Goal: Task Accomplishment & Management: Manage account settings

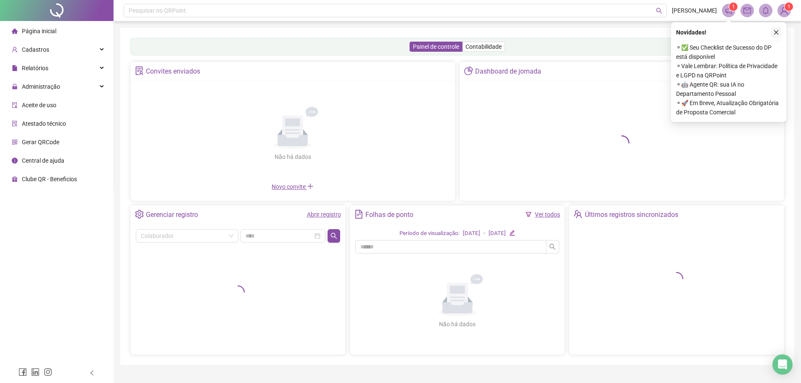
click at [776, 32] on icon "close" at bounding box center [777, 32] width 6 height 6
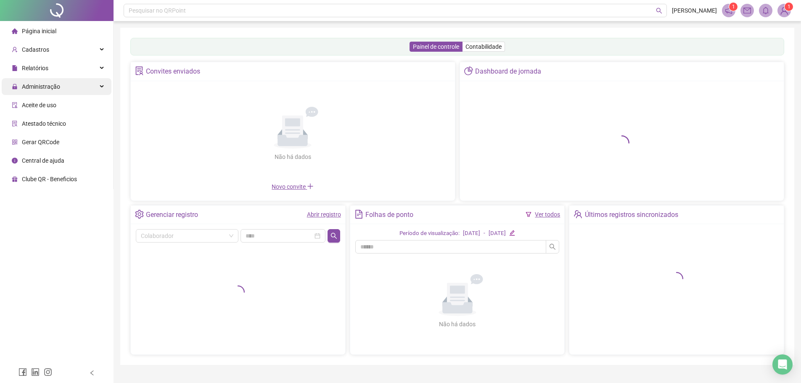
click at [45, 87] on span "Administração" at bounding box center [41, 86] width 38 height 7
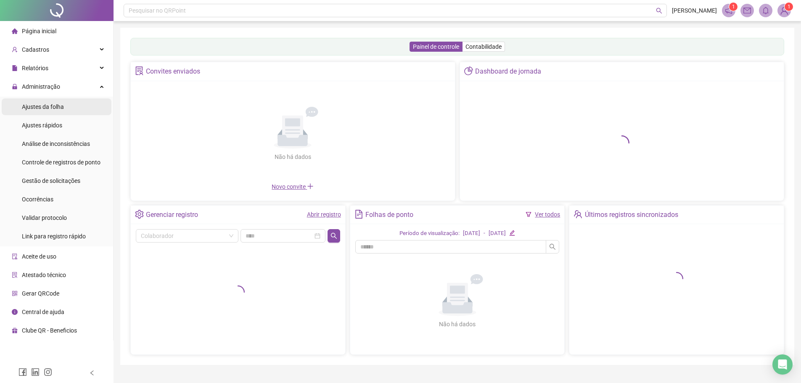
click at [45, 109] on span "Ajustes da folha" at bounding box center [43, 106] width 42 height 7
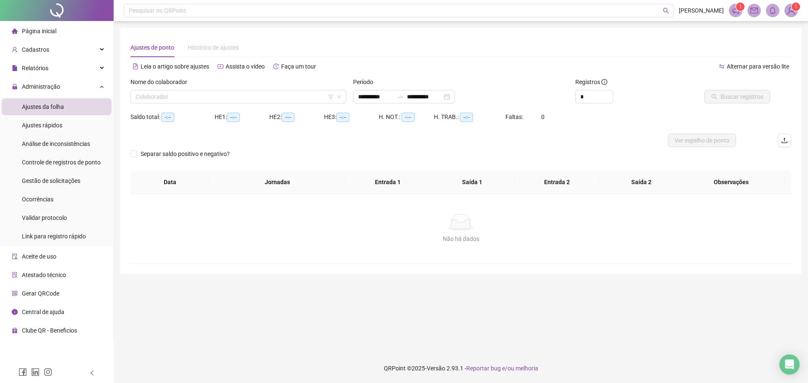
type input "**********"
drag, startPoint x: 276, startPoint y: 96, endPoint x: 269, endPoint y: 97, distance: 7.2
click at [276, 97] on input "search" at bounding box center [234, 96] width 198 height 13
click at [197, 98] on input "search" at bounding box center [234, 96] width 198 height 13
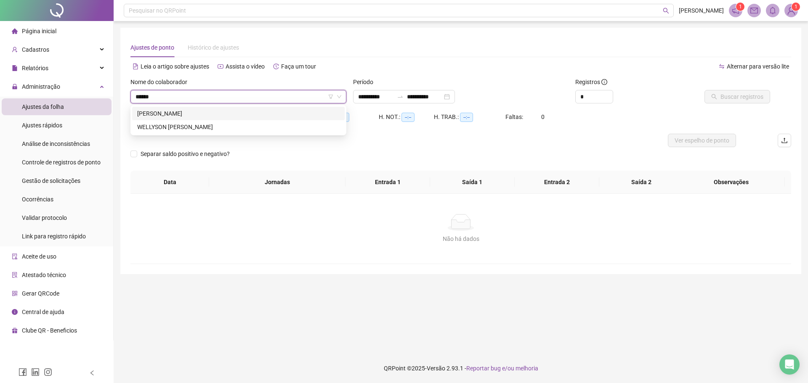
type input "*******"
click at [209, 117] on div "GUILHERME GOMES DOS SANTOS" at bounding box center [238, 113] width 202 height 9
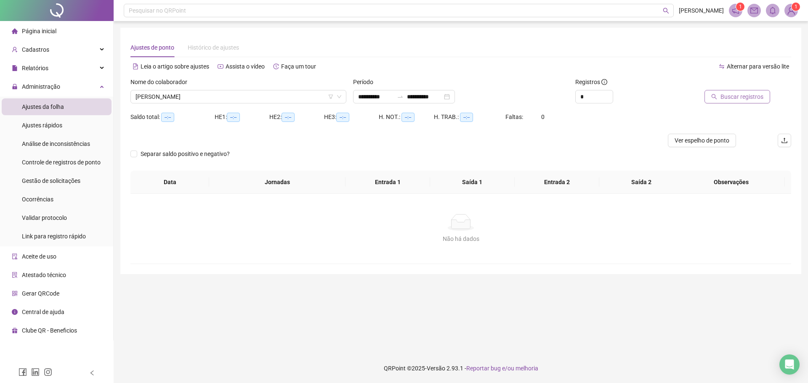
click at [732, 97] on span "Buscar registros" at bounding box center [741, 96] width 43 height 9
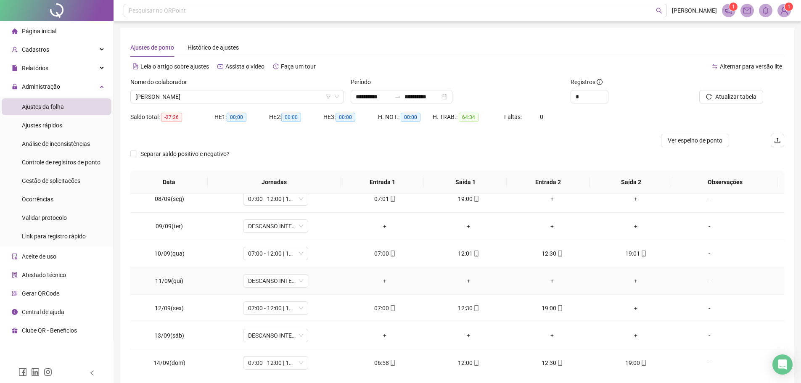
scroll to position [252, 0]
click at [245, 96] on span "GUILHERME GOMES DOS SANTOS" at bounding box center [237, 96] width 204 height 13
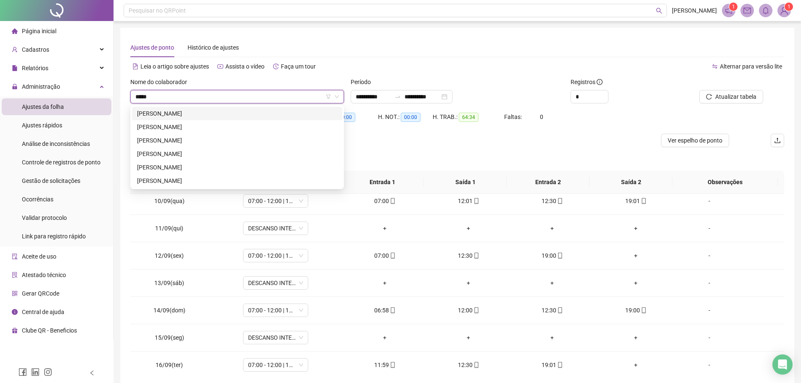
scroll to position [0, 0]
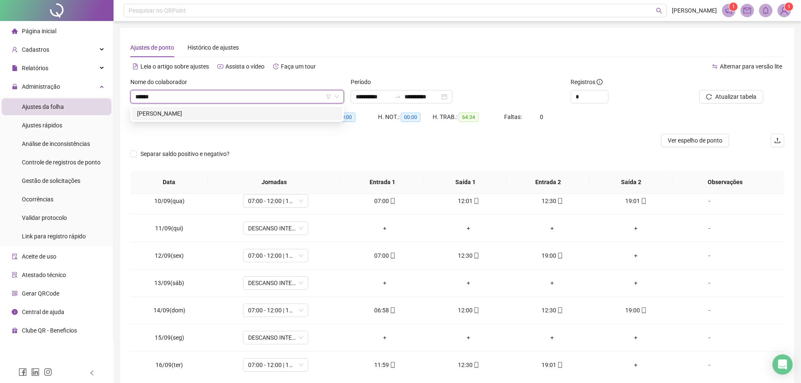
type input "*******"
click at [256, 108] on div "MARCILENE RIBEIRO DA SILVA" at bounding box center [237, 113] width 210 height 13
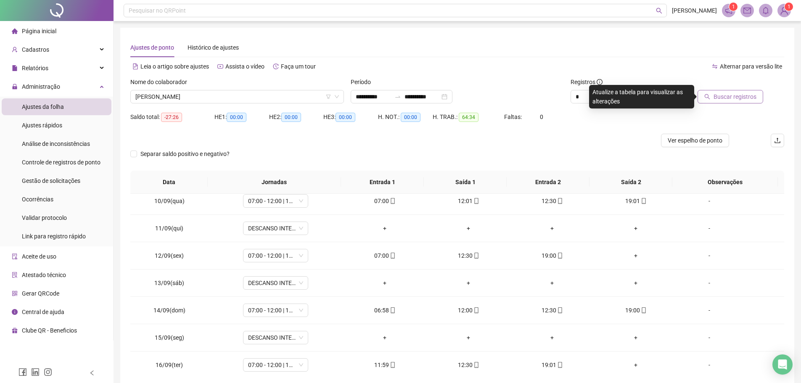
click at [745, 91] on button "Buscar registros" at bounding box center [731, 96] width 66 height 13
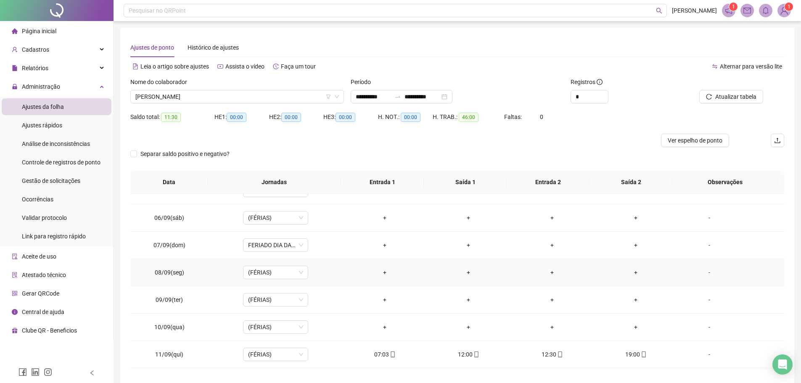
scroll to position [210, 0]
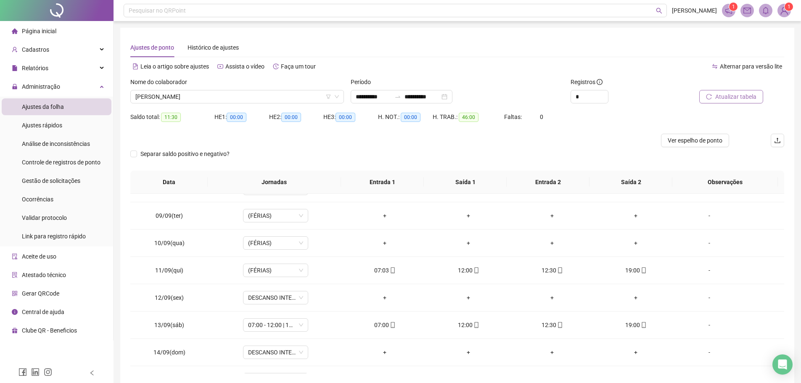
click at [720, 100] on span "Atualizar tabela" at bounding box center [736, 96] width 41 height 9
click at [219, 98] on span "MARCILENE RIBEIRO DA SILVA" at bounding box center [237, 96] width 204 height 13
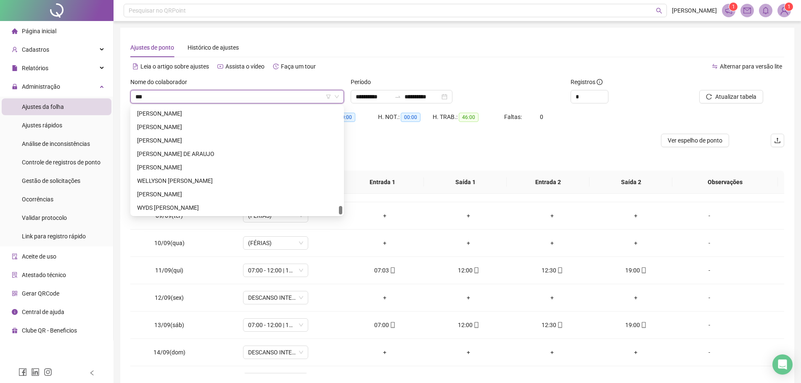
scroll to position [0, 0]
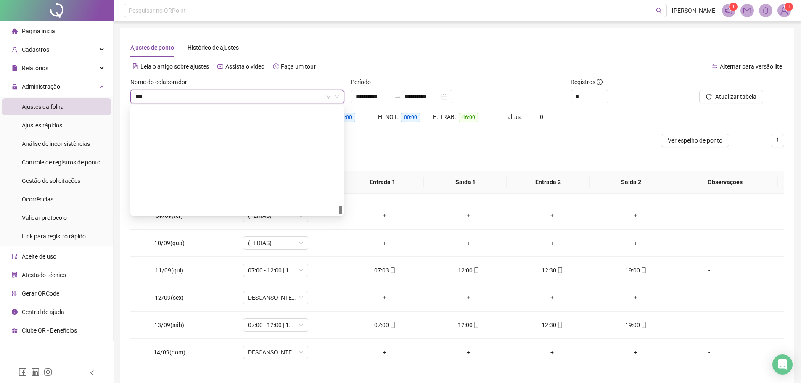
type input "****"
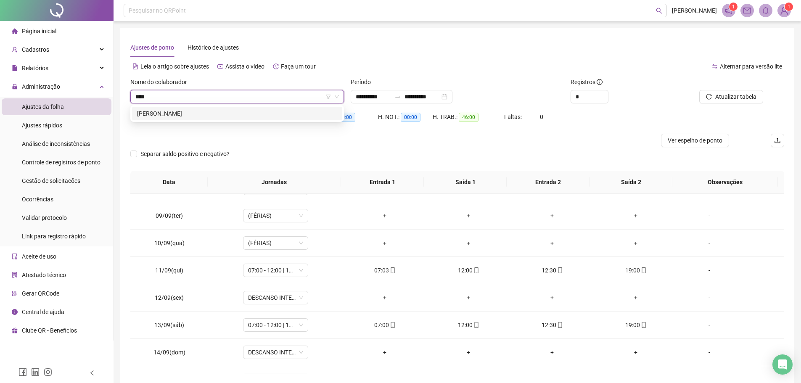
click at [220, 113] on div "OSVALDO BATISTA DOS SANTOS" at bounding box center [237, 113] width 200 height 9
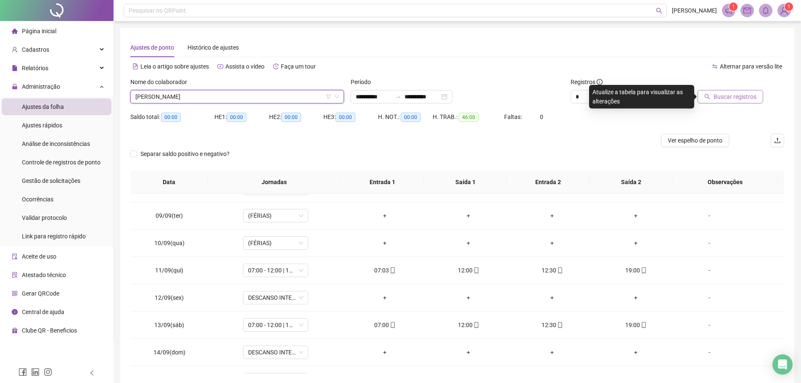
click at [711, 100] on button "Buscar registros" at bounding box center [731, 96] width 66 height 13
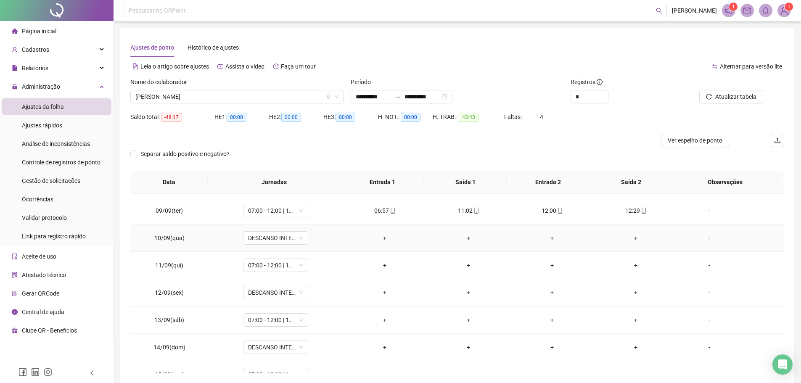
scroll to position [285, 0]
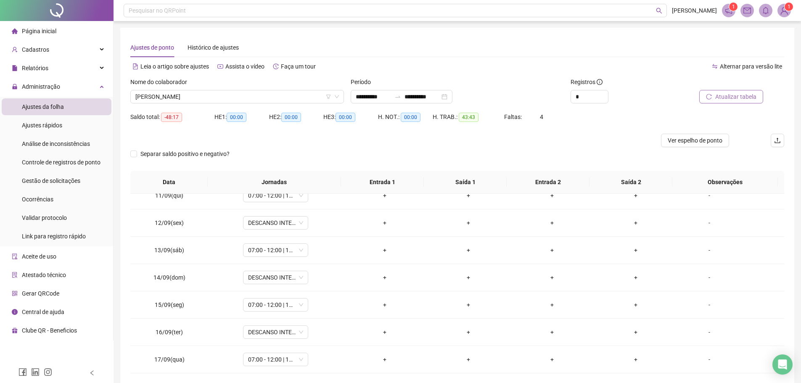
click at [735, 92] on button "Atualizar tabela" at bounding box center [732, 96] width 64 height 13
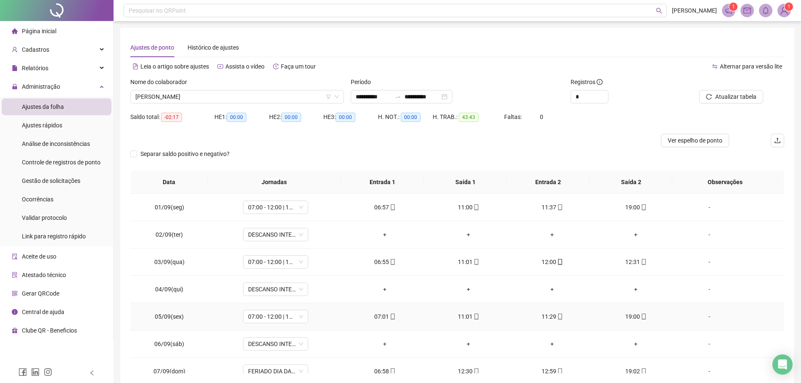
scroll to position [126, 0]
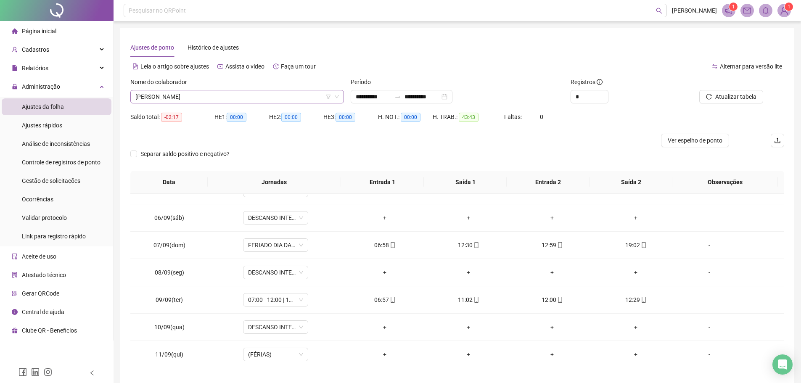
click at [230, 93] on span "OSVALDO BATISTA DOS SANTOS" at bounding box center [237, 96] width 204 height 13
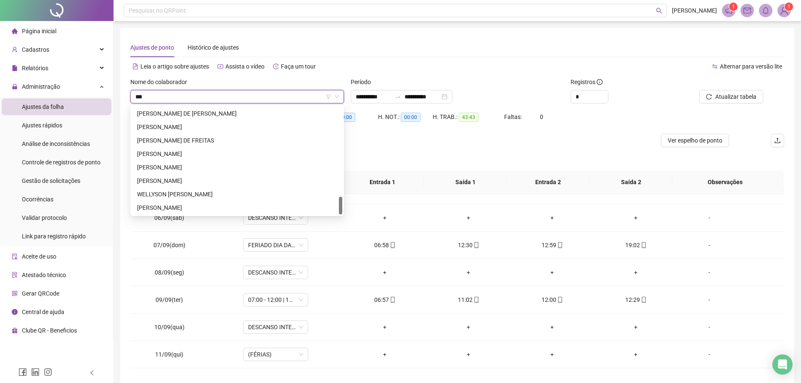
scroll to position [0, 0]
type input "****"
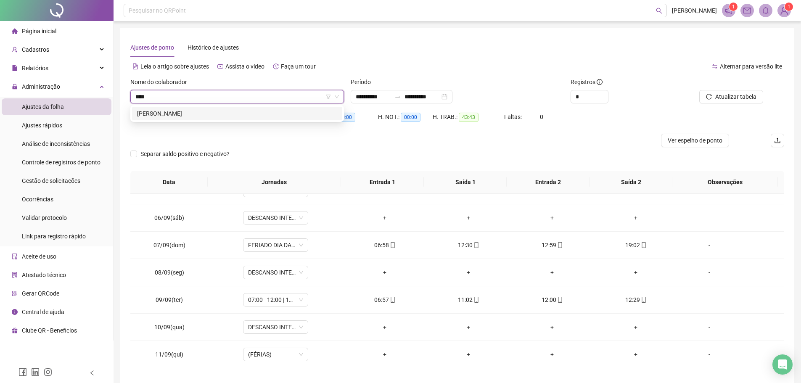
click at [233, 113] on div "DIOGO CARNEIRO BEZERRA" at bounding box center [237, 113] width 200 height 9
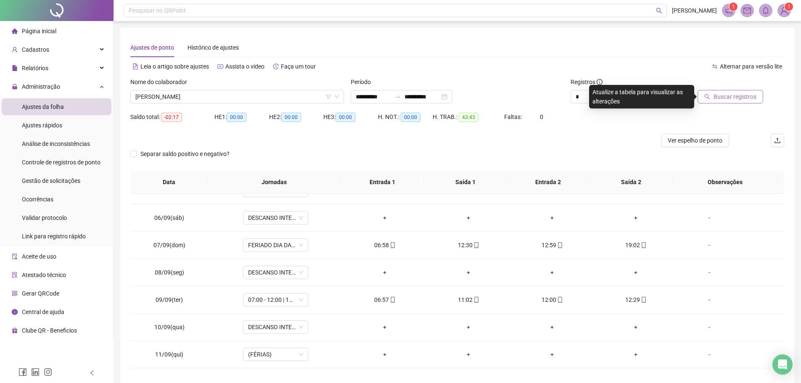
click at [717, 90] on button "Buscar registros" at bounding box center [731, 96] width 66 height 13
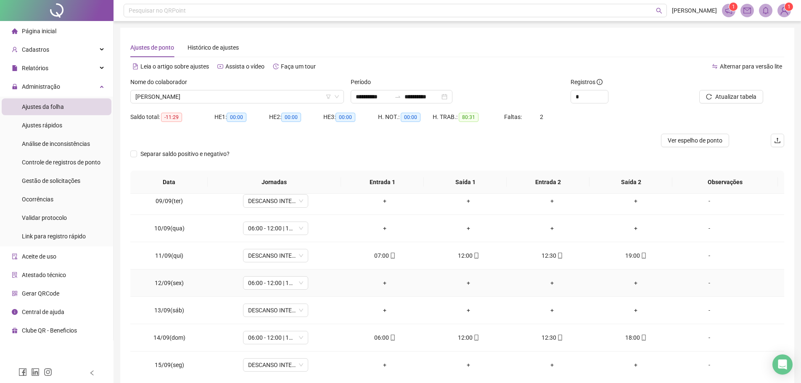
scroll to position [210, 0]
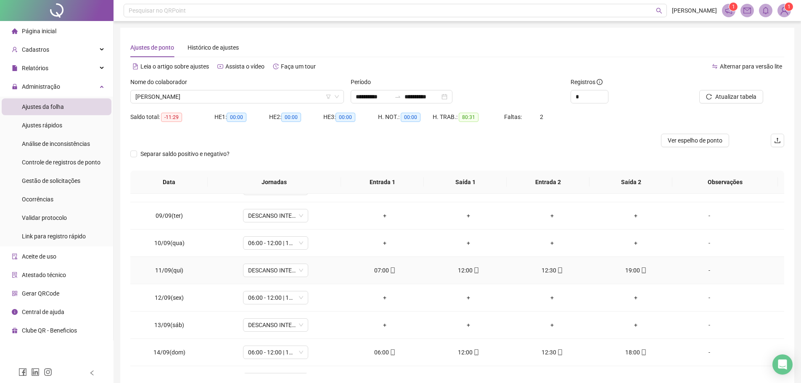
click at [702, 269] on div "-" at bounding box center [710, 270] width 50 height 9
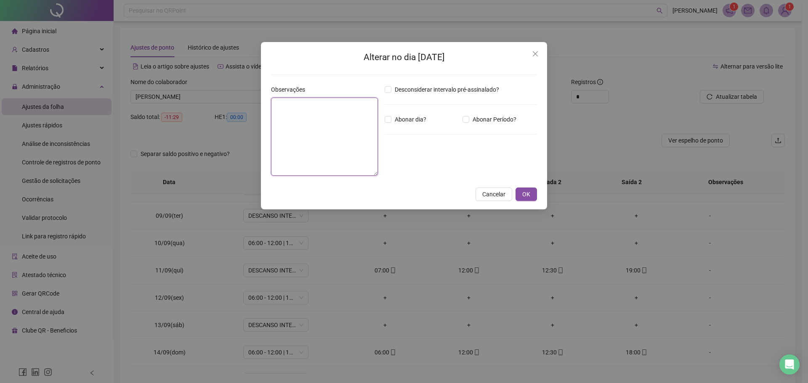
click at [332, 118] on textarea at bounding box center [324, 137] width 107 height 78
type textarea "*"
paste textarea "**********"
type textarea "**********"
click at [521, 194] on button "OK" at bounding box center [525, 194] width 21 height 13
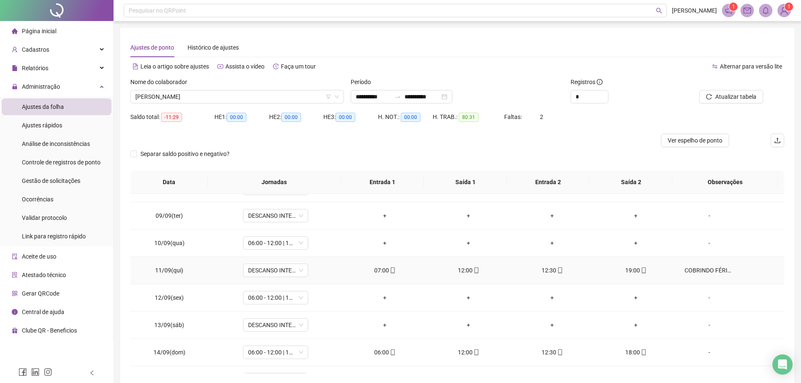
click at [700, 274] on div "COBRINDO FÉRIAS OSVALDO BATISTA DOS SANTOS" at bounding box center [710, 270] width 50 height 9
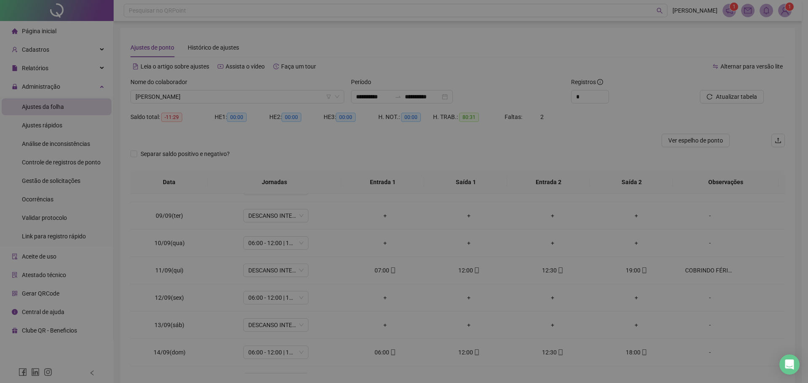
type textarea "**********"
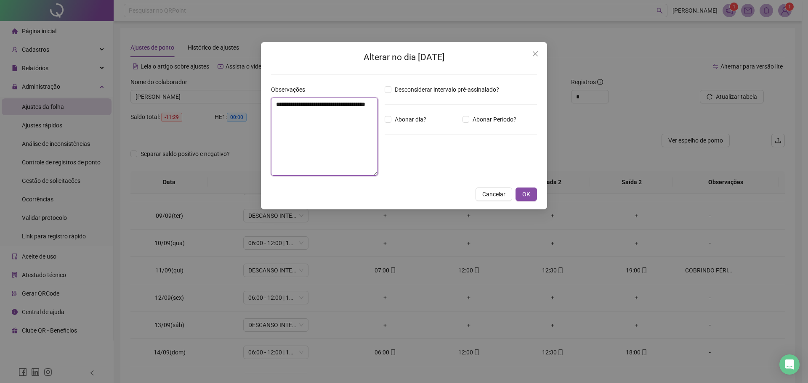
drag, startPoint x: 276, startPoint y: 106, endPoint x: 337, endPoint y: 116, distance: 61.5
click at [337, 116] on textarea "**********" at bounding box center [324, 137] width 107 height 78
click at [530, 196] on span "OK" at bounding box center [526, 194] width 8 height 9
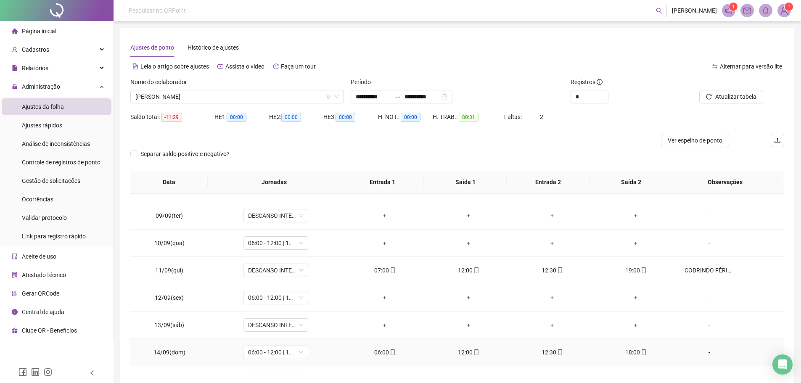
click at [708, 353] on div "-" at bounding box center [710, 352] width 50 height 9
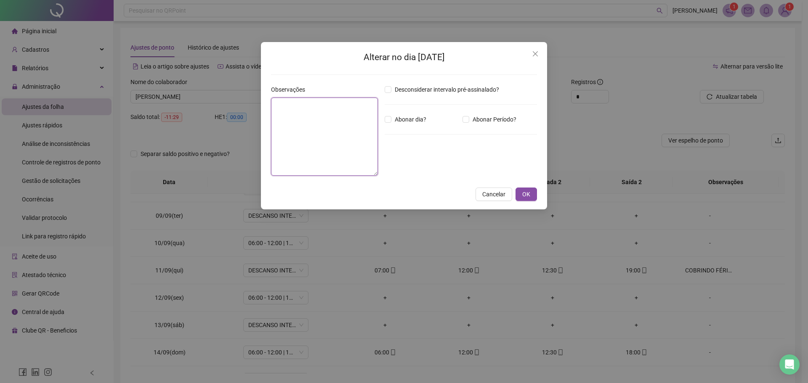
click at [290, 120] on textarea at bounding box center [324, 137] width 107 height 78
paste textarea "**********"
type textarea "**********"
click at [529, 192] on span "OK" at bounding box center [526, 194] width 8 height 9
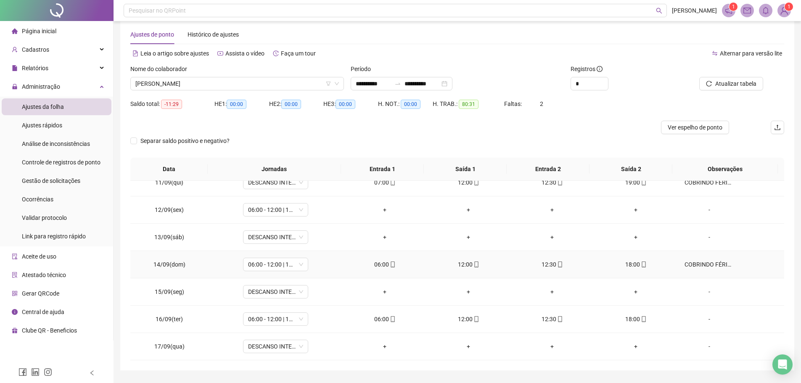
scroll to position [37, 0]
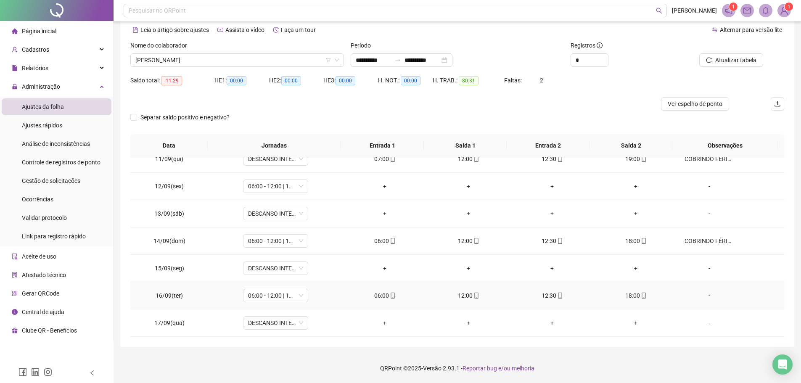
click at [703, 298] on div "-" at bounding box center [710, 295] width 50 height 9
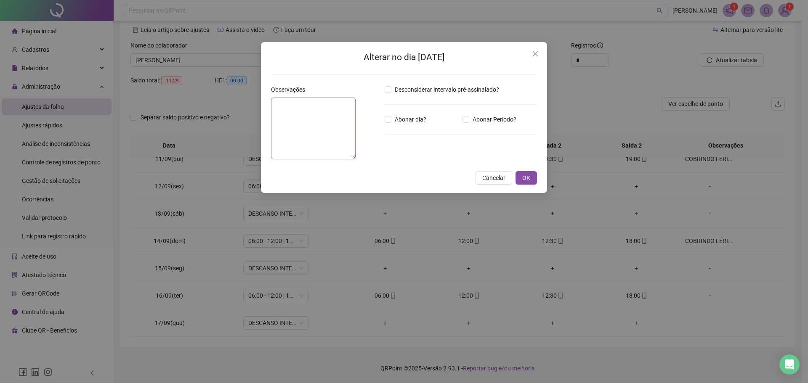
drag, startPoint x: 267, startPoint y: 115, endPoint x: 284, endPoint y: 114, distance: 16.5
click at [268, 115] on div "Alterar no dia 16/09/2025 Observações Desconsiderar intervalo pré-assinalado? A…" at bounding box center [404, 117] width 286 height 151
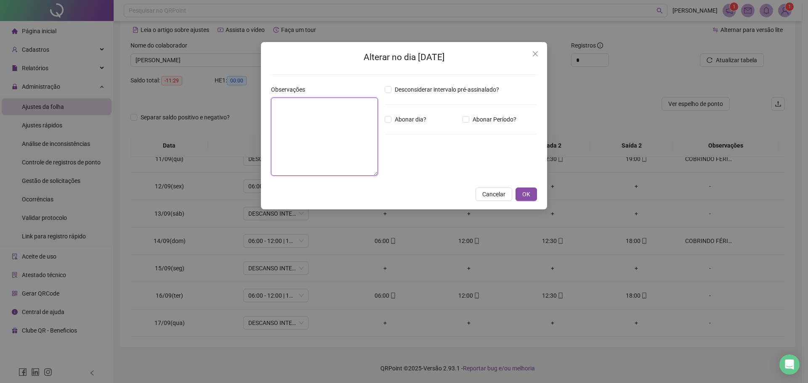
click at [305, 107] on textarea at bounding box center [324, 137] width 107 height 78
paste textarea "**********"
type textarea "**********"
click at [525, 191] on span "OK" at bounding box center [526, 194] width 8 height 9
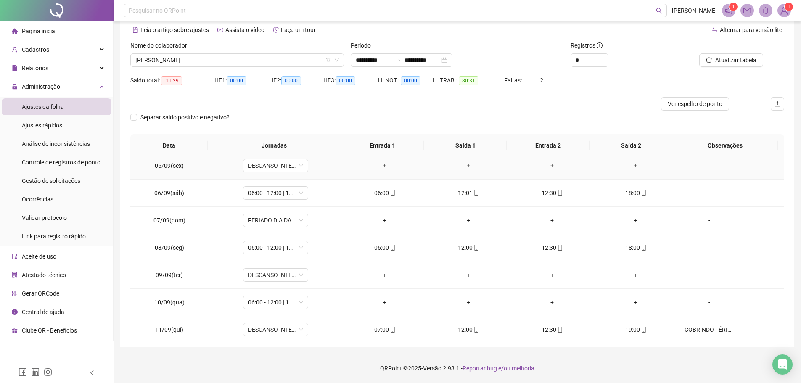
scroll to position [126, 0]
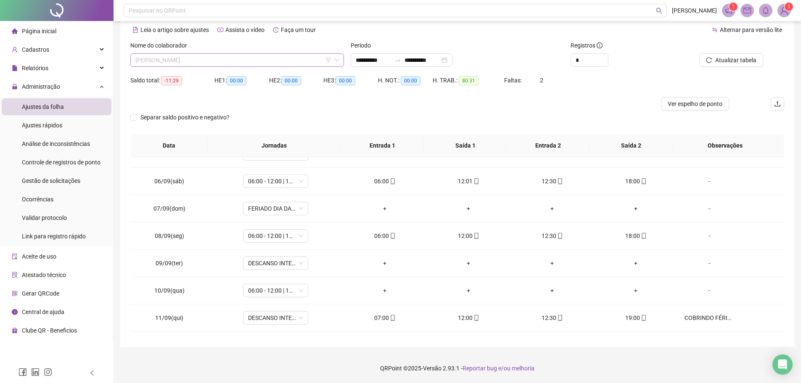
click at [212, 64] on span "DIOGO CARNEIRO BEZERRA" at bounding box center [237, 60] width 204 height 13
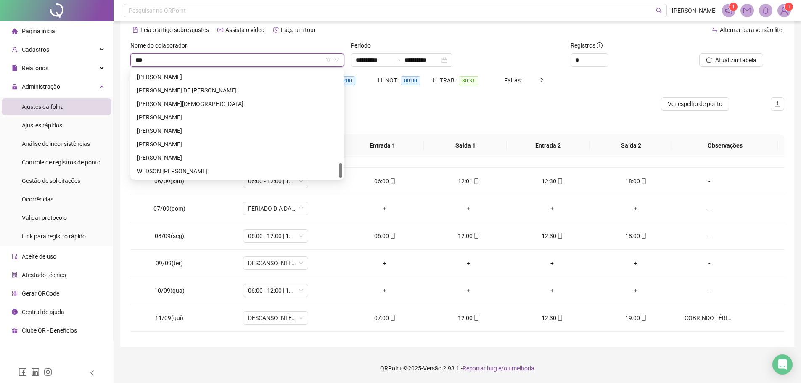
scroll to position [0, 0]
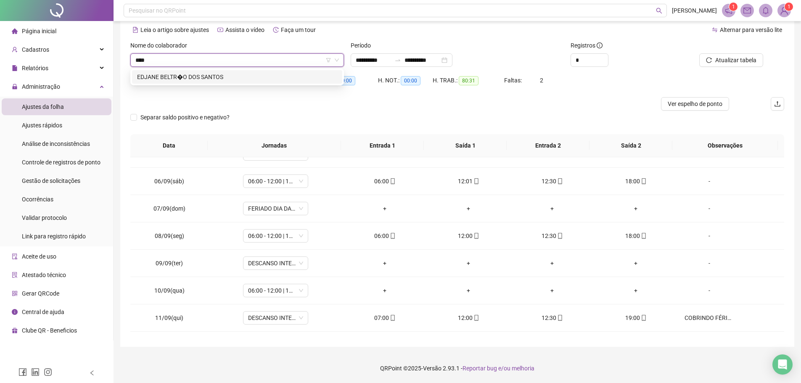
type input "*****"
click at [208, 75] on div "EDJANE BELTR�O DOS SANTOS" at bounding box center [237, 76] width 200 height 9
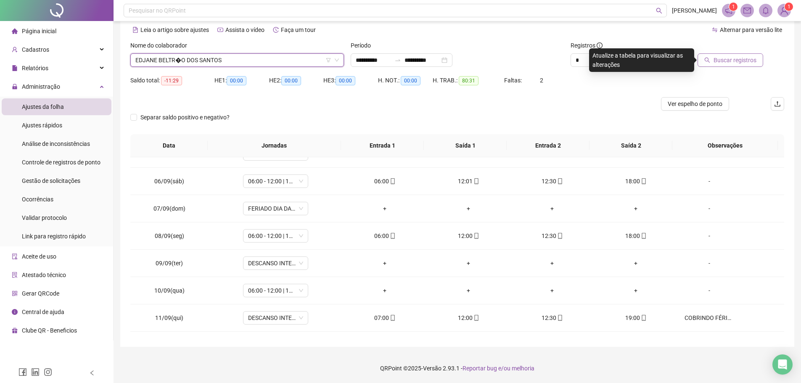
click at [735, 58] on span "Buscar registros" at bounding box center [735, 60] width 43 height 9
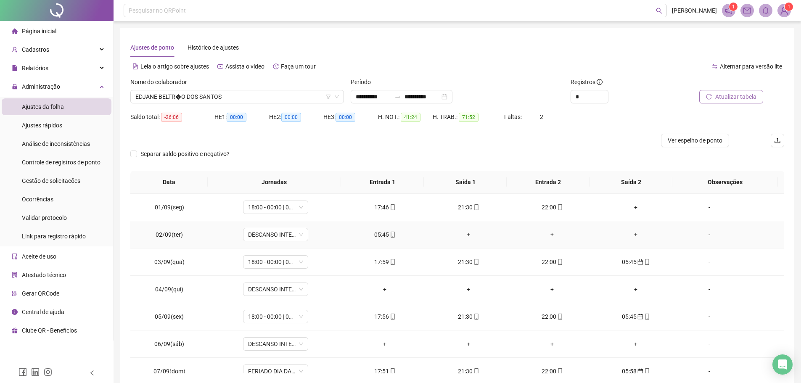
click at [379, 233] on div "05:45" at bounding box center [385, 234] width 70 height 9
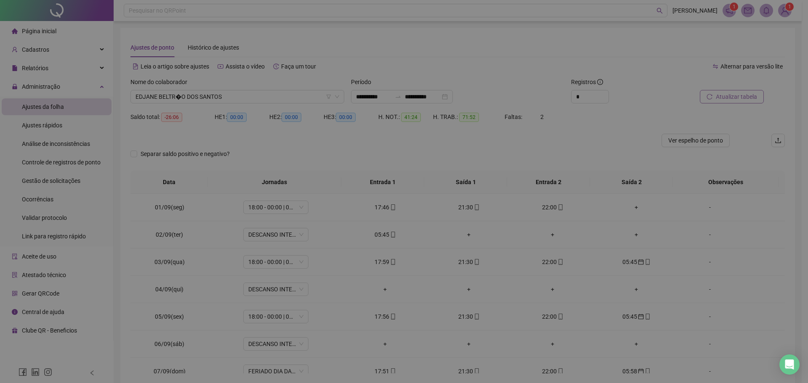
type input "**********"
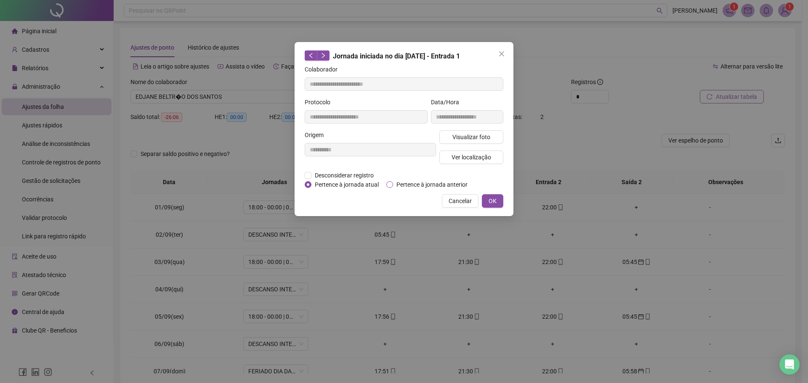
click at [406, 184] on span "Pertence à jornada anterior" at bounding box center [432, 184] width 78 height 9
click at [493, 201] on span "OK" at bounding box center [492, 200] width 8 height 9
click at [493, 202] on span "OK" at bounding box center [492, 200] width 8 height 9
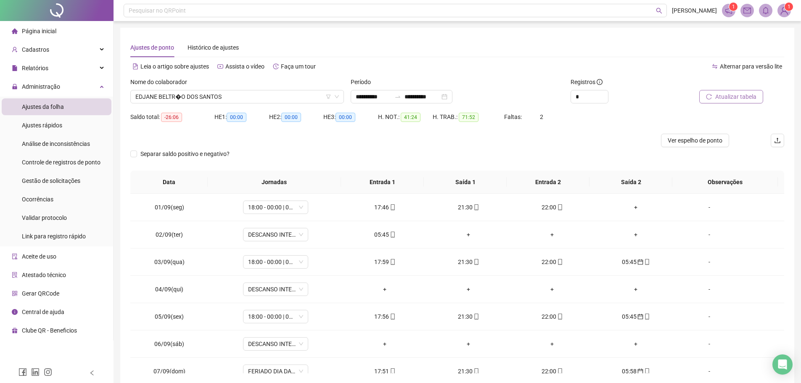
click at [739, 100] on span "Atualizar tabela" at bounding box center [736, 96] width 41 height 9
click at [712, 96] on icon "reload" at bounding box center [709, 97] width 6 height 6
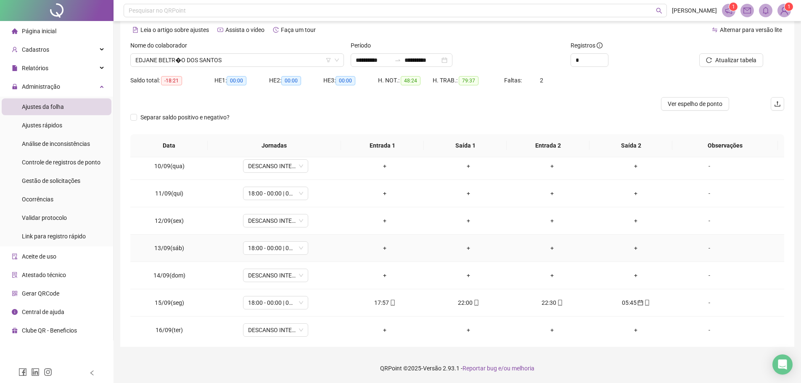
scroll to position [285, 0]
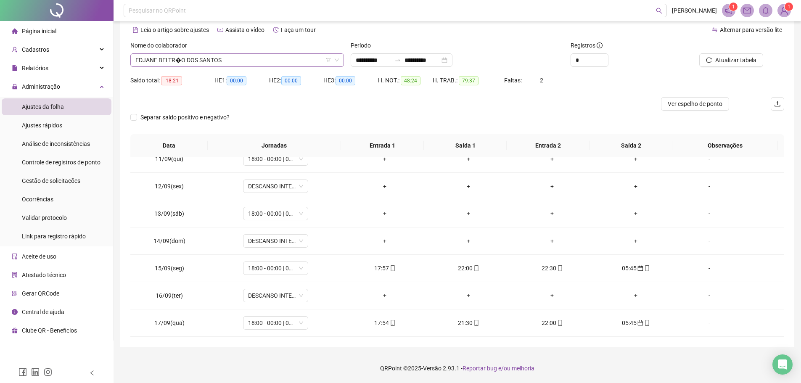
click at [229, 61] on span "EDJANE BELTR�O DOS SANTOS" at bounding box center [237, 60] width 204 height 13
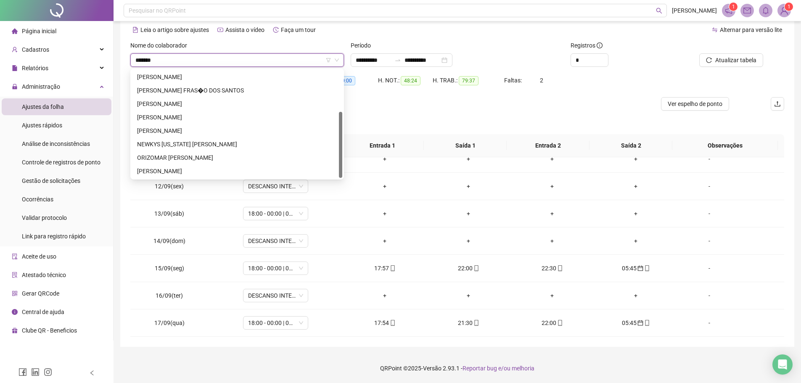
scroll to position [67, 0]
type input "*********"
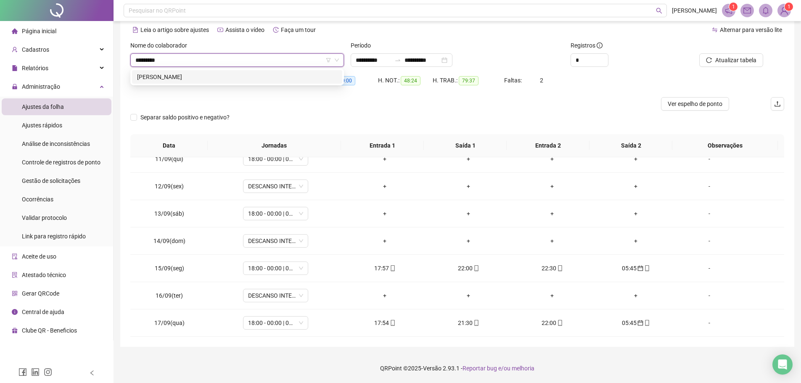
scroll to position [0, 0]
click at [227, 74] on div "FRANCISCA MARCIANA RODRIGUES DE SOUSA" at bounding box center [237, 76] width 200 height 9
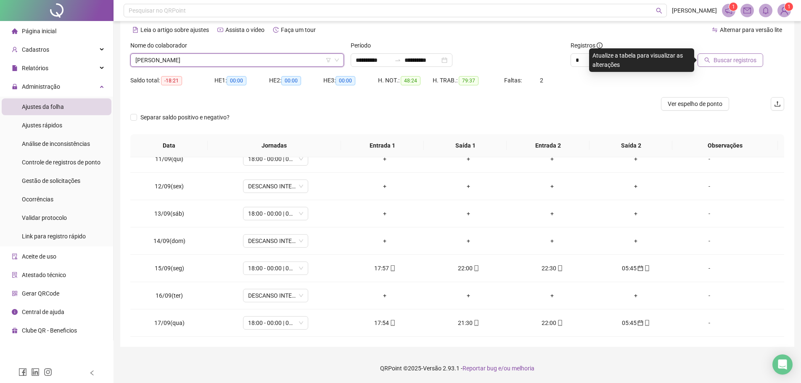
click at [724, 61] on span "Buscar registros" at bounding box center [735, 60] width 43 height 9
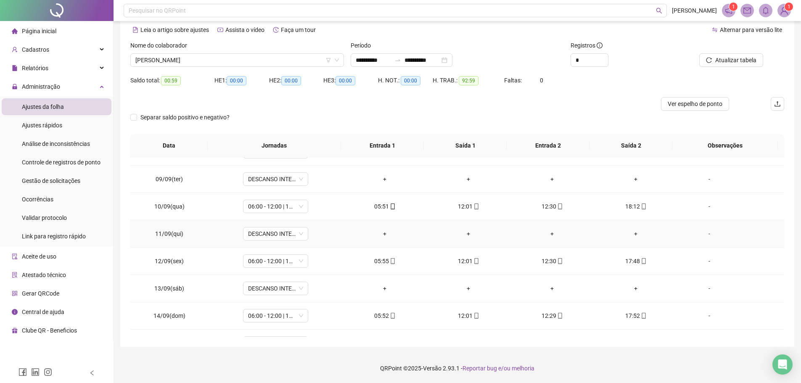
scroll to position [285, 0]
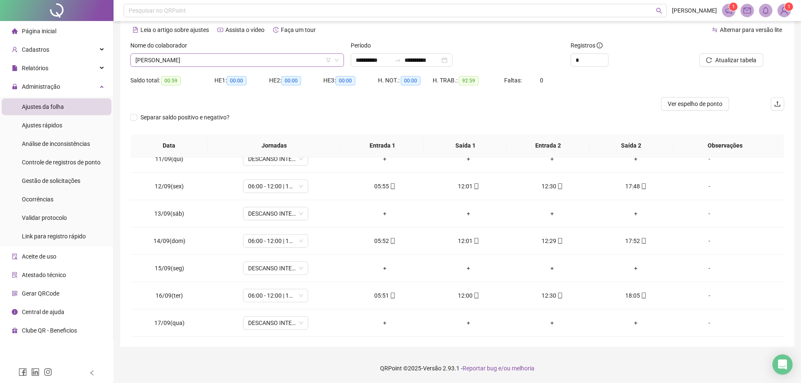
click at [262, 59] on span "FRANCISCA MARCIANA RODRIGUES DE SOUSA" at bounding box center [237, 60] width 204 height 13
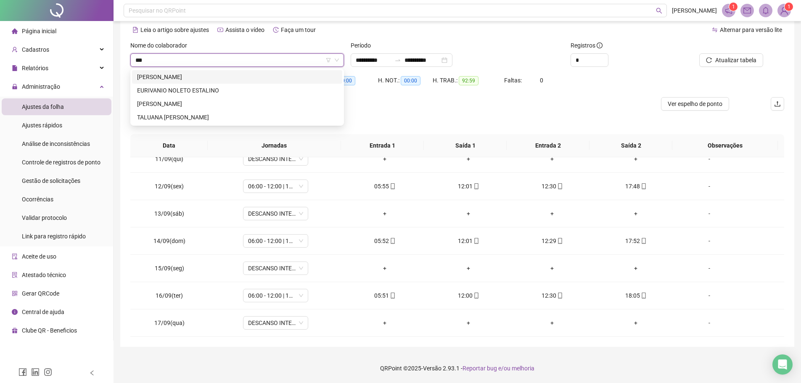
scroll to position [0, 0]
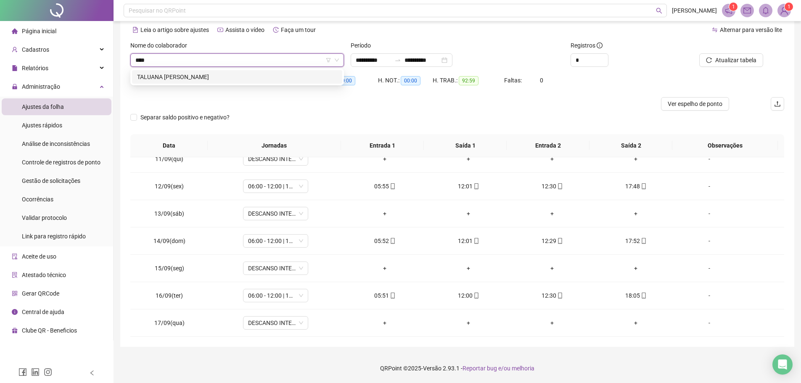
type input "*****"
click at [253, 79] on div "TALUANA TAYNARA GABRIEL DE ARAUJO" at bounding box center [237, 76] width 200 height 9
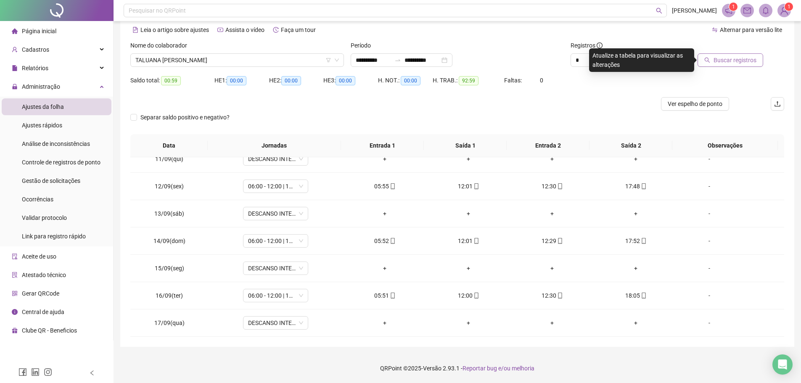
click at [742, 60] on span "Buscar registros" at bounding box center [735, 60] width 43 height 9
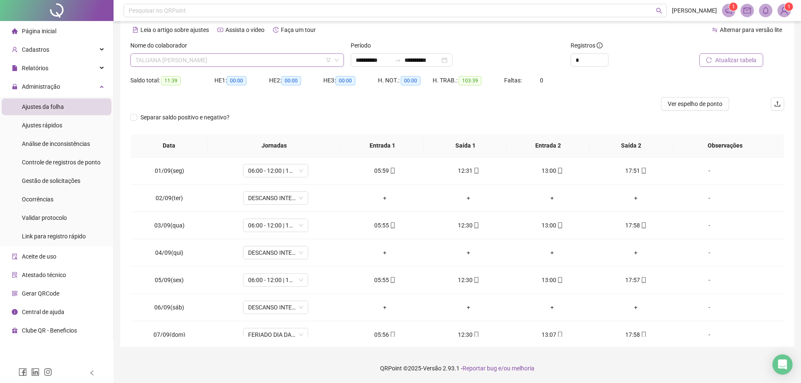
click at [264, 55] on span "TALUANA TAYNARA GABRIEL DE ARAUJO" at bounding box center [237, 60] width 204 height 13
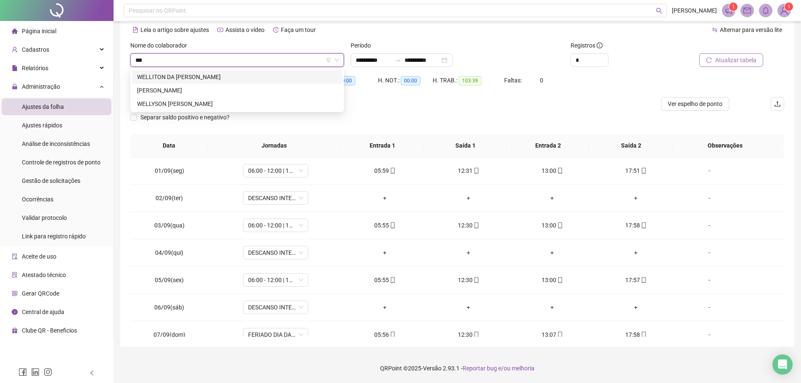
type input "****"
click at [228, 103] on div "WELLYSON GUILHERME COSTA CANDIDO" at bounding box center [237, 103] width 200 height 9
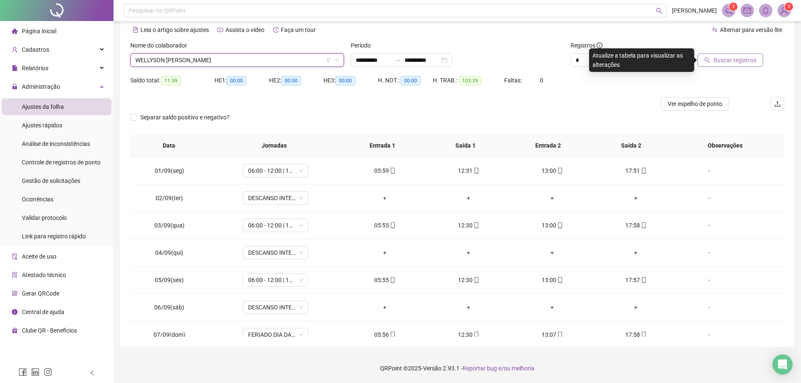
click at [718, 66] on button "Buscar registros" at bounding box center [731, 59] width 66 height 13
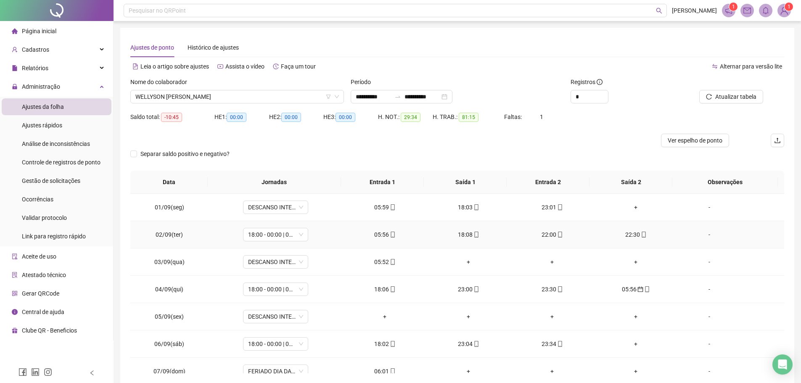
click at [382, 233] on div "05:56" at bounding box center [385, 234] width 70 height 9
type input "**********"
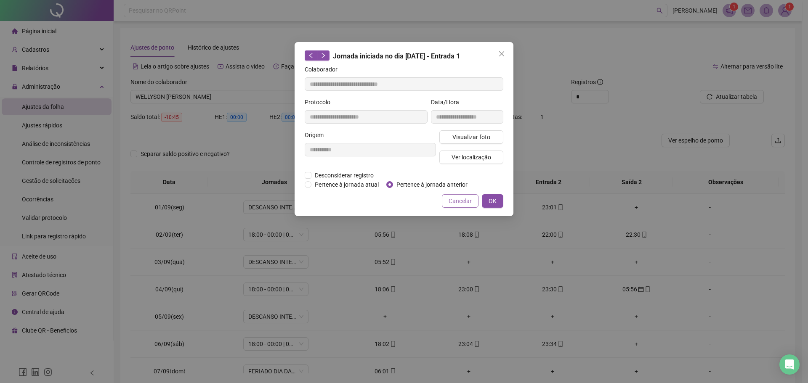
click at [456, 201] on span "Cancelar" at bounding box center [459, 200] width 23 height 9
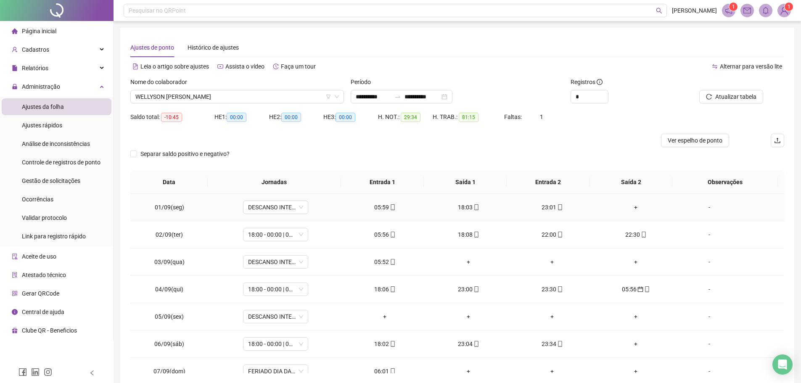
click at [379, 209] on div "05:59" at bounding box center [385, 207] width 70 height 9
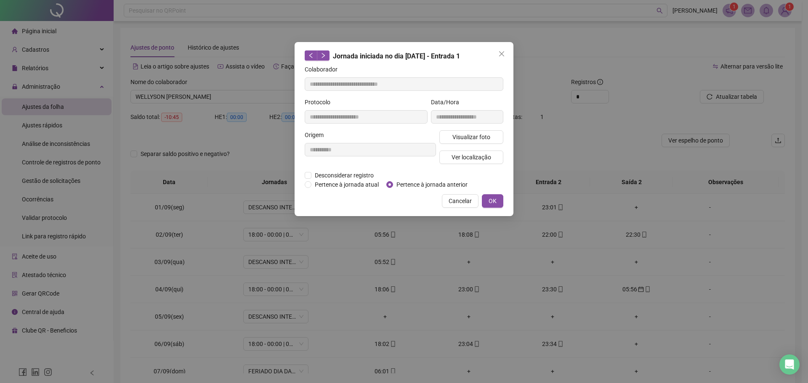
type input "**********"
click at [407, 185] on span "Pertence à jornada anterior" at bounding box center [432, 184] width 78 height 9
click at [498, 201] on button "OK" at bounding box center [492, 200] width 21 height 13
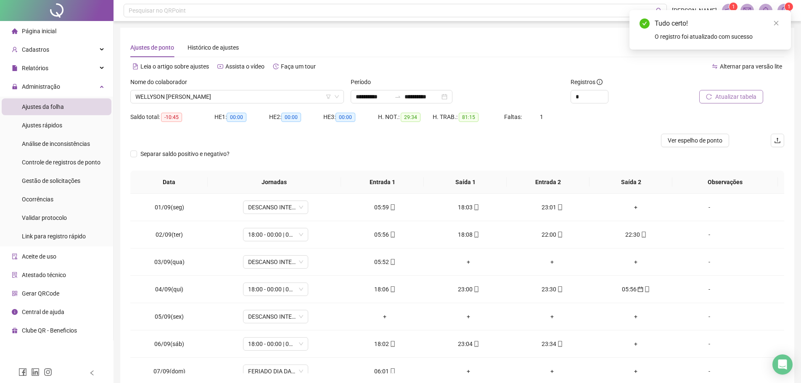
click at [720, 101] on span "Atualizar tabela" at bounding box center [736, 96] width 41 height 9
click at [379, 236] on div "05:56" at bounding box center [385, 234] width 70 height 9
type input "**********"
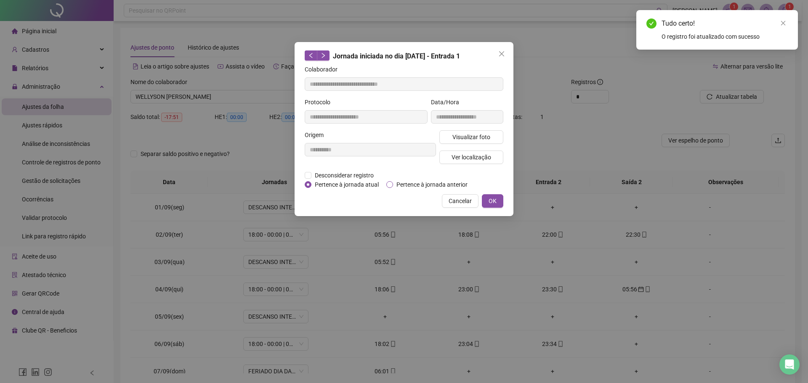
click at [410, 186] on span "Pertence à jornada anterior" at bounding box center [432, 184] width 78 height 9
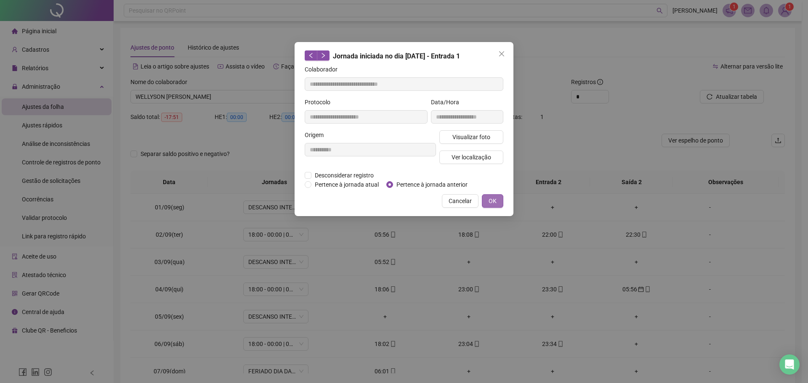
click at [501, 196] on button "OK" at bounding box center [492, 200] width 21 height 13
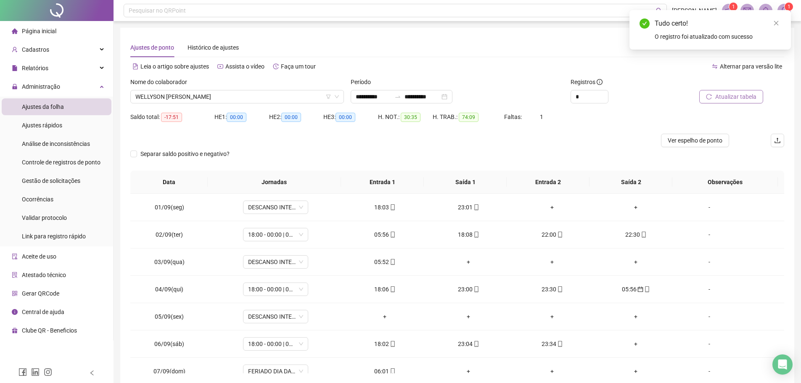
click at [736, 94] on span "Atualizar tabela" at bounding box center [736, 96] width 41 height 9
click at [385, 261] on div "05:52" at bounding box center [385, 261] width 70 height 9
type input "**********"
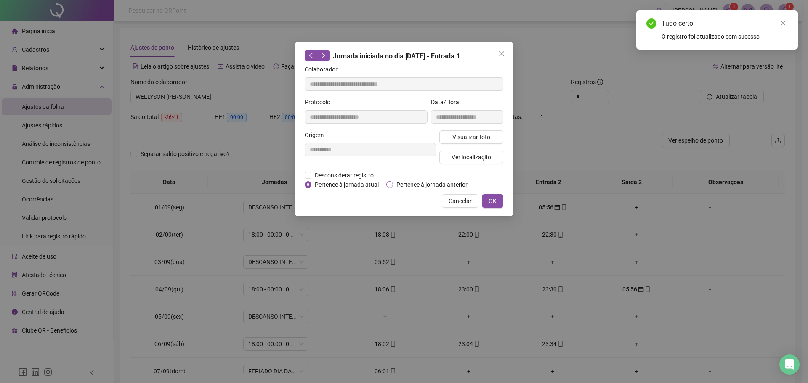
click at [401, 184] on span "Pertence à jornada anterior" at bounding box center [432, 184] width 78 height 9
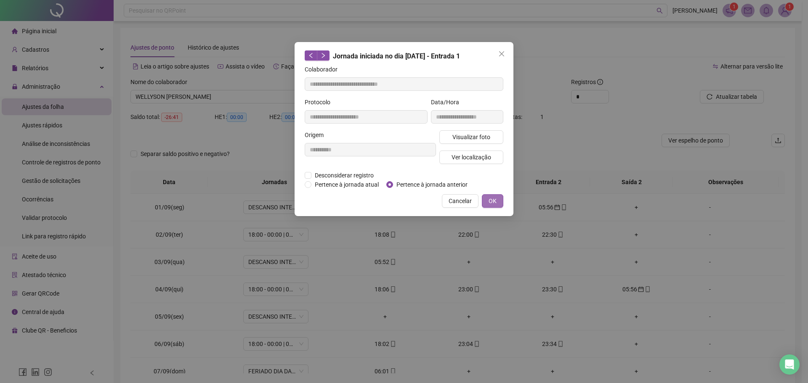
click at [499, 196] on button "OK" at bounding box center [492, 200] width 21 height 13
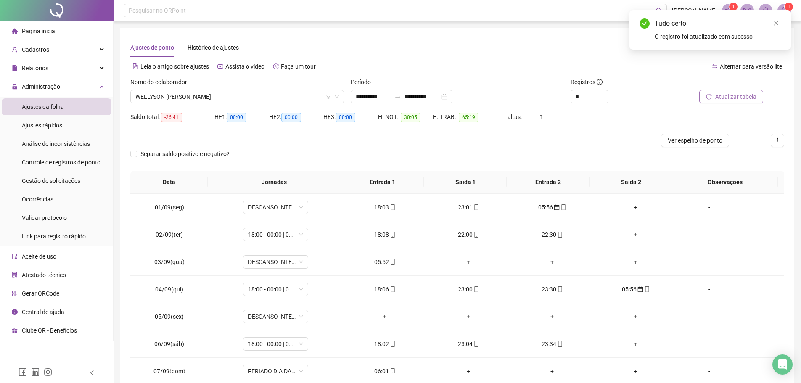
click at [726, 96] on span "Atualizar tabela" at bounding box center [736, 96] width 41 height 9
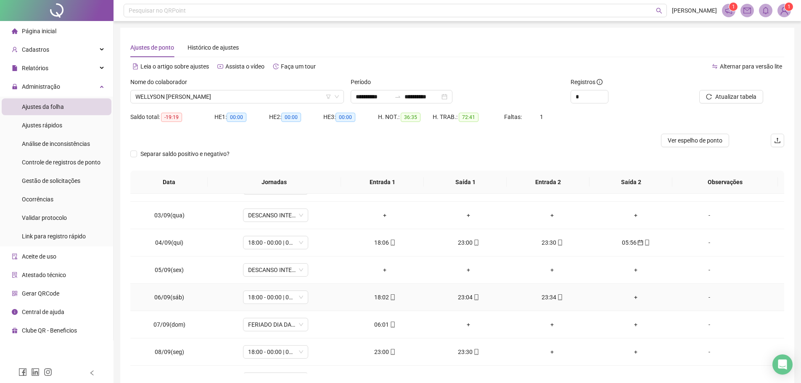
scroll to position [126, 0]
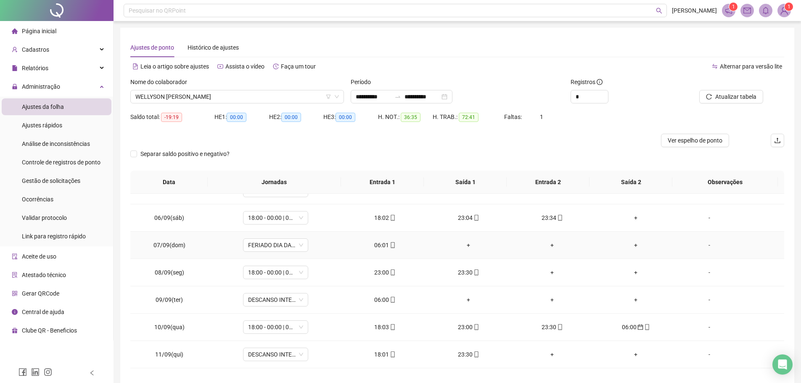
click at [383, 242] on div "06:01" at bounding box center [385, 245] width 70 height 9
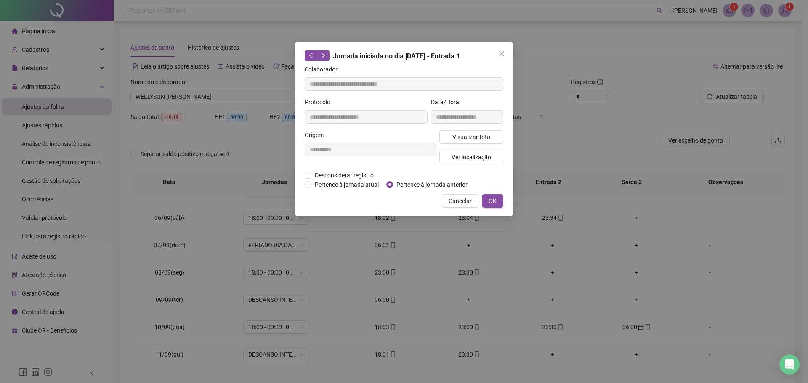
type input "**********"
click at [483, 199] on button "OK" at bounding box center [492, 200] width 21 height 13
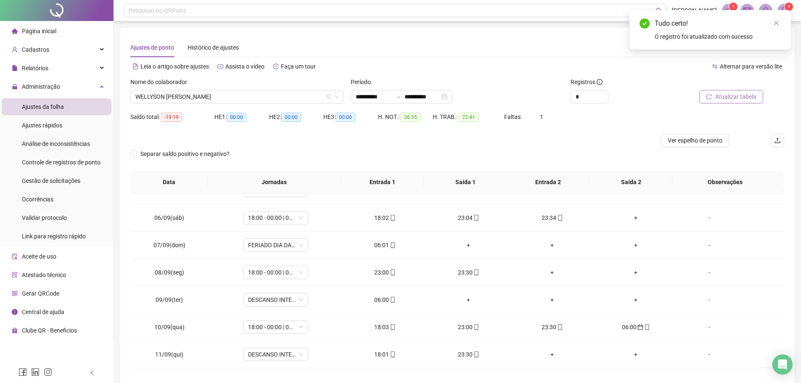
click at [716, 100] on span "Atualizar tabela" at bounding box center [736, 96] width 41 height 9
click at [377, 303] on div "06:00" at bounding box center [385, 299] width 70 height 9
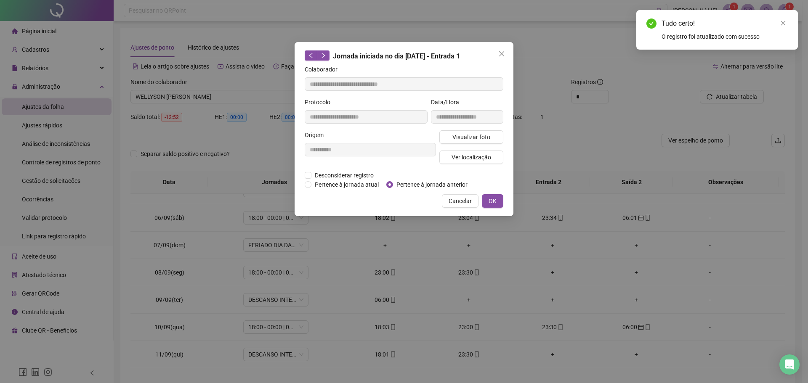
type input "**********"
click at [490, 196] on span "OK" at bounding box center [492, 200] width 8 height 9
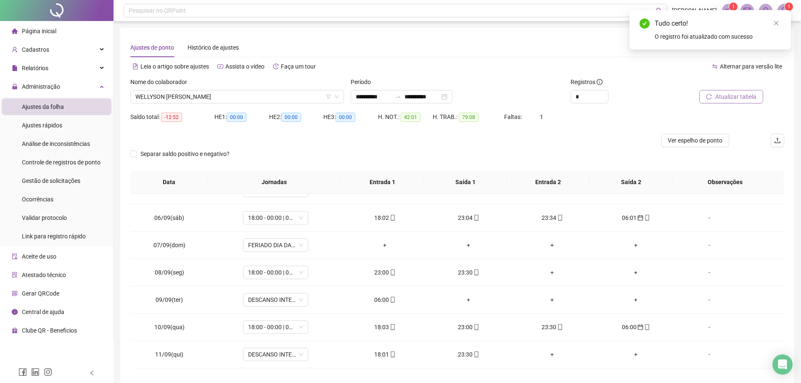
click at [723, 99] on span "Atualizar tabela" at bounding box center [736, 96] width 41 height 9
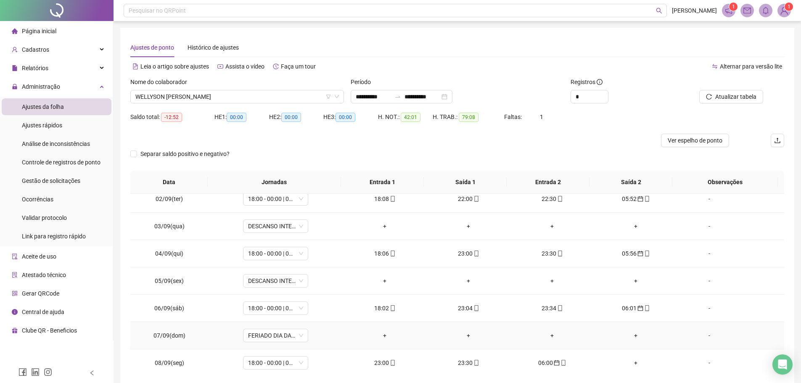
scroll to position [0, 0]
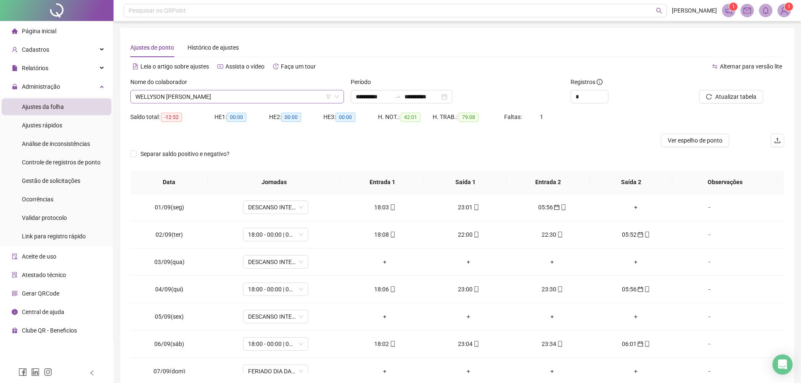
drag, startPoint x: 274, startPoint y: 99, endPoint x: 270, endPoint y: 95, distance: 5.4
click at [270, 96] on span "WELLYSON GUILHERME COSTA CANDIDO" at bounding box center [237, 96] width 204 height 13
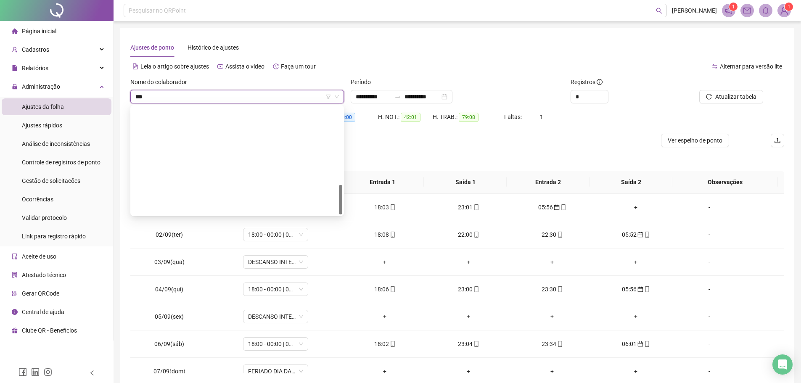
type input "****"
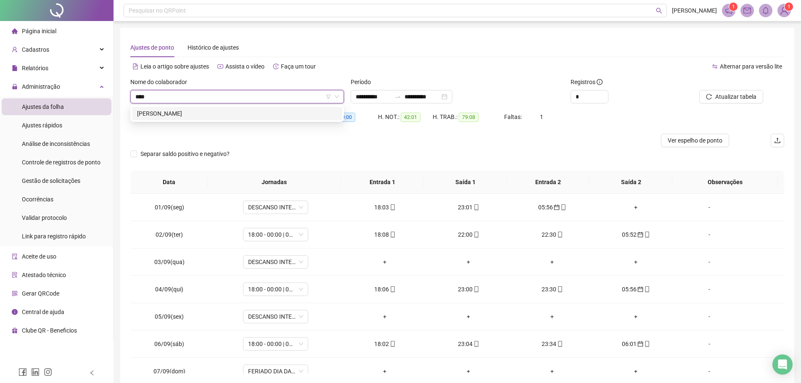
click at [281, 112] on div "HARCMEDES PEREIRA DA SILVA" at bounding box center [237, 113] width 200 height 9
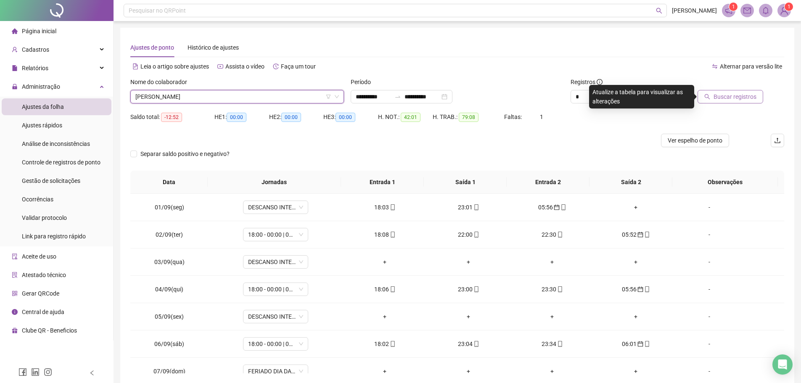
click at [710, 96] on icon "search" at bounding box center [708, 97] width 6 height 6
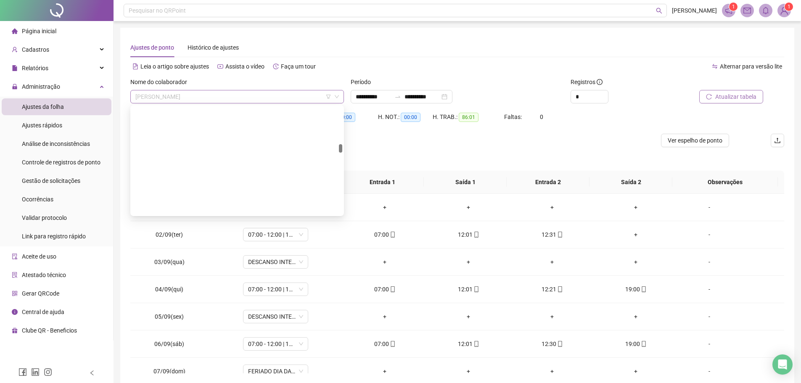
click at [242, 93] on span "HARCMEDES PEREIRA DA SILVA" at bounding box center [237, 96] width 204 height 13
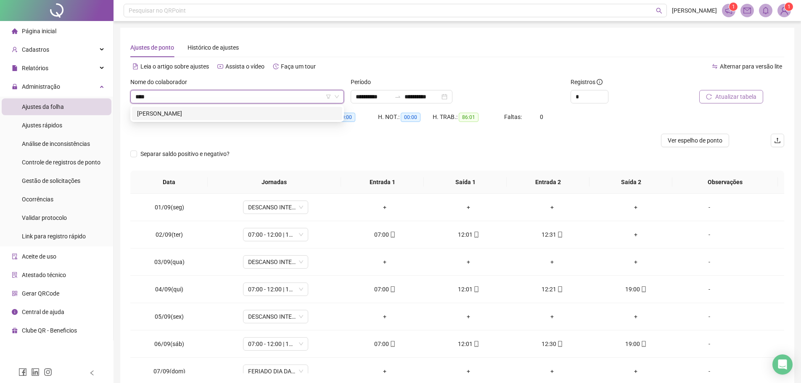
type input "****"
click at [246, 107] on div "284829 SALIAO BISPO DE SOUSA FILHO" at bounding box center [237, 113] width 214 height 17
click at [247, 109] on div "SALIAO BISPO DE SOUSA FILHO" at bounding box center [237, 113] width 210 height 13
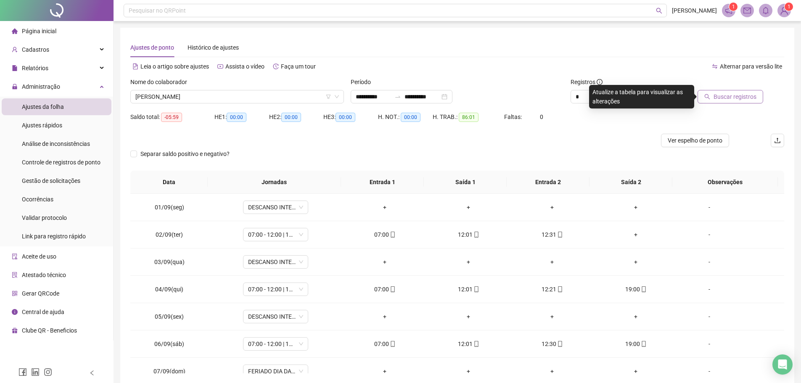
click at [720, 99] on span "Buscar registros" at bounding box center [735, 96] width 43 height 9
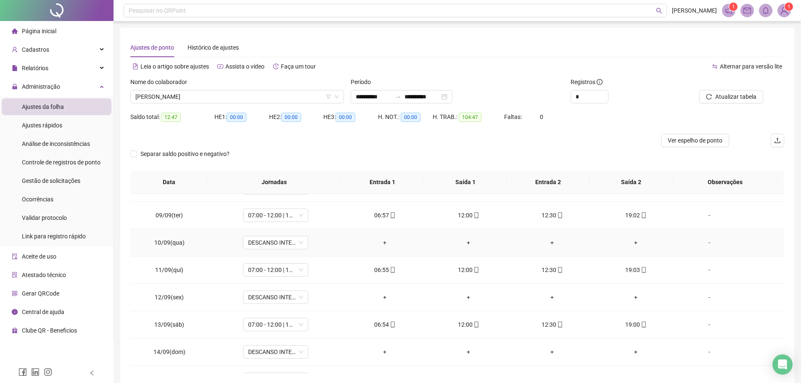
scroll to position [285, 0]
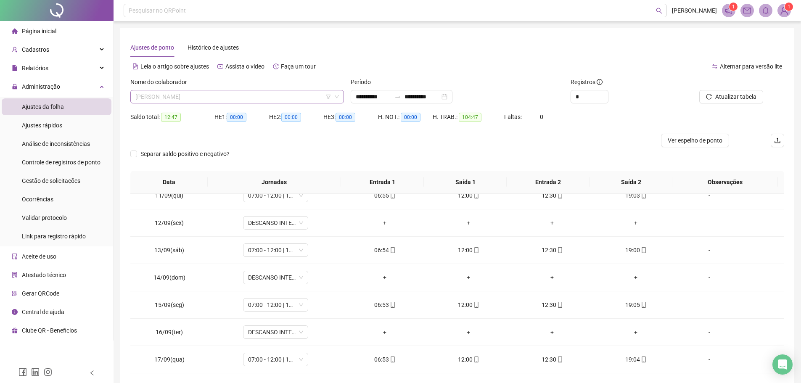
click at [257, 99] on span "SALIAO BISPO DE SOUSA FILHO" at bounding box center [237, 96] width 204 height 13
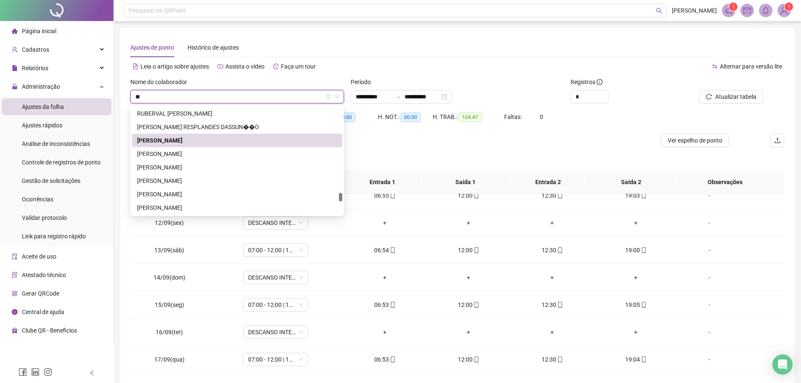
scroll to position [67, 0]
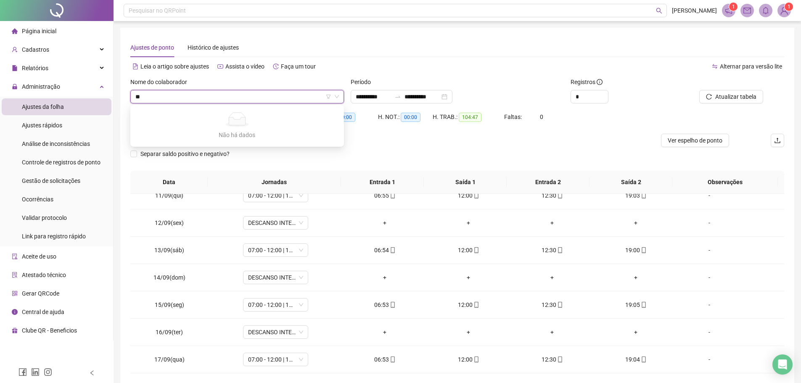
type input "*"
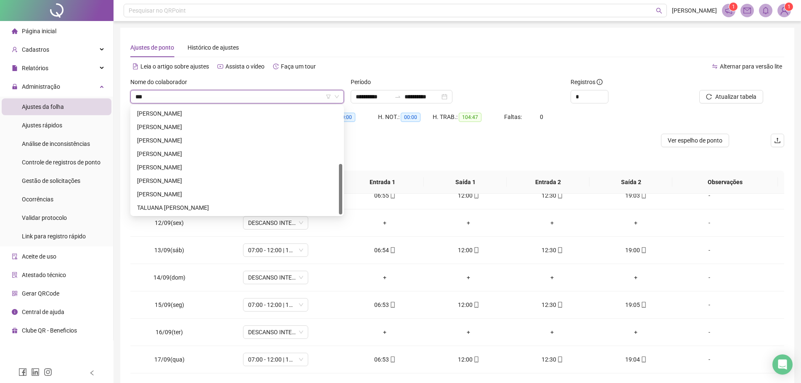
scroll to position [0, 0]
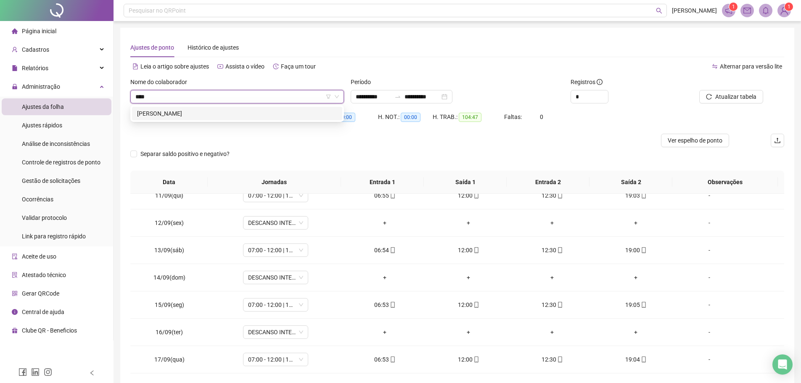
type input "*****"
click at [239, 111] on div "[PERSON_NAME]" at bounding box center [237, 113] width 200 height 9
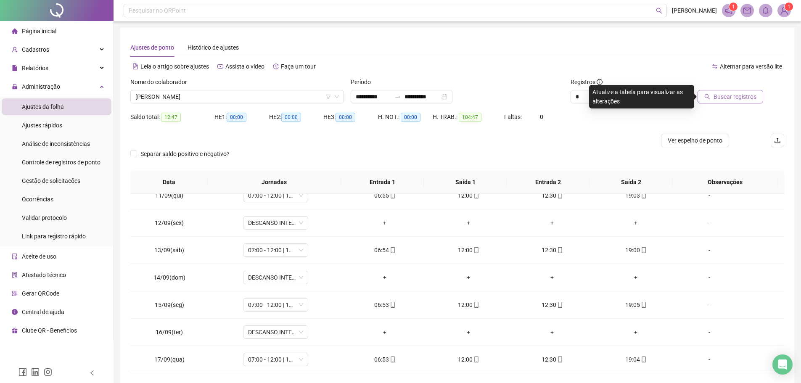
click at [728, 97] on span "Buscar registros" at bounding box center [735, 96] width 43 height 9
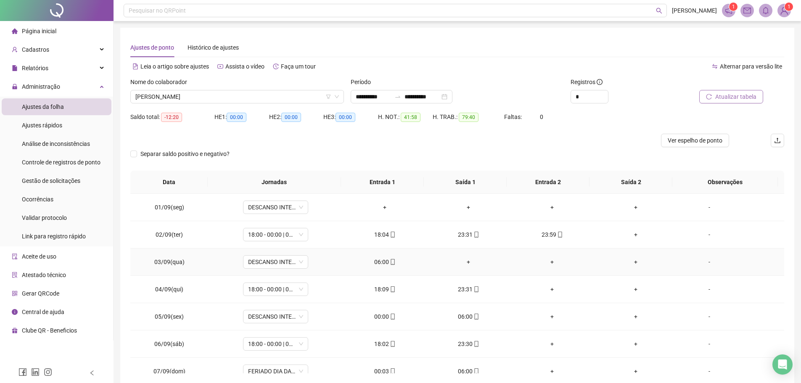
click at [390, 261] on icon "mobile" at bounding box center [393, 262] width 6 height 6
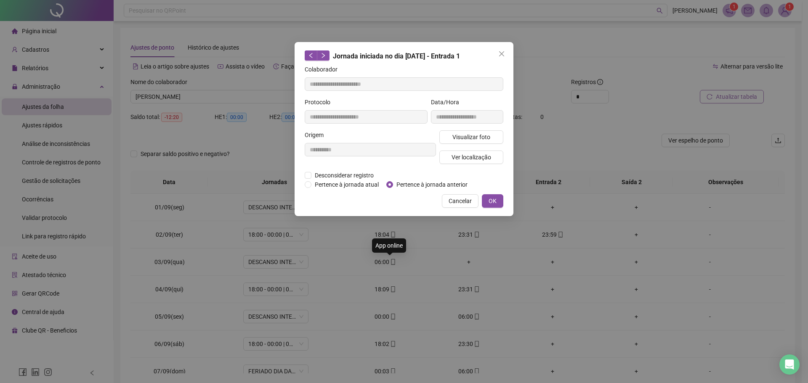
type input "**********"
click at [491, 203] on span "OK" at bounding box center [492, 200] width 8 height 9
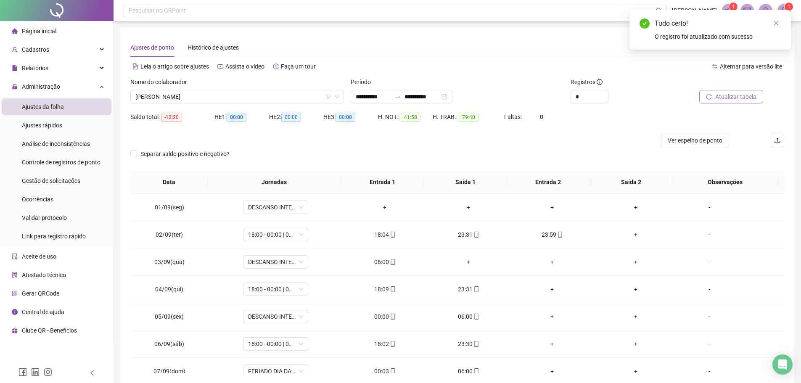
click at [722, 93] on span "Atualizar tabela" at bounding box center [736, 96] width 41 height 9
click at [385, 320] on div "00:00" at bounding box center [385, 316] width 70 height 9
type input "**********"
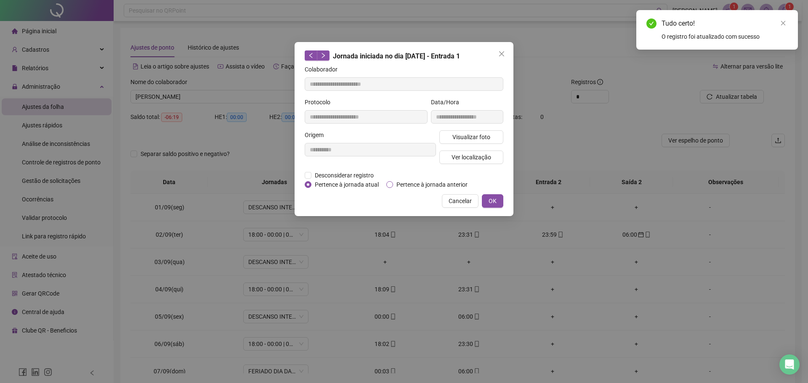
click at [398, 185] on span "Pertence à jornada anterior" at bounding box center [432, 184] width 78 height 9
click at [500, 196] on button "OK" at bounding box center [492, 200] width 21 height 13
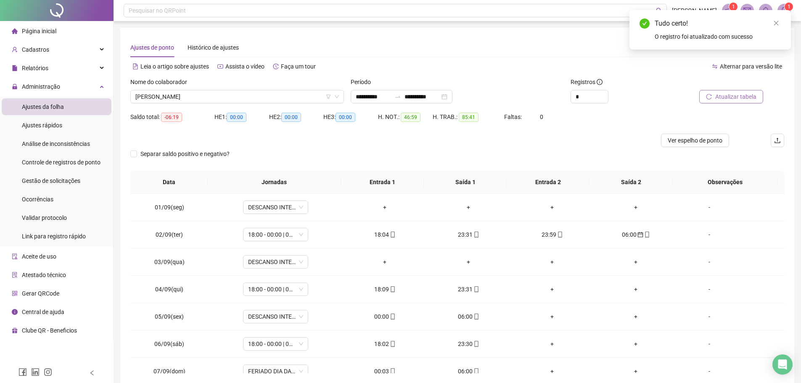
click at [739, 94] on span "Atualizar tabela" at bounding box center [736, 96] width 41 height 9
click at [385, 317] on div "06:00" at bounding box center [385, 316] width 70 height 9
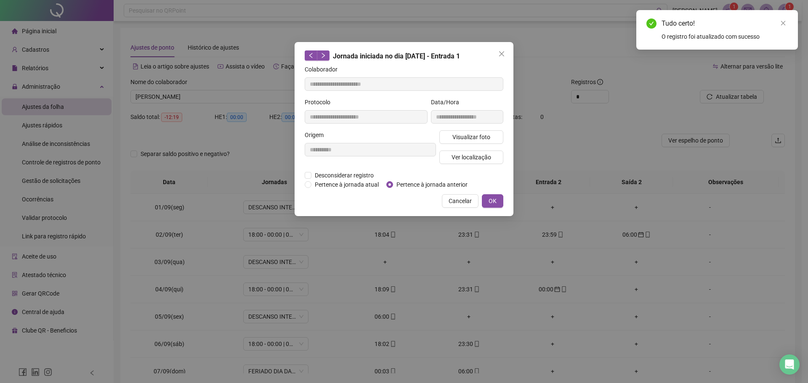
click at [409, 188] on span "Pertence à jornada anterior" at bounding box center [432, 184] width 78 height 9
type input "**********"
click at [410, 184] on span "Pertence à jornada anterior" at bounding box center [432, 184] width 78 height 9
click at [493, 199] on span "OK" at bounding box center [492, 200] width 8 height 9
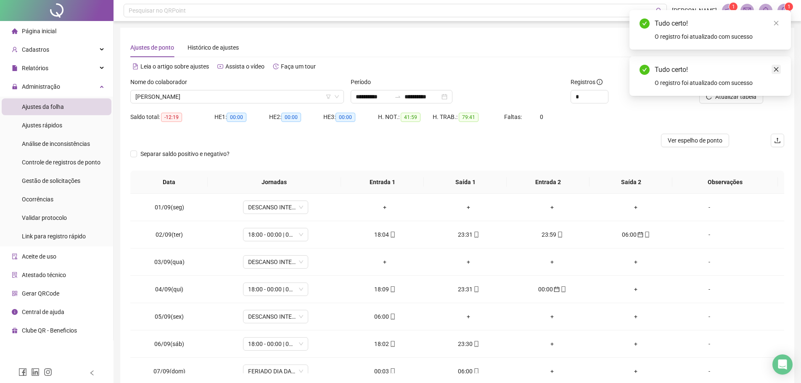
click at [777, 72] on icon "close" at bounding box center [777, 69] width 6 height 6
click at [732, 92] on span "Atualizar tabela" at bounding box center [736, 96] width 41 height 9
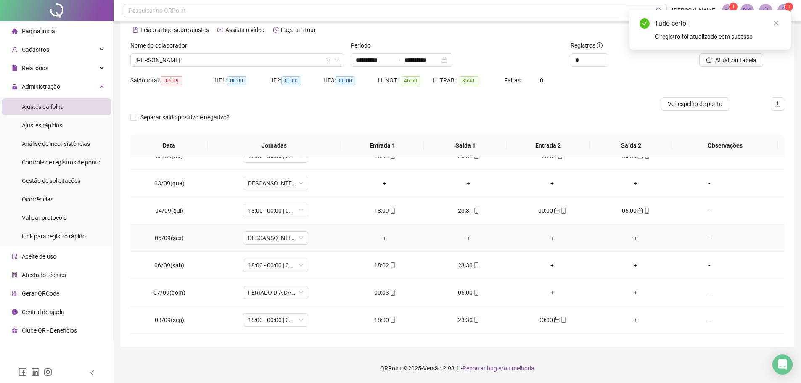
scroll to position [126, 0]
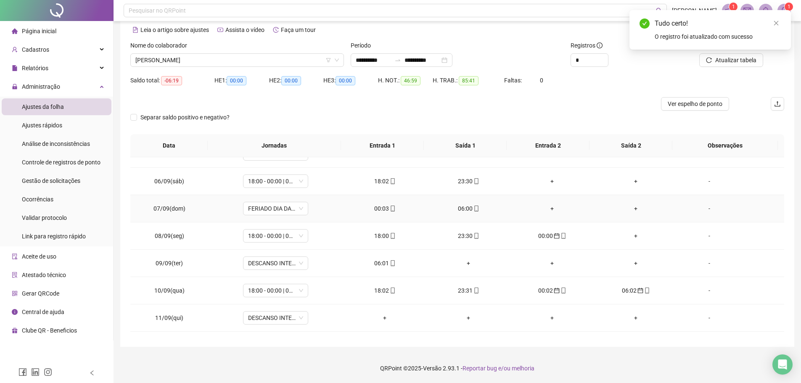
click at [384, 209] on div "00:03" at bounding box center [385, 208] width 70 height 9
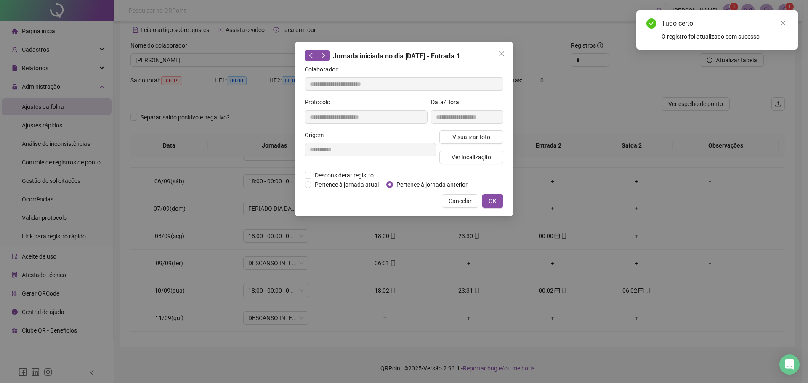
type input "**********"
click at [491, 200] on span "OK" at bounding box center [492, 200] width 8 height 9
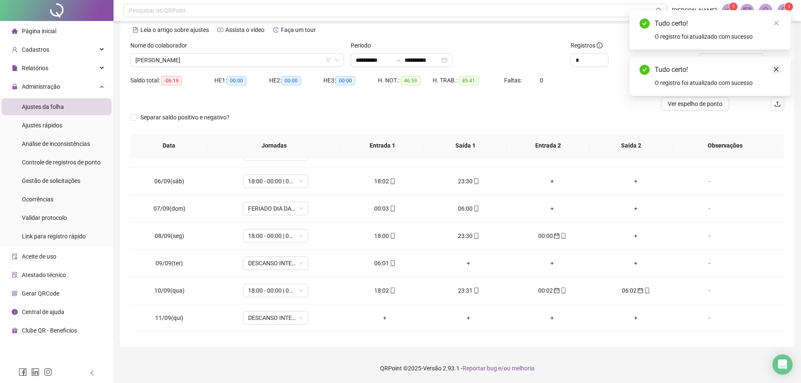
click at [776, 70] on icon "close" at bounding box center [777, 69] width 6 height 6
click at [733, 64] on span "Atualizar tabela" at bounding box center [736, 60] width 41 height 9
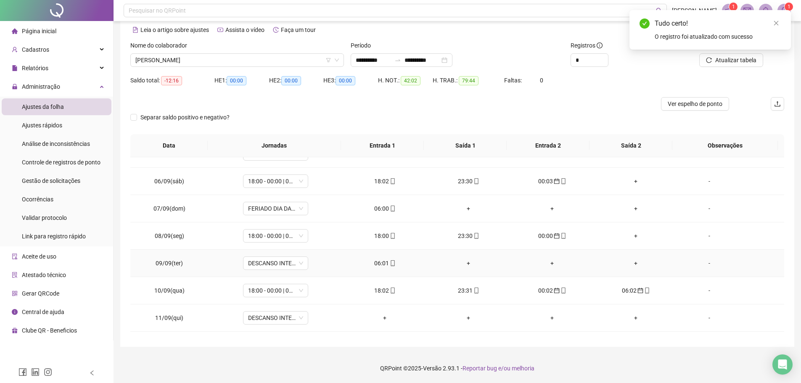
click at [384, 266] on div "06:01" at bounding box center [385, 263] width 70 height 9
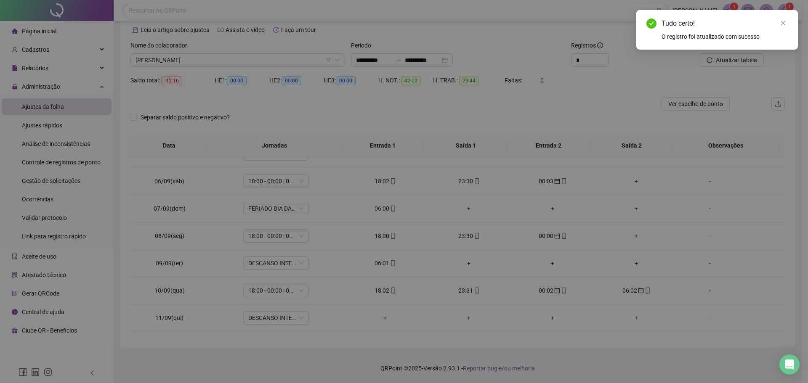
type input "**********"
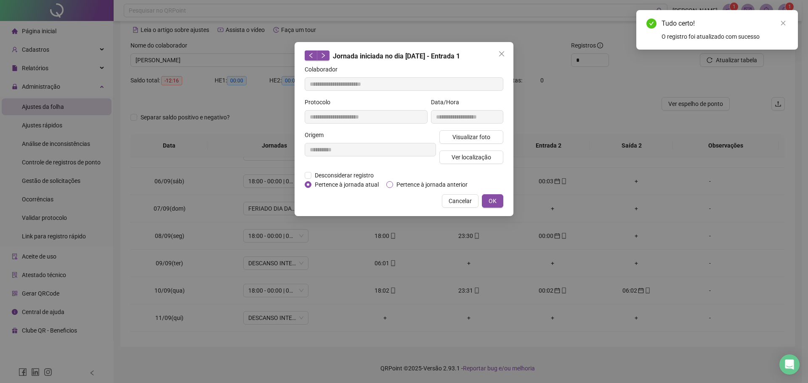
click at [403, 180] on span "Pertence à jornada anterior" at bounding box center [432, 184] width 78 height 9
click at [491, 199] on span "OK" at bounding box center [492, 200] width 8 height 9
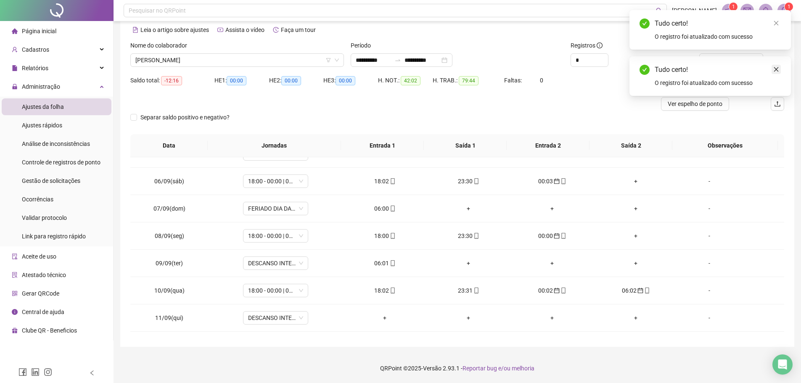
click at [777, 66] on link "Close" at bounding box center [776, 69] width 9 height 9
click at [725, 59] on span "Atualizar tabela" at bounding box center [736, 60] width 41 height 9
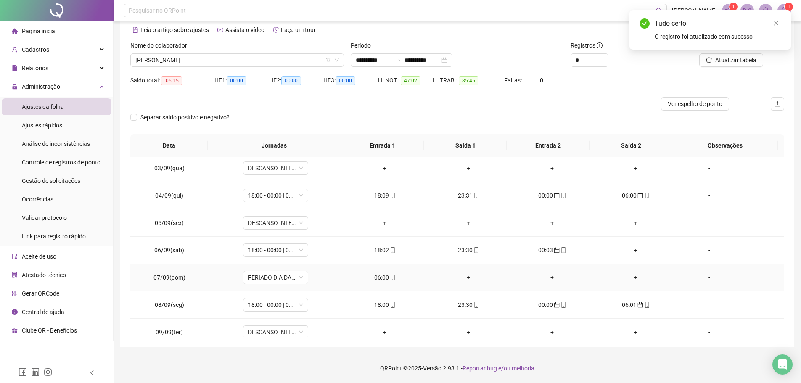
scroll to position [42, 0]
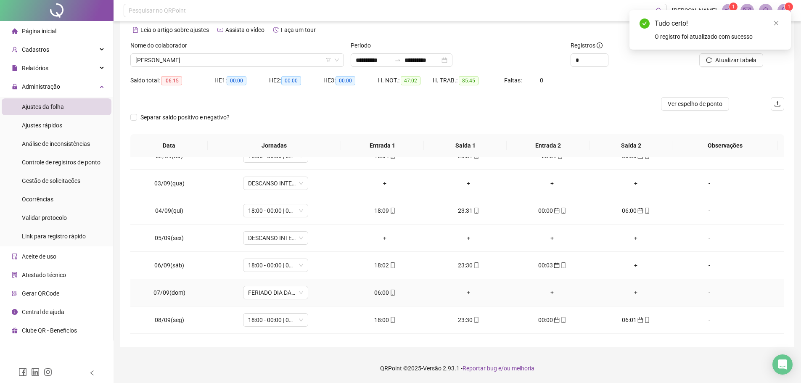
click at [378, 294] on div "06:00" at bounding box center [385, 292] width 70 height 9
type input "**********"
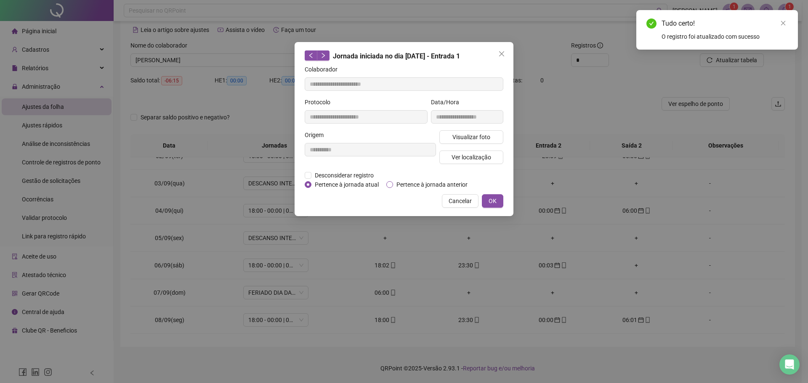
click at [395, 182] on span "Pertence à jornada anterior" at bounding box center [432, 184] width 78 height 9
click at [491, 199] on span "OK" at bounding box center [492, 200] width 8 height 9
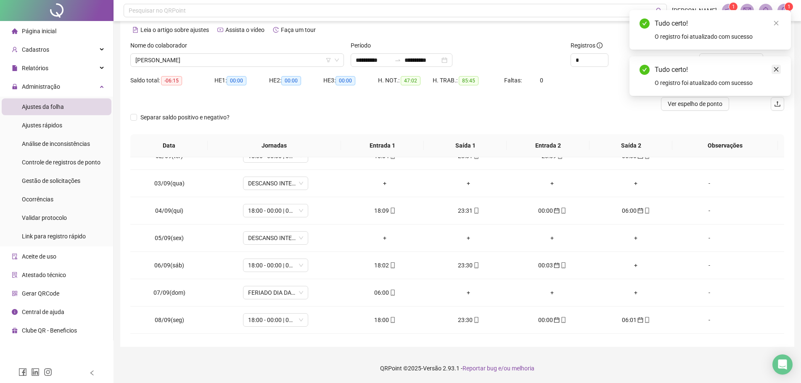
click at [779, 66] on icon "close" at bounding box center [777, 69] width 6 height 6
click at [722, 59] on span "Atualizar tabela" at bounding box center [736, 60] width 41 height 9
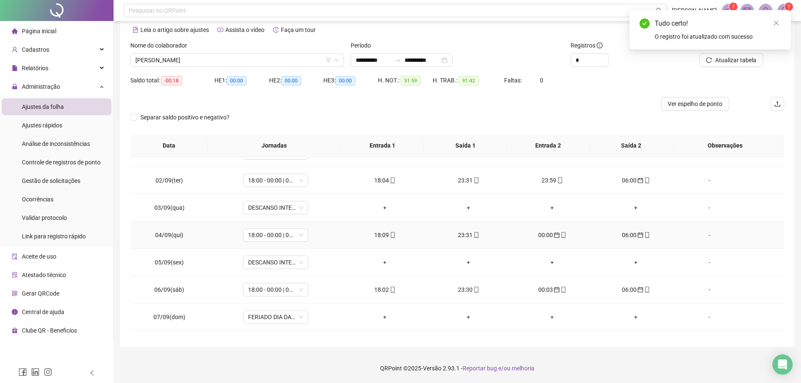
scroll to position [0, 0]
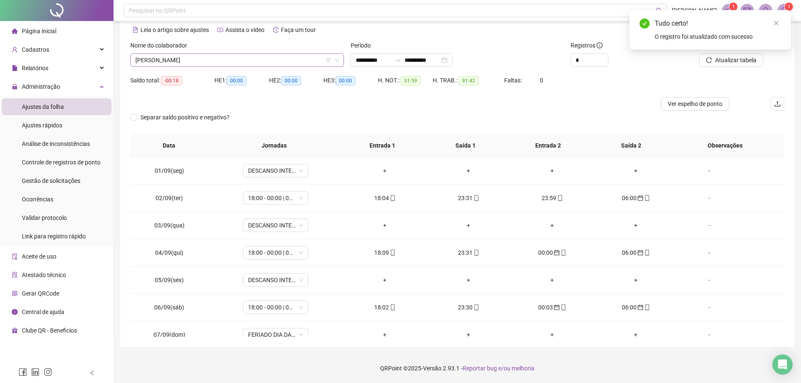
click at [223, 57] on span "[PERSON_NAME]" at bounding box center [237, 60] width 204 height 13
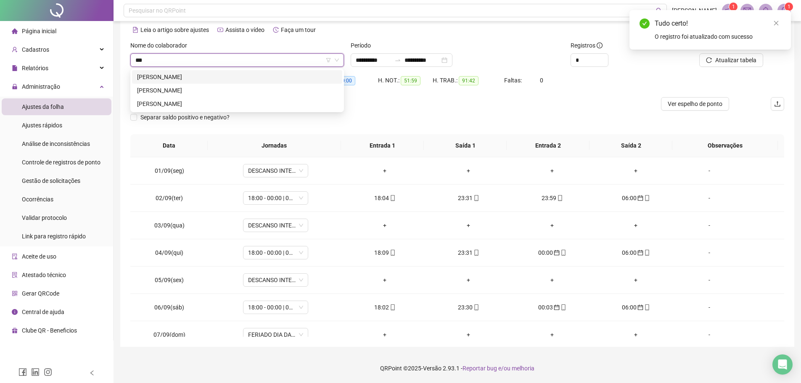
type input "****"
click at [219, 72] on div "EDMA MACHADO BARBOSA" at bounding box center [237, 76] width 210 height 13
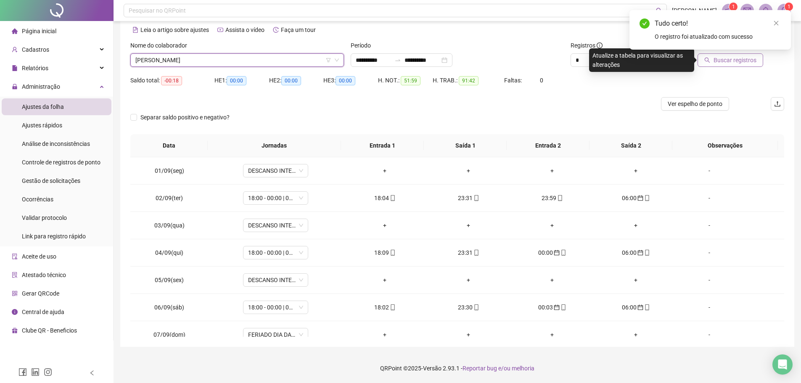
click at [733, 64] on span "Buscar registros" at bounding box center [735, 60] width 43 height 9
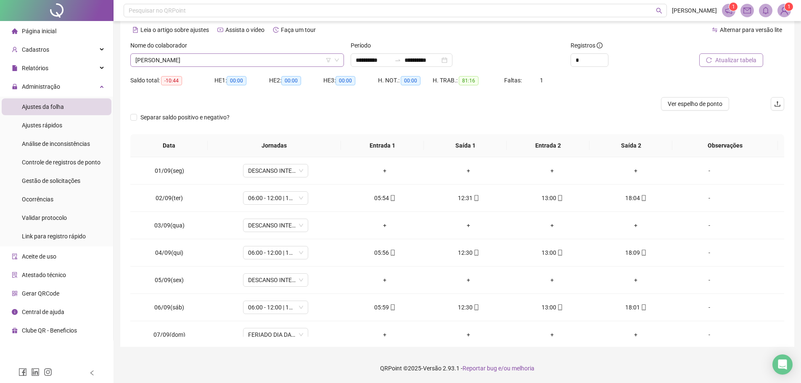
click at [233, 63] on span "EDMA MACHADO BARBOSA" at bounding box center [237, 60] width 204 height 13
type input "******"
click at [224, 77] on div "LOURIVAL OLIVEIRA PEREIRA" at bounding box center [237, 76] width 200 height 9
click at [722, 63] on span "Buscar registros" at bounding box center [735, 60] width 43 height 9
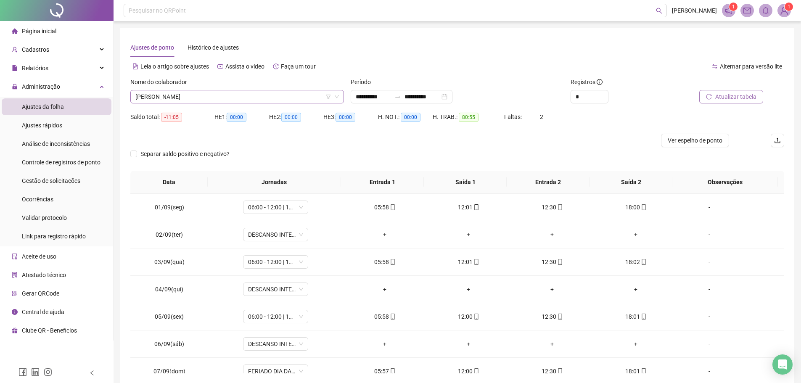
click at [228, 94] on span "LOURIVAL OLIVEIRA PEREIRA" at bounding box center [237, 96] width 204 height 13
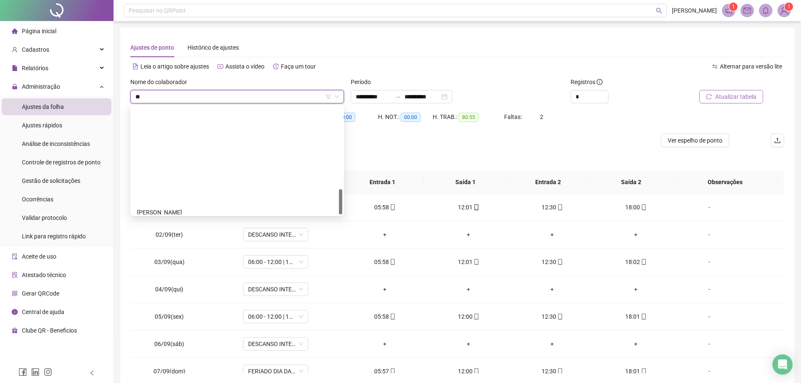
type input "***"
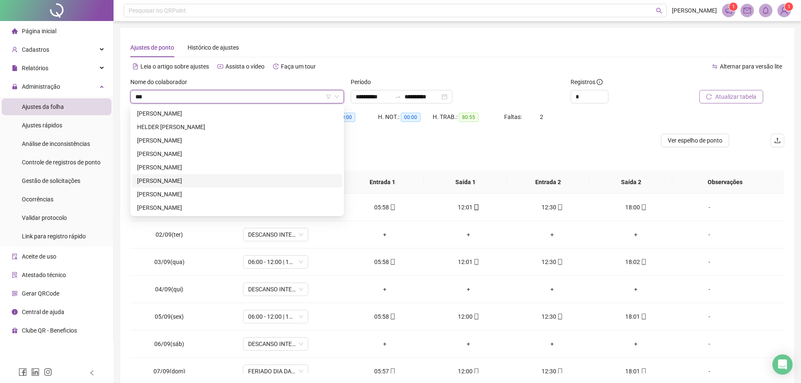
click at [190, 181] on div "LUIZ GONZAGA ALVES COSTA" at bounding box center [237, 180] width 200 height 9
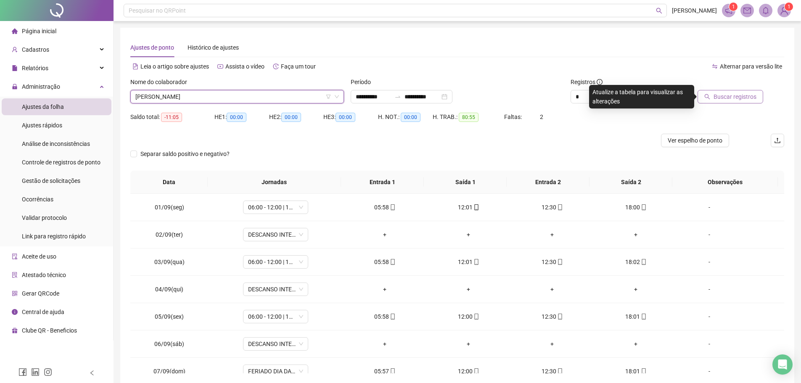
click at [756, 93] on span "Buscar registros" at bounding box center [735, 96] width 43 height 9
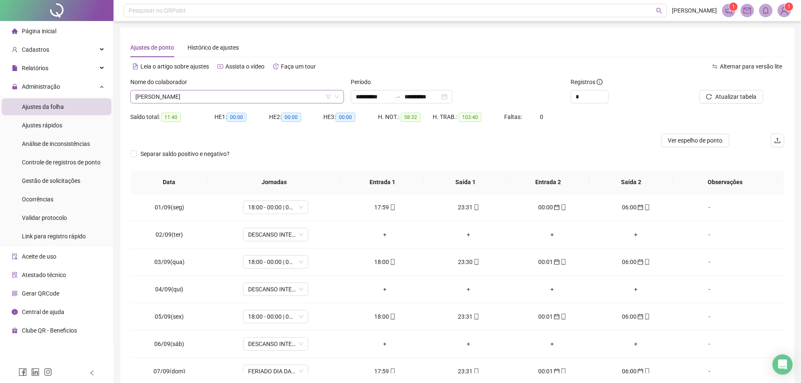
click at [223, 98] on span "LUIZ GONZAGA ALVES COSTA" at bounding box center [237, 96] width 204 height 13
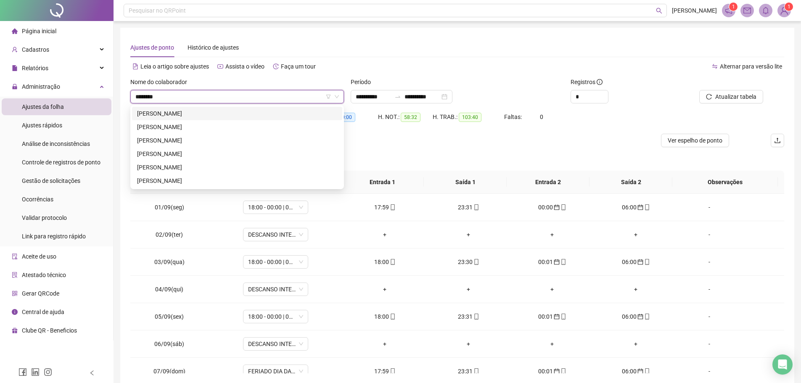
type input "********"
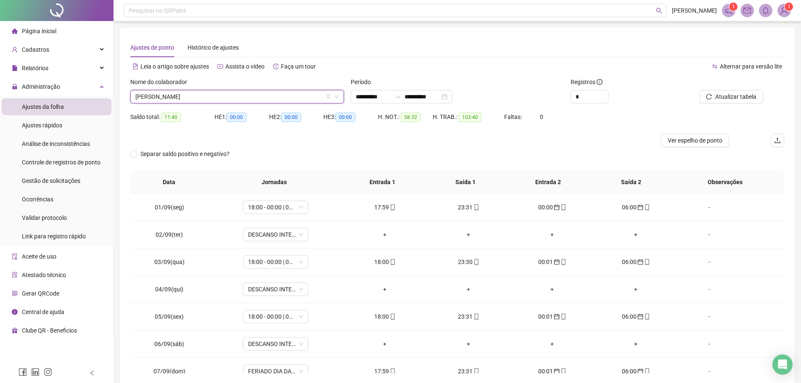
click at [223, 98] on span "LUIZ GONZAGA ALVES COSTA" at bounding box center [237, 96] width 204 height 13
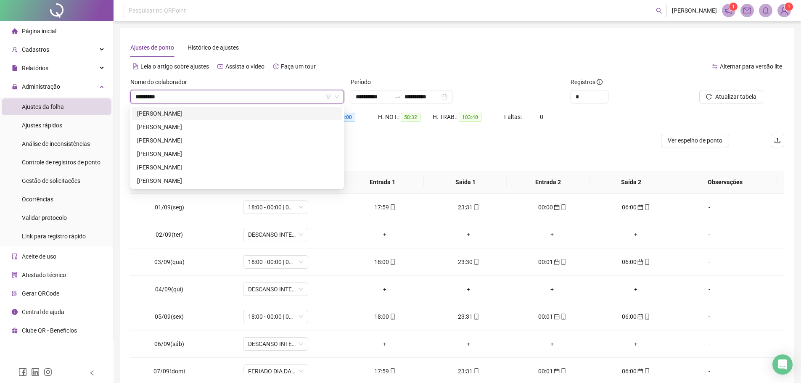
type input "********"
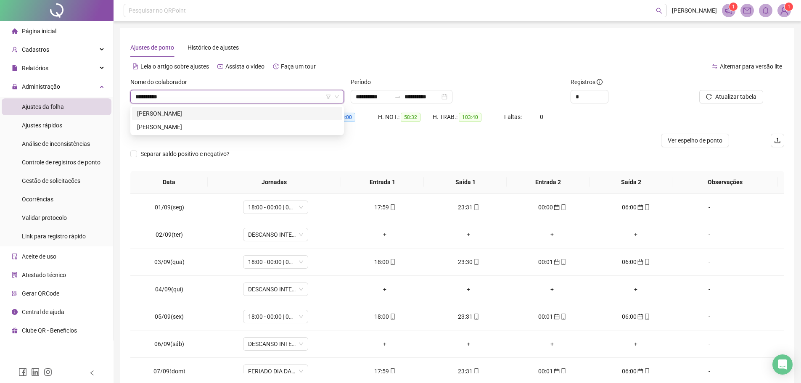
type input "**********"
click at [204, 109] on div "FERNANDO DE OLIVEIRA SANTOS" at bounding box center [237, 113] width 200 height 9
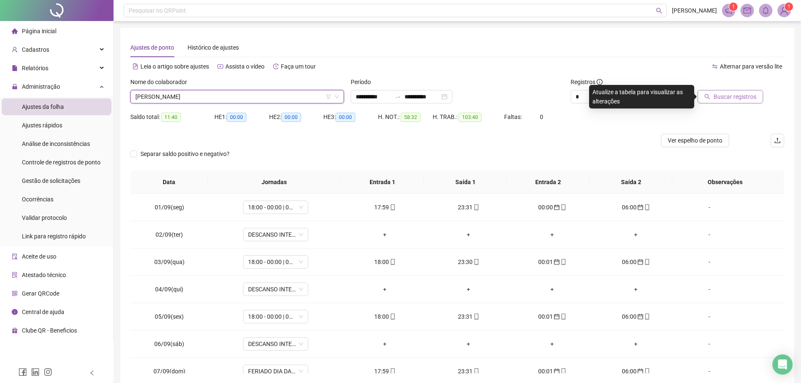
click at [753, 91] on button "Buscar registros" at bounding box center [731, 96] width 66 height 13
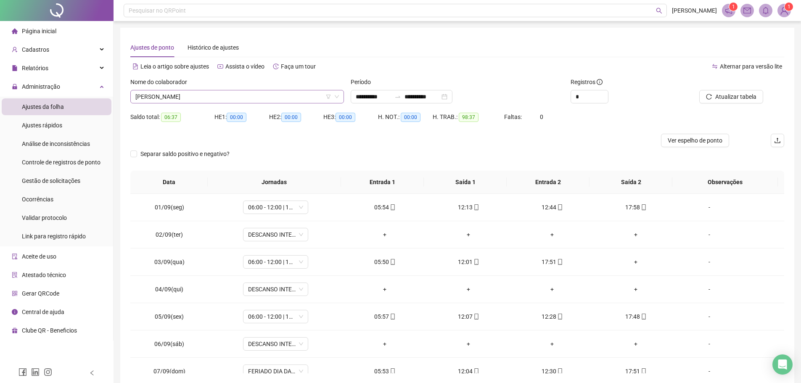
click at [232, 95] on span "FERNANDO DE OLIVEIRA SANTOS" at bounding box center [237, 96] width 204 height 13
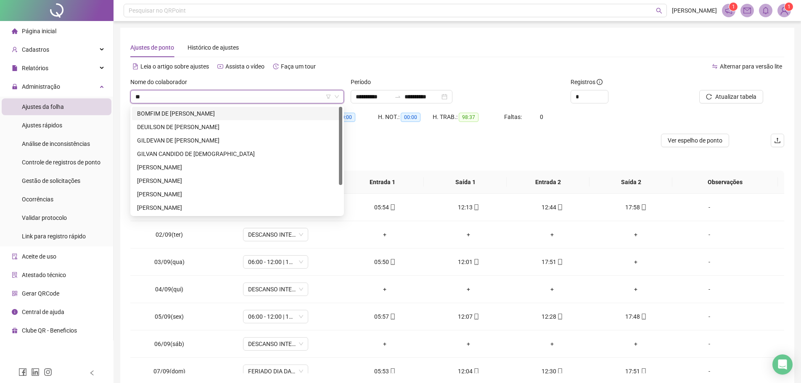
type input "*"
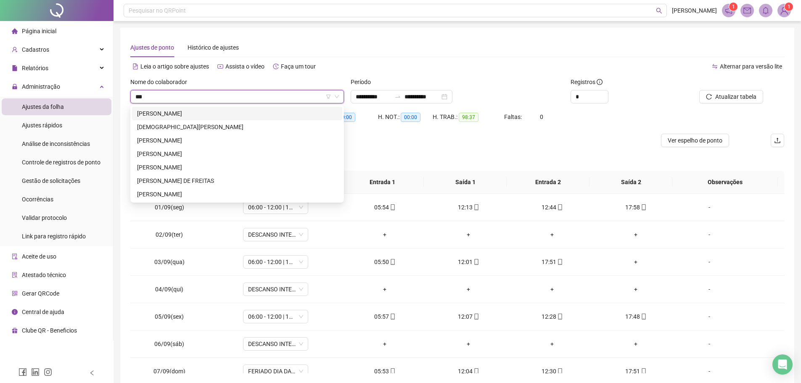
type input "****"
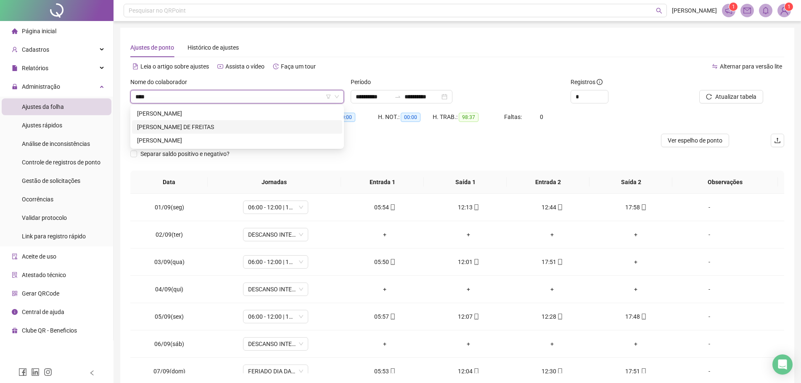
click at [214, 127] on div "TIAGO DIAS DE FREITAS" at bounding box center [237, 126] width 200 height 9
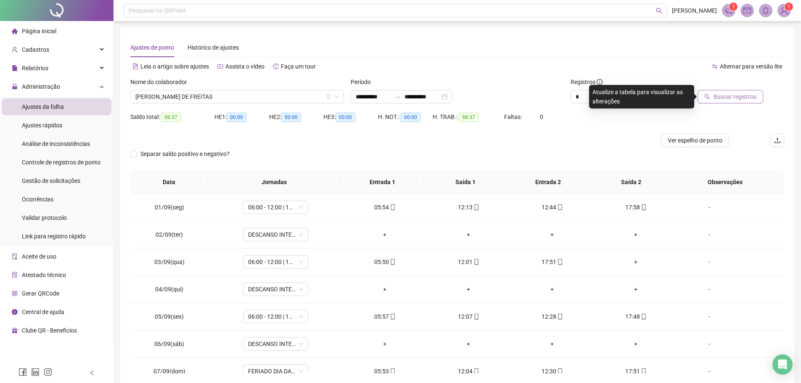
click at [736, 103] on button "Buscar registros" at bounding box center [731, 96] width 66 height 13
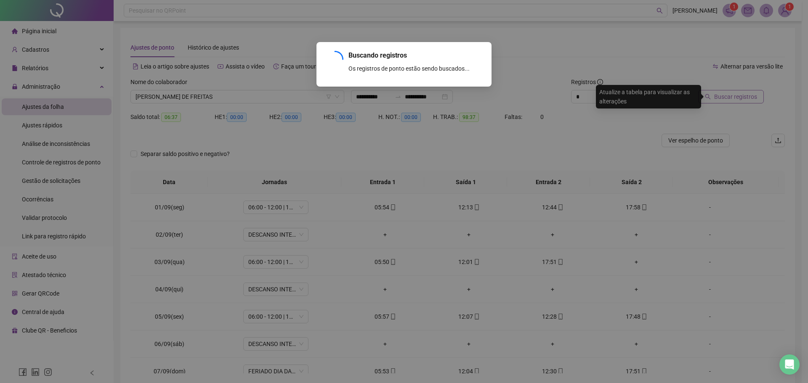
click at [733, 96] on div "Buscando registros Os registros de ponto estão sendo buscados... OK" at bounding box center [404, 191] width 808 height 383
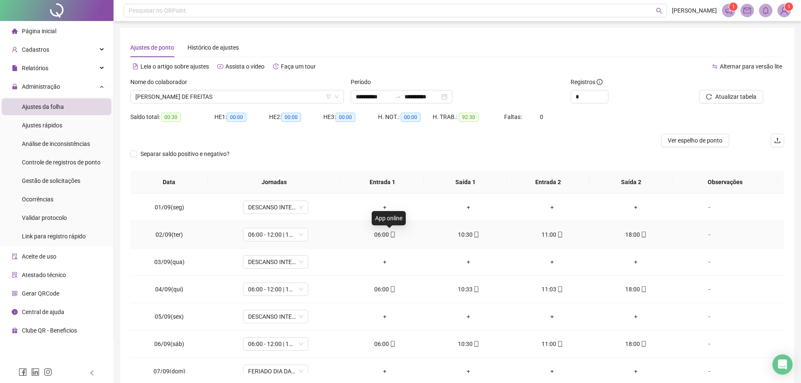
click at [390, 235] on icon "mobile" at bounding box center [393, 235] width 6 height 6
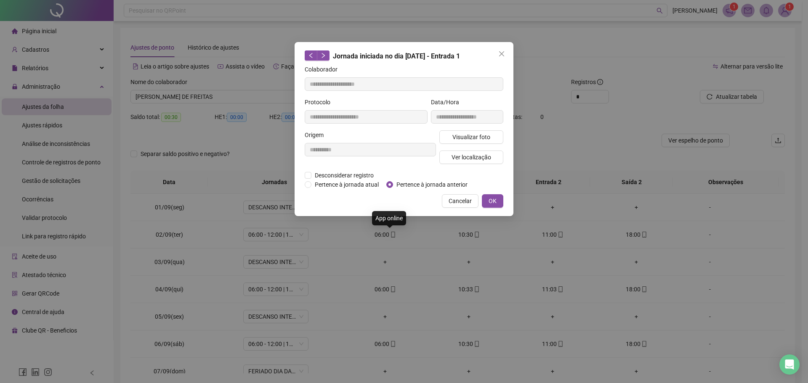
type input "**********"
click at [453, 138] on span "Visualizar foto" at bounding box center [471, 137] width 38 height 9
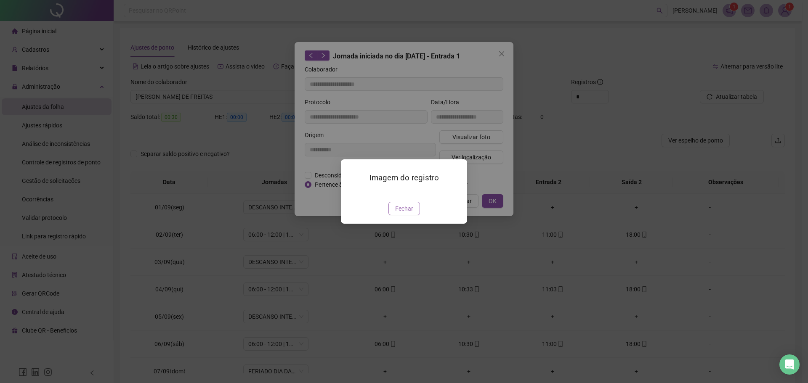
click at [396, 213] on span "Fechar" at bounding box center [404, 208] width 18 height 9
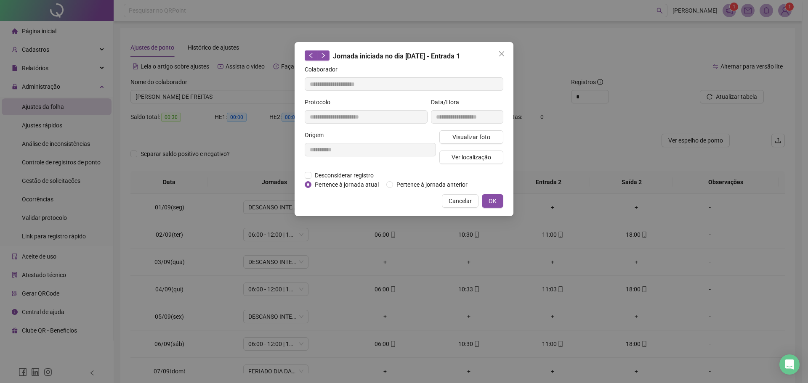
drag, startPoint x: 496, startPoint y: 201, endPoint x: 407, endPoint y: 184, distance: 90.8
click at [492, 206] on button "OK" at bounding box center [492, 200] width 21 height 13
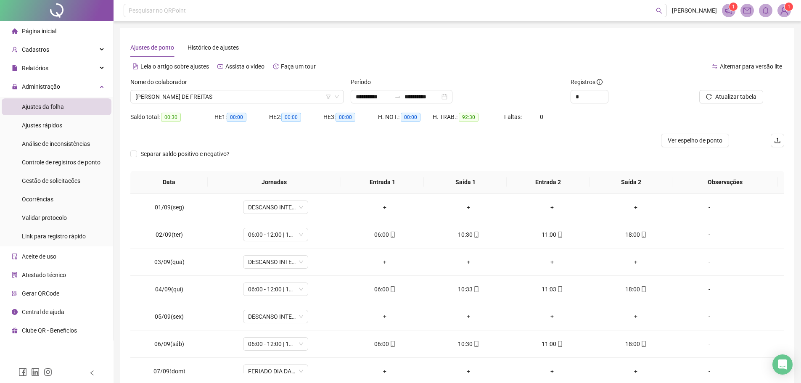
click at [218, 105] on div "Nome do colaborador TIAGO DIAS DE FREITAS" at bounding box center [237, 93] width 220 height 33
click at [219, 96] on span "TIAGO DIAS DE FREITAS" at bounding box center [237, 96] width 204 height 13
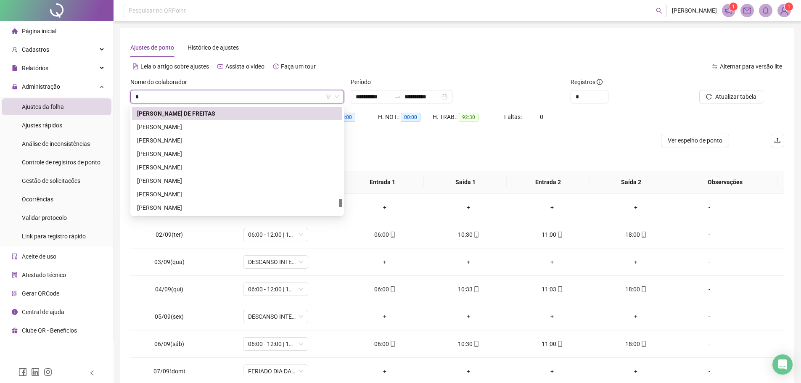
type input "**"
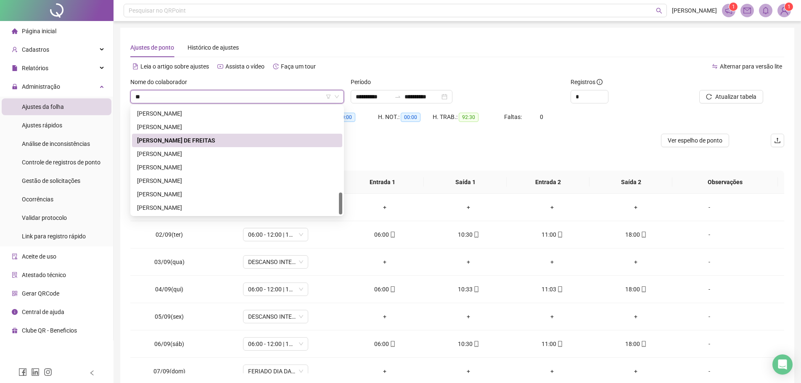
scroll to position [417, 0]
click at [213, 151] on div "TIAGO MONTEIRO PEREIRA ZOPPE" at bounding box center [237, 153] width 200 height 9
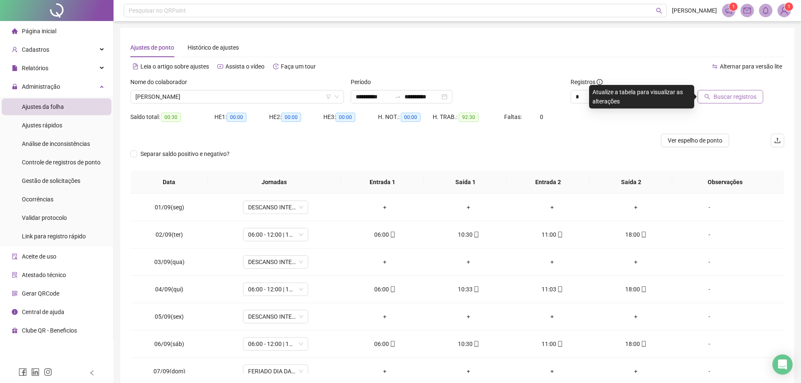
click at [729, 97] on span "Buscar registros" at bounding box center [735, 96] width 43 height 9
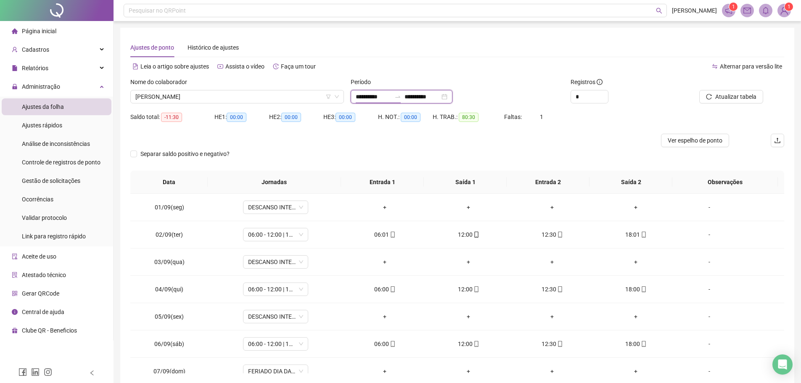
click at [363, 95] on input "**********" at bounding box center [373, 96] width 35 height 9
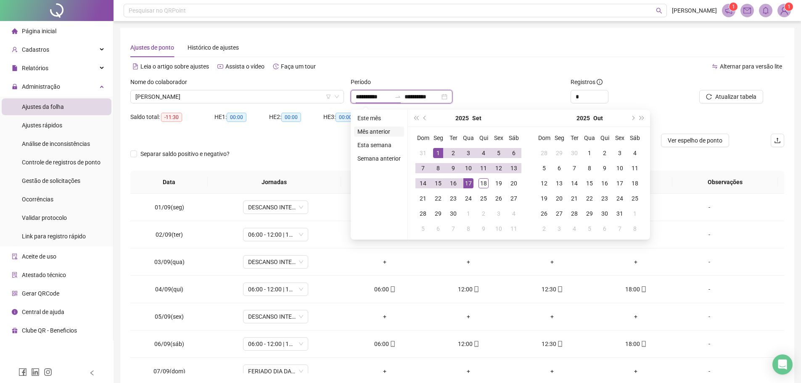
type input "**********"
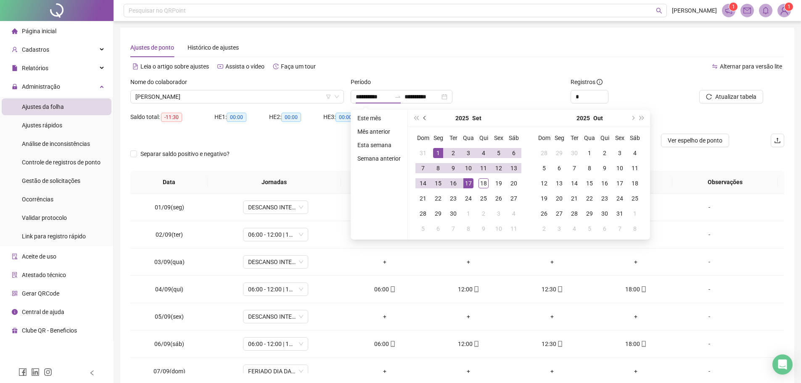
click at [424, 118] on span "prev-year" at bounding box center [426, 118] width 4 height 4
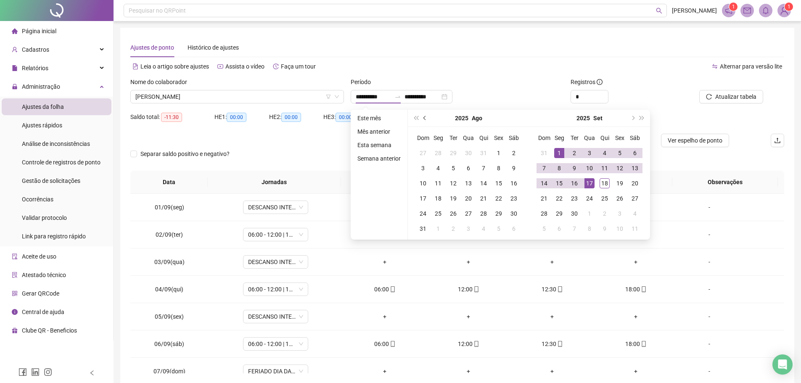
click at [424, 118] on span "prev-year" at bounding box center [426, 118] width 4 height 4
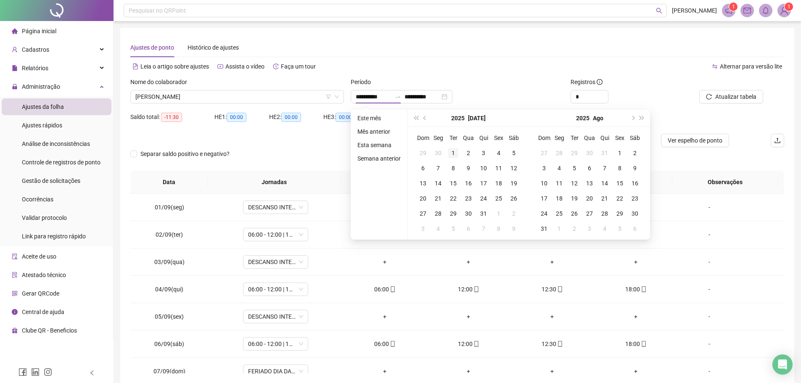
type input "**********"
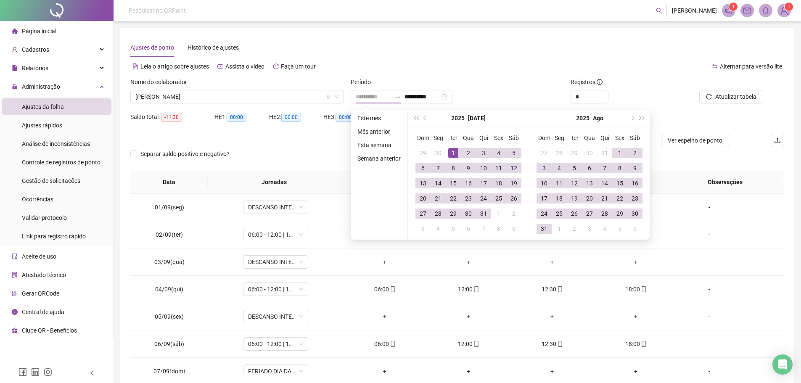
click at [453, 149] on div "1" at bounding box center [453, 153] width 10 height 10
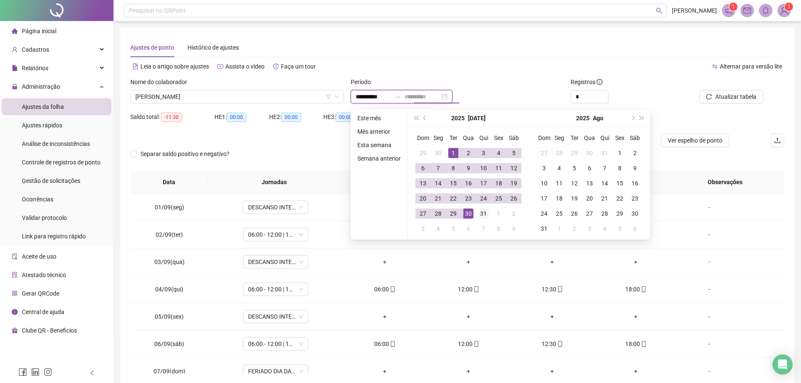
type input "**********"
click at [486, 211] on div "31" at bounding box center [484, 214] width 10 height 10
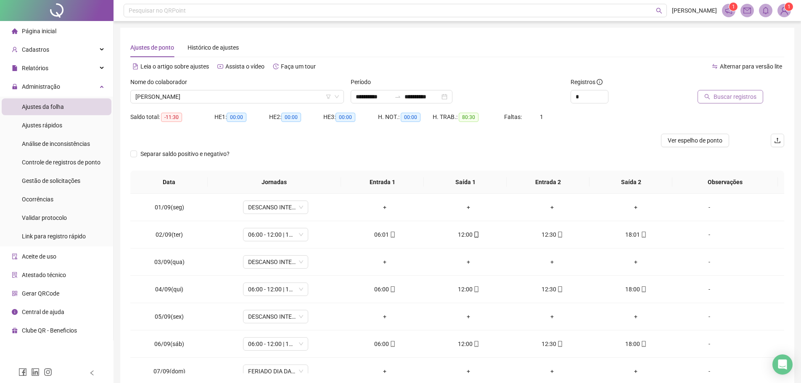
click at [716, 98] on span "Buscar registros" at bounding box center [735, 96] width 43 height 9
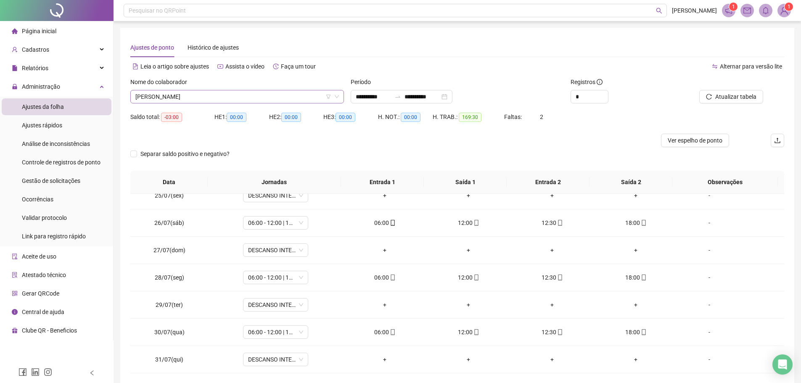
click at [249, 92] on span "TIAGO MONTEIRO PEREIRA ZOPPE" at bounding box center [237, 96] width 204 height 13
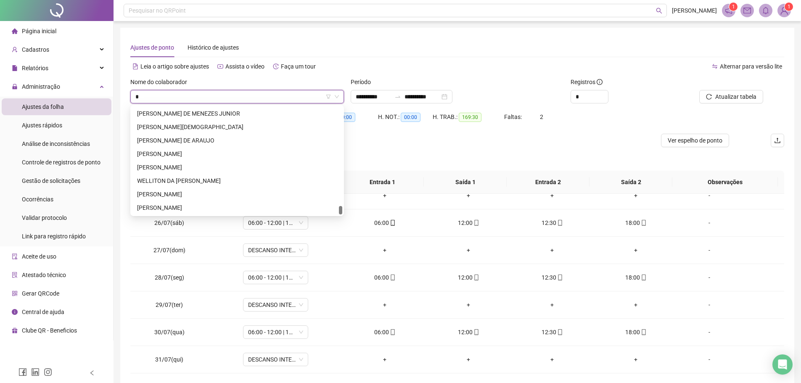
scroll to position [1333, 0]
type input "***"
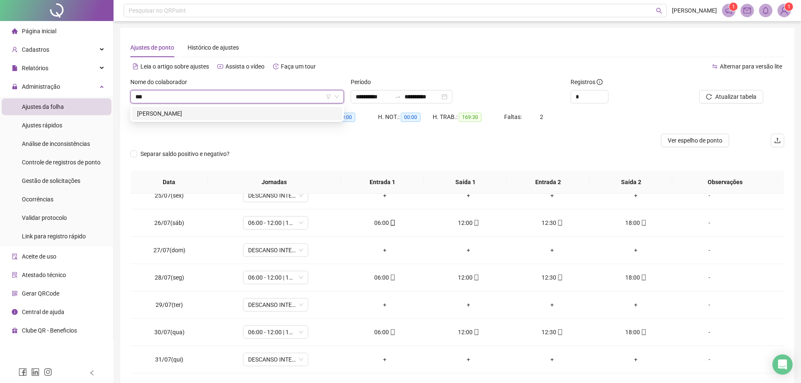
click at [249, 110] on div "JEDEIAS MATEUS AMORIM" at bounding box center [237, 113] width 200 height 9
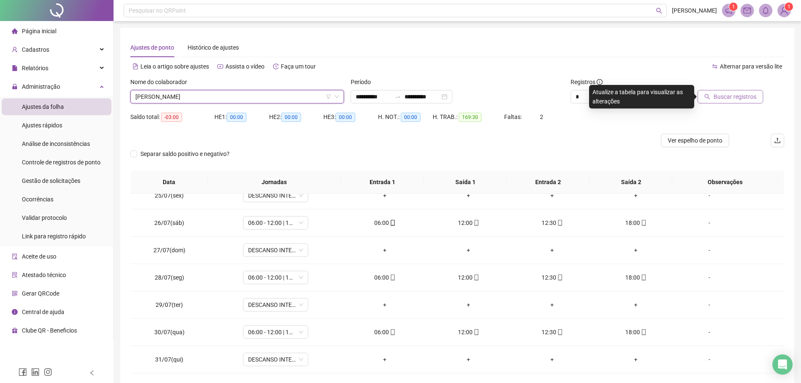
click at [738, 100] on span "Buscar registros" at bounding box center [735, 96] width 43 height 9
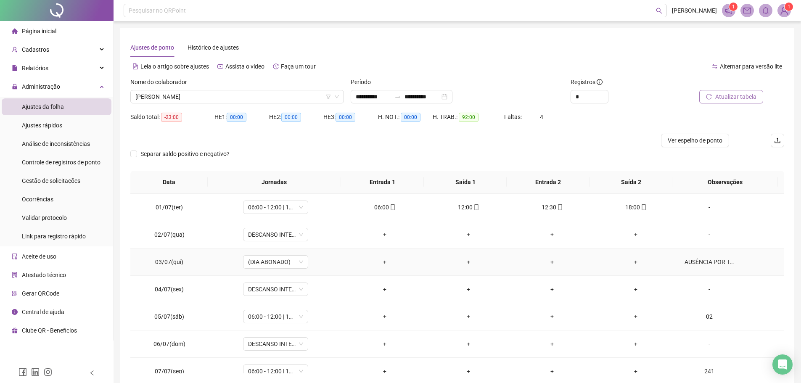
click at [693, 257] on td "AUSÊNCIA POR TROCA DE PLANTÃO COM OZIELE ROSARIO SOUSA (MÊS 06)" at bounding box center [731, 262] width 106 height 27
click at [693, 260] on div "AUSÊNCIA POR TROCA DE PLANTÃO COM OZIELE ROSARIO SOUSA (MÊS 06)" at bounding box center [710, 261] width 50 height 9
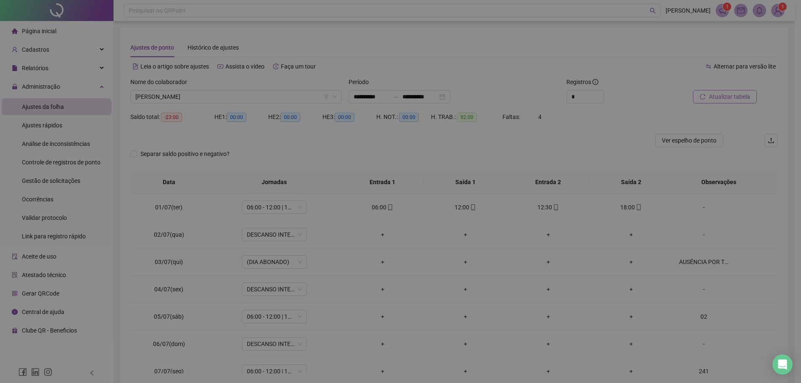
type textarea "**********"
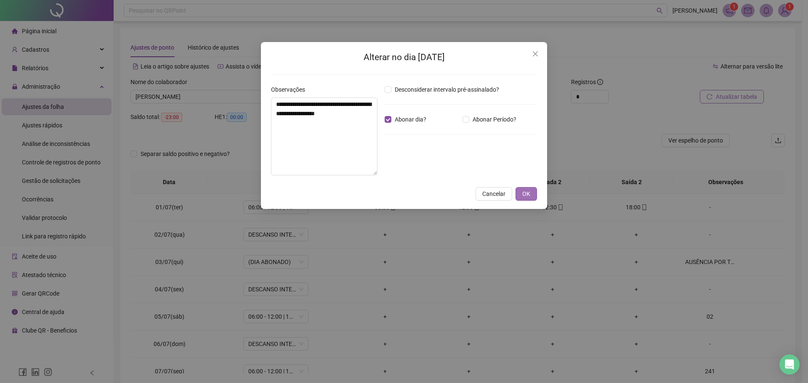
click at [525, 193] on span "OK" at bounding box center [526, 193] width 8 height 9
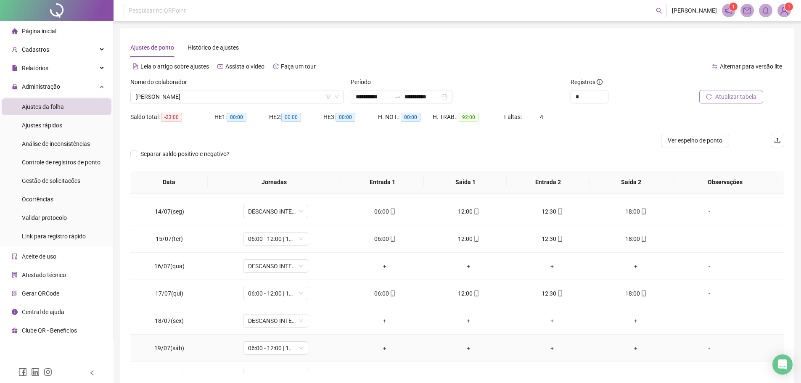
scroll to position [337, 0]
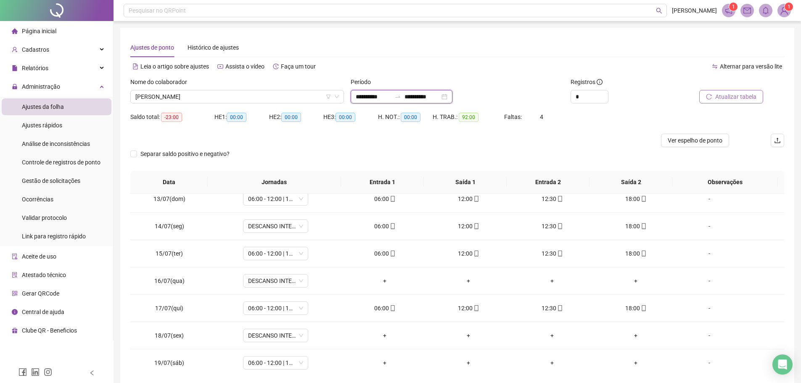
click at [389, 96] on input "**********" at bounding box center [373, 96] width 35 height 9
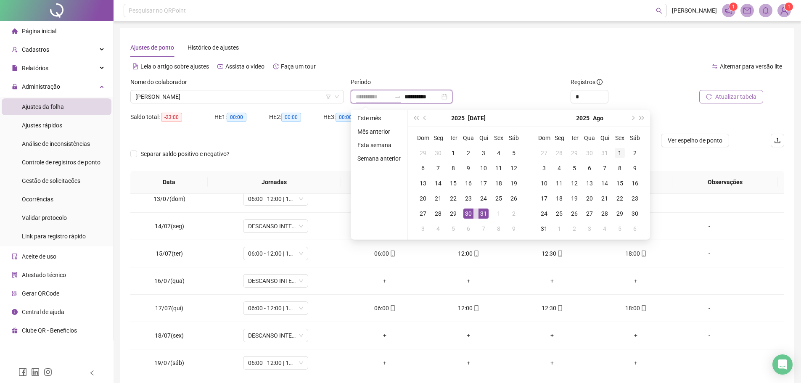
type input "**********"
click at [615, 149] on div "1" at bounding box center [620, 153] width 10 height 10
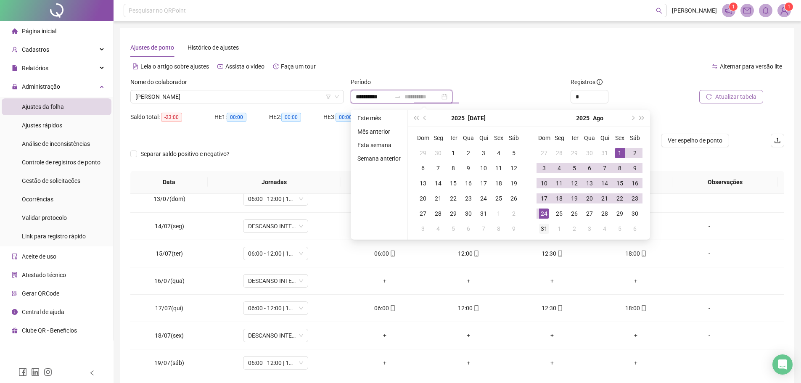
type input "**********"
click at [541, 224] on div "31" at bounding box center [544, 229] width 10 height 10
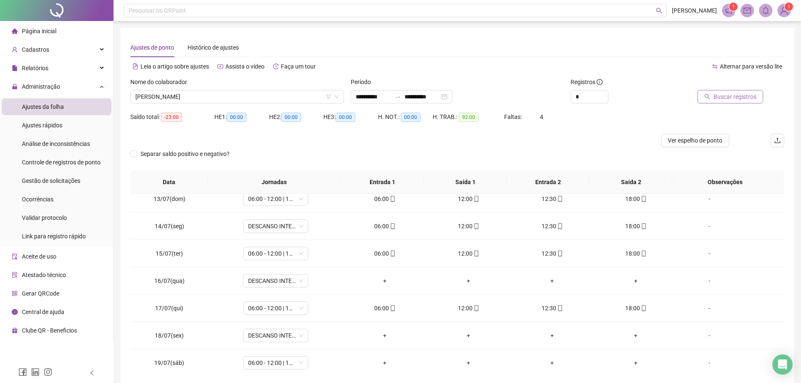
click at [731, 83] on div at bounding box center [722, 83] width 82 height 13
click at [729, 92] on span "Buscar registros" at bounding box center [735, 96] width 43 height 9
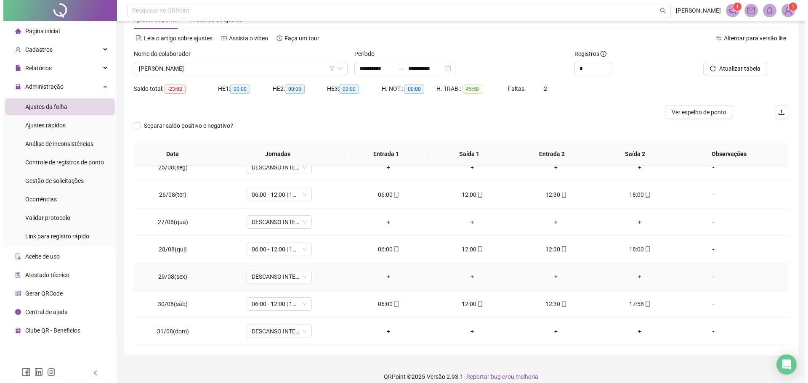
scroll to position [37, 0]
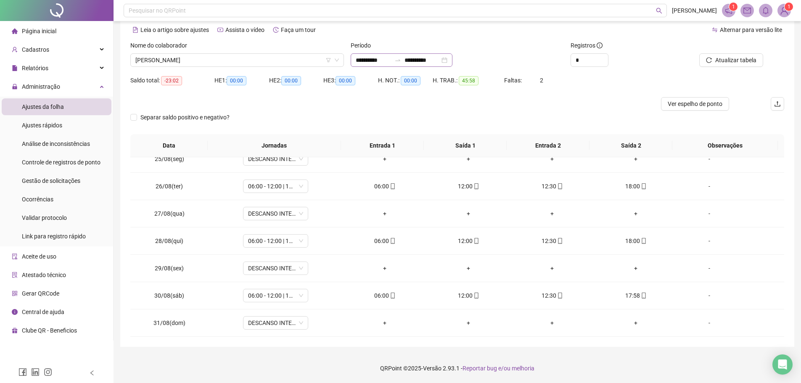
click at [363, 54] on div "**********" at bounding box center [402, 59] width 102 height 13
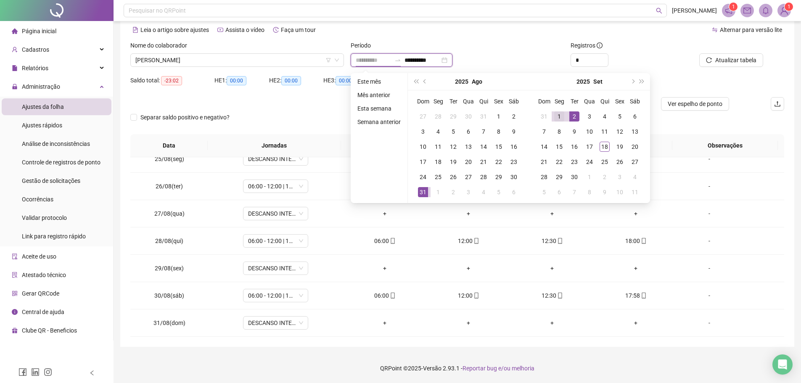
type input "**********"
click at [556, 115] on div "1" at bounding box center [559, 116] width 10 height 10
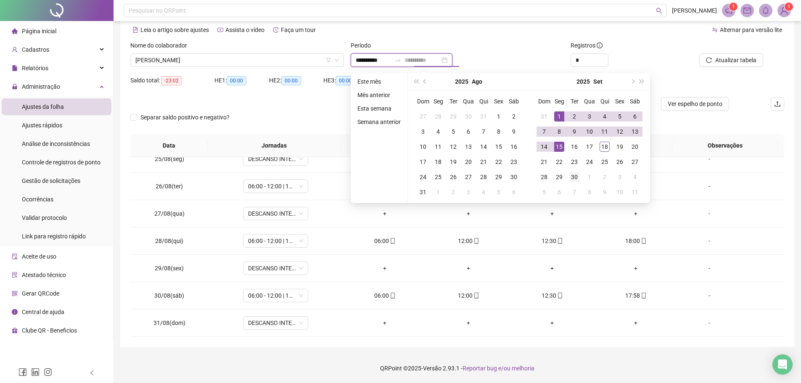
type input "**********"
click at [573, 174] on div "30" at bounding box center [575, 177] width 10 height 10
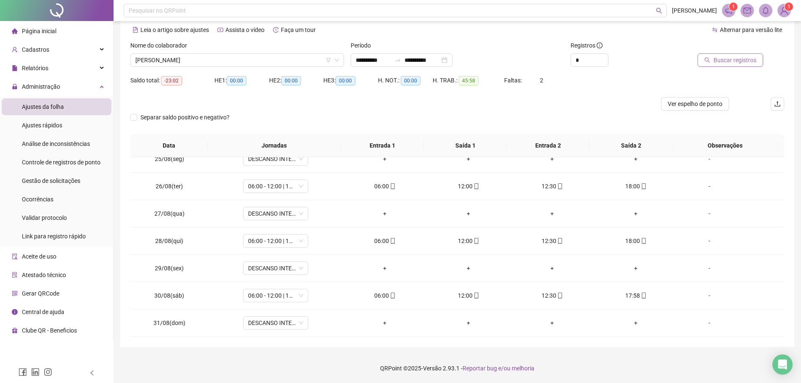
click at [719, 60] on span "Buscar registros" at bounding box center [735, 60] width 43 height 9
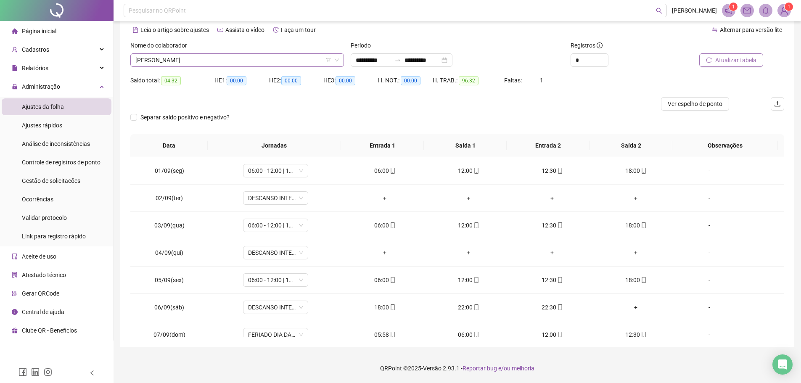
scroll to position [3258, 0]
click at [217, 60] on span "JEDEIAS MATEUS AMORIM" at bounding box center [237, 60] width 204 height 13
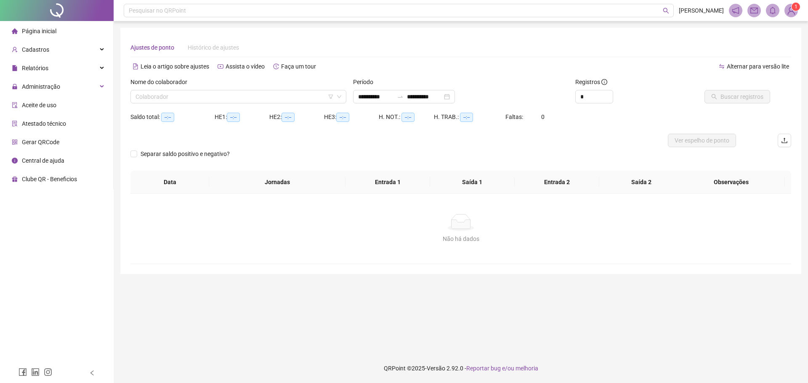
type input "**********"
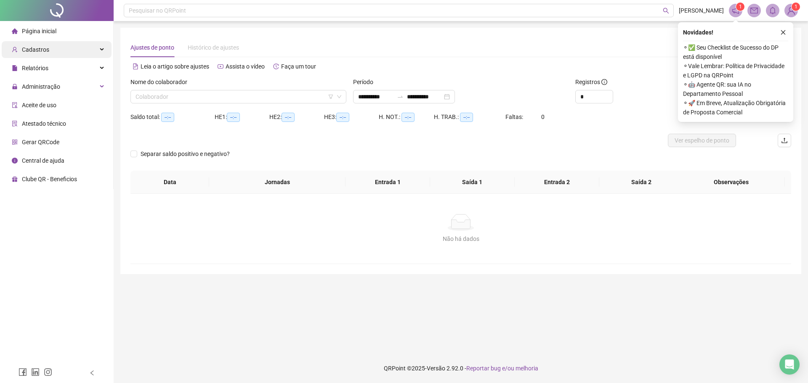
click at [39, 49] on span "Cadastros" at bounding box center [35, 49] width 27 height 7
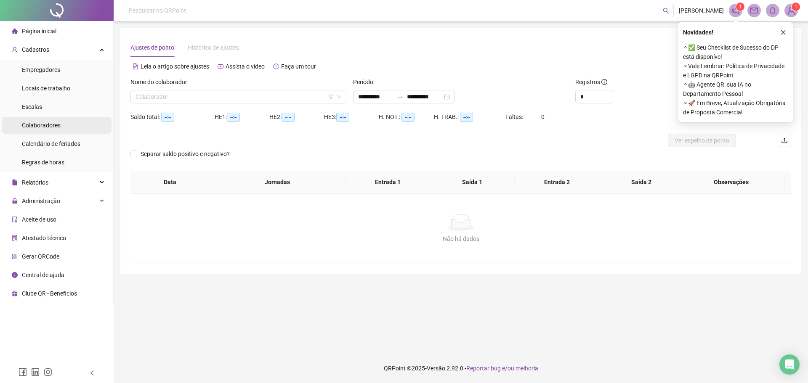
click at [33, 127] on span "Colaboradores" at bounding box center [41, 125] width 39 height 7
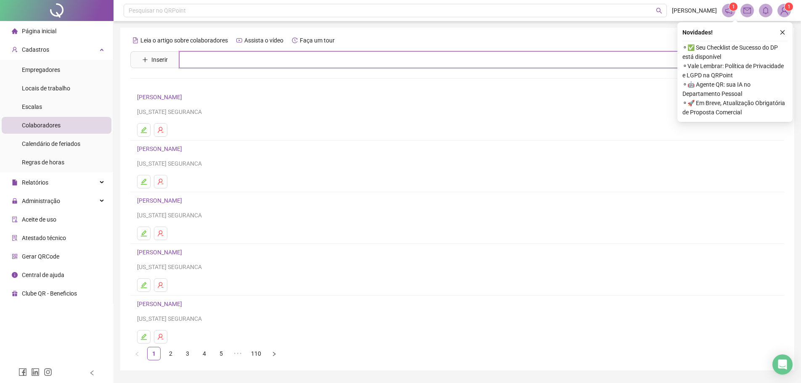
click at [200, 59] on input "text" at bounding box center [463, 59] width 569 height 17
type input "*********"
click at [783, 33] on icon "close" at bounding box center [783, 32] width 6 height 6
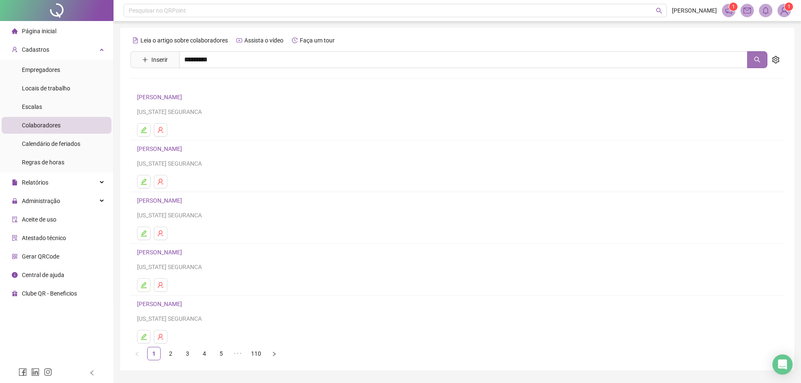
click at [760, 58] on icon "search" at bounding box center [757, 59] width 7 height 7
click at [761, 56] on button "button" at bounding box center [758, 59] width 20 height 17
click at [757, 58] on icon "search" at bounding box center [757, 59] width 7 height 7
click at [232, 58] on input "*********" at bounding box center [463, 59] width 569 height 17
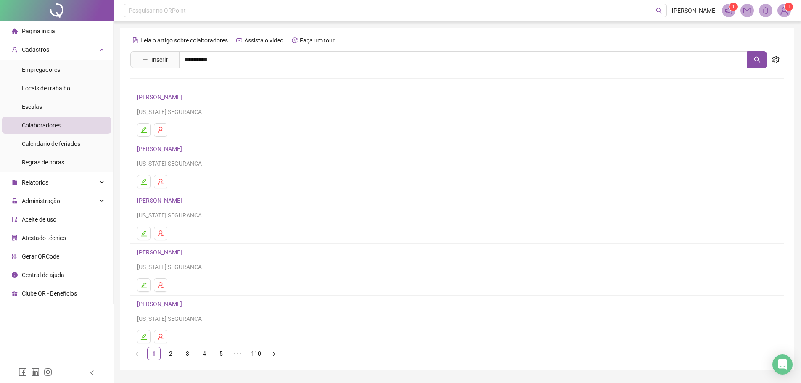
click at [191, 87] on link "[PERSON_NAME]" at bounding box center [168, 84] width 45 height 7
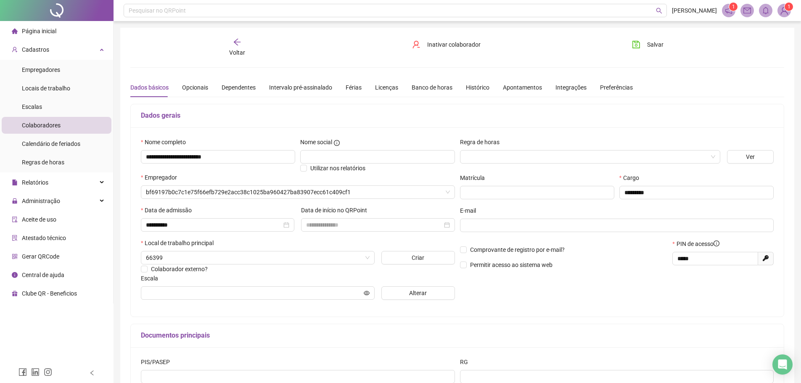
type input "**********"
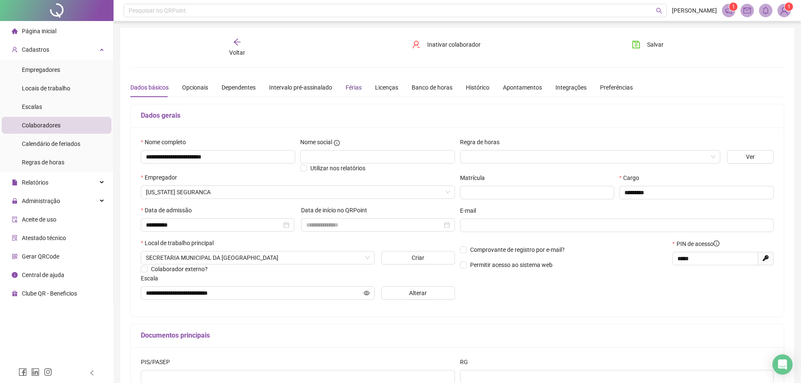
click at [355, 83] on div "Férias" at bounding box center [354, 87] width 16 height 9
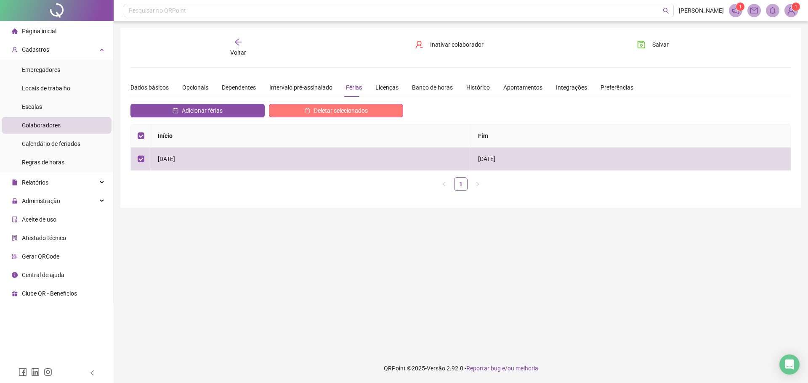
click at [337, 111] on span "Deletar selecionados" at bounding box center [341, 110] width 54 height 9
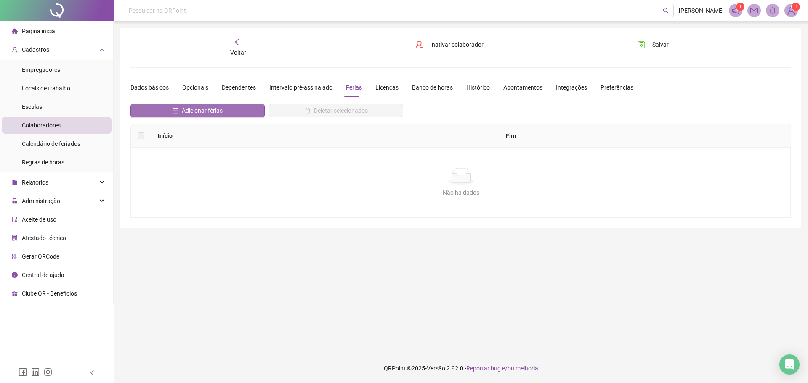
click at [209, 109] on span "Adicionar férias" at bounding box center [202, 110] width 41 height 9
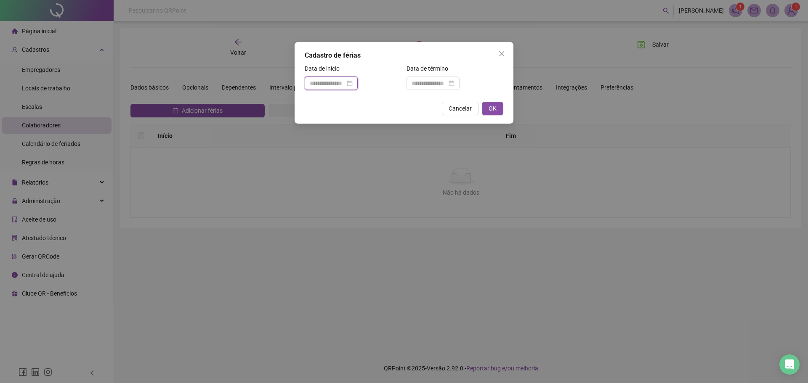
click at [321, 87] on input at bounding box center [327, 83] width 35 height 9
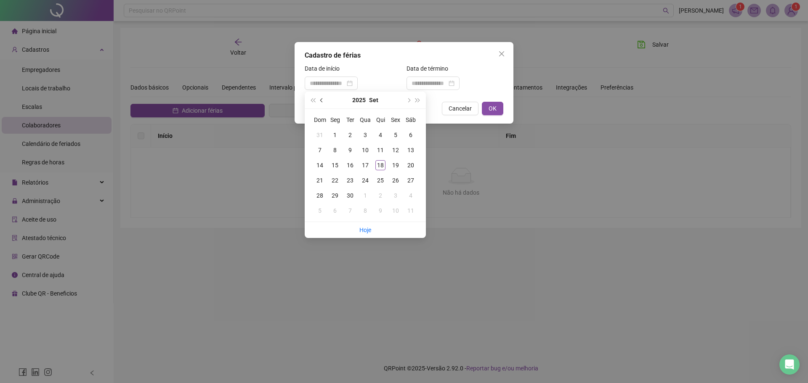
click at [322, 98] on button "prev-year" at bounding box center [321, 100] width 9 height 17
type input "**********"
click at [350, 164] on div "12" at bounding box center [350, 165] width 10 height 10
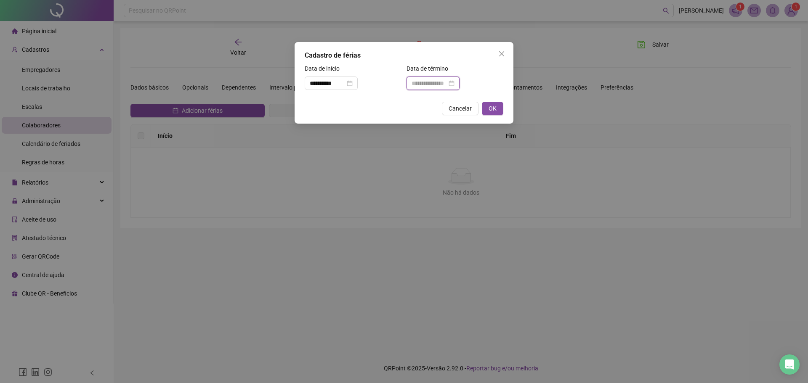
click at [447, 87] on input at bounding box center [428, 83] width 35 height 9
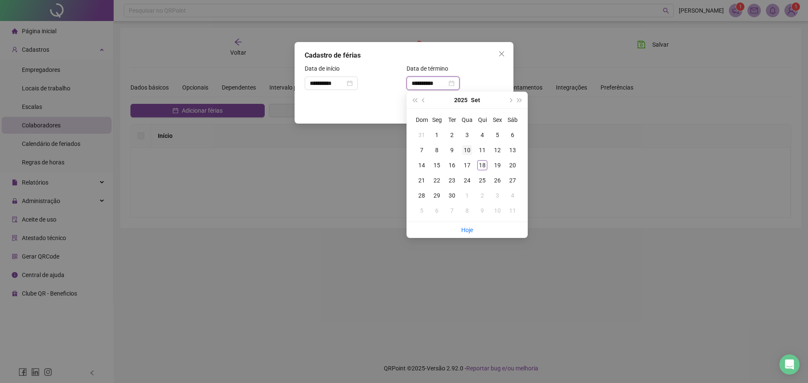
type input "**********"
click at [467, 150] on div "10" at bounding box center [467, 150] width 10 height 10
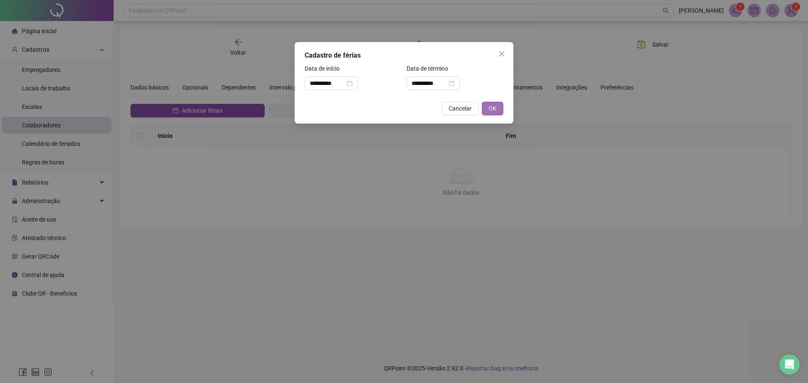
click at [490, 106] on span "OK" at bounding box center [492, 108] width 8 height 9
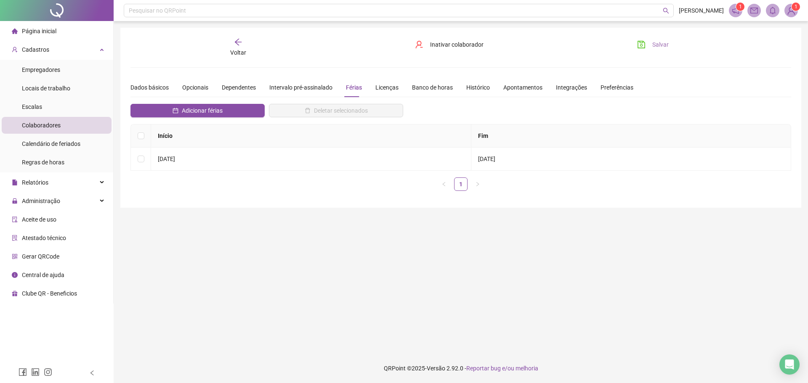
click at [642, 42] on icon "save" at bounding box center [642, 45] width 8 height 8
click at [58, 127] on span "Colaboradores" at bounding box center [41, 125] width 39 height 7
click at [58, 125] on span "Colaboradores" at bounding box center [41, 125] width 39 height 7
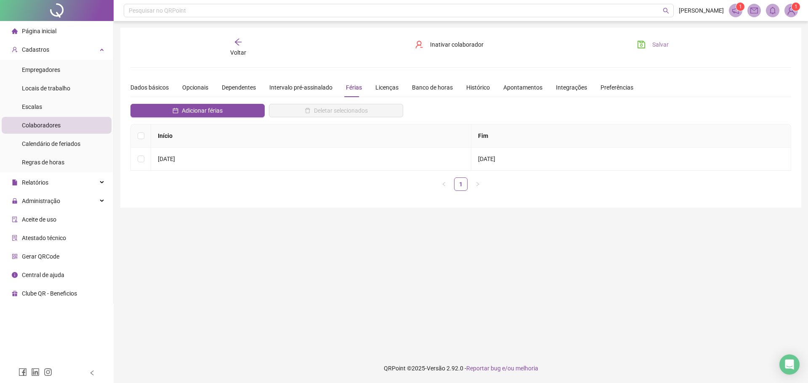
click at [227, 43] on div "Voltar" at bounding box center [238, 47] width 104 height 19
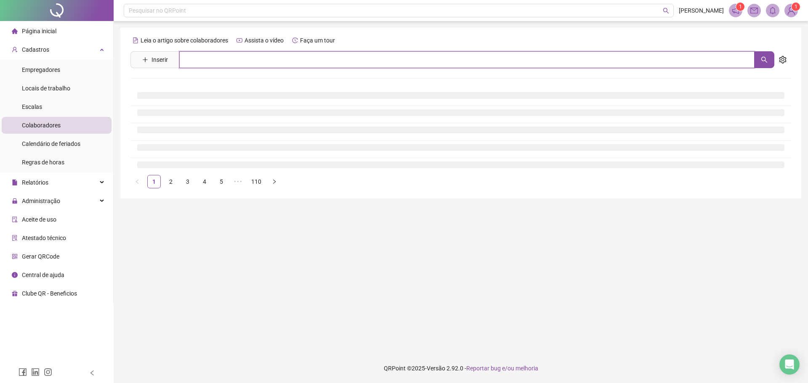
click at [210, 56] on input "text" at bounding box center [466, 59] width 575 height 17
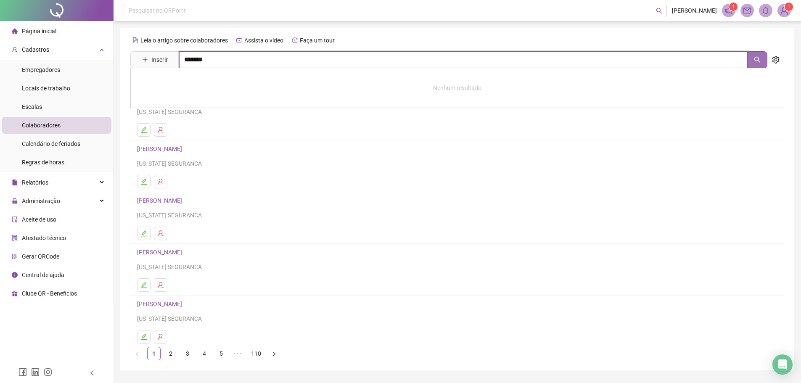
click at [748, 58] on button "button" at bounding box center [758, 59] width 20 height 17
type input "*******"
click at [191, 85] on link "OSVALDO BATISTA DOS SANTOS" at bounding box center [168, 84] width 45 height 7
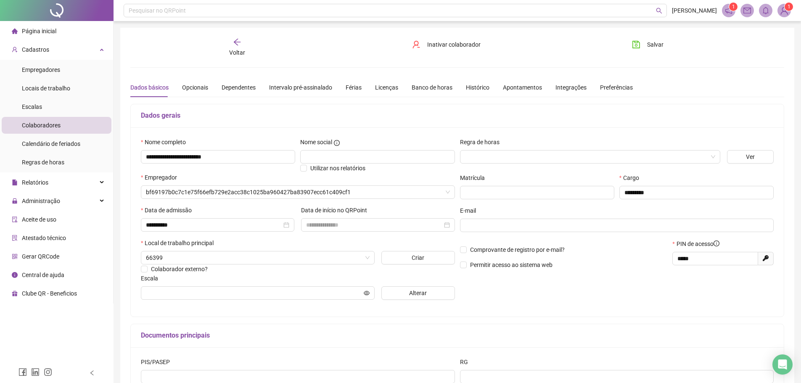
type input "**********"
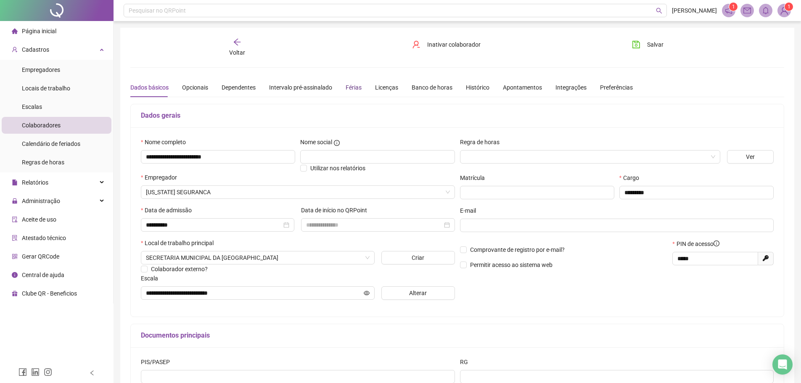
click at [352, 84] on div "Férias" at bounding box center [354, 87] width 16 height 9
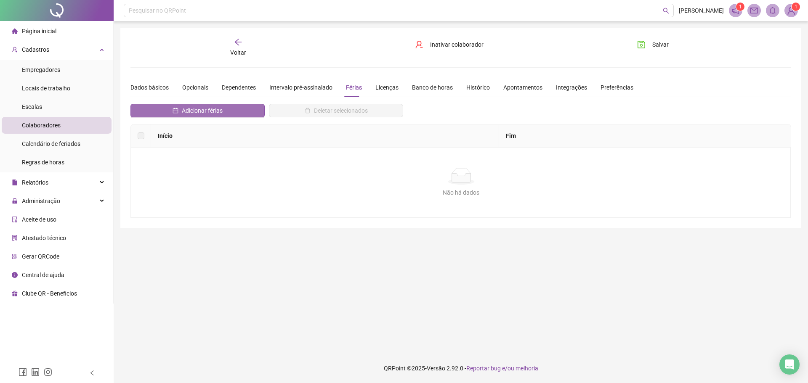
click at [207, 110] on span "Adicionar férias" at bounding box center [202, 110] width 41 height 9
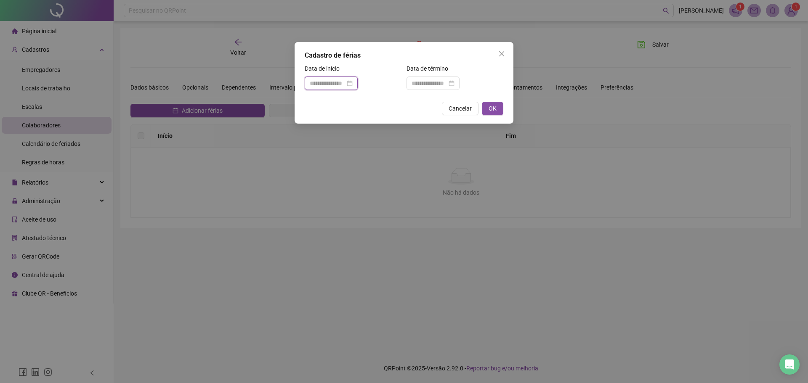
click at [340, 84] on input at bounding box center [327, 83] width 35 height 9
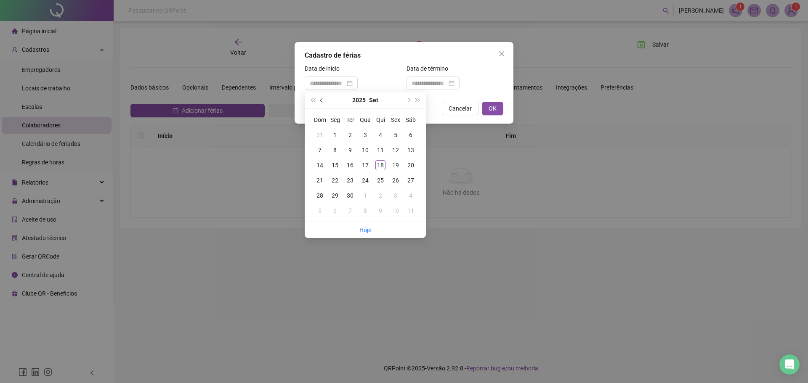
click at [321, 99] on span "prev-year" at bounding box center [322, 100] width 4 height 4
type input "**********"
click at [333, 164] on div "11" at bounding box center [335, 165] width 10 height 10
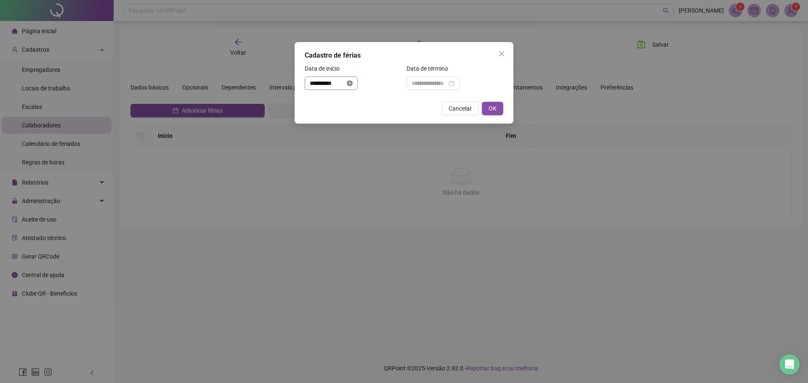
click at [353, 83] on icon "close-circle" at bounding box center [350, 83] width 6 height 6
click at [343, 80] on input at bounding box center [327, 83] width 35 height 9
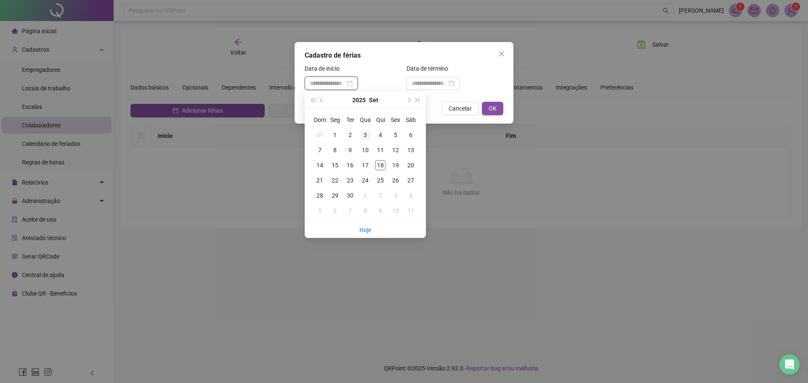
type input "**********"
click at [406, 98] on button "next-year" at bounding box center [407, 100] width 9 height 17
click at [411, 148] on div "11" at bounding box center [411, 150] width 10 height 10
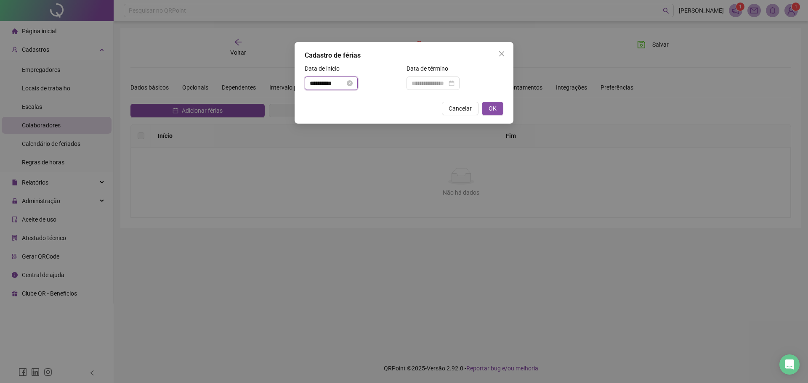
click at [345, 81] on input "**********" at bounding box center [327, 83] width 35 height 9
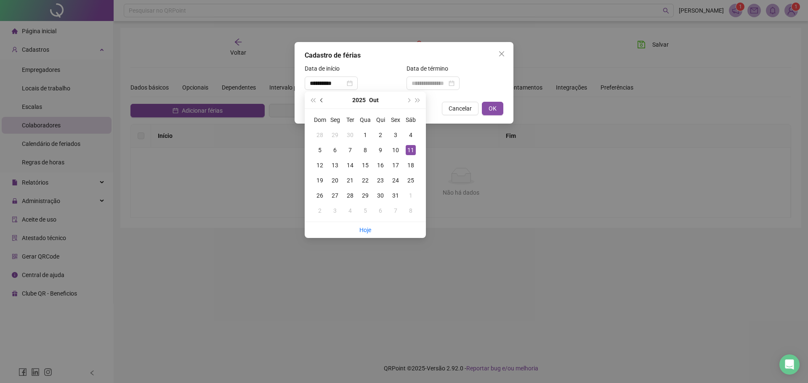
click at [322, 100] on span "prev-year" at bounding box center [322, 100] width 4 height 4
type input "**********"
click at [380, 147] on div "11" at bounding box center [380, 150] width 10 height 10
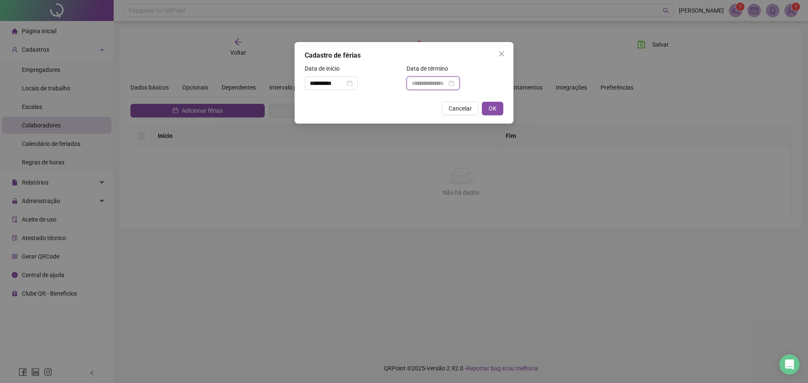
click at [447, 81] on input at bounding box center [428, 83] width 35 height 9
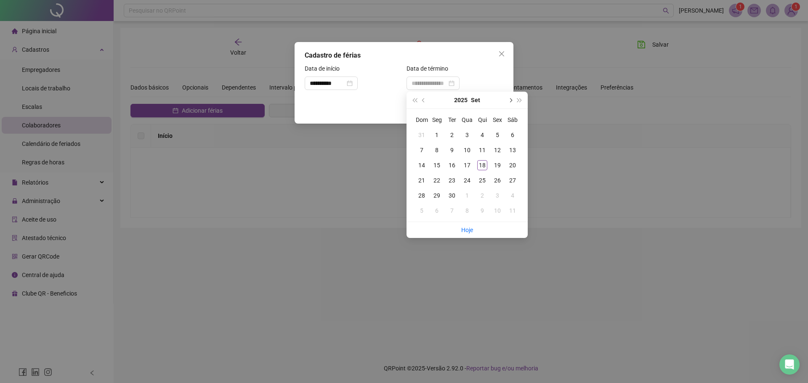
click at [508, 101] on span "next-year" at bounding box center [510, 100] width 4 height 4
type input "**********"
click at [496, 147] on div "10" at bounding box center [497, 150] width 10 height 10
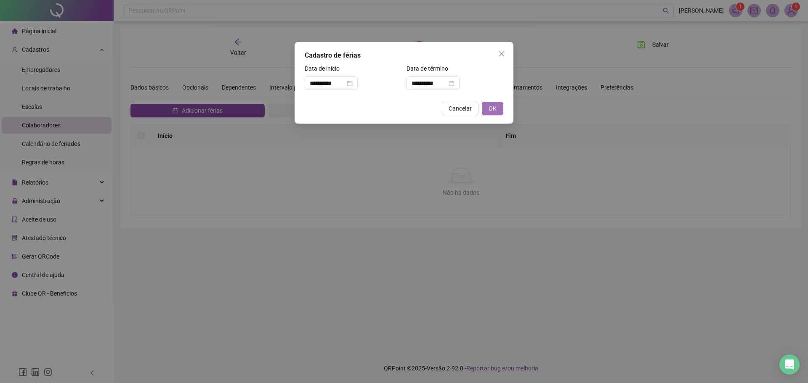
click at [491, 110] on span "OK" at bounding box center [492, 108] width 8 height 9
click at [493, 110] on span "OK" at bounding box center [492, 108] width 8 height 9
click at [492, 104] on span "OK" at bounding box center [492, 108] width 8 height 9
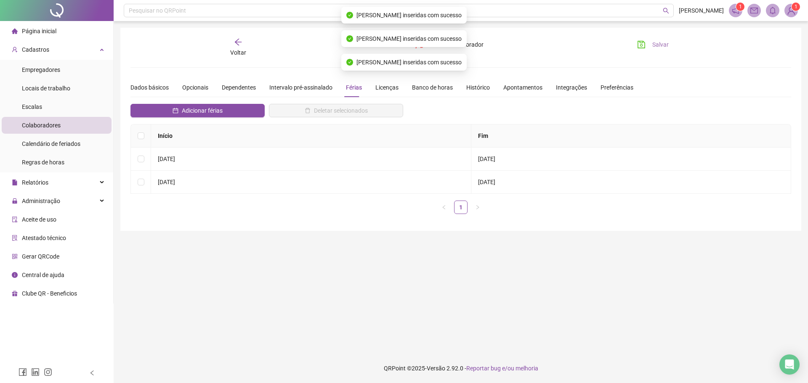
click at [661, 42] on span "Salvar" at bounding box center [660, 44] width 16 height 9
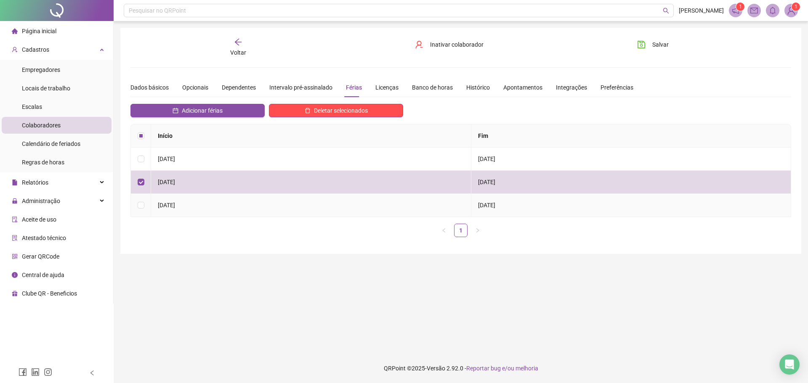
click at [147, 207] on td at bounding box center [141, 205] width 20 height 23
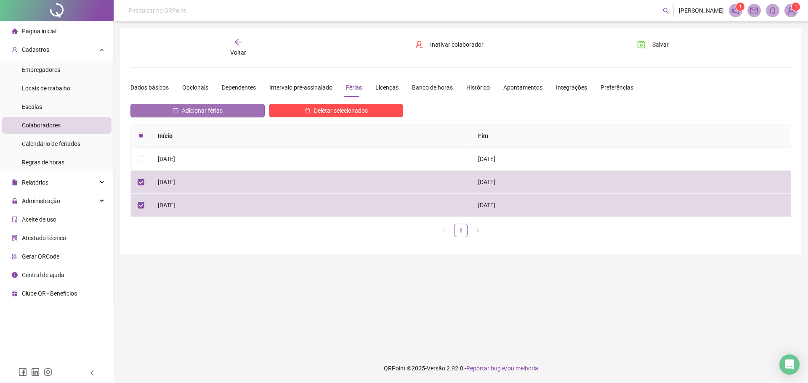
click at [211, 105] on button "Adicionar férias" at bounding box center [197, 110] width 134 height 13
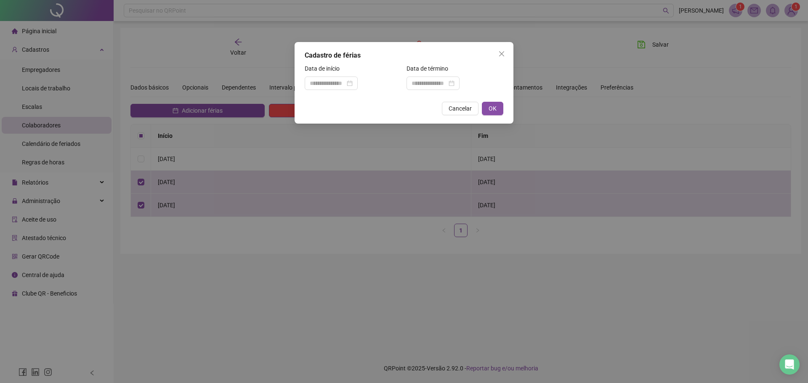
click at [312, 66] on div "Cadastro de férias Data de início Data de término Cancelar OK" at bounding box center [404, 191] width 808 height 383
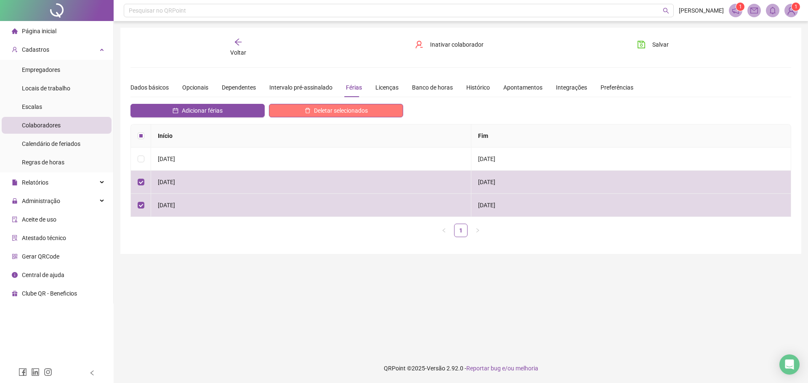
click at [363, 107] on span "Deletar selecionados" at bounding box center [341, 110] width 54 height 9
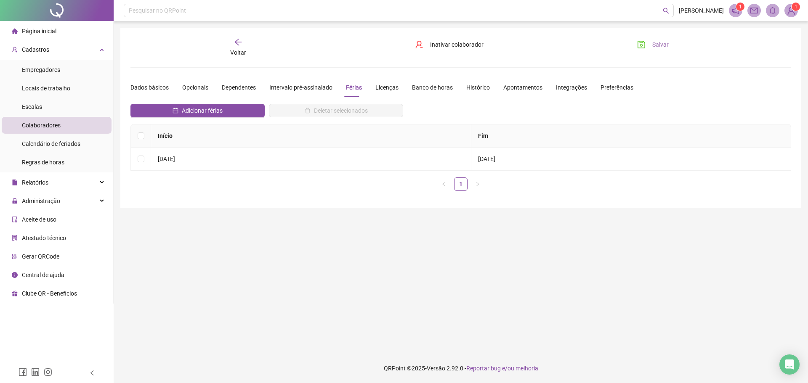
click at [660, 49] on span "Salvar" at bounding box center [660, 44] width 16 height 9
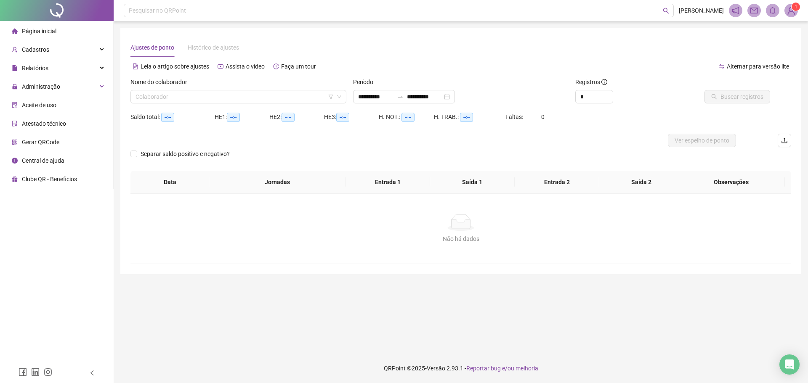
type input "**********"
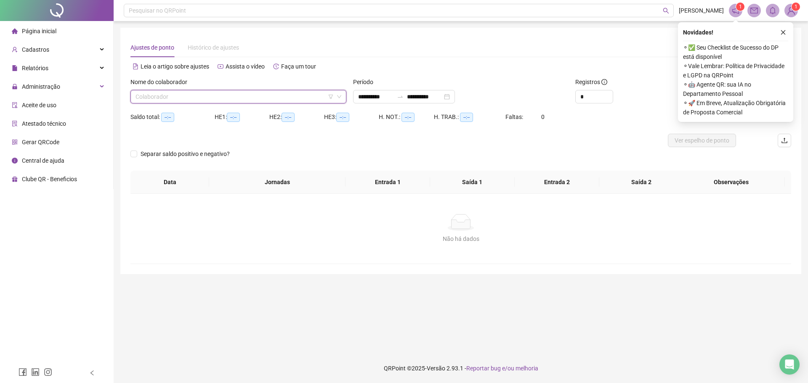
click at [172, 98] on input "search" at bounding box center [234, 96] width 198 height 13
click at [248, 91] on span "[PERSON_NAME]" at bounding box center [238, 96] width 206 height 13
type input "**********"
click at [247, 115] on div "[PERSON_NAME]" at bounding box center [238, 113] width 202 height 9
click at [781, 32] on icon "close" at bounding box center [783, 32] width 6 height 6
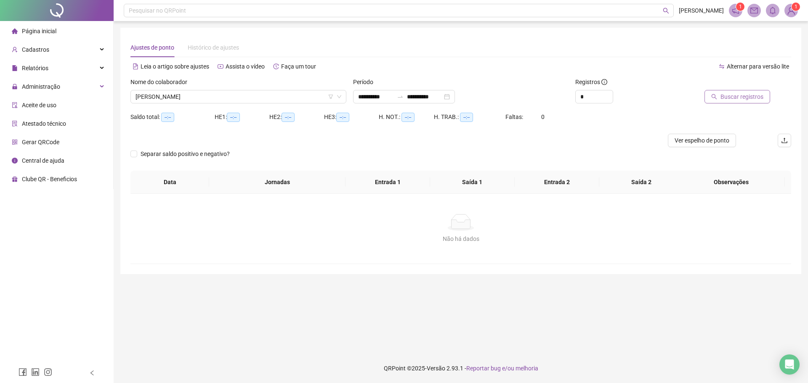
click at [724, 96] on span "Buscar registros" at bounding box center [741, 96] width 43 height 9
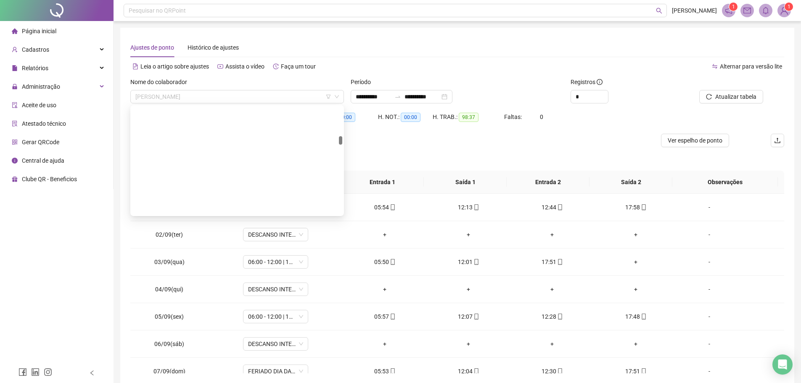
drag, startPoint x: 252, startPoint y: 103, endPoint x: 246, endPoint y: 104, distance: 5.7
click at [251, 103] on div "[PERSON_NAME]" at bounding box center [237, 96] width 214 height 13
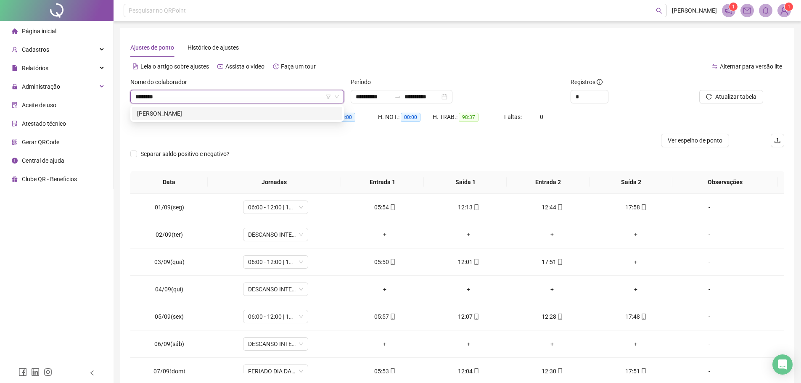
type input "*********"
click at [241, 109] on div "[PERSON_NAME]" at bounding box center [237, 113] width 200 height 9
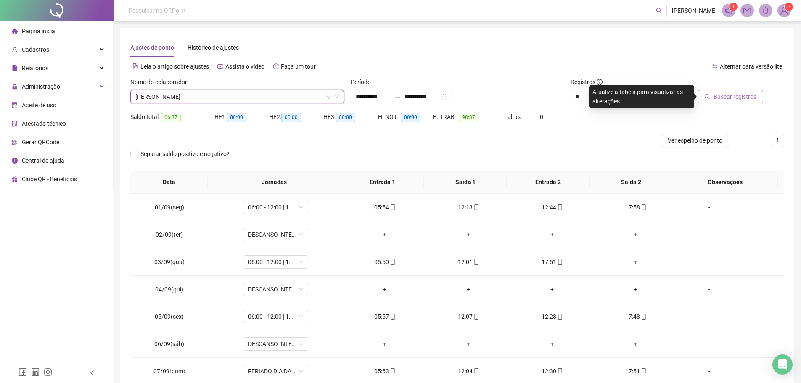
click at [735, 99] on span "Buscar registros" at bounding box center [735, 96] width 43 height 9
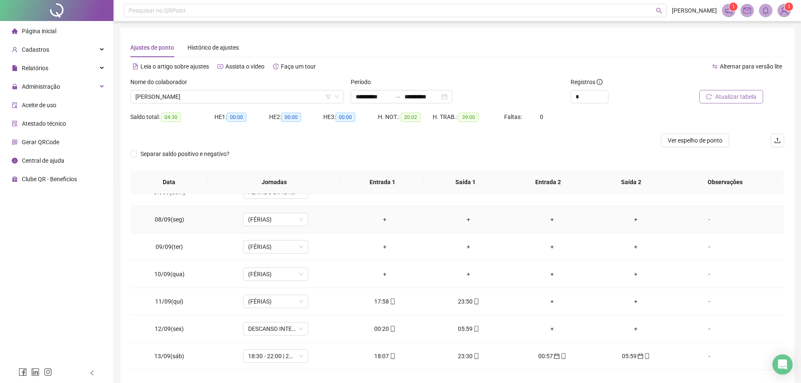
scroll to position [210, 0]
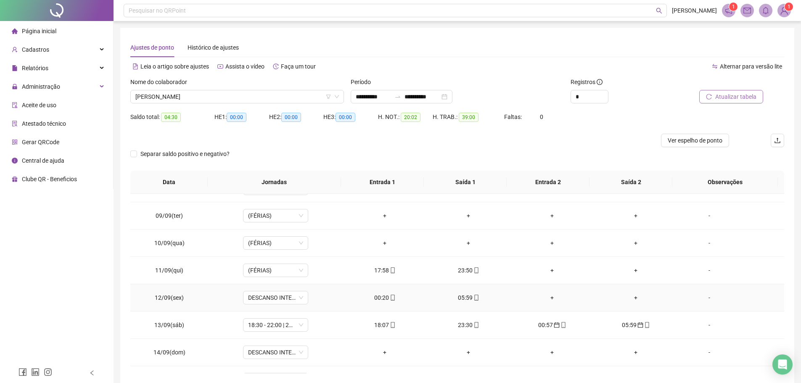
click at [384, 295] on div "00:20" at bounding box center [385, 297] width 70 height 9
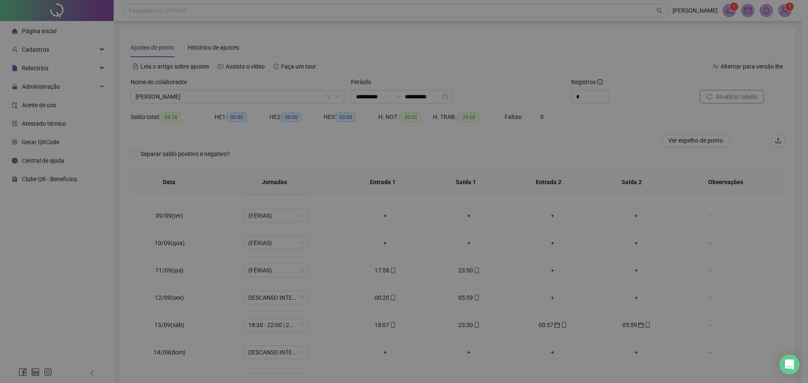
type input "**********"
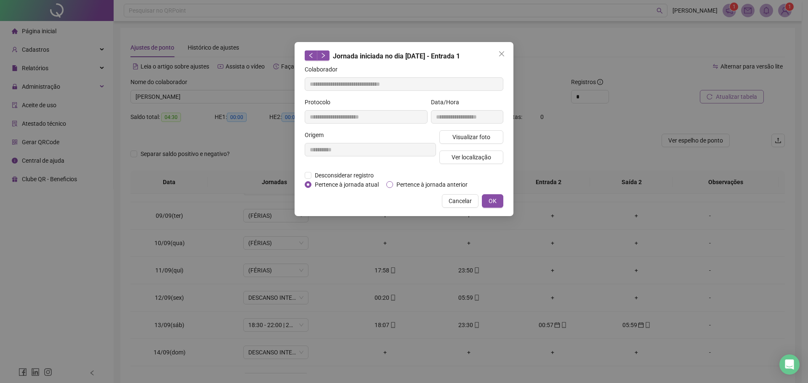
click at [395, 184] on span "Pertence à jornada anterior" at bounding box center [432, 184] width 78 height 9
click at [488, 196] on button "OK" at bounding box center [492, 200] width 21 height 13
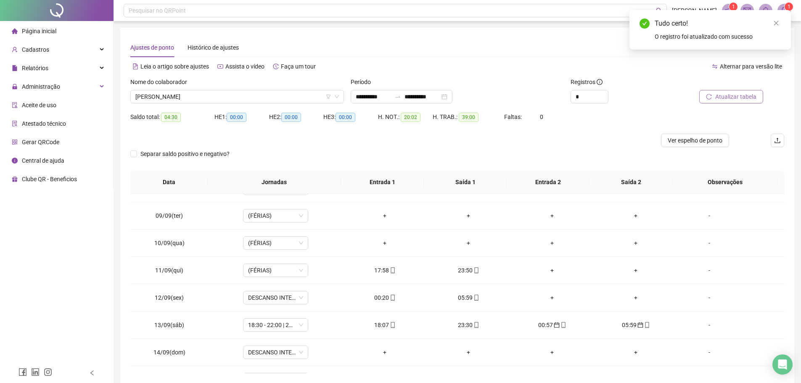
click at [727, 96] on span "Atualizar tabela" at bounding box center [736, 96] width 41 height 9
click at [386, 296] on div "05:59" at bounding box center [385, 297] width 70 height 9
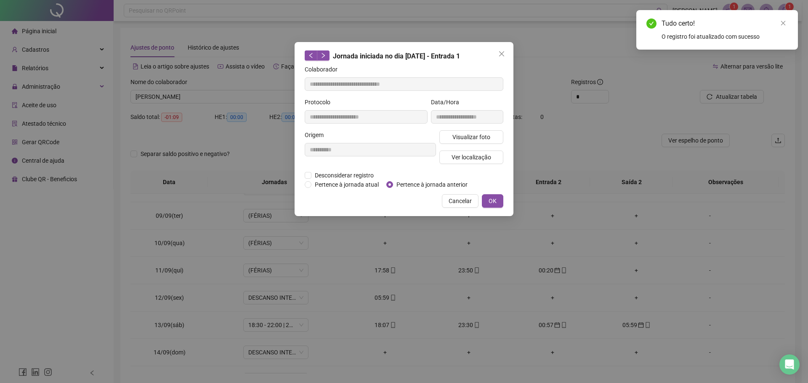
type input "**********"
drag, startPoint x: 492, startPoint y: 204, endPoint x: 515, endPoint y: 196, distance: 23.9
click at [493, 204] on span "OK" at bounding box center [492, 200] width 8 height 9
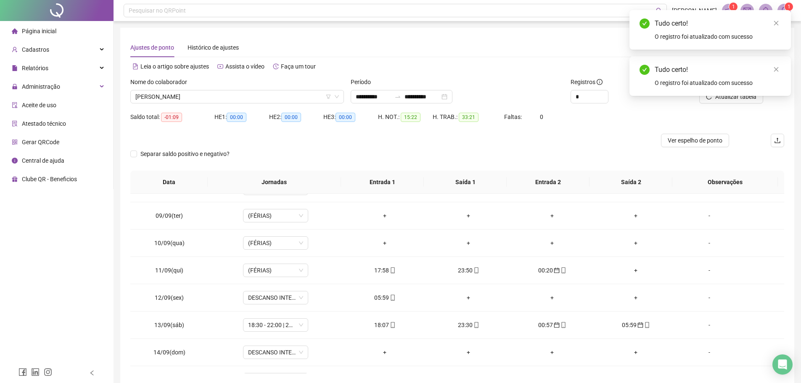
click at [785, 63] on div "Tudo certo! O registro foi atualizado com sucesso" at bounding box center [711, 76] width 162 height 40
click at [780, 65] on link "Close" at bounding box center [776, 69] width 9 height 9
click at [743, 92] on button "Atualizar tabela" at bounding box center [732, 96] width 64 height 13
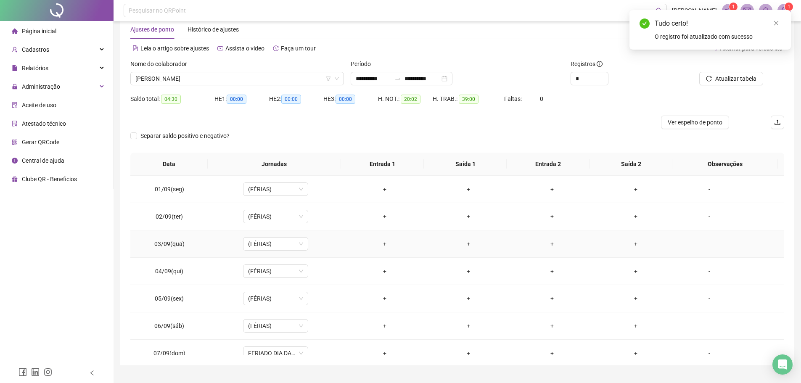
scroll to position [0, 0]
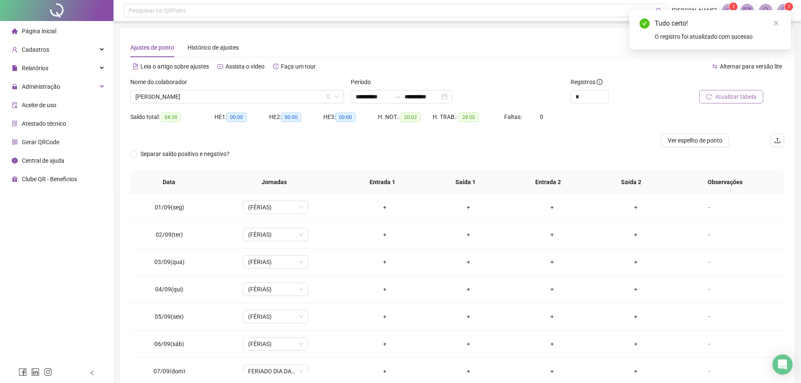
click at [741, 93] on span "Atualizar tabela" at bounding box center [736, 96] width 41 height 9
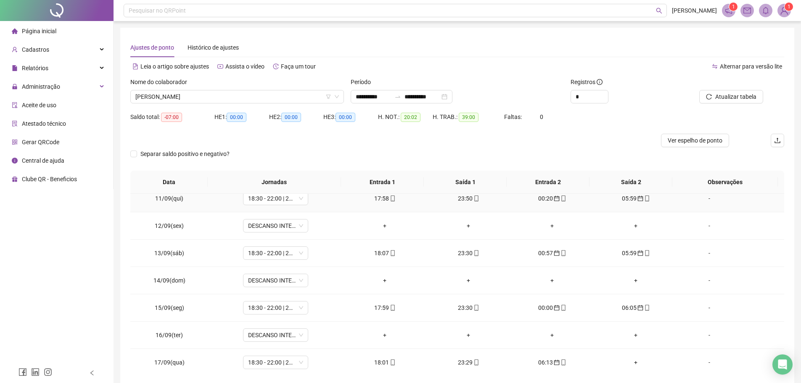
scroll to position [285, 0]
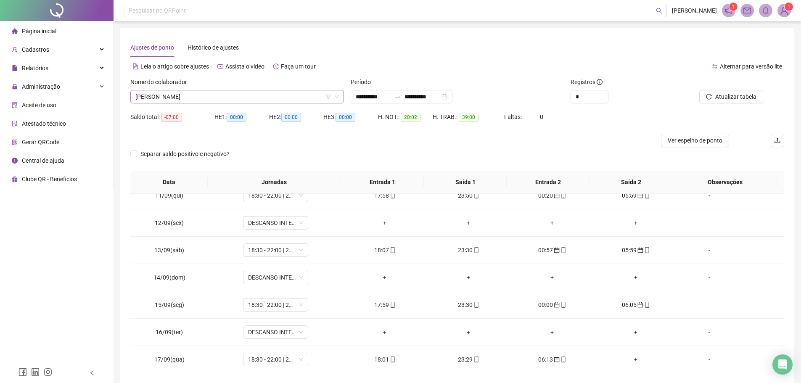
click at [270, 95] on span "[PERSON_NAME]" at bounding box center [237, 96] width 204 height 13
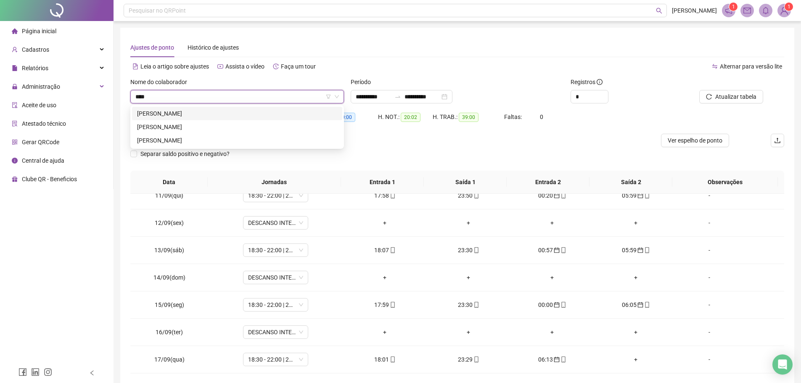
scroll to position [0, 0]
type input "******"
click at [204, 125] on div "NILSON DA SILVA" at bounding box center [237, 126] width 200 height 9
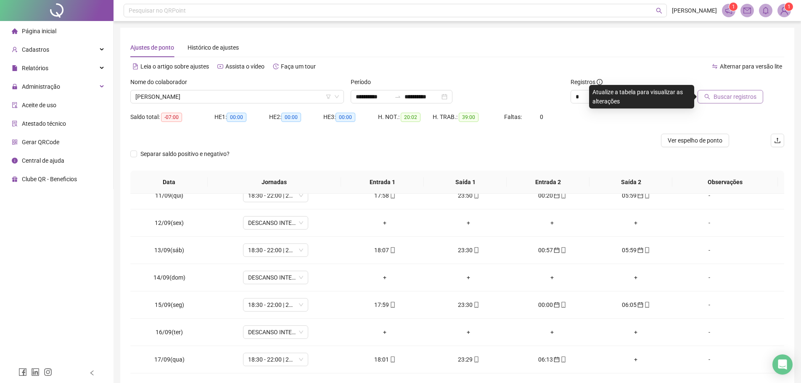
click at [730, 99] on span "Buscar registros" at bounding box center [735, 96] width 43 height 9
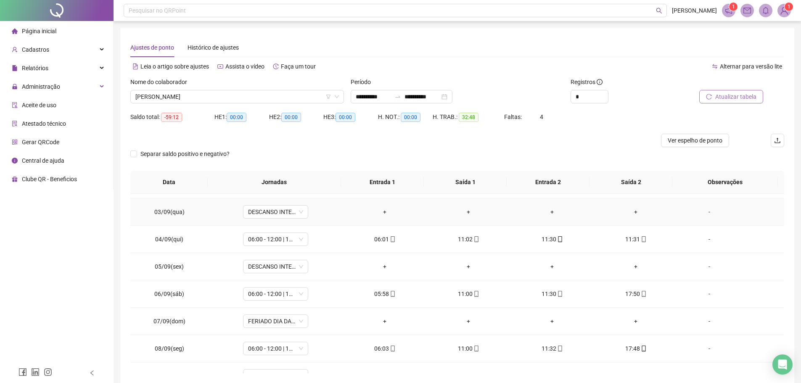
scroll to position [126, 0]
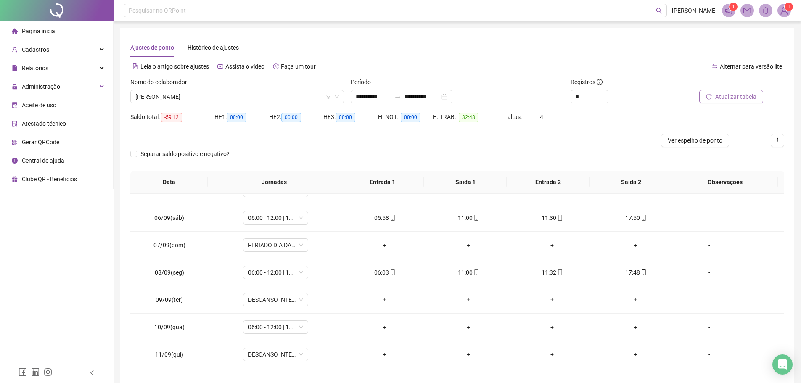
click at [729, 102] on button "Atualizar tabela" at bounding box center [732, 96] width 64 height 13
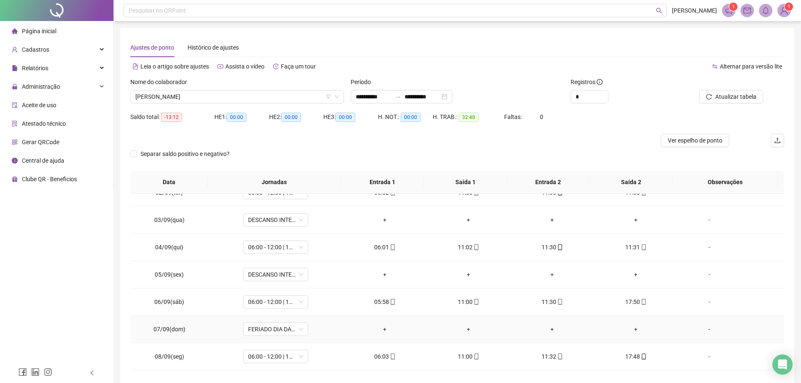
scroll to position [0, 0]
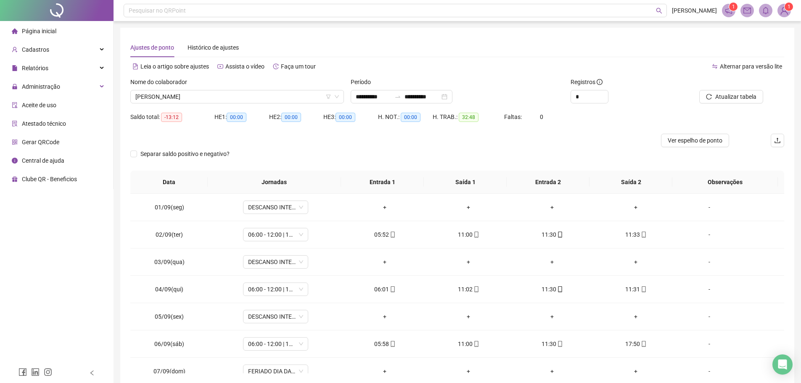
click at [237, 103] on div "Nome do colaborador NILSON DA SILVA" at bounding box center [237, 93] width 220 height 33
click at [230, 98] on span "NILSON DA SILVA" at bounding box center [237, 96] width 204 height 13
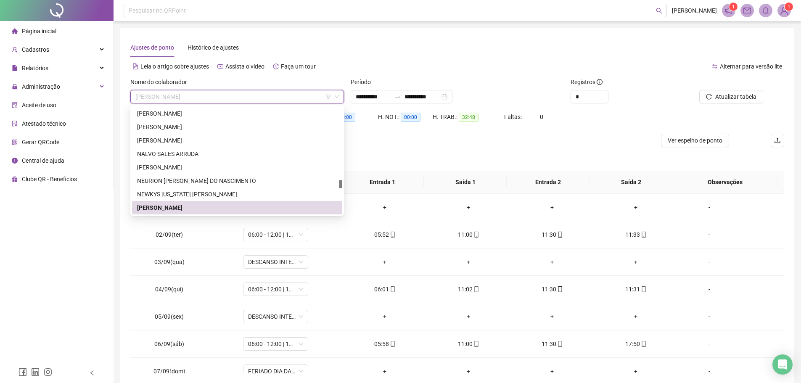
type input "*"
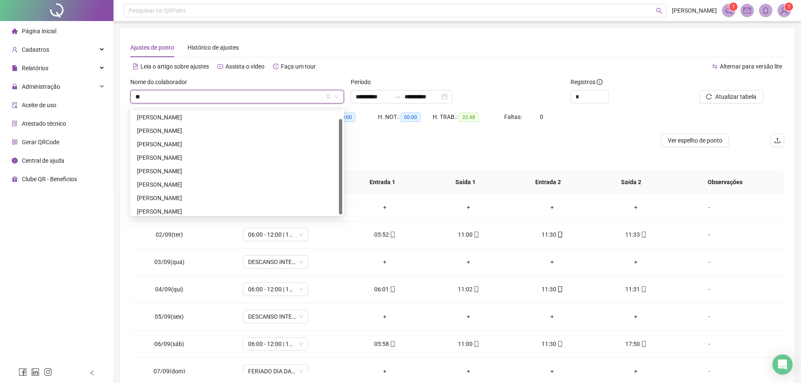
type input "***"
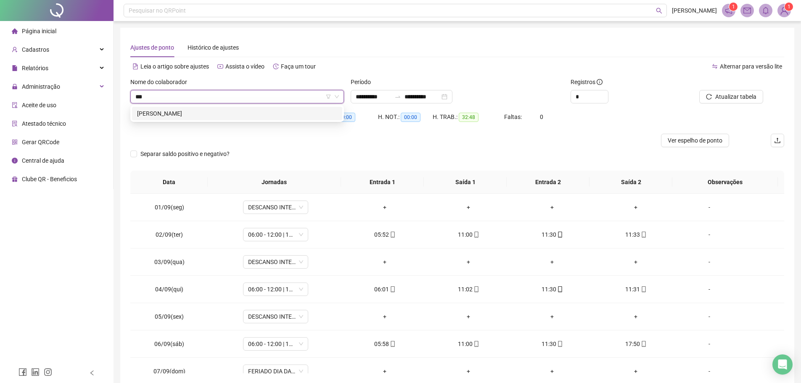
click at [240, 110] on div "BIANOR MAXIMIANO DE SOUZA FILHO" at bounding box center [237, 113] width 200 height 9
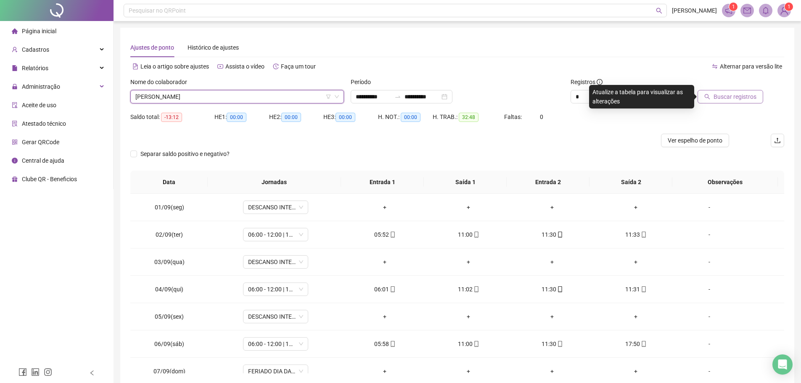
click at [712, 93] on button "Buscar registros" at bounding box center [731, 96] width 66 height 13
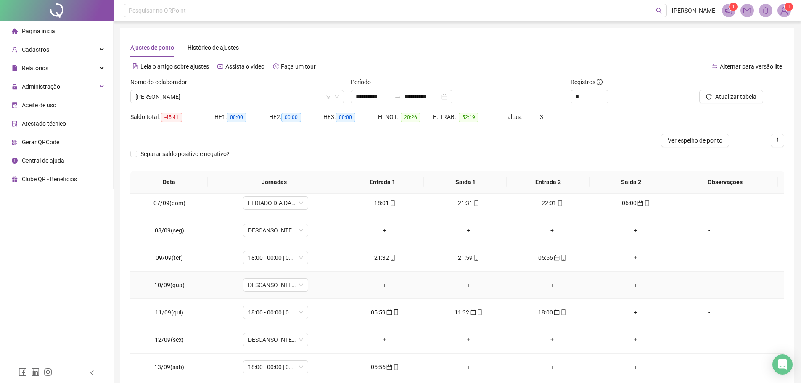
scroll to position [210, 0]
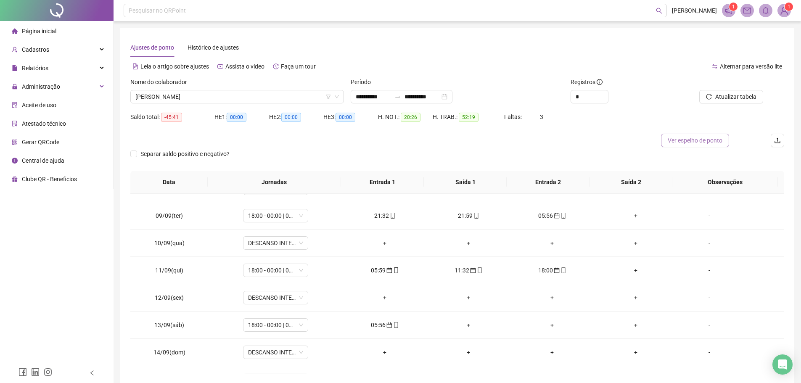
click at [681, 138] on span "Ver espelho de ponto" at bounding box center [695, 140] width 55 height 9
click at [741, 97] on span "Atualizar tabela" at bounding box center [736, 96] width 41 height 9
click at [250, 99] on span "BIANOR MAXIMIANO DE SOUZA FILHO" at bounding box center [237, 96] width 204 height 13
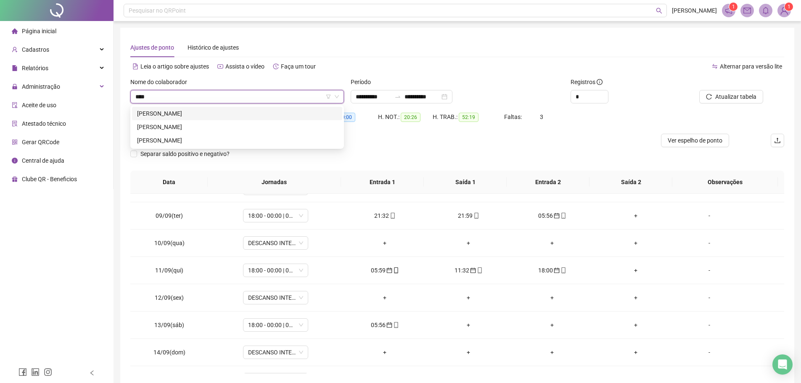
scroll to position [0, 0]
type input "******"
click at [205, 127] on div "NILSON DA SILVA" at bounding box center [237, 126] width 200 height 9
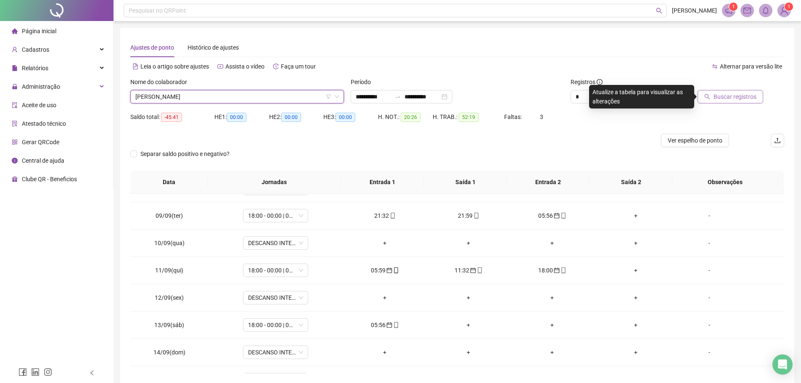
click at [743, 95] on span "Buscar registros" at bounding box center [735, 96] width 43 height 9
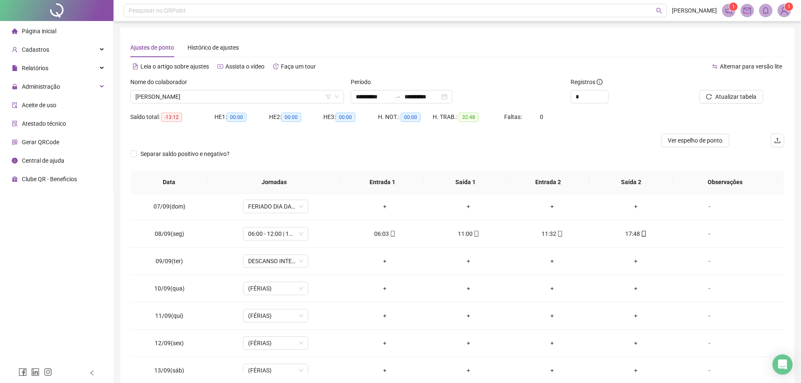
scroll to position [168, 0]
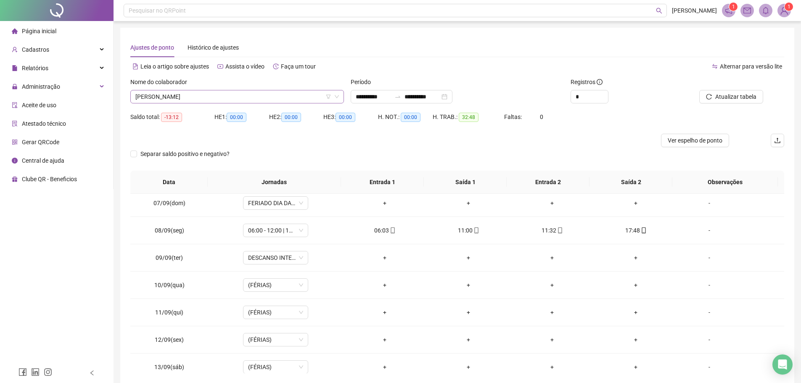
click at [226, 99] on span "NILSON DA SILVA" at bounding box center [237, 96] width 204 height 13
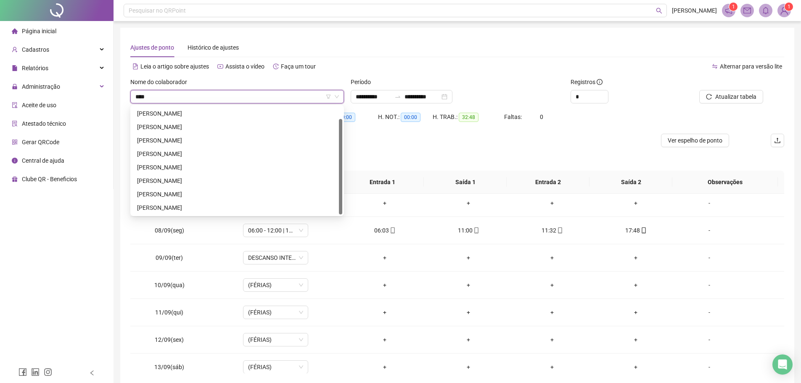
scroll to position [0, 0]
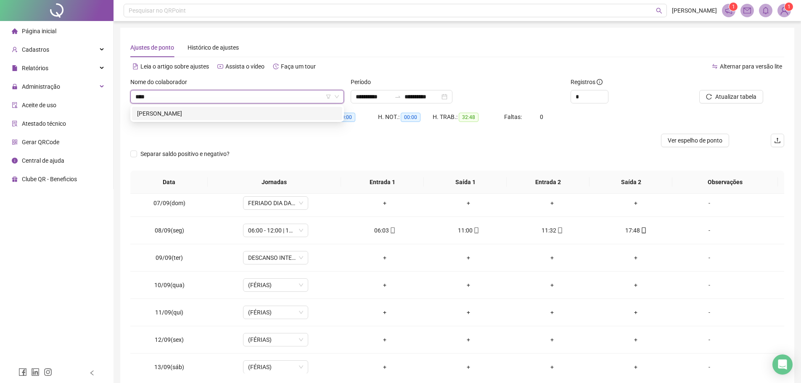
type input "*****"
click at [231, 109] on div "BIANOR MAXIMIANO DE SOUZA FILHO" at bounding box center [237, 113] width 200 height 9
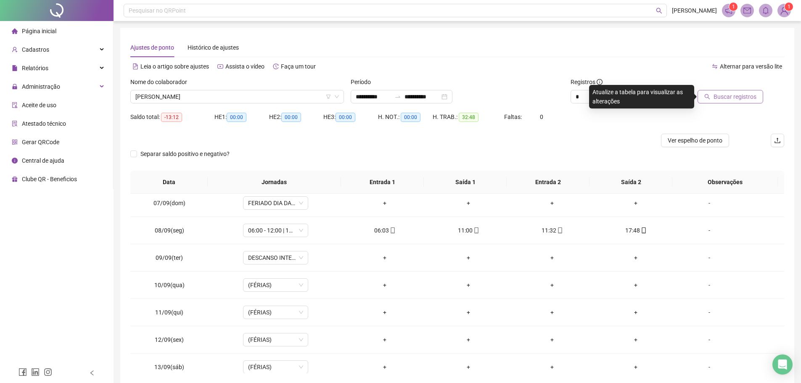
click at [711, 100] on button "Buscar registros" at bounding box center [731, 96] width 66 height 13
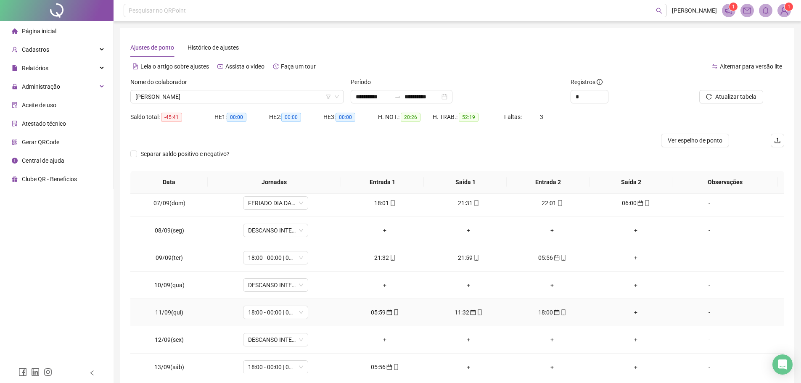
click at [710, 310] on div "-" at bounding box center [710, 312] width 50 height 9
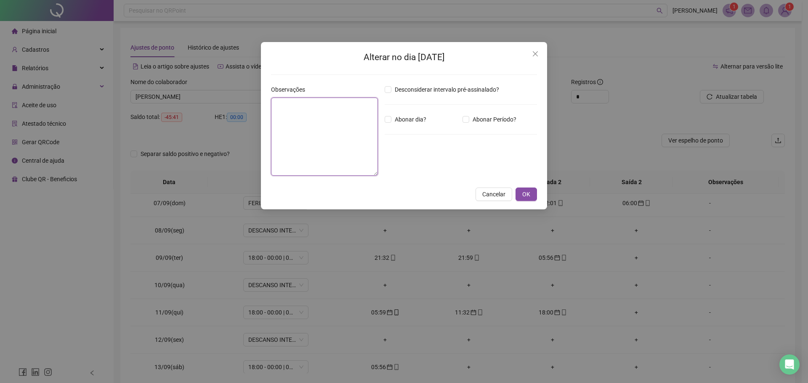
click at [294, 132] on textarea at bounding box center [324, 137] width 107 height 78
paste textarea "**********"
type textarea "**********"
click at [528, 193] on span "OK" at bounding box center [526, 194] width 8 height 9
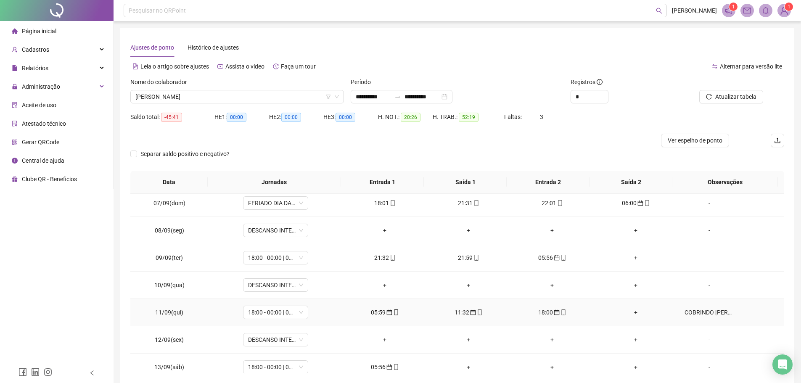
click at [707, 313] on div "COBRINDO FÉRIAS NILSON DA SILVA" at bounding box center [710, 312] width 50 height 9
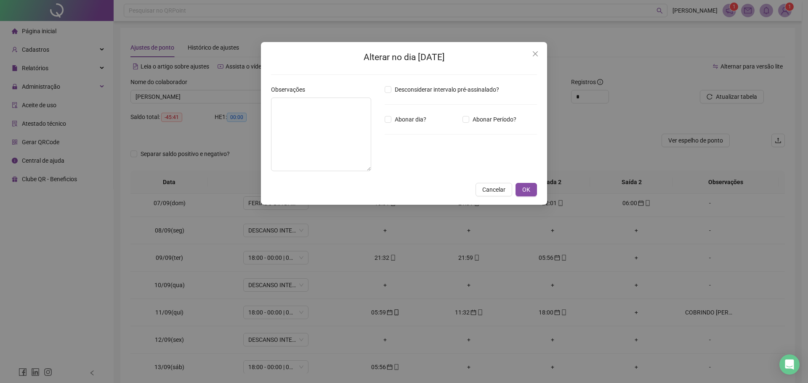
type textarea "**********"
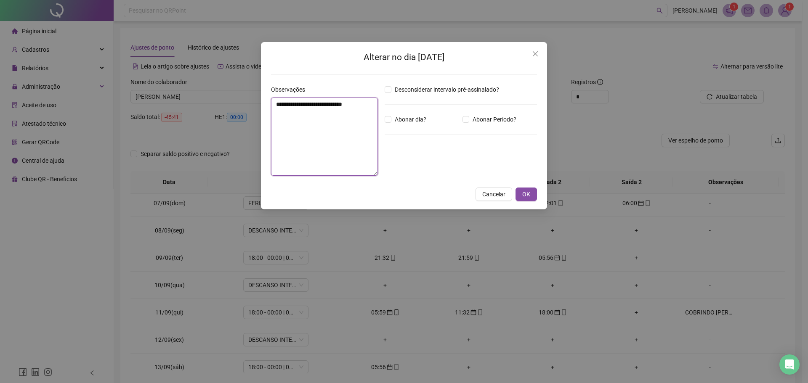
drag, startPoint x: 274, startPoint y: 103, endPoint x: 382, endPoint y: 104, distance: 108.1
click at [382, 104] on div "**********" at bounding box center [404, 134] width 273 height 98
click at [524, 198] on span "OK" at bounding box center [526, 194] width 8 height 9
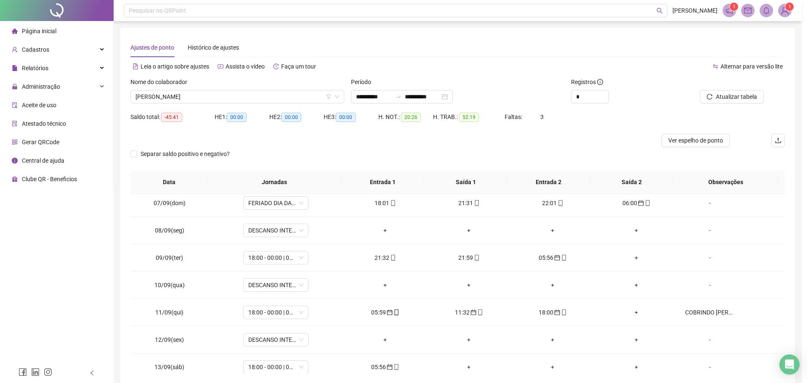
click at [528, 192] on div "**********" at bounding box center [404, 191] width 808 height 383
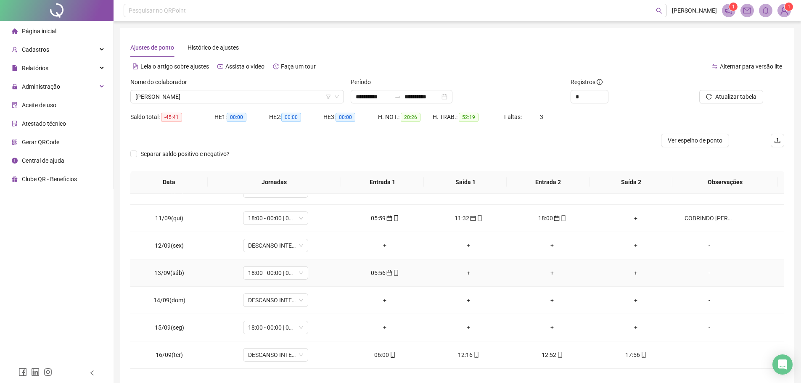
scroll to position [243, 0]
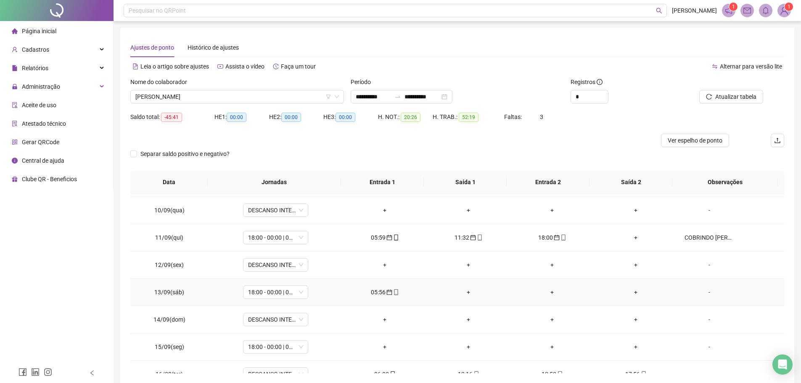
click at [704, 293] on div "-" at bounding box center [710, 292] width 50 height 9
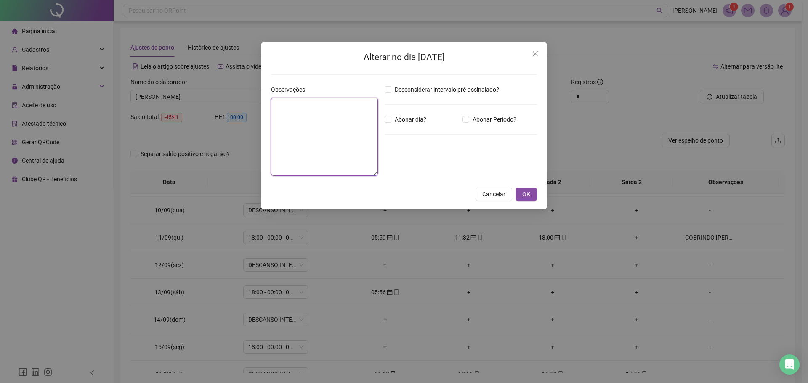
click at [292, 131] on textarea at bounding box center [324, 137] width 107 height 78
paste textarea "**********"
type textarea "**********"
click at [528, 194] on span "OK" at bounding box center [526, 194] width 8 height 9
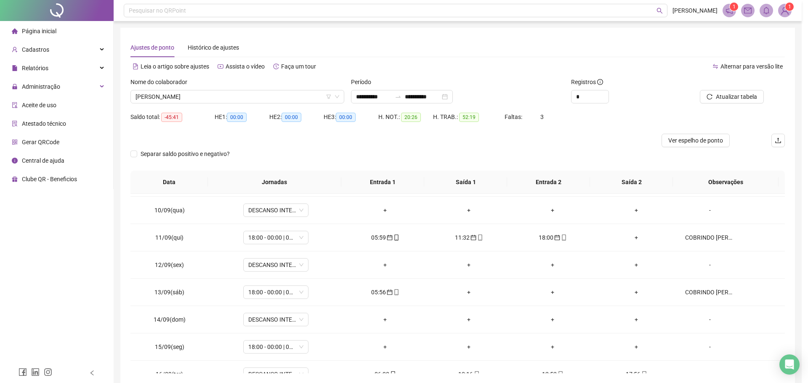
click at [525, 196] on body "**********" at bounding box center [400, 191] width 801 height 383
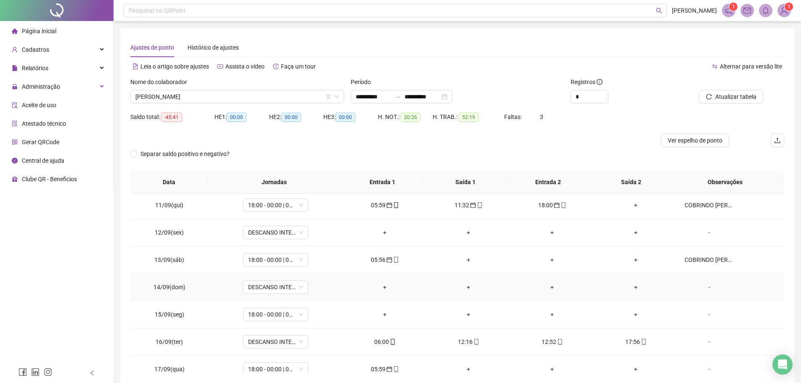
scroll to position [285, 0]
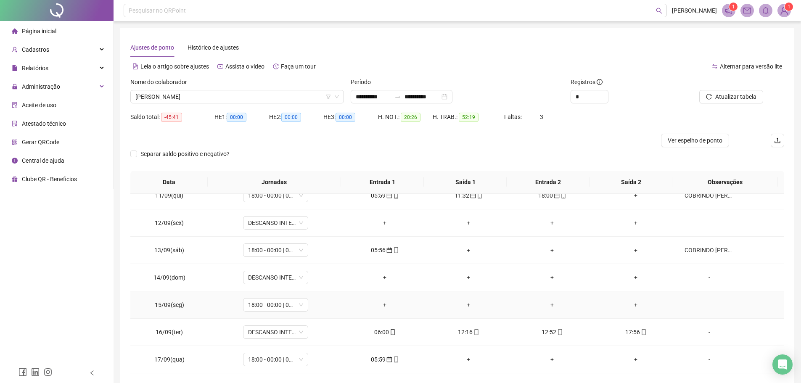
click at [710, 304] on div "-" at bounding box center [710, 304] width 50 height 9
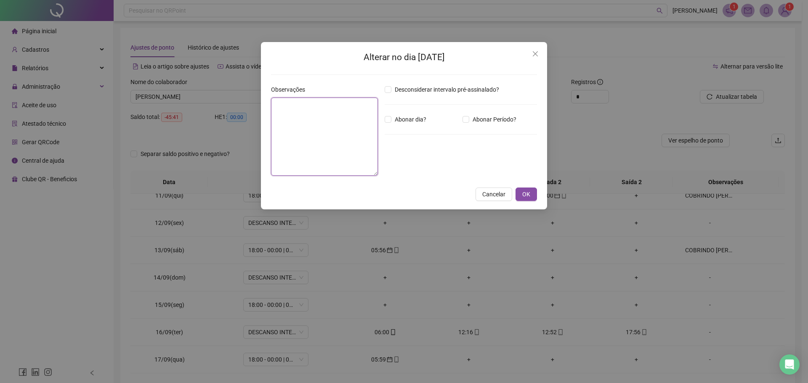
click at [307, 140] on textarea at bounding box center [324, 137] width 107 height 78
paste textarea "**********"
type textarea "**********"
click at [524, 192] on span "OK" at bounding box center [526, 194] width 8 height 9
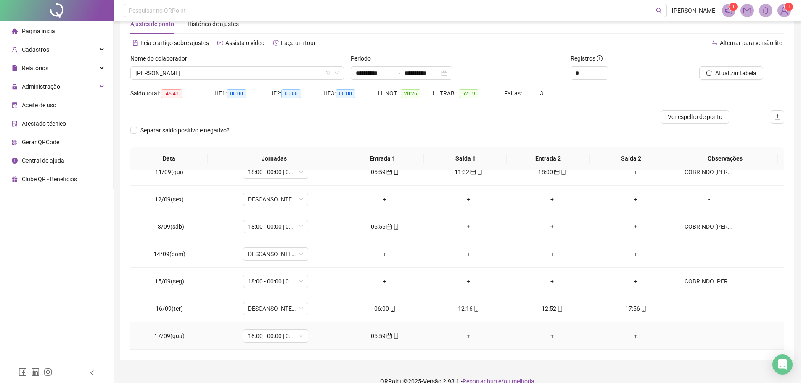
scroll to position [37, 0]
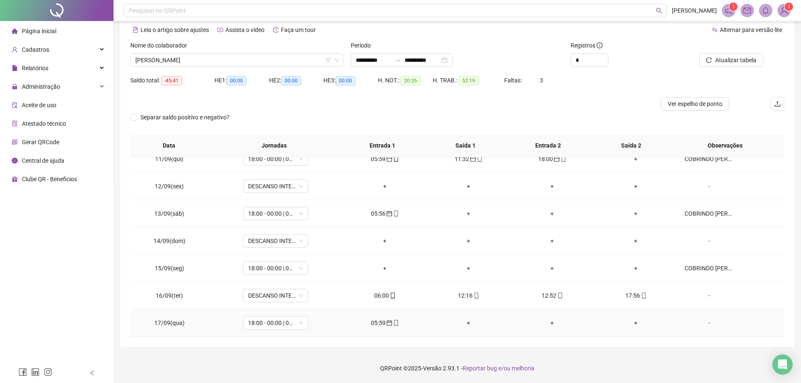
click at [704, 325] on div "-" at bounding box center [710, 322] width 50 height 9
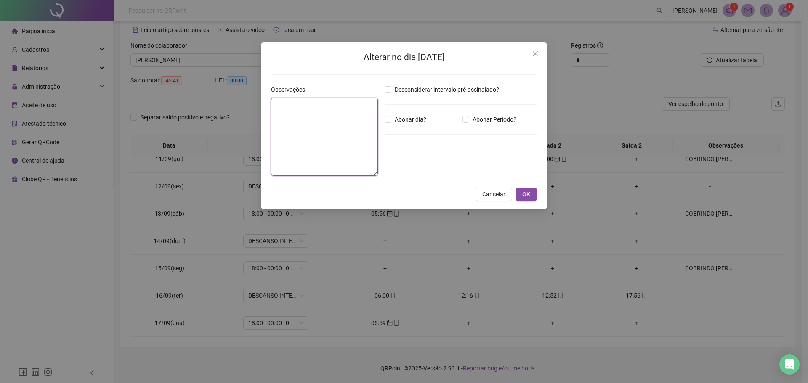
click at [329, 102] on textarea at bounding box center [324, 137] width 107 height 78
paste textarea "**********"
type textarea "**********"
click at [526, 190] on span "OK" at bounding box center [526, 194] width 8 height 9
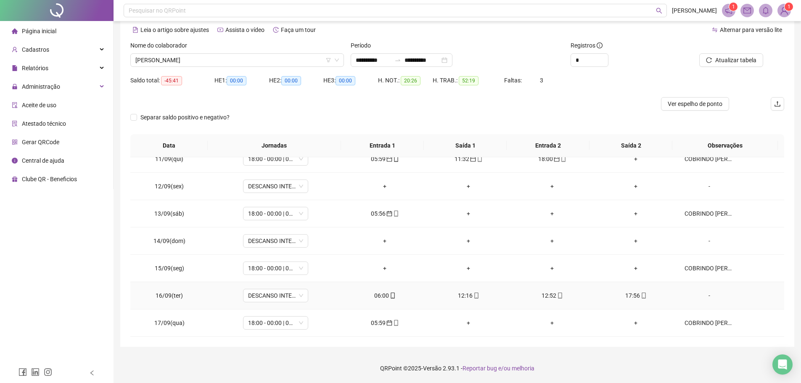
click at [627, 294] on div "17:56" at bounding box center [636, 295] width 70 height 9
type input "**********"
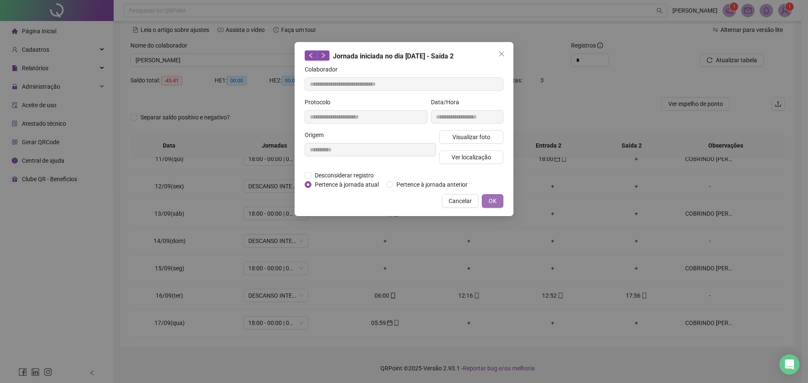
click at [489, 197] on span "OK" at bounding box center [492, 200] width 8 height 9
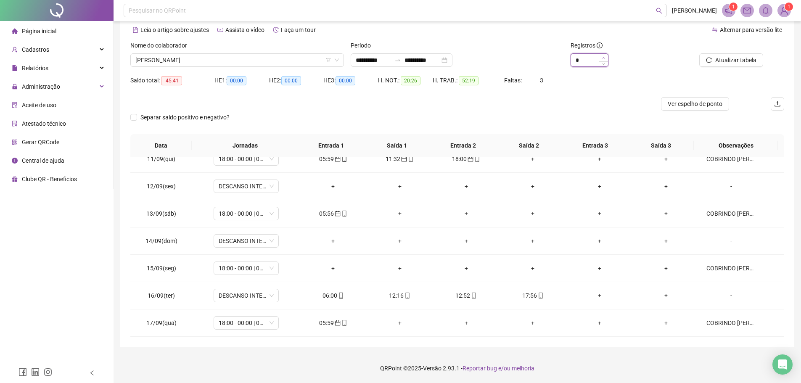
click at [603, 58] on icon "up" at bounding box center [603, 57] width 3 height 3
click at [605, 63] on icon "down" at bounding box center [603, 62] width 3 height 3
type input "*"
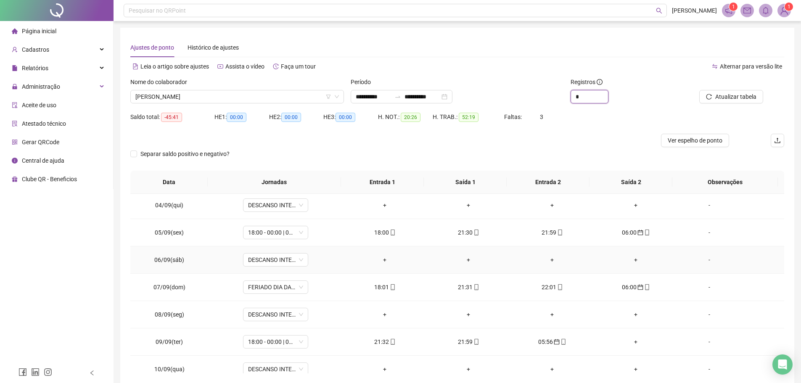
scroll to position [126, 0]
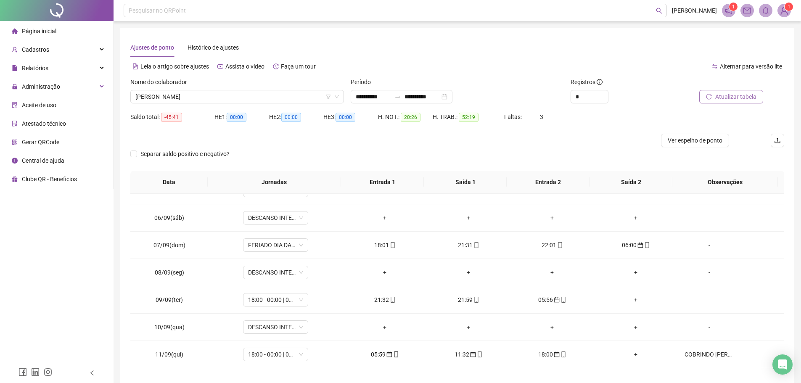
click at [732, 93] on span "Atualizar tabela" at bounding box center [736, 96] width 41 height 9
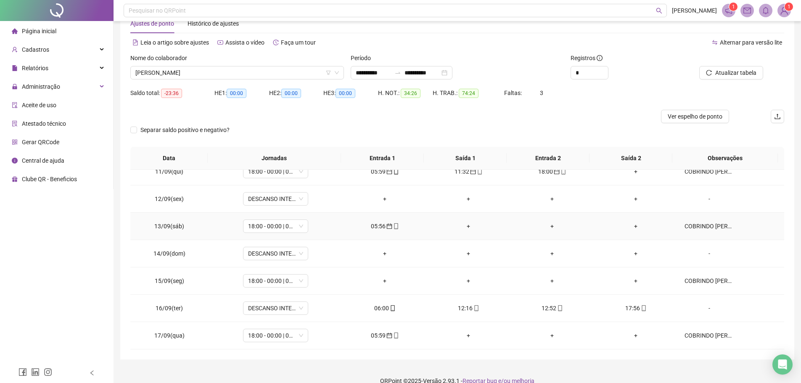
scroll to position [37, 0]
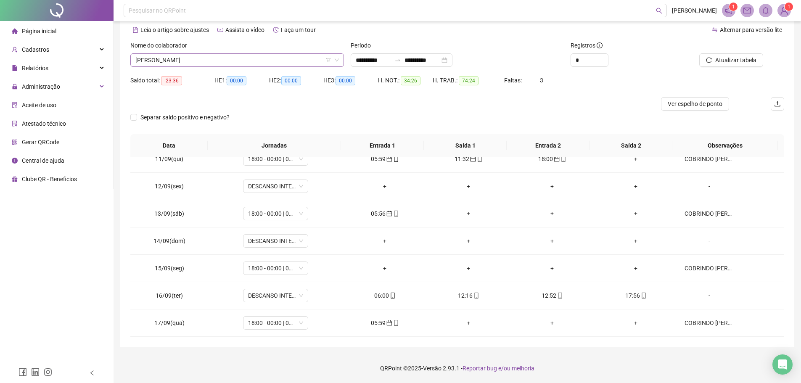
click at [257, 58] on span "BIANOR MAXIMIANO DE SOUZA FILHO" at bounding box center [237, 60] width 204 height 13
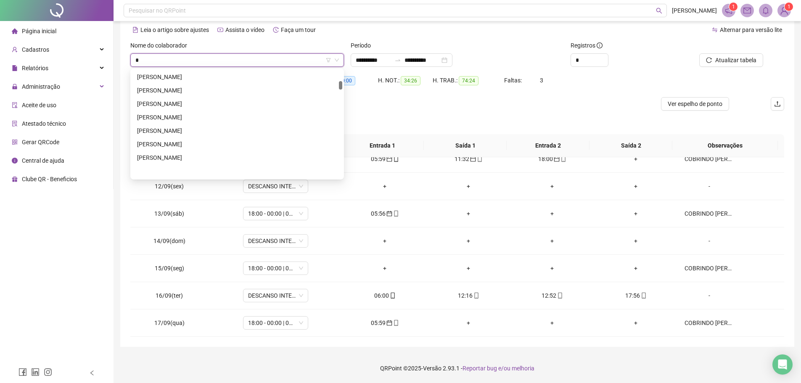
scroll to position [700, 0]
type input "***"
click at [203, 141] on div "ROBLIS AMARO DE ALCANTARA" at bounding box center [237, 144] width 200 height 9
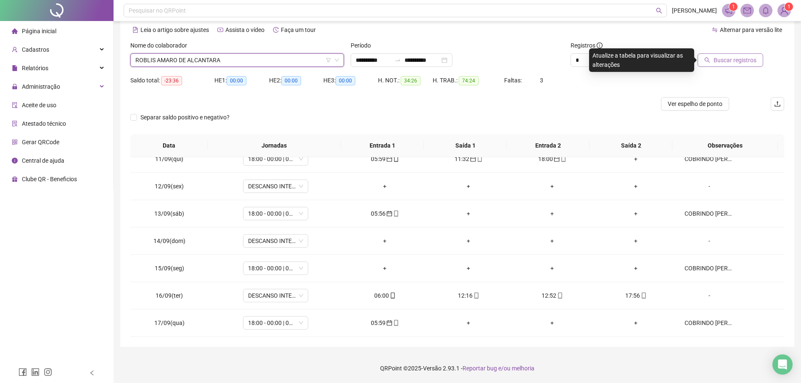
click at [727, 63] on span "Buscar registros" at bounding box center [735, 60] width 43 height 9
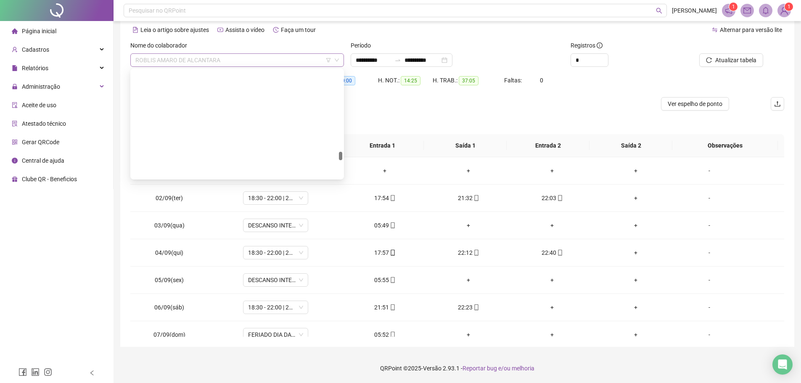
click at [240, 61] on span "ROBLIS AMARO DE ALCANTARA" at bounding box center [237, 60] width 204 height 13
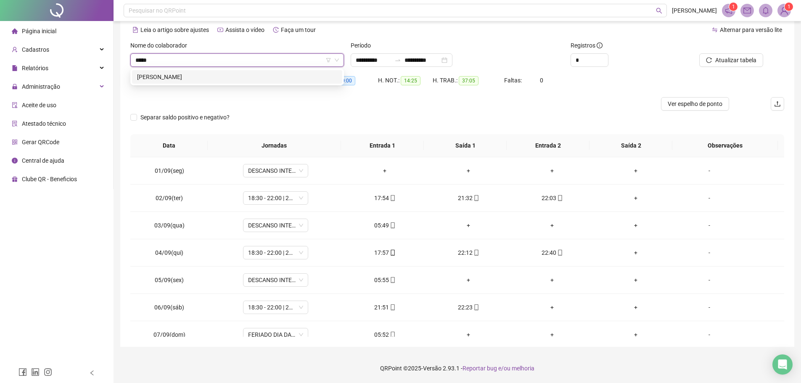
type input "******"
click at [245, 73] on div "ALCIDES MARTINS MONTEIRO JUNIOR" at bounding box center [237, 76] width 200 height 9
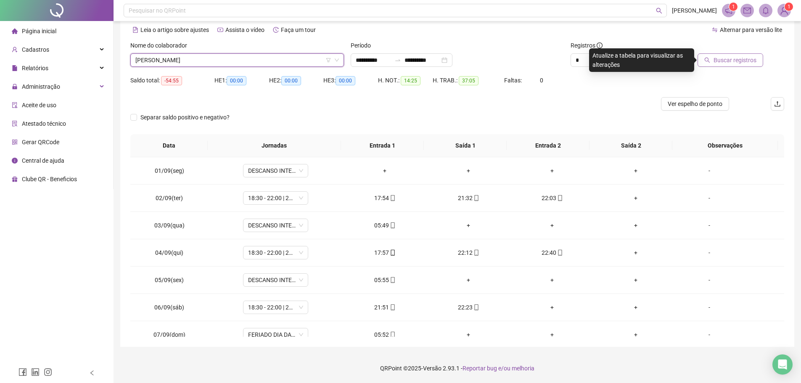
click at [724, 59] on span "Buscar registros" at bounding box center [735, 60] width 43 height 9
click at [249, 54] on span "ALCIDES MARTINS MONTEIRO JUNIOR" at bounding box center [237, 60] width 204 height 13
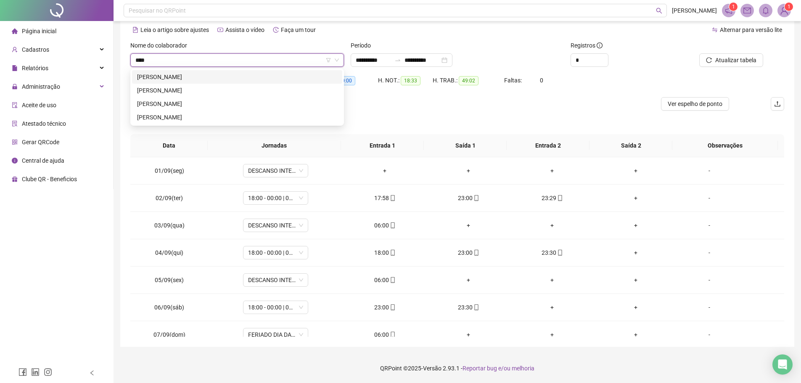
type input "*****"
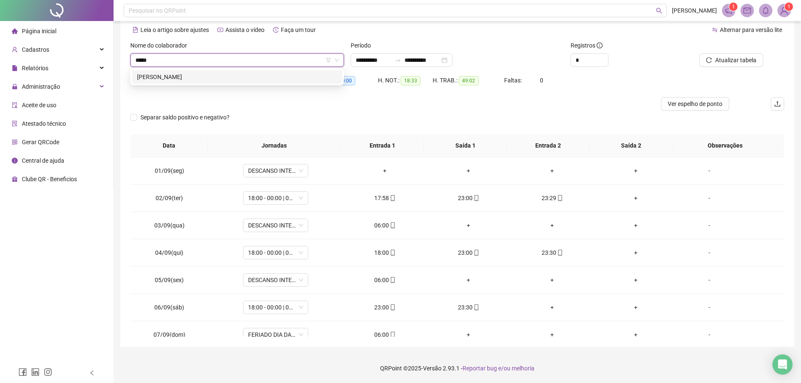
click at [257, 74] on div "BENIVALDO CARVALHO DE SOUZA" at bounding box center [237, 76] width 200 height 9
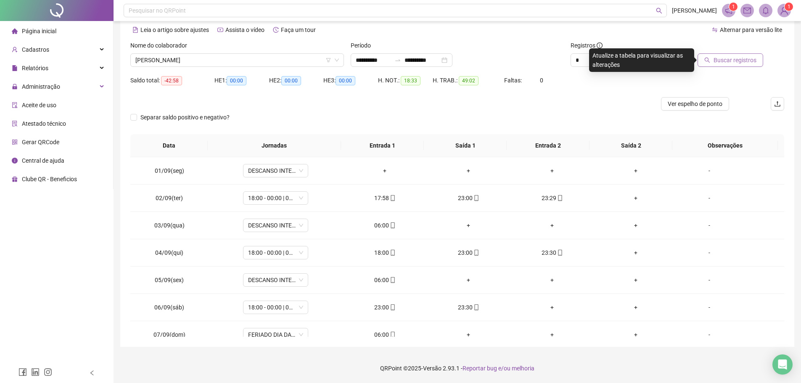
click at [719, 59] on span "Buscar registros" at bounding box center [735, 60] width 43 height 9
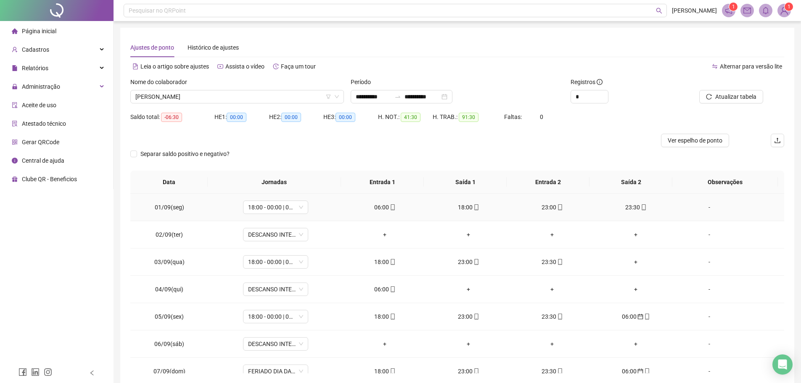
click at [379, 210] on div "06:00" at bounding box center [385, 207] width 70 height 9
type input "**********"
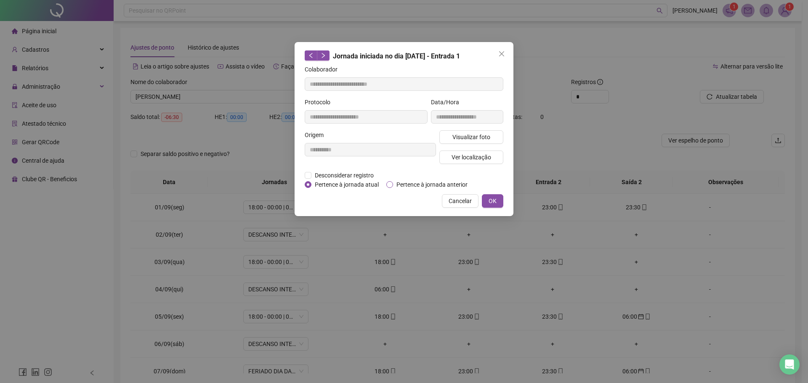
click at [398, 188] on span "Pertence à jornada anterior" at bounding box center [432, 184] width 78 height 9
click at [485, 201] on button "OK" at bounding box center [492, 200] width 21 height 13
click at [498, 198] on button "OK" at bounding box center [492, 200] width 21 height 13
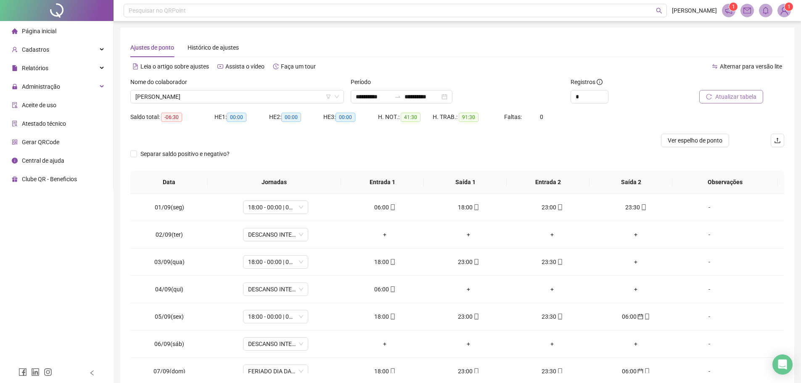
click at [709, 96] on icon "reload" at bounding box center [709, 97] width 6 height 6
click at [235, 99] on span "BENIVALDO CARVALHO DE SOUZA" at bounding box center [237, 96] width 204 height 13
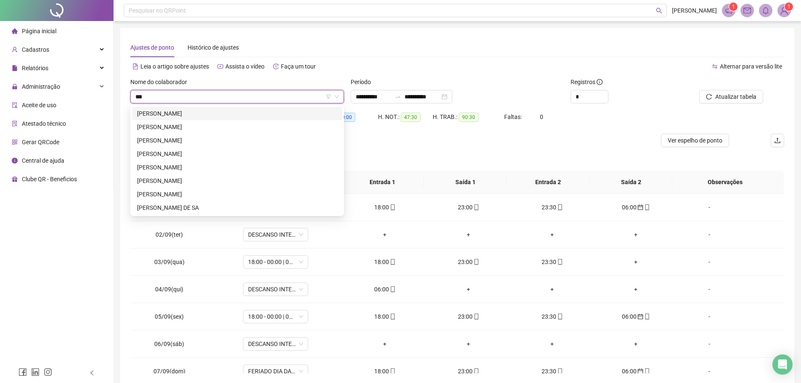
type input "****"
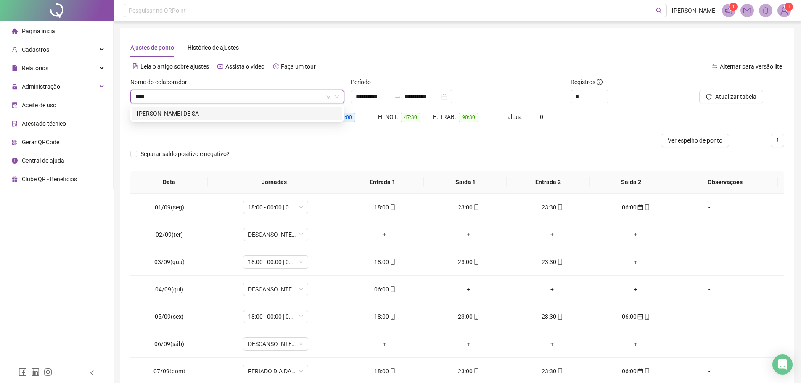
click at [239, 116] on div "ROSILENE COELHO DE SA" at bounding box center [237, 113] width 200 height 9
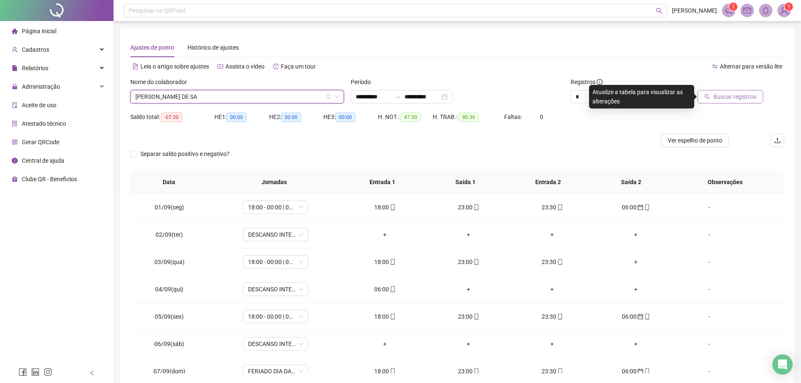
click at [728, 96] on span "Buscar registros" at bounding box center [735, 96] width 43 height 9
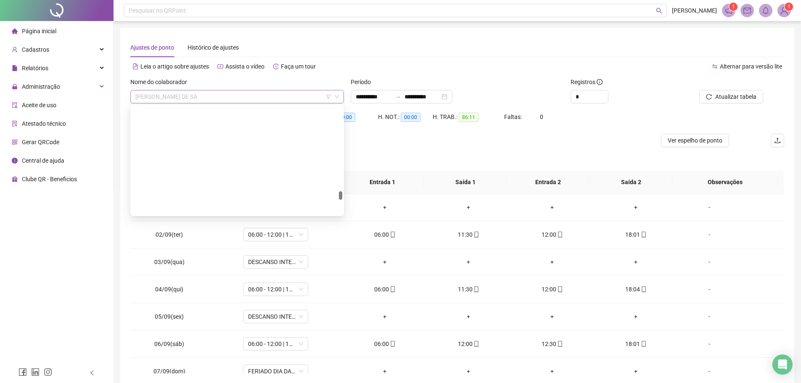
click at [211, 103] on span "ROSILENE COELHO DE SA" at bounding box center [237, 96] width 204 height 13
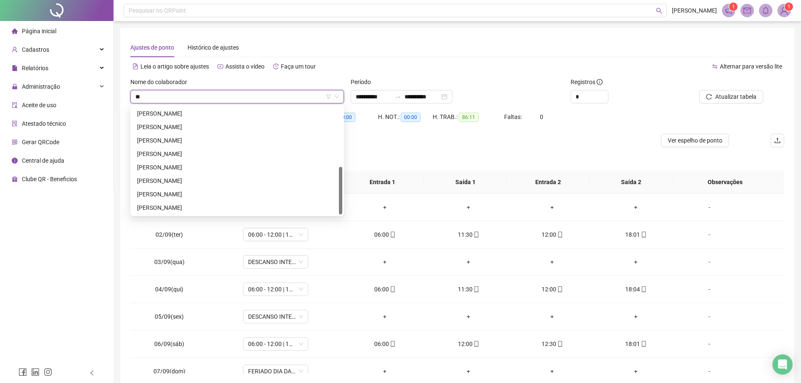
scroll to position [135, 0]
type input "***"
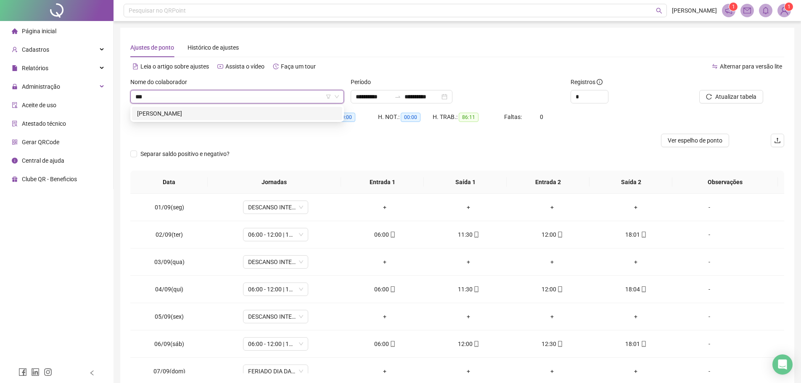
scroll to position [0, 0]
click at [210, 114] on div "WEYMAN ALVES NESTOR" at bounding box center [237, 113] width 200 height 9
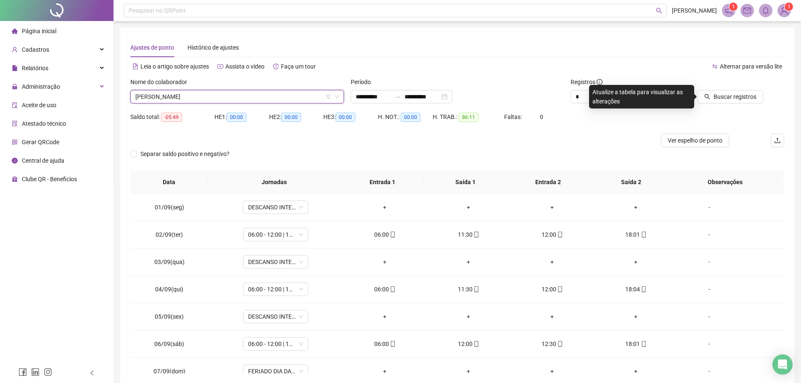
click at [716, 85] on div at bounding box center [722, 83] width 82 height 13
click at [721, 97] on span "Buscar registros" at bounding box center [735, 96] width 43 height 9
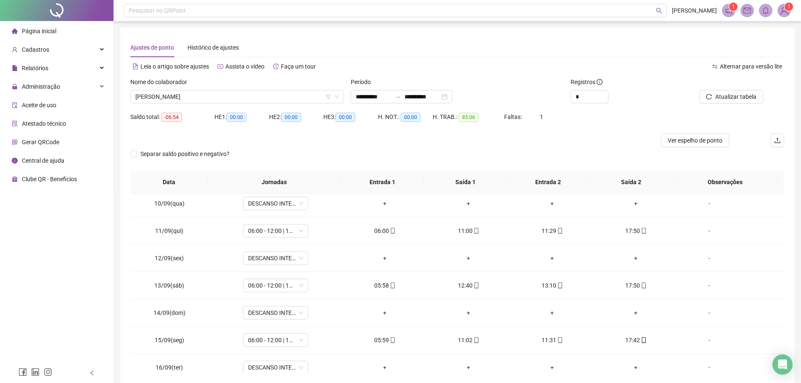
scroll to position [285, 0]
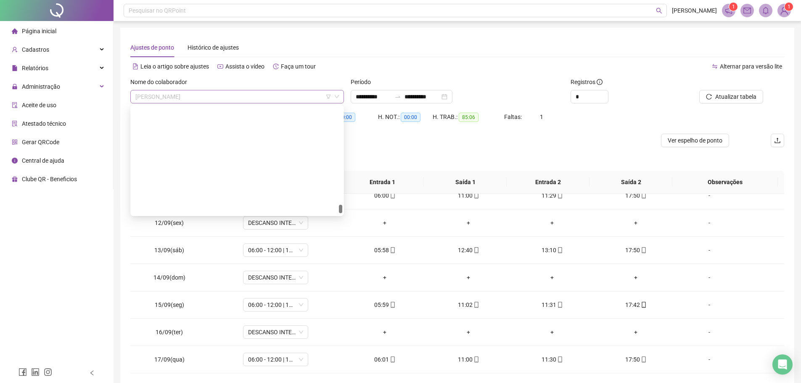
click at [230, 93] on span "WEYMAN ALVES NESTOR" at bounding box center [237, 96] width 204 height 13
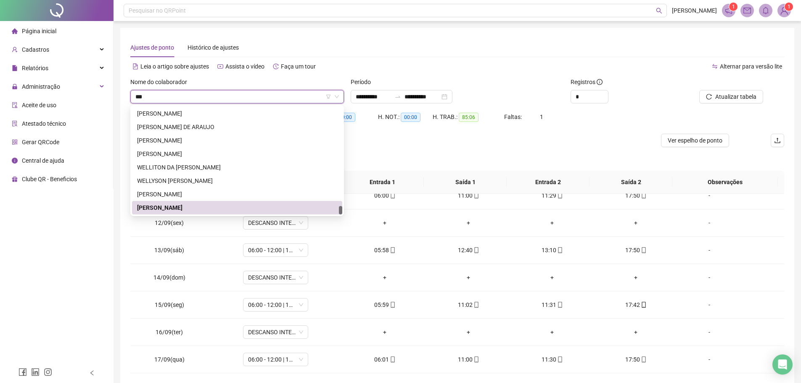
scroll to position [0, 0]
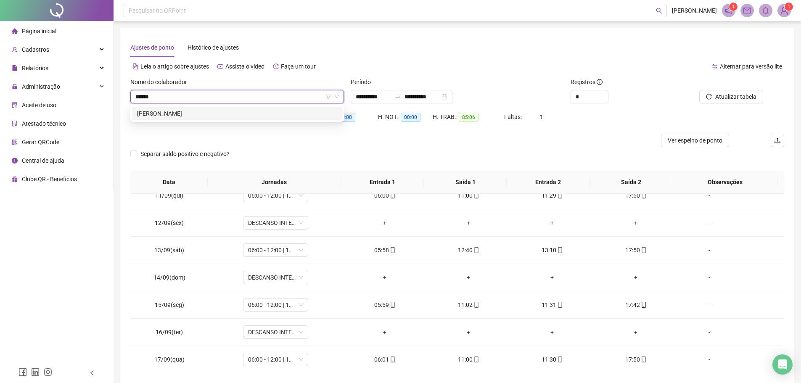
type input "*******"
click at [237, 111] on div "ANSELMO FERNANDES DE SOUSA" at bounding box center [237, 113] width 200 height 9
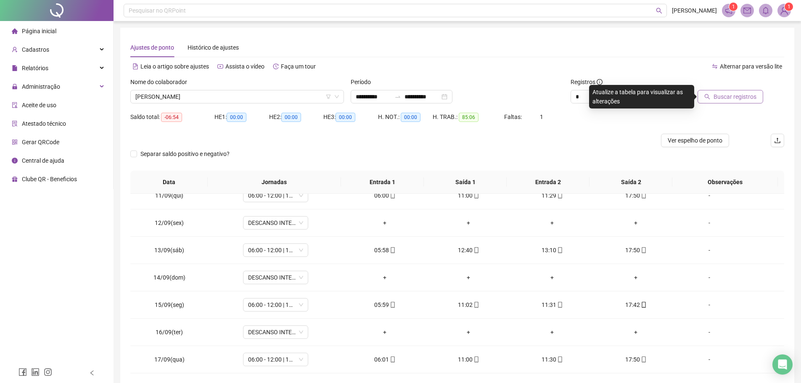
click at [721, 97] on span "Buscar registros" at bounding box center [735, 96] width 43 height 9
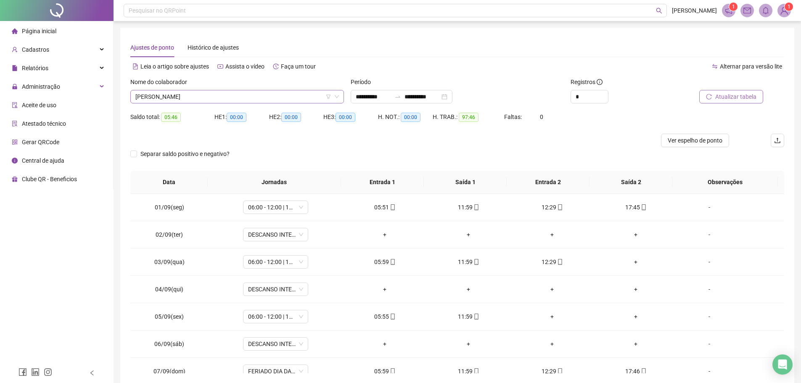
click at [243, 93] on span "ANSELMO FERNANDES DE SOUSA" at bounding box center [237, 96] width 204 height 13
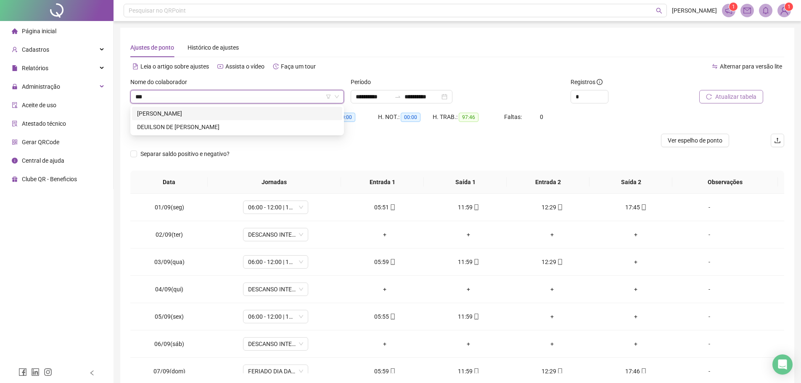
type input "****"
click at [240, 111] on div "DEUILSON DE JESUS BARBOSA" at bounding box center [237, 113] width 200 height 9
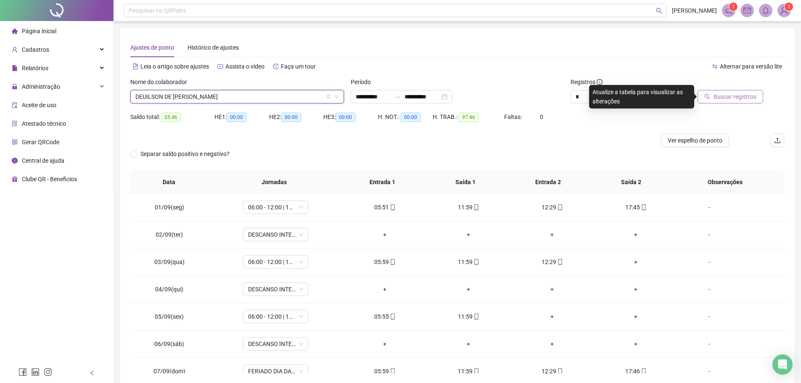
click at [747, 95] on span "Buscar registros" at bounding box center [735, 96] width 43 height 9
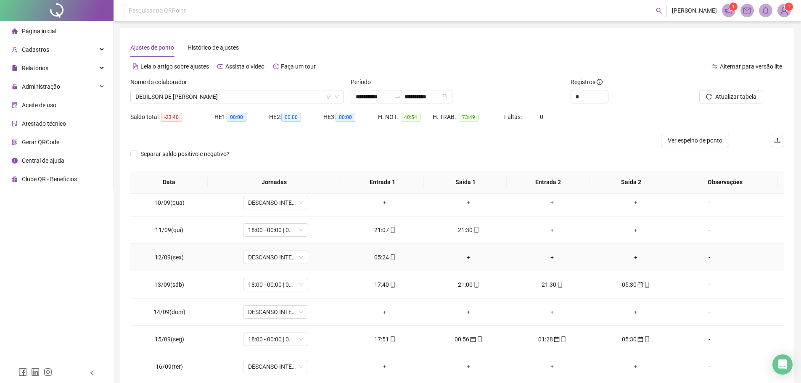
scroll to position [285, 0]
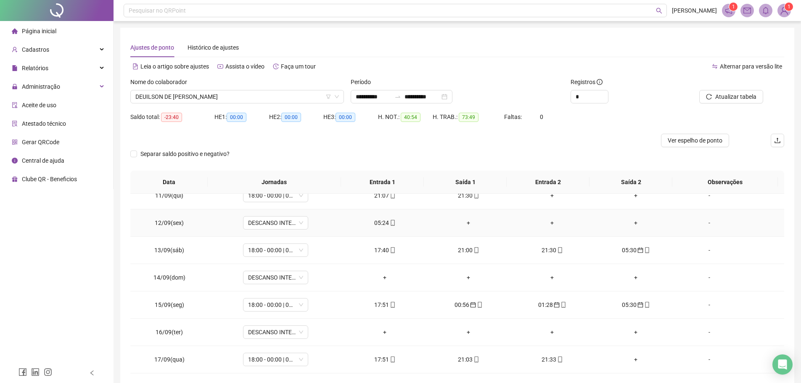
click at [382, 217] on td "05:24" at bounding box center [385, 223] width 84 height 27
click at [384, 228] on td "05:24" at bounding box center [385, 223] width 84 height 27
click at [389, 220] on span "mobile" at bounding box center [392, 223] width 7 height 6
type input "**********"
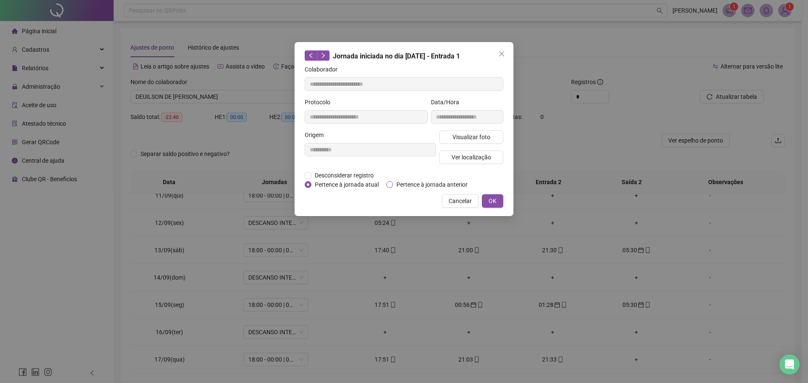
click at [396, 181] on span "Pertence à jornada anterior" at bounding box center [432, 184] width 78 height 9
click at [491, 198] on span "OK" at bounding box center [492, 200] width 8 height 9
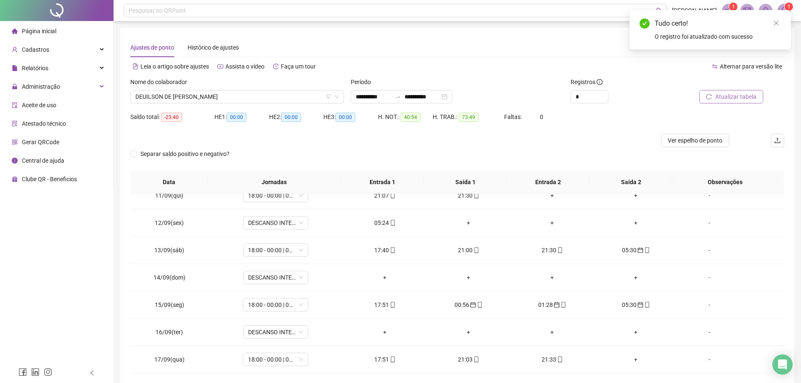
click at [749, 93] on span "Atualizar tabela" at bounding box center [736, 96] width 41 height 9
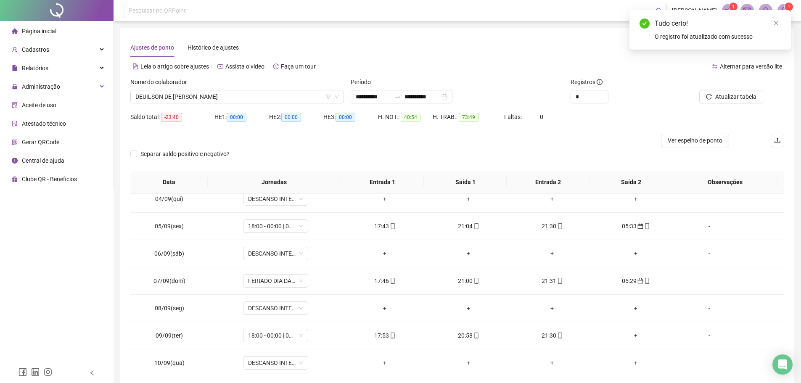
scroll to position [0, 0]
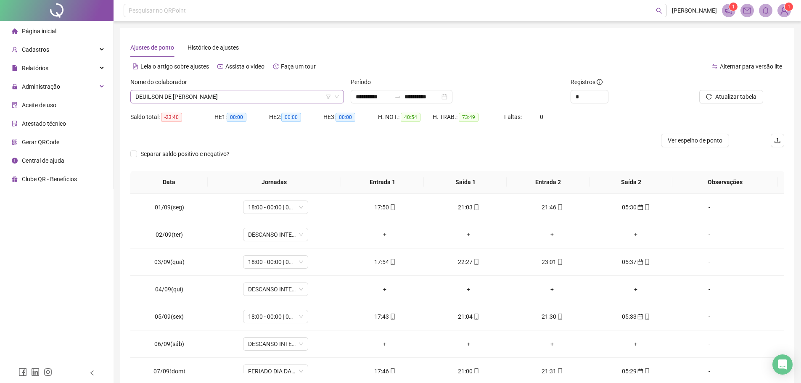
click at [249, 98] on span "DEUILSON DE JESUS BARBOSA" at bounding box center [237, 96] width 204 height 13
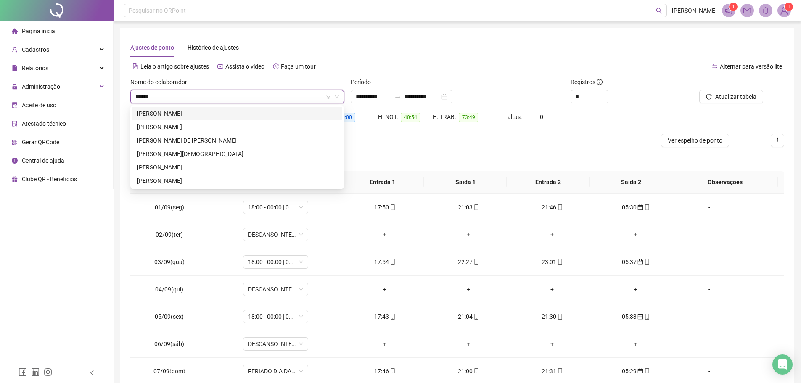
type input "*******"
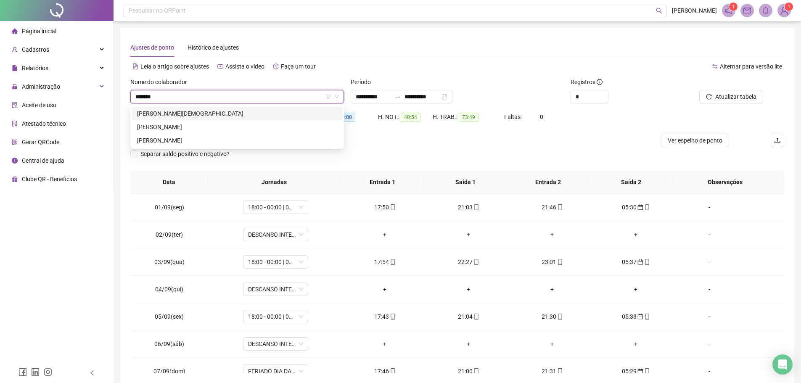
click at [171, 113] on div "PEDRO RAMOS DE JESUS" at bounding box center [237, 113] width 200 height 9
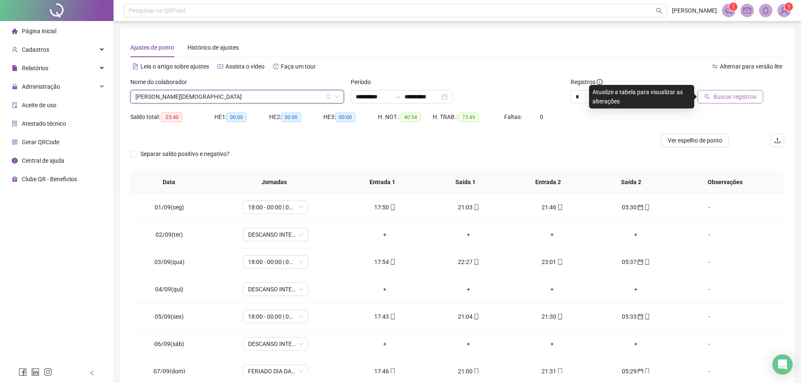
click at [726, 98] on span "Buscar registros" at bounding box center [735, 96] width 43 height 9
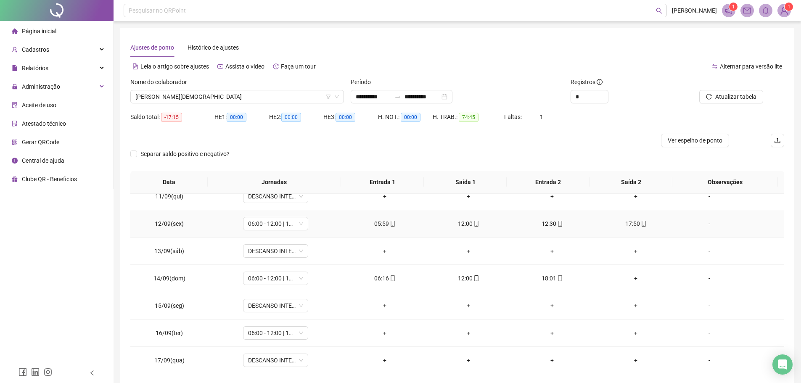
scroll to position [285, 0]
click at [216, 93] on span "PEDRO RAMOS DE JESUS" at bounding box center [237, 96] width 204 height 13
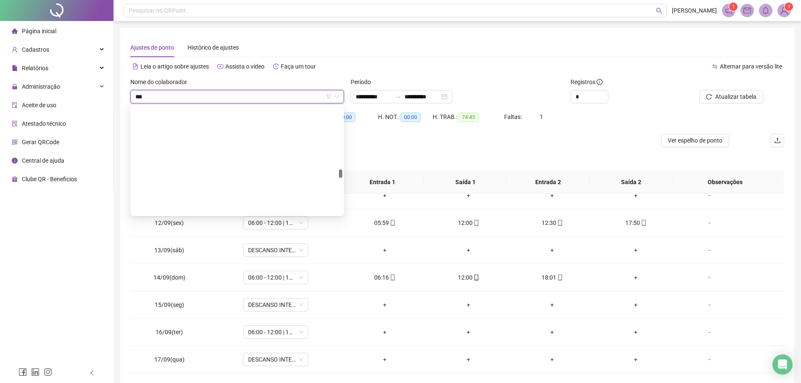
scroll to position [0, 0]
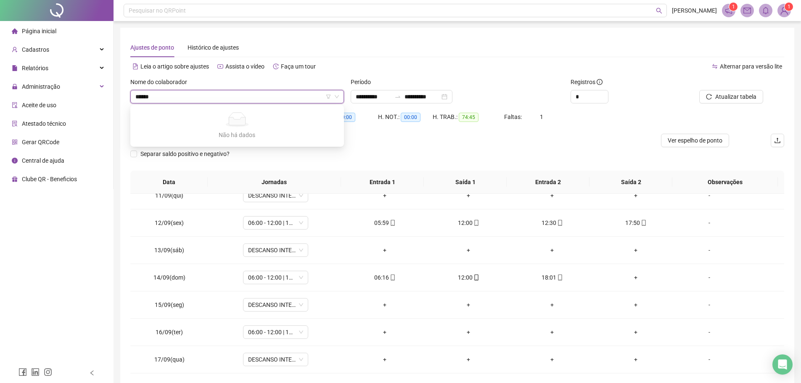
type input "*****"
click at [213, 116] on div "ROGERIO BURGUES COUTINHO" at bounding box center [237, 113] width 200 height 9
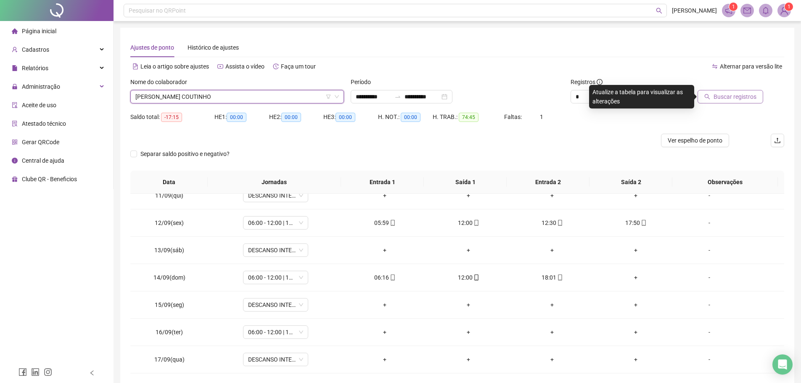
click at [745, 99] on span "Buscar registros" at bounding box center [735, 96] width 43 height 9
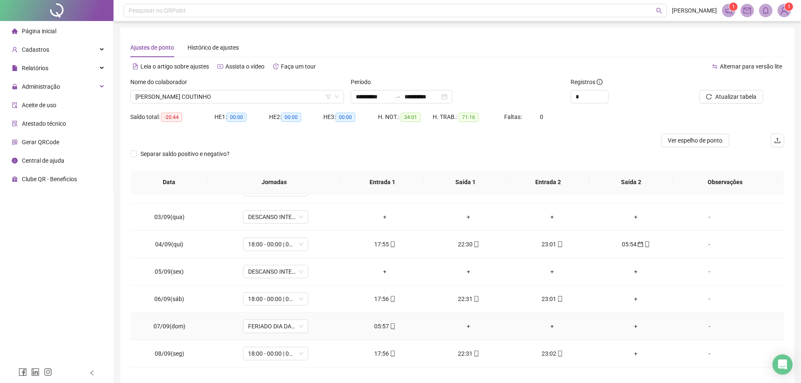
scroll to position [84, 0]
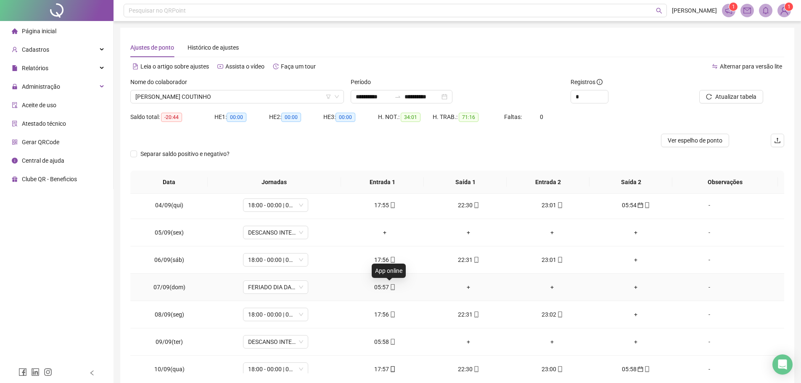
click at [393, 286] on icon "mobile" at bounding box center [393, 287] width 6 height 6
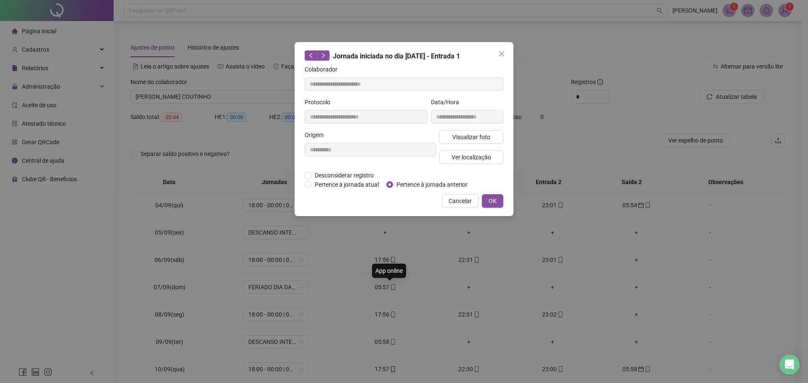
type input "**********"
click at [396, 184] on span "Pertence à jornada anterior" at bounding box center [432, 184] width 78 height 9
click at [493, 200] on span "OK" at bounding box center [492, 200] width 8 height 9
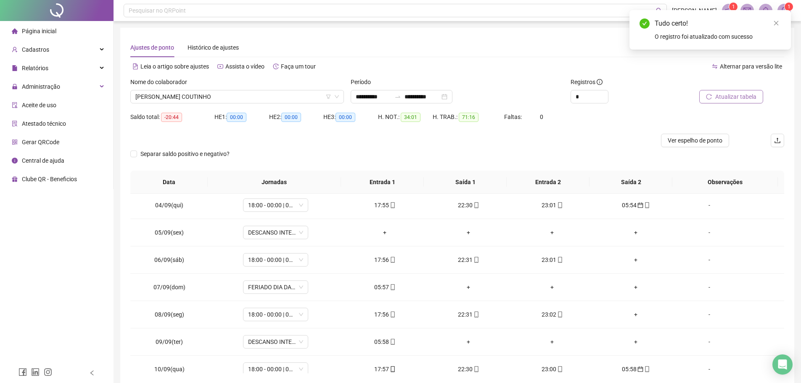
click at [725, 96] on span "Atualizar tabela" at bounding box center [736, 96] width 41 height 9
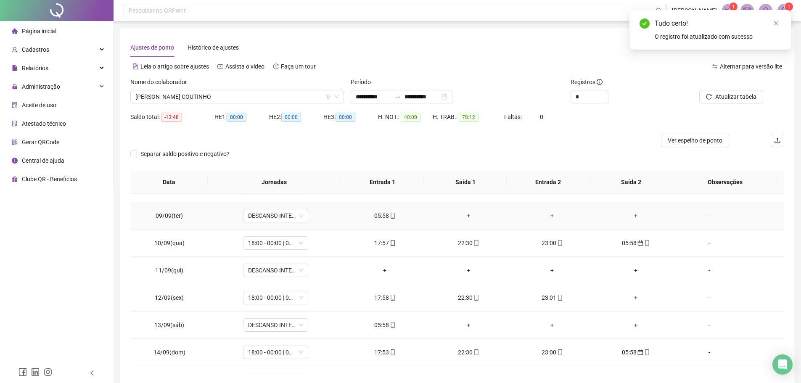
scroll to position [168, 0]
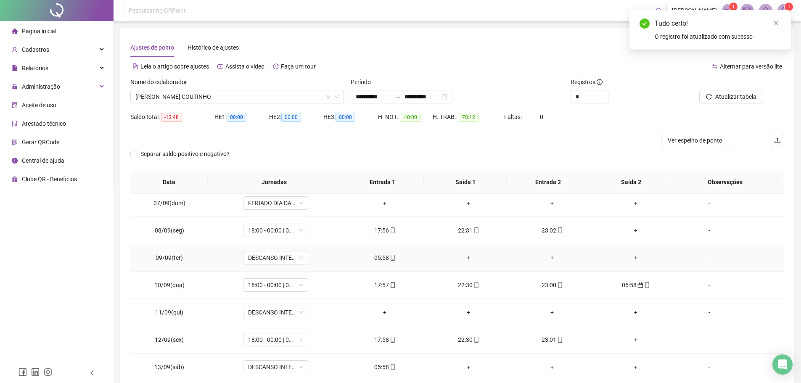
click at [389, 255] on span at bounding box center [392, 258] width 7 height 7
type input "**********"
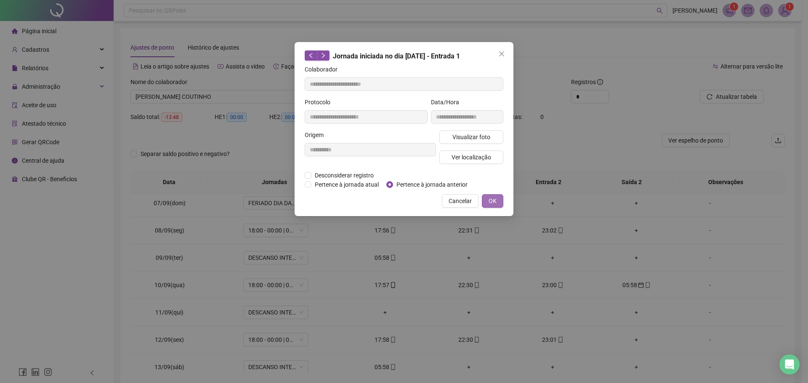
click at [496, 204] on span "OK" at bounding box center [492, 200] width 8 height 9
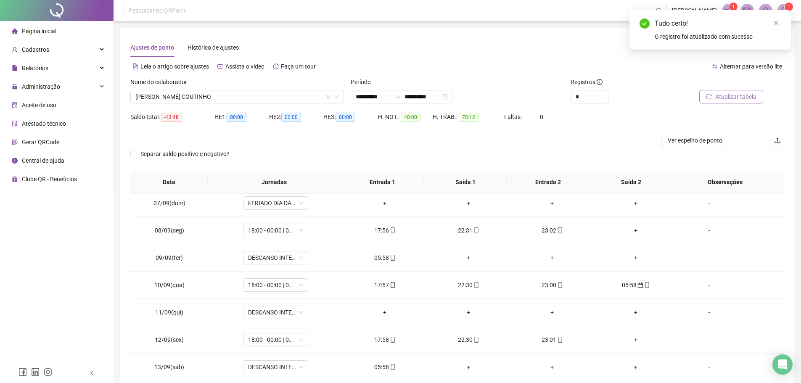
click at [720, 95] on span "Atualizar tabela" at bounding box center [736, 96] width 41 height 9
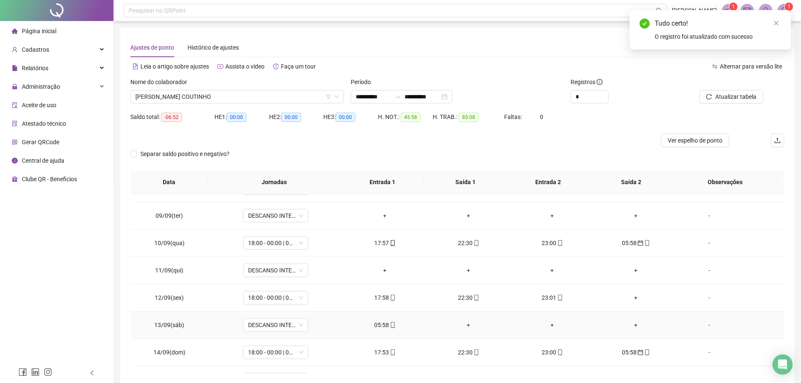
click at [376, 326] on div "05:58" at bounding box center [385, 325] width 70 height 9
type input "**********"
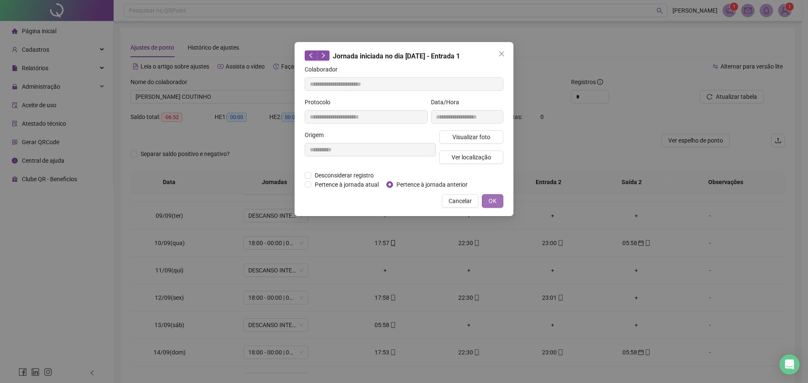
click at [497, 202] on button "OK" at bounding box center [492, 200] width 21 height 13
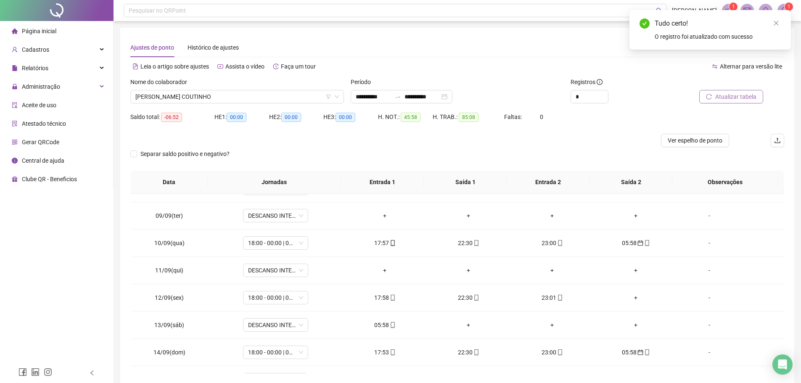
click at [737, 97] on span "Atualizar tabela" at bounding box center [736, 96] width 41 height 9
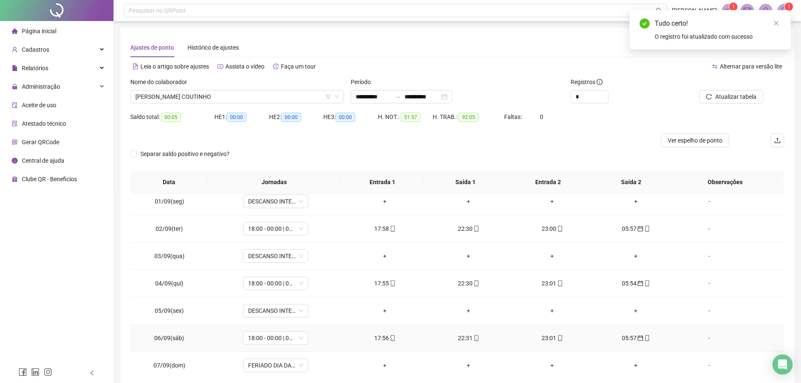
scroll to position [0, 0]
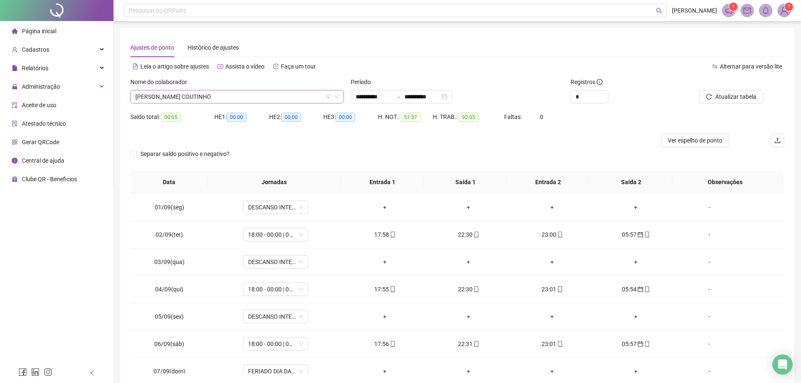
click at [249, 97] on span "ROGERIO BURGUES COUTINHO" at bounding box center [237, 96] width 204 height 13
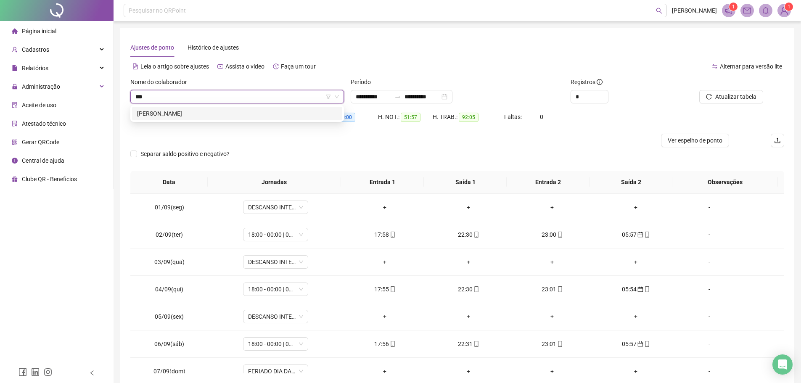
type input "****"
click at [220, 111] on div "DYONEI PEREIRA DA SILVA" at bounding box center [237, 113] width 200 height 9
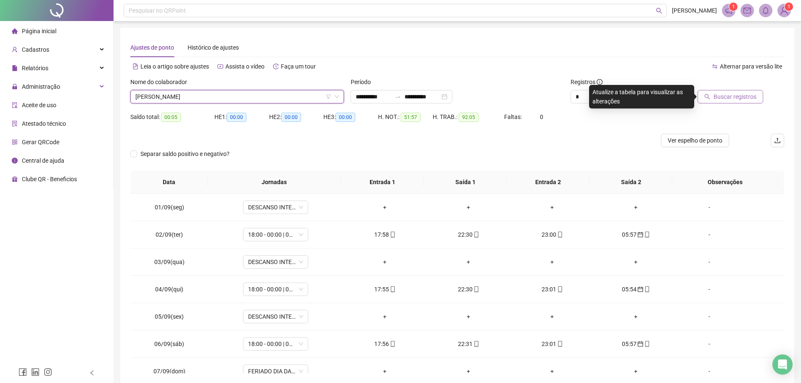
click at [730, 90] on button "Buscar registros" at bounding box center [731, 96] width 66 height 13
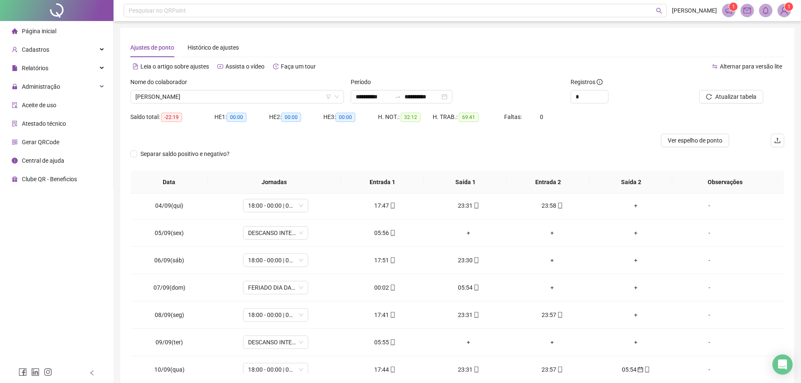
scroll to position [84, 0]
click at [390, 232] on icon "mobile" at bounding box center [393, 233] width 6 height 6
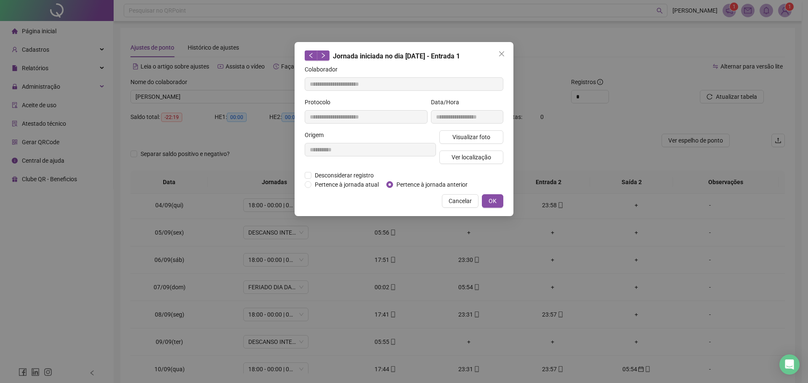
type input "**********"
click at [493, 196] on span "OK" at bounding box center [492, 200] width 8 height 9
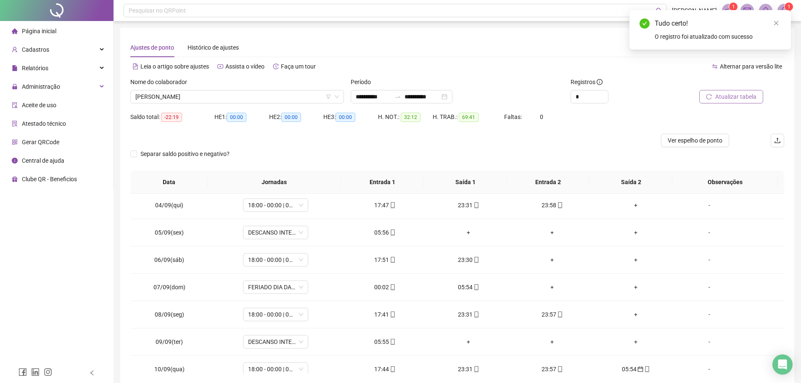
click at [724, 96] on span "Atualizar tabela" at bounding box center [736, 96] width 41 height 9
click at [391, 282] on td "00:02" at bounding box center [385, 287] width 84 height 27
click at [390, 288] on icon "mobile" at bounding box center [393, 287] width 6 height 6
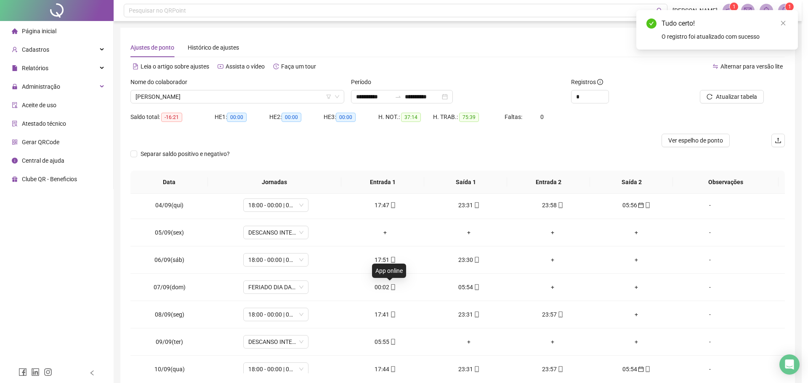
type input "**********"
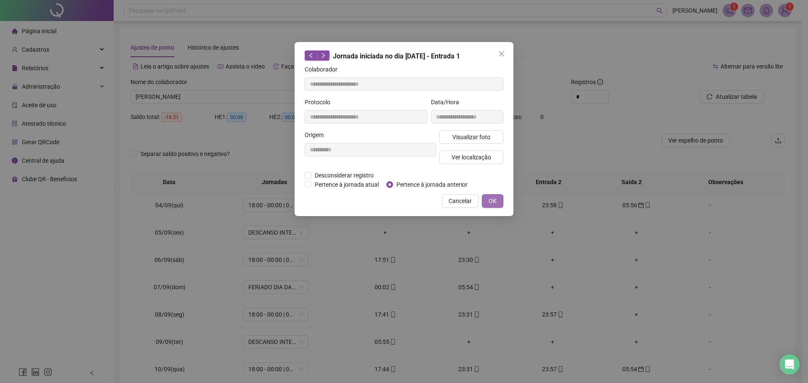
click at [494, 204] on span "OK" at bounding box center [492, 200] width 8 height 9
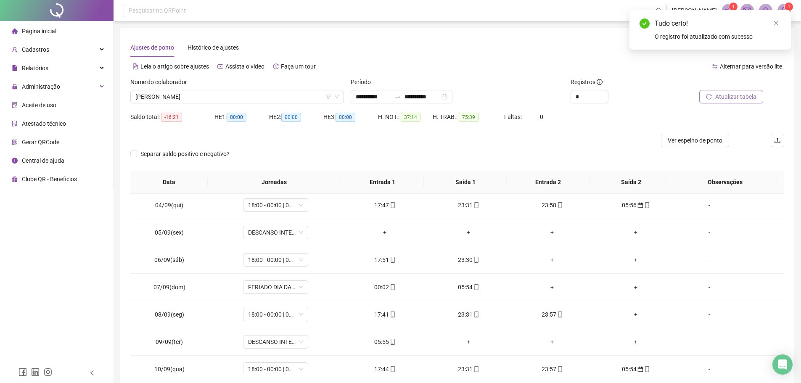
click at [738, 96] on span "Atualizar tabela" at bounding box center [736, 96] width 41 height 9
click at [385, 286] on div "05:54" at bounding box center [385, 287] width 70 height 9
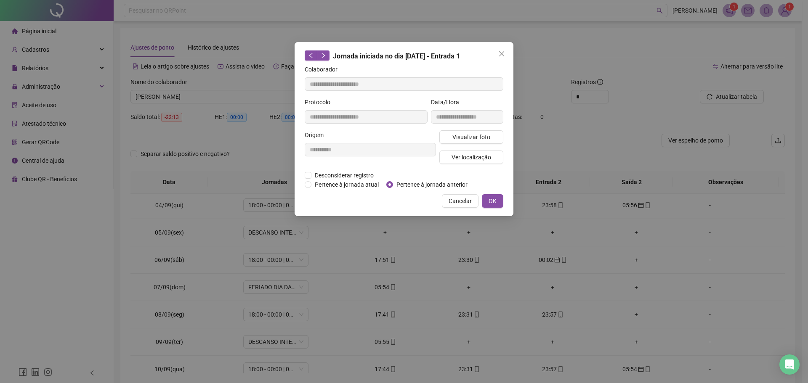
type input "**********"
click at [402, 181] on span "Pertence à jornada anterior" at bounding box center [432, 184] width 78 height 9
click at [495, 196] on button "OK" at bounding box center [492, 200] width 21 height 13
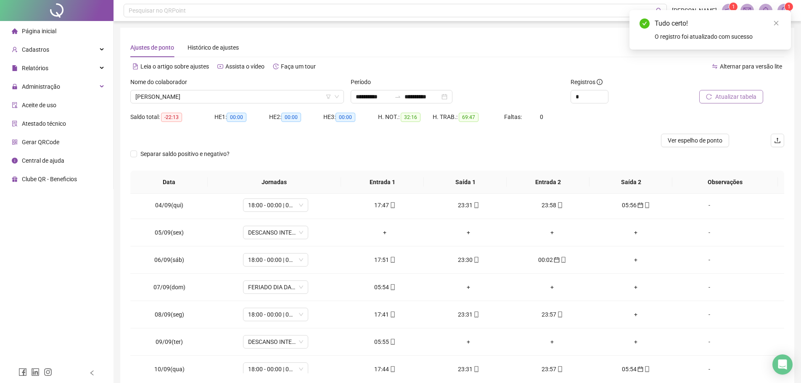
click at [734, 94] on span "Atualizar tabela" at bounding box center [736, 96] width 41 height 9
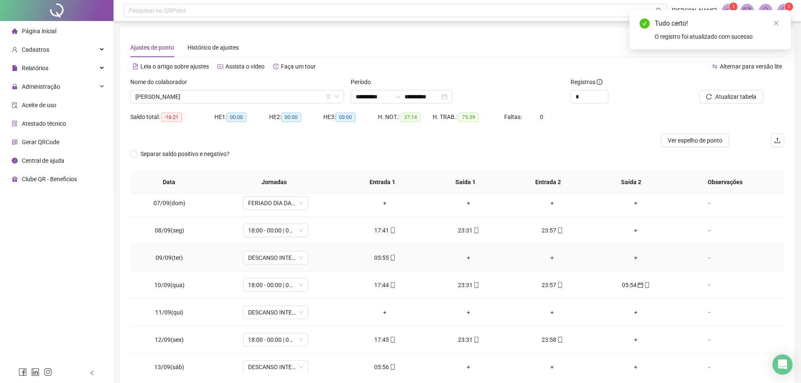
click at [383, 256] on div "05:55" at bounding box center [385, 257] width 70 height 9
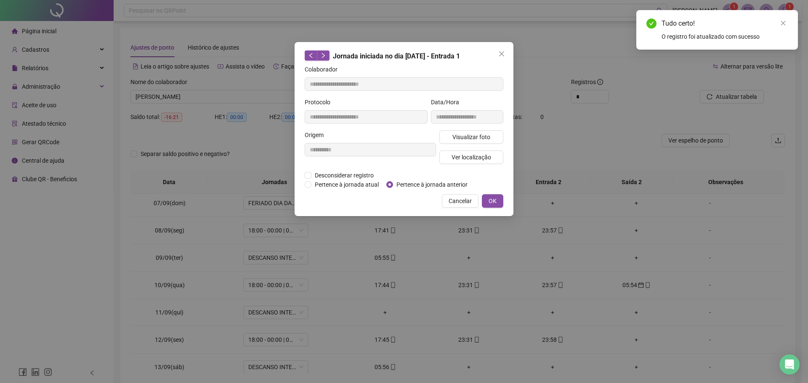
type input "**********"
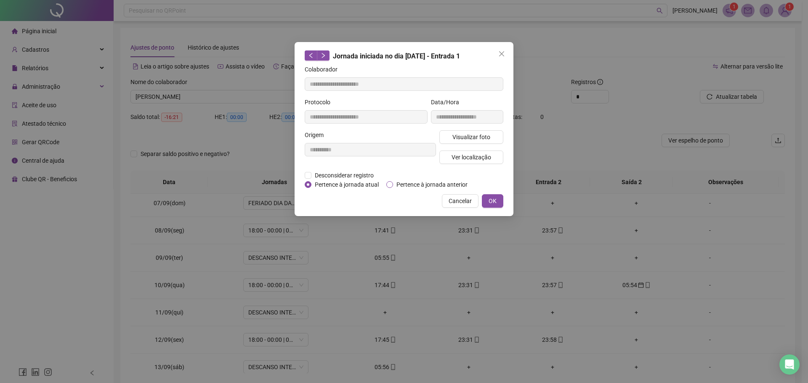
click at [401, 183] on span "Pertence à jornada anterior" at bounding box center [432, 184] width 78 height 9
click at [497, 200] on button "OK" at bounding box center [492, 200] width 21 height 13
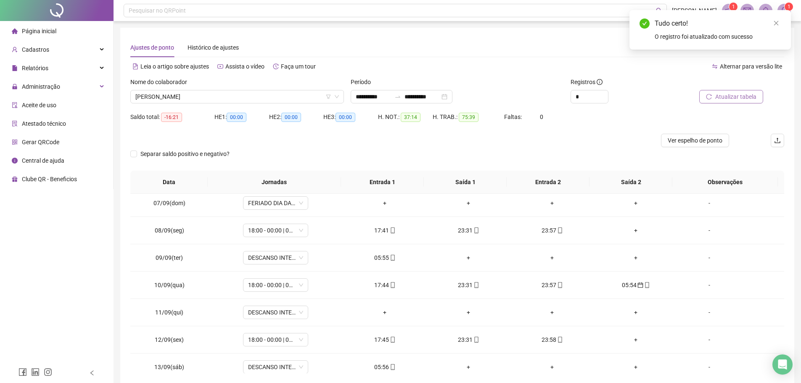
click at [733, 96] on span "Atualizar tabela" at bounding box center [736, 96] width 41 height 9
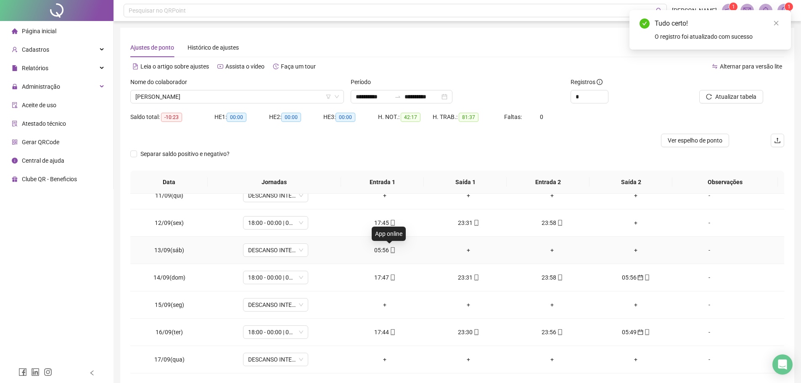
click at [390, 249] on icon "mobile" at bounding box center [393, 250] width 6 height 6
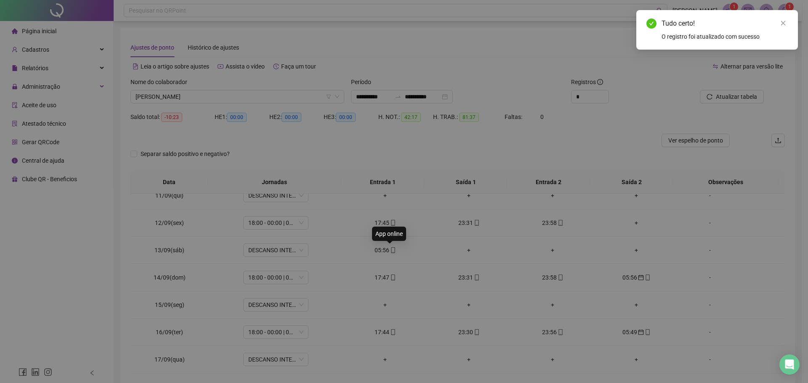
type input "**********"
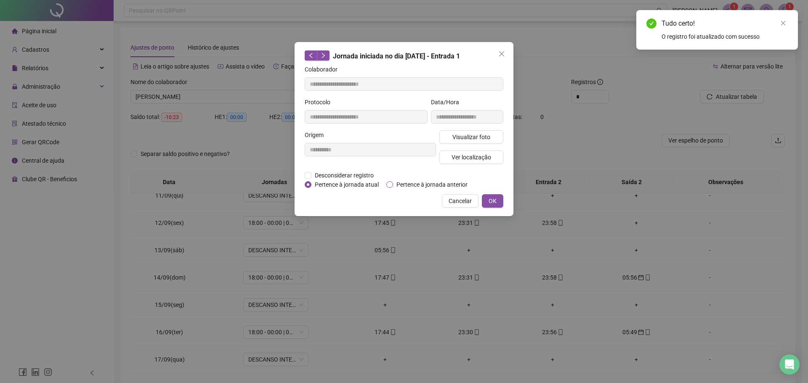
click at [402, 182] on span "Pertence à jornada anterior" at bounding box center [432, 184] width 78 height 9
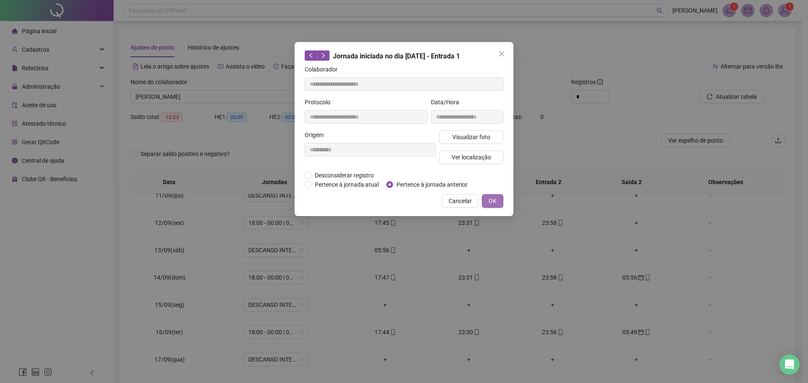
click at [494, 202] on span "OK" at bounding box center [492, 200] width 8 height 9
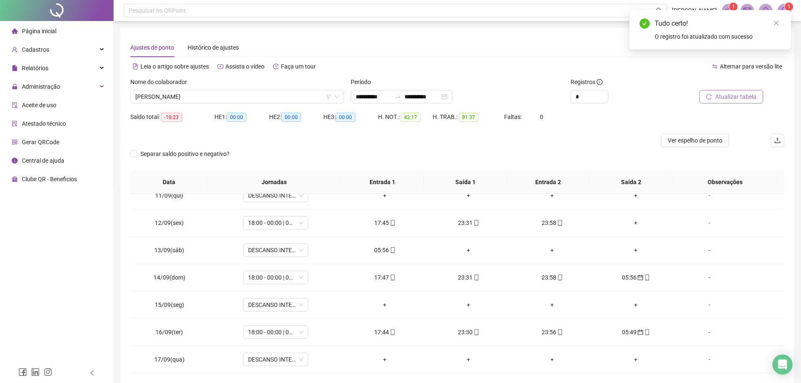
click at [732, 93] on span "Atualizar tabela" at bounding box center [736, 96] width 41 height 9
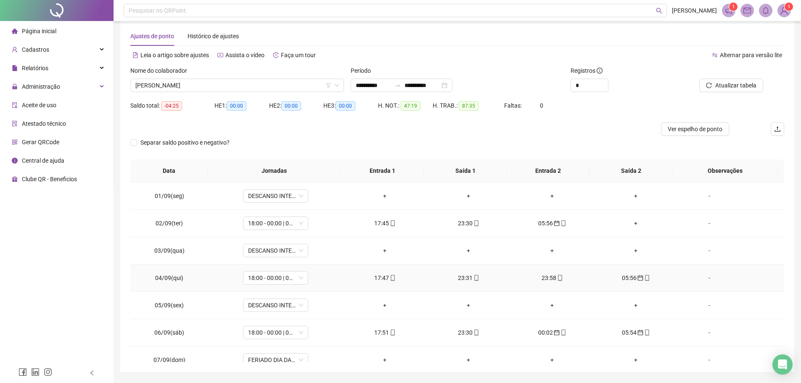
scroll to position [0, 0]
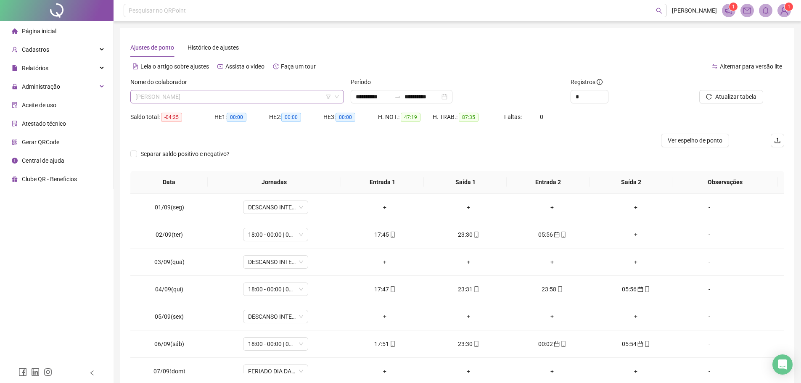
click at [220, 93] on span "DYONEI PEREIRA DA SILVA" at bounding box center [237, 96] width 204 height 13
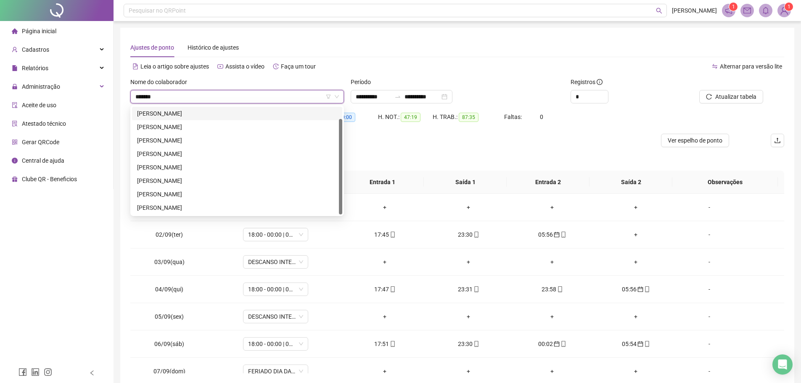
type input "********"
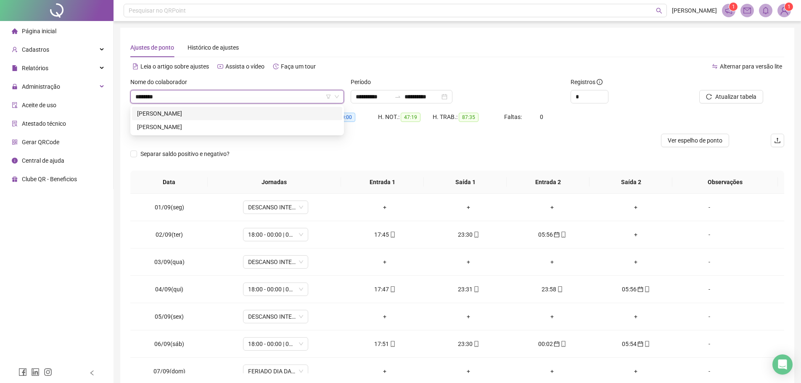
click at [230, 112] on div "EDSON PEREIRA DOS SANTOS" at bounding box center [237, 113] width 200 height 9
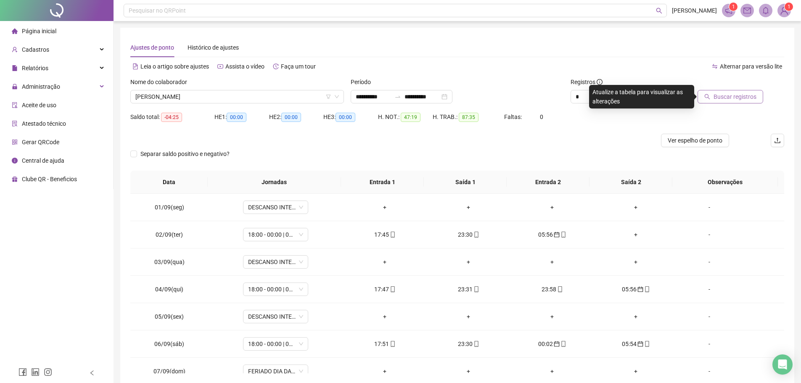
click at [729, 92] on span "Buscar registros" at bounding box center [735, 96] width 43 height 9
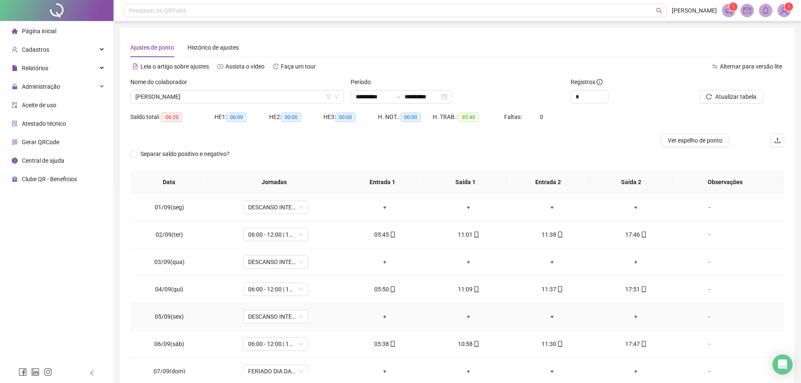
scroll to position [42, 0]
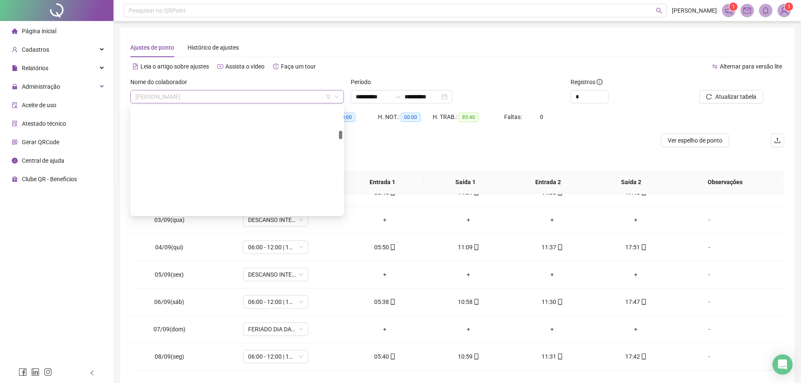
click at [223, 96] on span "EDSON PEREIRA DOS SANTOS" at bounding box center [237, 96] width 204 height 13
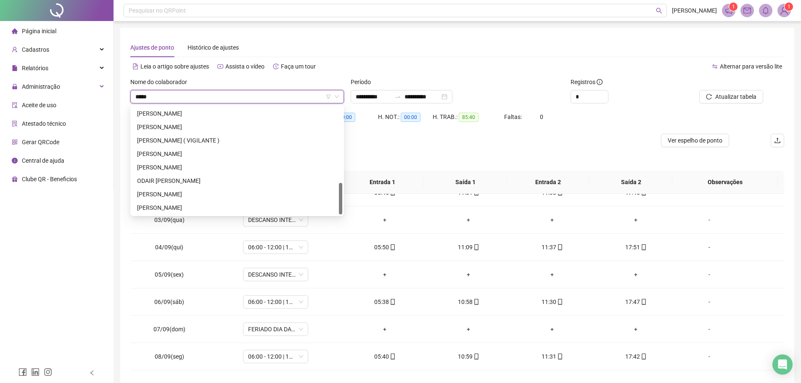
scroll to position [175, 0]
type input "******"
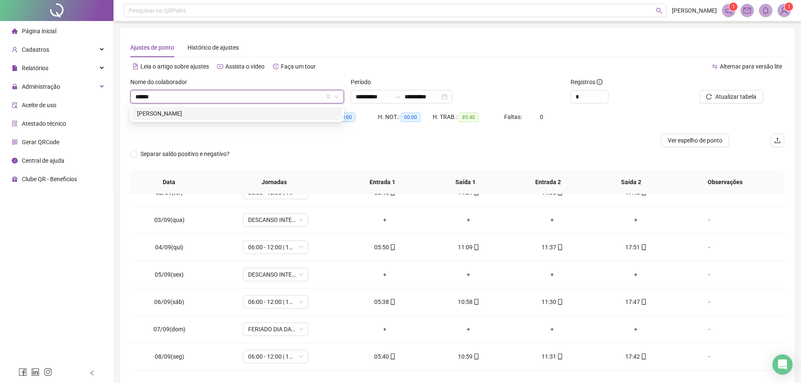
click at [220, 111] on div "JOSE PEREIRA DE OLIVEIRA" at bounding box center [237, 113] width 200 height 9
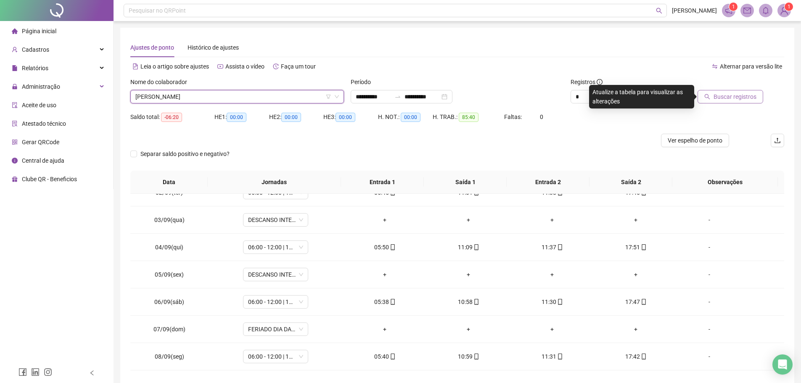
click at [723, 95] on span "Buscar registros" at bounding box center [735, 96] width 43 height 9
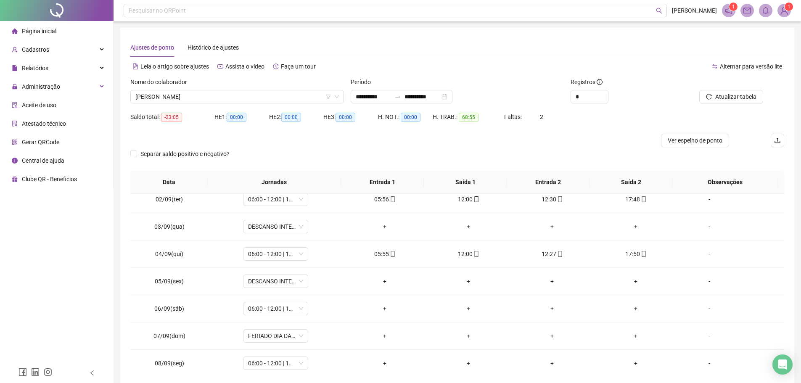
scroll to position [33, 0]
click at [745, 92] on button "Atualizar tabela" at bounding box center [732, 96] width 64 height 13
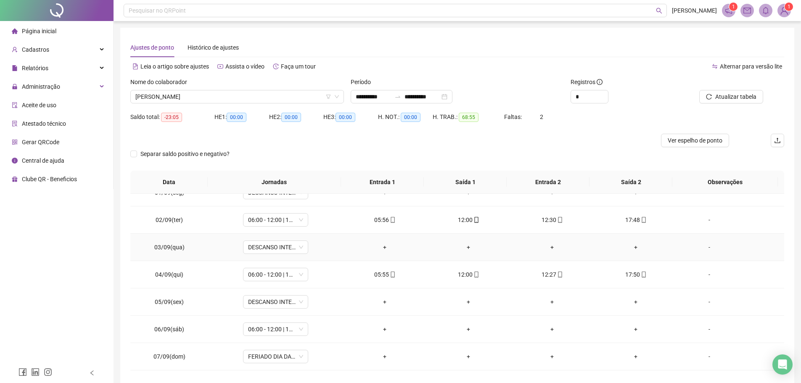
scroll to position [0, 0]
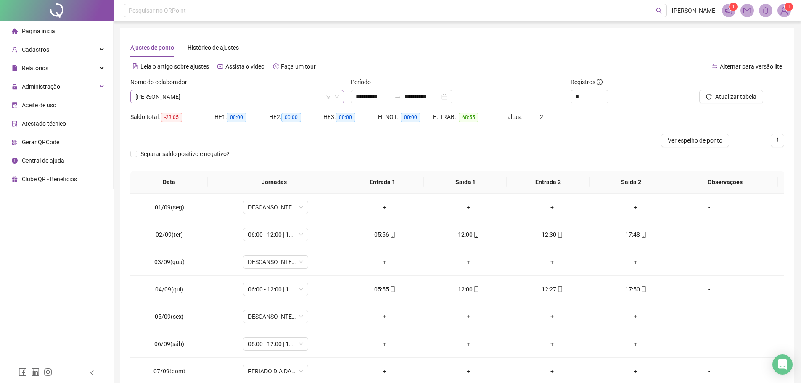
click at [224, 96] on span "JOSE PEREIRA DE OLIVEIRA" at bounding box center [237, 96] width 204 height 13
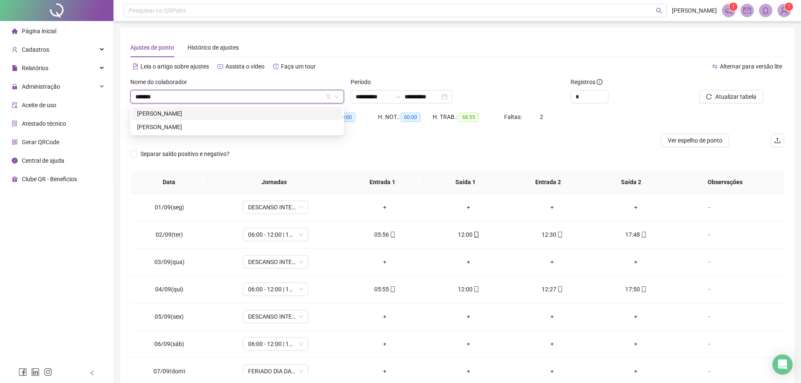
type input "********"
click at [188, 111] on div "EDSON PEREIRA DOS SANTOS" at bounding box center [237, 113] width 200 height 9
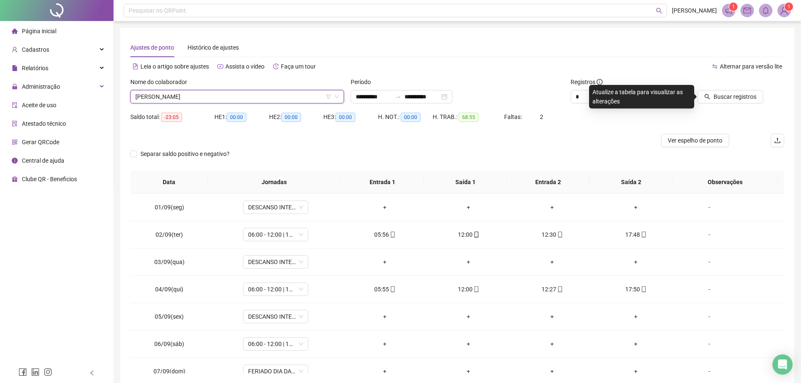
click at [716, 90] on div at bounding box center [722, 83] width 82 height 13
click at [716, 93] on span "Buscar registros" at bounding box center [735, 96] width 43 height 9
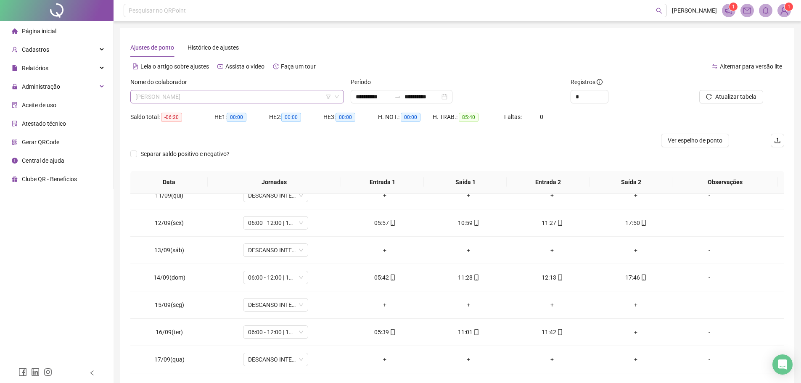
scroll to position [1764, 0]
click at [235, 92] on span "EDSON PEREIRA DOS SANTOS" at bounding box center [237, 96] width 204 height 13
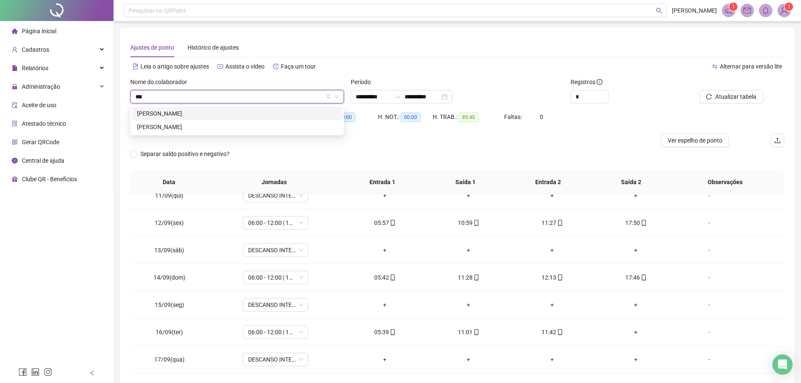
scroll to position [0, 0]
type input "******"
click at [250, 97] on span "EDSON PEREIRA DOS SANTOS" at bounding box center [237, 96] width 204 height 13
type input "********"
click at [251, 119] on div "PAULO ANTONIO DOS SANTOS" at bounding box center [237, 113] width 210 height 13
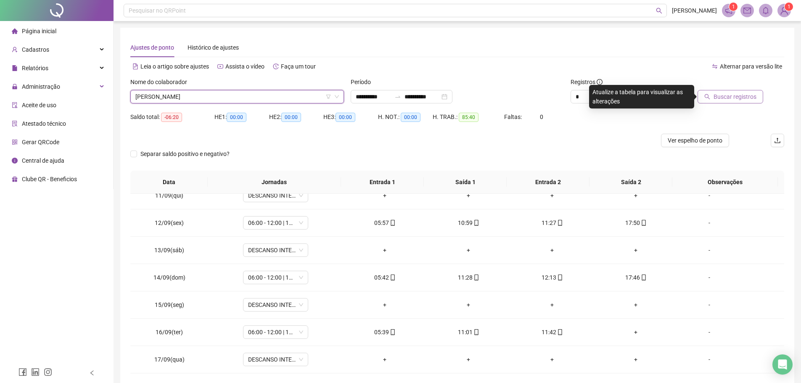
click at [723, 92] on button "Buscar registros" at bounding box center [731, 96] width 66 height 13
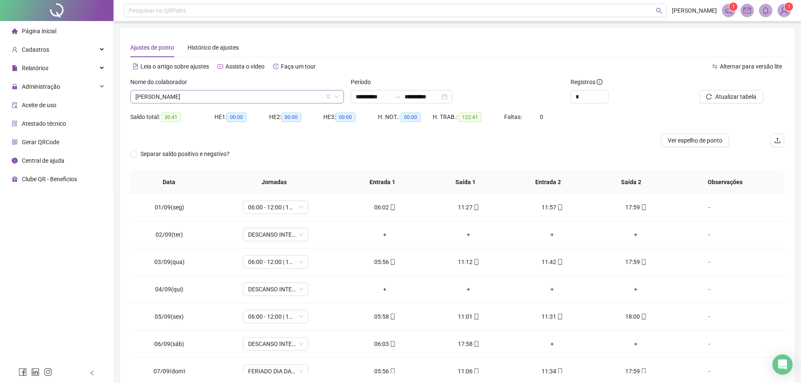
click at [260, 92] on span "PAULO ANTONIO DOS SANTOS" at bounding box center [237, 96] width 204 height 13
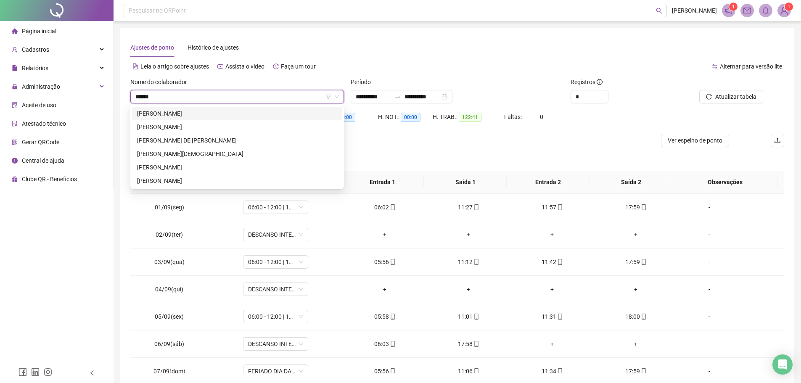
type input "*******"
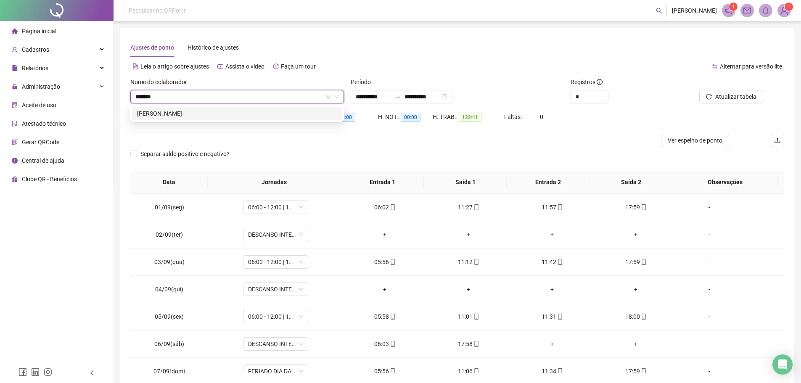
click at [196, 110] on div "PEDRO BISPO DE SOUSA" at bounding box center [237, 113] width 200 height 9
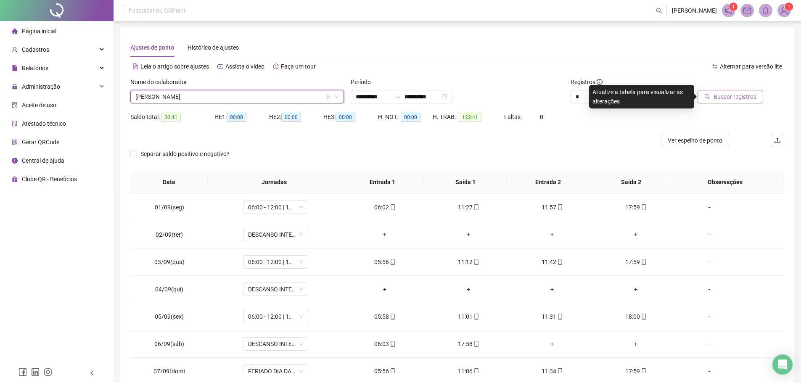
click at [750, 98] on span "Buscar registros" at bounding box center [735, 96] width 43 height 9
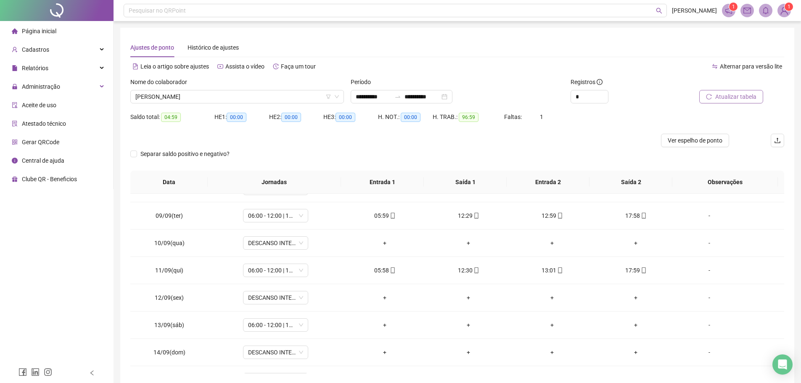
scroll to position [285, 0]
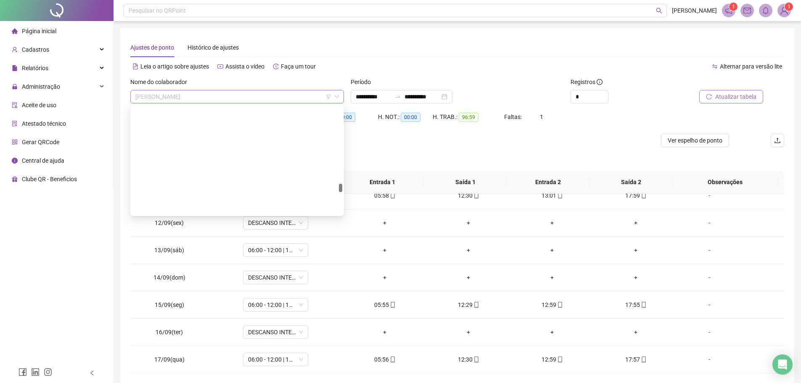
click at [201, 100] on span "PEDRO BISPO DE SOUSA" at bounding box center [237, 96] width 204 height 13
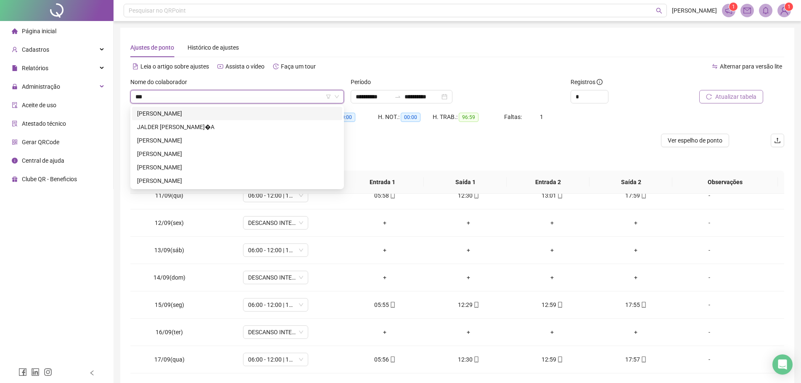
scroll to position [0, 0]
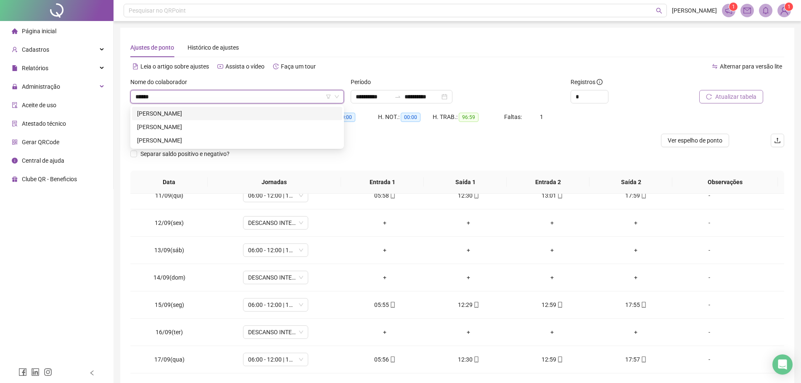
type input "*******"
click at [206, 124] on div "ROMARIO FERNANDES ALVES" at bounding box center [237, 126] width 200 height 9
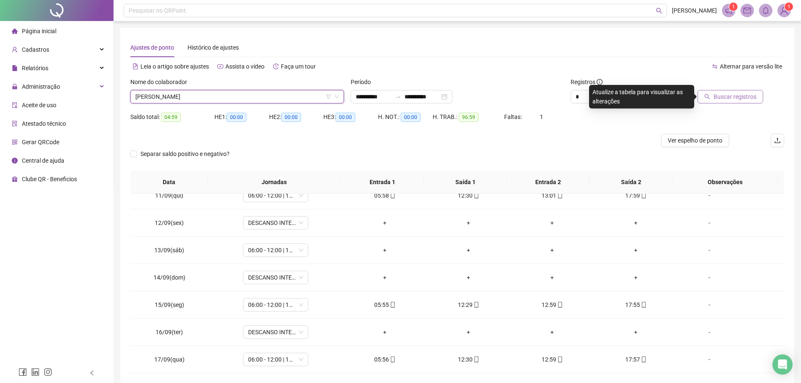
click at [722, 95] on span "Buscar registros" at bounding box center [735, 96] width 43 height 9
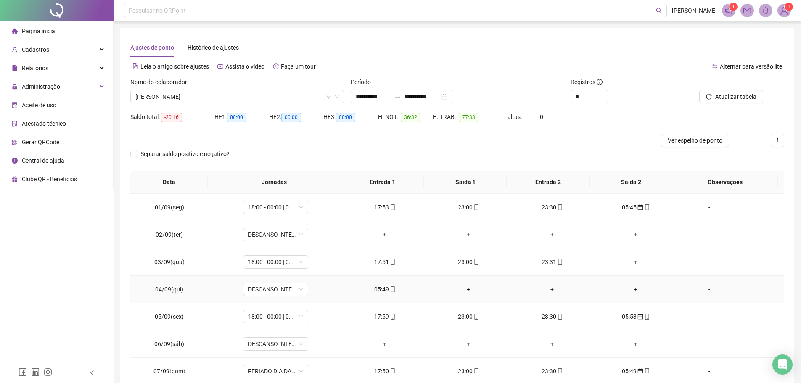
click at [377, 290] on div "05:49" at bounding box center [385, 289] width 70 height 9
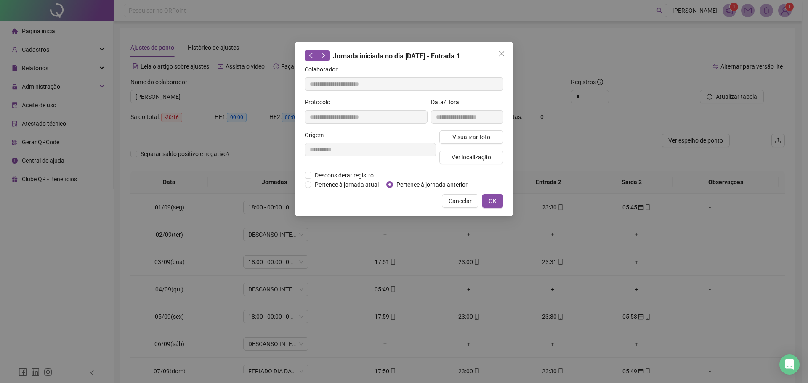
type input "**********"
click at [414, 183] on span "Pertence à jornada anterior" at bounding box center [432, 184] width 78 height 9
click at [495, 203] on span "OK" at bounding box center [492, 200] width 8 height 9
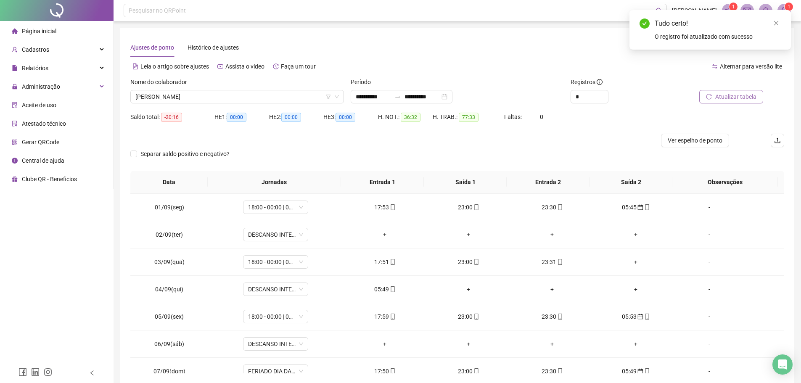
click at [746, 90] on button "Atualizar tabela" at bounding box center [732, 96] width 64 height 13
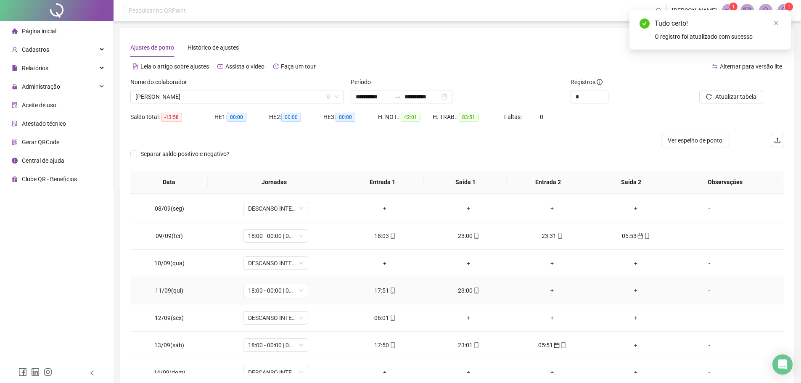
scroll to position [210, 0]
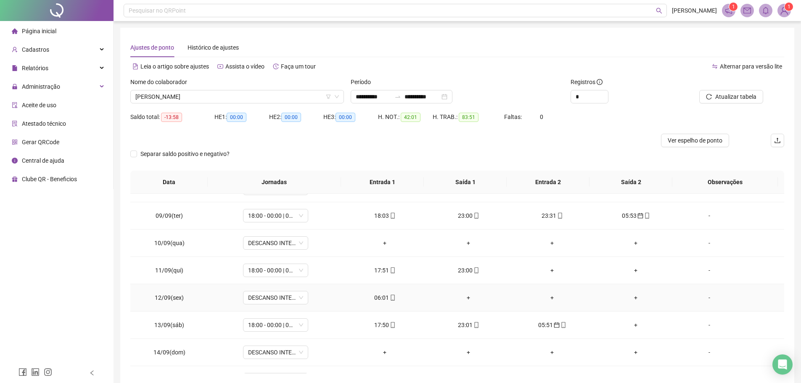
click at [389, 302] on div "06:01" at bounding box center [385, 297] width 70 height 9
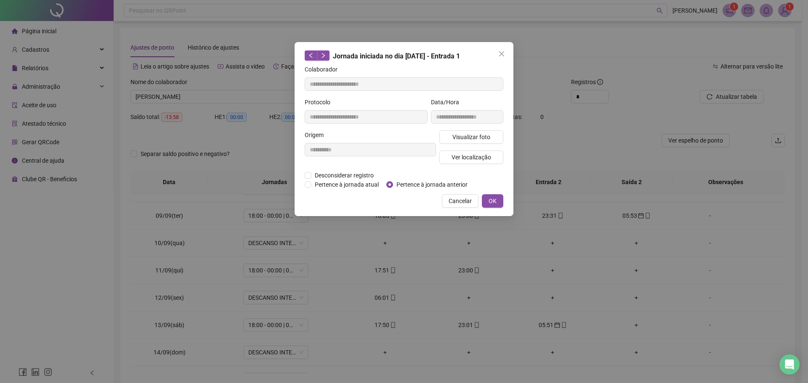
type input "**********"
click at [410, 184] on span "Pertence à jornada anterior" at bounding box center [432, 184] width 78 height 9
click at [496, 199] on button "OK" at bounding box center [492, 200] width 21 height 13
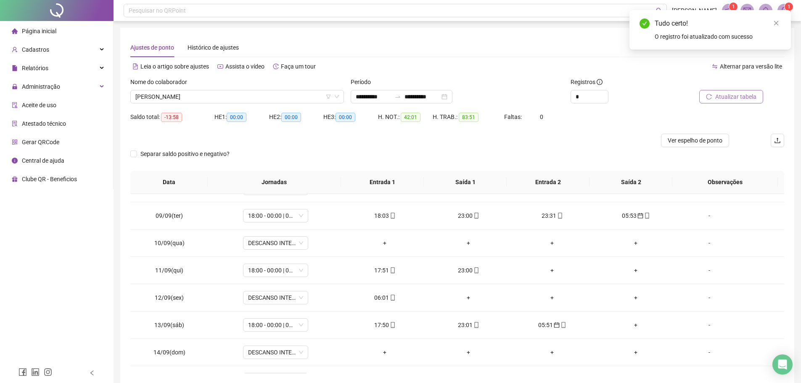
click at [729, 97] on span "Atualizar tabela" at bounding box center [736, 96] width 41 height 9
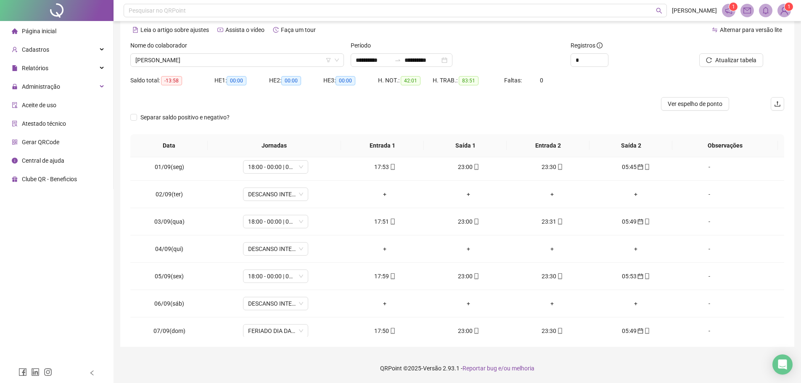
scroll to position [0, 0]
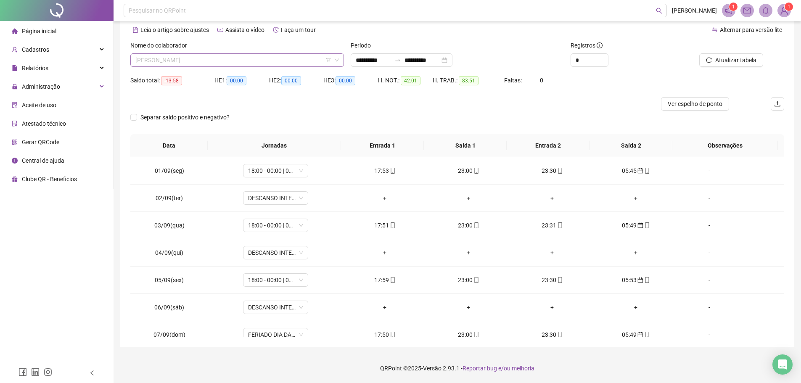
click at [227, 61] on span "ROMARIO FERNANDES ALVES" at bounding box center [237, 60] width 204 height 13
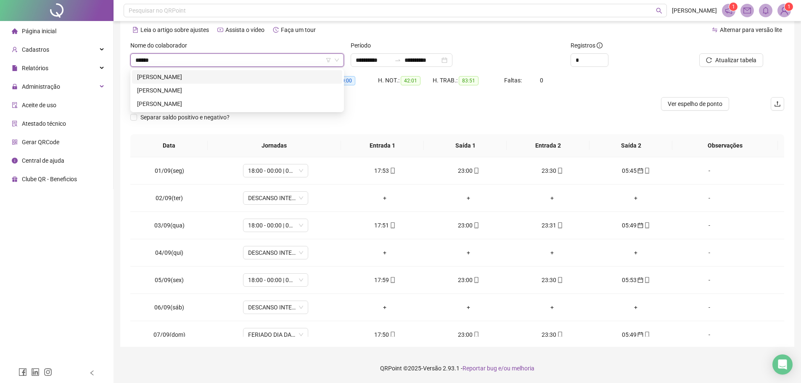
type input "******"
click at [203, 92] on div "THIAGO DA SILVA FERNANDES" at bounding box center [237, 90] width 200 height 9
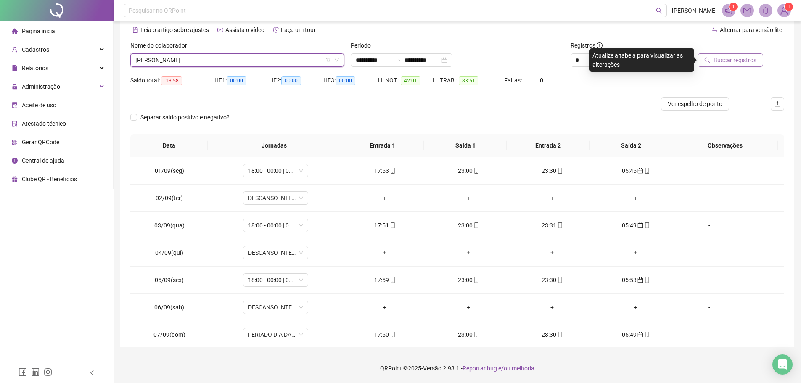
click at [722, 58] on span "Buscar registros" at bounding box center [735, 60] width 43 height 9
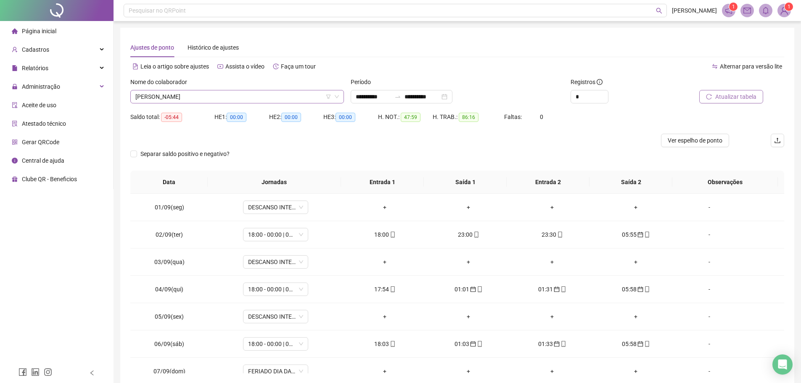
click at [254, 94] on span "THIAGO DA SILVA FERNANDES" at bounding box center [237, 96] width 204 height 13
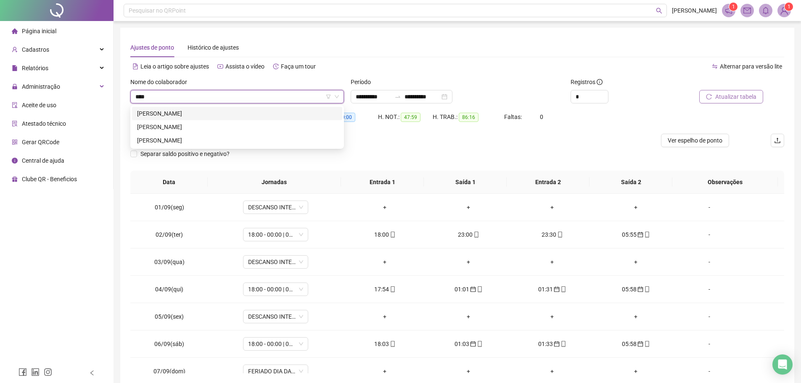
type input "*****"
click at [257, 110] on div "WILMONDES CESAR RODRIGUES DE ARAUJO" at bounding box center [237, 113] width 200 height 9
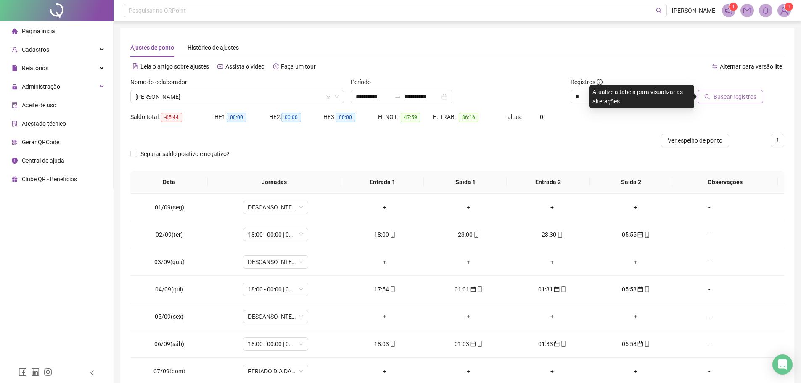
click at [740, 101] on span "Buscar registros" at bounding box center [735, 96] width 43 height 9
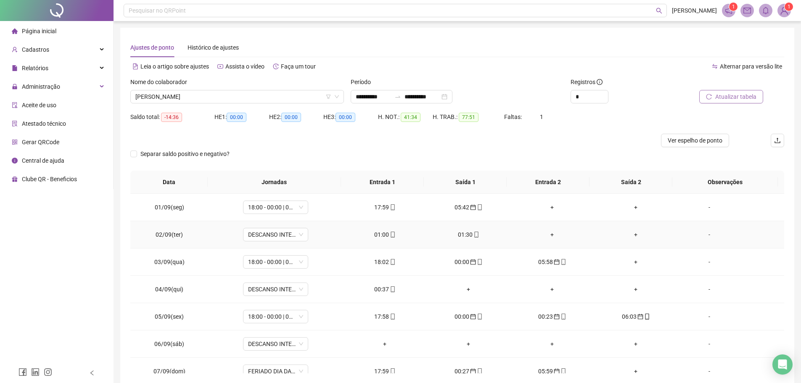
click at [380, 243] on td "01:00" at bounding box center [385, 234] width 84 height 27
click at [380, 235] on div "01:00" at bounding box center [385, 234] width 70 height 9
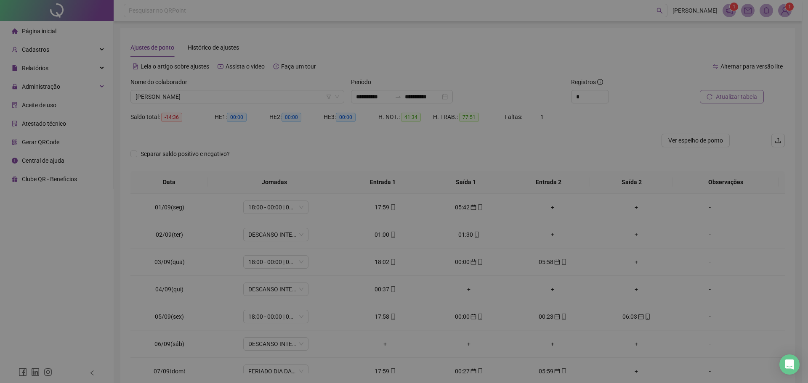
type input "**********"
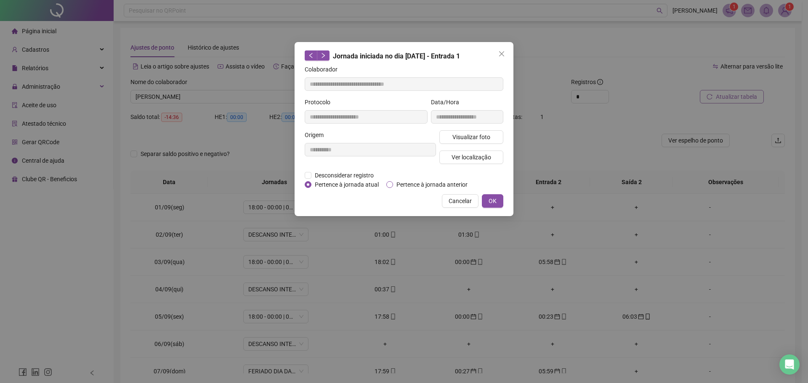
click at [399, 183] on span "Pertence à jornada anterior" at bounding box center [432, 184] width 78 height 9
click at [491, 201] on span "OK" at bounding box center [492, 200] width 8 height 9
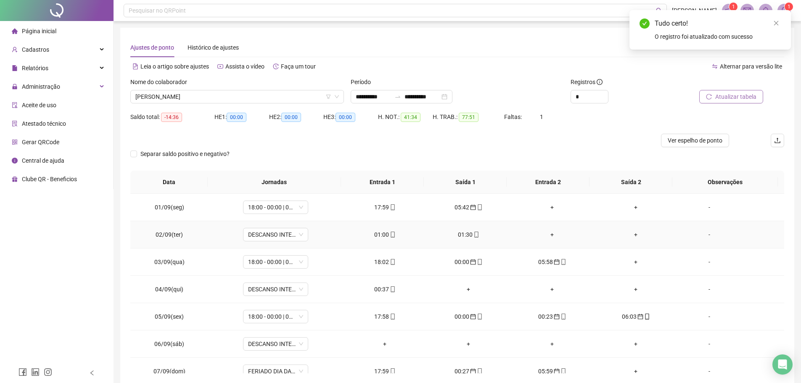
click at [462, 233] on div "01:30" at bounding box center [469, 234] width 70 height 9
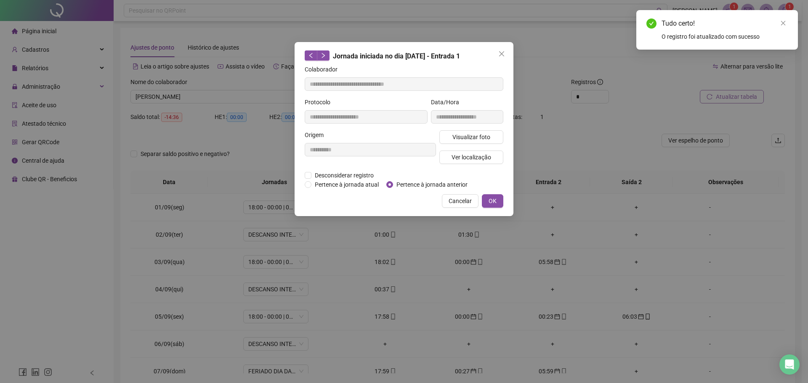
type input "**********"
click at [423, 182] on span "Pertence à jornada anterior" at bounding box center [432, 184] width 78 height 9
click at [499, 195] on button "OK" at bounding box center [492, 200] width 21 height 13
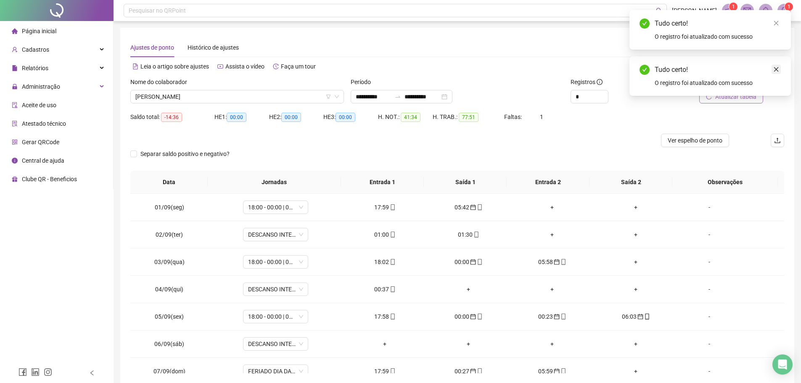
click at [776, 69] on icon "close" at bounding box center [777, 69] width 6 height 6
click at [732, 95] on span "Atualizar tabela" at bounding box center [736, 96] width 41 height 9
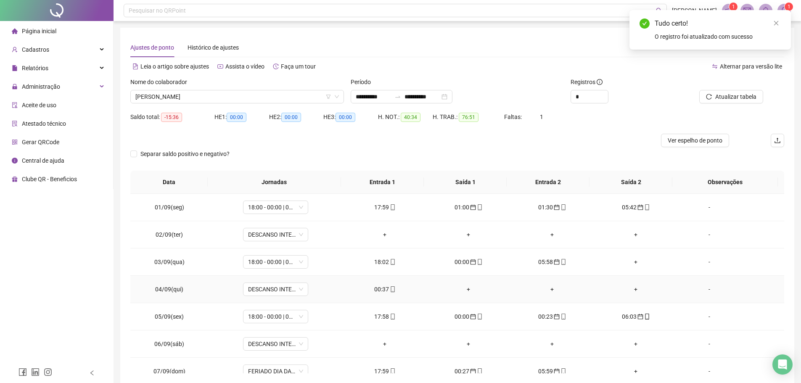
click at [377, 289] on div "00:37" at bounding box center [385, 289] width 70 height 9
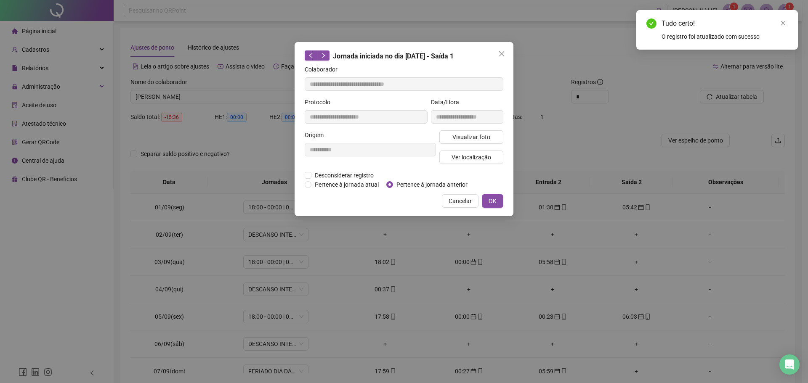
type input "**********"
click at [401, 184] on span "Pertence à jornada anterior" at bounding box center [432, 184] width 78 height 9
click at [489, 203] on span "OK" at bounding box center [492, 200] width 8 height 9
click at [493, 206] on button "OK" at bounding box center [492, 200] width 21 height 13
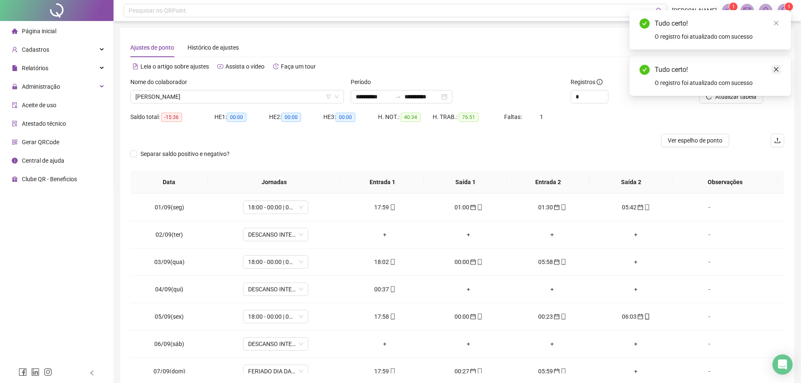
click at [777, 68] on icon "close" at bounding box center [777, 69] width 6 height 6
click at [726, 96] on span "Atualizar tabela" at bounding box center [736, 96] width 41 height 9
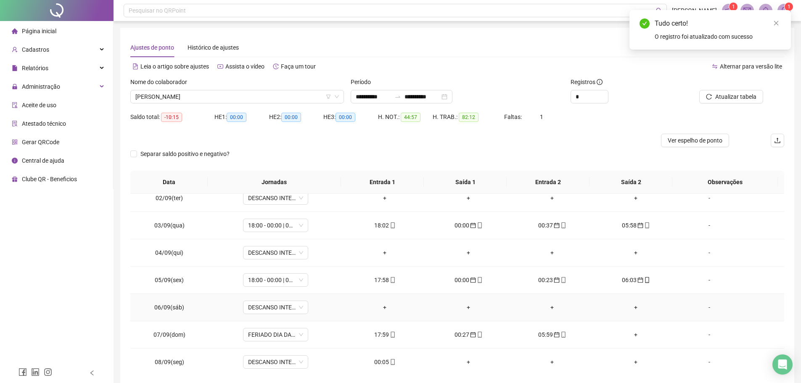
scroll to position [84, 0]
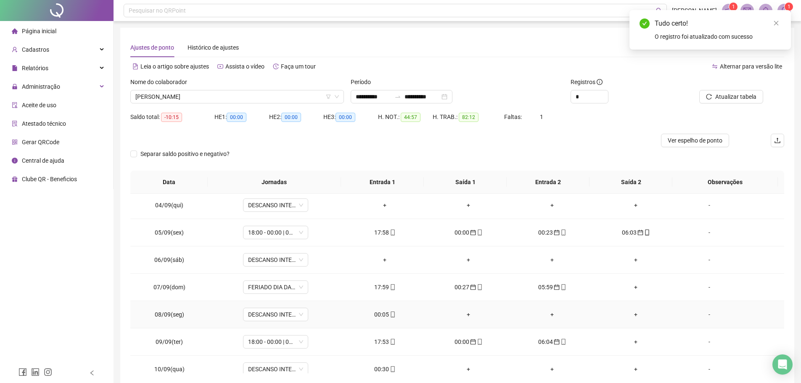
click at [380, 314] on div "00:05" at bounding box center [385, 314] width 70 height 9
type input "**********"
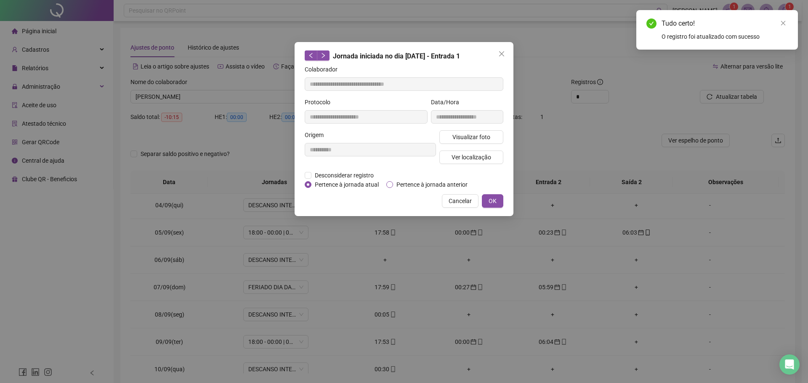
click at [394, 188] on span "Pertence à jornada anterior" at bounding box center [432, 184] width 78 height 9
click at [494, 198] on span "OK" at bounding box center [492, 200] width 8 height 9
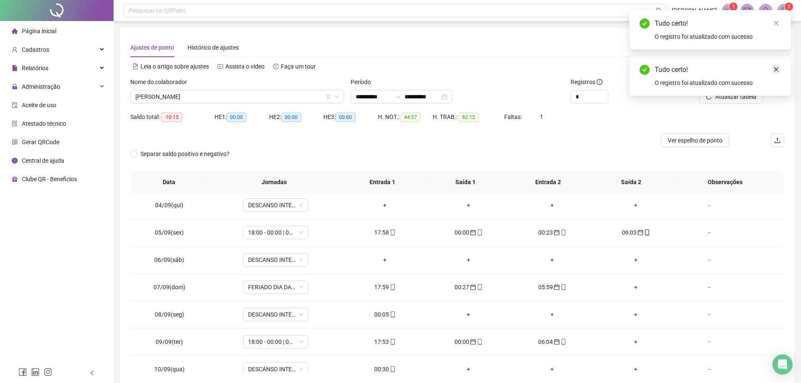
click at [777, 70] on icon "close" at bounding box center [777, 69] width 6 height 6
click at [776, 20] on link "Close" at bounding box center [776, 23] width 9 height 9
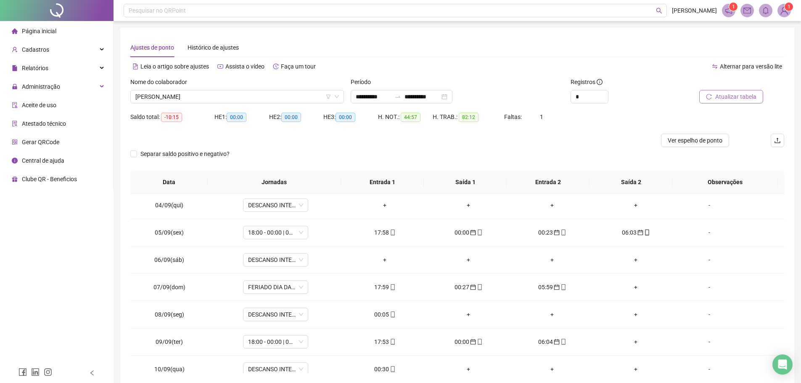
click at [735, 97] on span "Atualizar tabela" at bounding box center [736, 96] width 41 height 9
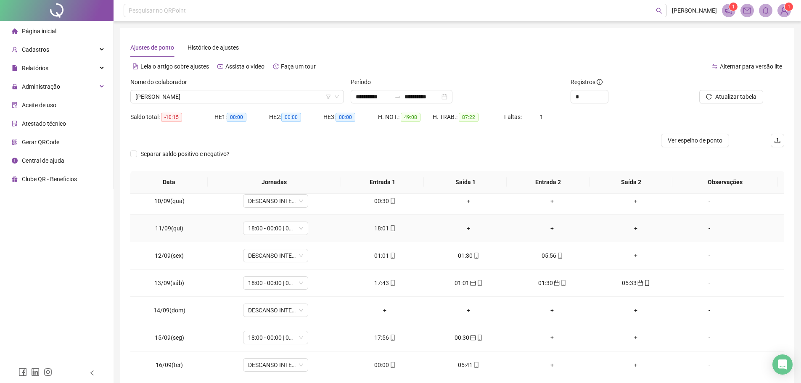
click at [389, 231] on span "mobile" at bounding box center [392, 228] width 7 height 6
type input "**********"
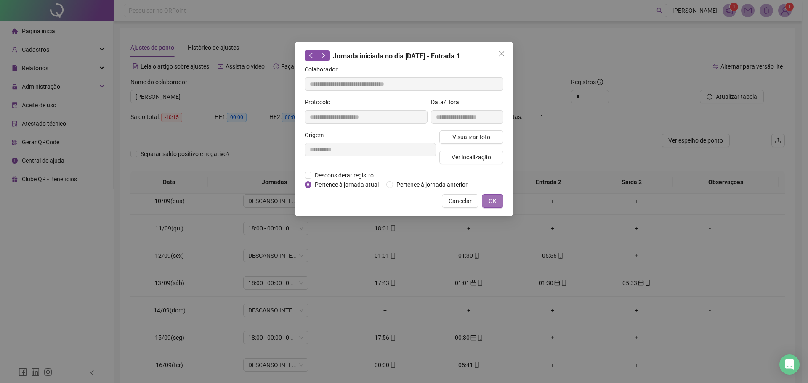
click at [493, 202] on span "OK" at bounding box center [492, 200] width 8 height 9
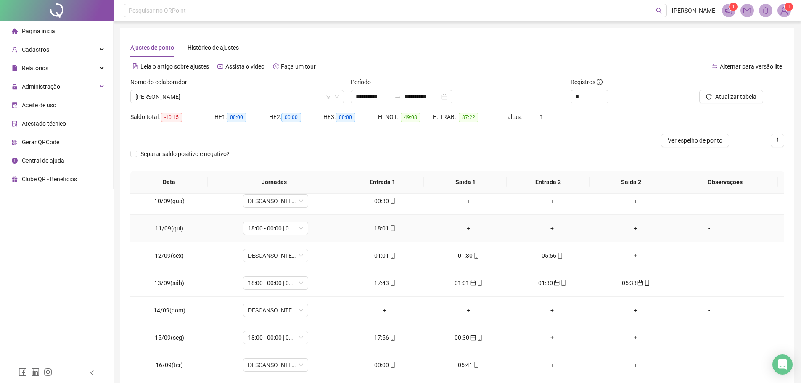
click at [382, 230] on div "18:01" at bounding box center [385, 228] width 70 height 9
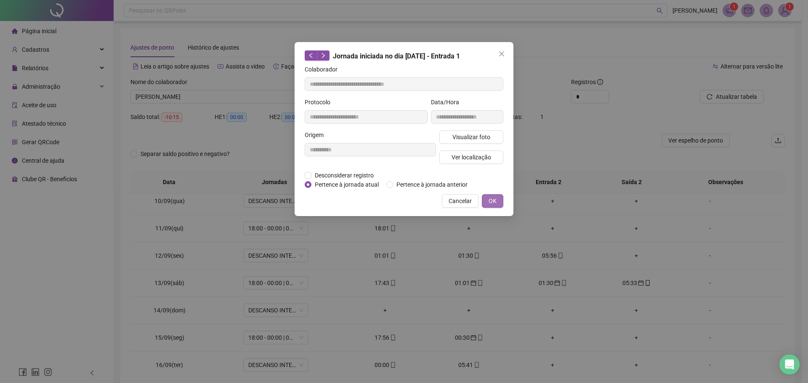
click at [491, 200] on span "OK" at bounding box center [492, 200] width 8 height 9
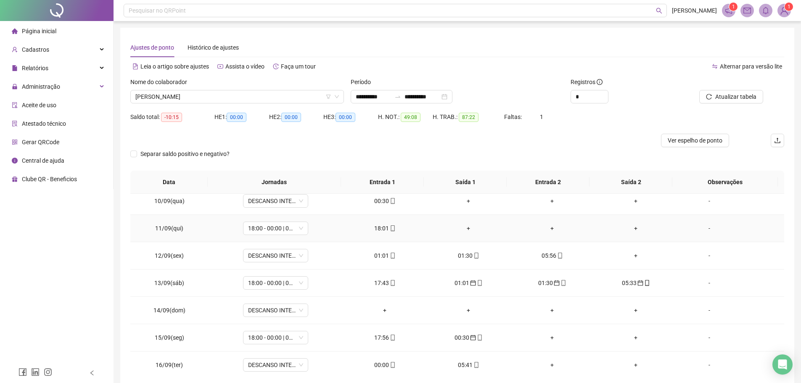
scroll to position [210, 0]
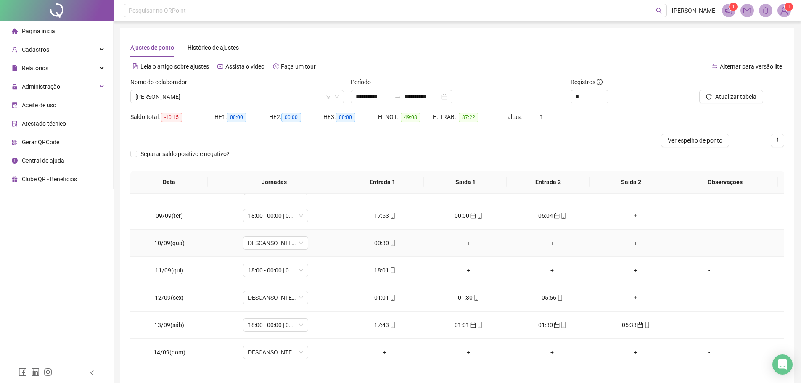
click at [383, 244] on div "00:30" at bounding box center [385, 243] width 70 height 9
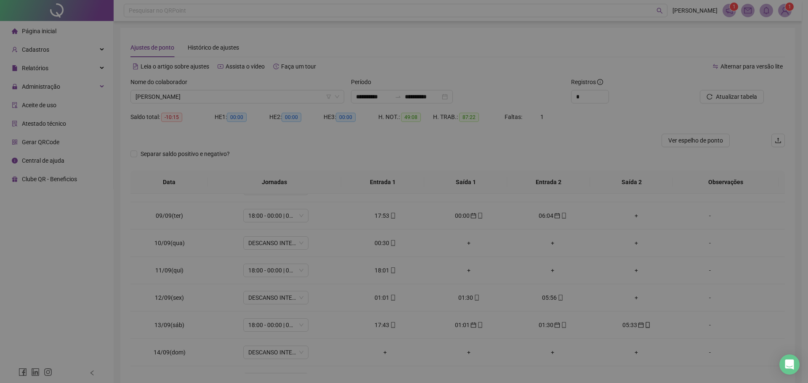
type input "**********"
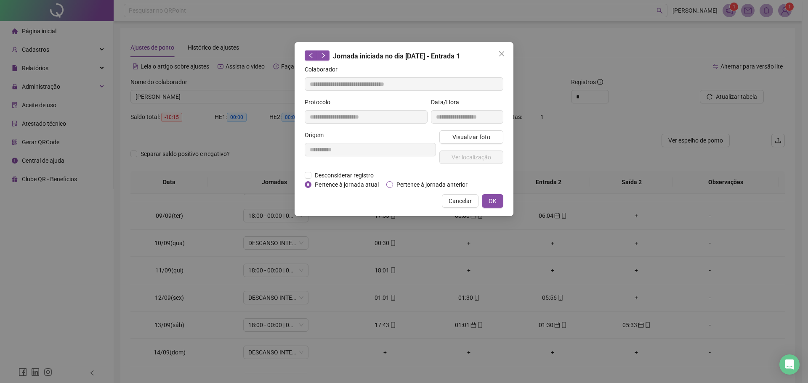
click at [407, 182] on span "Pertence à jornada anterior" at bounding box center [432, 184] width 78 height 9
click at [491, 199] on span "OK" at bounding box center [492, 200] width 8 height 9
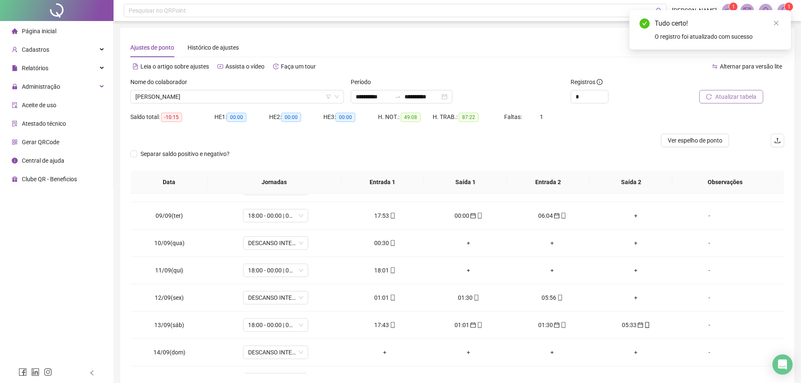
click at [719, 98] on span "Atualizar tabela" at bounding box center [736, 96] width 41 height 9
click at [383, 299] on div "01:01" at bounding box center [385, 297] width 70 height 9
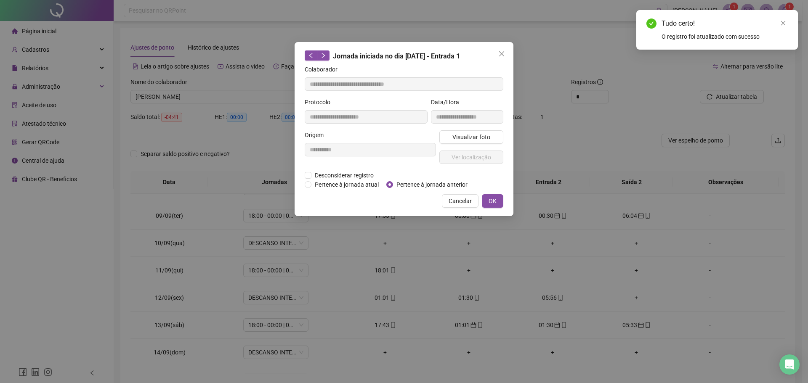
type input "**********"
click at [394, 182] on span "Pertence à jornada anterior" at bounding box center [432, 184] width 78 height 9
click at [493, 196] on span "OK" at bounding box center [492, 200] width 8 height 9
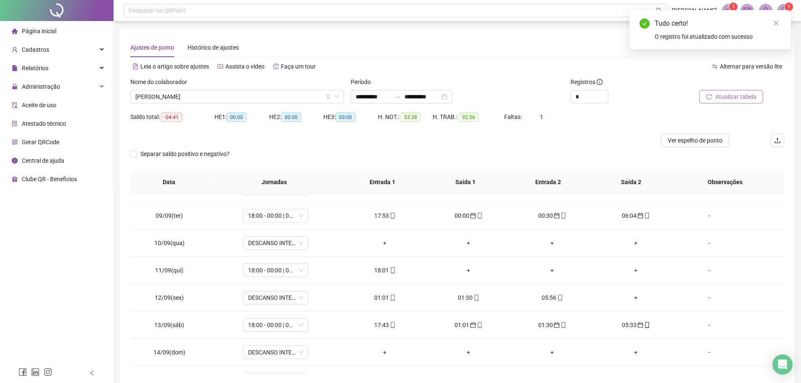
click at [740, 95] on span "Atualizar tabela" at bounding box center [736, 96] width 41 height 9
click at [385, 297] on div "01:30" at bounding box center [385, 297] width 70 height 9
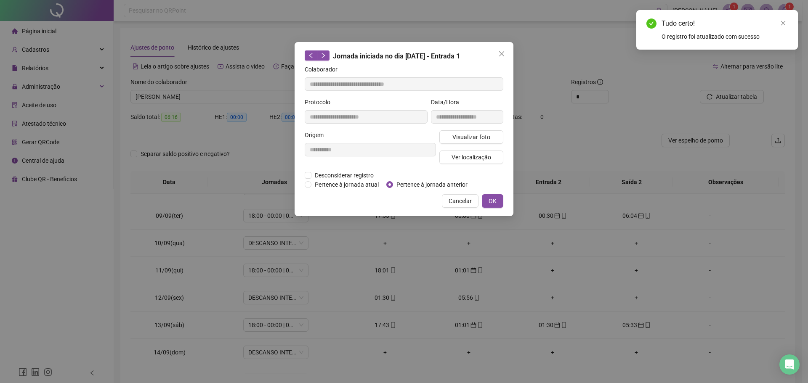
type input "**********"
click at [397, 183] on span "Pertence à jornada anterior" at bounding box center [432, 184] width 78 height 9
click at [492, 200] on span "OK" at bounding box center [492, 200] width 8 height 9
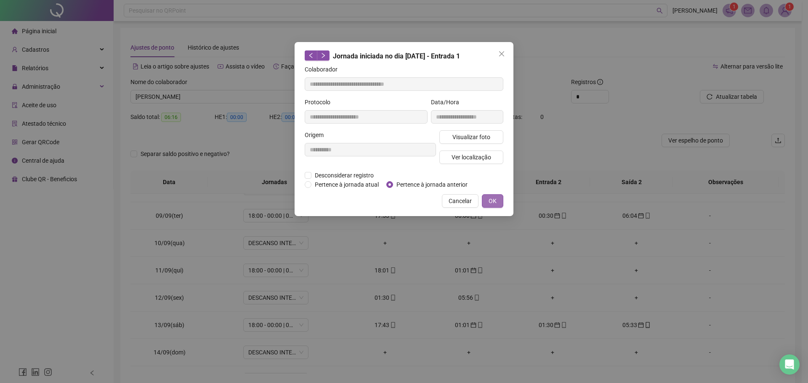
click at [497, 200] on button "OK" at bounding box center [492, 200] width 21 height 13
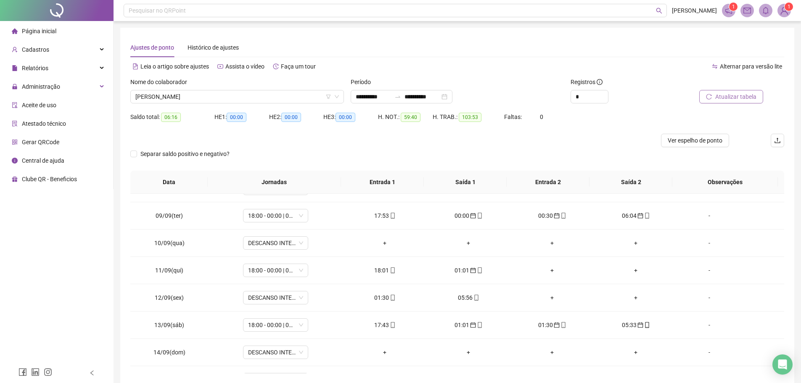
click at [712, 94] on icon "reload" at bounding box center [709, 97] width 6 height 6
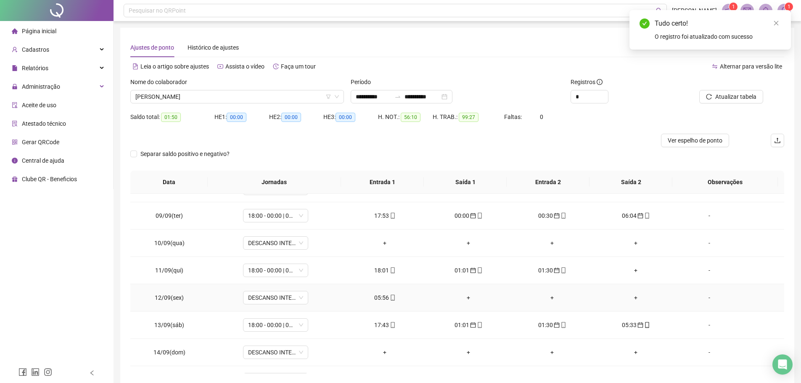
click at [383, 299] on div "05:56" at bounding box center [385, 297] width 70 height 9
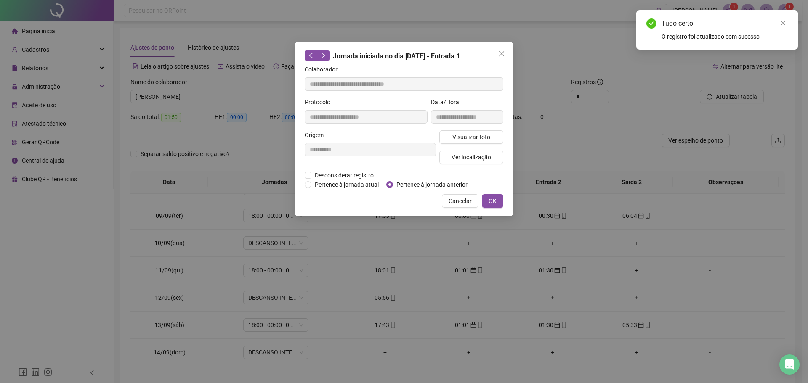
type input "**********"
click at [406, 180] on span "Pertence à jornada anterior" at bounding box center [432, 184] width 78 height 9
click at [494, 199] on span "OK" at bounding box center [492, 200] width 8 height 9
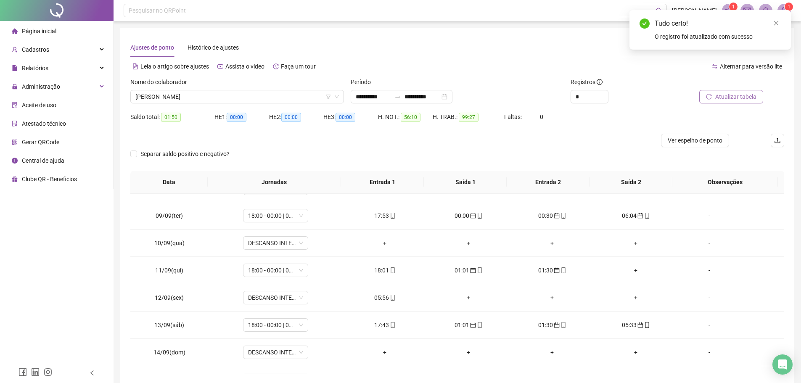
click at [716, 95] on button "Atualizar tabela" at bounding box center [732, 96] width 64 height 13
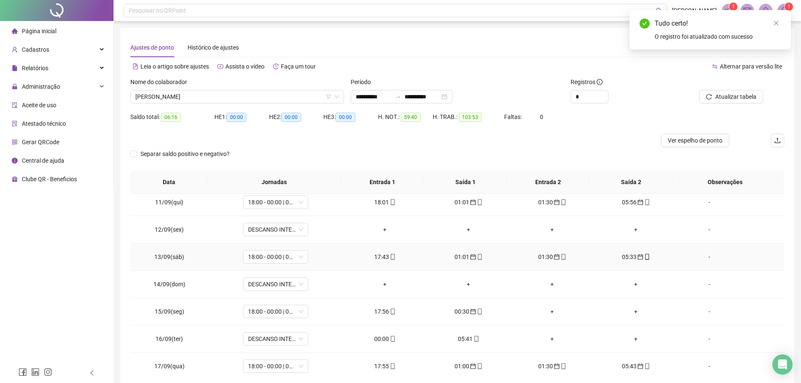
scroll to position [285, 0]
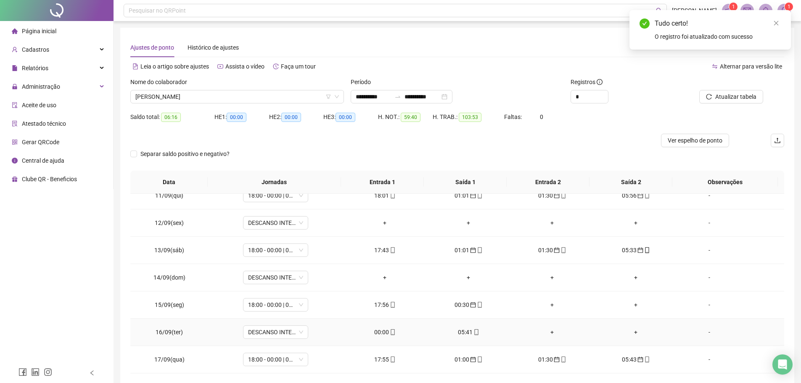
click at [379, 329] on div "00:00" at bounding box center [385, 332] width 70 height 9
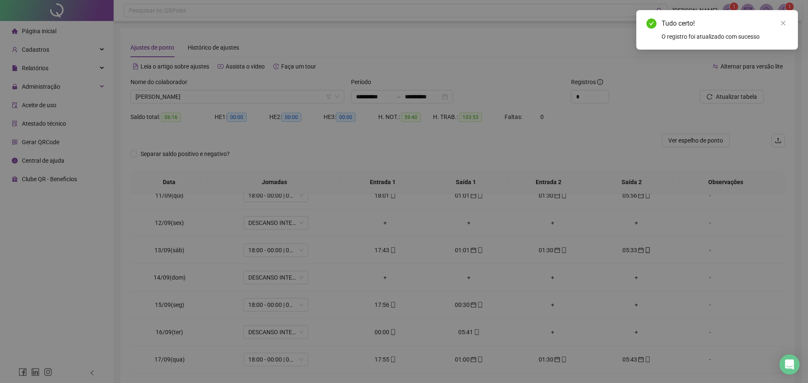
type input "**********"
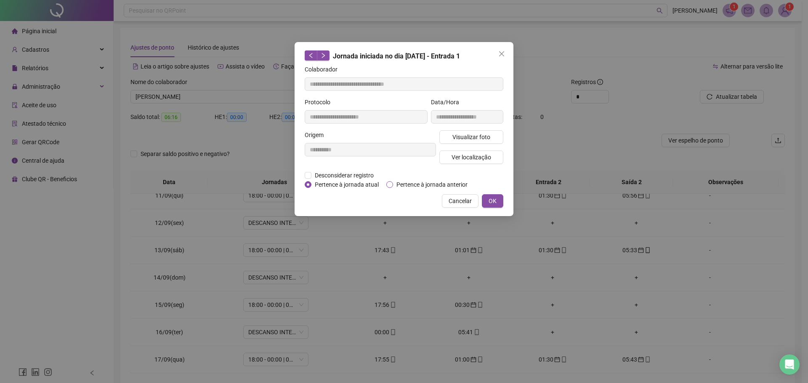
click at [401, 185] on span "Pertence à jornada anterior" at bounding box center [432, 184] width 78 height 9
click at [495, 200] on span "OK" at bounding box center [492, 200] width 8 height 9
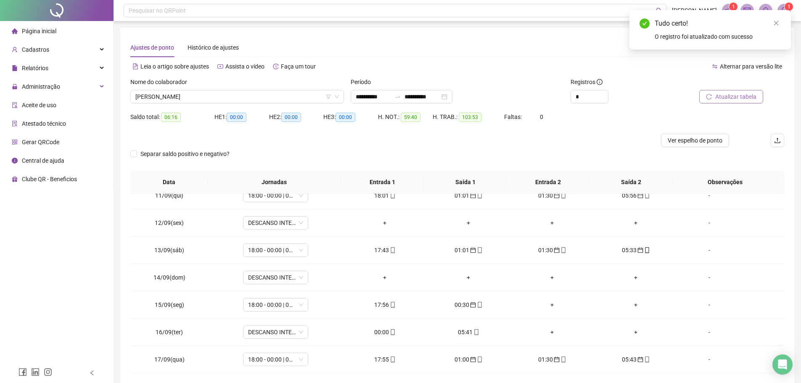
click at [717, 100] on span "Atualizar tabela" at bounding box center [736, 96] width 41 height 9
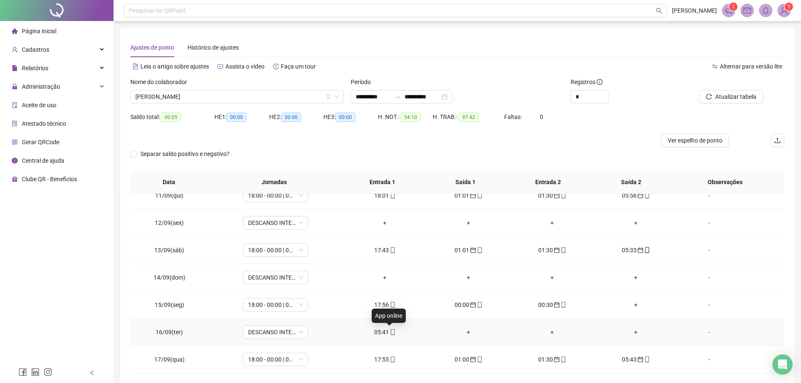
click at [390, 329] on span at bounding box center [392, 332] width 7 height 7
type input "**********"
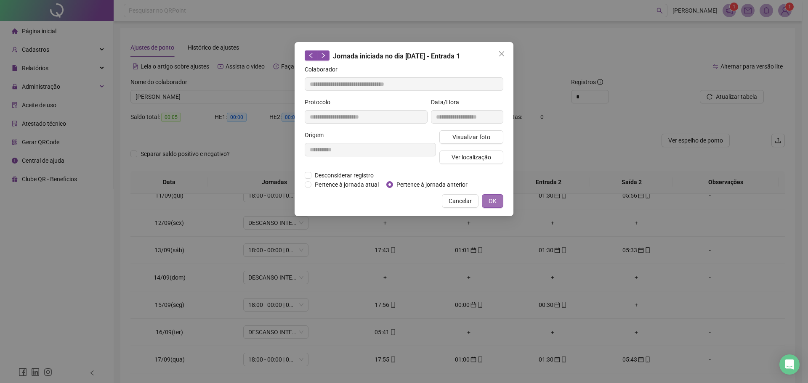
click at [487, 200] on button "OK" at bounding box center [492, 200] width 21 height 13
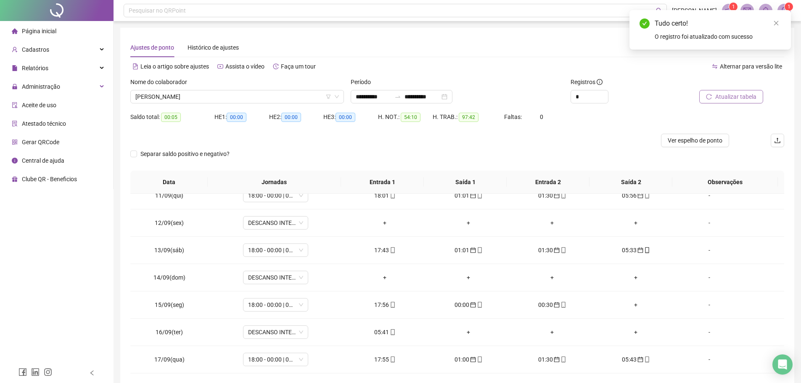
click at [723, 99] on span "Atualizar tabela" at bounding box center [736, 96] width 41 height 9
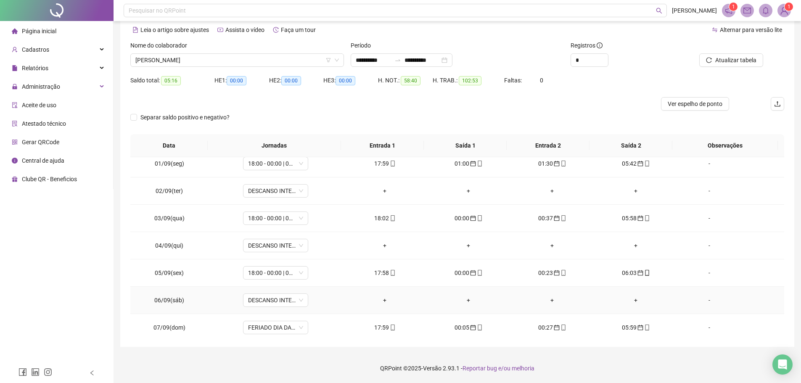
scroll to position [0, 0]
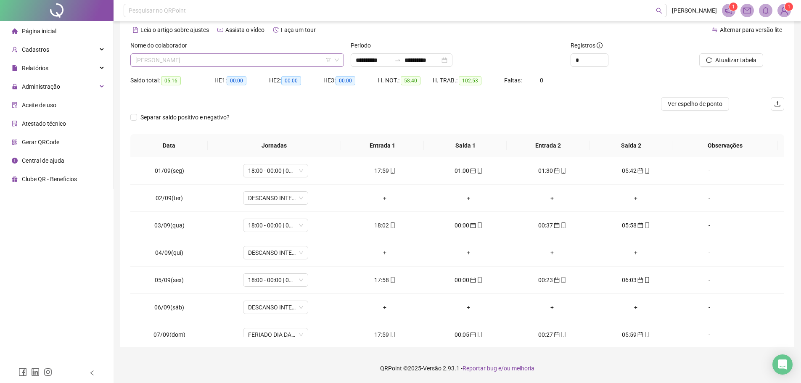
click at [263, 64] on span "WILMONDES CESAR RODRIGUES DE ARAUJO" at bounding box center [237, 60] width 204 height 13
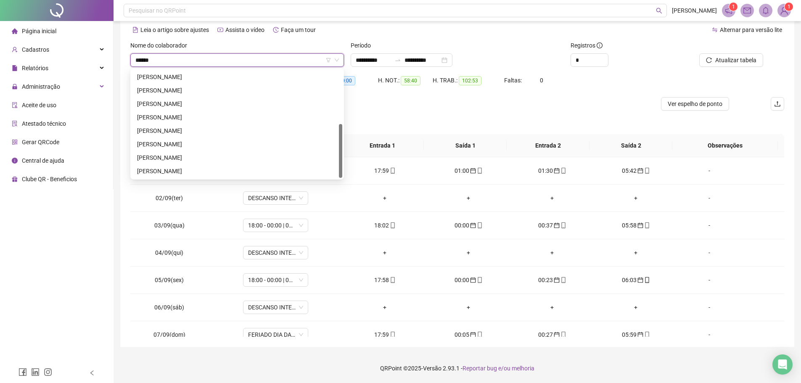
type input "*******"
click at [205, 77] on div "ANTONIO NERES RODRIGUES" at bounding box center [237, 76] width 200 height 9
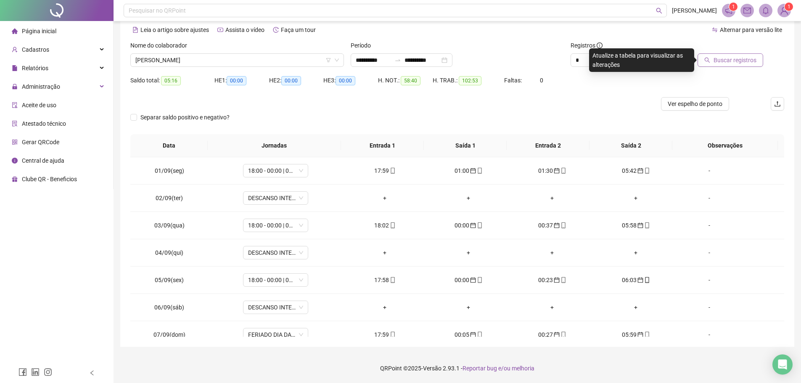
click at [731, 59] on span "Buscar registros" at bounding box center [735, 60] width 43 height 9
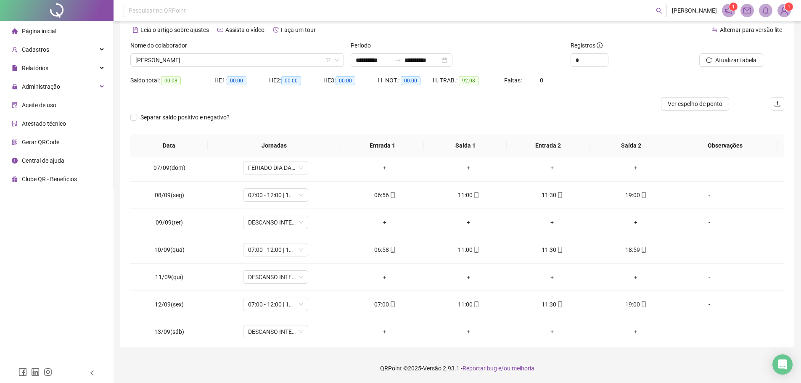
scroll to position [168, 0]
click at [230, 63] on span "ANTONIO NERES RODRIGUES" at bounding box center [237, 60] width 204 height 13
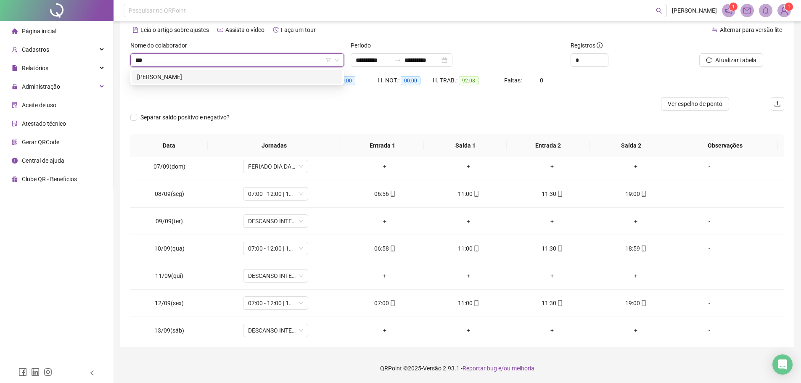
scroll to position [0, 0]
type input "*******"
click at [229, 80] on div "JOZIMOS SOARES DE MACEDO" at bounding box center [237, 76] width 200 height 9
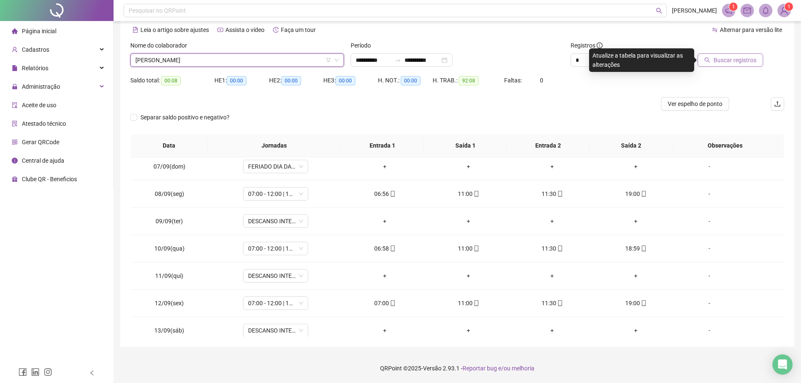
click at [739, 57] on span "Buscar registros" at bounding box center [735, 60] width 43 height 9
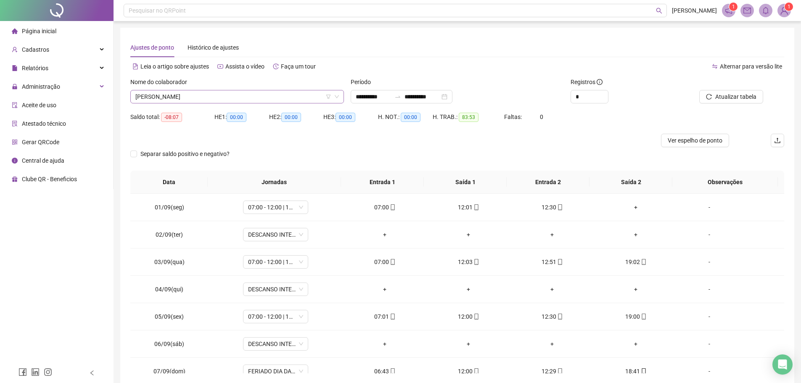
click at [239, 98] on span "JOZIMOS SOARES DE MACEDO" at bounding box center [237, 96] width 204 height 13
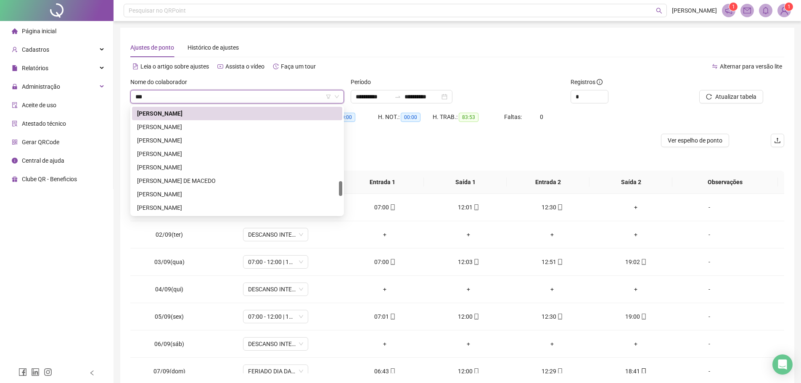
scroll to position [13, 0]
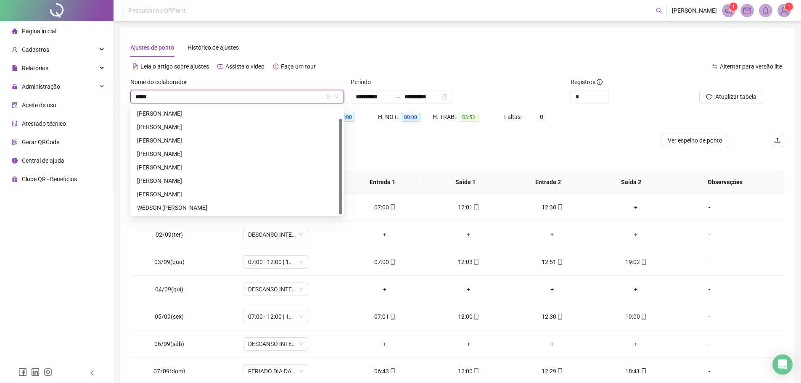
type input "*****"
click at [223, 121] on div "EDSON GONCALVES DE SOUSA" at bounding box center [237, 126] width 210 height 13
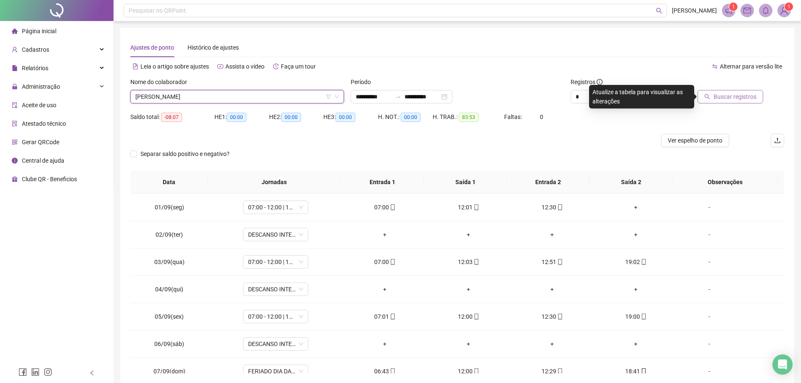
click at [714, 97] on button "Buscar registros" at bounding box center [731, 96] width 66 height 13
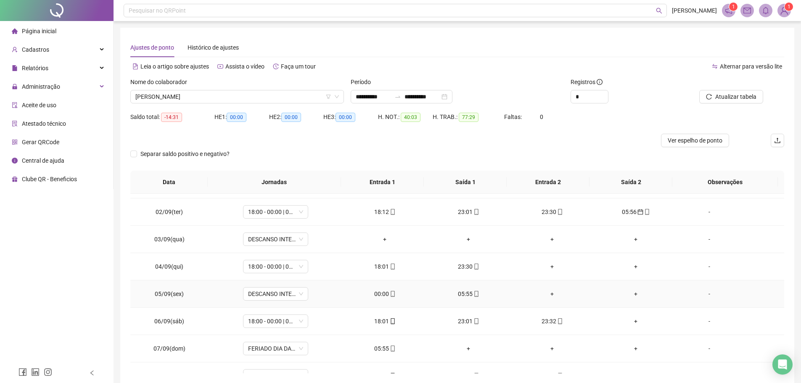
scroll to position [42, 0]
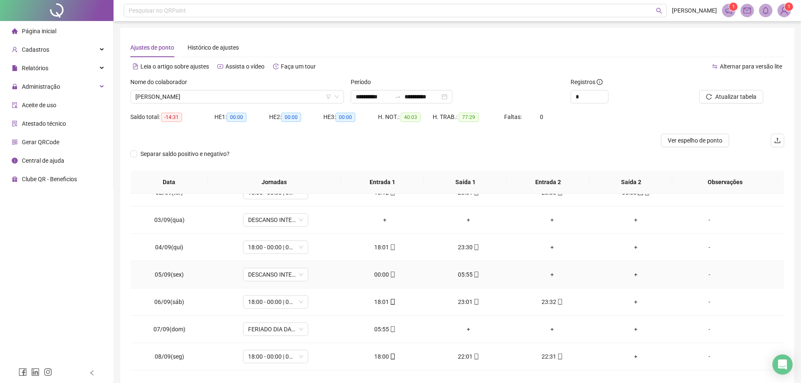
click at [380, 277] on div "00:00" at bounding box center [385, 274] width 70 height 9
type input "**********"
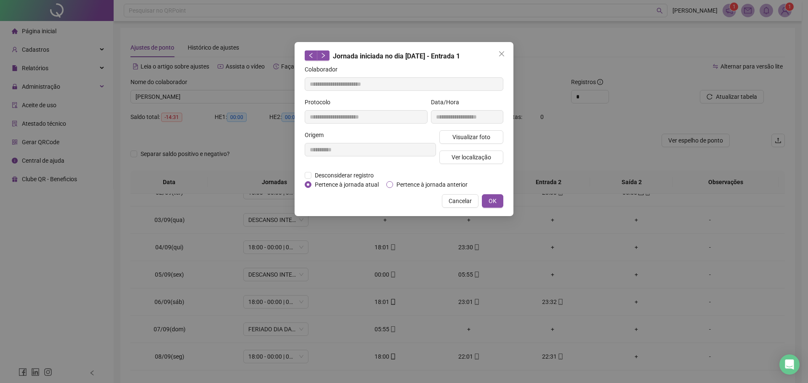
click at [398, 188] on span "Pertence à jornada anterior" at bounding box center [432, 184] width 78 height 9
click at [494, 204] on span "OK" at bounding box center [492, 200] width 8 height 9
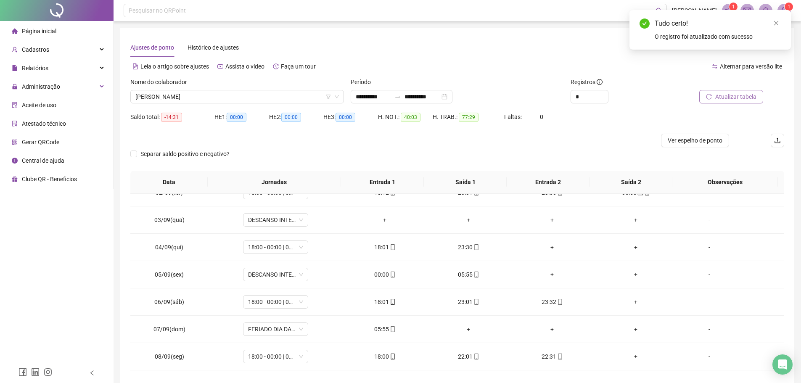
click at [722, 96] on span "Atualizar tabela" at bounding box center [736, 96] width 41 height 9
click at [383, 269] on td "05:55" at bounding box center [385, 274] width 84 height 27
click at [384, 274] on div "05:55" at bounding box center [385, 274] width 70 height 9
type input "**********"
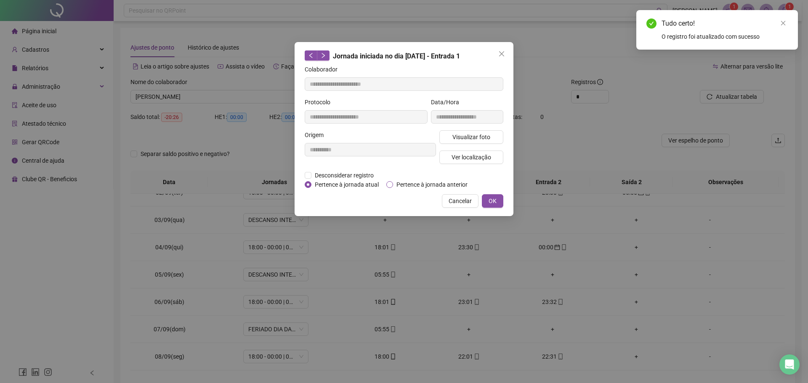
click at [398, 186] on span "Pertence à jornada anterior" at bounding box center [432, 184] width 78 height 9
click at [497, 198] on button "OK" at bounding box center [492, 200] width 21 height 13
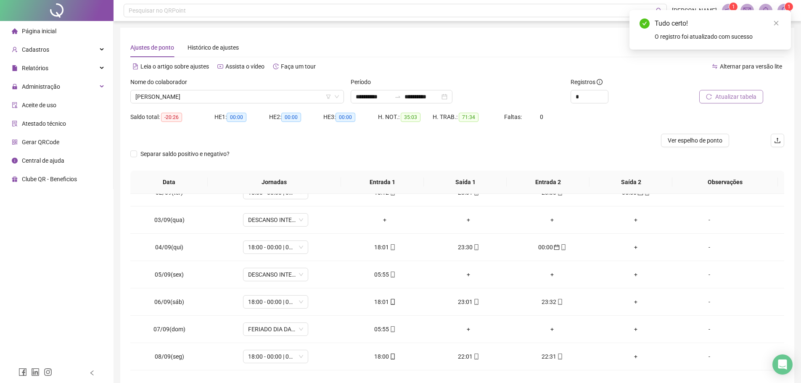
click at [741, 97] on span "Atualizar tabela" at bounding box center [736, 96] width 41 height 9
click at [381, 324] on td "05:55" at bounding box center [385, 329] width 84 height 27
click at [382, 328] on div "05:55" at bounding box center [385, 329] width 70 height 9
type input "**********"
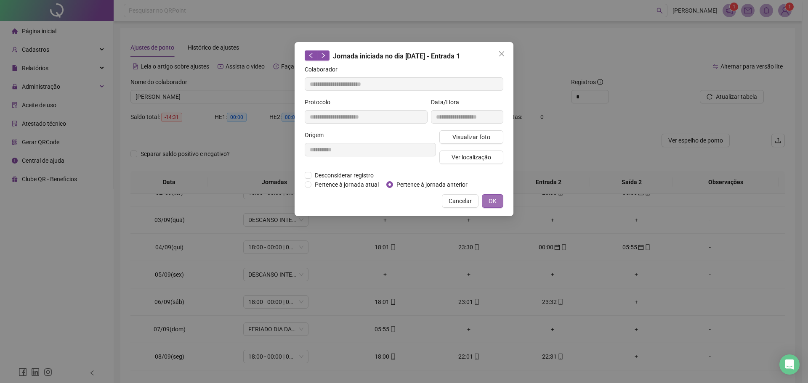
click at [498, 202] on button "OK" at bounding box center [492, 200] width 21 height 13
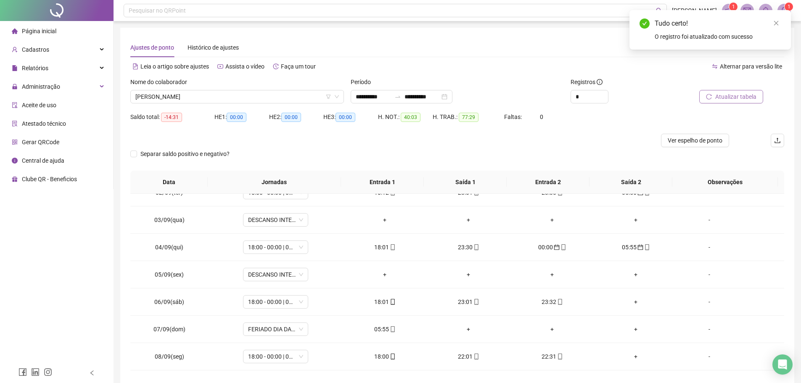
click at [735, 99] on span "Atualizar tabela" at bounding box center [736, 96] width 41 height 9
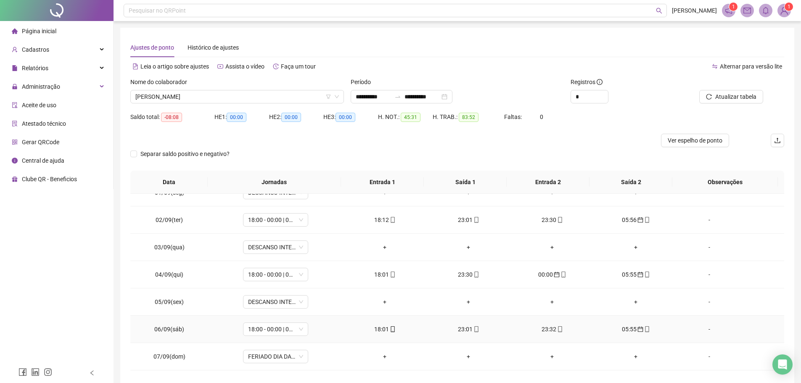
scroll to position [0, 0]
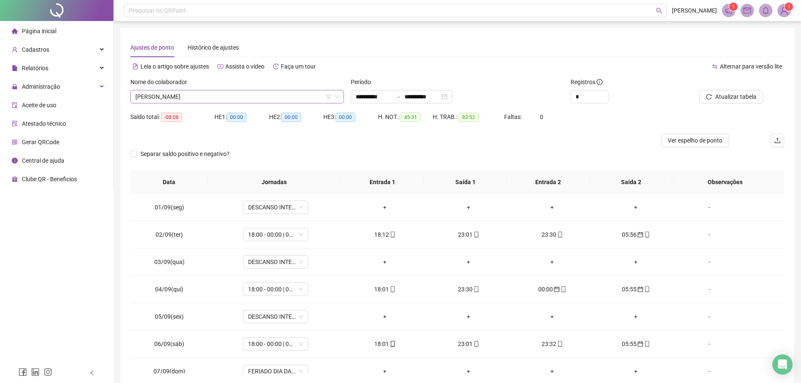
click at [230, 93] on span "EDSON GONCALVES DE SOUSA" at bounding box center [237, 96] width 204 height 13
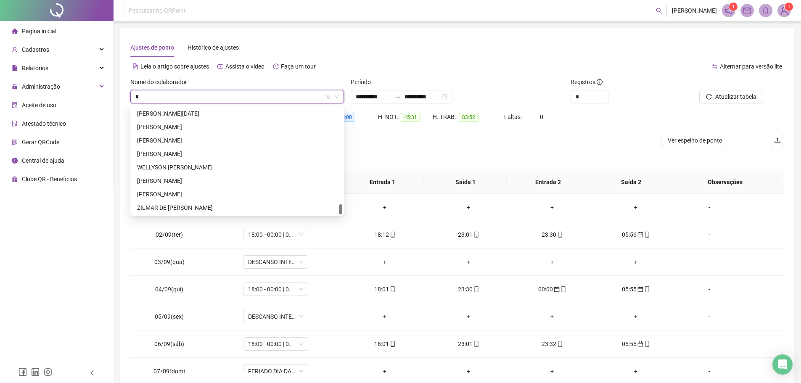
scroll to position [1037, 0]
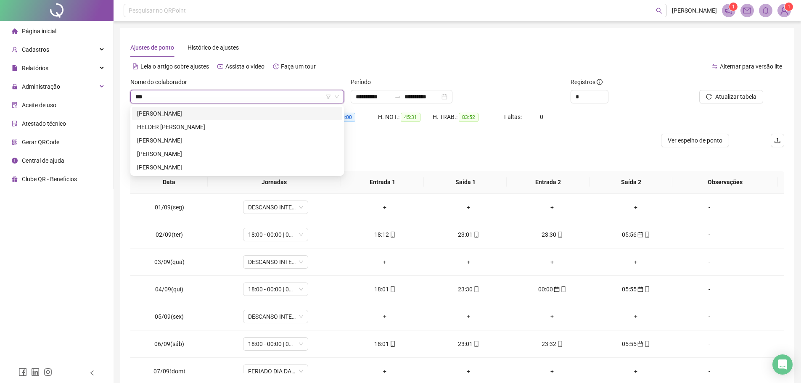
type input "****"
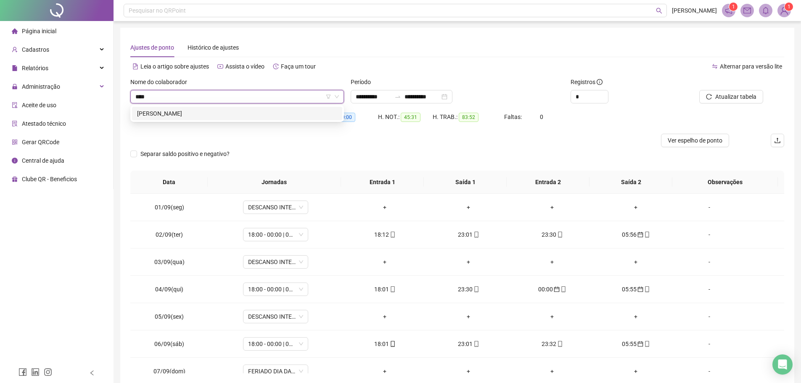
click at [238, 117] on div "HELYO ALVES MARINHO" at bounding box center [237, 113] width 200 height 9
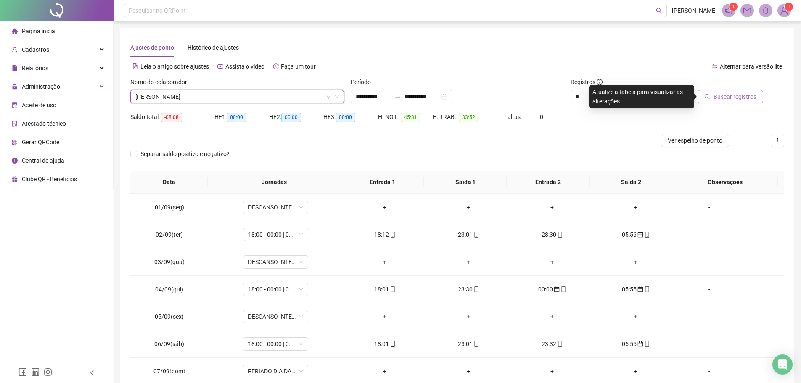
click at [717, 95] on span "Buscar registros" at bounding box center [735, 96] width 43 height 9
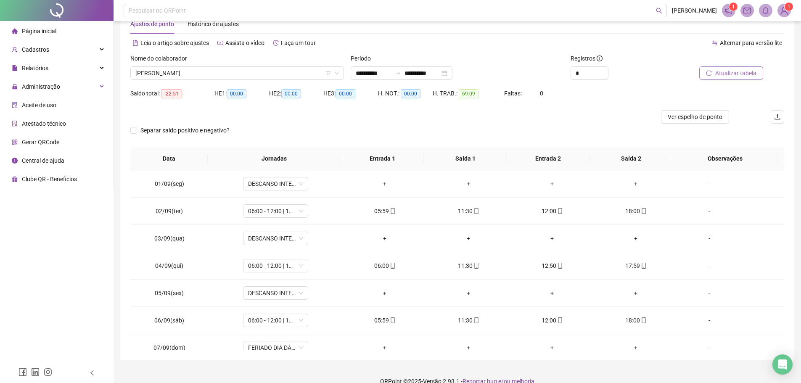
scroll to position [37, 0]
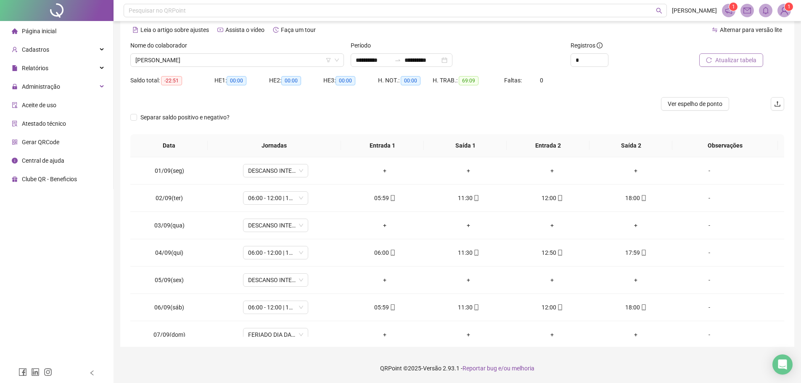
click at [737, 63] on span "Atualizar tabela" at bounding box center [736, 60] width 41 height 9
click at [219, 62] on span "HELYO ALVES MARINHO" at bounding box center [237, 60] width 204 height 13
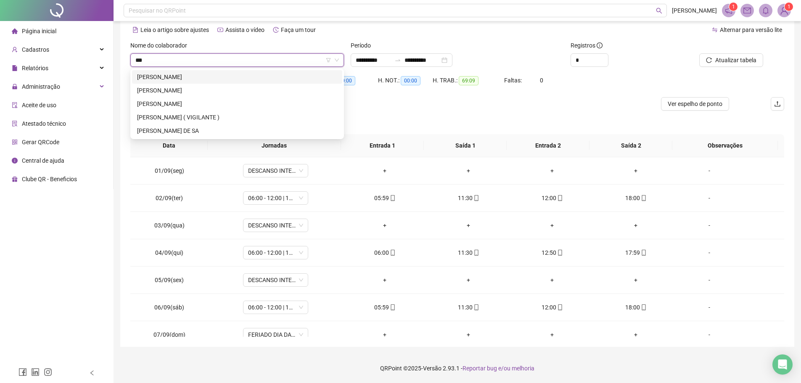
scroll to position [0, 0]
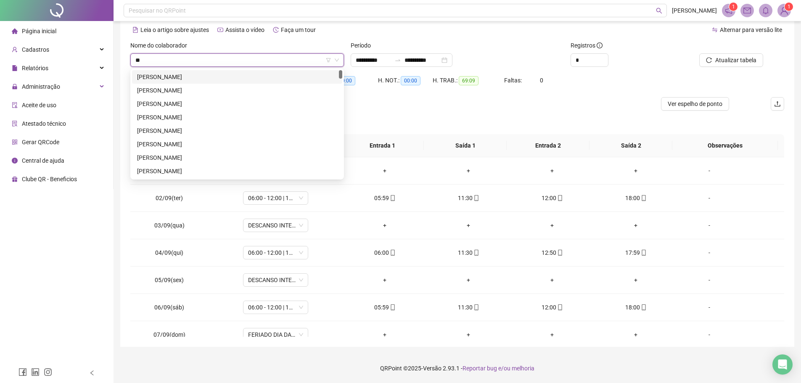
type input "*"
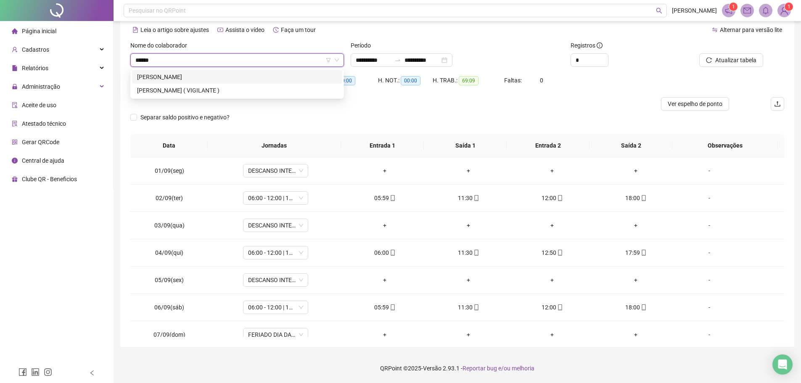
type input "*******"
click at [209, 74] on div "JOSIVAM DOS SANTOS FERREIRA" at bounding box center [237, 76] width 200 height 9
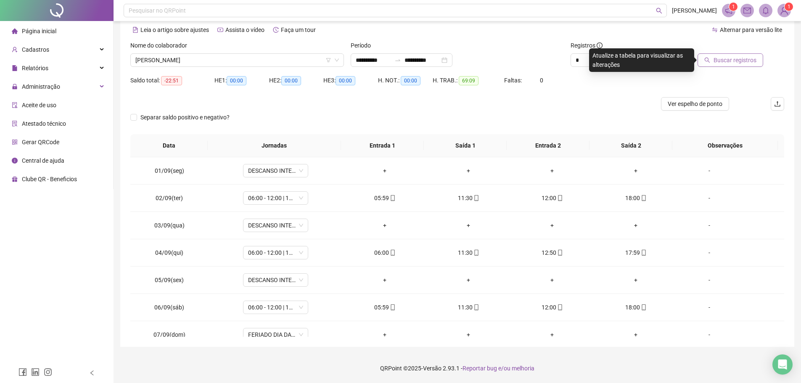
click at [710, 60] on icon "search" at bounding box center [708, 60] width 6 height 6
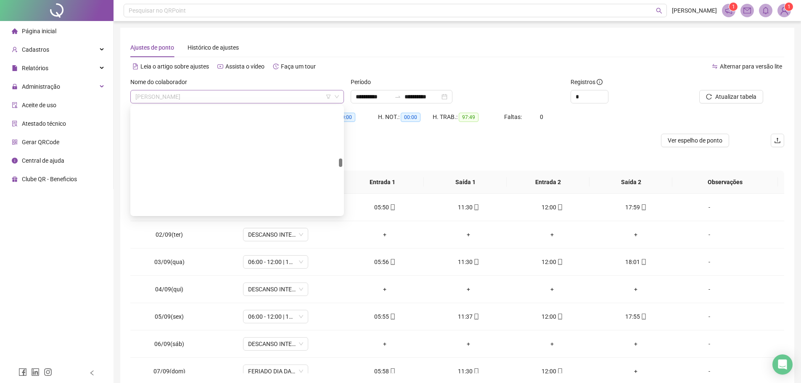
click at [229, 96] on span "JOSIVAM DOS SANTOS FERREIRA" at bounding box center [237, 96] width 204 height 13
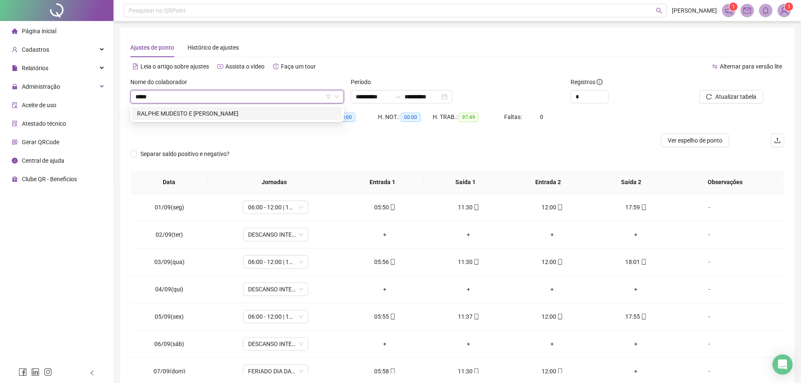
type input "******"
click at [230, 112] on div "RALPHE MUDESTO E SILVA" at bounding box center [237, 113] width 200 height 9
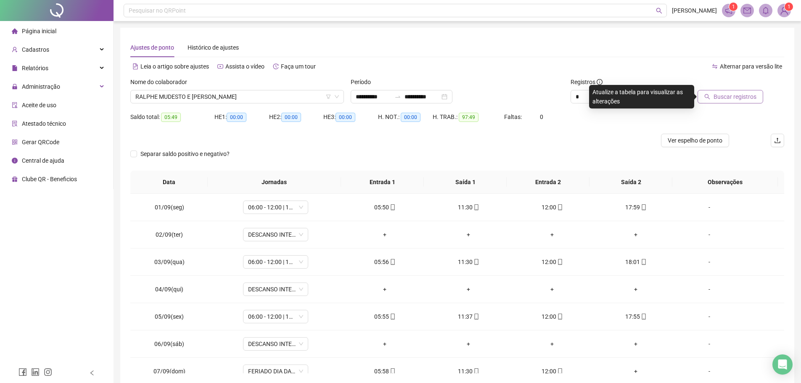
click at [719, 97] on span "Buscar registros" at bounding box center [735, 96] width 43 height 9
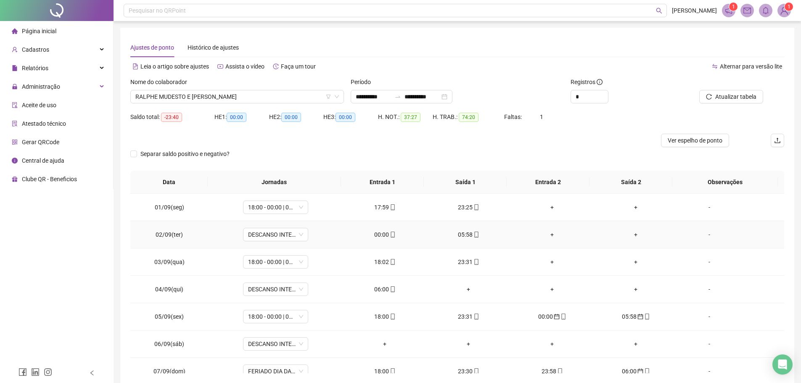
click at [384, 235] on div "00:00" at bounding box center [385, 234] width 70 height 9
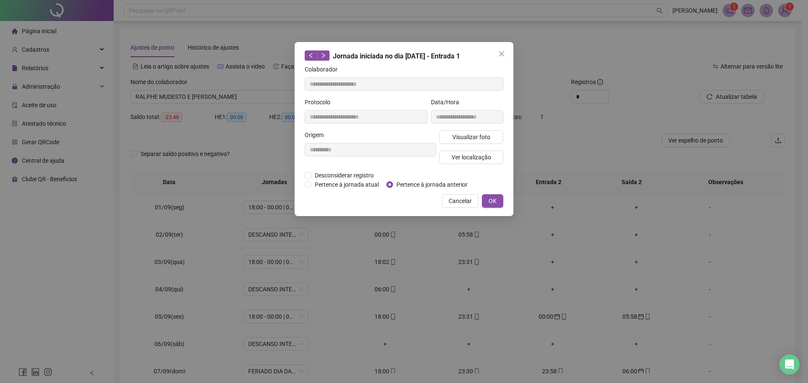
type input "**********"
click at [393, 179] on div "Desconsiderar registro Pertence ao lanche" at bounding box center [404, 175] width 199 height 9
click at [394, 184] on span "Pertence à jornada anterior" at bounding box center [432, 184] width 78 height 9
click at [496, 196] on span "OK" at bounding box center [492, 200] width 8 height 9
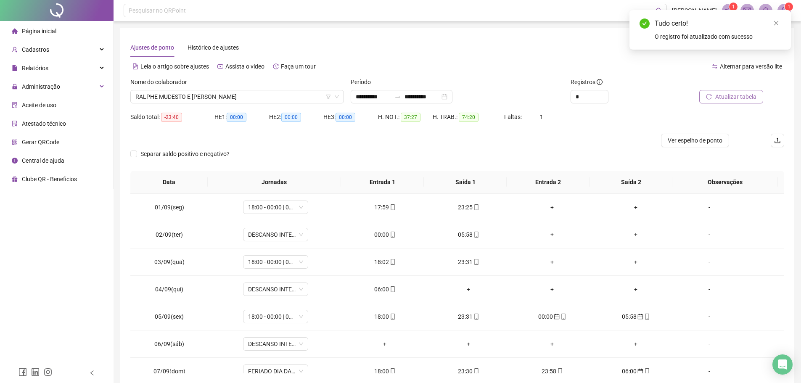
click at [712, 95] on icon "reload" at bounding box center [709, 96] width 5 height 5
click at [379, 232] on div "05:58" at bounding box center [385, 234] width 70 height 9
type input "**********"
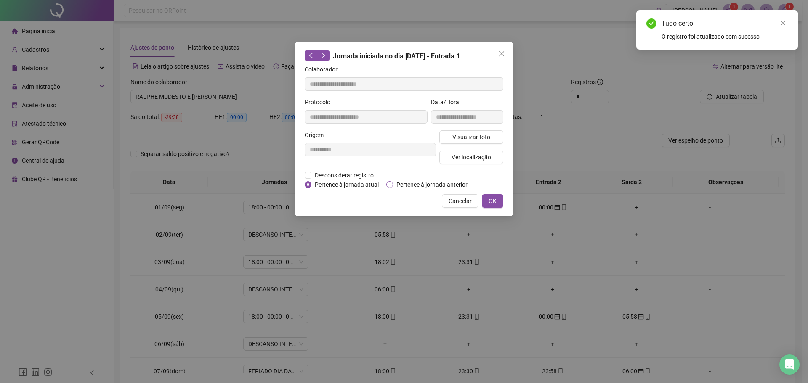
click at [395, 186] on span "Pertence à jornada anterior" at bounding box center [432, 184] width 78 height 9
click at [489, 203] on span "OK" at bounding box center [492, 200] width 8 height 9
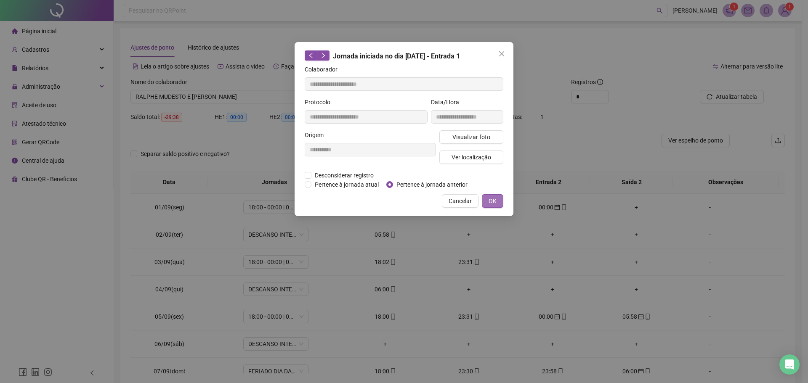
click at [496, 204] on span "OK" at bounding box center [492, 200] width 8 height 9
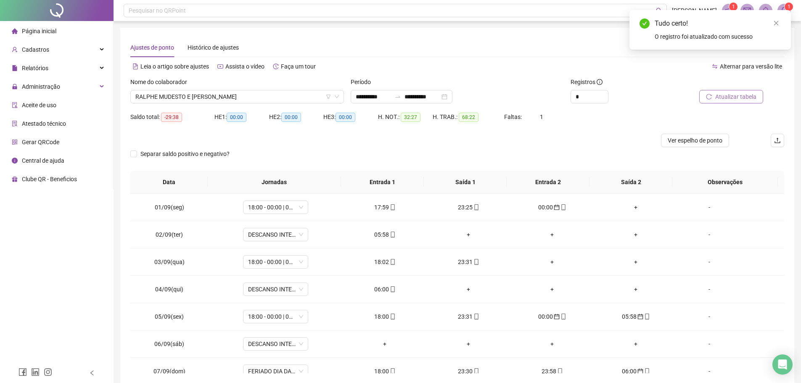
click at [723, 97] on span "Atualizar tabela" at bounding box center [736, 96] width 41 height 9
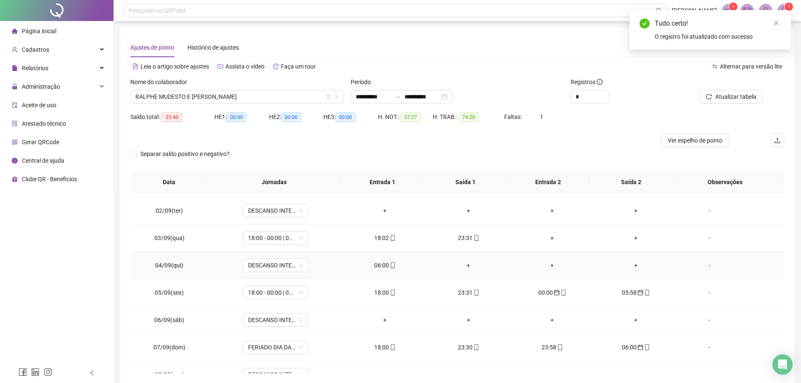
scroll to position [42, 0]
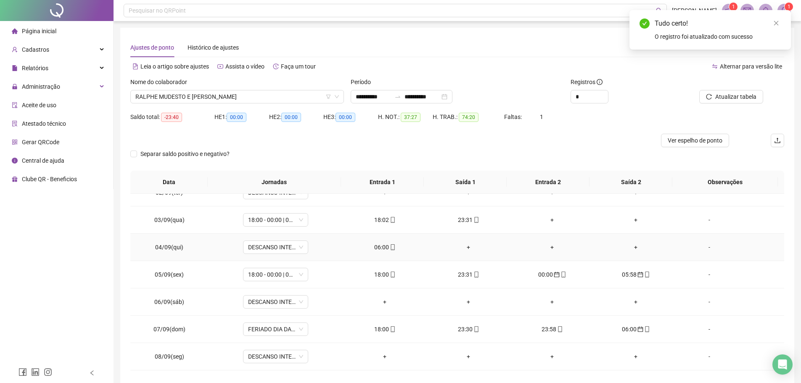
click at [374, 247] on div "06:00" at bounding box center [385, 247] width 70 height 9
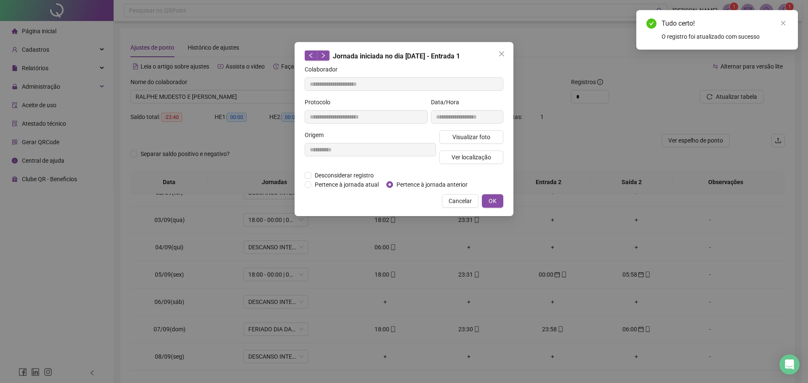
type input "**********"
click at [489, 204] on span "OK" at bounding box center [492, 200] width 8 height 9
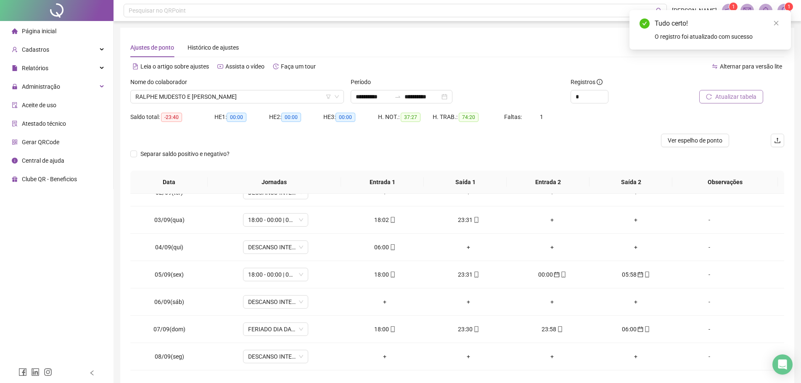
click at [720, 98] on span "Atualizar tabela" at bounding box center [736, 96] width 41 height 9
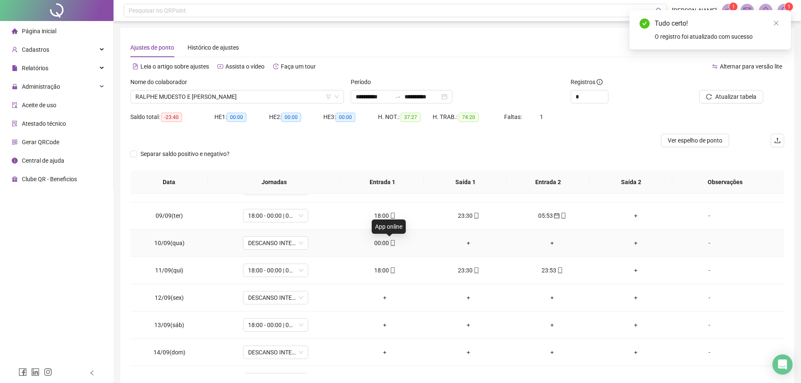
click at [385, 241] on div "00:00" at bounding box center [385, 243] width 70 height 9
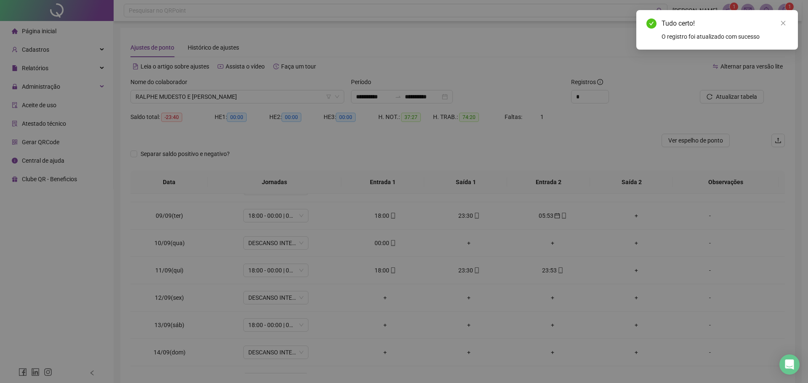
type input "**********"
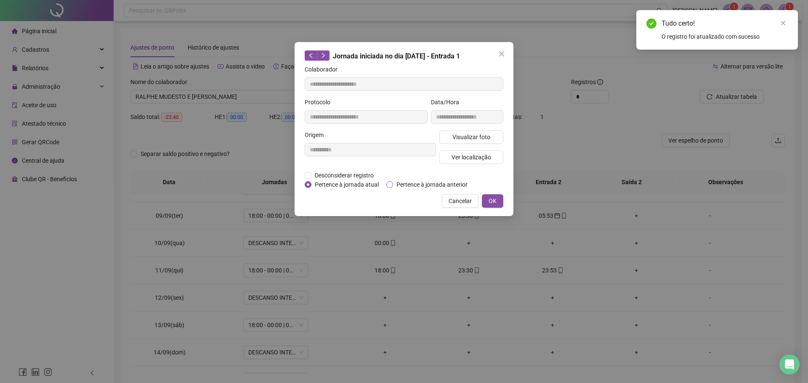
click at [400, 185] on span "Pertence à jornada anterior" at bounding box center [432, 184] width 78 height 9
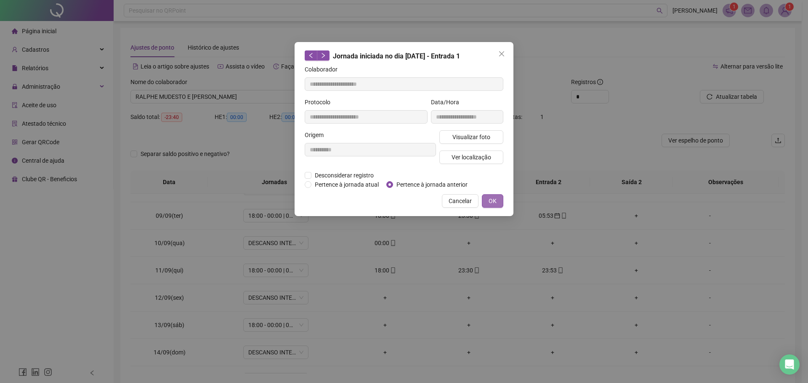
click at [497, 199] on button "OK" at bounding box center [492, 200] width 21 height 13
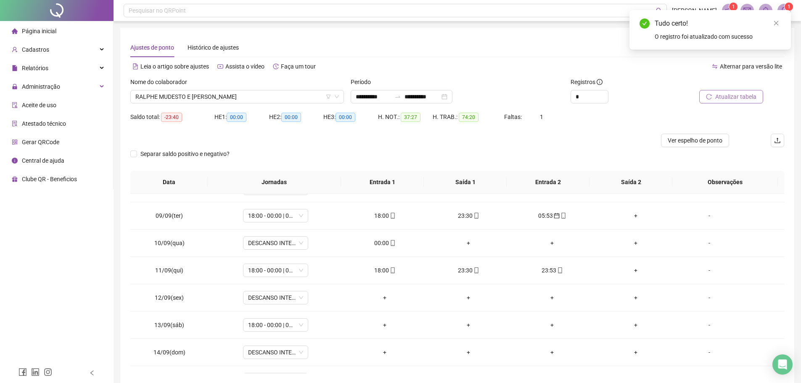
click at [732, 95] on span "Atualizar tabela" at bounding box center [736, 96] width 41 height 9
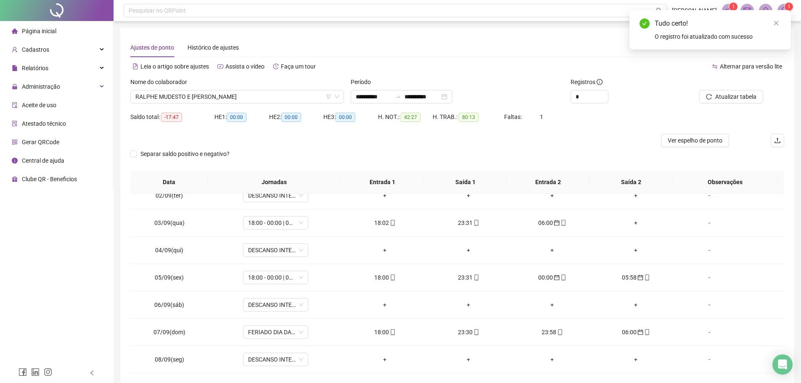
scroll to position [0, 0]
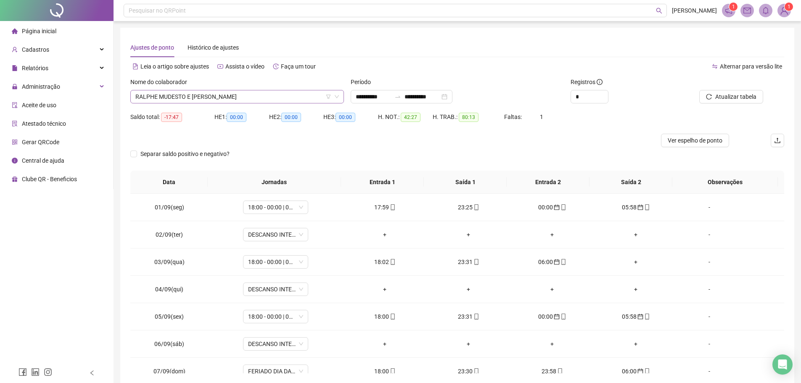
click at [233, 98] on span "RALPHE MUDESTO E SILVA" at bounding box center [237, 96] width 204 height 13
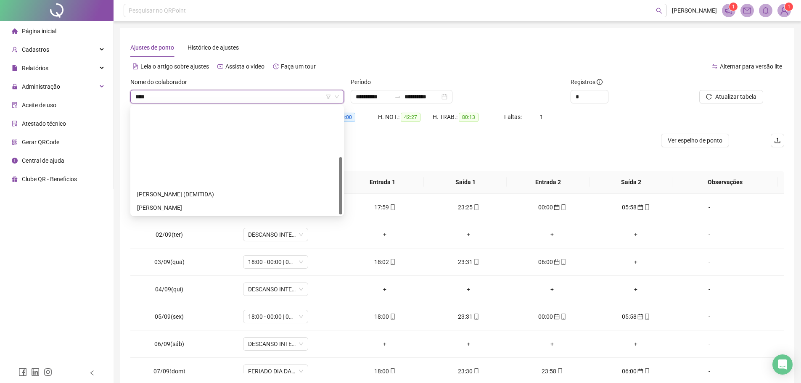
type input "*****"
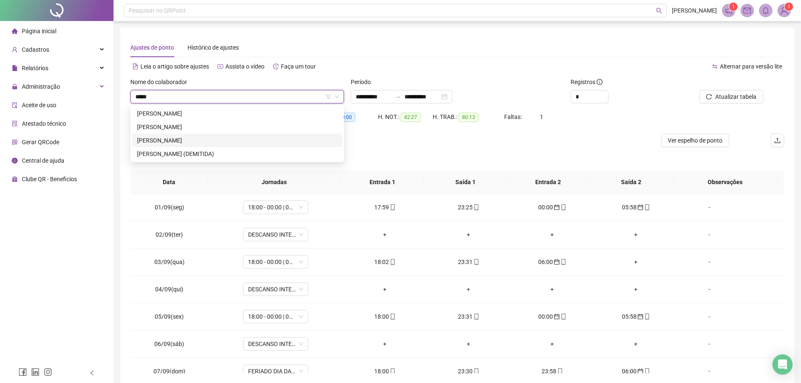
click at [189, 139] on div "ALESSANDRO SILVA SANTOS" at bounding box center [237, 140] width 200 height 9
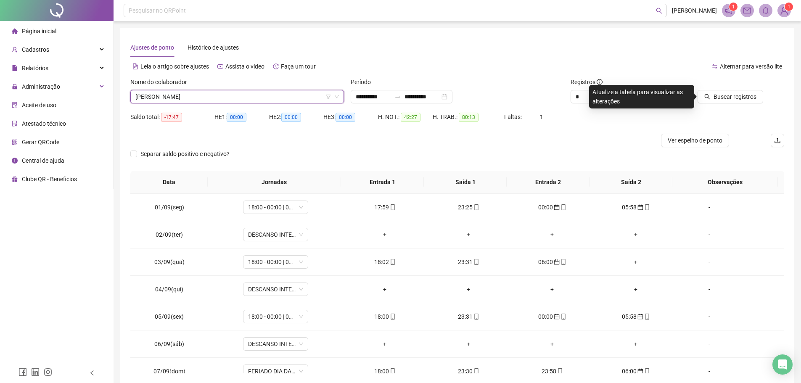
click at [731, 88] on div at bounding box center [722, 83] width 82 height 13
click at [730, 95] on span "Buscar registros" at bounding box center [735, 96] width 43 height 9
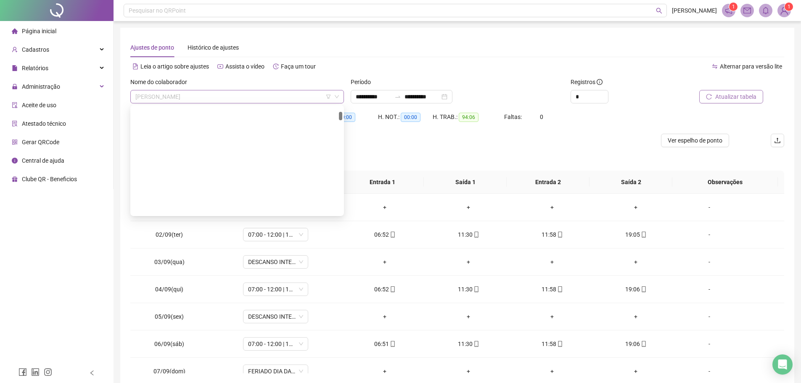
scroll to position [377, 0]
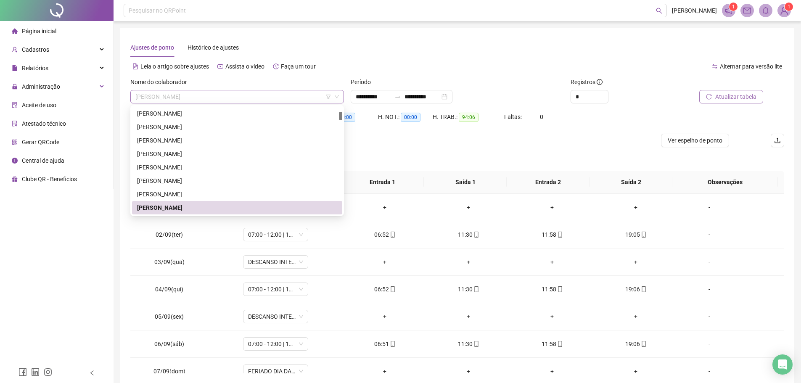
click at [220, 96] on span "ALESSANDRO SILVA SANTOS" at bounding box center [237, 96] width 204 height 13
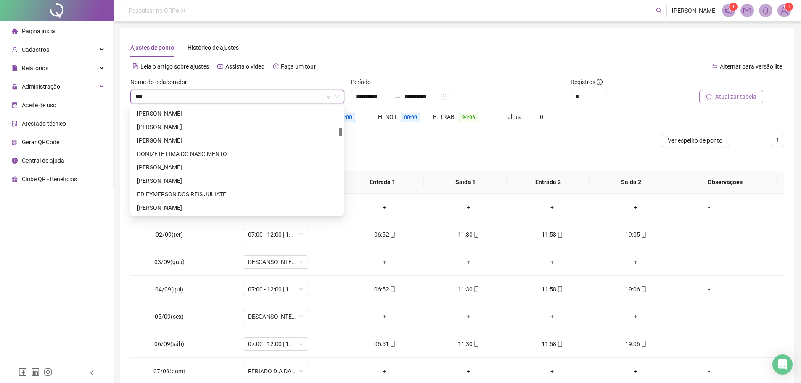
scroll to position [0, 0]
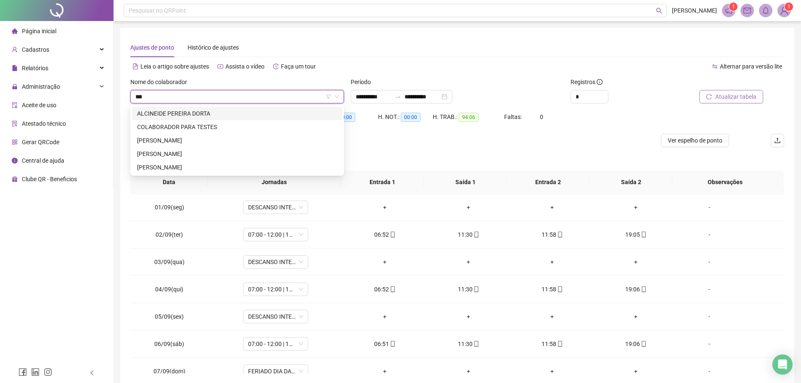
type input "****"
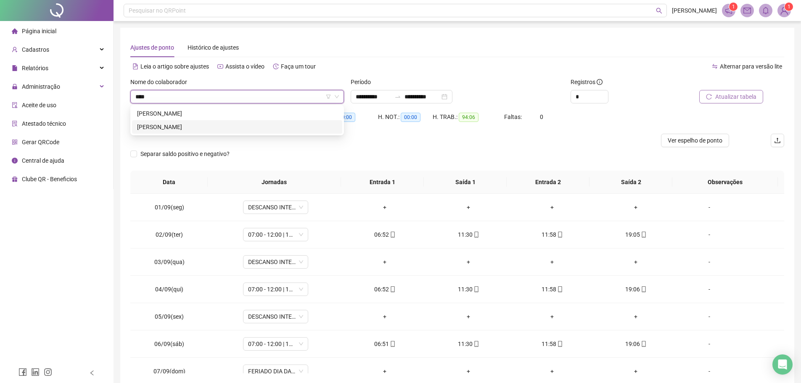
click at [207, 125] on div "DORIVALDO ALVES DAS NEVES" at bounding box center [237, 126] width 200 height 9
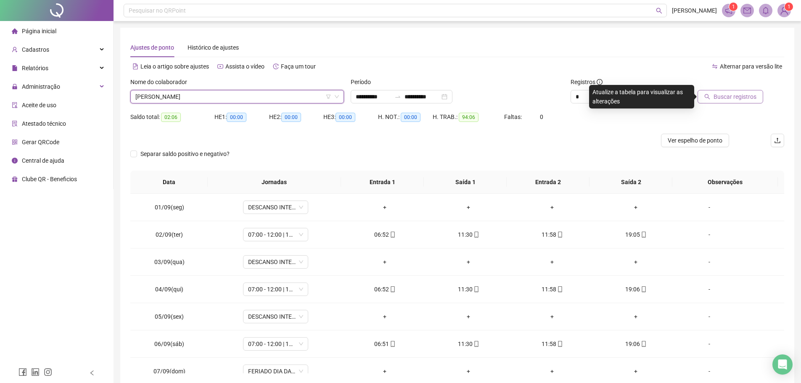
click at [726, 90] on button "Buscar registros" at bounding box center [731, 96] width 66 height 13
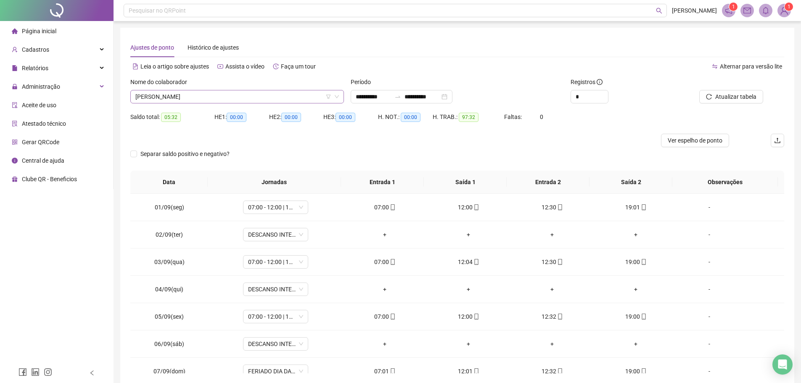
click at [236, 90] on div "DORIVALDO ALVES DAS NEVES" at bounding box center [237, 96] width 214 height 13
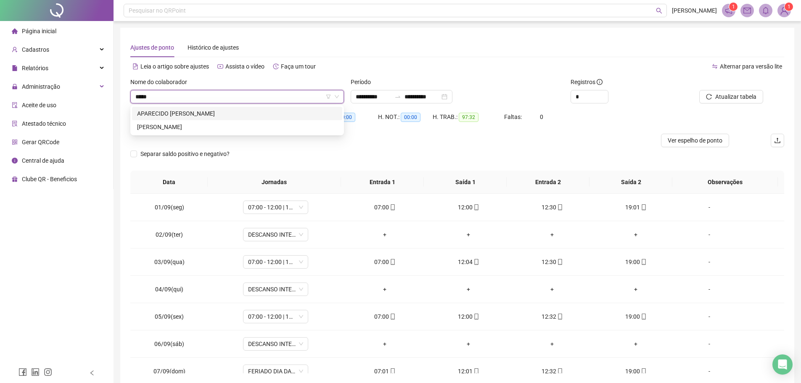
type input "*****"
click at [232, 106] on div "284758 284837 APARECIDO CARNEIRO DA SILVA ERICA APARECIDA PEREIRA NUNES" at bounding box center [237, 120] width 214 height 30
click at [232, 109] on div "APARECIDO CARNEIRO DA SILVA" at bounding box center [237, 113] width 210 height 13
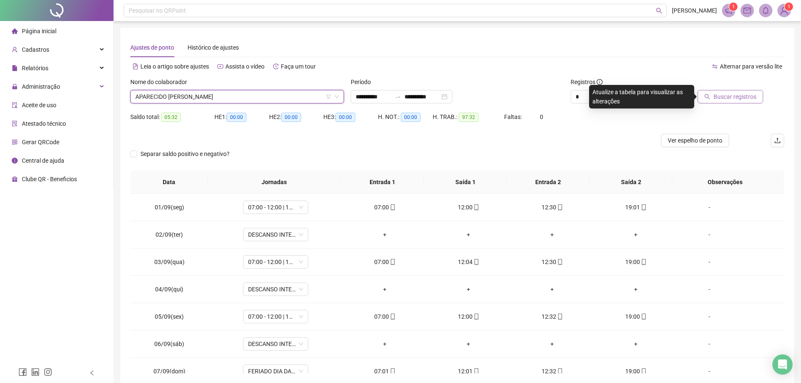
click at [730, 98] on span "Buscar registros" at bounding box center [735, 96] width 43 height 9
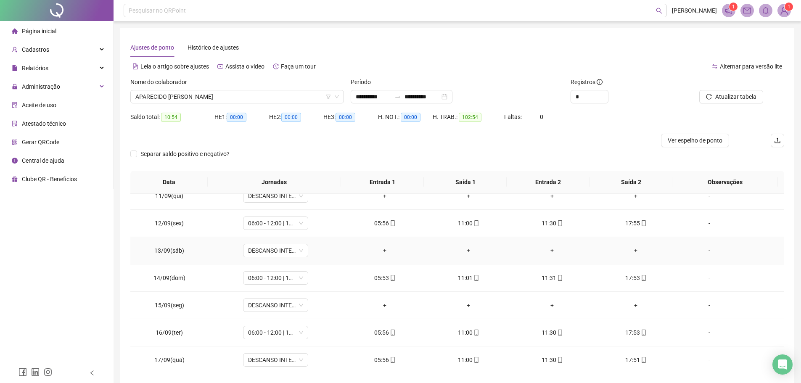
scroll to position [285, 0]
click at [233, 91] on span "APARECIDO CARNEIRO DA SILVA" at bounding box center [237, 96] width 204 height 13
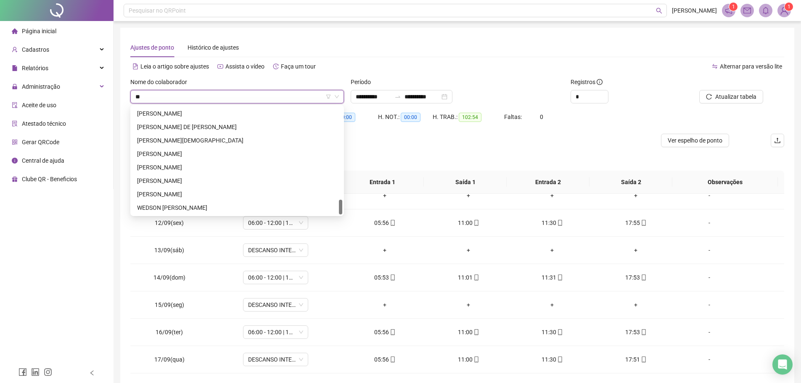
type input "***"
click at [231, 127] on div "EDIEYMERSON DOS REIS JULIATE" at bounding box center [237, 126] width 200 height 9
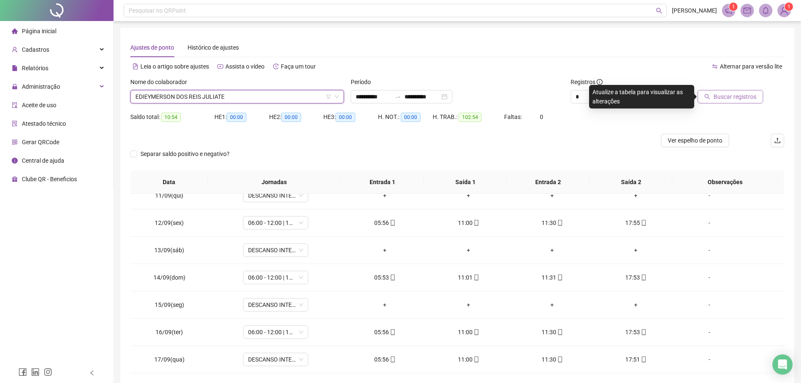
click at [722, 91] on button "Buscar registros" at bounding box center [731, 96] width 66 height 13
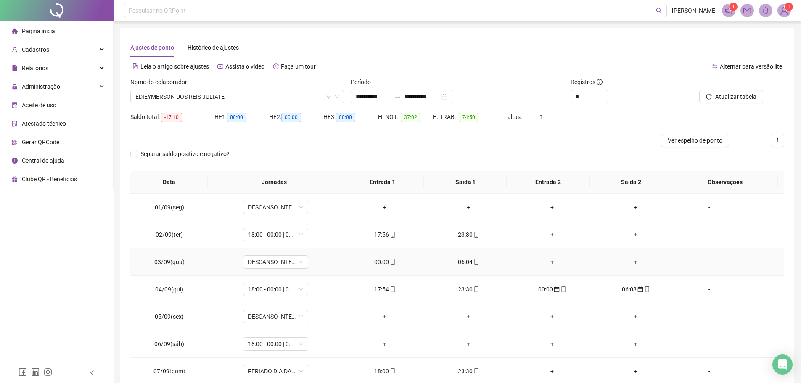
click at [378, 265] on div "00:00" at bounding box center [385, 261] width 70 height 9
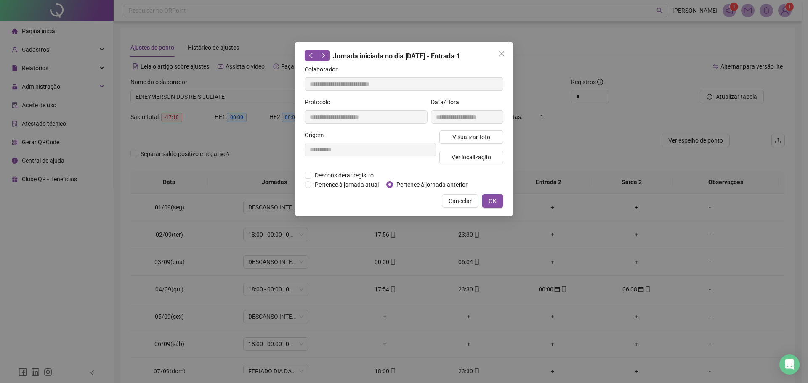
type input "**********"
click at [394, 182] on span "Pertence à jornada anterior" at bounding box center [432, 184] width 78 height 9
click at [501, 202] on button "OK" at bounding box center [492, 200] width 21 height 13
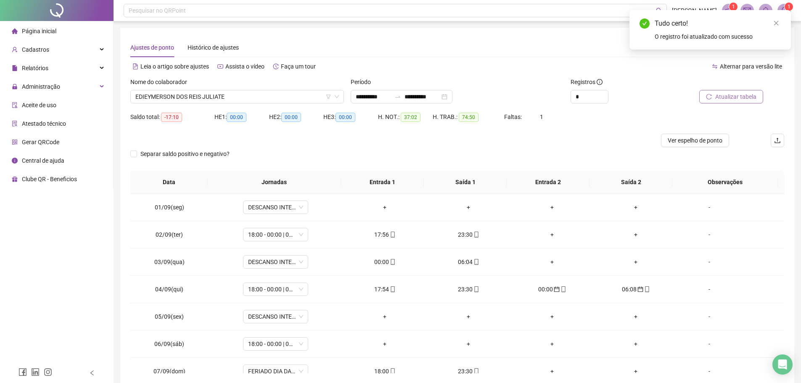
click at [731, 103] on button "Atualizar tabela" at bounding box center [732, 96] width 64 height 13
click at [379, 258] on div "06:04" at bounding box center [385, 261] width 70 height 9
type input "**********"
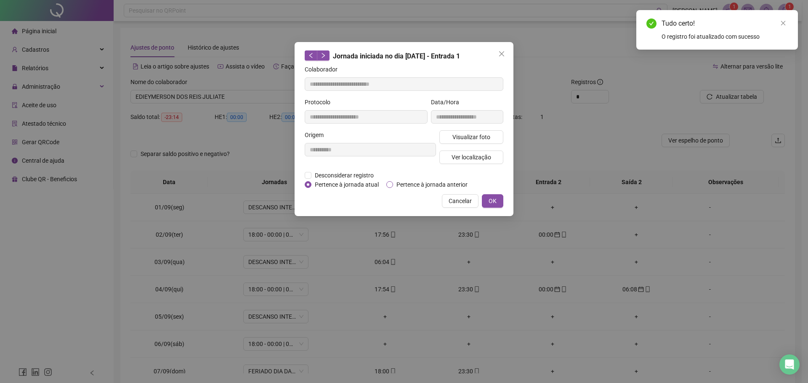
click at [396, 187] on span "Pertence à jornada anterior" at bounding box center [432, 184] width 78 height 9
click at [494, 200] on span "OK" at bounding box center [492, 200] width 8 height 9
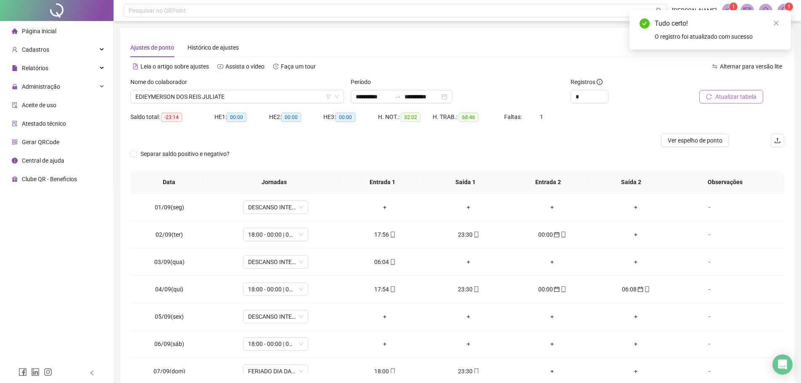
click at [738, 93] on span "Atualizar tabela" at bounding box center [736, 96] width 41 height 9
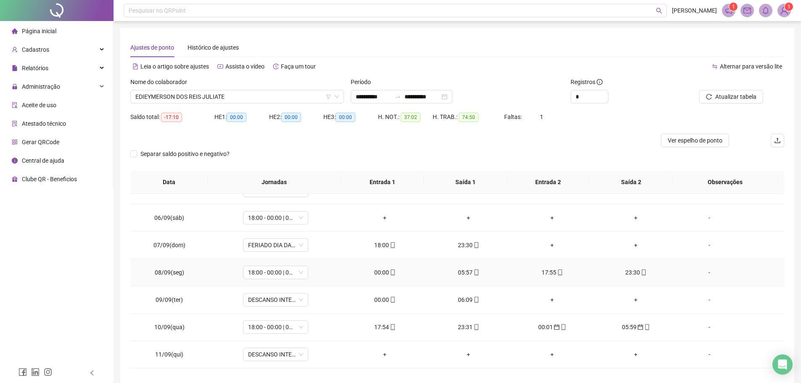
click at [377, 272] on div "00:00" at bounding box center [385, 272] width 70 height 9
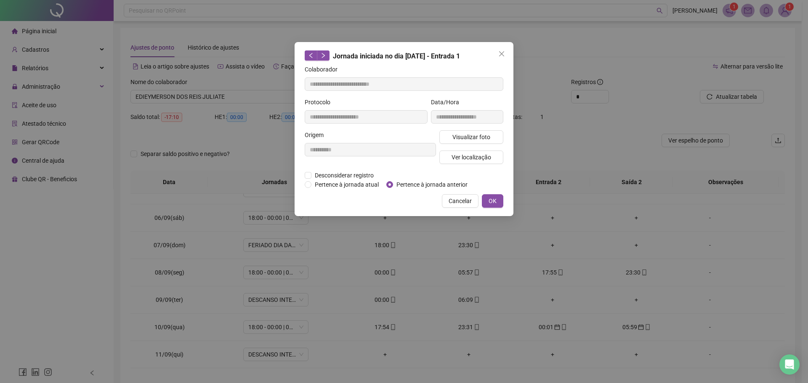
type input "**********"
click at [394, 182] on span "Pertence à jornada anterior" at bounding box center [432, 184] width 78 height 9
click at [493, 199] on span "OK" at bounding box center [492, 200] width 8 height 9
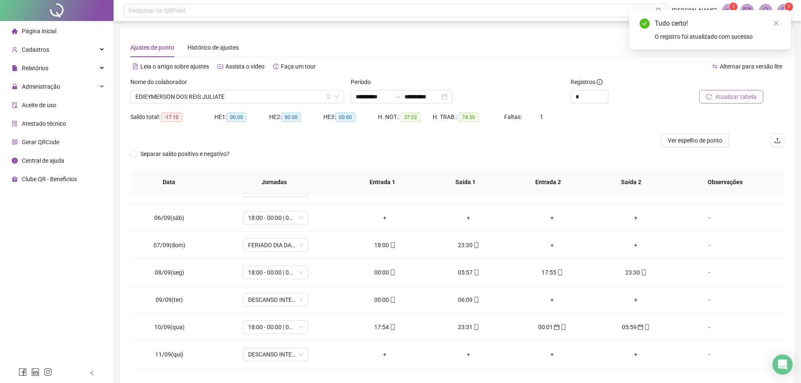
click at [732, 96] on span "Atualizar tabela" at bounding box center [736, 96] width 41 height 9
click at [391, 275] on icon "mobile" at bounding box center [393, 273] width 4 height 6
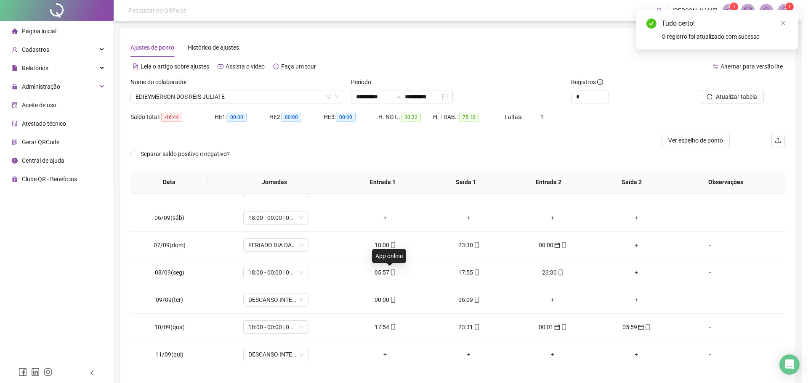
type input "**********"
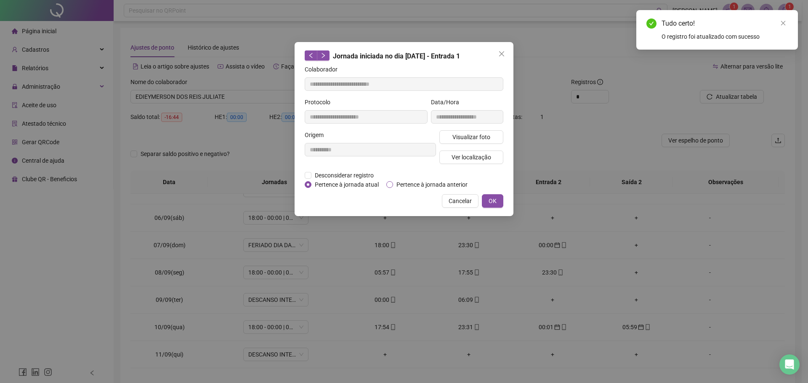
click at [414, 184] on span "Pertence à jornada anterior" at bounding box center [432, 184] width 78 height 9
click at [491, 199] on span "OK" at bounding box center [492, 200] width 8 height 9
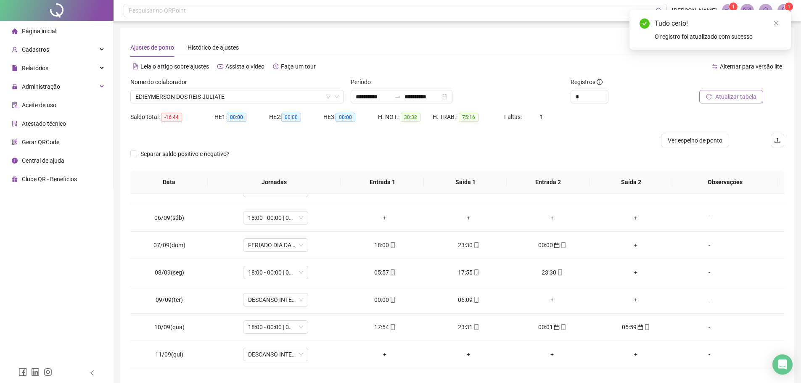
click at [744, 97] on span "Atualizar tabela" at bounding box center [736, 96] width 41 height 9
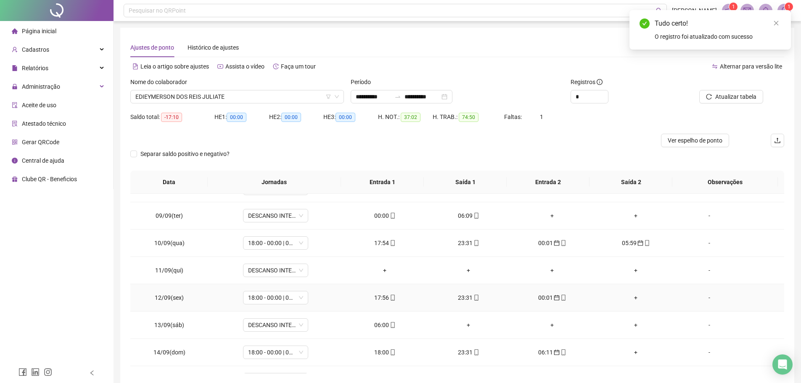
scroll to position [168, 0]
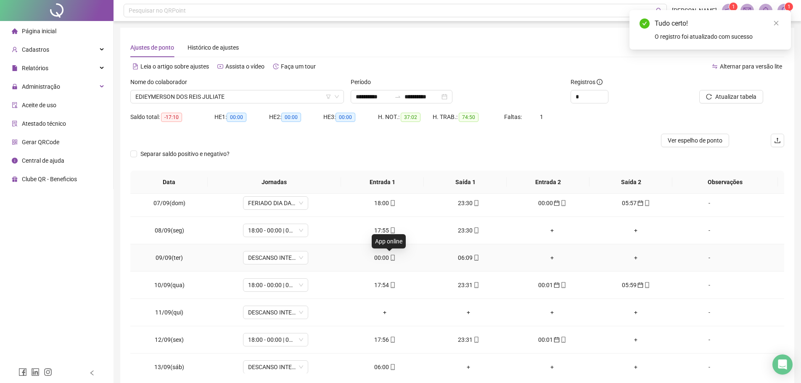
click at [383, 257] on div "00:00" at bounding box center [385, 257] width 70 height 9
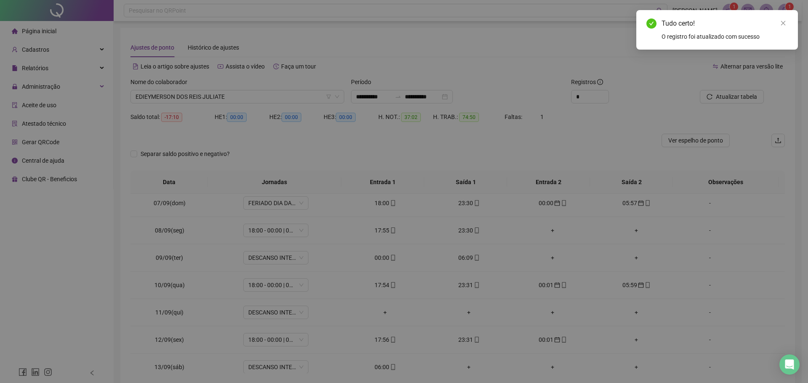
type input "**********"
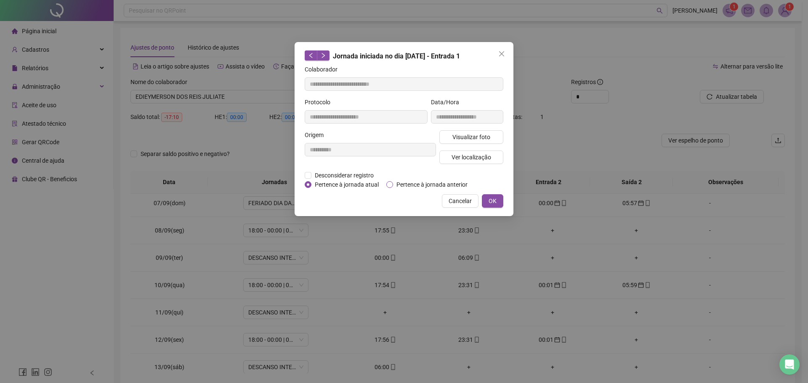
click at [393, 185] on span "Pertence à jornada anterior" at bounding box center [432, 184] width 78 height 9
click at [496, 199] on button "OK" at bounding box center [492, 200] width 21 height 13
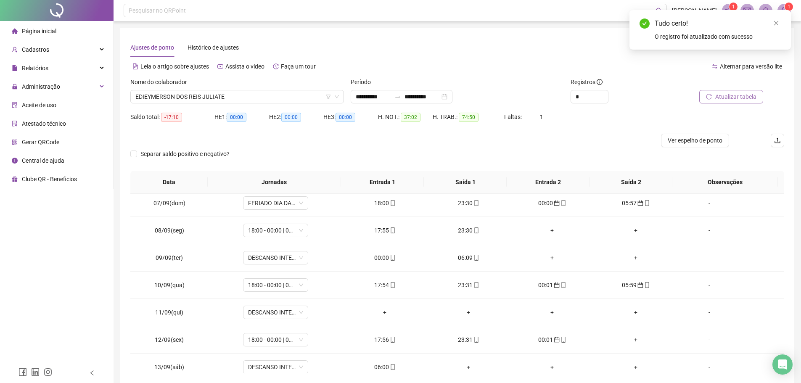
click at [755, 96] on span "Atualizar tabela" at bounding box center [736, 96] width 41 height 9
click at [385, 257] on div "06:09" at bounding box center [385, 257] width 70 height 9
type input "**********"
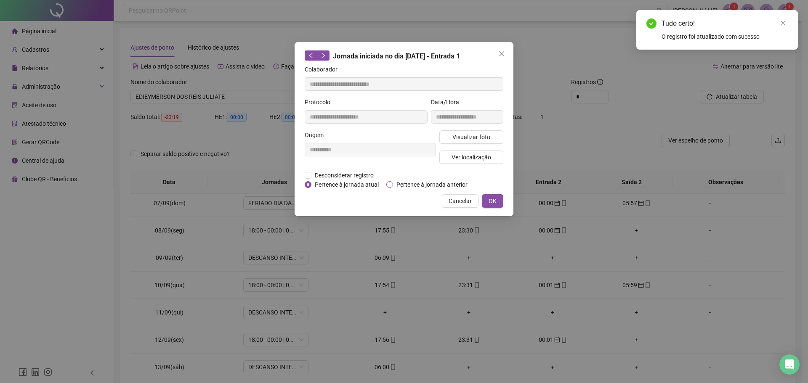
click at [401, 184] on span "Pertence à jornada anterior" at bounding box center [432, 184] width 78 height 9
click at [500, 200] on button "OK" at bounding box center [492, 200] width 21 height 13
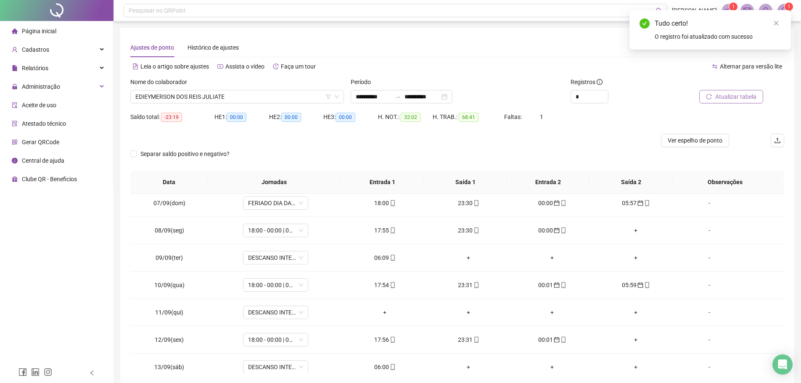
click at [721, 96] on span "Atualizar tabela" at bounding box center [736, 96] width 41 height 9
click at [374, 227] on div "17:55" at bounding box center [385, 230] width 70 height 9
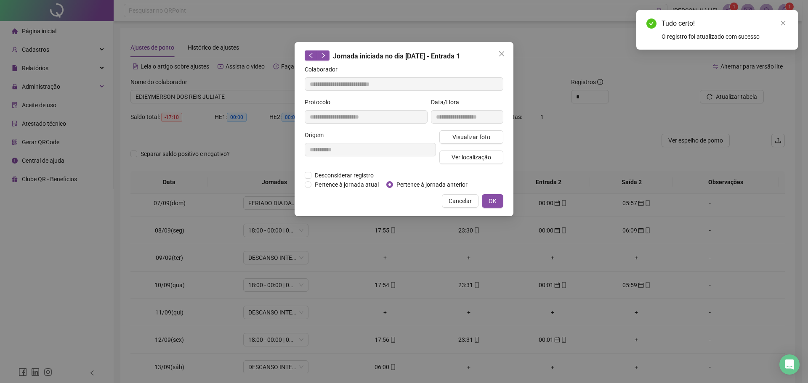
type input "**********"
click at [495, 201] on span "OK" at bounding box center [492, 200] width 8 height 9
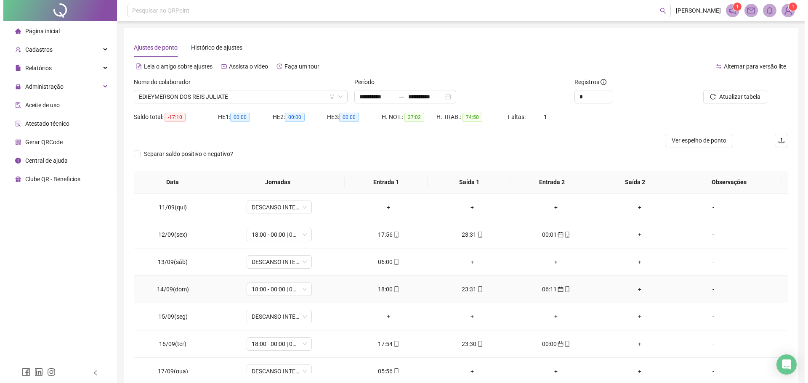
scroll to position [285, 0]
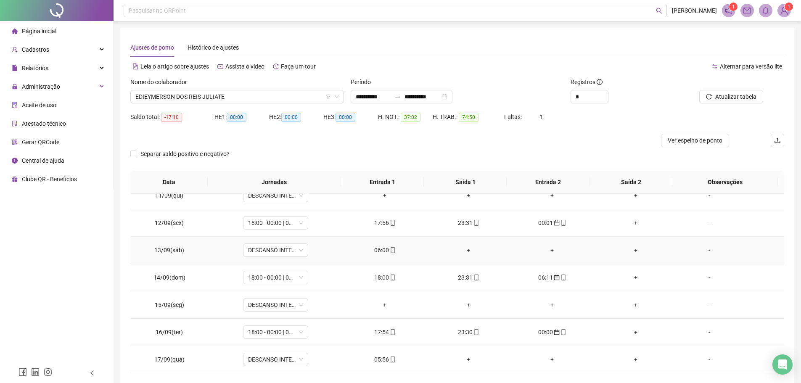
click at [379, 248] on div "06:00" at bounding box center [385, 250] width 70 height 9
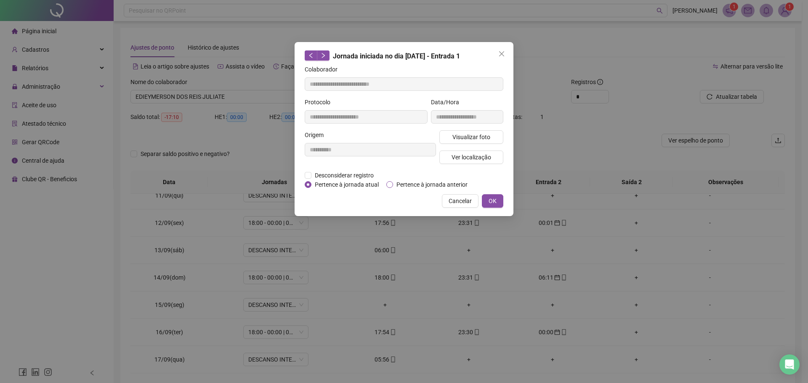
type input "**********"
click at [396, 183] on span "Pertence à jornada anterior" at bounding box center [432, 184] width 78 height 9
click at [491, 203] on span "OK" at bounding box center [492, 200] width 8 height 9
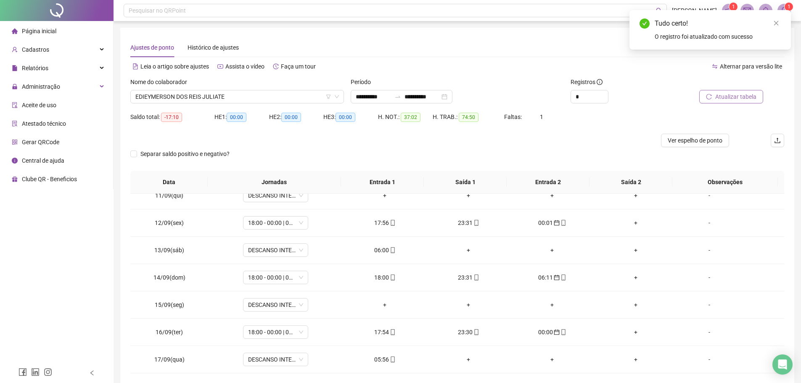
click at [710, 101] on button "Atualizar tabela" at bounding box center [732, 96] width 64 height 13
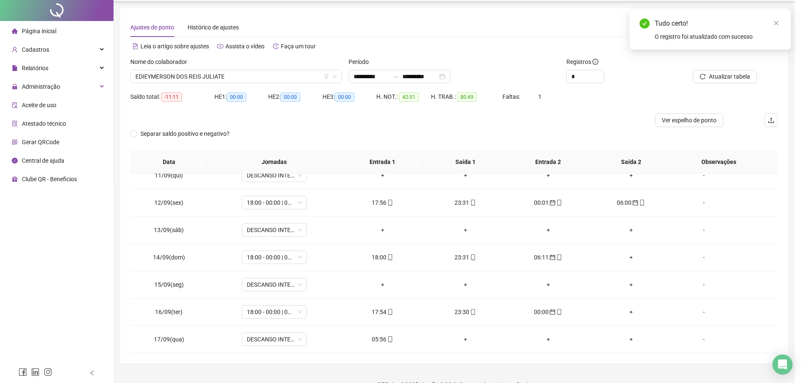
scroll to position [37, 0]
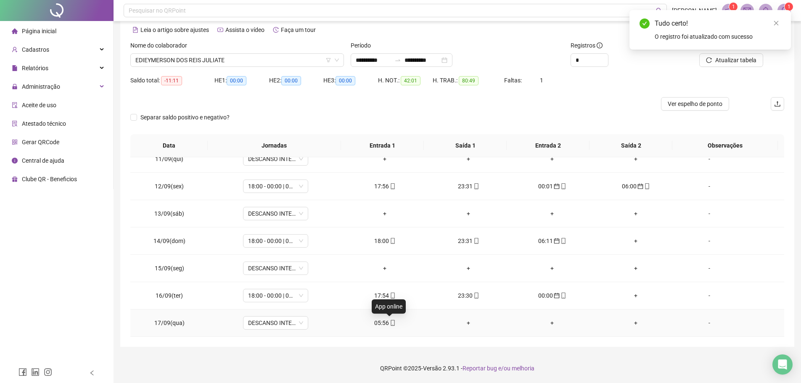
click at [390, 324] on icon "mobile" at bounding box center [393, 323] width 6 height 6
type input "**********"
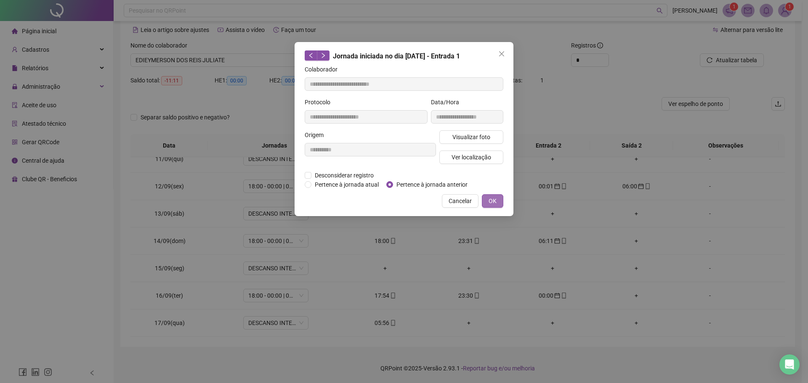
click at [489, 200] on span "OK" at bounding box center [492, 200] width 8 height 9
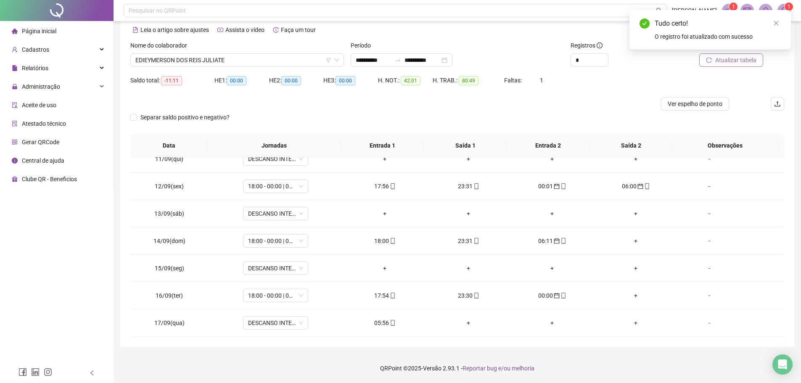
click at [711, 59] on icon "reload" at bounding box center [709, 60] width 6 height 6
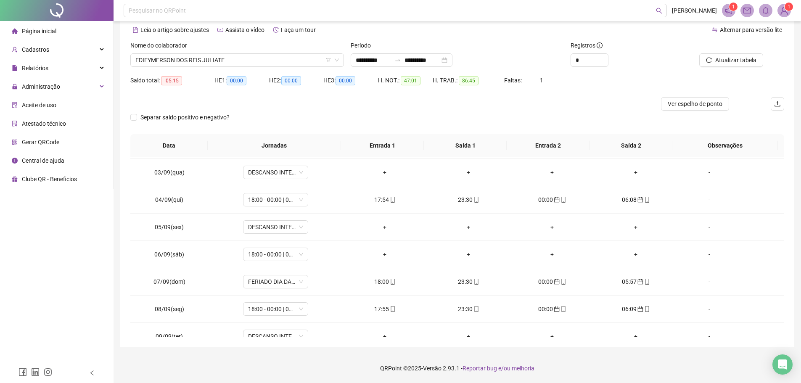
scroll to position [42, 0]
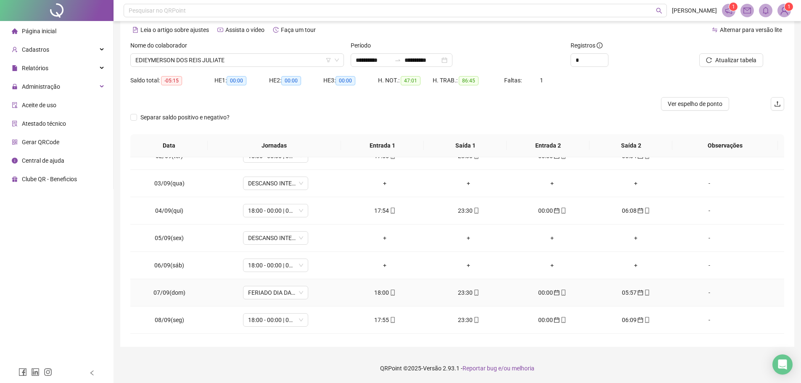
click at [381, 294] on div "18:00" at bounding box center [385, 292] width 70 height 9
type input "**********"
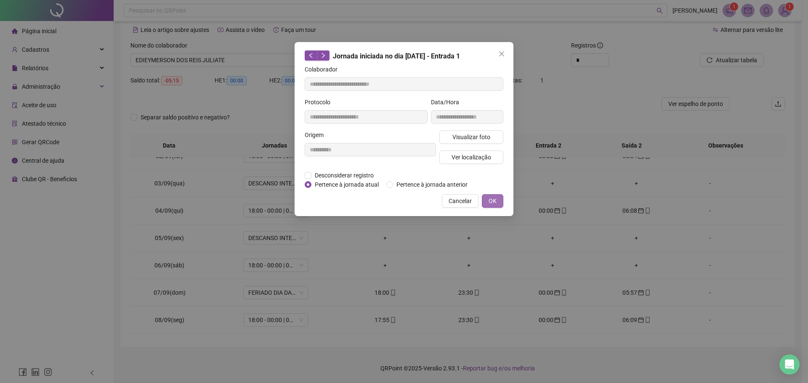
click at [491, 203] on span "OK" at bounding box center [492, 200] width 8 height 9
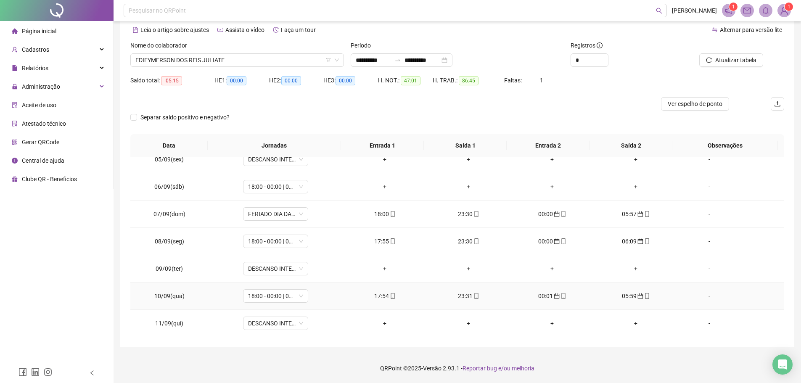
scroll to position [126, 0]
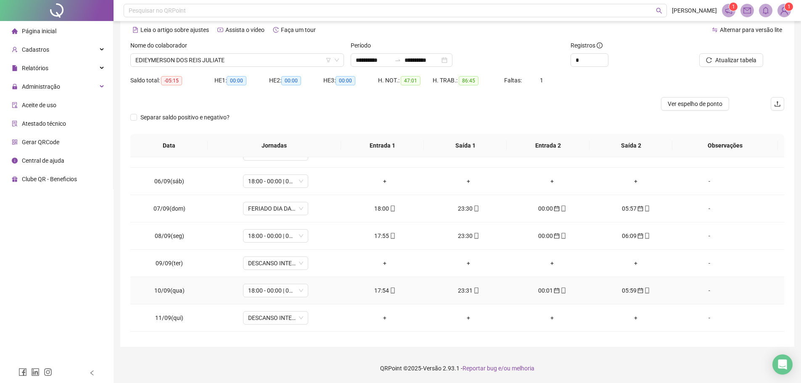
click at [381, 289] on div "17:54" at bounding box center [385, 290] width 70 height 9
type input "**********"
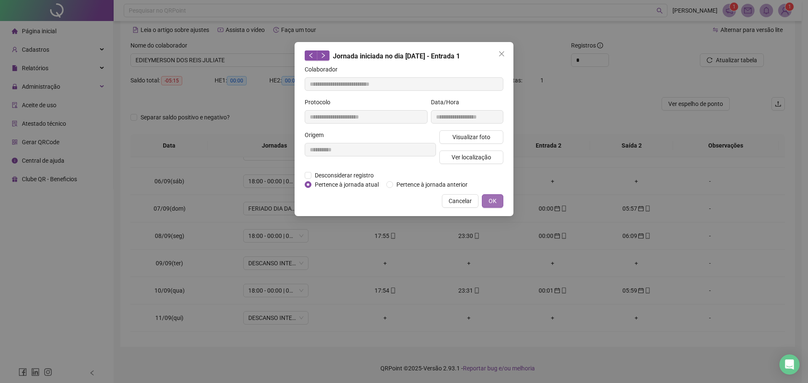
click at [491, 201] on span "OK" at bounding box center [492, 200] width 8 height 9
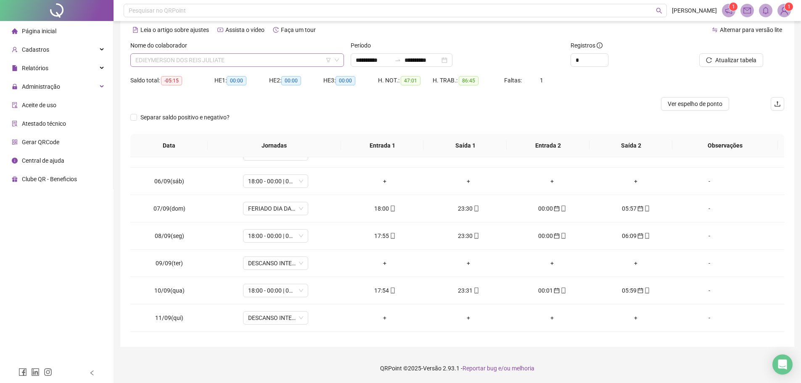
click at [224, 60] on span "EDIEYMERSON DOS REIS JULIATE" at bounding box center [237, 60] width 204 height 13
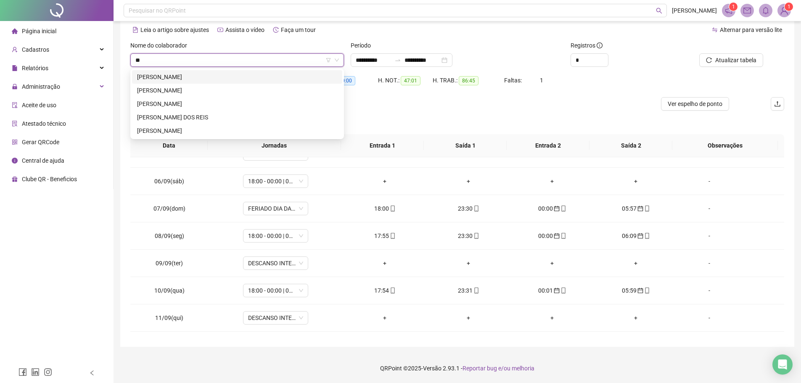
scroll to position [0, 0]
type input "***"
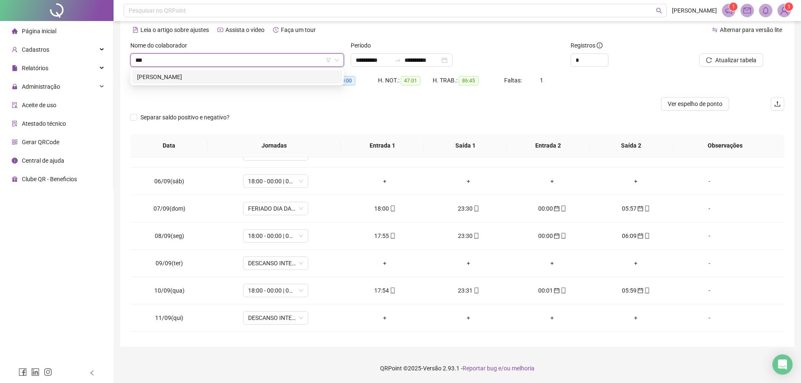
click at [230, 78] on div "KENNEDY LEITE DA SILVA" at bounding box center [237, 76] width 200 height 9
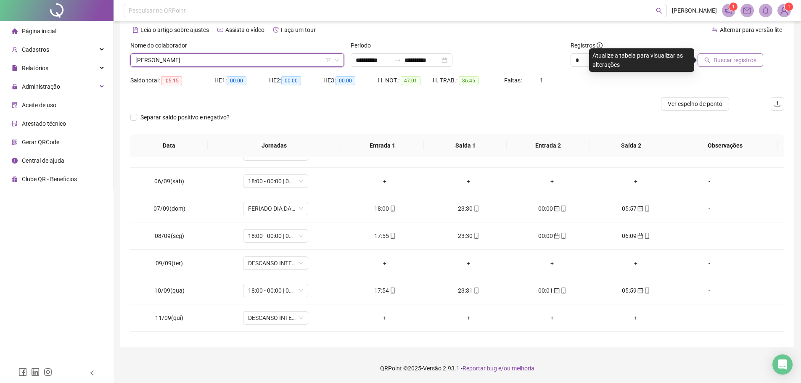
drag, startPoint x: 745, startPoint y: 51, endPoint x: 741, endPoint y: 57, distance: 7.0
click at [744, 52] on div at bounding box center [722, 47] width 82 height 13
click at [741, 57] on span "Buscar registros" at bounding box center [735, 60] width 43 height 9
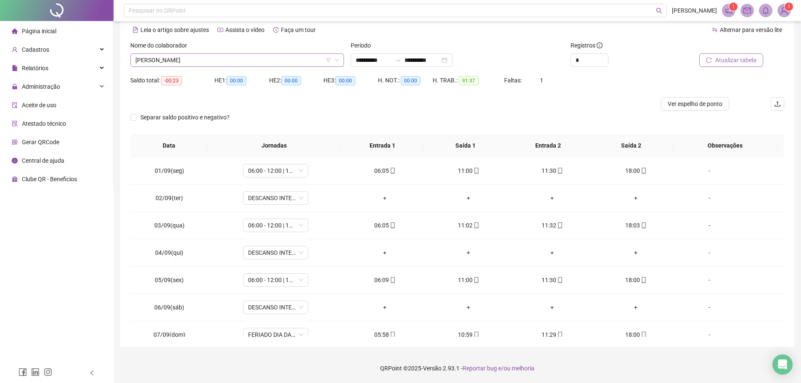
click at [216, 59] on span "KENNEDY LEITE DA SILVA" at bounding box center [237, 60] width 204 height 13
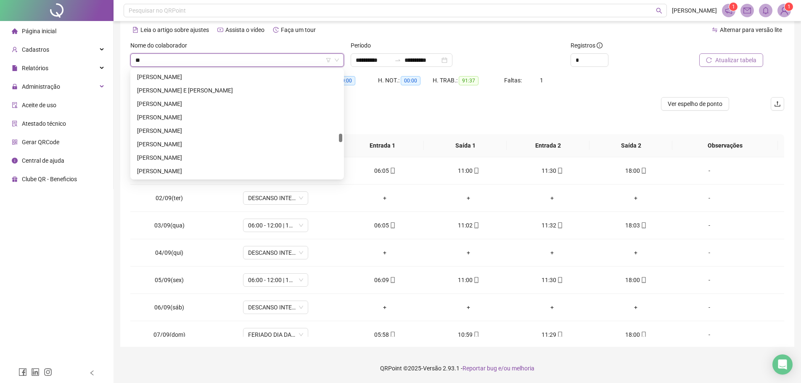
scroll to position [67, 0]
type input "***"
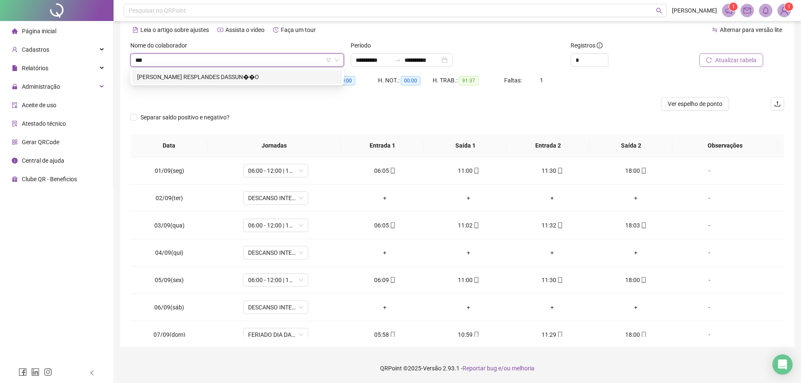
click at [235, 79] on div "RUI MAC RESPLANDES DASSUN��O" at bounding box center [237, 76] width 200 height 9
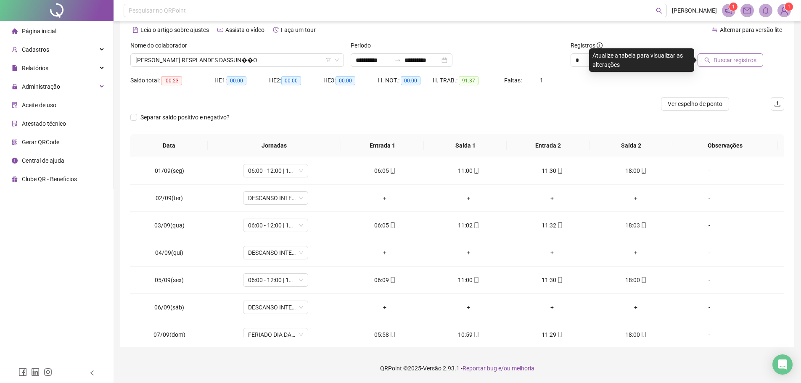
click at [724, 62] on span "Buscar registros" at bounding box center [735, 60] width 43 height 9
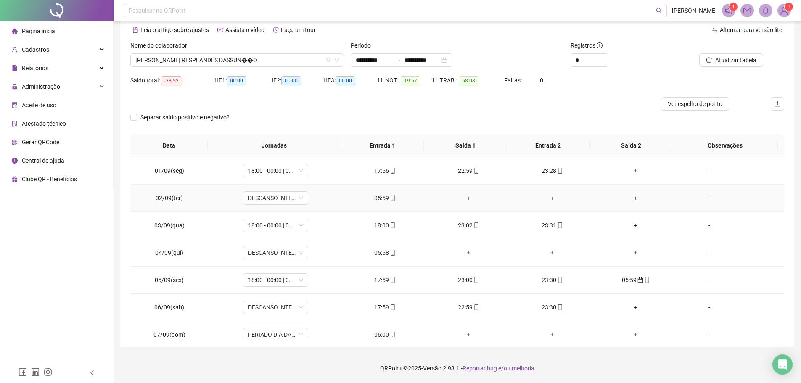
click at [378, 198] on div "05:59" at bounding box center [385, 198] width 70 height 9
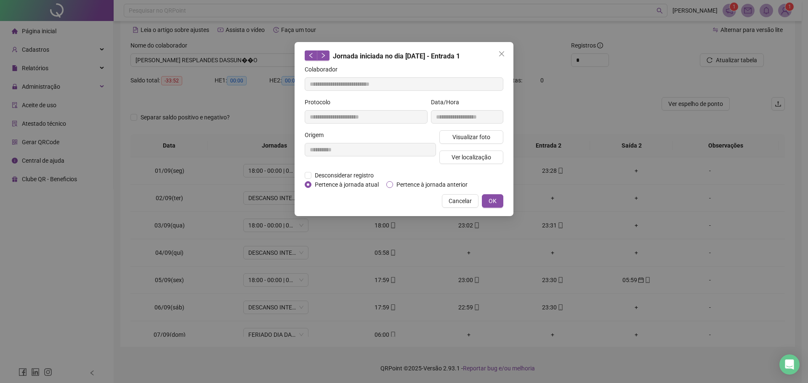
click at [420, 183] on span "Pertence à jornada anterior" at bounding box center [432, 184] width 78 height 9
click at [498, 201] on button "OK" at bounding box center [492, 200] width 21 height 13
click at [498, 203] on button "OK" at bounding box center [492, 200] width 21 height 13
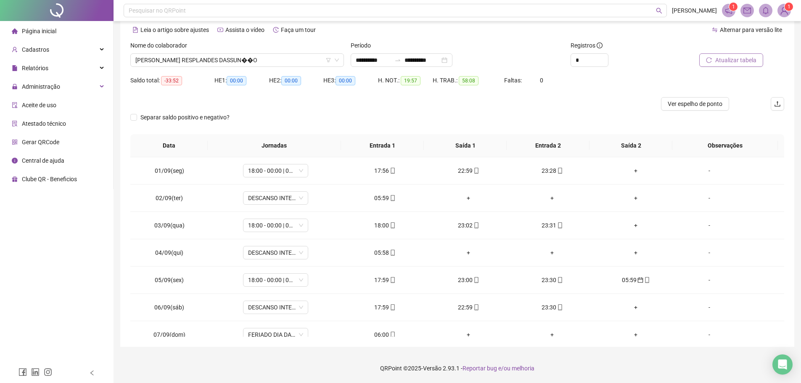
click at [717, 61] on span "Atualizar tabela" at bounding box center [736, 60] width 41 height 9
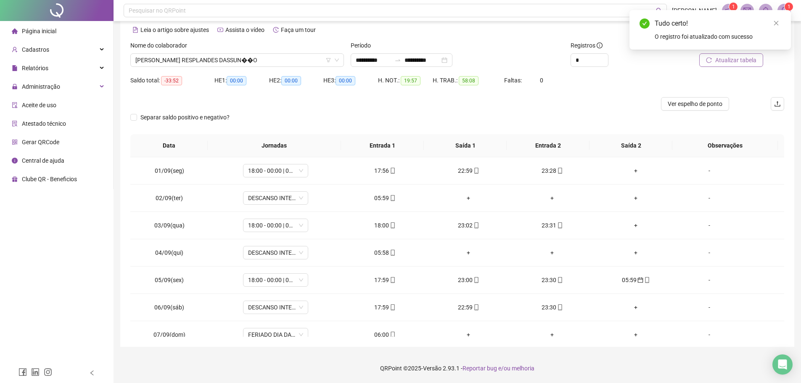
click at [732, 61] on span "Atualizar tabela" at bounding box center [736, 60] width 41 height 9
click at [379, 200] on div "05:59" at bounding box center [385, 198] width 70 height 9
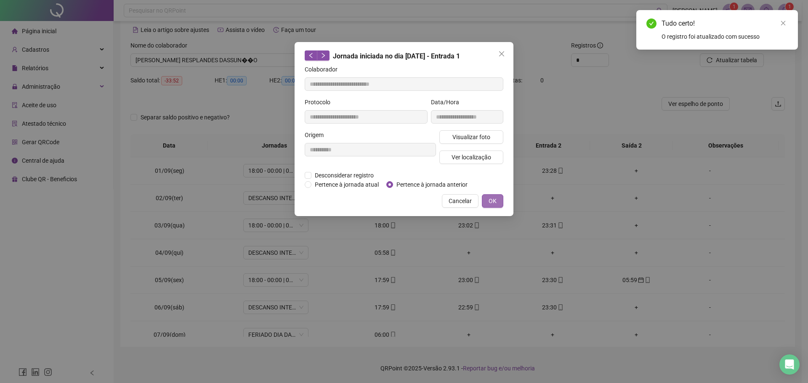
click at [493, 203] on span "OK" at bounding box center [492, 200] width 8 height 9
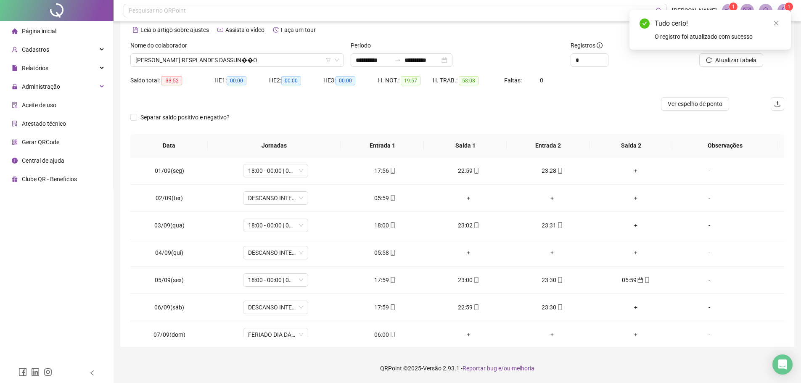
click at [734, 50] on div "Tudo certo! O registro foi atualizado com sucesso" at bounding box center [711, 30] width 162 height 40
click at [737, 60] on span "Atualizar tabela" at bounding box center [736, 60] width 41 height 9
click at [385, 256] on div "05:58" at bounding box center [385, 252] width 70 height 9
type input "**********"
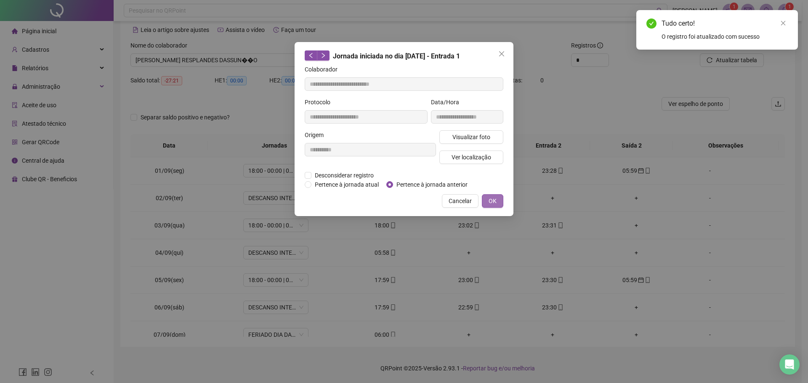
click at [487, 200] on button "OK" at bounding box center [492, 200] width 21 height 13
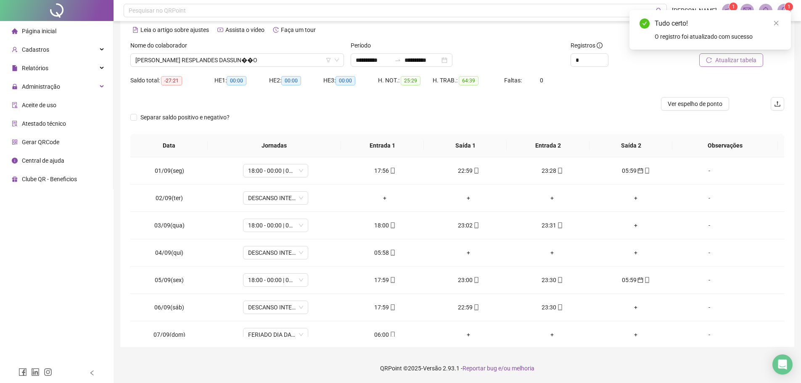
click at [709, 66] on button "Atualizar tabela" at bounding box center [732, 59] width 64 height 13
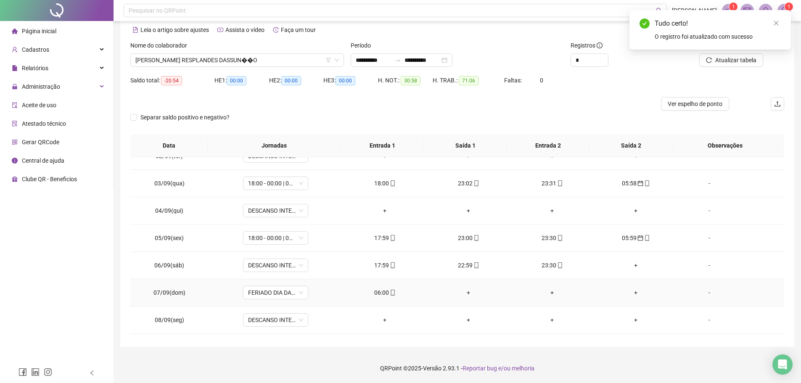
click at [375, 293] on div "06:00" at bounding box center [385, 292] width 70 height 9
type input "**********"
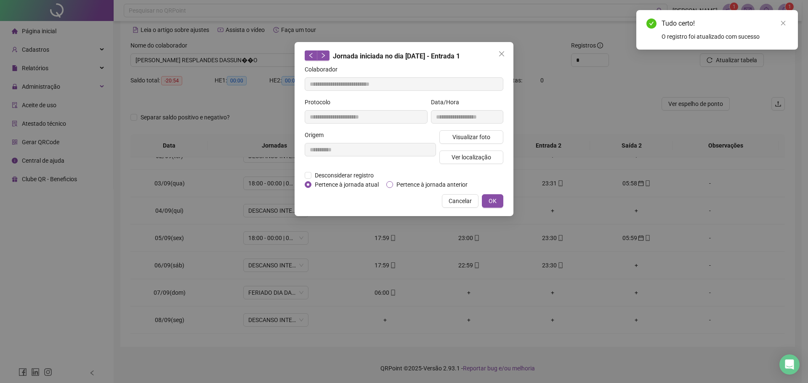
click at [399, 186] on span "Pertence à jornada anterior" at bounding box center [432, 184] width 78 height 9
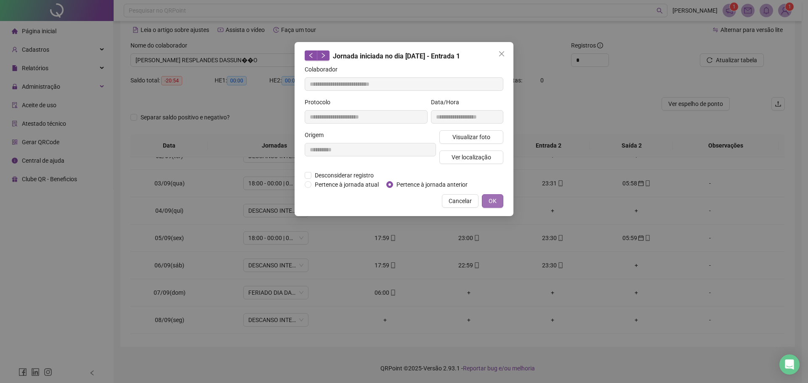
click at [499, 196] on button "OK" at bounding box center [492, 200] width 21 height 13
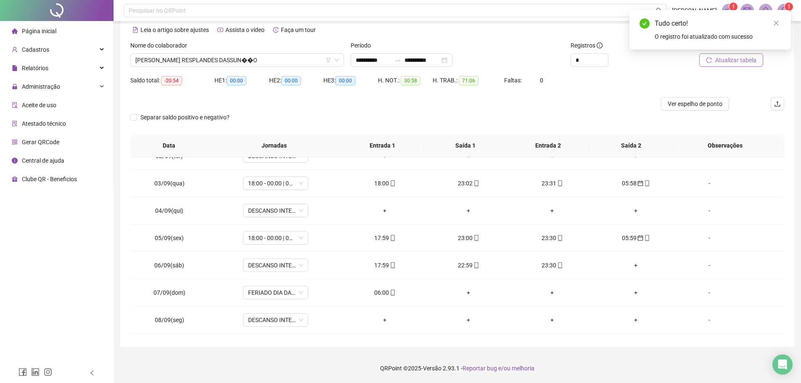
click at [726, 58] on span "Atualizar tabela" at bounding box center [736, 60] width 41 height 9
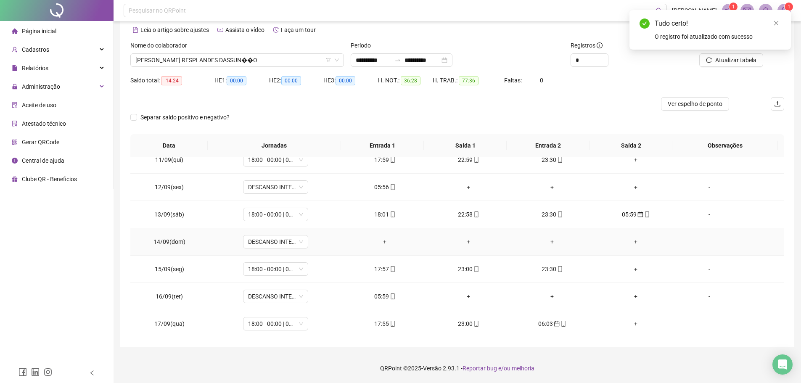
scroll to position [285, 0]
click at [377, 190] on div "05:56" at bounding box center [385, 186] width 70 height 9
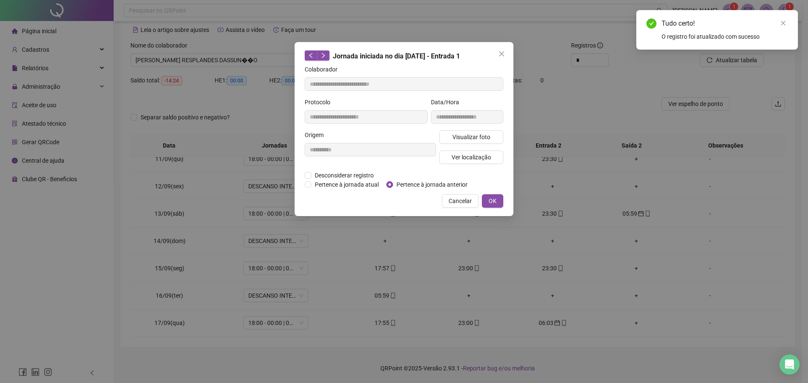
type input "**********"
click at [411, 180] on span "Pertence à jornada anterior" at bounding box center [432, 184] width 78 height 9
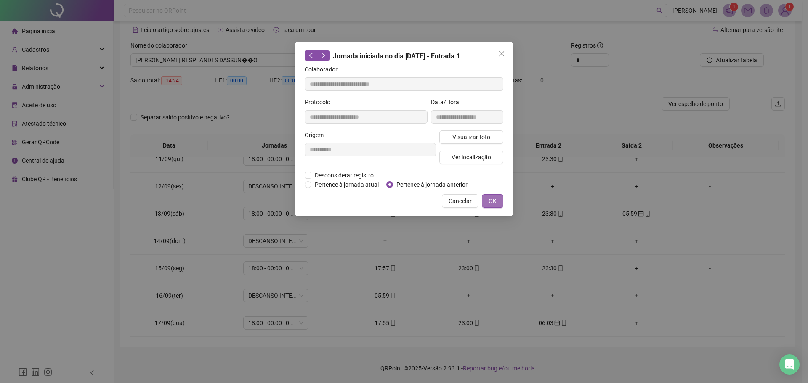
click at [492, 198] on span "OK" at bounding box center [492, 200] width 8 height 9
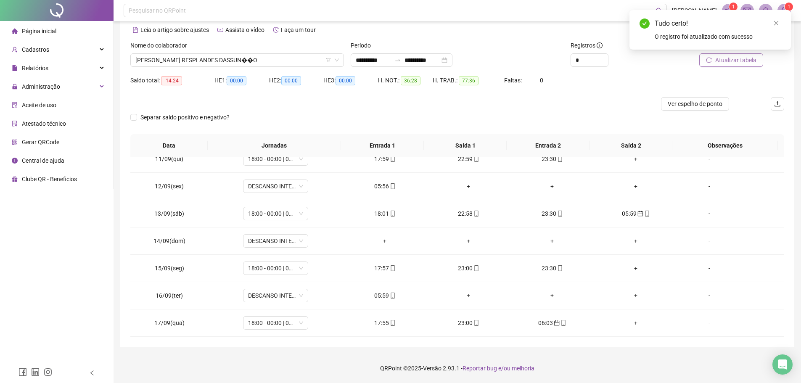
click at [711, 63] on icon "reload" at bounding box center [709, 59] width 5 height 5
click at [377, 299] on div "05:59" at bounding box center [385, 295] width 70 height 9
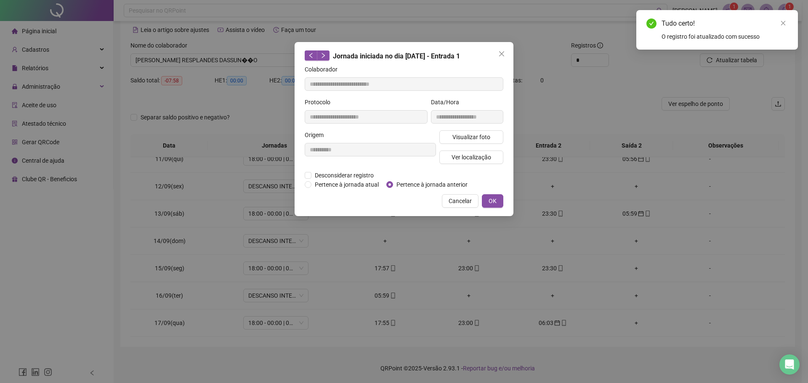
type input "**********"
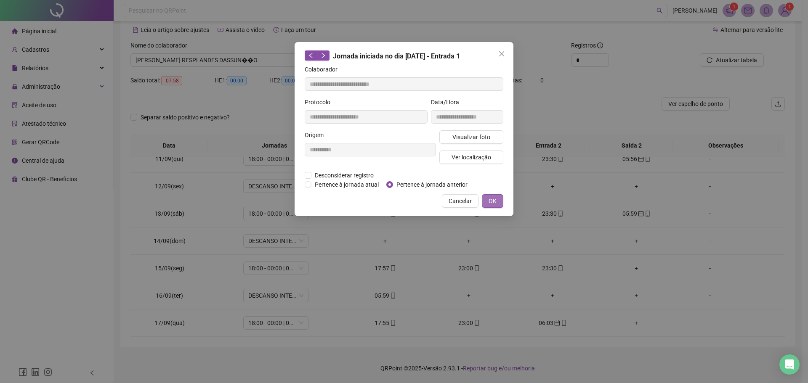
click at [498, 202] on button "OK" at bounding box center [492, 200] width 21 height 13
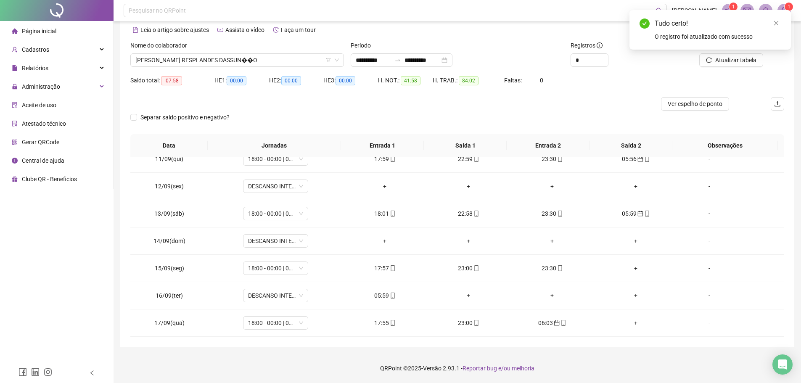
click at [716, 68] on div "Atualizar tabela" at bounding box center [733, 57] width 110 height 33
click at [710, 64] on button "Atualizar tabela" at bounding box center [732, 59] width 64 height 13
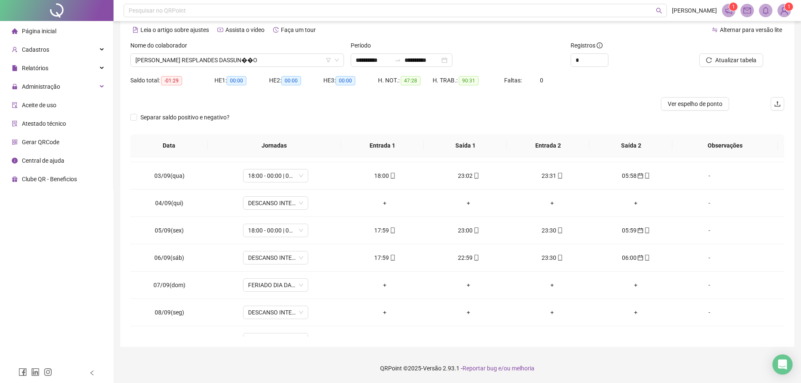
scroll to position [0, 0]
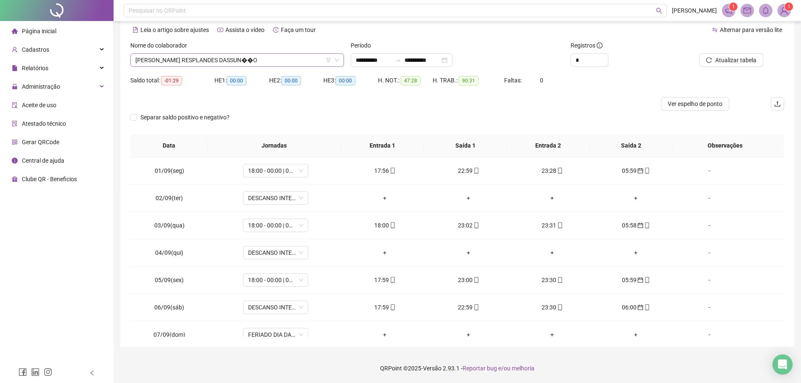
click at [243, 58] on span "RUI MAC RESPLANDES DASSUN��O" at bounding box center [237, 60] width 204 height 13
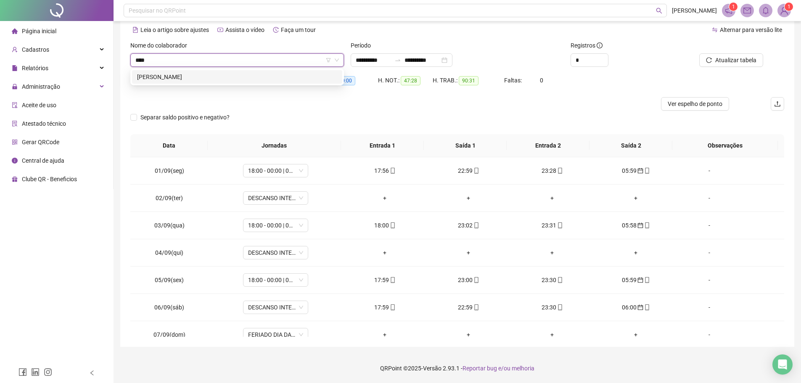
type input "*****"
click at [241, 82] on div "GISMAR PEREIRA DOS SANTOS" at bounding box center [237, 76] width 210 height 13
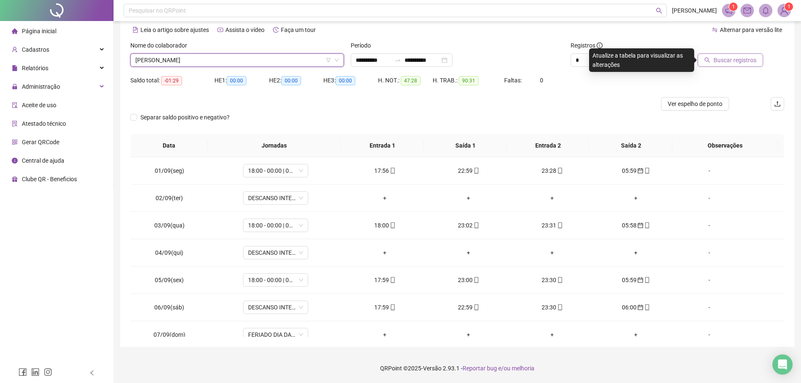
click at [724, 61] on span "Buscar registros" at bounding box center [735, 60] width 43 height 9
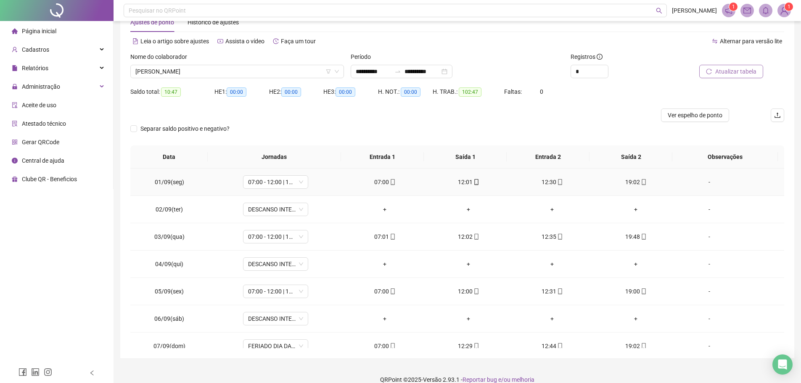
scroll to position [37, 0]
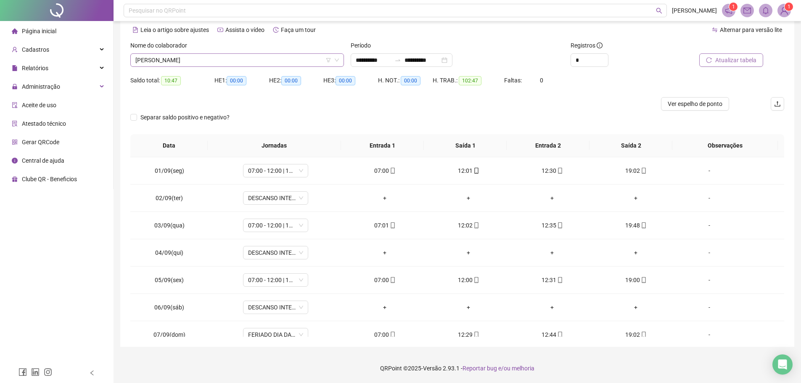
click at [237, 61] on span "GISMAR PEREIRA DOS SANTOS" at bounding box center [237, 60] width 204 height 13
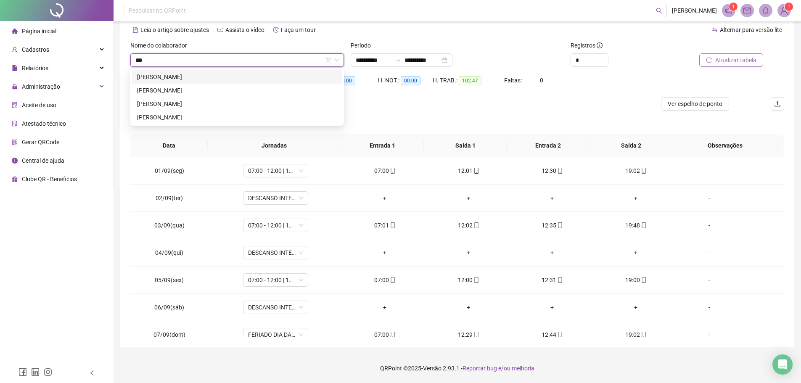
scroll to position [0, 0]
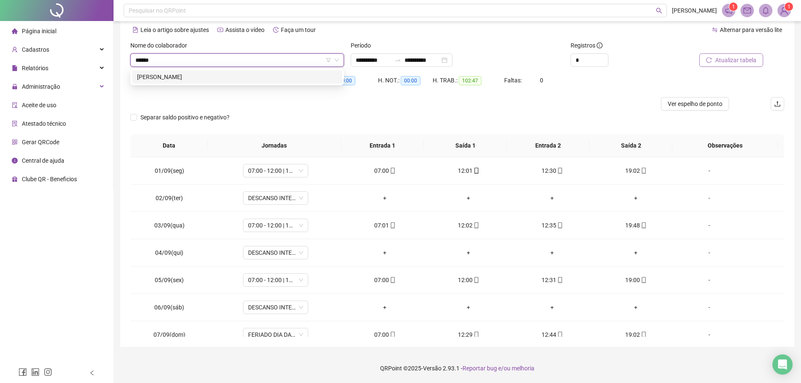
type input "*******"
click at [215, 77] on div "LEONIDAS DE SOUZA SILVA" at bounding box center [237, 76] width 200 height 9
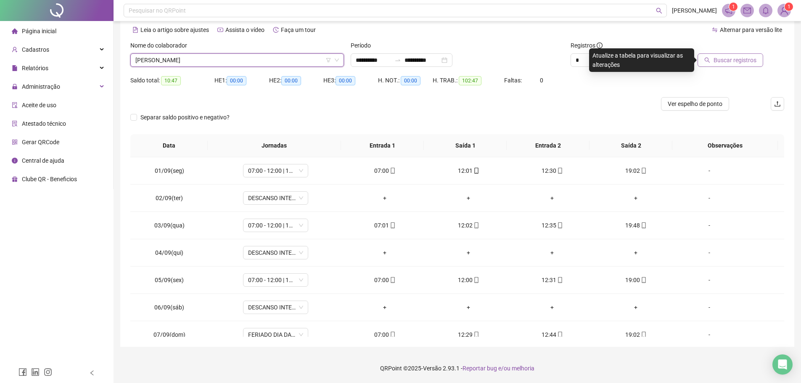
click at [753, 58] on span "Buscar registros" at bounding box center [735, 60] width 43 height 9
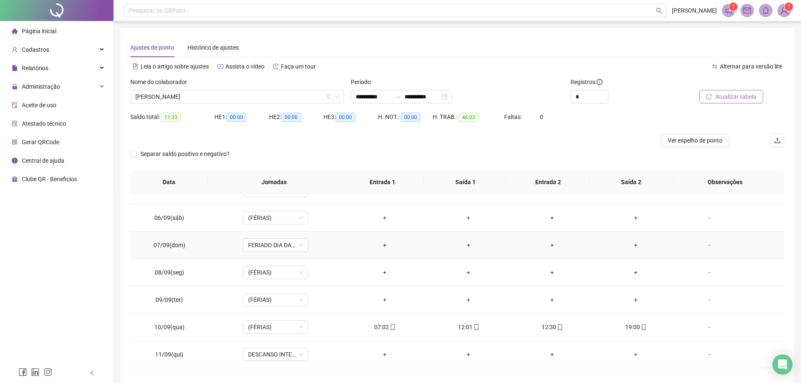
scroll to position [168, 0]
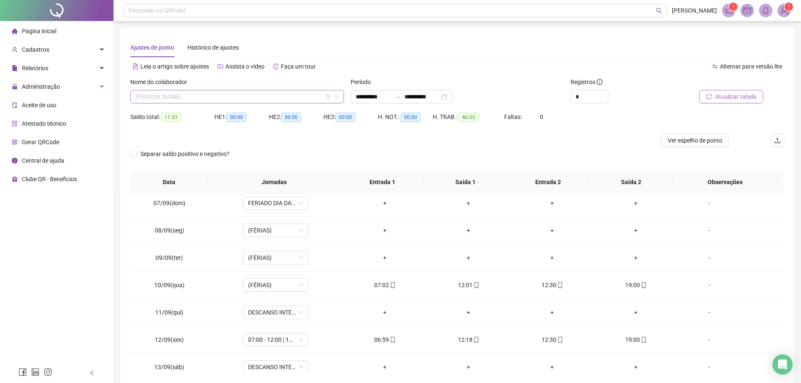
click at [252, 95] on span "LEONIDAS DE SOUZA SILVA" at bounding box center [237, 96] width 204 height 13
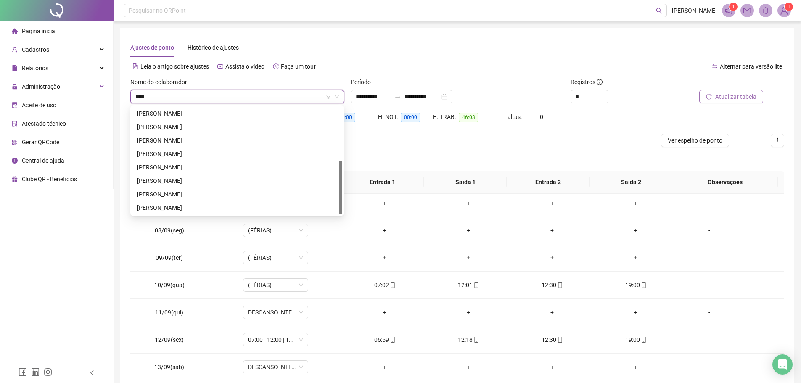
scroll to position [108, 0]
type input "*****"
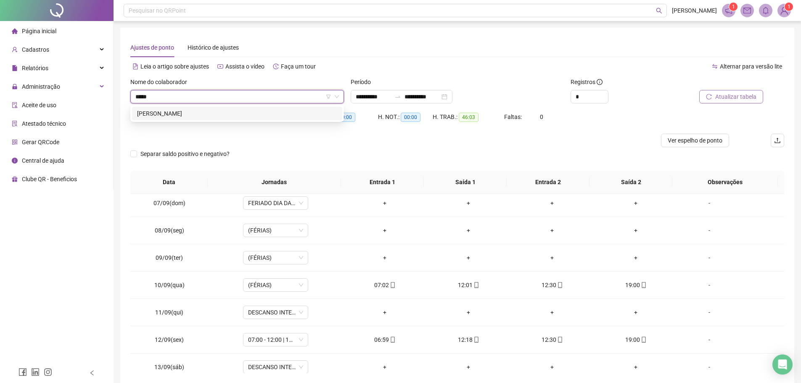
scroll to position [0, 0]
click at [255, 111] on div "MARILIA LOPES DA SILVA DIAS" at bounding box center [237, 113] width 200 height 9
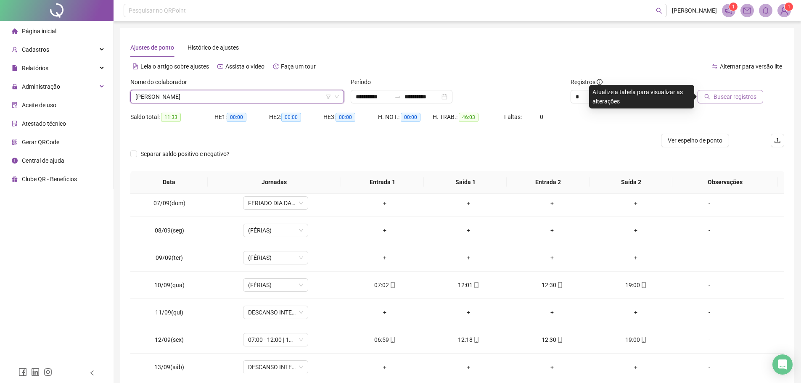
click at [723, 96] on span "Buscar registros" at bounding box center [735, 96] width 43 height 9
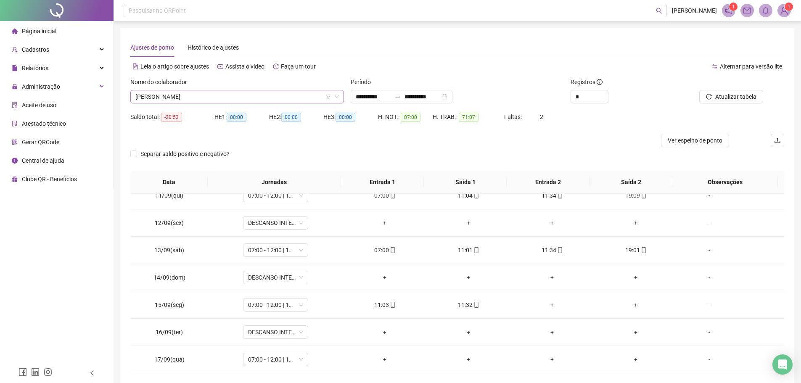
scroll to position [5075, 0]
click at [221, 99] on span "MARILIA LOPES DA SILVA DIAS" at bounding box center [237, 96] width 204 height 13
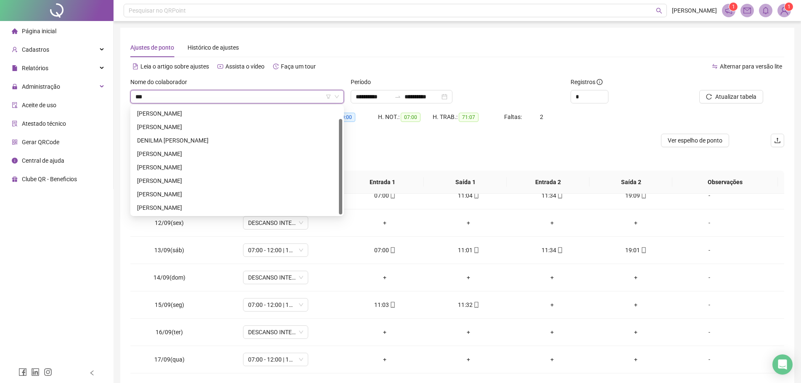
scroll to position [13, 0]
type input "****"
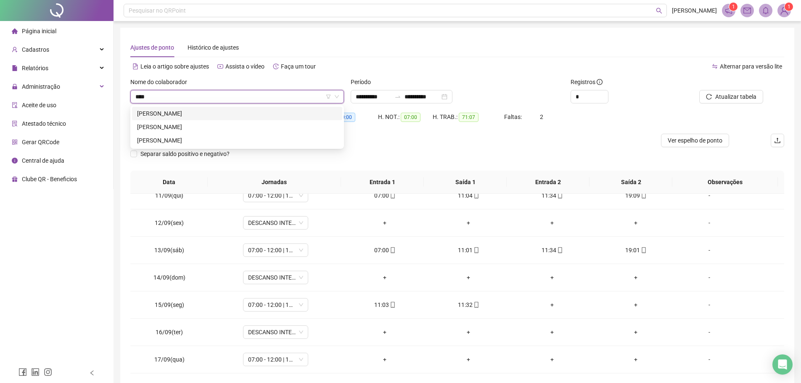
scroll to position [0, 0]
click at [215, 135] on div "NILSON LUSTOSA NOGUEIRA JUNIOR" at bounding box center [237, 140] width 210 height 13
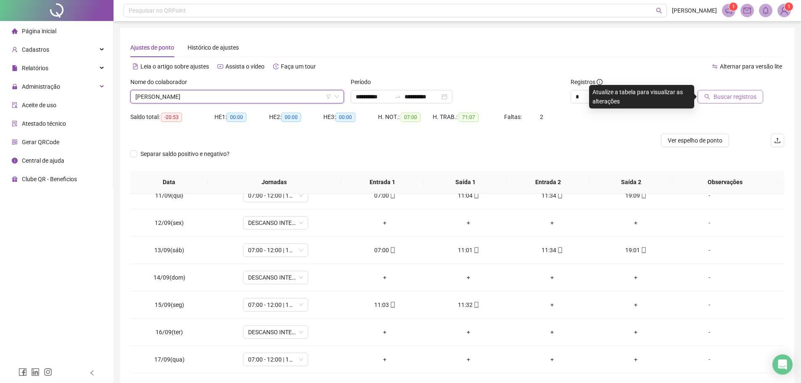
click at [747, 94] on span "Buscar registros" at bounding box center [735, 96] width 43 height 9
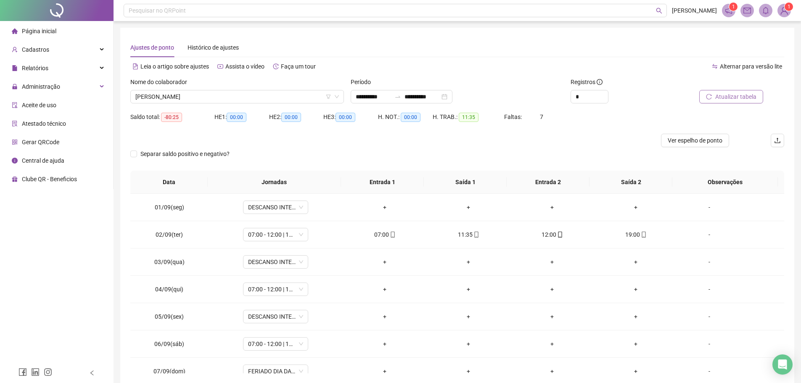
click at [717, 100] on span "Atualizar tabela" at bounding box center [736, 96] width 41 height 9
click at [242, 97] on span "NILSON LUSTOSA NOGUEIRA JUNIOR" at bounding box center [237, 96] width 204 height 13
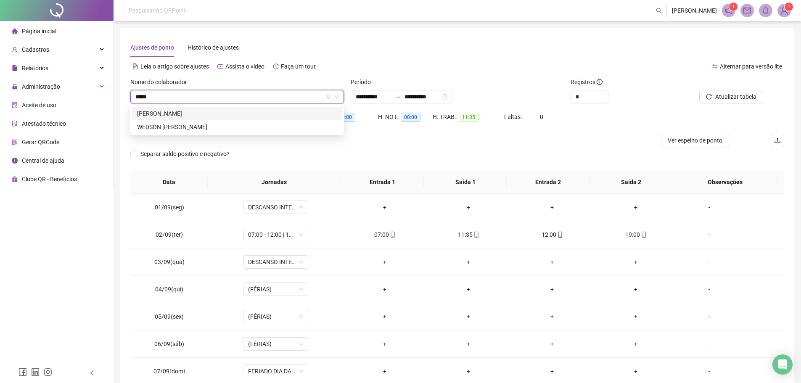
type input "******"
click at [224, 111] on div "WEDSON ALMEIDA PANTOJA" at bounding box center [237, 113] width 200 height 9
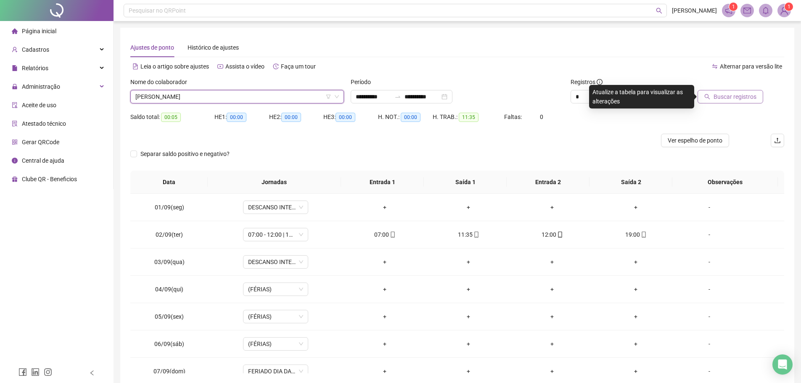
click at [748, 96] on span "Buscar registros" at bounding box center [735, 96] width 43 height 9
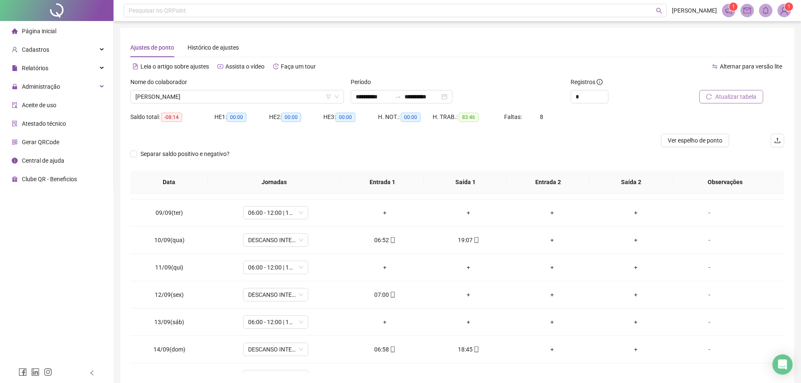
scroll to position [285, 0]
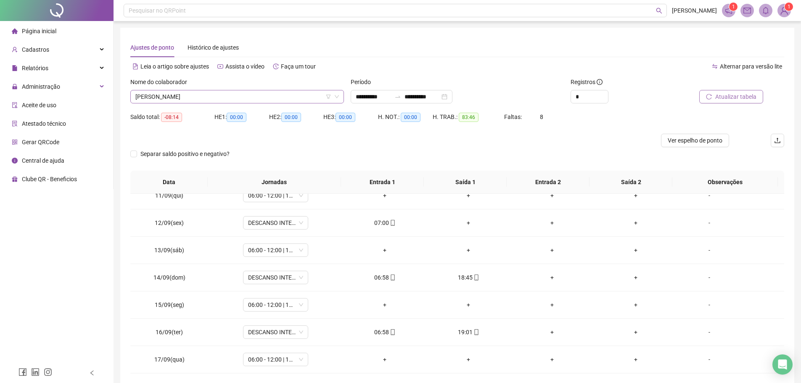
click at [241, 96] on span "WEDSON ALMEIDA PANTOJA" at bounding box center [237, 96] width 204 height 13
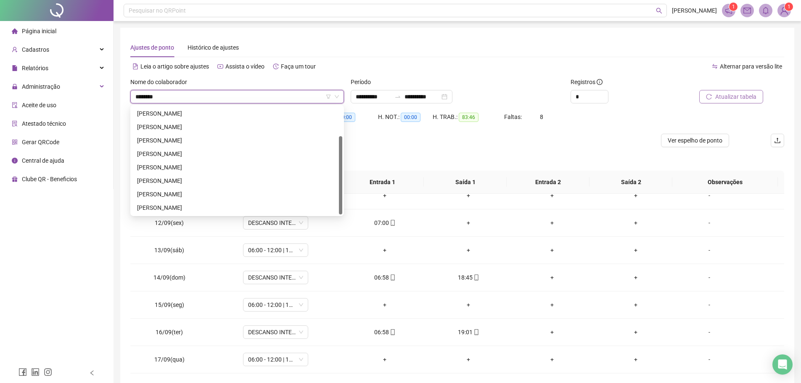
scroll to position [0, 0]
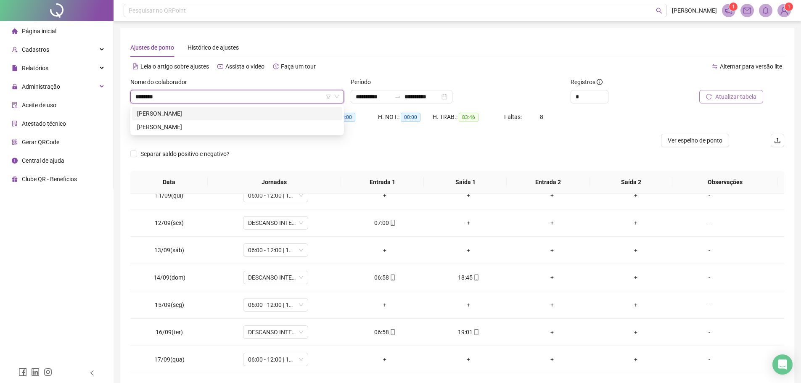
type input "*********"
click at [249, 113] on div "MARCOS JOSE CARVALHO FERREIRA" at bounding box center [237, 113] width 200 height 9
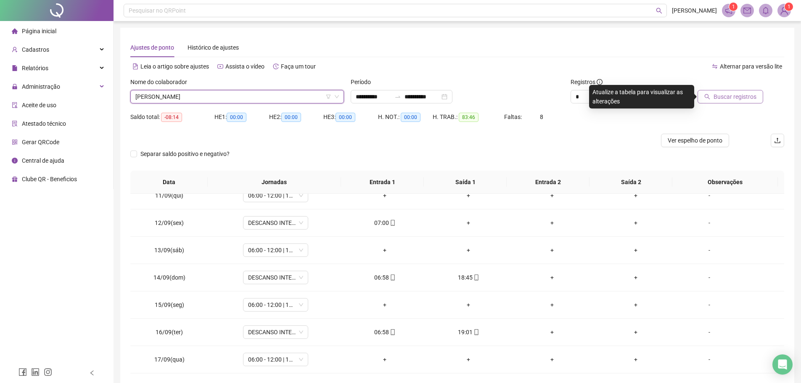
click at [735, 93] on span "Buscar registros" at bounding box center [735, 96] width 43 height 9
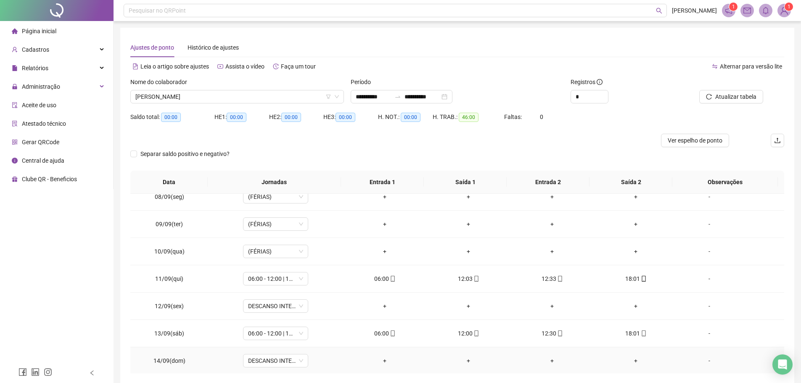
scroll to position [201, 0]
click at [249, 95] on span "MARCOS JOSE CARVALHO FERREIRA" at bounding box center [237, 96] width 204 height 13
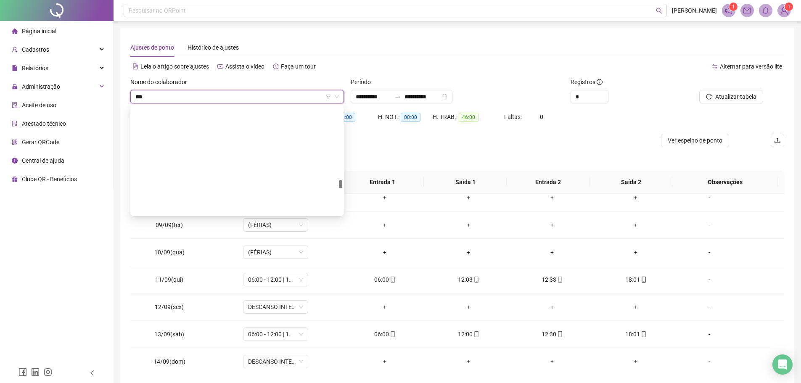
scroll to position [202, 0]
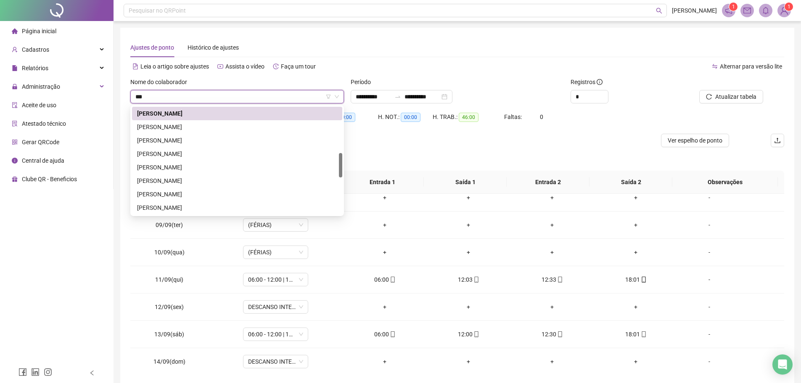
type input "****"
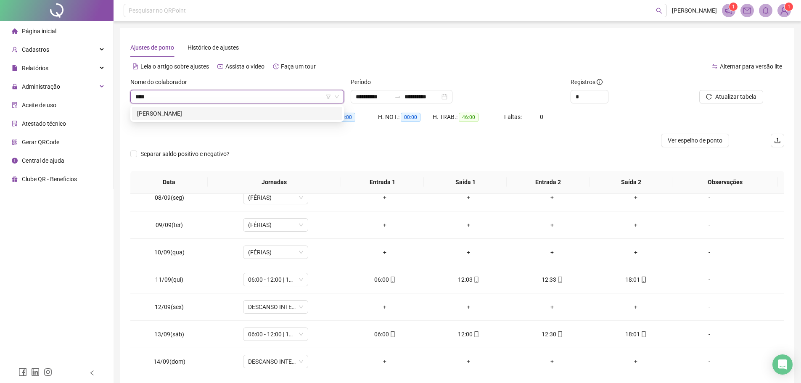
click at [249, 112] on div "VALQUIANE LOPES DA SILVA" at bounding box center [237, 113] width 200 height 9
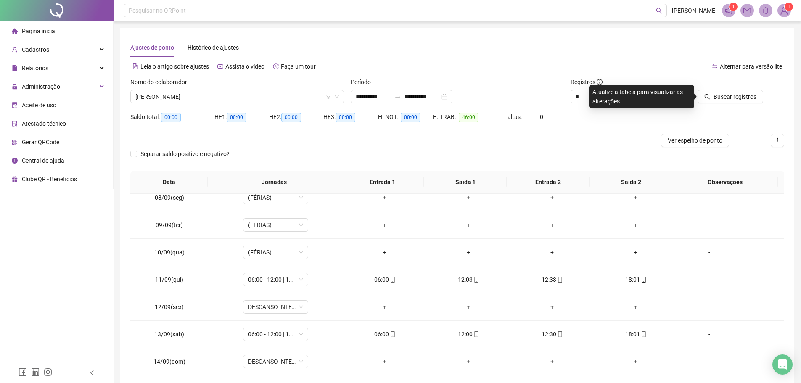
click at [738, 90] on div at bounding box center [722, 83] width 82 height 13
click at [730, 99] on span "Buscar registros" at bounding box center [735, 96] width 43 height 9
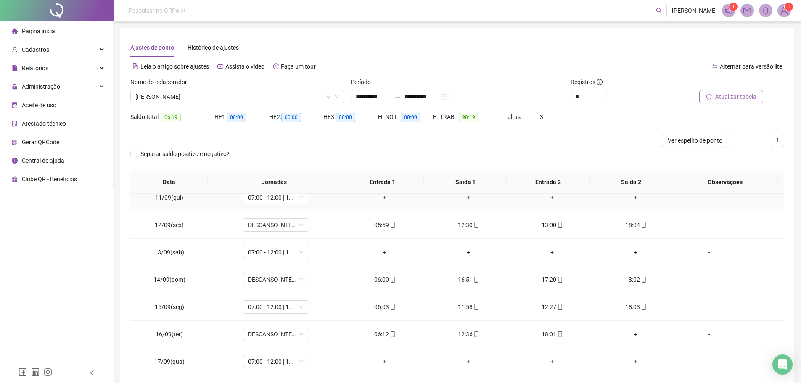
scroll to position [285, 0]
click at [255, 96] on span "VALQUIANE LOPES DA SILVA" at bounding box center [237, 96] width 204 height 13
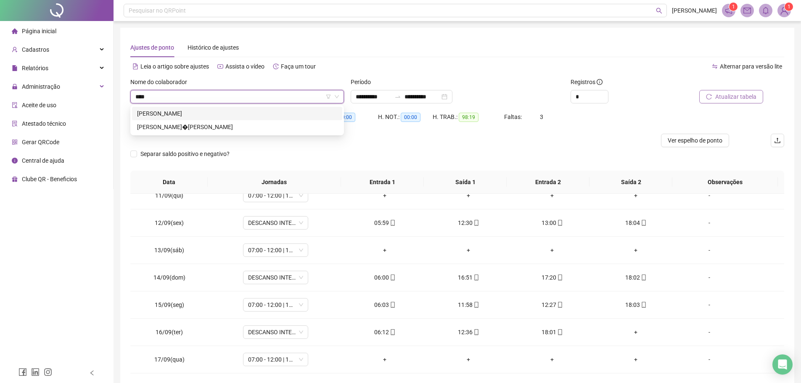
scroll to position [0, 0]
type input "*****"
click at [198, 115] on div "ADRIZIO ELIAS ROMANO" at bounding box center [237, 113] width 200 height 9
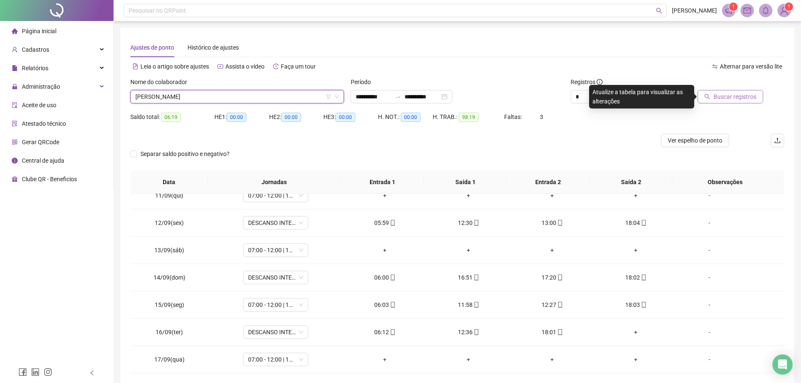
click at [722, 95] on span "Buscar registros" at bounding box center [735, 96] width 43 height 9
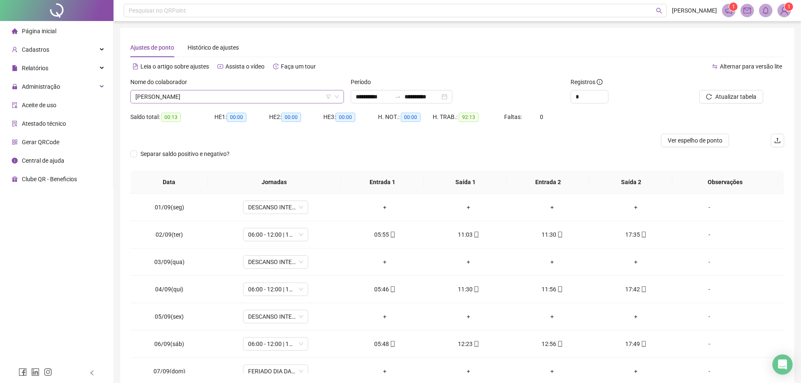
click at [223, 94] on span "ADRIZIO ELIAS ROMANO" at bounding box center [237, 96] width 204 height 13
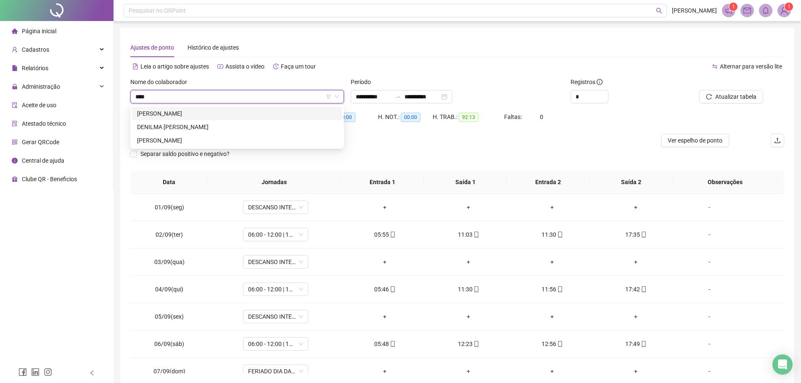
type input "*****"
click at [220, 124] on div "DENILMA MARIA SILVA RODRIGUES" at bounding box center [237, 126] width 200 height 9
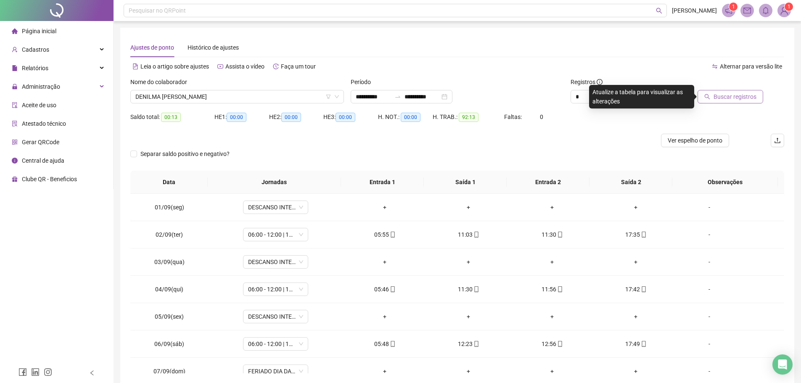
click at [723, 97] on span "Buscar registros" at bounding box center [735, 96] width 43 height 9
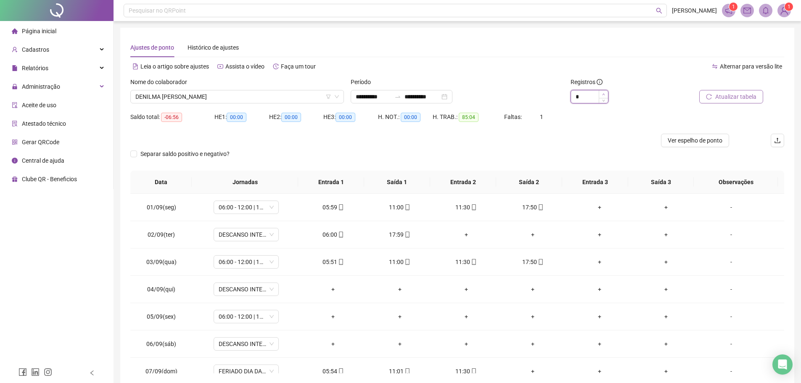
click at [603, 92] on span "Increase Value" at bounding box center [603, 94] width 9 height 8
click at [603, 101] on icon "down" at bounding box center [603, 99] width 3 height 3
type input "*"
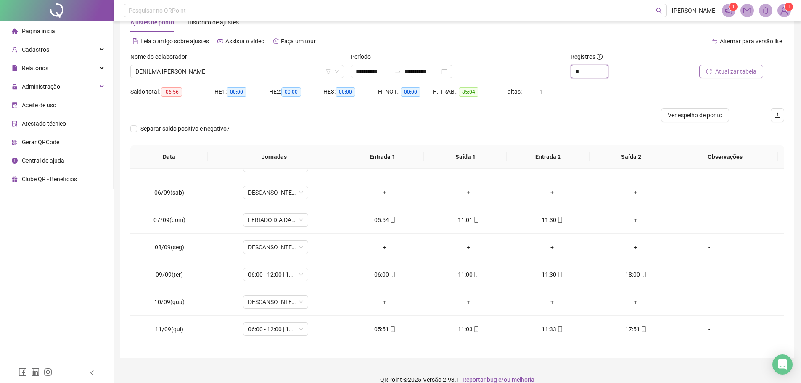
scroll to position [37, 0]
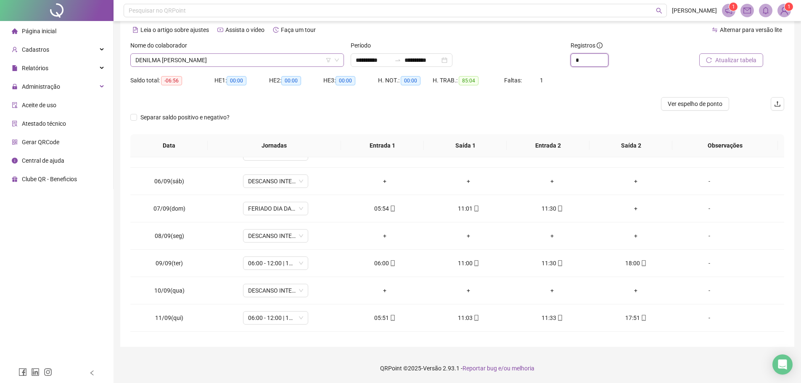
click at [246, 62] on span "DENILMA MARIA SILVA RODRIGUES" at bounding box center [237, 60] width 204 height 13
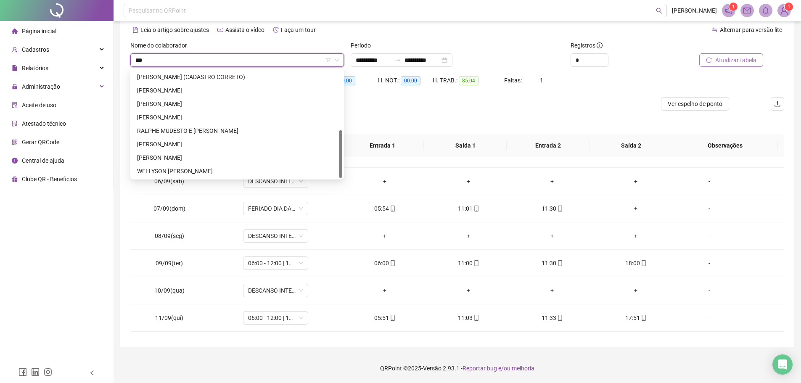
scroll to position [0, 0]
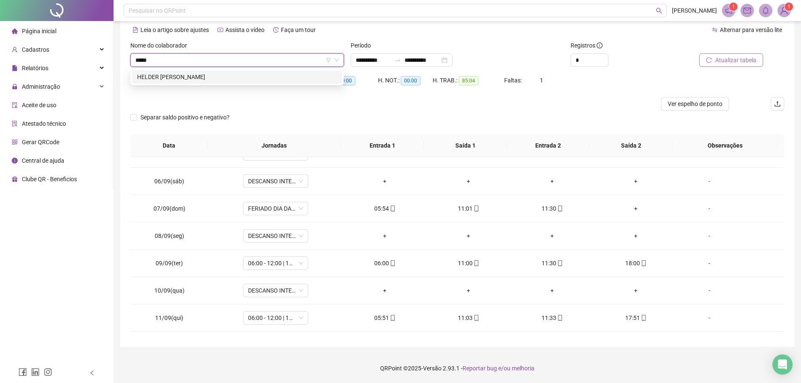
type input "******"
click at [221, 73] on div "HELDER LUIZ DA SILVA" at bounding box center [237, 76] width 200 height 9
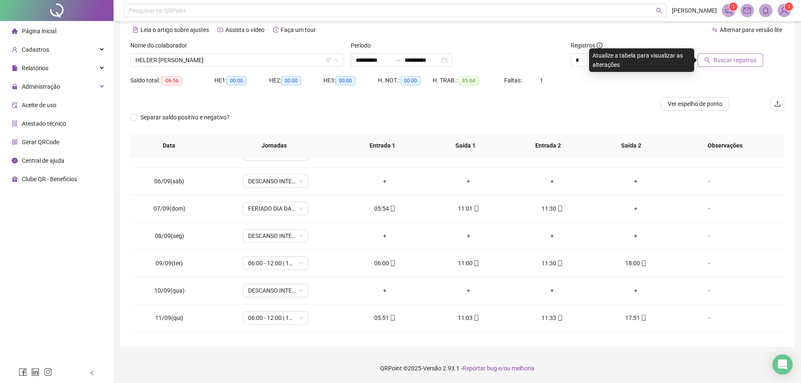
click at [743, 61] on span "Buscar registros" at bounding box center [735, 60] width 43 height 9
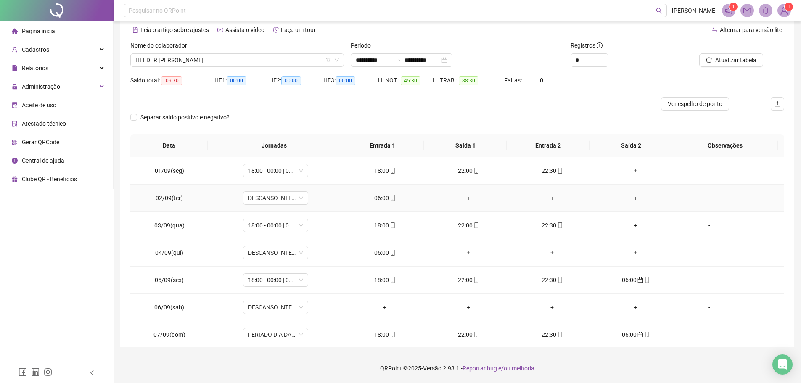
click at [382, 196] on div "06:00" at bounding box center [385, 198] width 70 height 9
type input "**********"
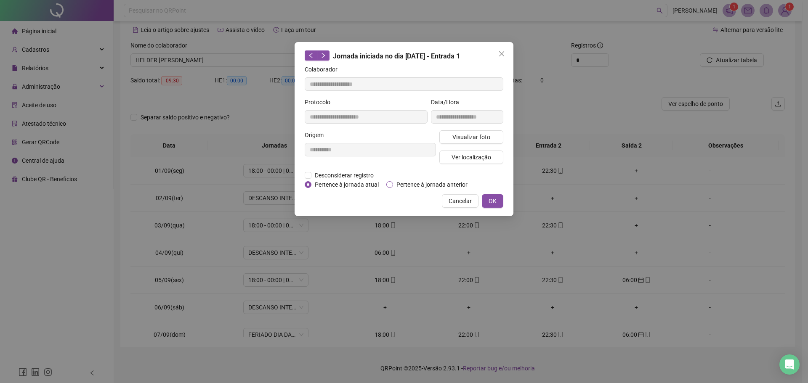
click at [400, 183] on span "Pertence à jornada anterior" at bounding box center [432, 184] width 78 height 9
click at [487, 203] on button "OK" at bounding box center [492, 200] width 21 height 13
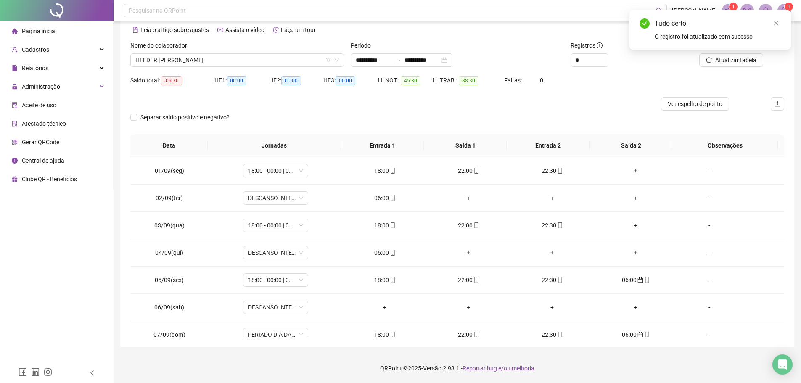
click at [721, 49] on div "Tudo certo! O registro foi atualizado com sucesso" at bounding box center [711, 30] width 162 height 40
click at [720, 61] on span "Atualizar tabela" at bounding box center [736, 60] width 41 height 9
click at [389, 253] on span "mobile" at bounding box center [392, 253] width 7 height 6
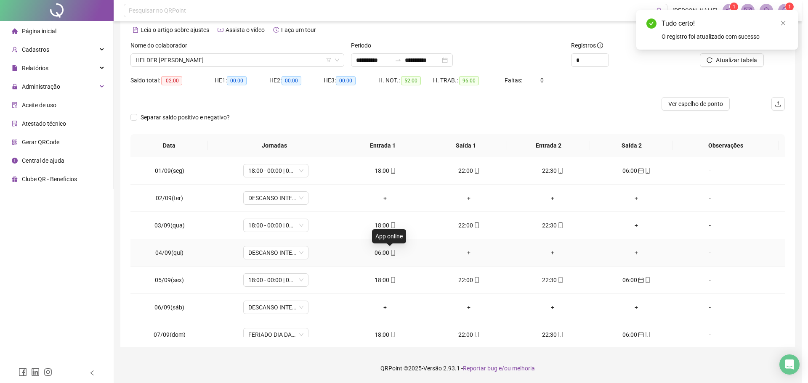
type input "**********"
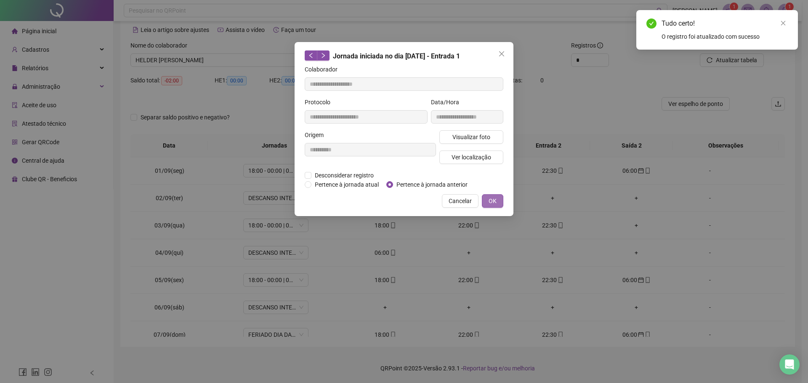
click at [487, 199] on button "OK" at bounding box center [492, 200] width 21 height 13
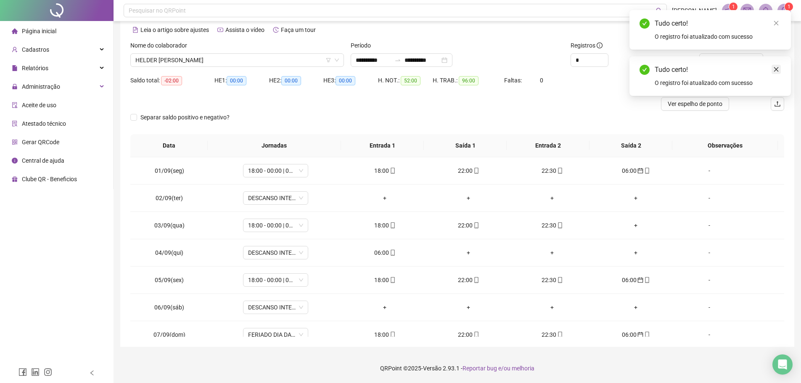
click at [778, 66] on icon "close" at bounding box center [777, 69] width 6 height 6
click at [777, 28] on div "Tudo certo!" at bounding box center [718, 24] width 126 height 10
click at [776, 26] on link "Close" at bounding box center [776, 23] width 9 height 9
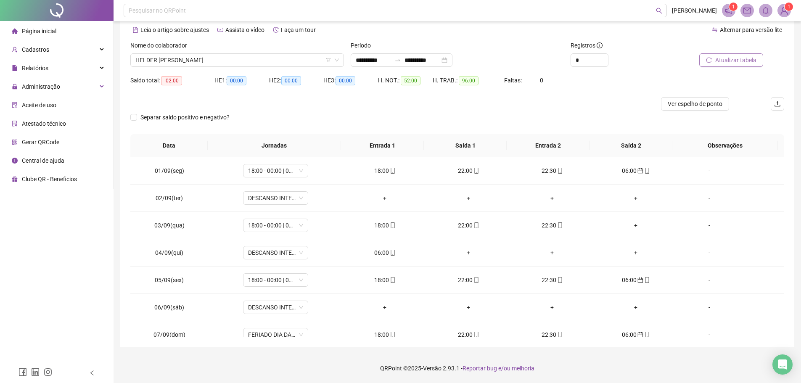
click at [724, 64] on span "Atualizar tabela" at bounding box center [736, 60] width 41 height 9
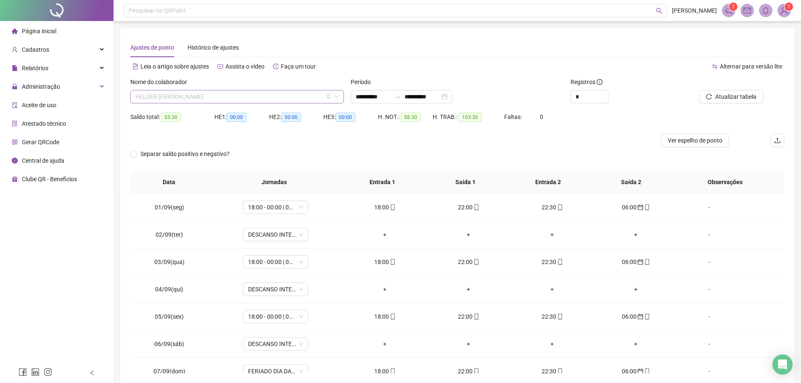
click at [208, 92] on span "HELDER LUIZ DA SILVA" at bounding box center [237, 96] width 204 height 13
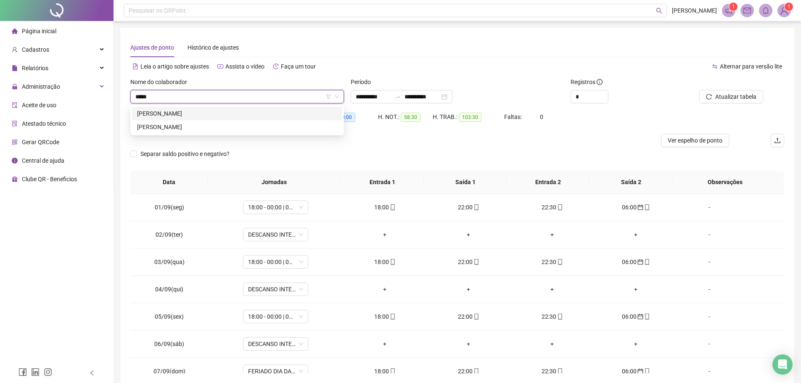
type input "******"
click at [224, 113] on div "JOELMA SOUSA FERREIRA" at bounding box center [237, 113] width 200 height 9
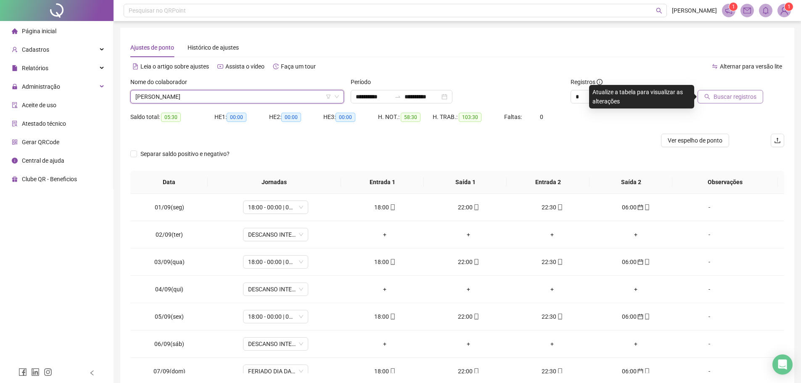
click at [729, 98] on span "Buscar registros" at bounding box center [735, 96] width 43 height 9
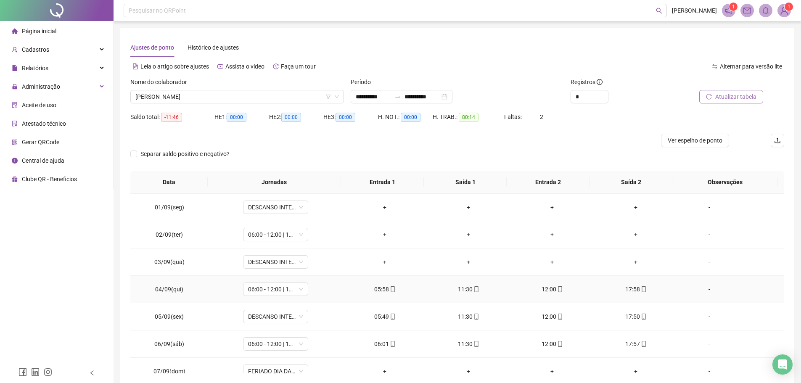
click at [377, 288] on div "05:58" at bounding box center [385, 289] width 70 height 9
type input "**********"
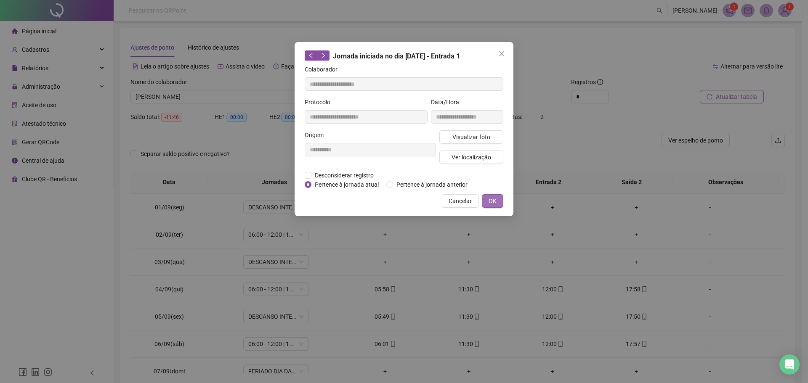
click at [490, 200] on span "OK" at bounding box center [492, 200] width 8 height 9
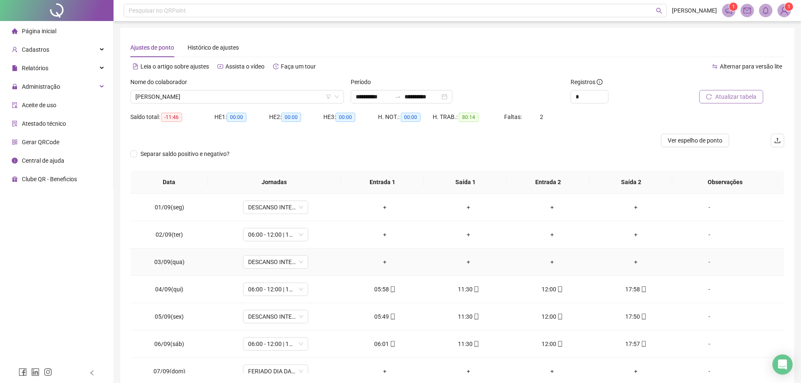
scroll to position [42, 0]
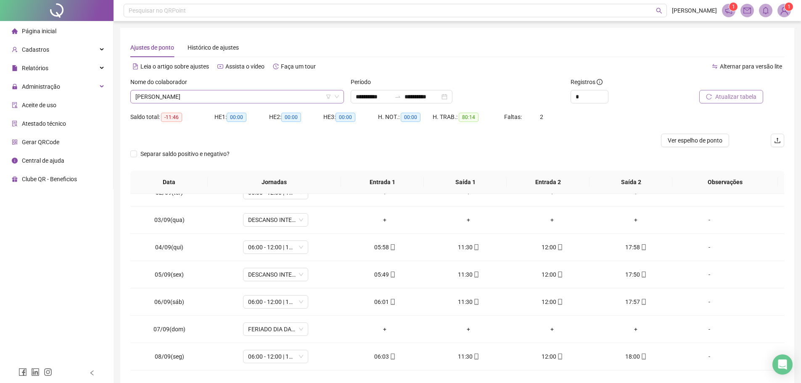
click at [236, 93] on span "JOELMA SOUSA FERREIRA" at bounding box center [237, 96] width 204 height 13
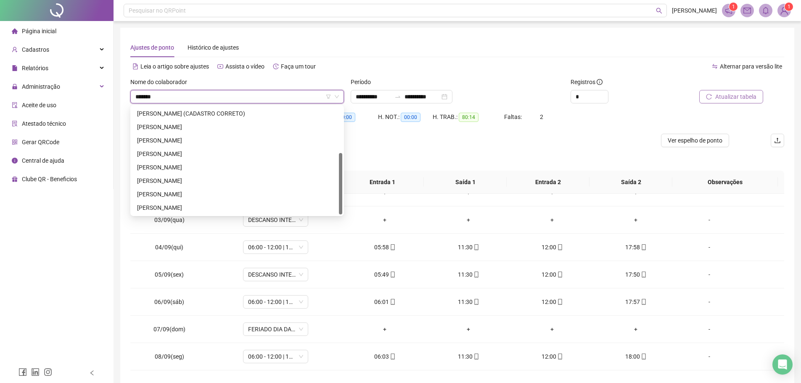
scroll to position [0, 0]
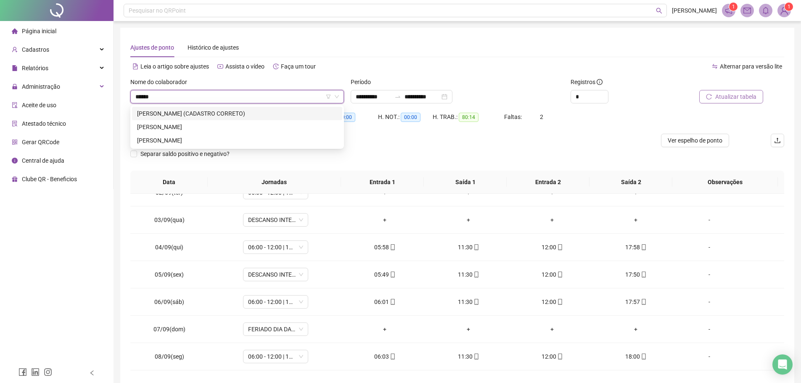
type input "*******"
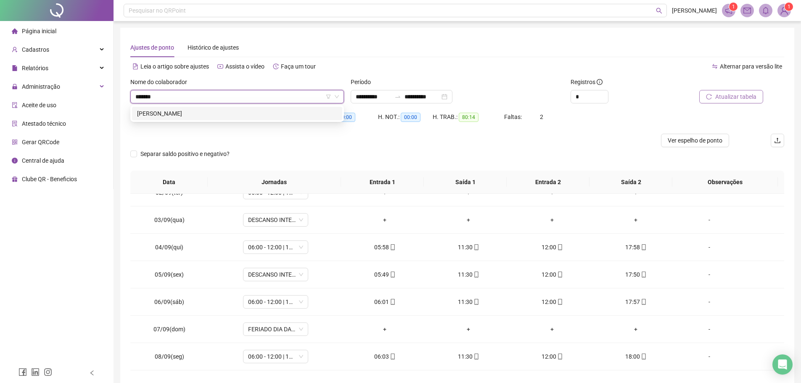
click at [242, 109] on div "PAULO ERNANDES MOREIRA PINTO" at bounding box center [237, 113] width 210 height 13
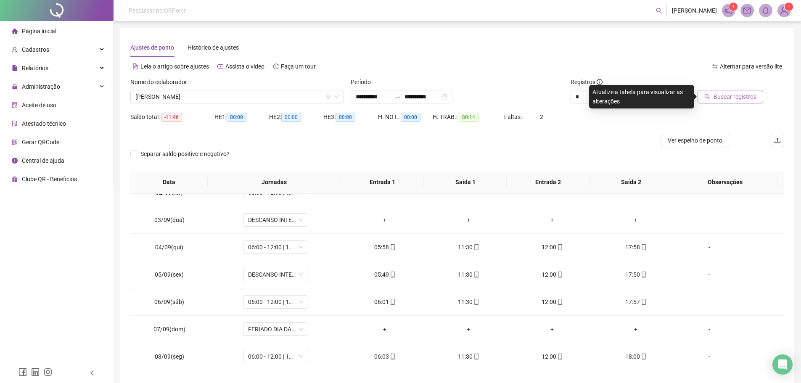
click at [731, 93] on button "Buscar registros" at bounding box center [731, 96] width 66 height 13
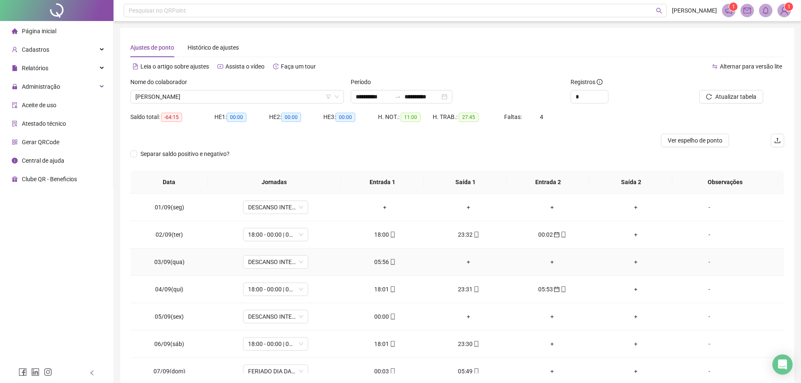
click at [384, 262] on div "05:56" at bounding box center [385, 261] width 70 height 9
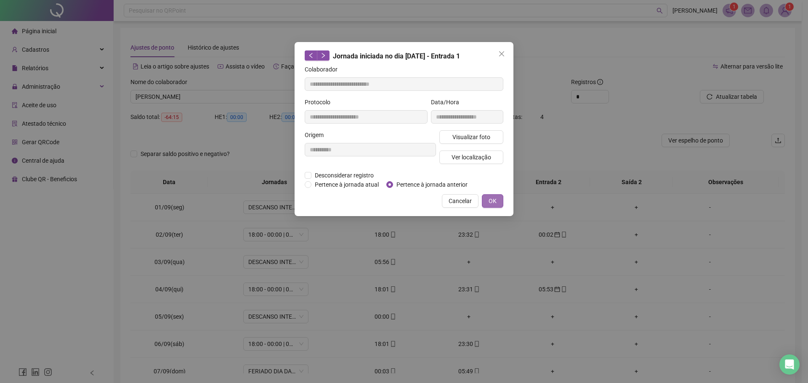
click at [487, 196] on button "OK" at bounding box center [492, 200] width 21 height 13
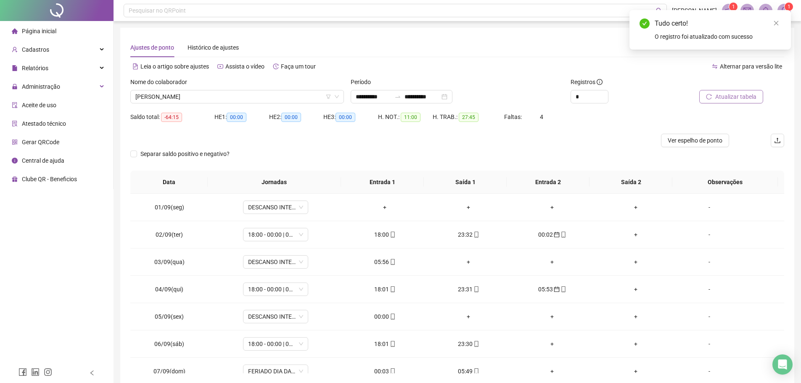
click at [724, 95] on span "Atualizar tabela" at bounding box center [736, 96] width 41 height 9
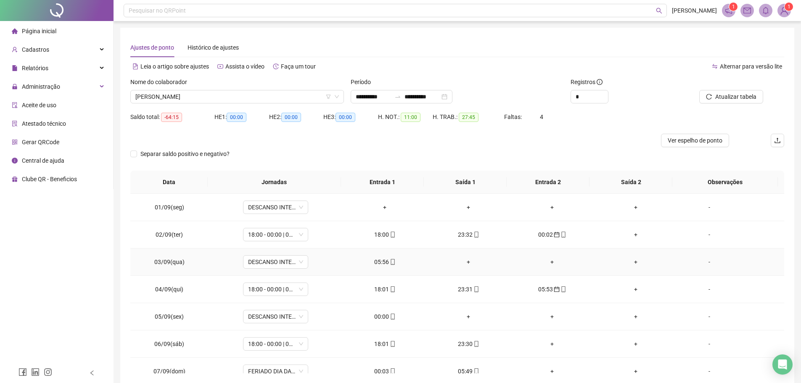
click at [385, 260] on div "05:56" at bounding box center [385, 261] width 70 height 9
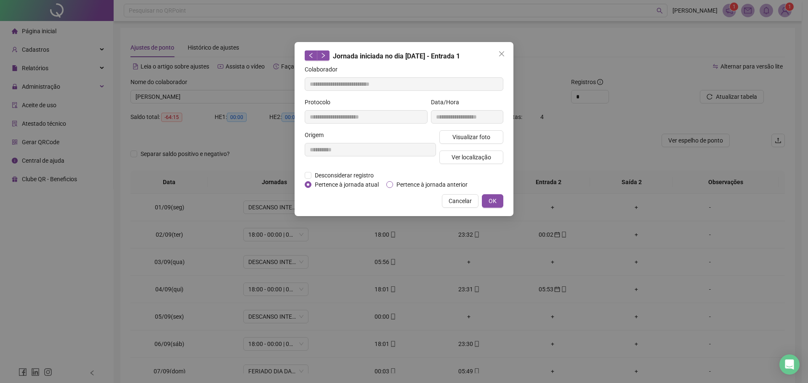
click at [407, 182] on span "Pertence à jornada anterior" at bounding box center [432, 184] width 78 height 9
click at [501, 197] on button "OK" at bounding box center [492, 200] width 21 height 13
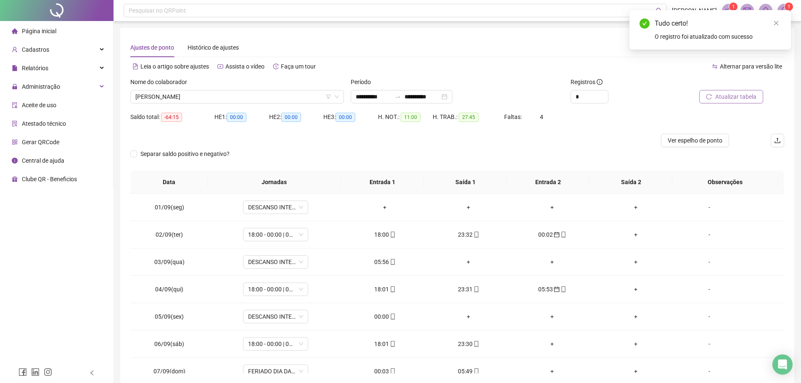
click at [731, 93] on span "Atualizar tabela" at bounding box center [736, 96] width 41 height 9
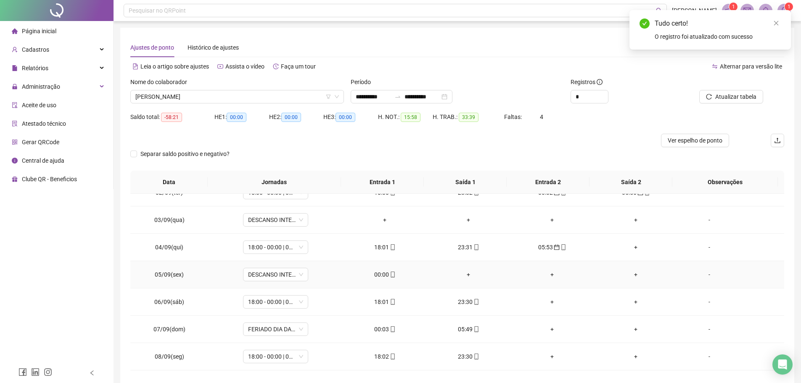
click at [383, 275] on div "00:00" at bounding box center [385, 274] width 70 height 9
type input "**********"
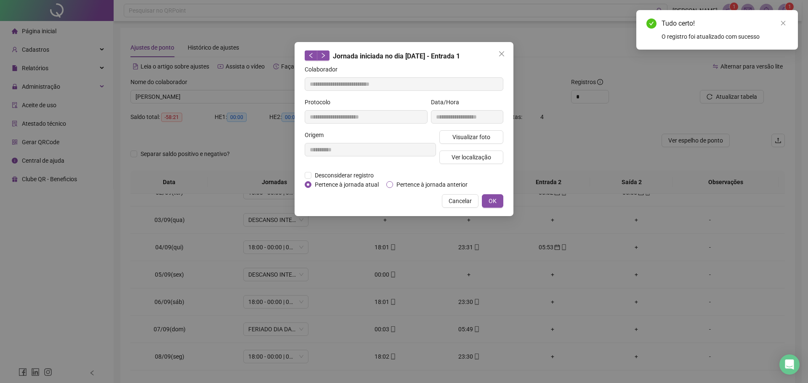
click at [389, 188] on label "Pertence à jornada anterior" at bounding box center [428, 184] width 85 height 9
click at [486, 199] on button "OK" at bounding box center [492, 200] width 21 height 13
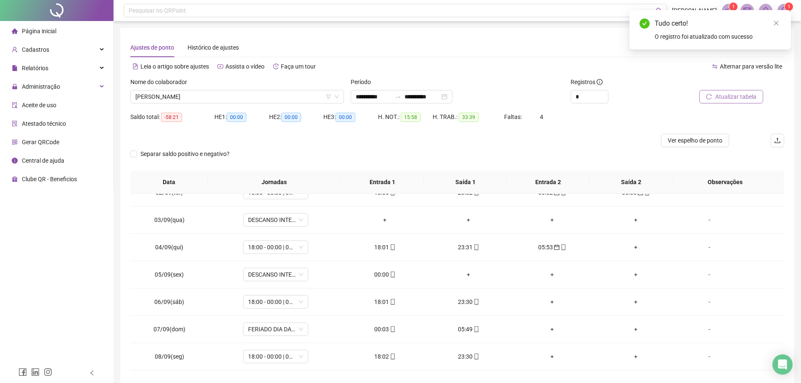
click at [716, 102] on button "Atualizar tabela" at bounding box center [732, 96] width 64 height 13
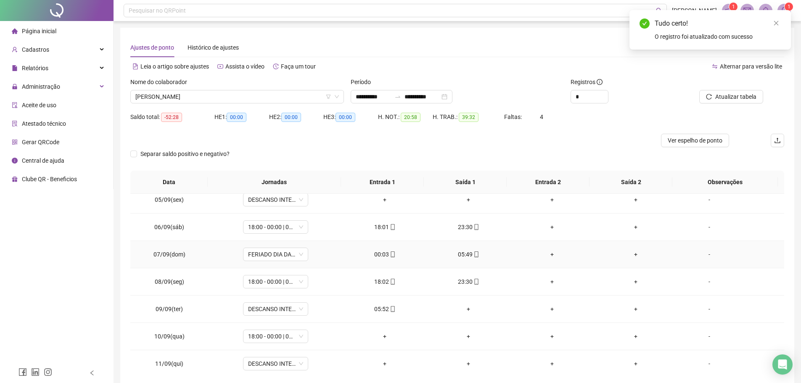
scroll to position [126, 0]
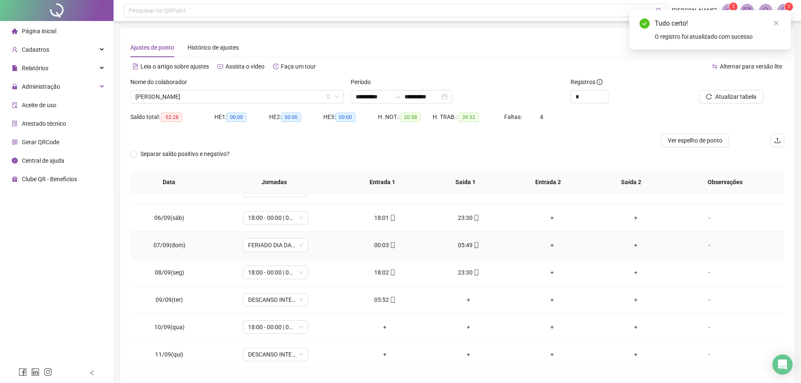
click at [382, 244] on div "00:03" at bounding box center [385, 245] width 70 height 9
type input "**********"
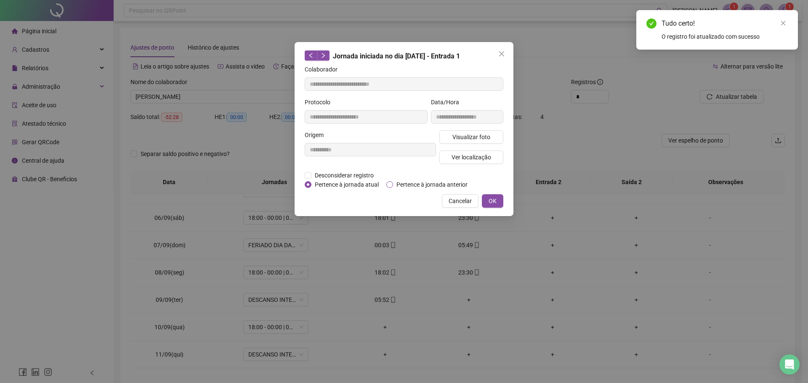
click at [418, 182] on span "Pertence à jornada anterior" at bounding box center [432, 184] width 78 height 9
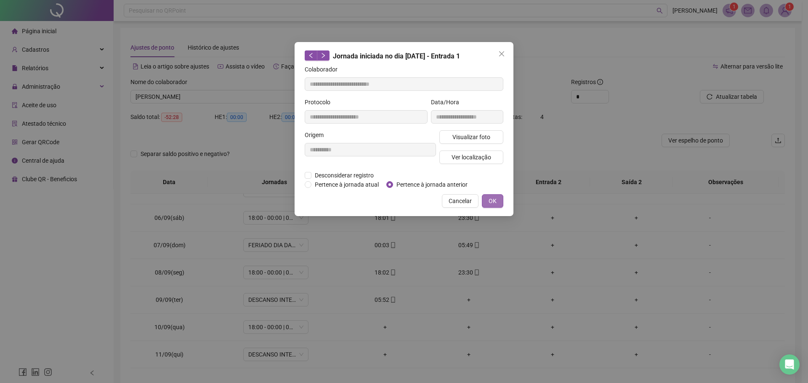
click at [498, 199] on button "OK" at bounding box center [492, 200] width 21 height 13
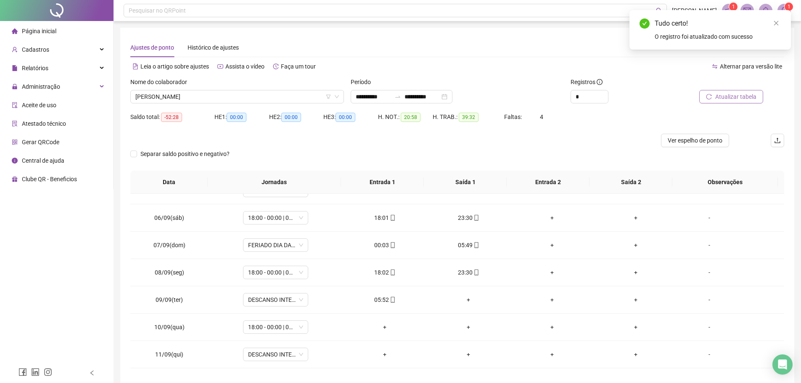
click at [751, 96] on span "Atualizar tabela" at bounding box center [736, 96] width 41 height 9
click at [384, 249] on div "05:49" at bounding box center [385, 245] width 70 height 9
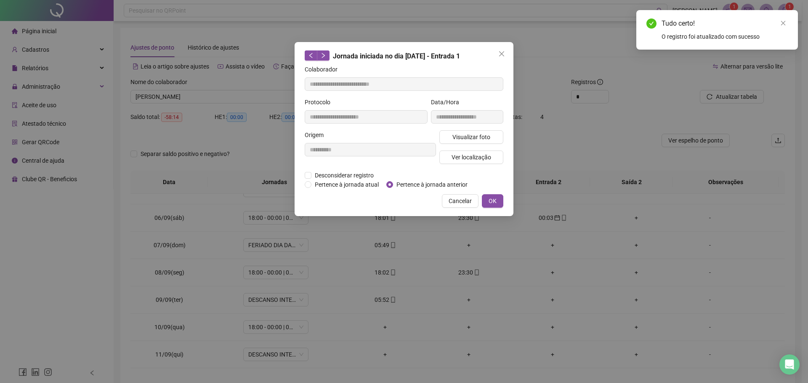
type input "**********"
click at [399, 182] on span "Pertence à jornada anterior" at bounding box center [432, 184] width 78 height 9
click at [493, 204] on span "OK" at bounding box center [492, 200] width 8 height 9
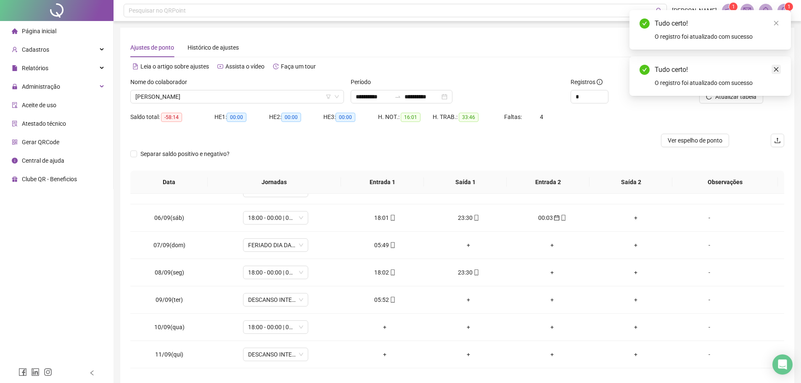
click at [774, 70] on icon "close" at bounding box center [777, 69] width 6 height 6
click at [717, 98] on span "Atualizar tabela" at bounding box center [736, 96] width 41 height 9
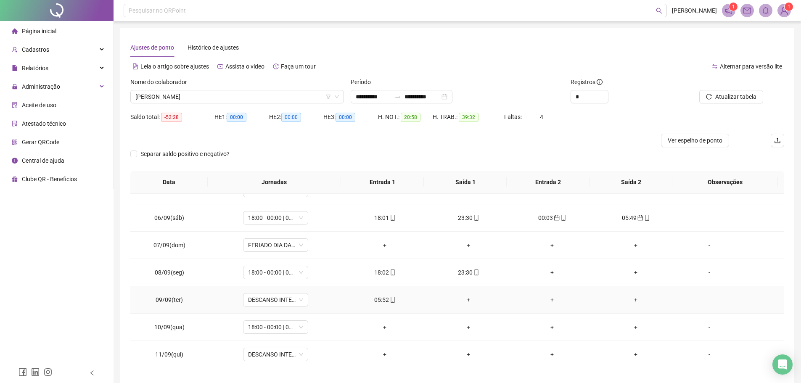
click at [377, 296] on div "05:52" at bounding box center [385, 299] width 70 height 9
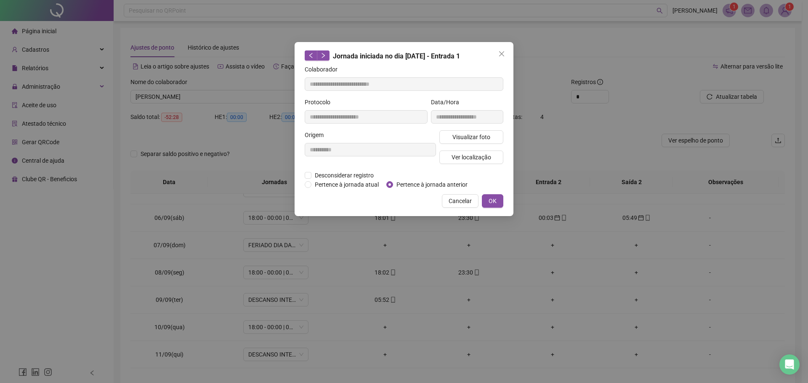
type input "**********"
click at [398, 185] on span "Pertence à jornada anterior" at bounding box center [432, 184] width 78 height 9
click at [493, 197] on span "OK" at bounding box center [492, 200] width 8 height 9
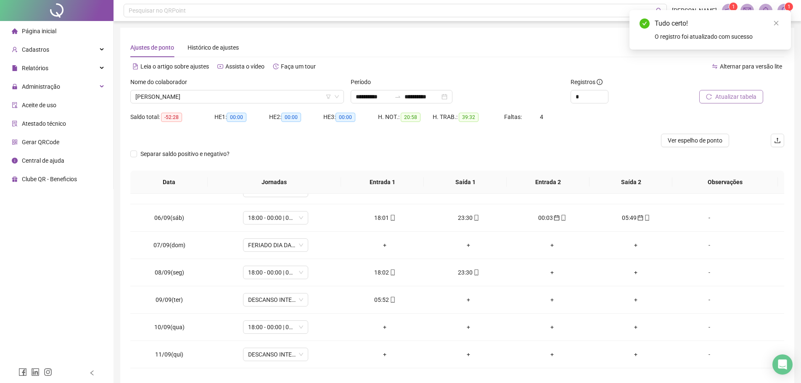
click at [723, 98] on span "Atualizar tabela" at bounding box center [736, 96] width 41 height 9
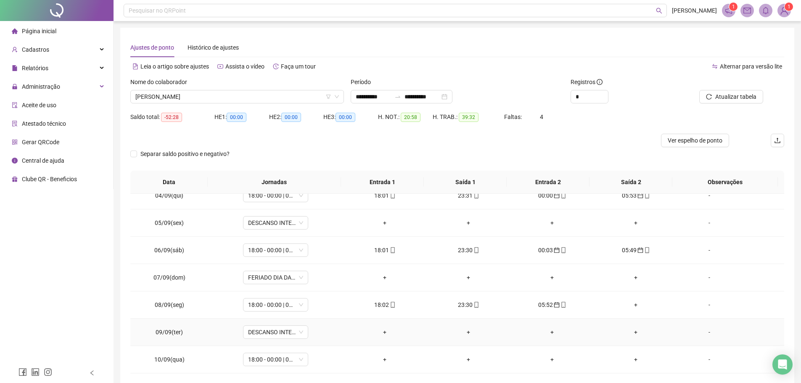
scroll to position [75, 0]
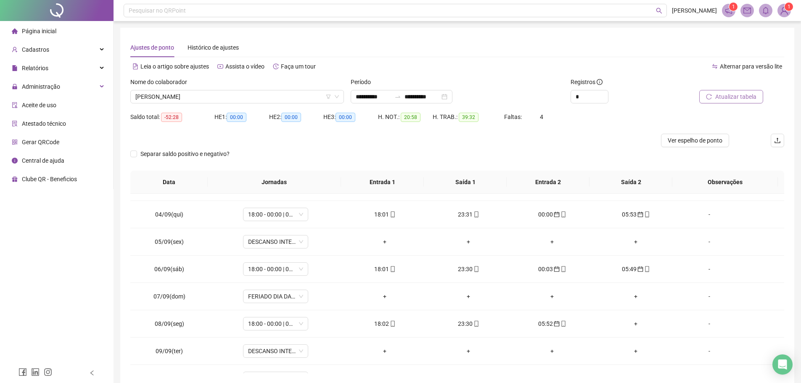
click at [735, 99] on span "Atualizar tabela" at bounding box center [736, 96] width 41 height 9
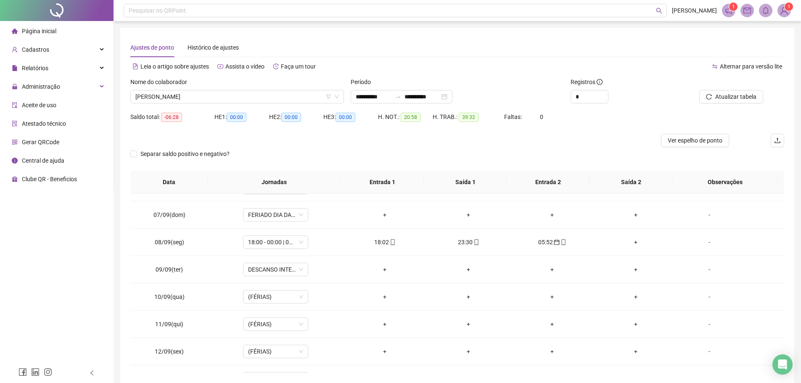
scroll to position [168, 0]
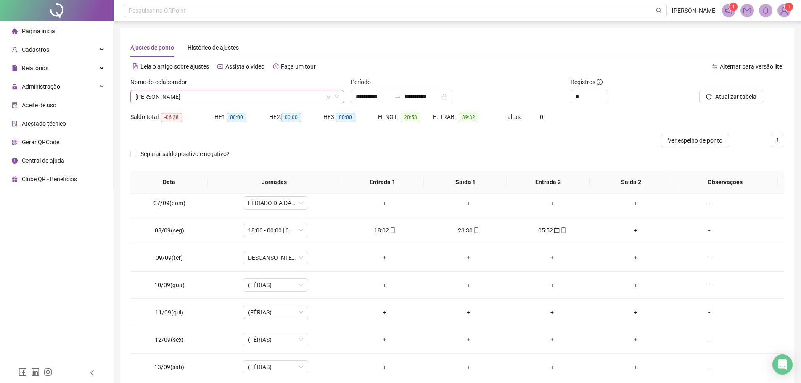
click at [242, 93] on span "PAULO ERNANDES MOREIRA PINTO" at bounding box center [237, 96] width 204 height 13
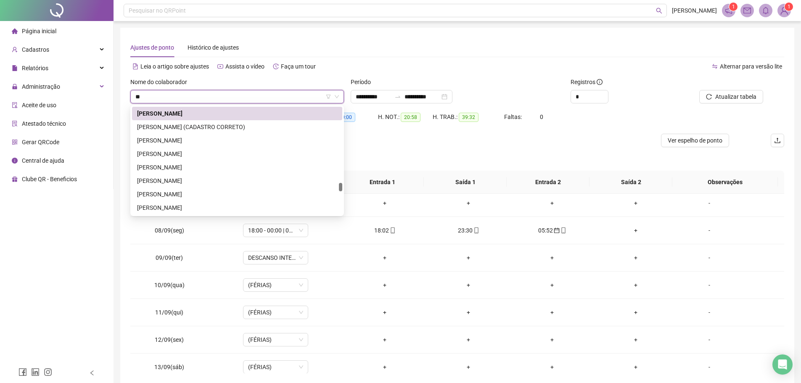
scroll to position [538, 0]
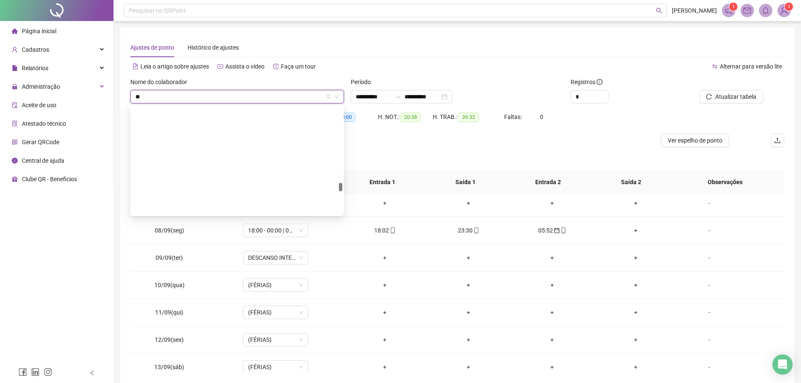
type input "***"
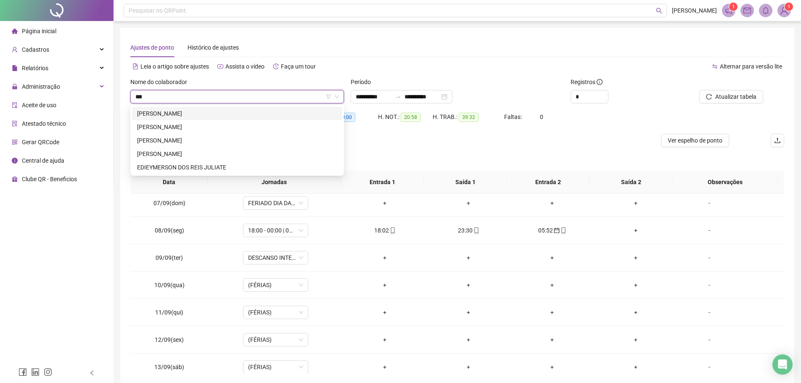
scroll to position [0, 0]
click at [203, 107] on div "DIEGO ALVES DOS SANTOS" at bounding box center [237, 113] width 210 height 13
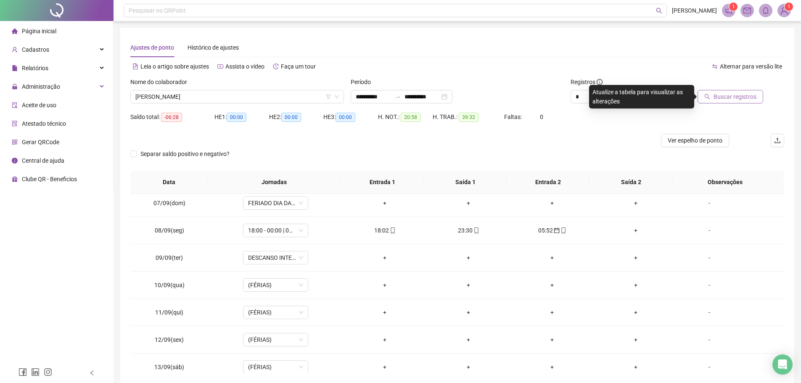
click at [716, 98] on span "Buscar registros" at bounding box center [735, 96] width 43 height 9
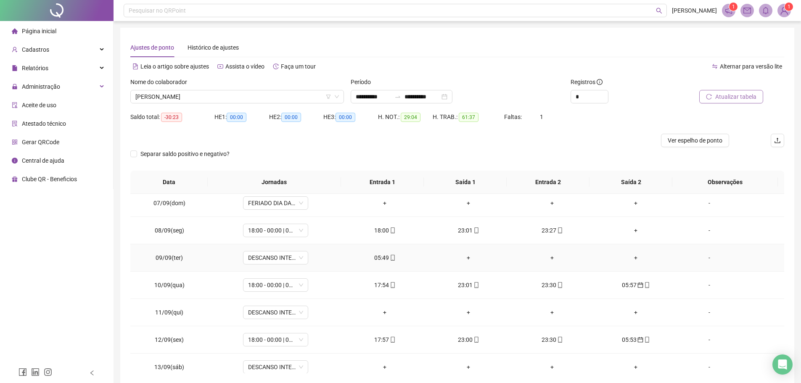
click at [385, 259] on div "05:49" at bounding box center [385, 257] width 70 height 9
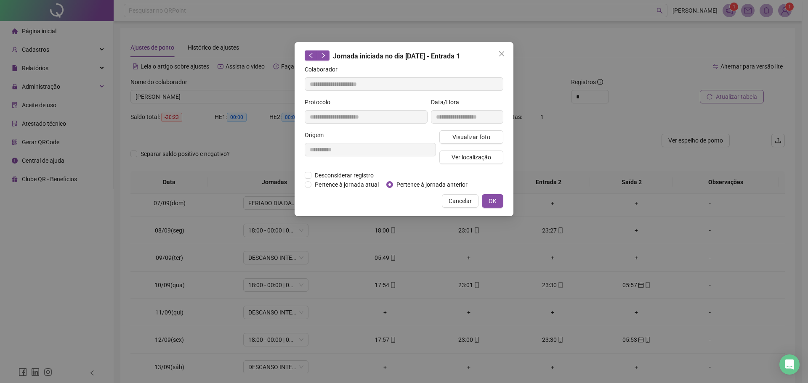
type input "**********"
click at [498, 201] on button "OK" at bounding box center [492, 200] width 21 height 13
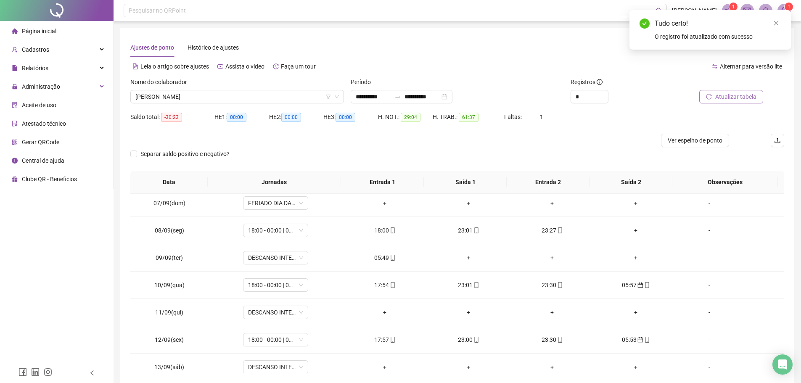
click at [756, 94] on span "Atualizar tabela" at bounding box center [736, 96] width 41 height 9
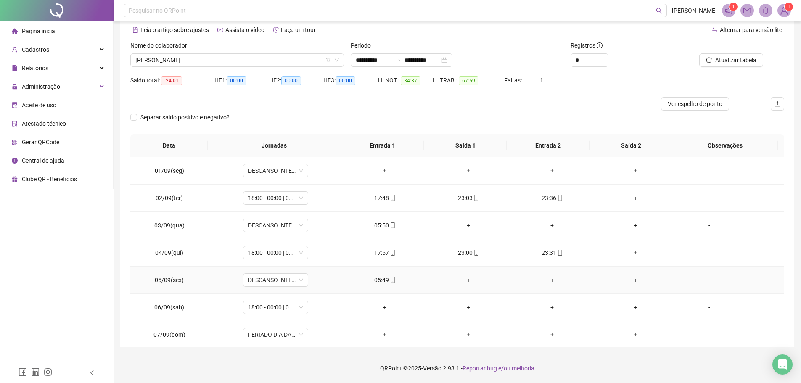
click at [379, 280] on div "05:49" at bounding box center [385, 280] width 70 height 9
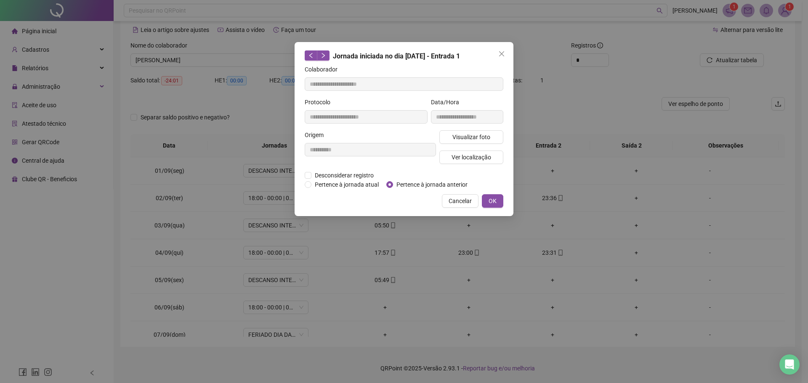
type input "**********"
click at [389, 179] on div "Desconsiderar registro Pertence ao lanche" at bounding box center [404, 175] width 199 height 9
click at [496, 195] on button "OK" at bounding box center [492, 200] width 21 height 13
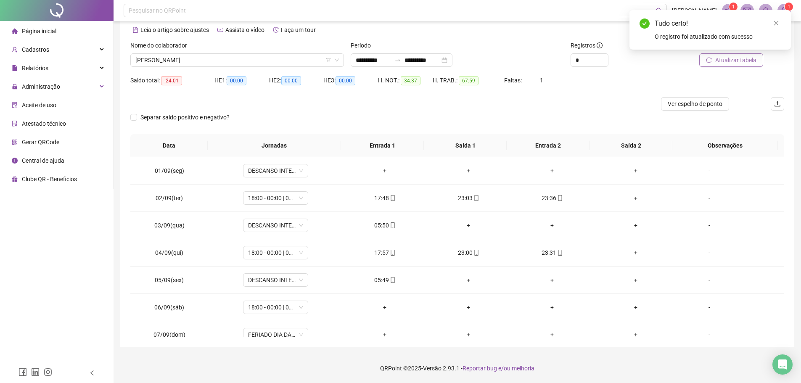
click at [731, 61] on span "Atualizar tabela" at bounding box center [736, 60] width 41 height 9
click at [379, 225] on div "05:50" at bounding box center [385, 225] width 70 height 9
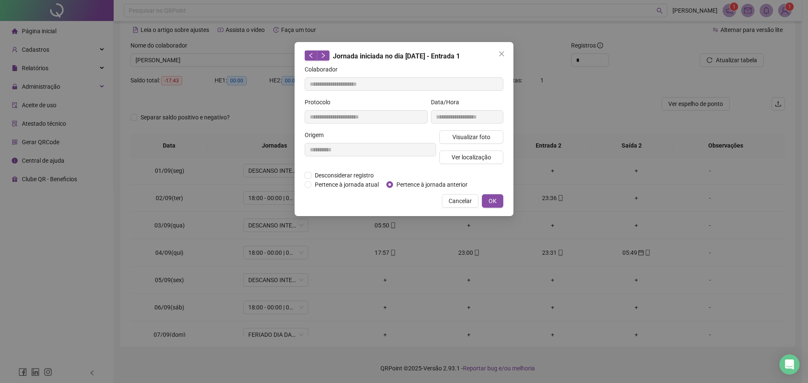
type input "**********"
click at [495, 202] on span "OK" at bounding box center [492, 200] width 8 height 9
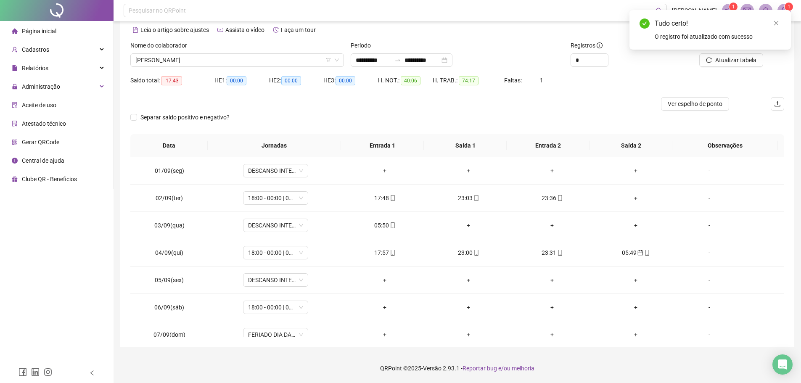
click at [719, 50] on div "Tudo certo! O registro foi atualizado com sucesso" at bounding box center [711, 30] width 162 height 40
click at [720, 58] on span "Atualizar tabela" at bounding box center [736, 60] width 41 height 9
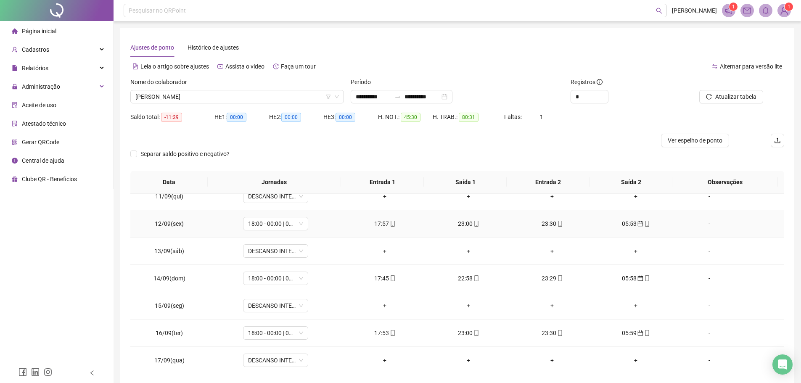
scroll to position [285, 0]
click at [597, 142] on div at bounding box center [375, 140] width 491 height 13
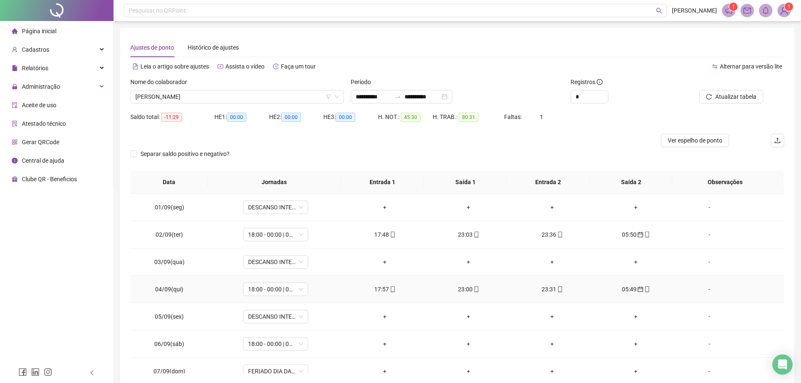
scroll to position [42, 0]
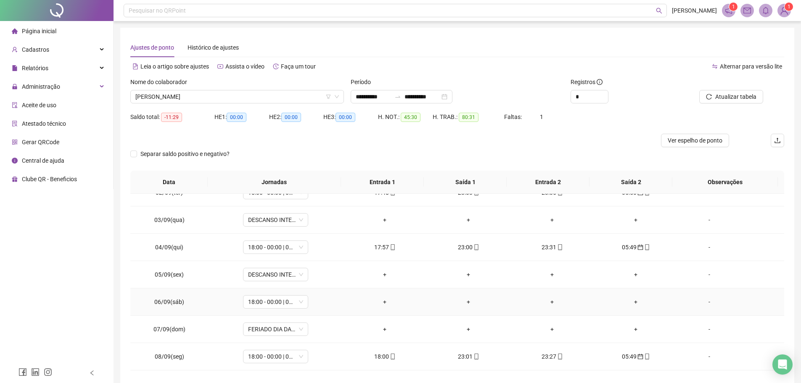
click at [703, 302] on div "-" at bounding box center [710, 301] width 50 height 9
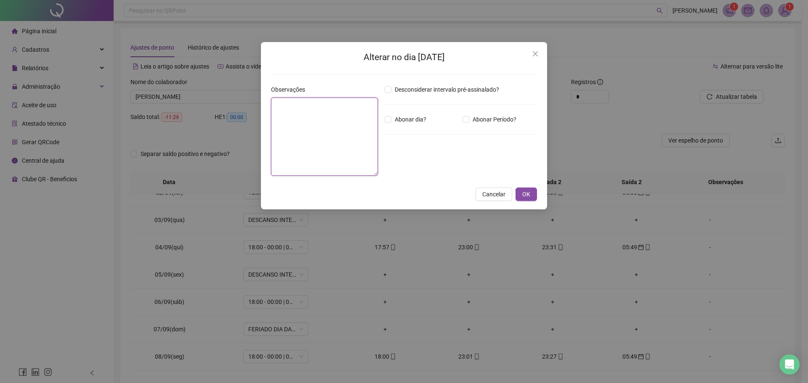
click at [293, 128] on textarea at bounding box center [324, 137] width 107 height 78
type textarea "*"
type textarea "*****"
click at [523, 193] on span "OK" at bounding box center [526, 194] width 8 height 9
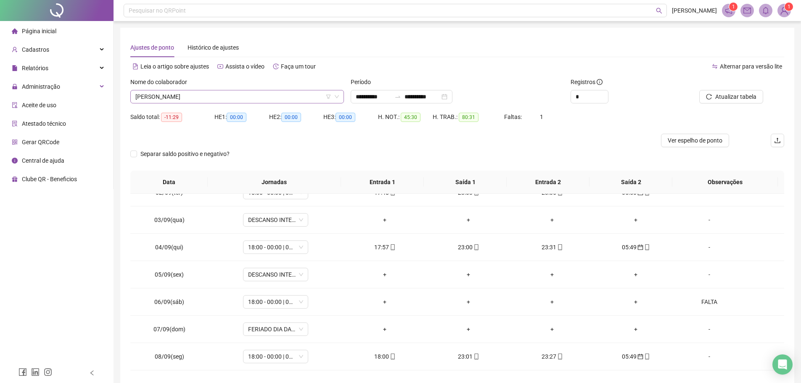
click at [225, 97] on span "DIEGO ALVES DOS SANTOS" at bounding box center [237, 96] width 204 height 13
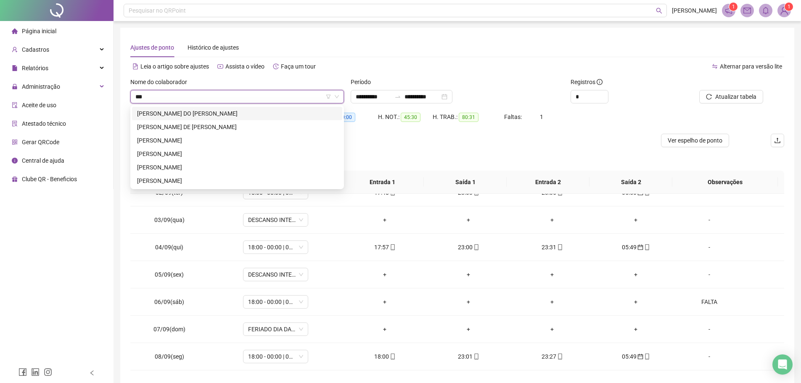
scroll to position [0, 0]
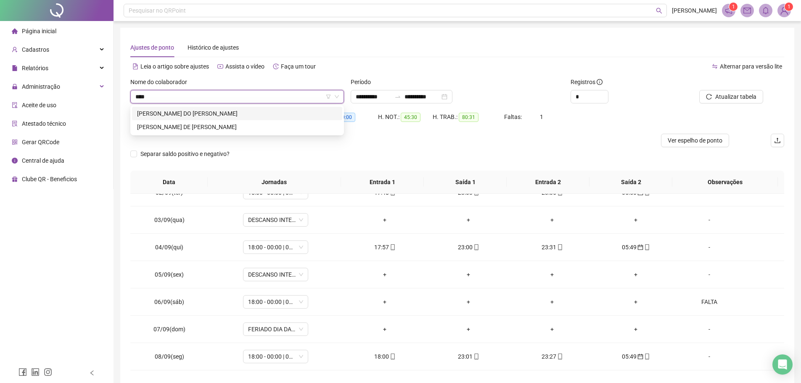
click at [227, 111] on div "ALAN CARLOS DO ESPIRITO SANTOS" at bounding box center [237, 113] width 200 height 9
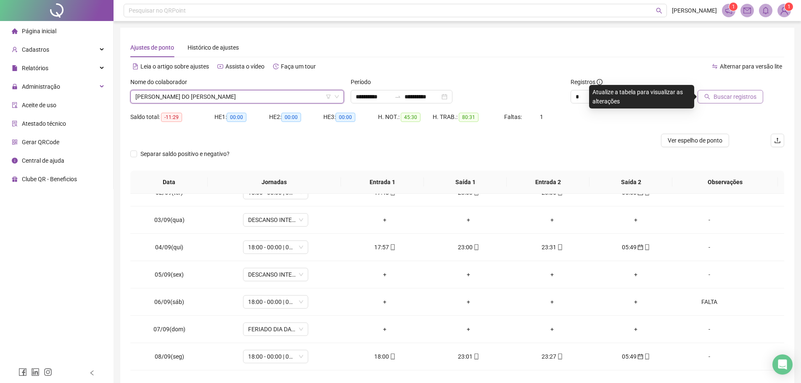
click at [724, 97] on span "Buscar registros" at bounding box center [735, 96] width 43 height 9
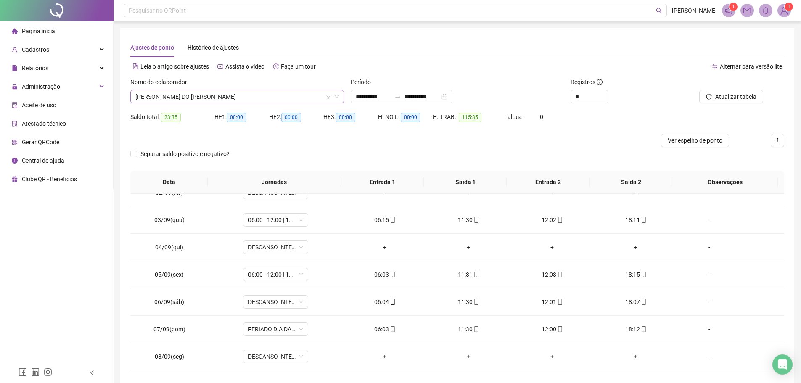
scroll to position [188, 0]
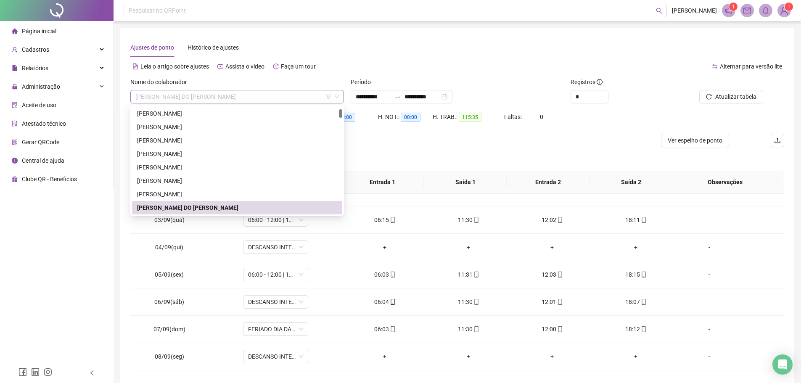
click at [254, 97] on span "ALAN CARLOS DO ESPIRITO SANTOS" at bounding box center [237, 96] width 204 height 13
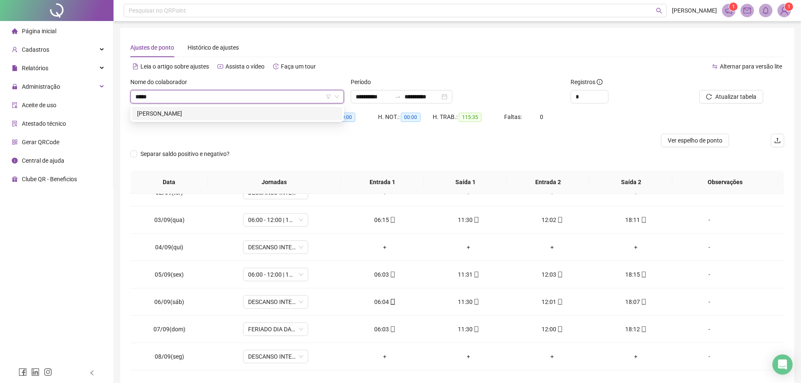
click at [252, 109] on div "ERICA APARECIDA PEREIRA NUNES" at bounding box center [237, 113] width 200 height 9
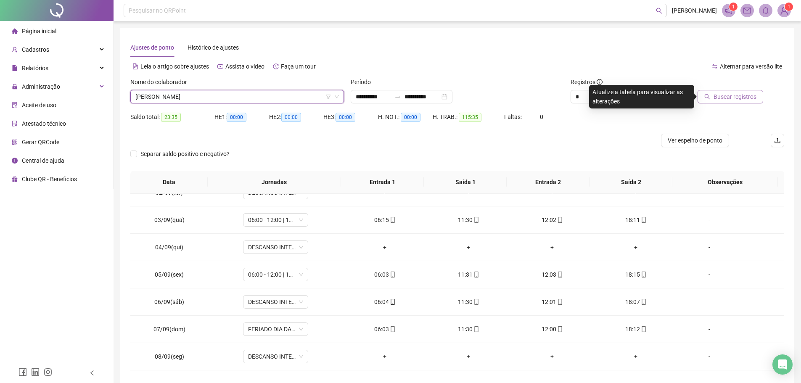
click at [730, 95] on span "Buscar registros" at bounding box center [735, 96] width 43 height 9
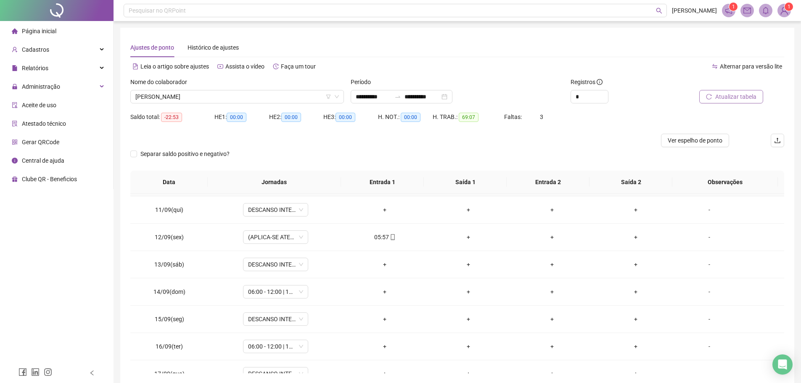
scroll to position [285, 0]
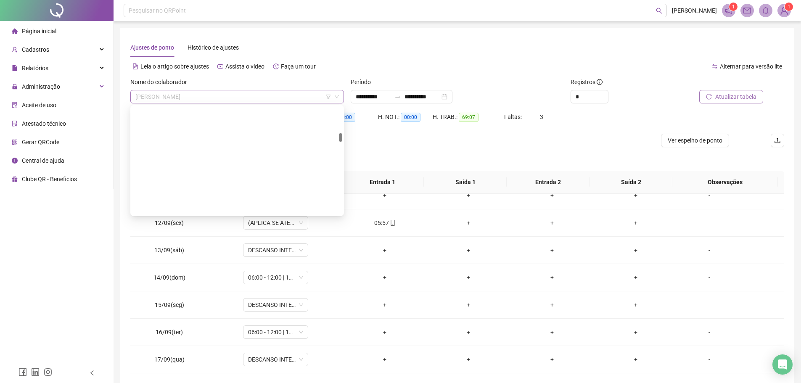
click at [266, 95] on span "ERICA APARECIDA PEREIRA NUNES" at bounding box center [237, 96] width 204 height 13
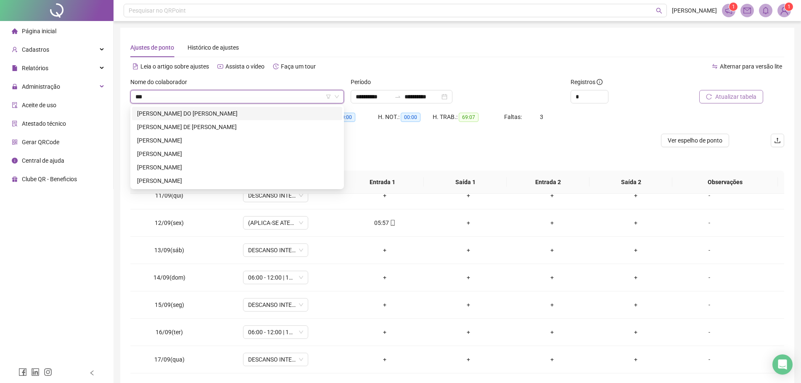
scroll to position [0, 0]
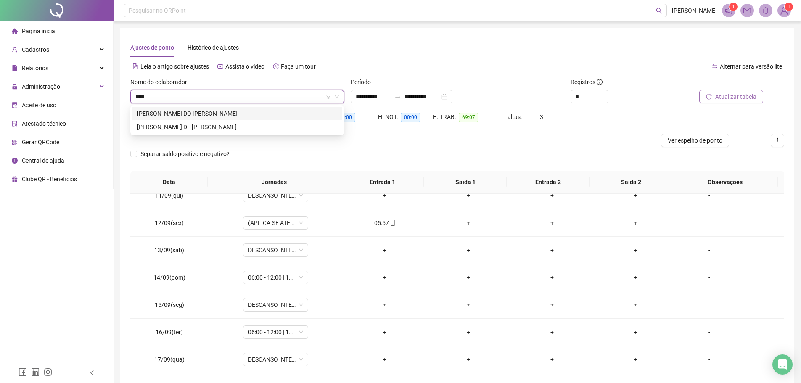
click at [243, 106] on div "284532 284845 ALAN CARLOS DO ESPIRITO SANTOS ALANO LUSTOSA DE ALENCAR NETO OLIV…" at bounding box center [237, 120] width 214 height 30
click at [246, 114] on div "ALAN CARLOS DO ESPIRITO SANTOS" at bounding box center [237, 113] width 200 height 9
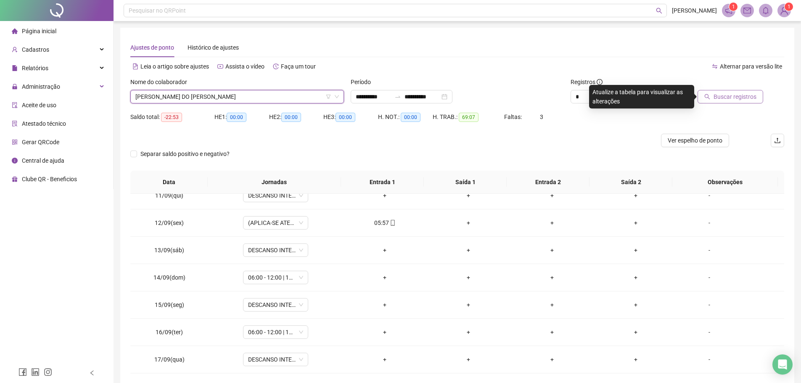
click at [728, 98] on span "Buscar registros" at bounding box center [735, 96] width 43 height 9
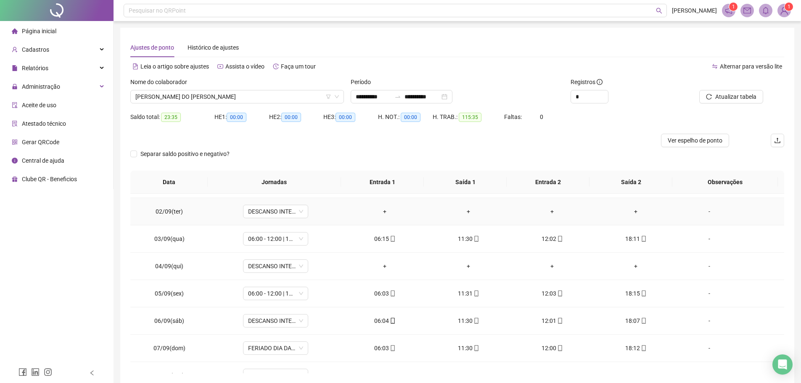
scroll to position [42, 0]
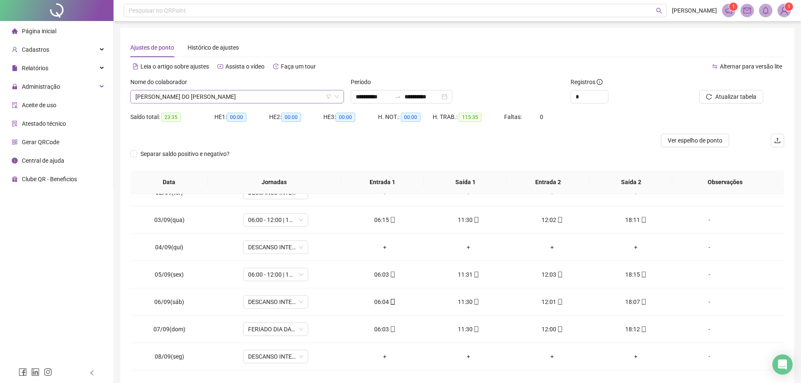
click at [284, 99] on span "ALAN CARLOS DO ESPIRITO SANTOS" at bounding box center [237, 96] width 204 height 13
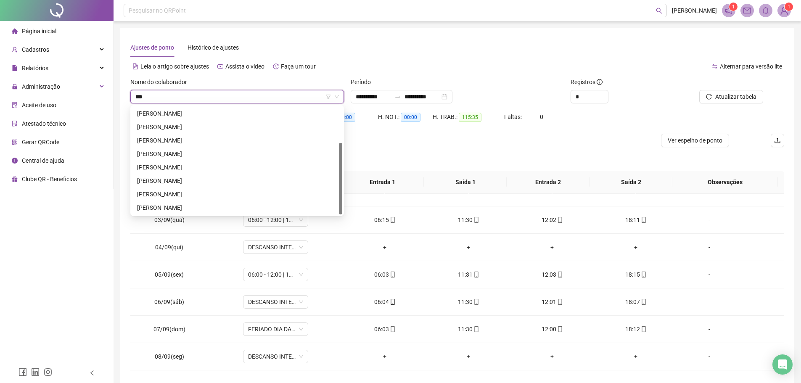
scroll to position [0, 0]
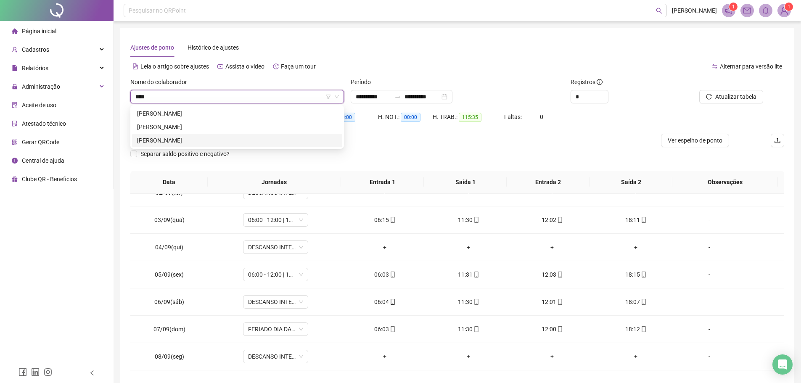
click at [213, 136] on div "FABRICIO SICHELERO RODRIGUES FILHO" at bounding box center [237, 140] width 200 height 9
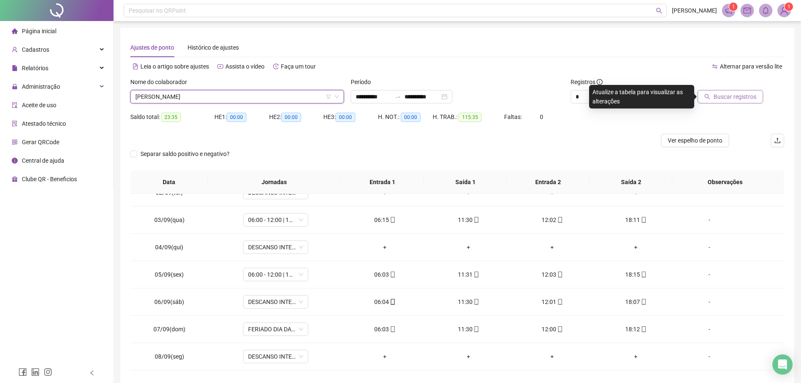
click at [718, 97] on span "Buscar registros" at bounding box center [735, 96] width 43 height 9
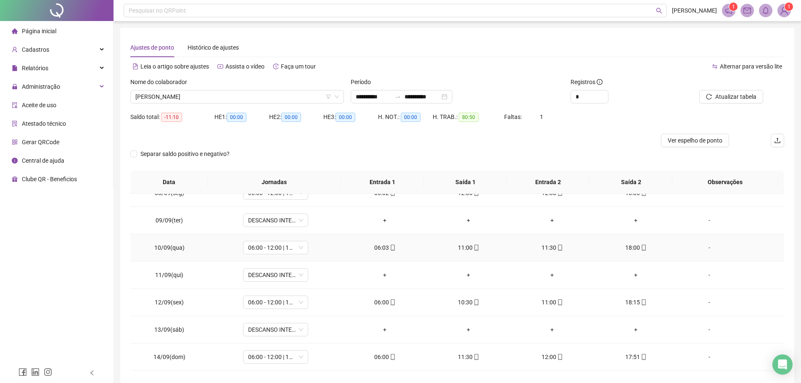
scroll to position [252, 0]
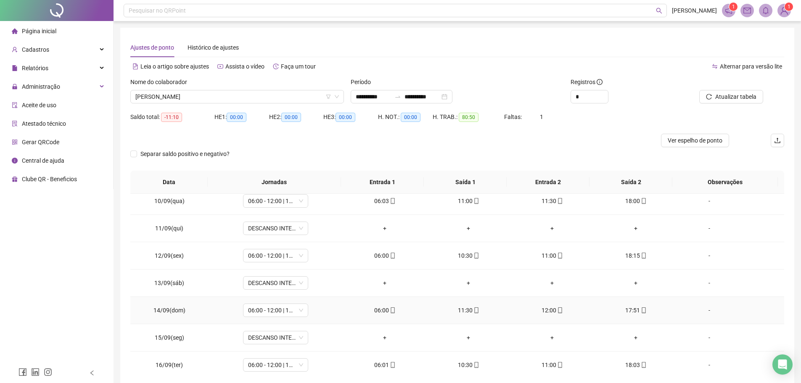
click at [391, 310] on icon "mobile" at bounding box center [393, 311] width 6 height 6
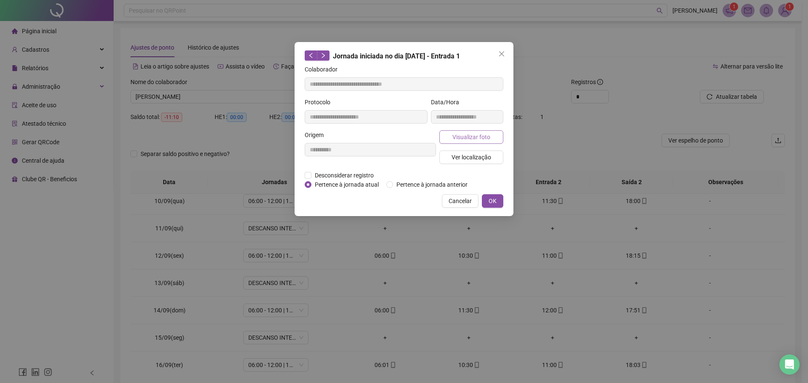
click at [447, 138] on button "Visualizar foto" at bounding box center [471, 136] width 64 height 13
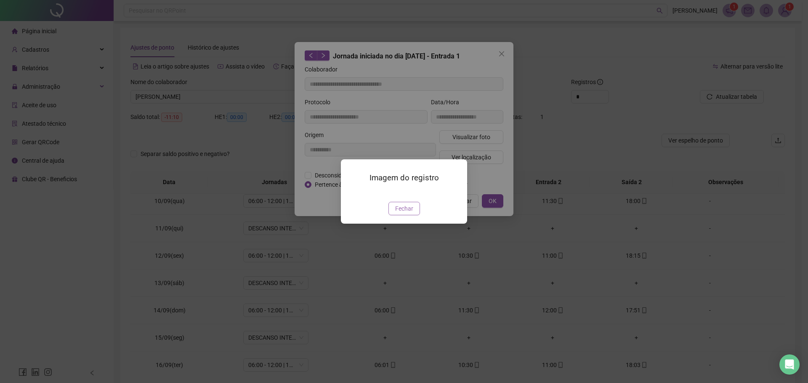
click at [400, 213] on span "Fechar" at bounding box center [404, 208] width 18 height 9
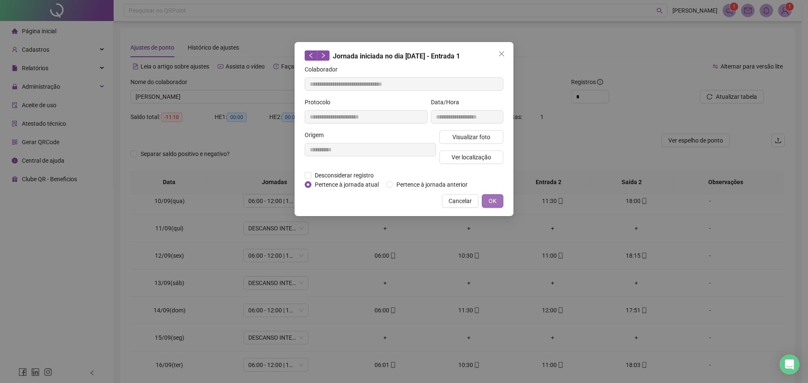
click at [486, 202] on button "OK" at bounding box center [492, 200] width 21 height 13
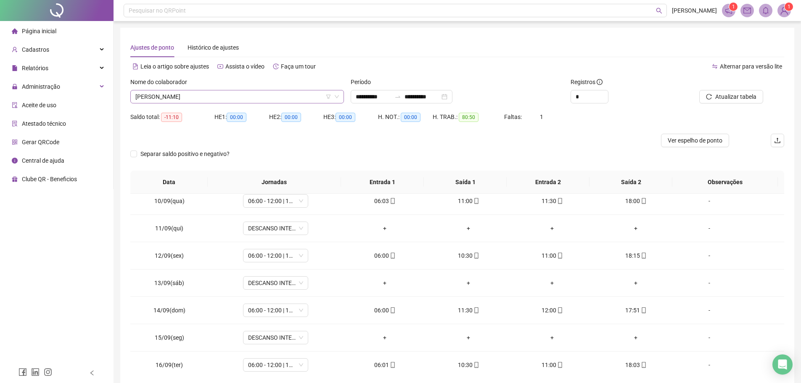
click at [275, 95] on span "FABRICIO SICHELERO RODRIGUES FILHO" at bounding box center [237, 96] width 204 height 13
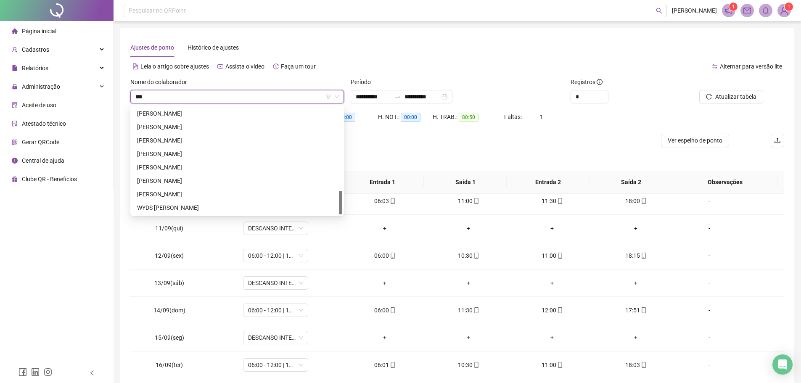
scroll to position [0, 0]
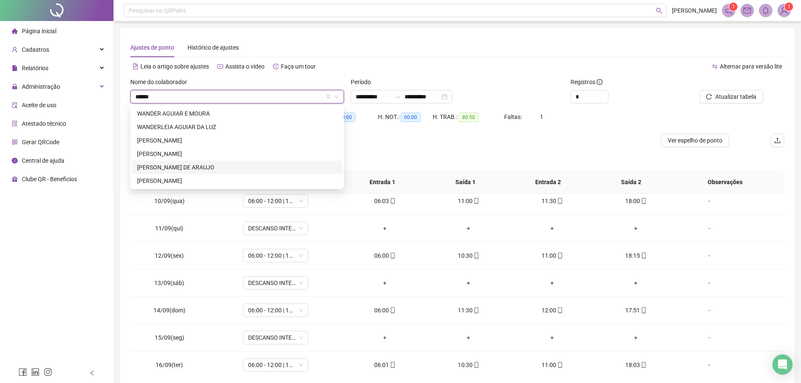
click at [226, 167] on div "WANDERSON CAMPOS DE ARAUJO" at bounding box center [237, 167] width 200 height 9
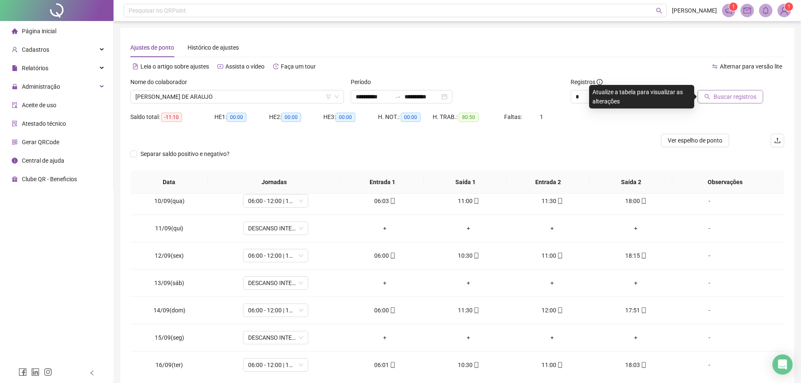
click at [737, 95] on span "Buscar registros" at bounding box center [735, 96] width 43 height 9
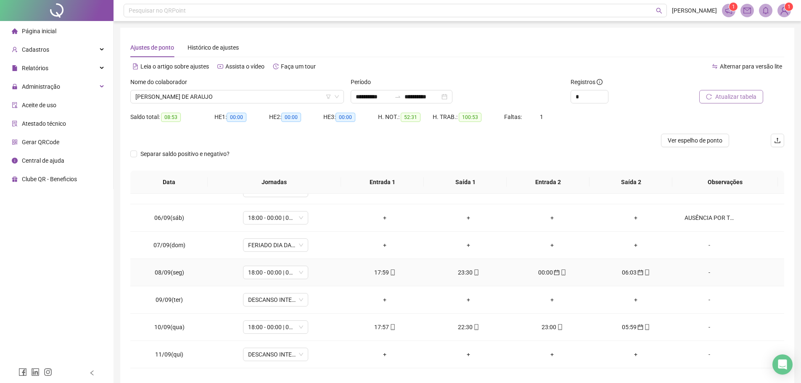
scroll to position [285, 0]
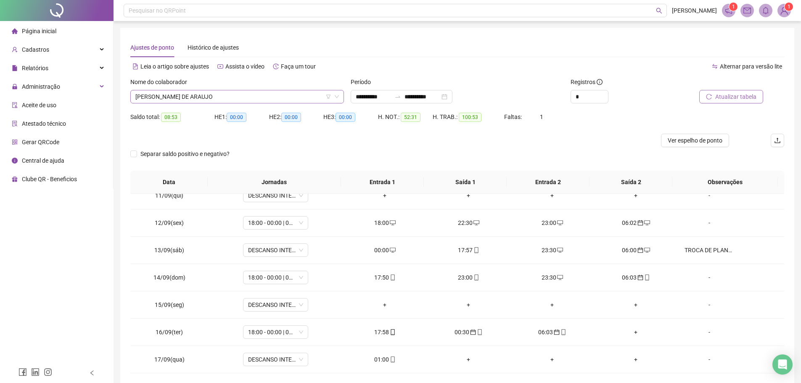
click at [235, 98] on span "WANDERSON CAMPOS DE ARAUJO" at bounding box center [237, 96] width 204 height 13
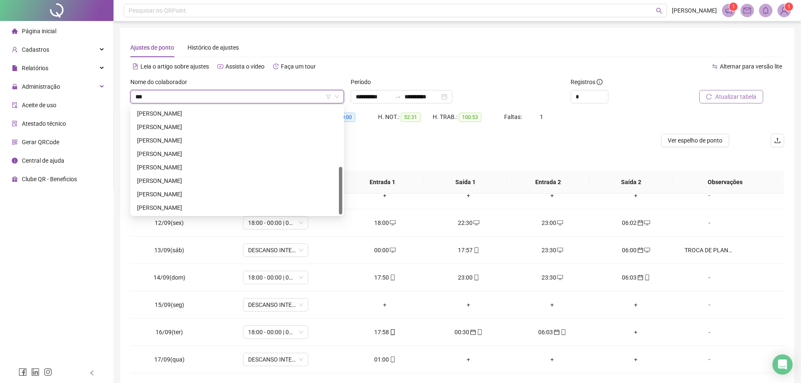
scroll to position [0, 0]
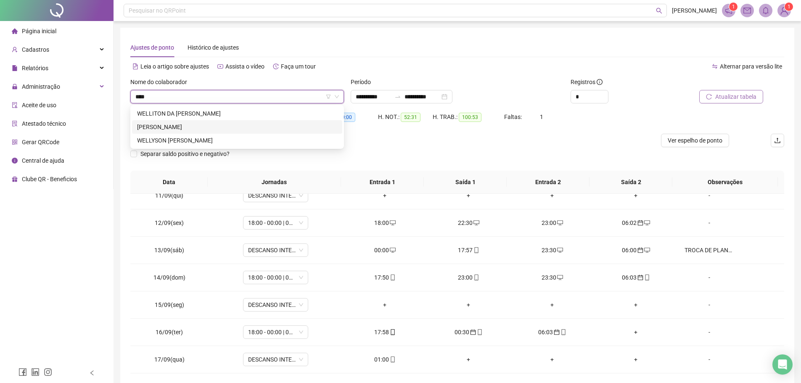
click at [219, 127] on div "WELLSON SOUZA CARNEIRO" at bounding box center [237, 126] width 200 height 9
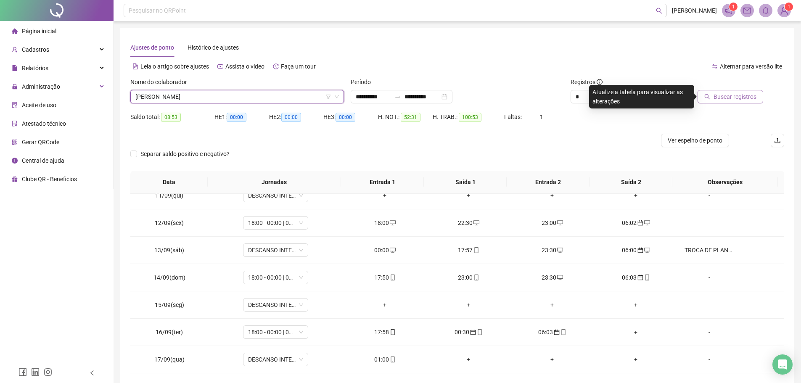
click at [734, 96] on span "Buscar registros" at bounding box center [735, 96] width 43 height 9
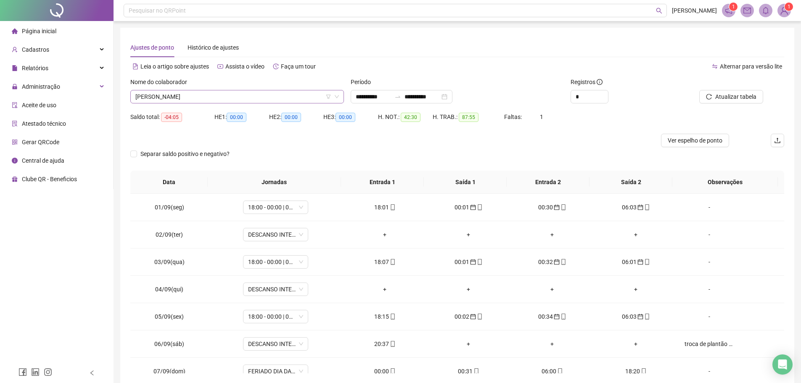
click at [220, 94] on span "WELLSON SOUZA CARNEIRO" at bounding box center [237, 96] width 204 height 13
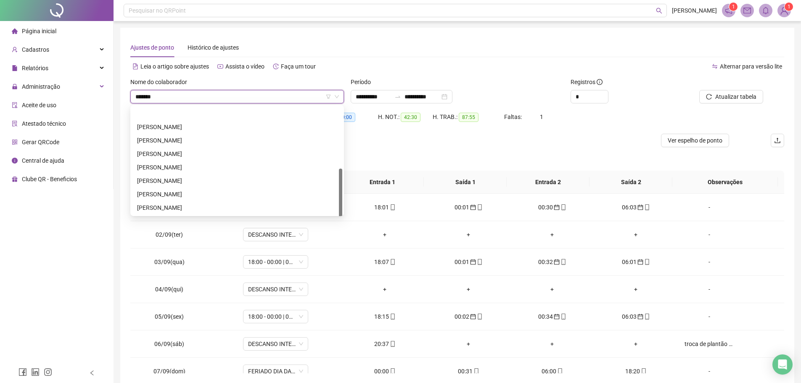
scroll to position [81, 0]
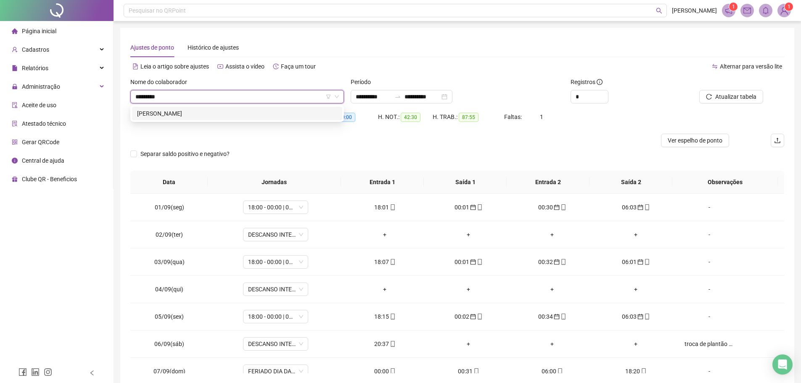
click at [241, 109] on div "ANTONIO EDILSON DE SOUSA SILVA" at bounding box center [237, 113] width 200 height 9
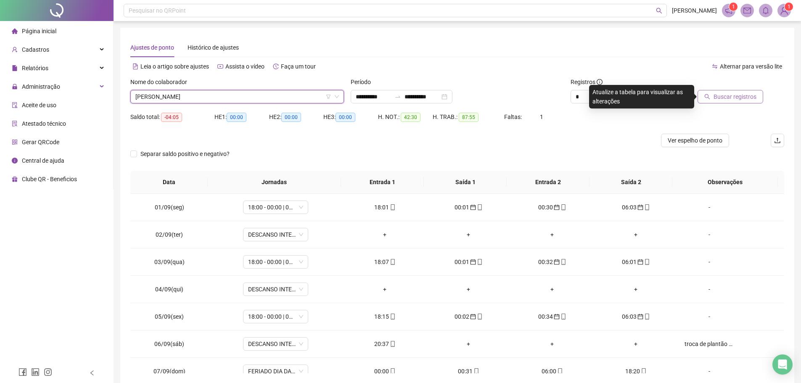
click at [730, 101] on span "Buscar registros" at bounding box center [735, 96] width 43 height 9
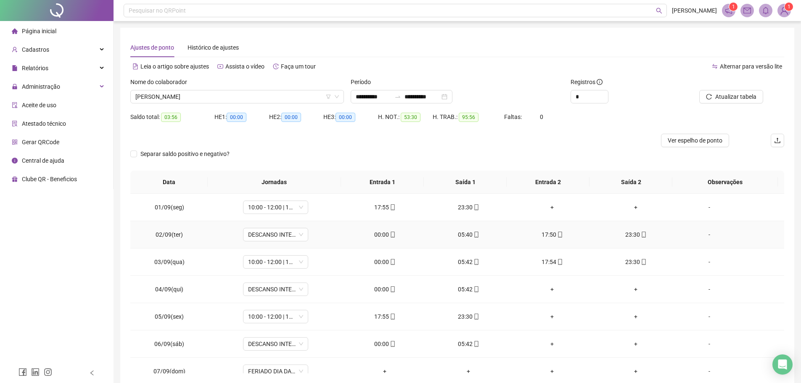
click at [385, 232] on div "00:00" at bounding box center [385, 234] width 70 height 9
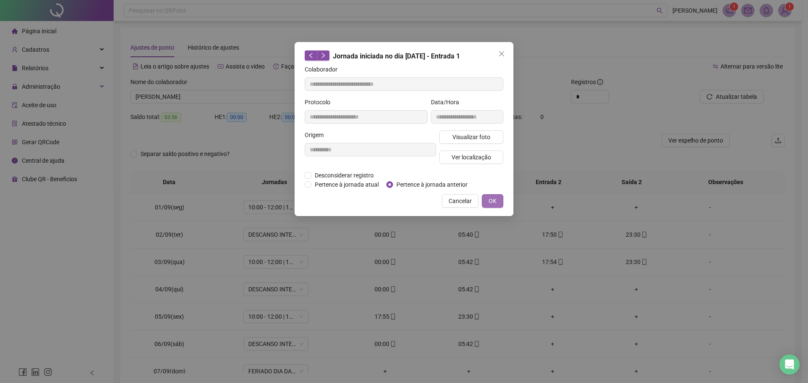
click at [496, 200] on button "OK" at bounding box center [492, 200] width 21 height 13
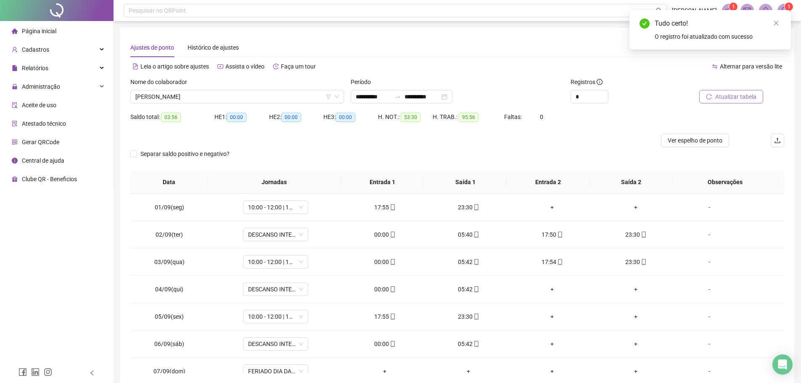
click at [732, 94] on span "Atualizar tabela" at bounding box center [736, 96] width 41 height 9
click at [380, 232] on div "05:40" at bounding box center [385, 234] width 70 height 9
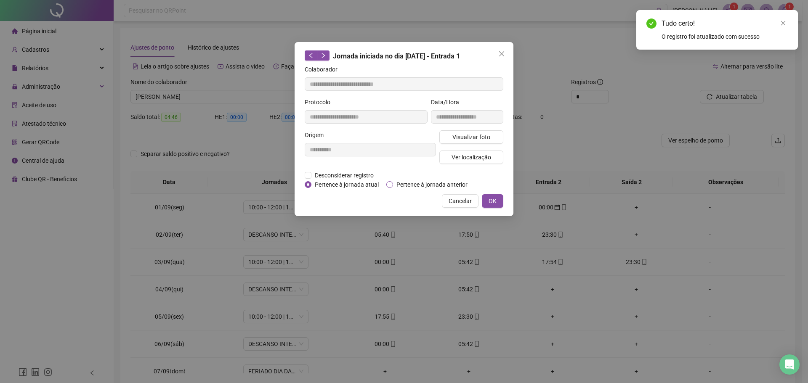
click at [394, 184] on span "Pertence à jornada anterior" at bounding box center [432, 184] width 78 height 9
click at [505, 196] on div "**********" at bounding box center [403, 129] width 219 height 174
click at [498, 199] on button "OK" at bounding box center [492, 200] width 21 height 13
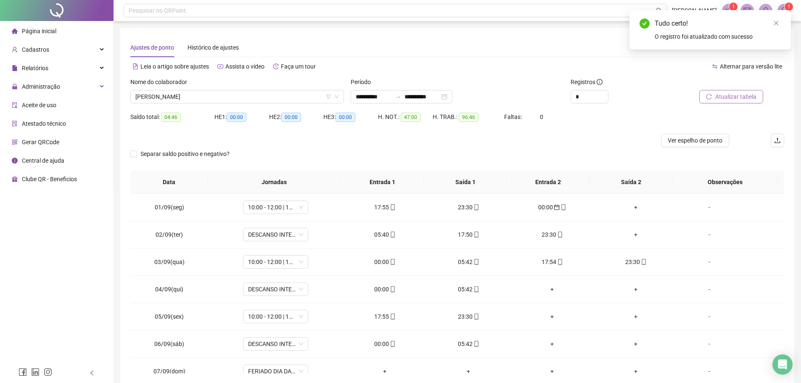
click at [741, 94] on span "Atualizar tabela" at bounding box center [736, 96] width 41 height 9
click at [381, 235] on div "17:50" at bounding box center [385, 234] width 70 height 9
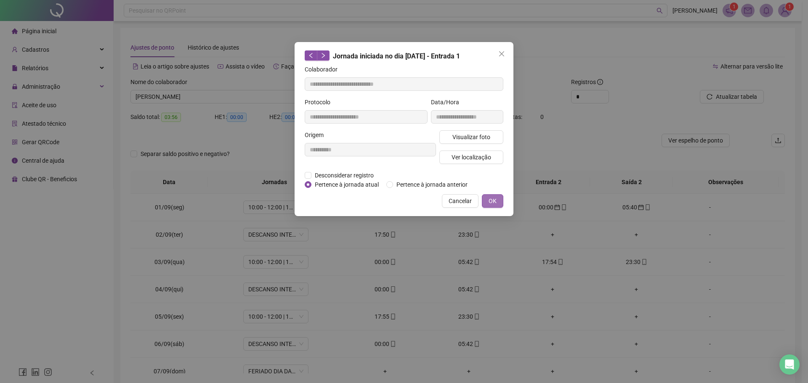
click at [490, 199] on span "OK" at bounding box center [492, 200] width 8 height 9
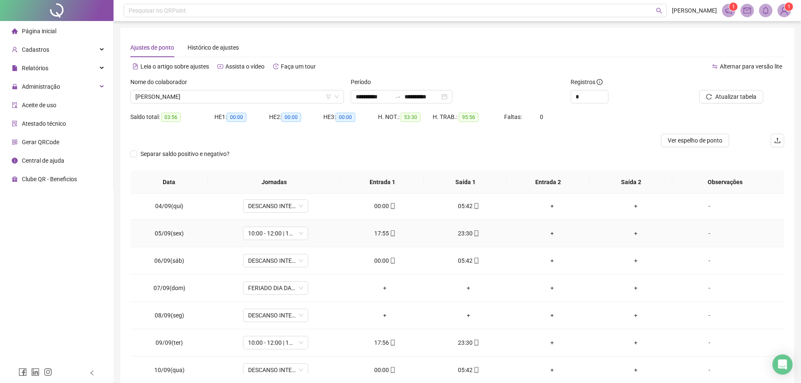
scroll to position [84, 0]
click at [385, 257] on div "00:00" at bounding box center [385, 259] width 70 height 9
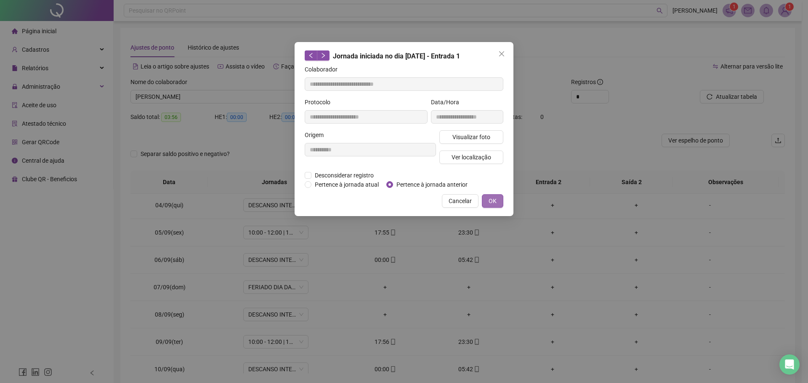
click at [495, 200] on span "OK" at bounding box center [492, 200] width 8 height 9
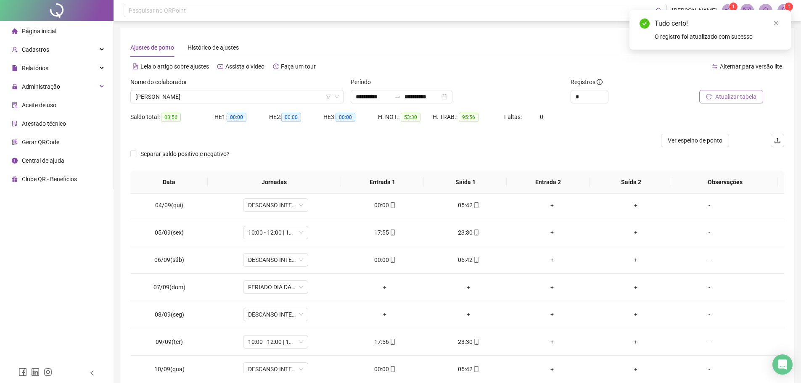
click at [722, 96] on span "Atualizar tabela" at bounding box center [736, 96] width 41 height 9
click at [383, 259] on div "05:42" at bounding box center [385, 259] width 70 height 9
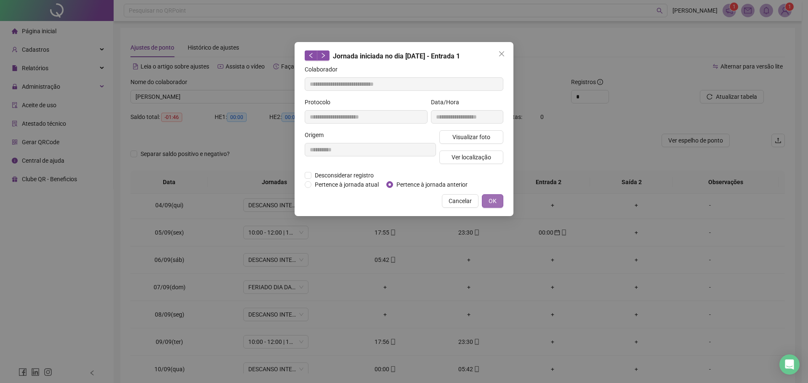
click at [492, 198] on span "OK" at bounding box center [492, 200] width 8 height 9
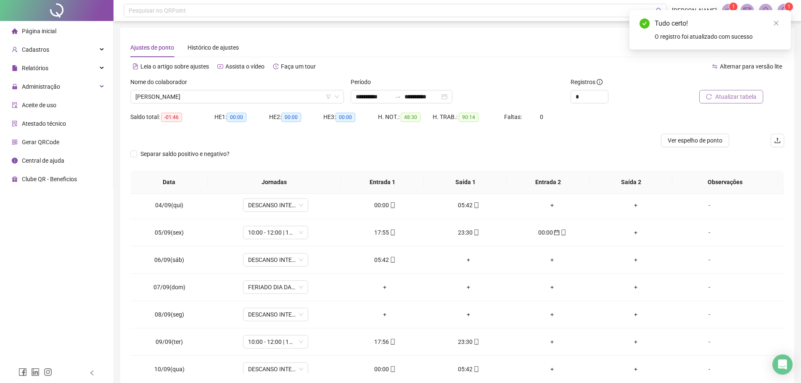
click at [722, 96] on span "Atualizar tabela" at bounding box center [736, 96] width 41 height 9
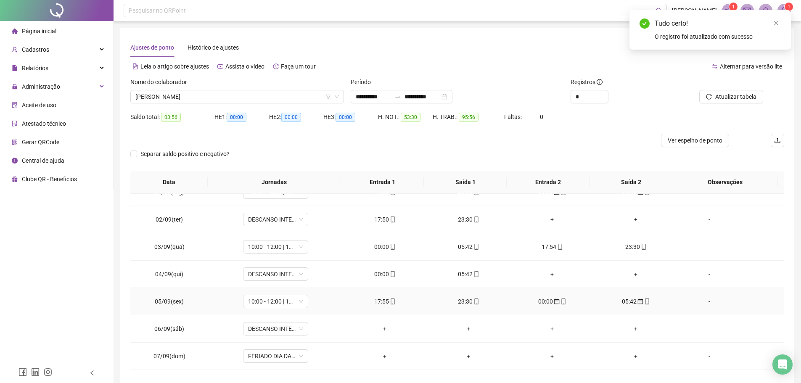
scroll to position [0, 0]
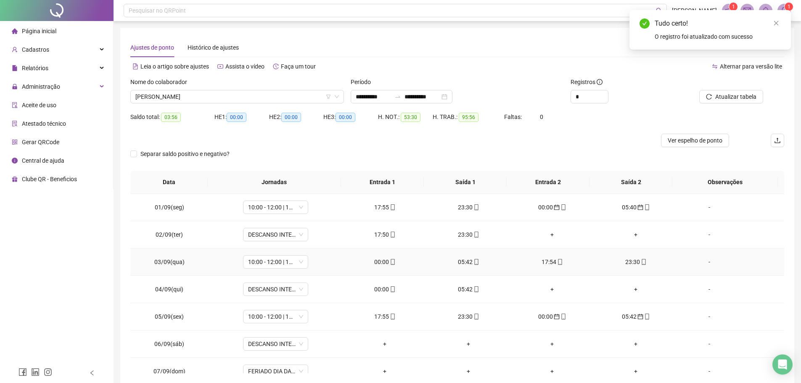
click at [375, 263] on div "00:00" at bounding box center [385, 261] width 70 height 9
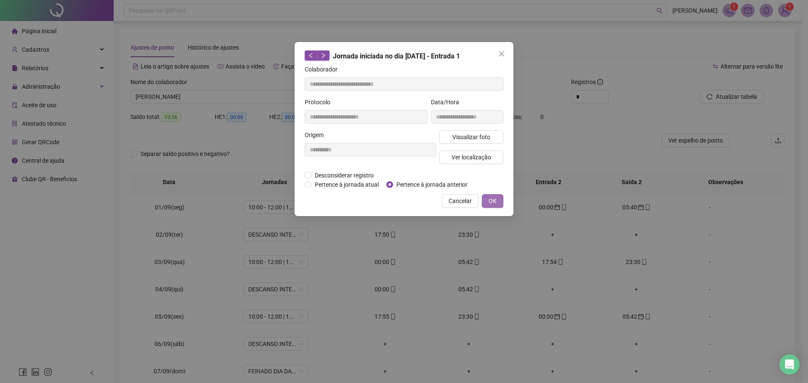
click at [491, 200] on span "OK" at bounding box center [492, 200] width 8 height 9
click at [487, 202] on button "OK" at bounding box center [492, 200] width 21 height 13
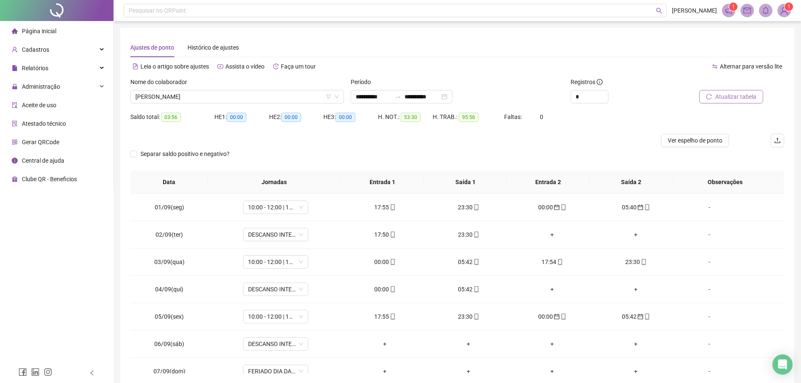
click at [721, 97] on span "Atualizar tabela" at bounding box center [736, 96] width 41 height 9
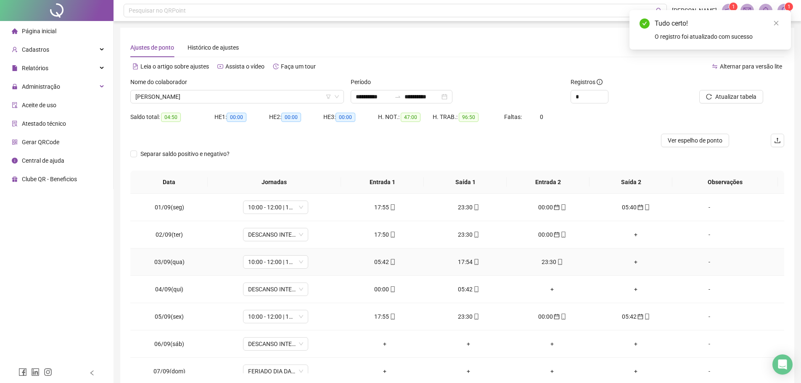
click at [378, 263] on div "05:42" at bounding box center [385, 261] width 70 height 9
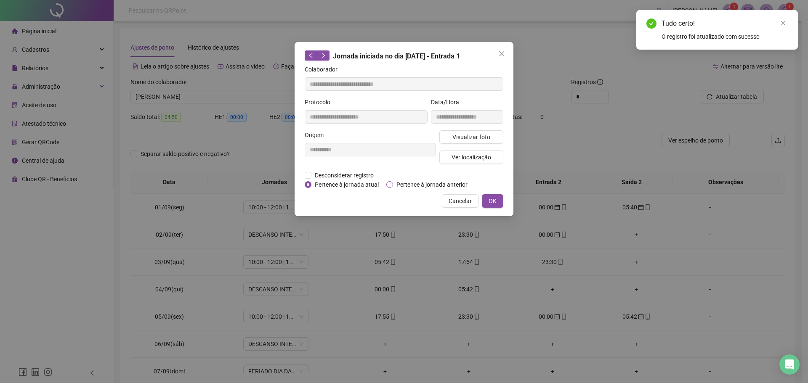
click at [400, 182] on span "Pertence à jornada anterior" at bounding box center [432, 184] width 78 height 9
click at [499, 204] on button "OK" at bounding box center [492, 200] width 21 height 13
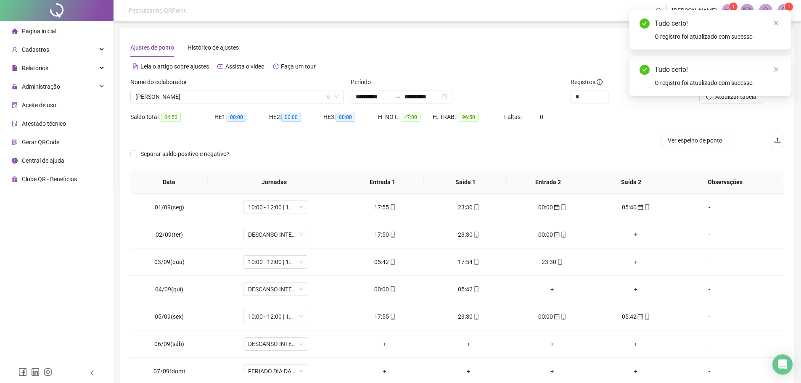
click at [782, 68] on div "Tudo certo! O registro foi atualizado com sucesso" at bounding box center [711, 76] width 162 height 40
click at [778, 68] on icon "close" at bounding box center [777, 69] width 5 height 5
click at [722, 98] on span "Atualizar tabela" at bounding box center [736, 96] width 41 height 9
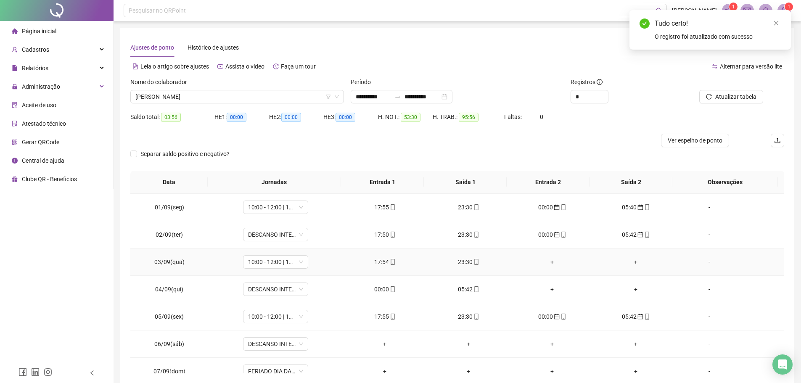
click at [377, 263] on div "17:54" at bounding box center [385, 261] width 70 height 9
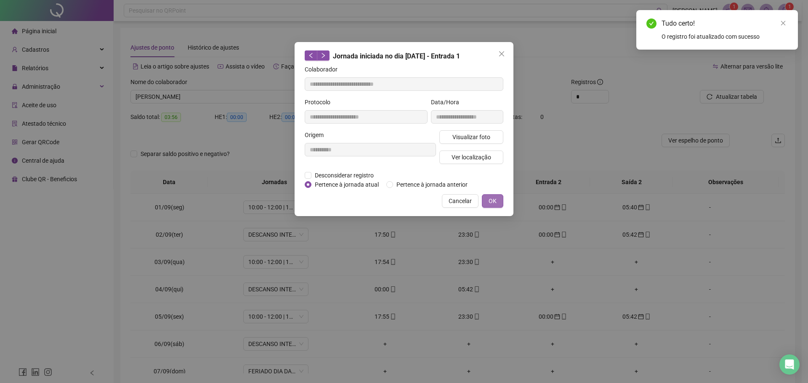
click at [496, 198] on span "OK" at bounding box center [492, 200] width 8 height 9
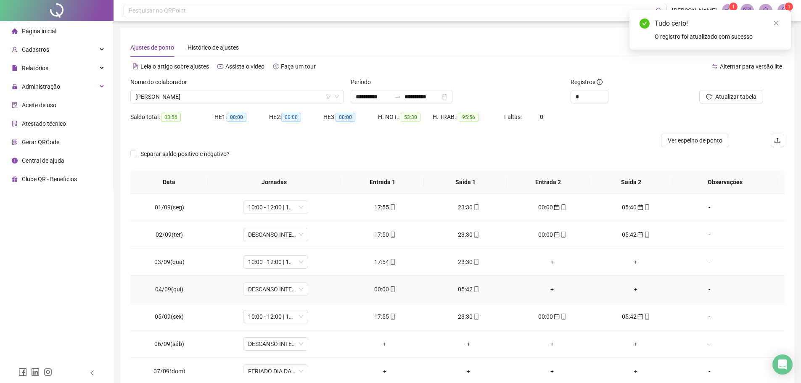
click at [379, 289] on div "00:00" at bounding box center [385, 289] width 70 height 9
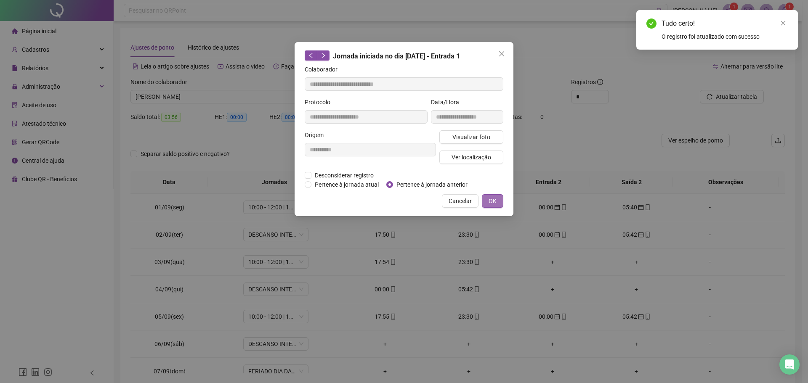
click at [497, 197] on button "OK" at bounding box center [492, 200] width 21 height 13
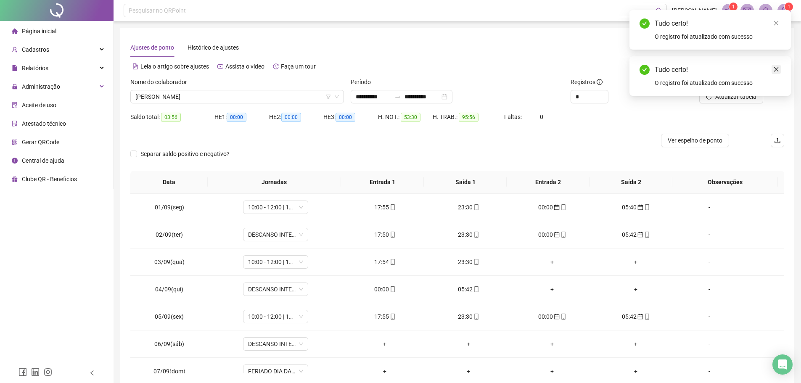
click at [776, 70] on icon "close" at bounding box center [777, 69] width 5 height 5
click at [722, 95] on span "Atualizar tabela" at bounding box center [736, 96] width 41 height 9
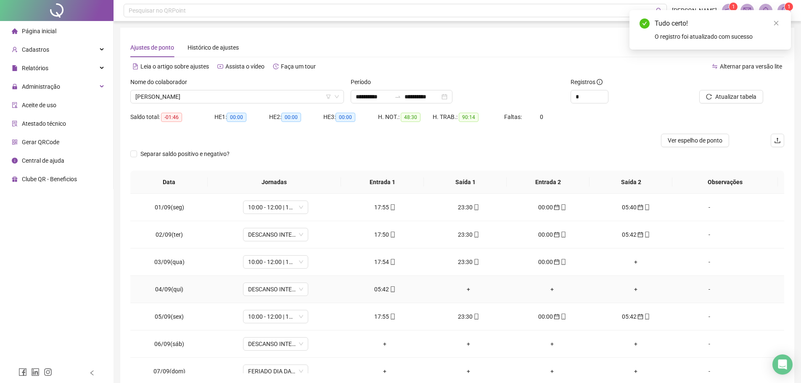
click at [379, 288] on div "05:42" at bounding box center [385, 289] width 70 height 9
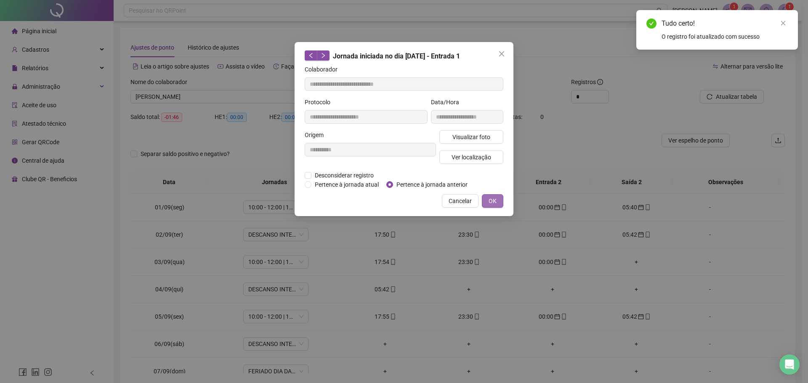
click at [495, 200] on span "OK" at bounding box center [492, 200] width 8 height 9
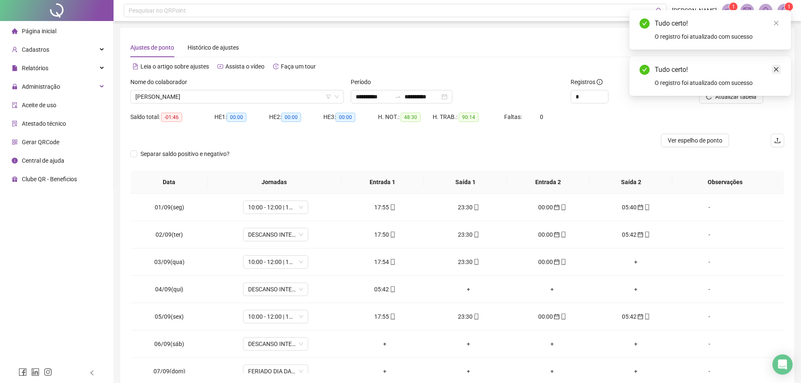
click at [776, 68] on icon "close" at bounding box center [777, 69] width 6 height 6
click at [733, 97] on span "Atualizar tabela" at bounding box center [736, 96] width 41 height 9
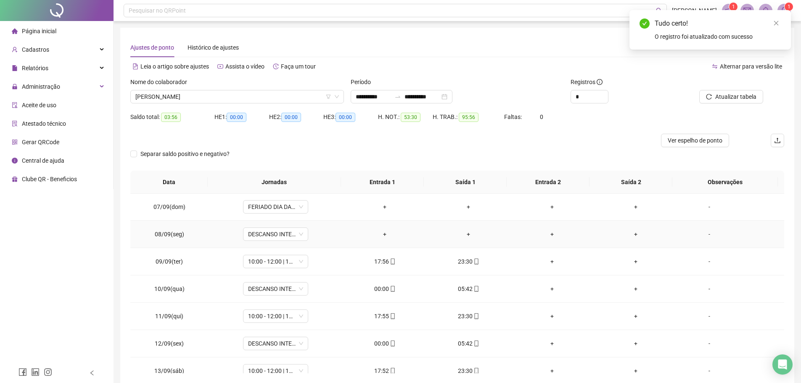
scroll to position [168, 0]
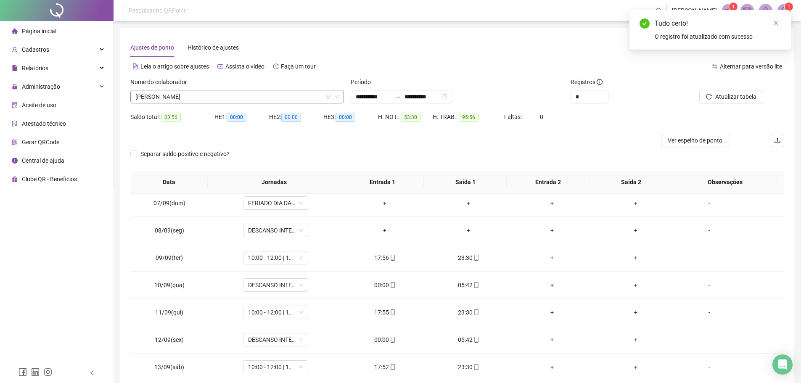
click at [250, 93] on span "ANTONIO EDILSON DE SOUSA SILVA" at bounding box center [237, 96] width 204 height 13
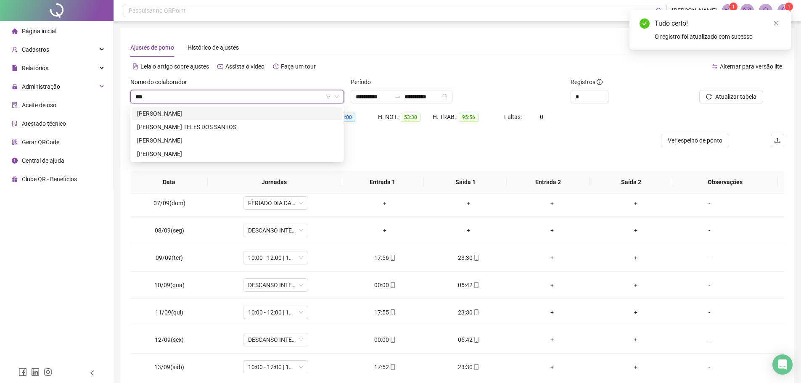
scroll to position [0, 0]
click at [246, 113] on div "DANILO ARAGÃO DE SOUSA" at bounding box center [237, 113] width 200 height 9
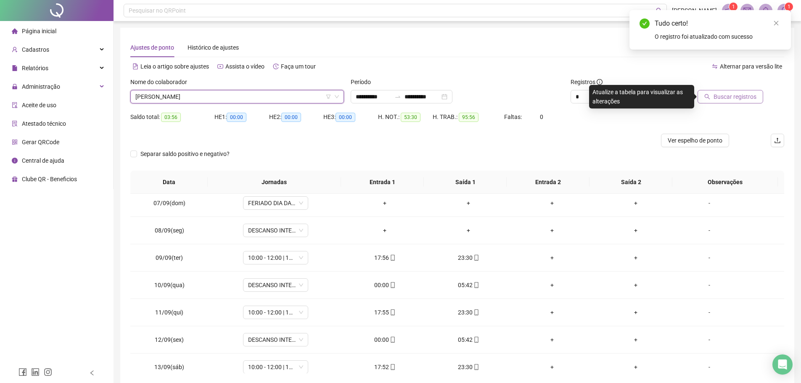
click at [717, 95] on span "Buscar registros" at bounding box center [735, 96] width 43 height 9
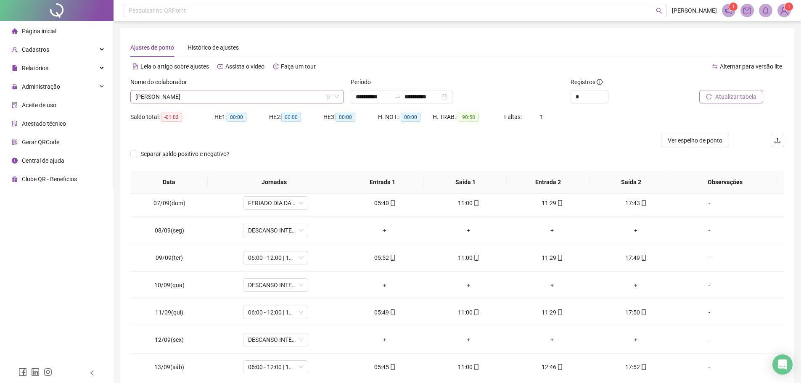
click at [246, 96] on span "DANILO ARAGÃO DE SOUSA" at bounding box center [237, 96] width 204 height 13
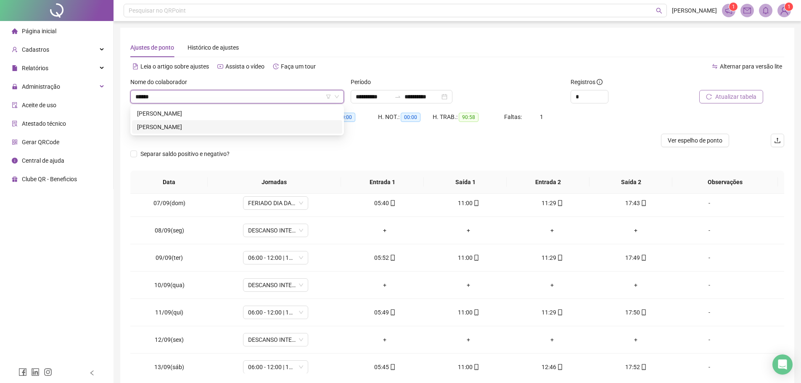
click at [204, 124] on div "JOSE AUGUSTO DA SILVA FRANCA" at bounding box center [237, 126] width 200 height 9
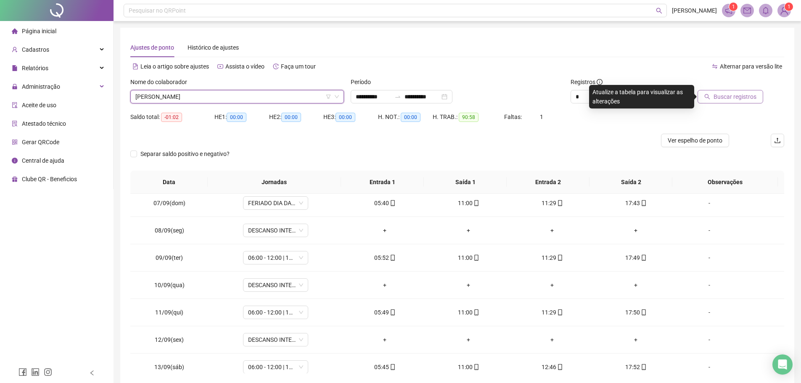
click at [724, 94] on span "Buscar registros" at bounding box center [735, 96] width 43 height 9
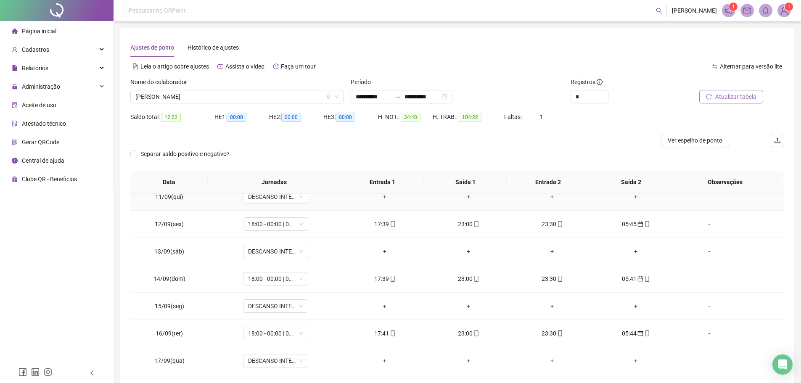
scroll to position [285, 0]
click at [247, 97] on span "JOSE AUGUSTO DA SILVA FRANCA" at bounding box center [237, 96] width 204 height 13
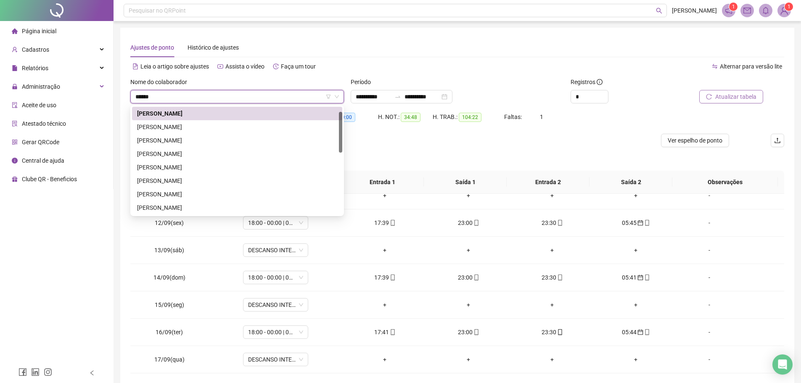
scroll to position [0, 0]
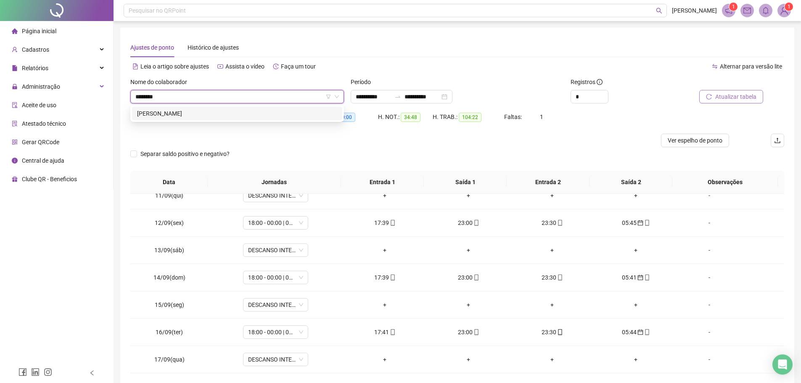
click at [246, 111] on div "JOSE MARCOS BISPO FERREIRA" at bounding box center [237, 113] width 200 height 9
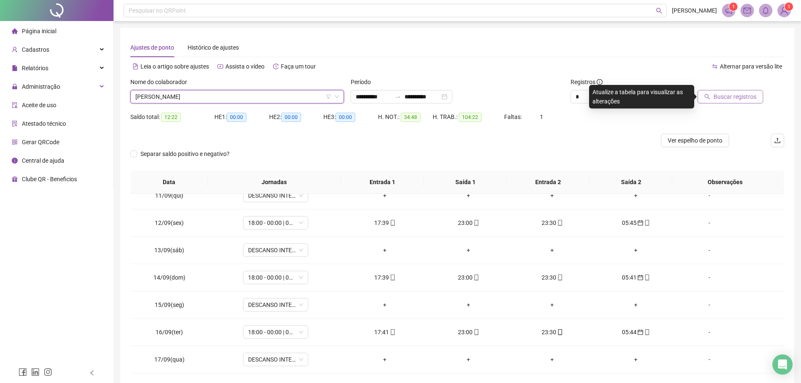
click at [733, 96] on span "Buscar registros" at bounding box center [735, 96] width 43 height 9
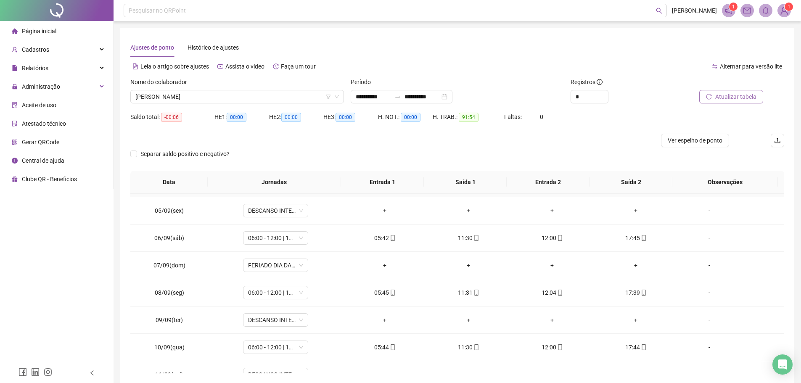
scroll to position [126, 0]
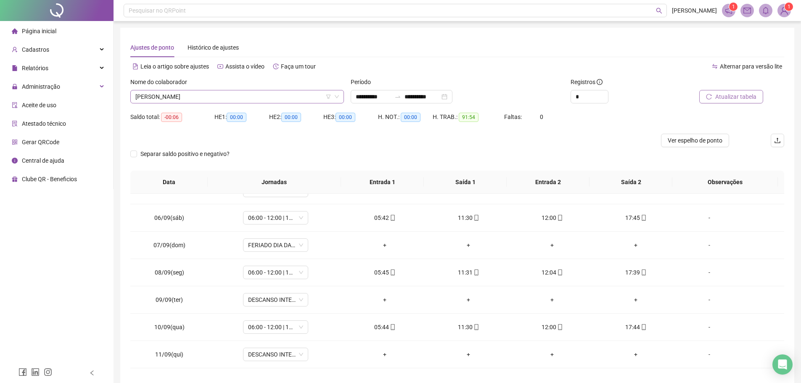
click at [234, 96] on span "JOSE MARCOS BISPO FERREIRA" at bounding box center [237, 96] width 204 height 13
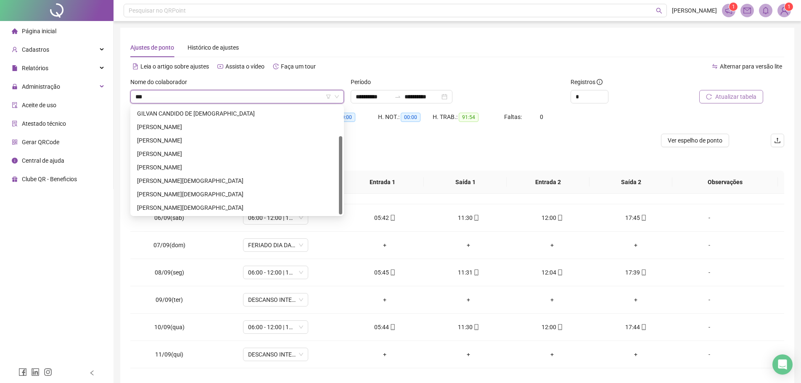
scroll to position [0, 0]
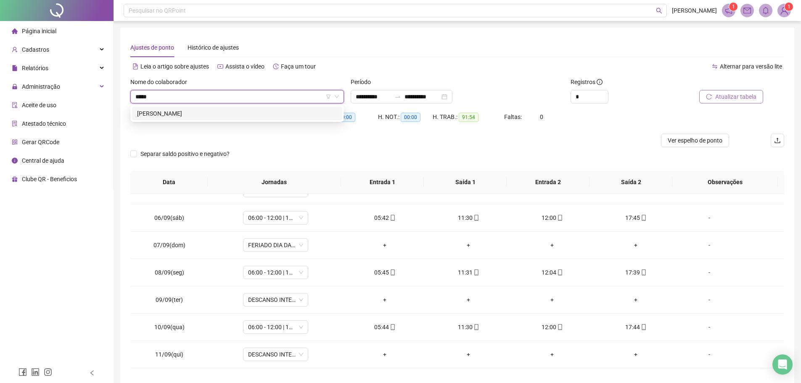
click at [242, 112] on div "JEFERSON DE OLIVEIRA BESSA" at bounding box center [237, 113] width 200 height 9
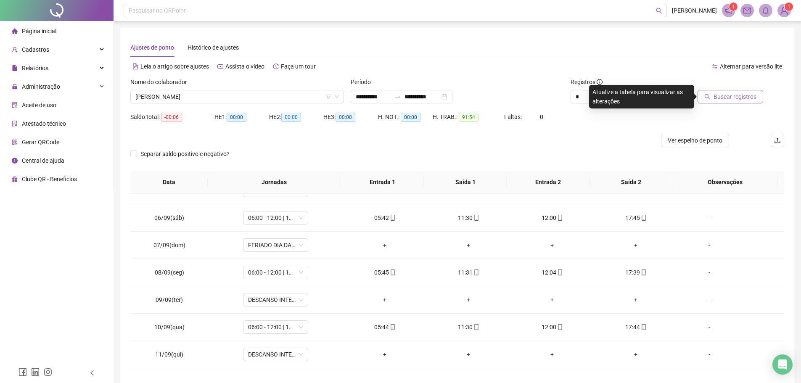
click at [721, 100] on span "Buscar registros" at bounding box center [735, 96] width 43 height 9
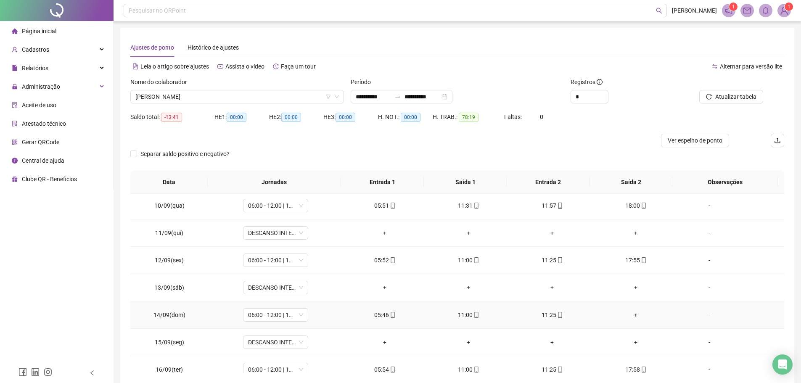
scroll to position [285, 0]
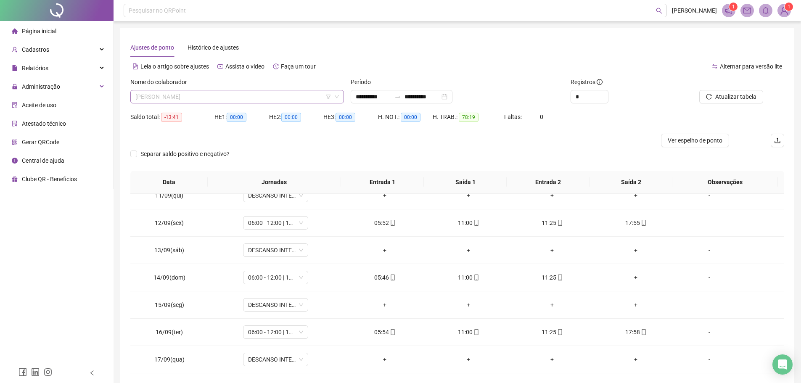
click at [228, 102] on span "JEFERSON DE OLIVEIRA BESSA" at bounding box center [237, 96] width 204 height 13
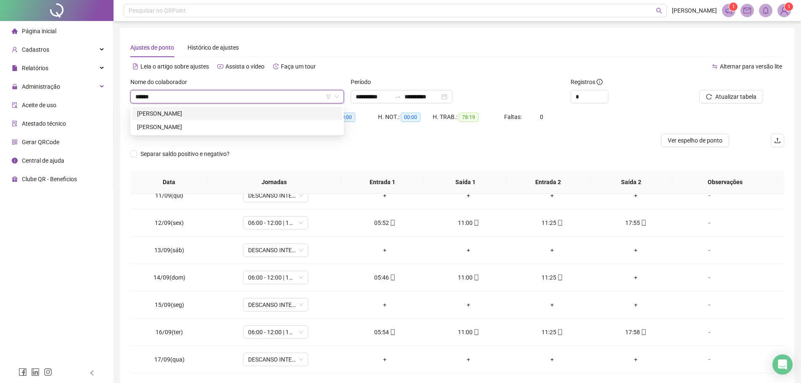
scroll to position [0, 0]
click at [215, 112] on div "JOSE FONTINELE" at bounding box center [237, 113] width 200 height 9
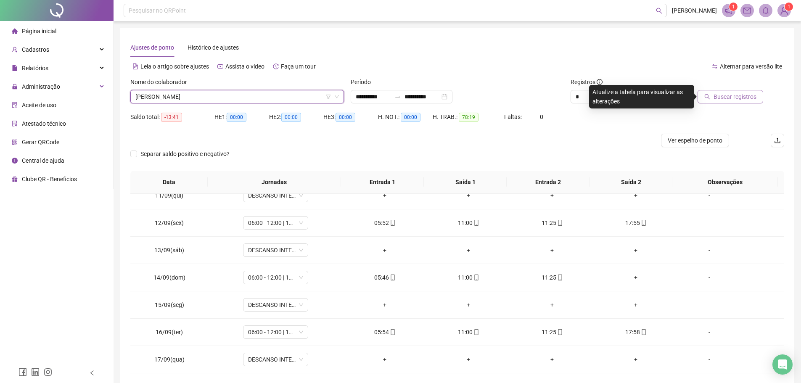
click at [732, 90] on button "Buscar registros" at bounding box center [731, 96] width 66 height 13
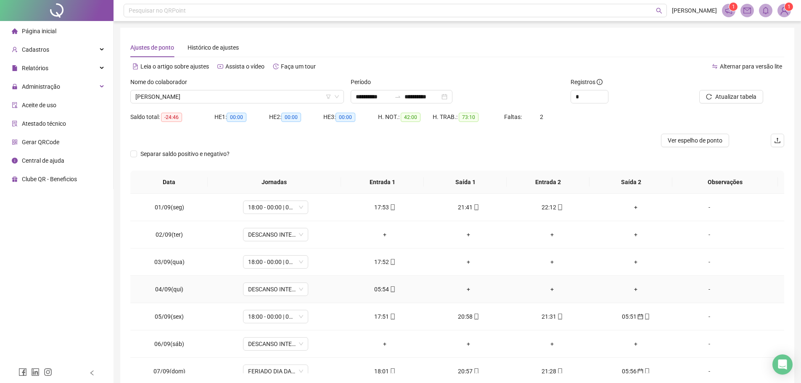
click at [393, 289] on icon "mobile" at bounding box center [393, 289] width 6 height 6
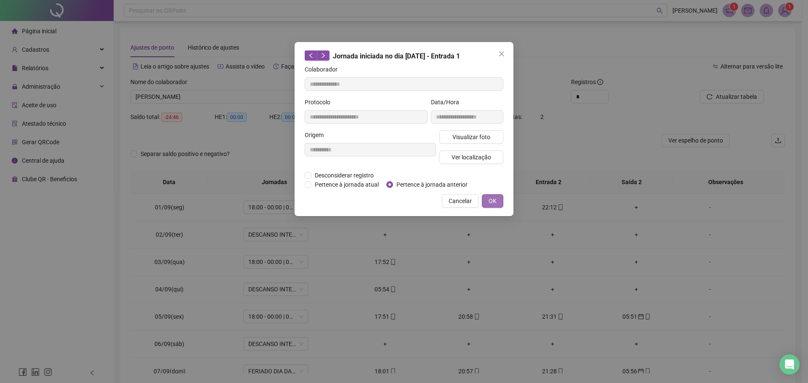
click at [498, 195] on button "OK" at bounding box center [492, 200] width 21 height 13
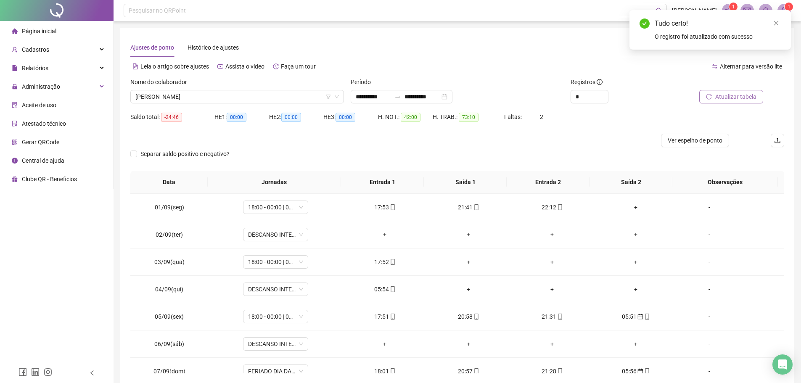
click at [724, 99] on span "Atualizar tabela" at bounding box center [736, 96] width 41 height 9
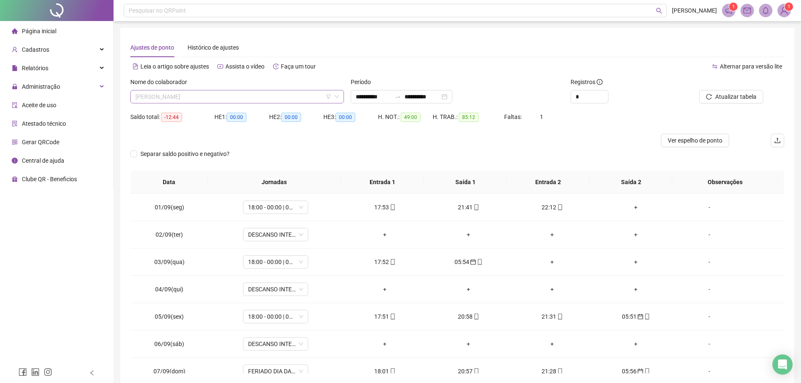
click at [198, 97] on span "JOSE FONTINELE" at bounding box center [237, 96] width 204 height 13
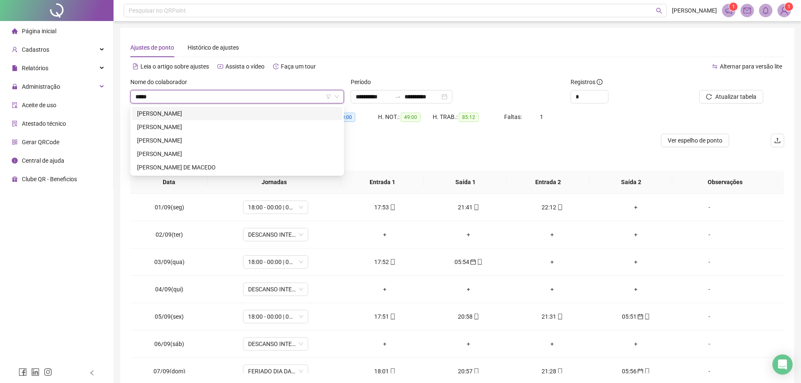
click at [203, 112] on div "LUCAS BELIZARIO DA SILVA" at bounding box center [237, 113] width 200 height 9
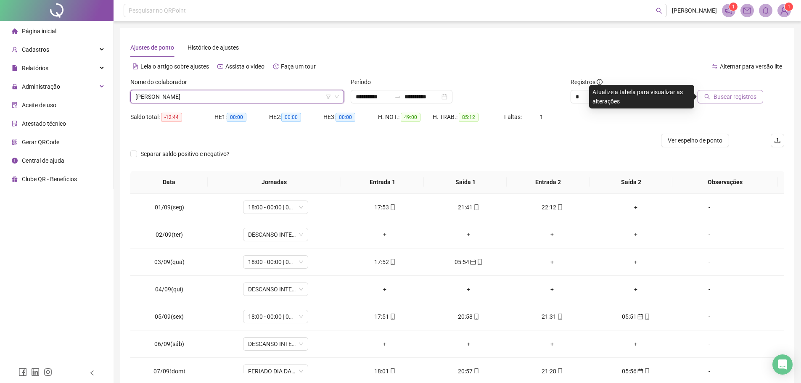
click at [729, 96] on span "Buscar registros" at bounding box center [735, 96] width 43 height 9
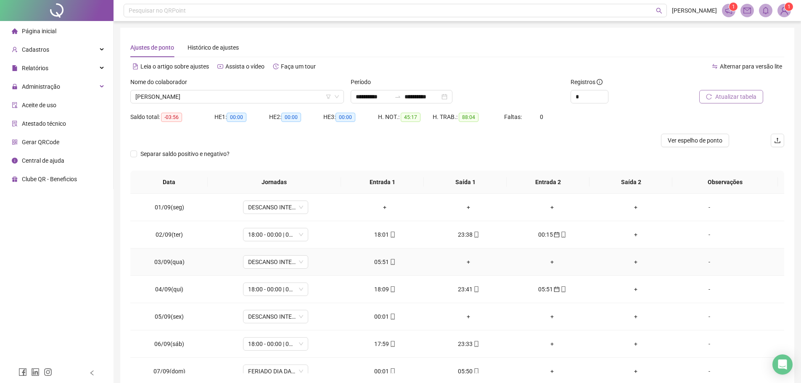
click at [383, 259] on div "05:51" at bounding box center [385, 261] width 70 height 9
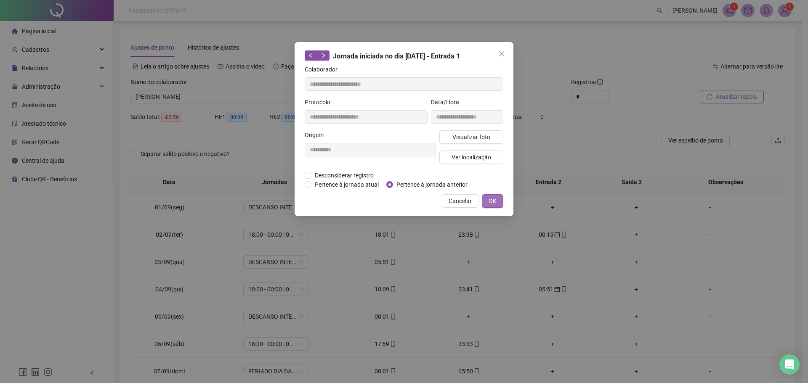
click at [484, 197] on button "OK" at bounding box center [492, 200] width 21 height 13
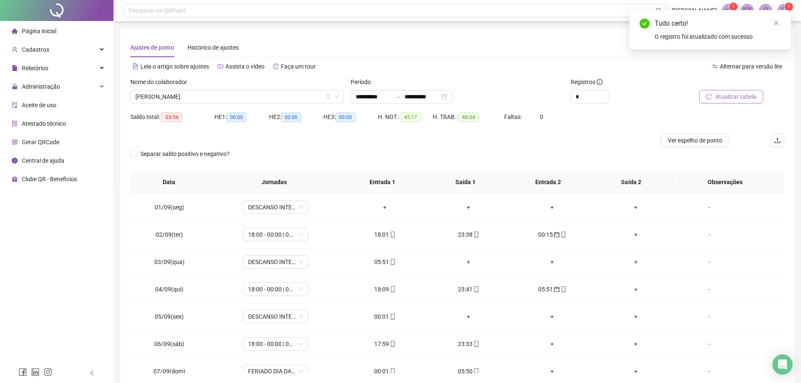
click at [704, 104] on div "Atualizar tabela" at bounding box center [733, 93] width 110 height 33
click at [706, 98] on button "Atualizar tabela" at bounding box center [732, 96] width 64 height 13
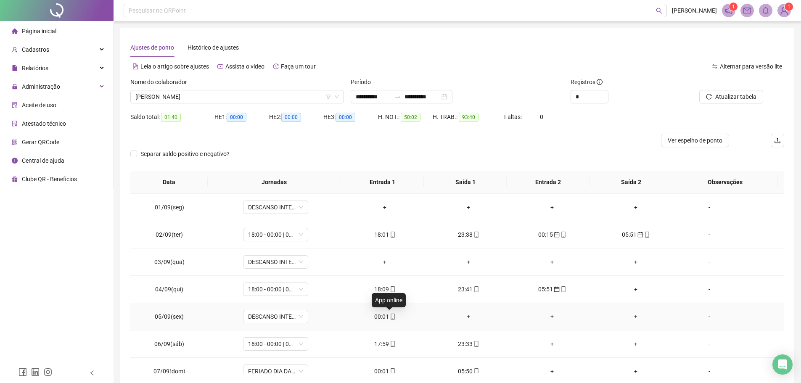
click at [390, 318] on icon "mobile" at bounding box center [393, 317] width 6 height 6
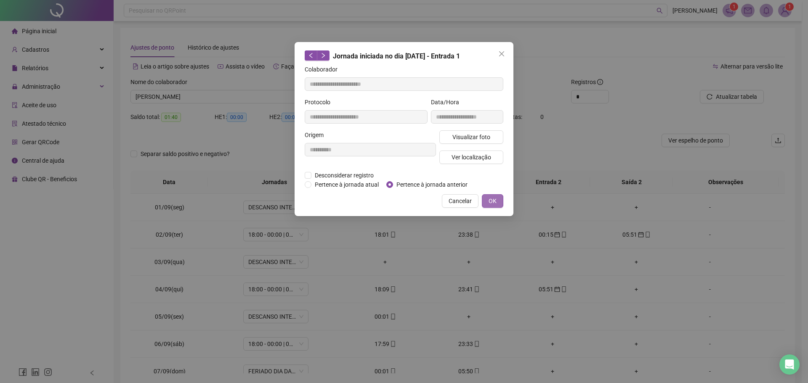
click at [490, 194] on button "OK" at bounding box center [492, 200] width 21 height 13
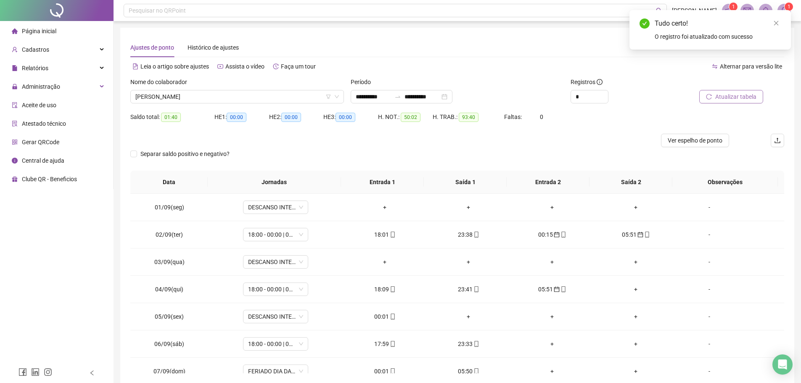
click at [739, 95] on span "Atualizar tabela" at bounding box center [736, 96] width 41 height 9
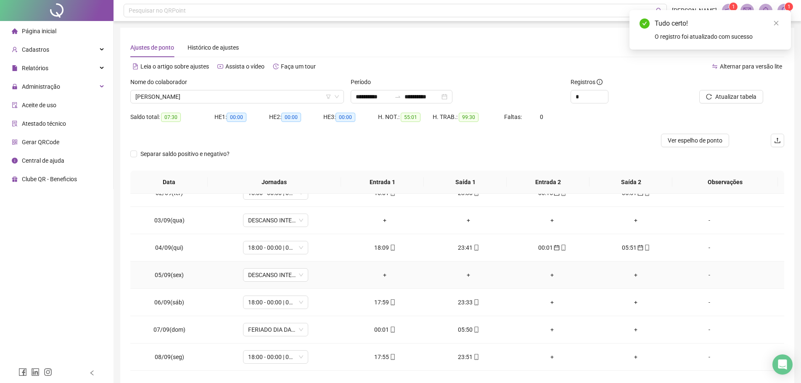
scroll to position [42, 0]
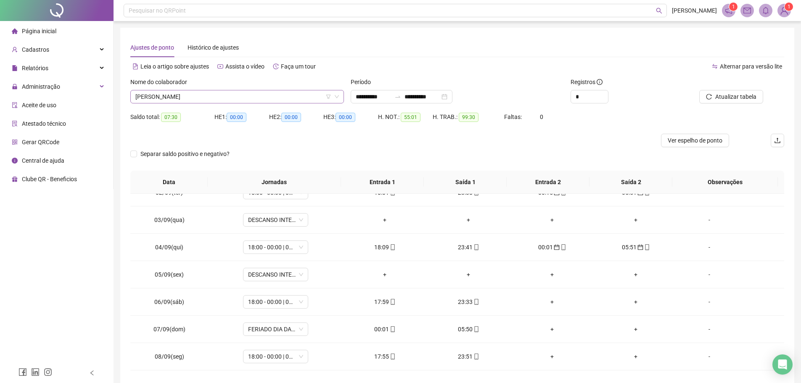
click at [218, 98] on span "LUCAS BELIZARIO DA SILVA" at bounding box center [237, 96] width 204 height 13
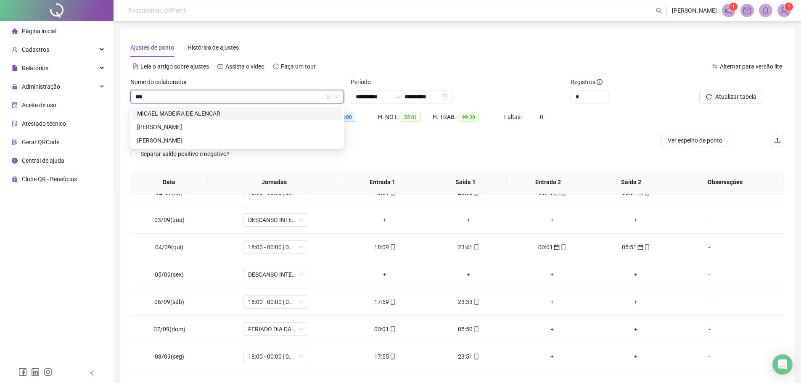
scroll to position [0, 0]
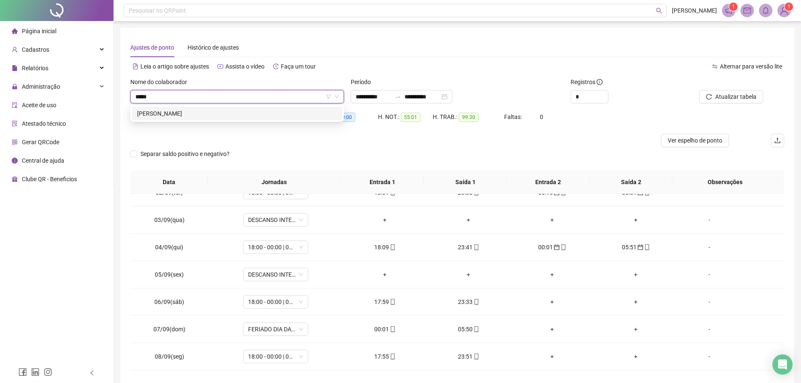
click at [212, 116] on div "[PERSON_NAME]" at bounding box center [237, 113] width 200 height 9
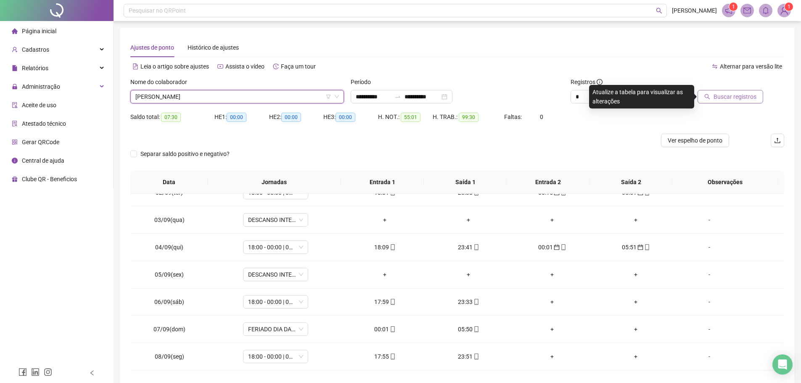
click at [716, 100] on span "Buscar registros" at bounding box center [735, 96] width 43 height 9
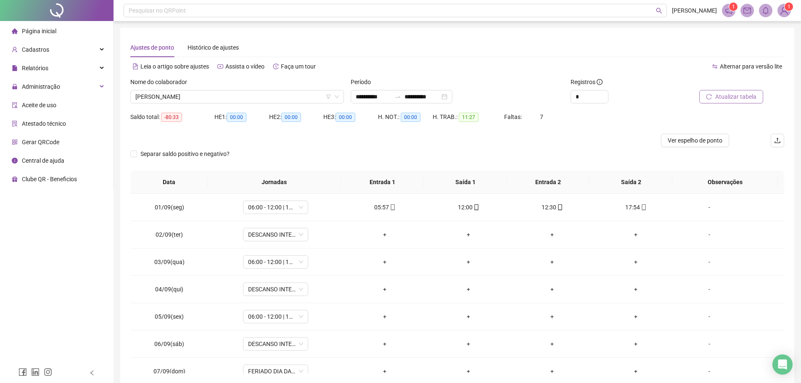
click at [740, 97] on span "Atualizar tabela" at bounding box center [736, 96] width 41 height 9
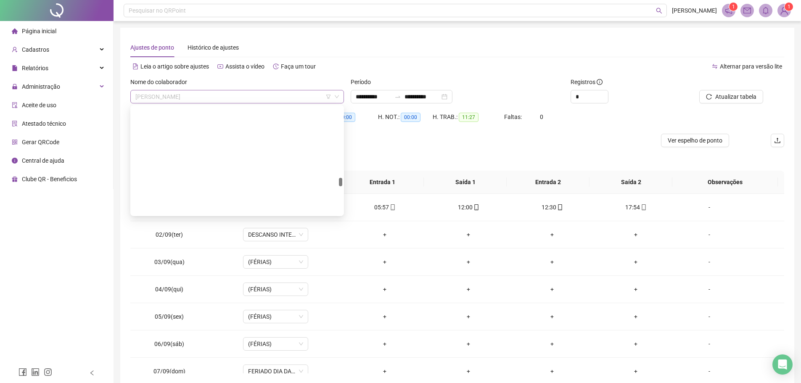
click at [250, 101] on span "[PERSON_NAME]" at bounding box center [237, 96] width 204 height 13
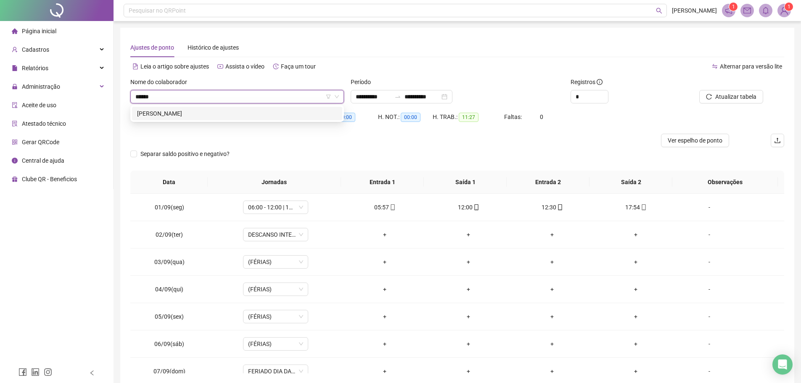
click at [253, 117] on div "GALBERTO CERQUEIRA BRANDAO" at bounding box center [237, 113] width 200 height 9
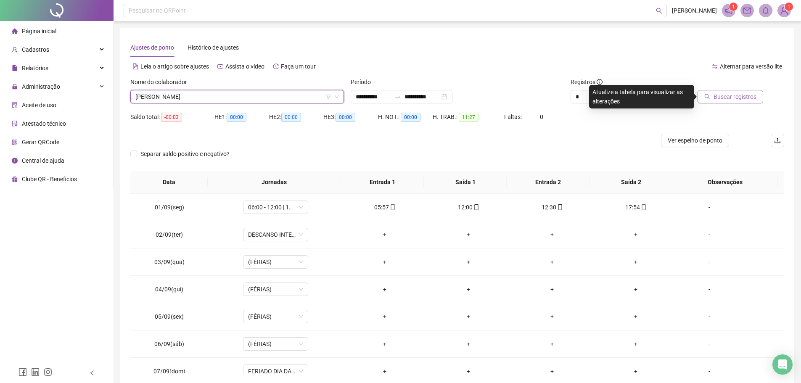
click at [719, 95] on span "Buscar registros" at bounding box center [735, 96] width 43 height 9
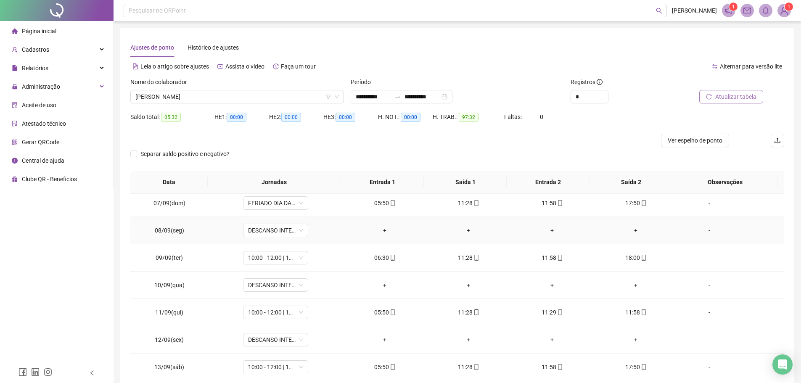
scroll to position [285, 0]
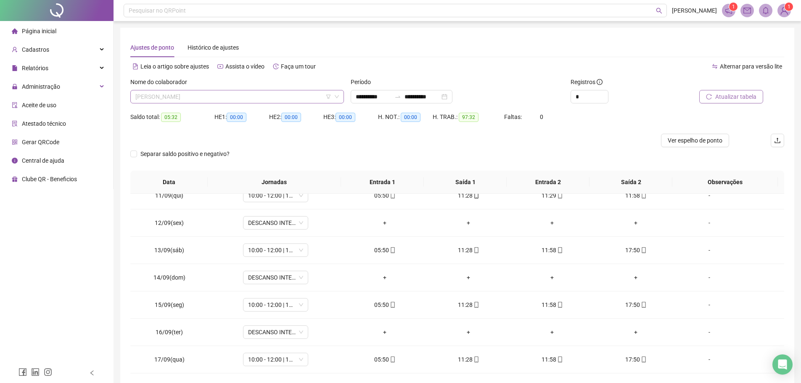
click at [244, 97] on span "GALBERTO CERQUEIRA BRANDAO" at bounding box center [237, 96] width 204 height 13
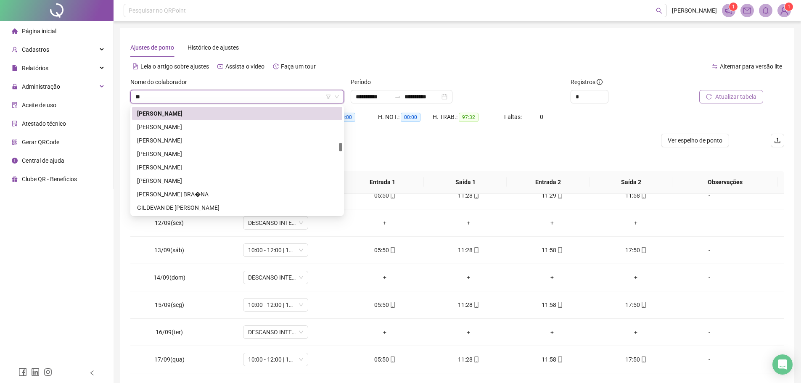
scroll to position [0, 0]
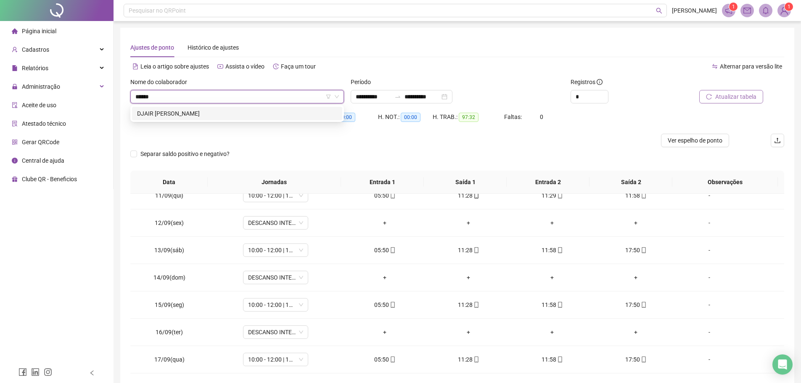
click at [244, 111] on div "DJAIR MORAIS DA SILVA" at bounding box center [237, 113] width 200 height 9
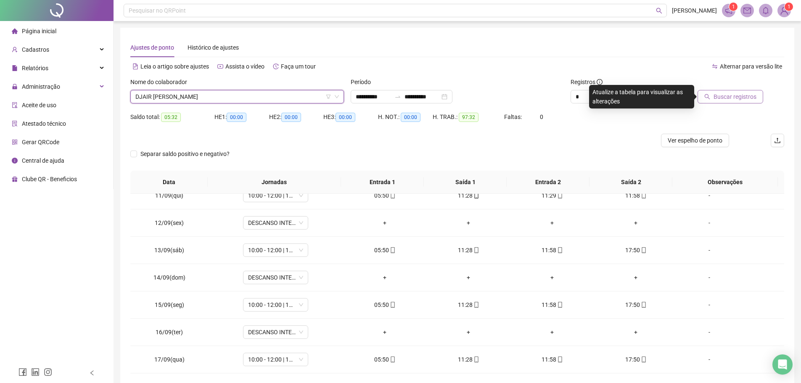
click at [716, 98] on span "Buscar registros" at bounding box center [735, 96] width 43 height 9
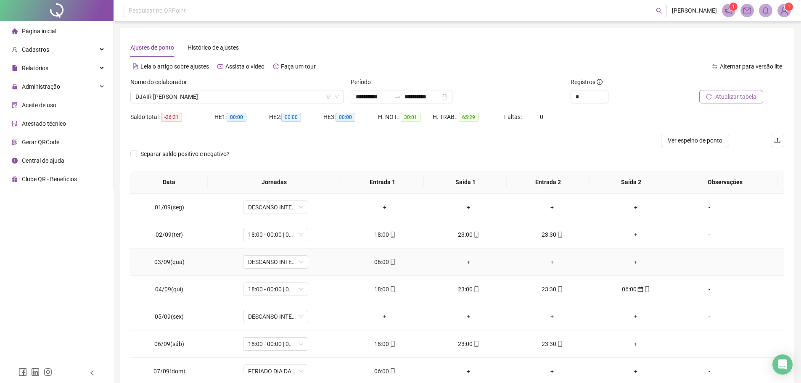
click at [381, 260] on div "06:00" at bounding box center [385, 261] width 70 height 9
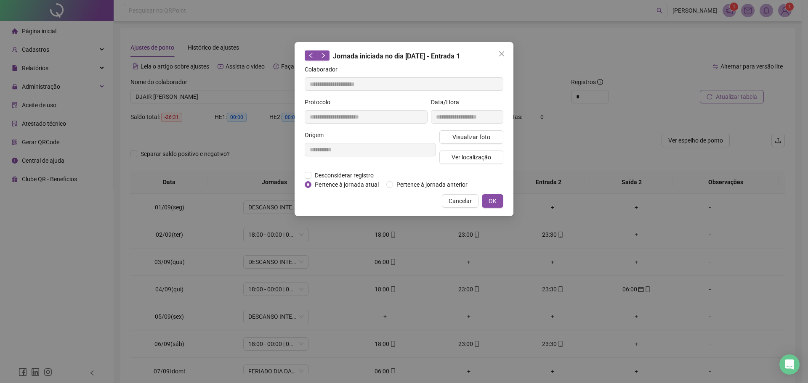
click at [403, 179] on div "Desconsiderar registro Pertence ao lanche" at bounding box center [404, 175] width 199 height 9
click at [420, 182] on span "Pertence à jornada anterior" at bounding box center [432, 184] width 78 height 9
click at [501, 199] on button "OK" at bounding box center [492, 200] width 21 height 13
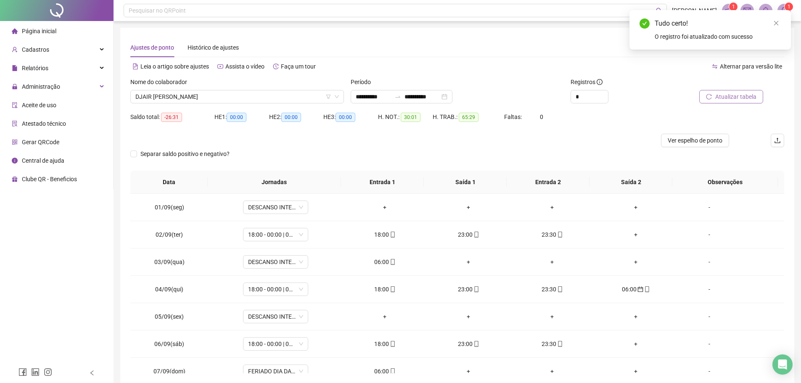
click at [719, 96] on span "Atualizar tabela" at bounding box center [736, 96] width 41 height 9
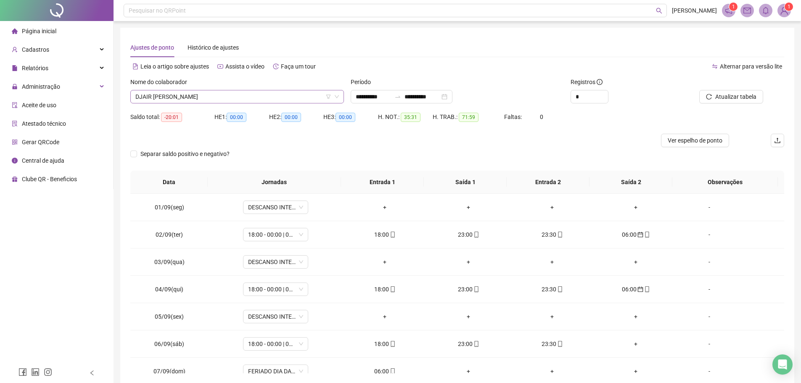
click at [214, 98] on span "DJAIR MORAIS DA SILVA" at bounding box center [237, 96] width 204 height 13
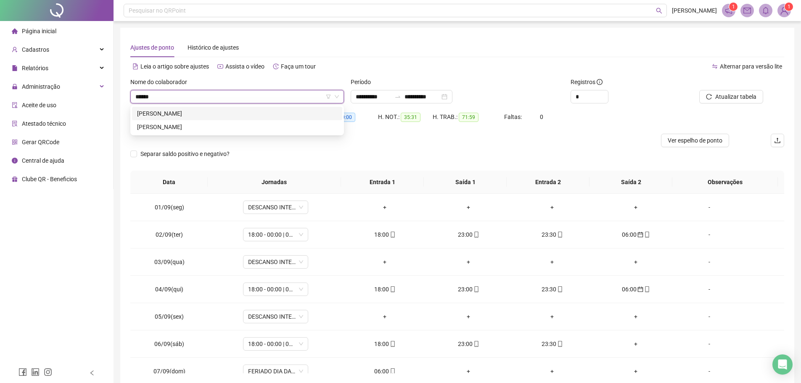
click at [225, 114] on div "GILMAR NASCIMENTO DA SILVA" at bounding box center [237, 113] width 200 height 9
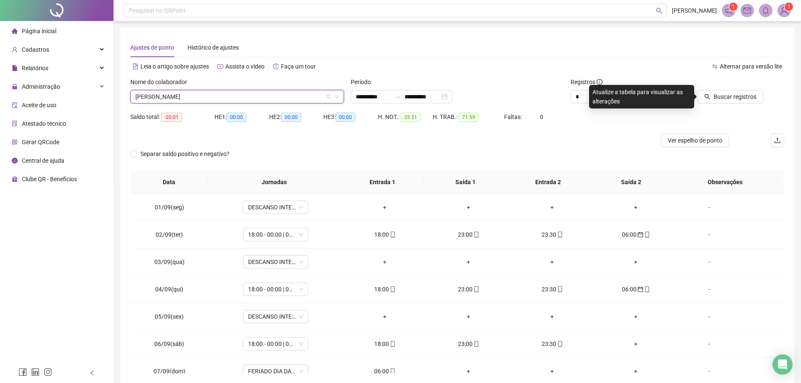
click at [714, 89] on div at bounding box center [722, 83] width 82 height 13
click at [714, 92] on button "Buscar registros" at bounding box center [731, 96] width 66 height 13
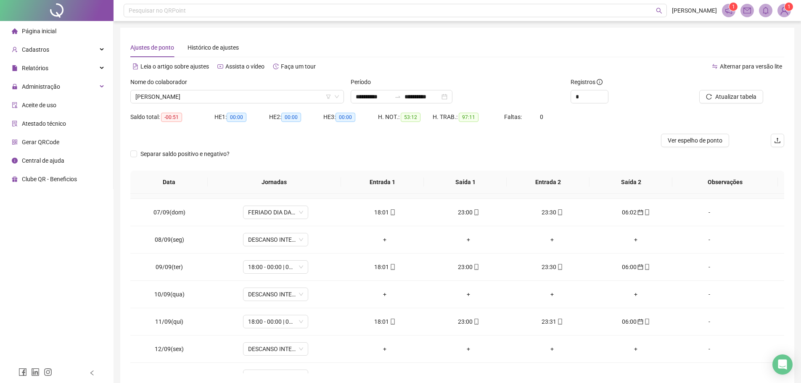
scroll to position [168, 0]
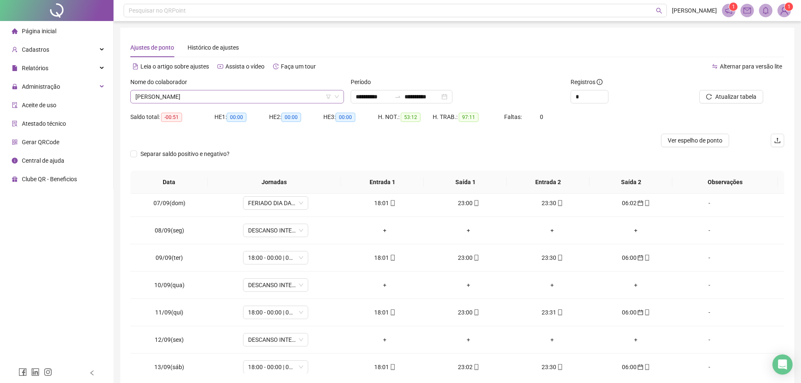
click at [248, 101] on span "GILMAR NASCIMENTO DA SILVA" at bounding box center [237, 96] width 204 height 13
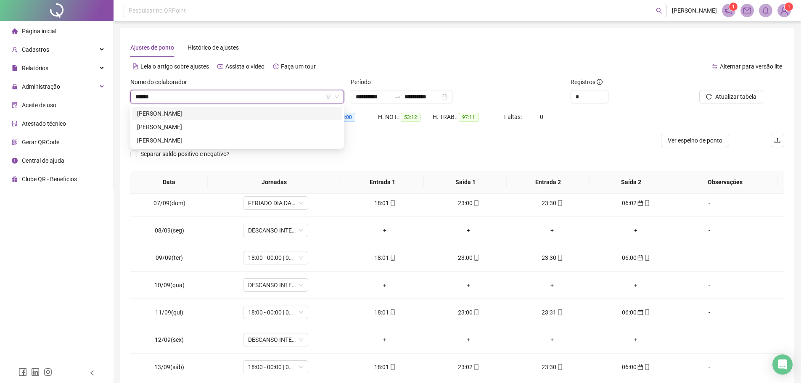
scroll to position [0, 0]
click at [238, 110] on div "JOSE SENALDO PEREIRA" at bounding box center [237, 113] width 200 height 9
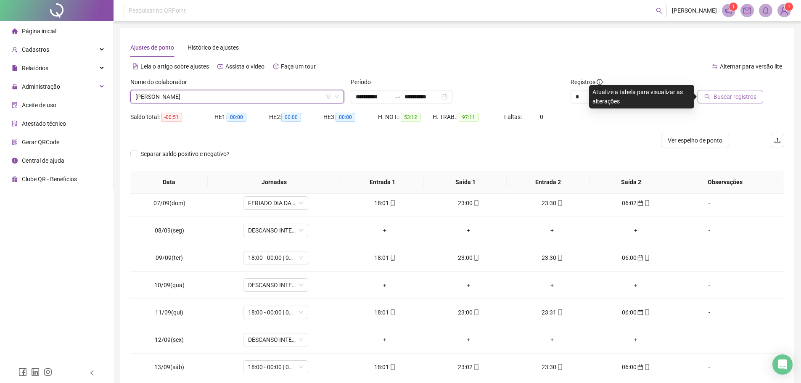
click at [726, 99] on span "Buscar registros" at bounding box center [735, 96] width 43 height 9
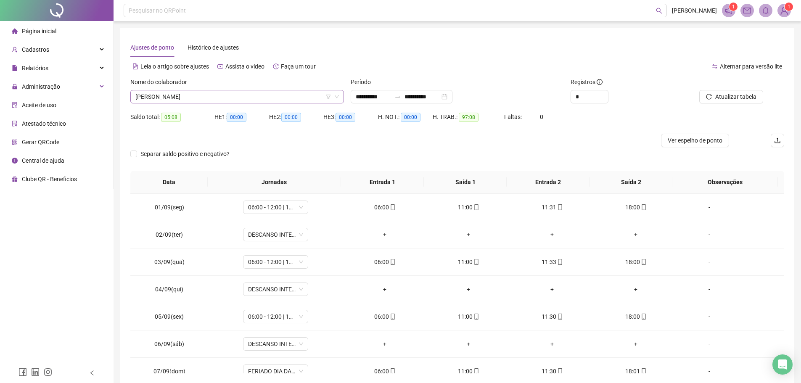
click at [218, 97] on span "JOSE SENALDO PEREIRA" at bounding box center [237, 96] width 204 height 13
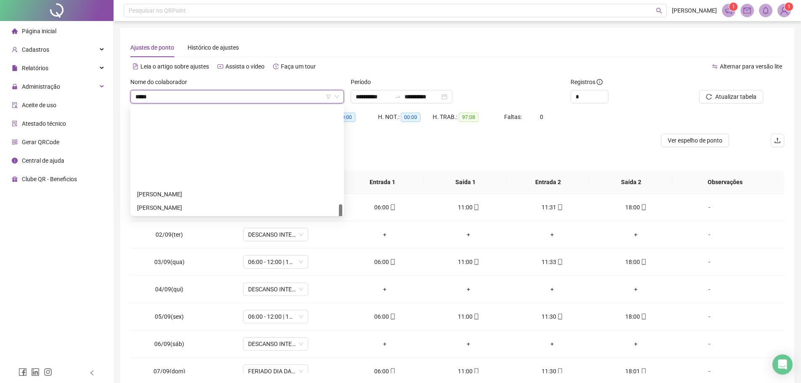
scroll to position [13, 0]
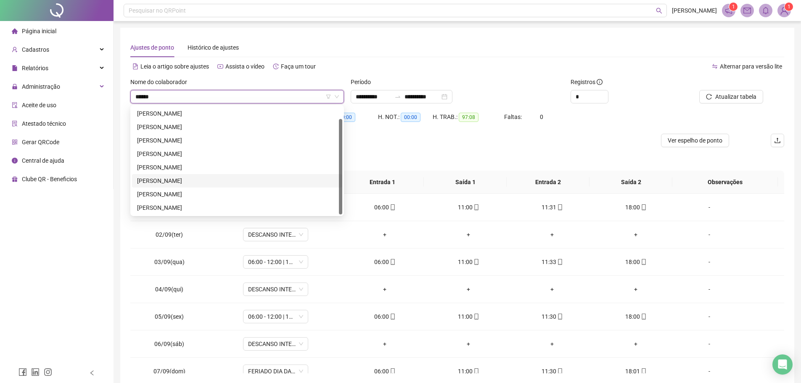
click at [256, 183] on div "MARIA DO CARMO DE ALMEIDA CAVALCANTE" at bounding box center [237, 180] width 200 height 9
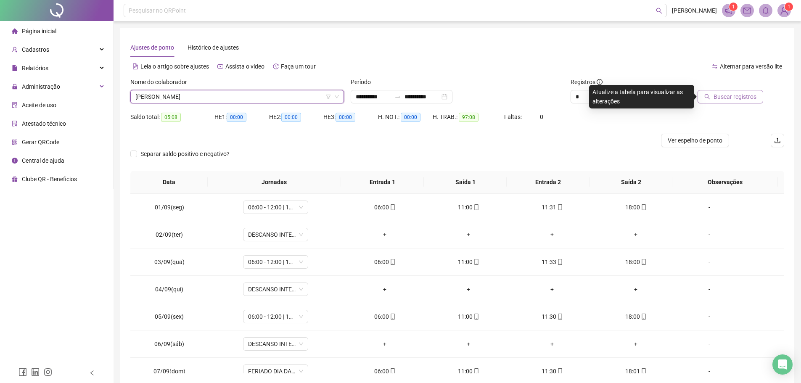
click at [753, 96] on span "Buscar registros" at bounding box center [735, 96] width 43 height 9
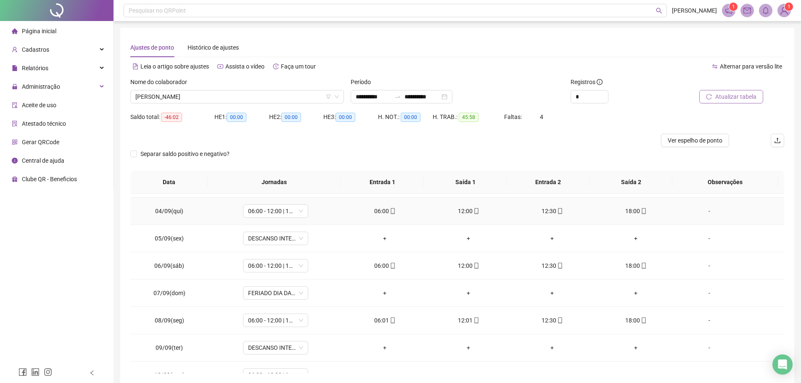
scroll to position [84, 0]
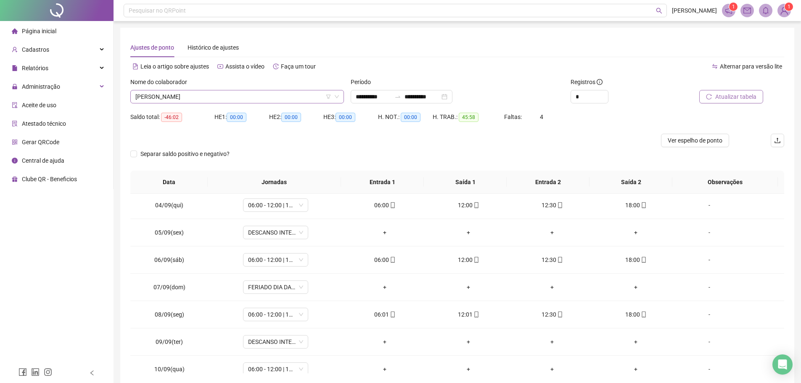
click at [267, 93] on span "MARIA DO CARMO DE ALMEIDA CAVALCANTE" at bounding box center [237, 96] width 204 height 13
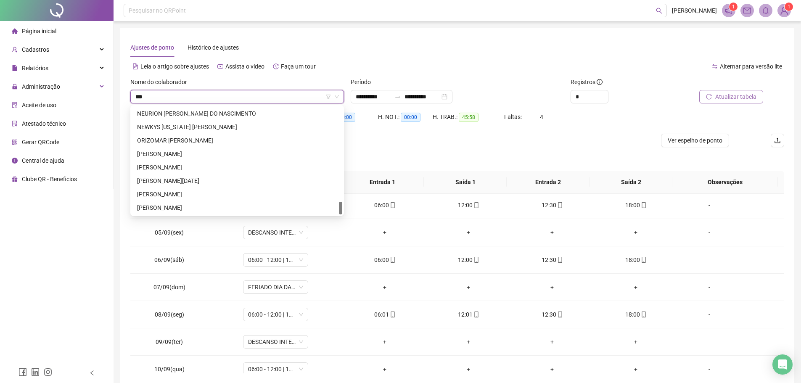
scroll to position [0, 0]
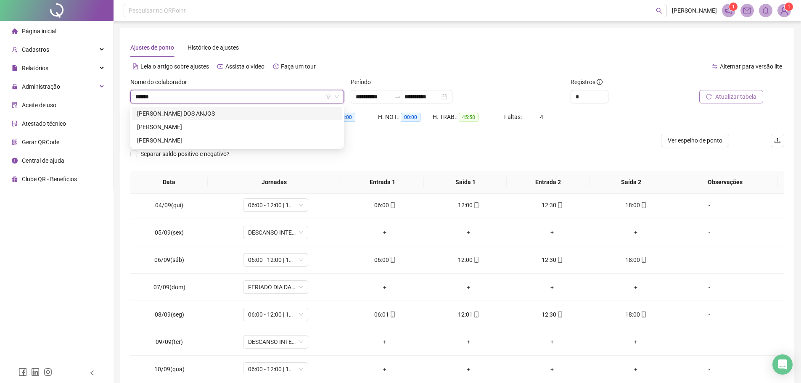
click at [191, 109] on div "CILENE SILVA DOS ANJOS" at bounding box center [237, 113] width 200 height 9
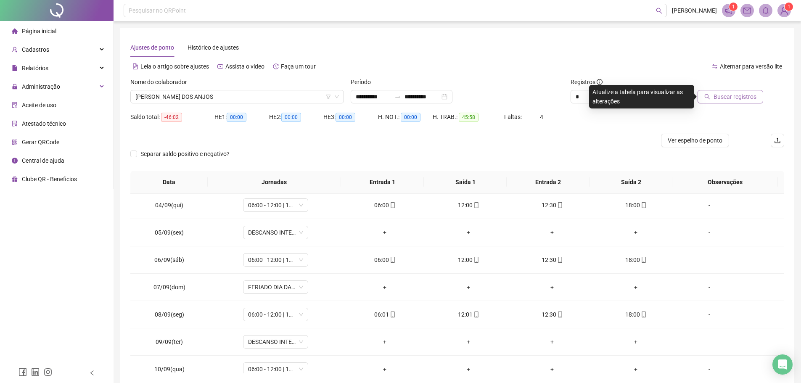
click at [712, 93] on button "Buscar registros" at bounding box center [731, 96] width 66 height 13
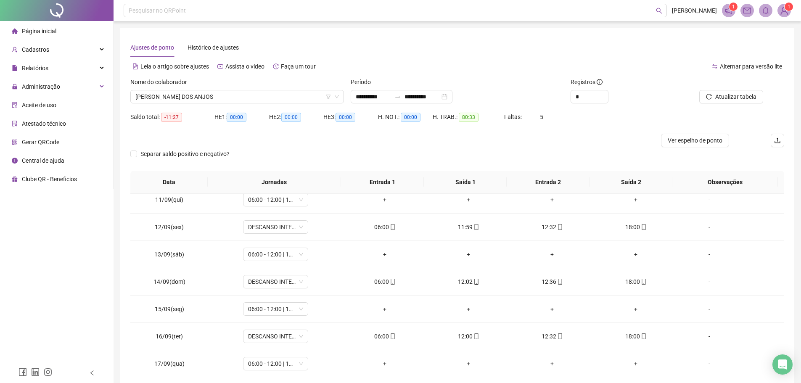
scroll to position [285, 0]
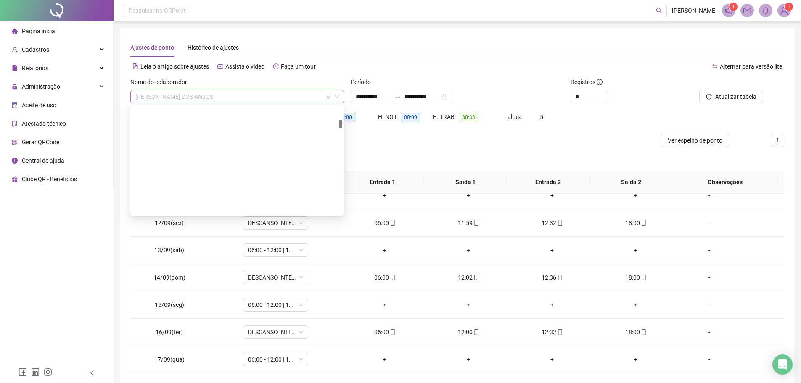
click at [221, 95] on span "CILENE SILVA DOS ANJOS" at bounding box center [237, 96] width 204 height 13
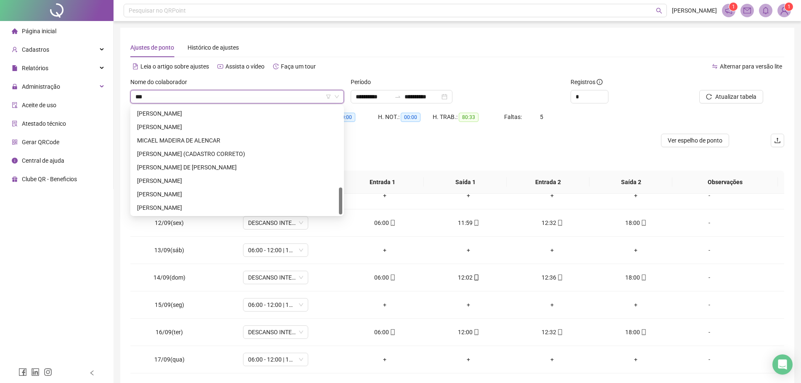
scroll to position [0, 0]
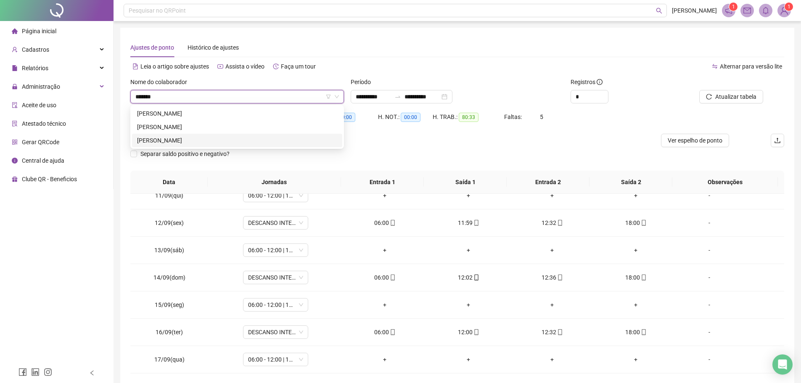
click at [203, 141] on div "ADRIANO OLIVEIRA DA SILVA" at bounding box center [237, 140] width 200 height 9
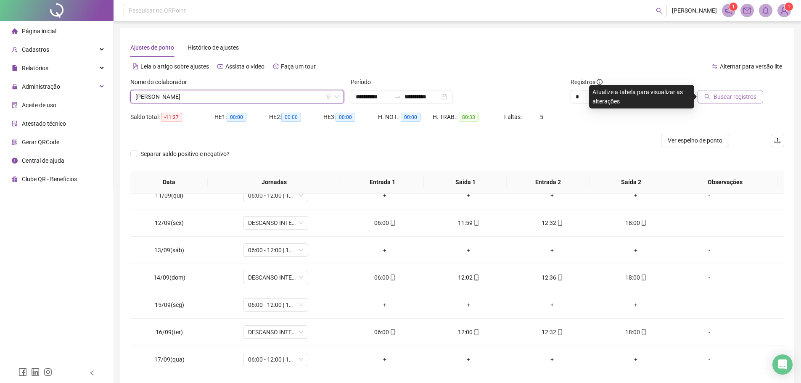
click at [739, 96] on span "Buscar registros" at bounding box center [735, 96] width 43 height 9
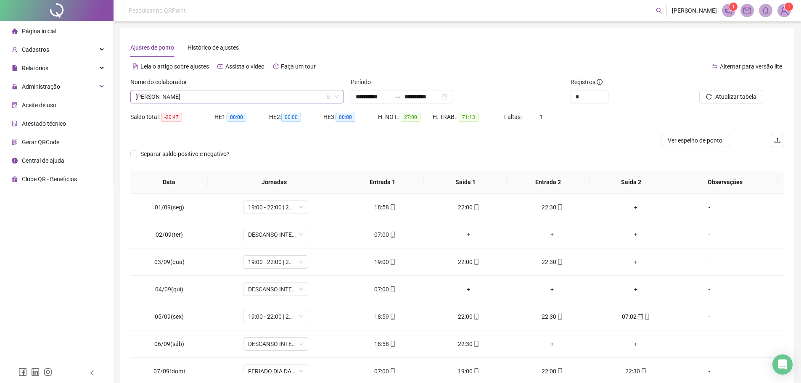
click at [221, 95] on span "ADRIANO OLIVEIRA DA SILVA" at bounding box center [237, 96] width 204 height 13
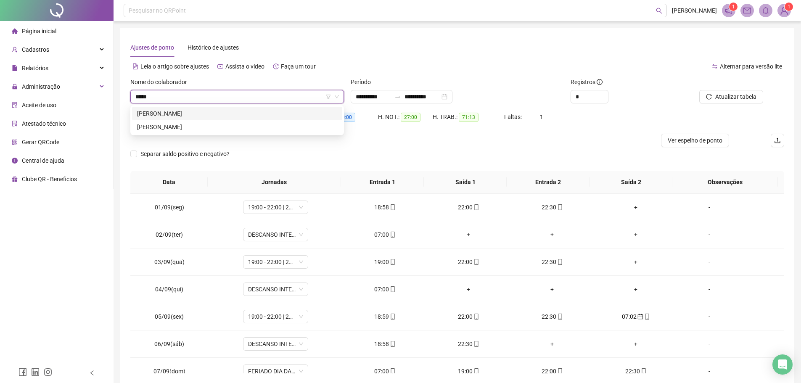
click at [185, 112] on div "AYLON MARCAL DE SOUZA SILVA" at bounding box center [237, 113] width 200 height 9
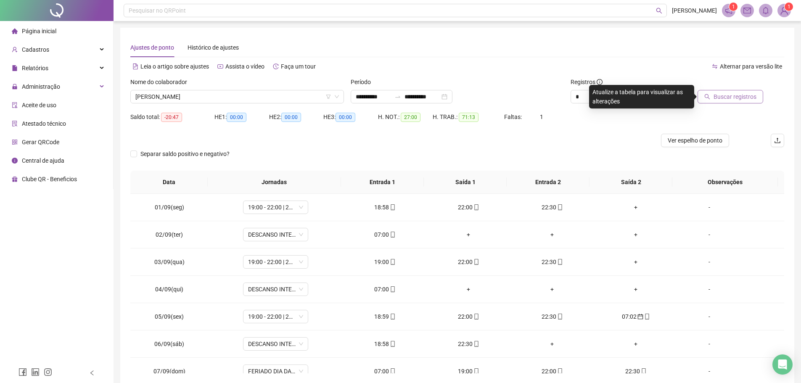
click at [739, 94] on span "Buscar registros" at bounding box center [735, 96] width 43 height 9
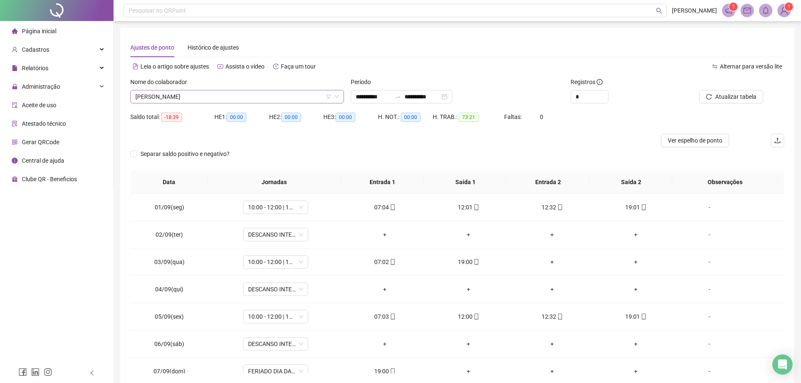
click at [229, 97] on span "AYLON MARCAL DE SOUZA SILVA" at bounding box center [237, 96] width 204 height 13
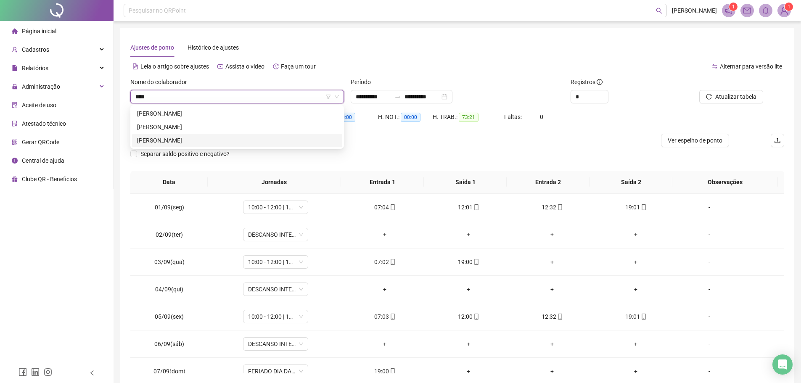
click at [182, 135] on div "EMILTON ALVES DE SOUZA" at bounding box center [237, 140] width 210 height 13
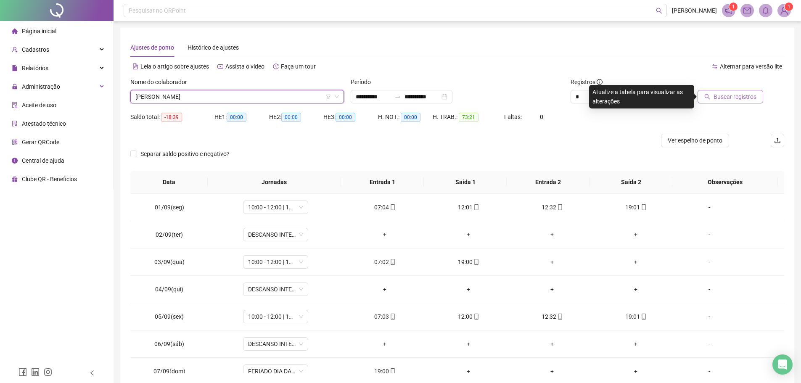
click at [729, 94] on span "Buscar registros" at bounding box center [735, 96] width 43 height 9
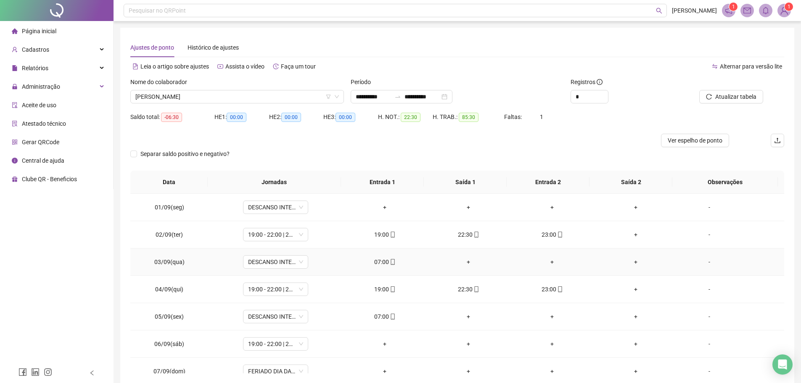
click at [384, 262] on div "07:00" at bounding box center [385, 261] width 70 height 9
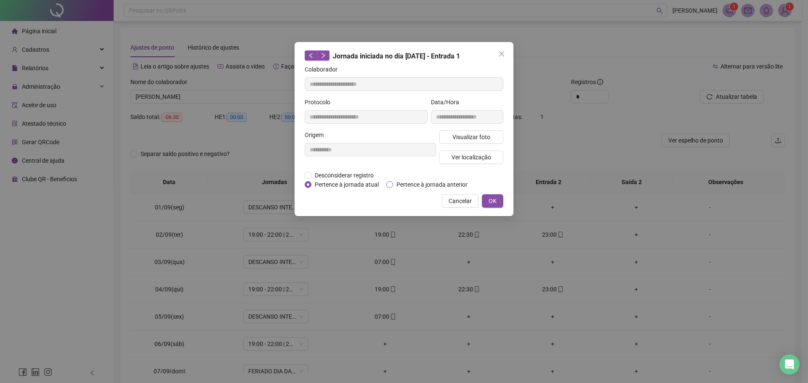
click at [398, 182] on span "Pertence à jornada anterior" at bounding box center [432, 184] width 78 height 9
drag, startPoint x: 489, startPoint y: 192, endPoint x: 492, endPoint y: 198, distance: 7.2
click at [489, 192] on div "**********" at bounding box center [403, 129] width 219 height 174
click at [496, 201] on span "OK" at bounding box center [492, 200] width 8 height 9
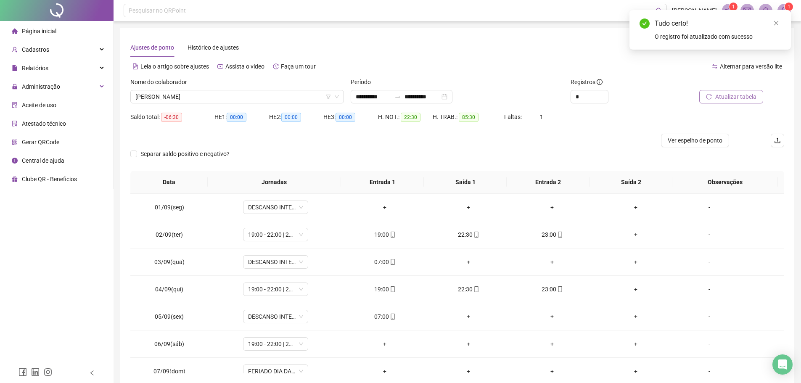
click at [720, 98] on span "Atualizar tabela" at bounding box center [736, 96] width 41 height 9
click at [382, 313] on div "07:00" at bounding box center [385, 316] width 70 height 9
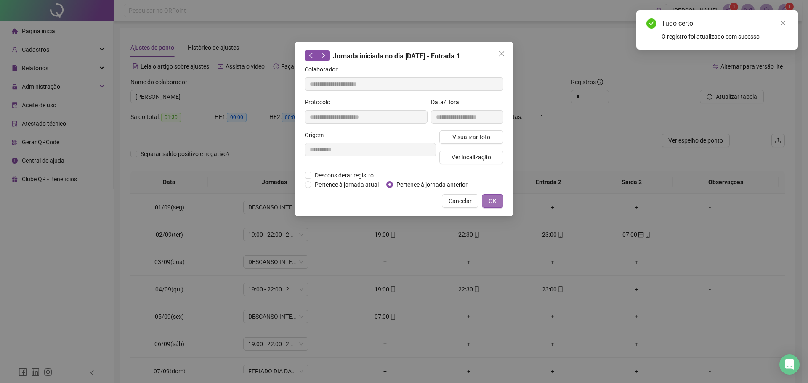
click at [493, 199] on span "OK" at bounding box center [492, 200] width 8 height 9
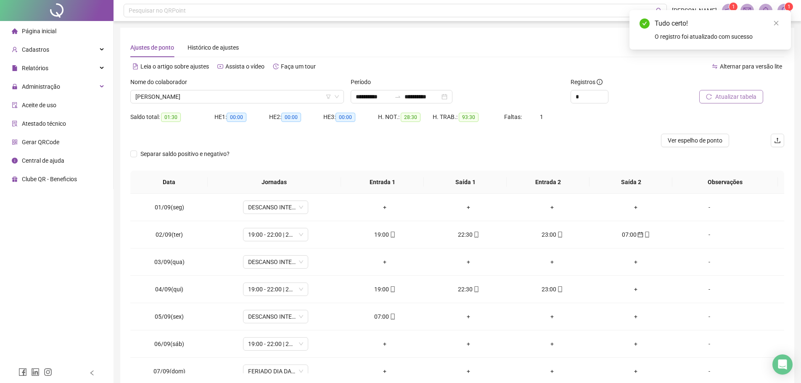
click at [712, 103] on button "Atualizar tabela" at bounding box center [732, 96] width 64 height 13
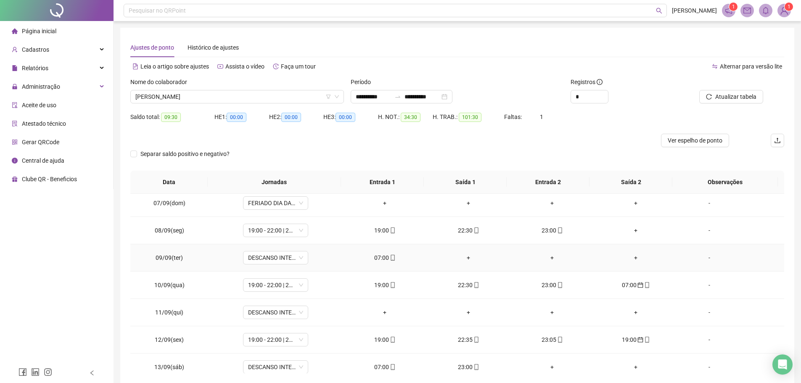
click at [378, 257] on div "07:00" at bounding box center [385, 257] width 70 height 9
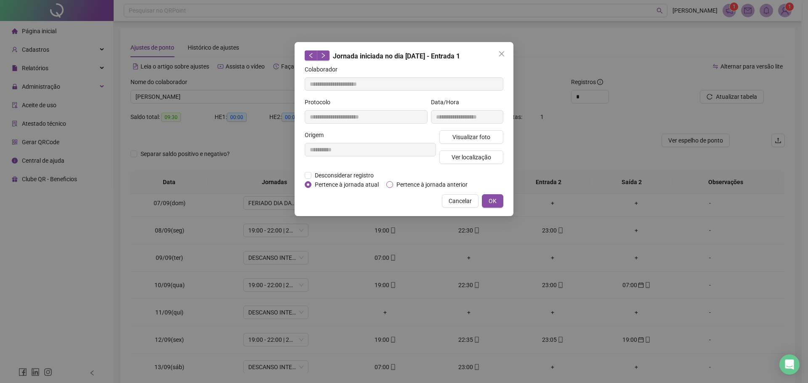
click at [398, 184] on span "Pertence à jornada anterior" at bounding box center [432, 184] width 78 height 9
click at [488, 202] on button "OK" at bounding box center [492, 200] width 21 height 13
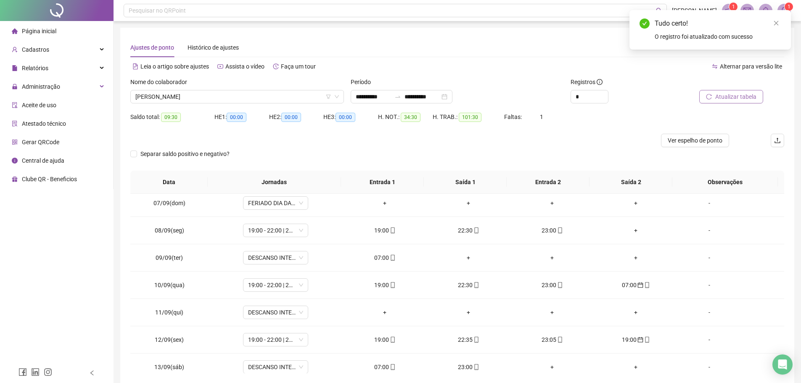
click at [717, 98] on span "Atualizar tabela" at bounding box center [736, 96] width 41 height 9
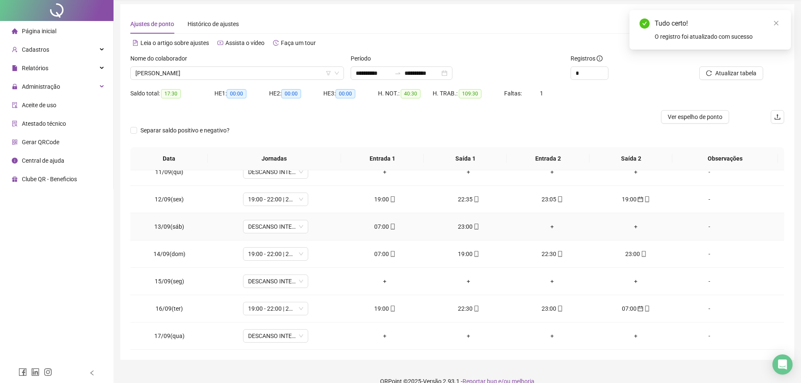
scroll to position [37, 0]
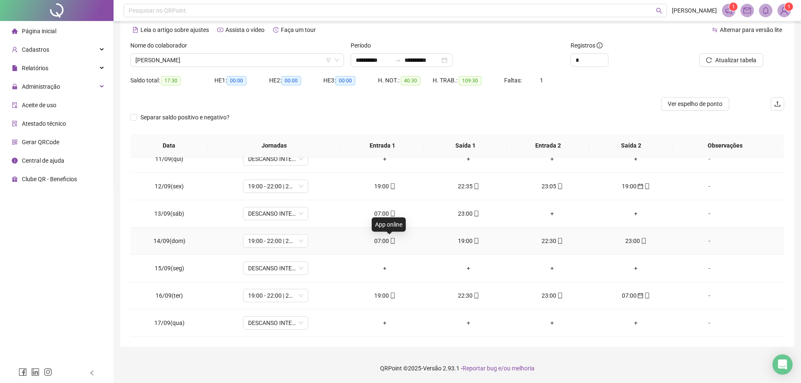
click at [390, 240] on icon "mobile" at bounding box center [393, 241] width 6 height 6
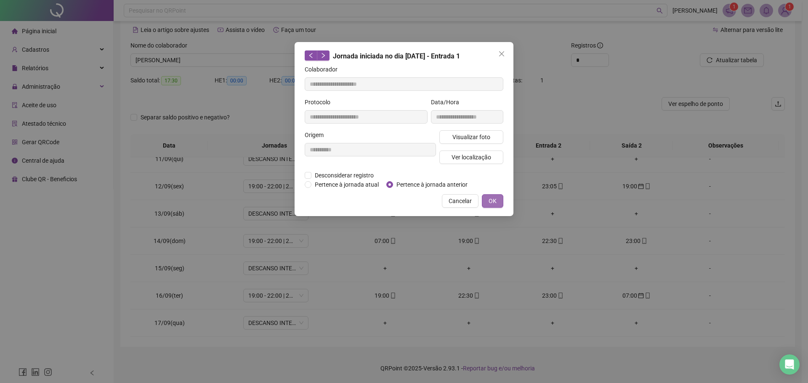
click at [492, 199] on span "OK" at bounding box center [492, 200] width 8 height 9
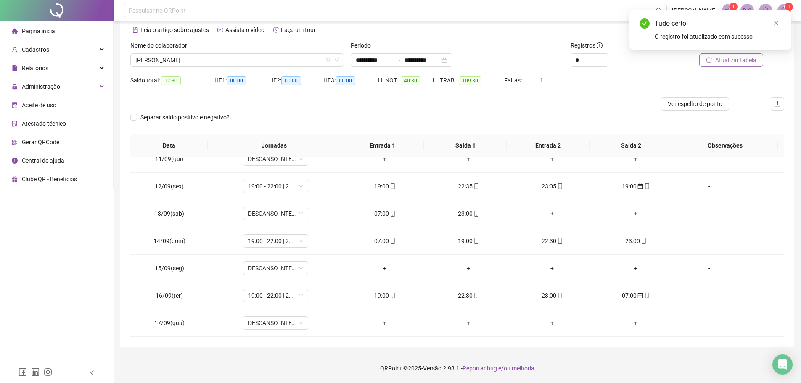
click at [714, 62] on button "Atualizar tabela" at bounding box center [732, 59] width 64 height 13
click at [637, 188] on span "calendar" at bounding box center [640, 186] width 7 height 6
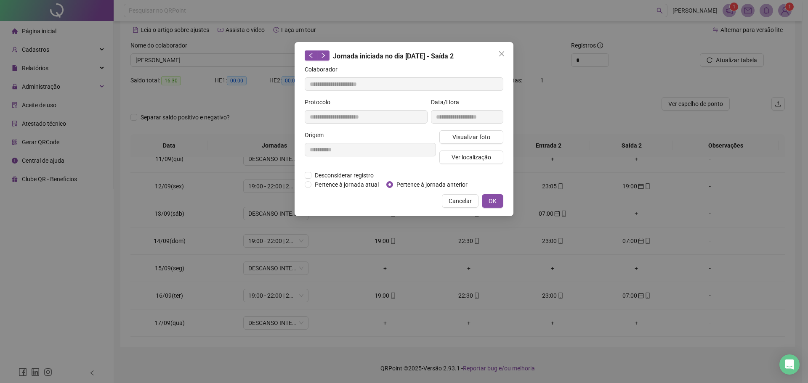
click at [343, 189] on div "**********" at bounding box center [403, 129] width 219 height 174
click at [343, 186] on span "Pertence à jornada atual" at bounding box center [346, 184] width 71 height 9
click at [492, 199] on span "OK" at bounding box center [492, 200] width 8 height 9
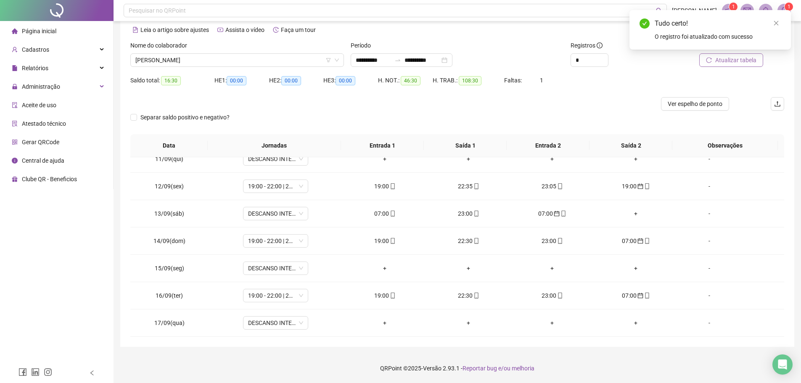
click at [712, 63] on button "Atualizar tabela" at bounding box center [732, 59] width 64 height 13
click at [627, 185] on div "22:30" at bounding box center [636, 186] width 70 height 9
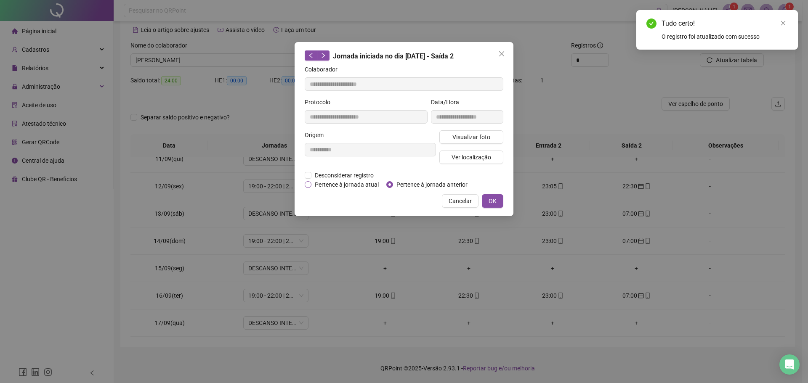
click at [352, 182] on span "Pertence à jornada atual" at bounding box center [346, 184] width 71 height 9
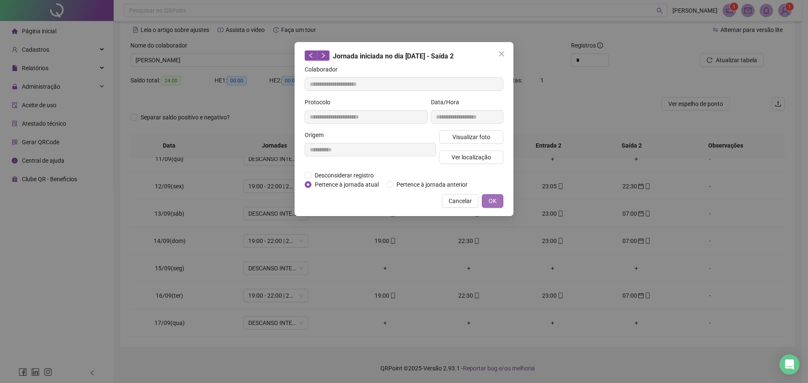
click at [489, 197] on span "OK" at bounding box center [492, 200] width 8 height 9
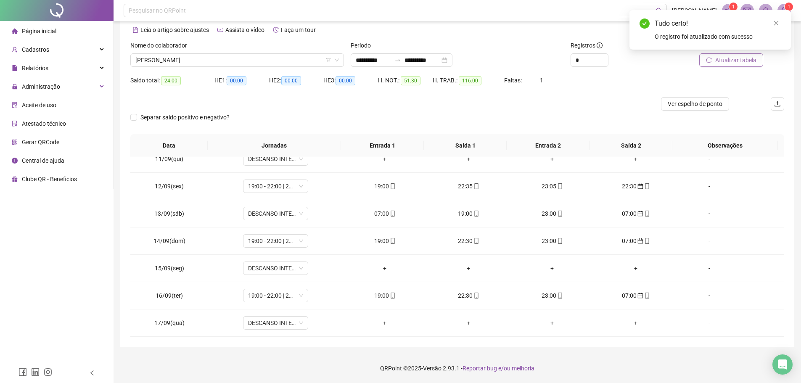
click at [718, 60] on span "Atualizar tabela" at bounding box center [736, 60] width 41 height 9
click at [376, 216] on div "07:00" at bounding box center [385, 213] width 70 height 9
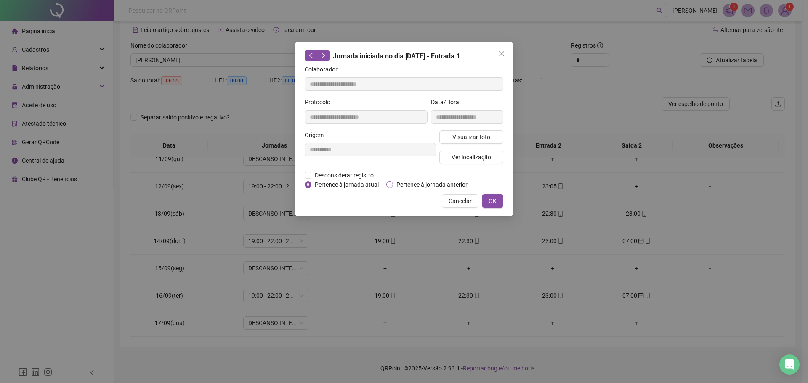
click at [396, 182] on span "Pertence à jornada anterior" at bounding box center [432, 184] width 78 height 9
click at [500, 199] on button "OK" at bounding box center [492, 200] width 21 height 13
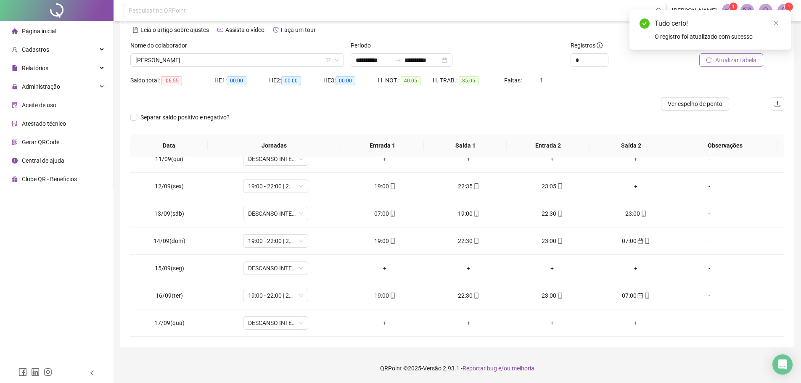
click at [707, 60] on icon "reload" at bounding box center [709, 60] width 6 height 6
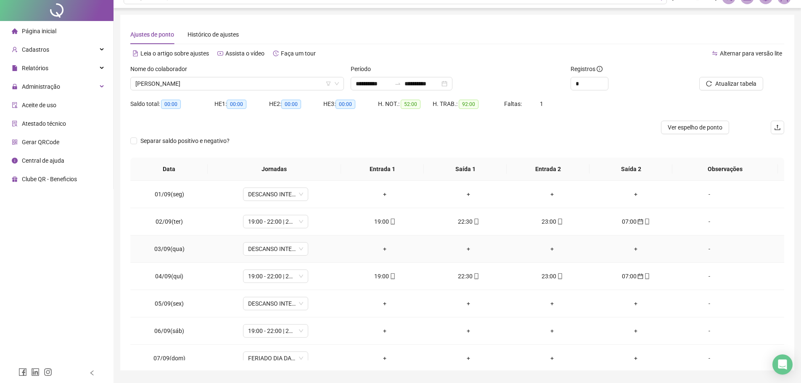
scroll to position [0, 0]
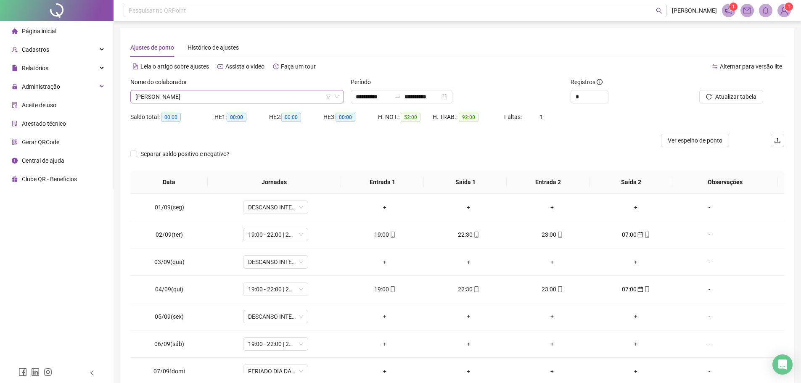
click at [246, 95] on span "EMILTON ALVES DE SOUZA" at bounding box center [237, 96] width 204 height 13
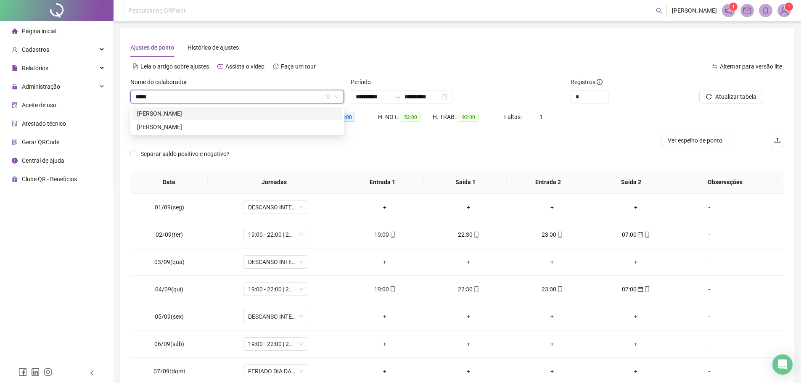
click at [191, 117] on div "MAURO BATISTA DE OLIVEIRA" at bounding box center [237, 113] width 200 height 9
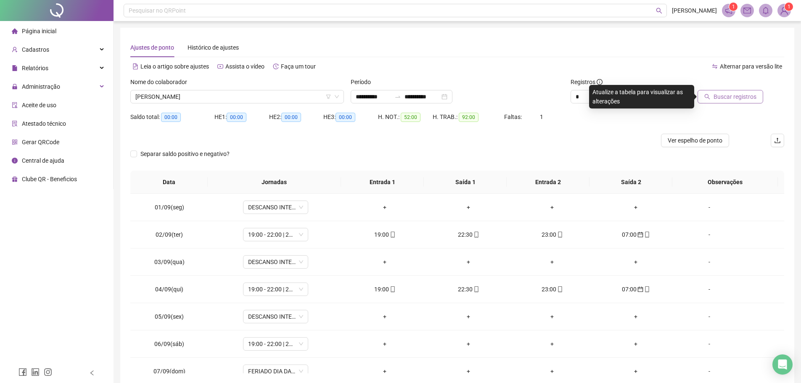
click at [740, 97] on span "Buscar registros" at bounding box center [735, 96] width 43 height 9
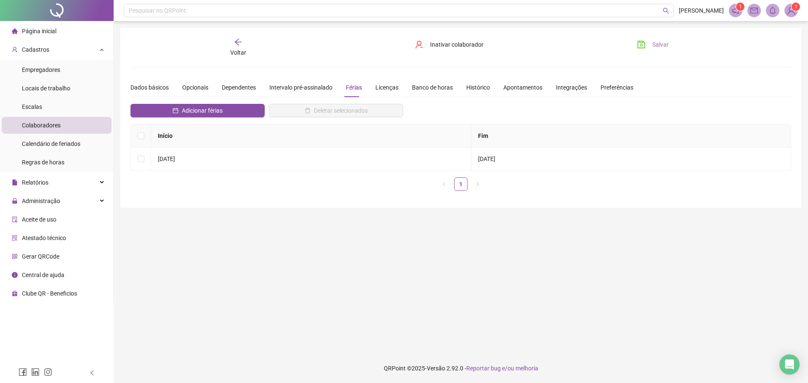
click at [667, 49] on span "Salvar" at bounding box center [660, 44] width 16 height 9
click at [245, 45] on div "Voltar" at bounding box center [238, 47] width 104 height 19
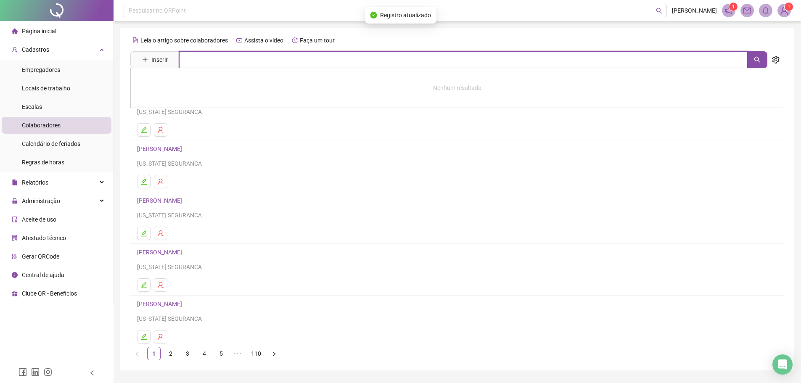
click at [257, 59] on input "text" at bounding box center [463, 59] width 569 height 17
click at [760, 53] on button "button" at bounding box center [758, 59] width 20 height 17
type input "**********"
click at [191, 86] on link "MARCOS ROBERTO MARTINS DOS SANTOS" at bounding box center [168, 84] width 45 height 7
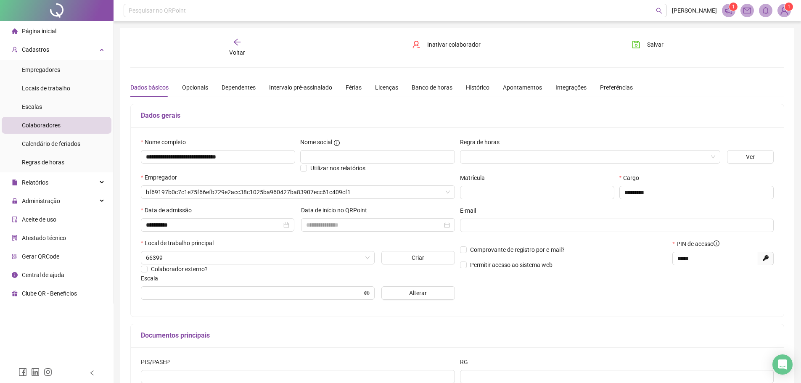
type input "**********"
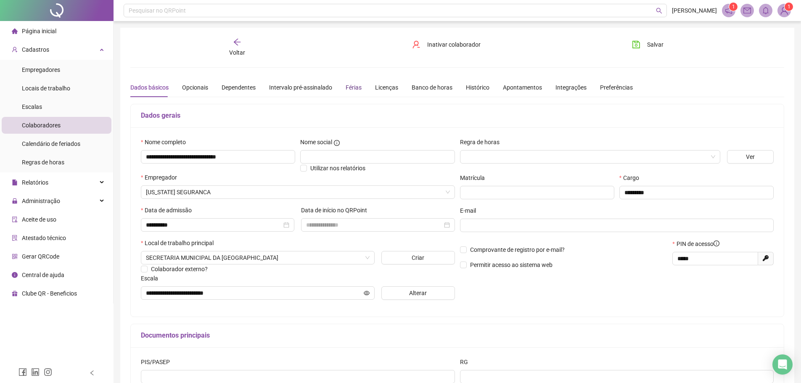
click at [353, 90] on div "Férias" at bounding box center [354, 87] width 16 height 9
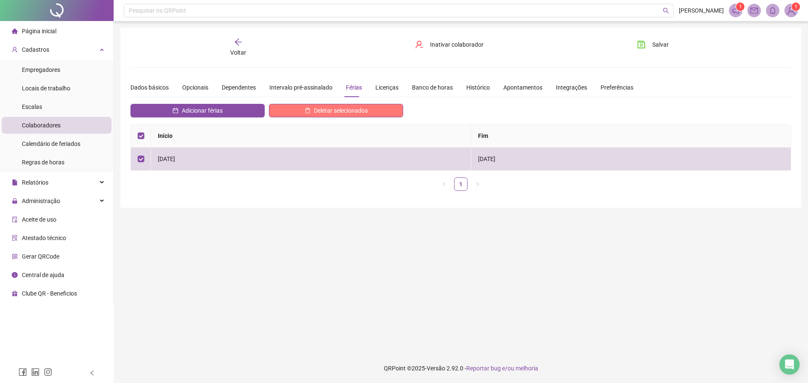
click at [334, 109] on span "Deletar selecionados" at bounding box center [341, 110] width 54 height 9
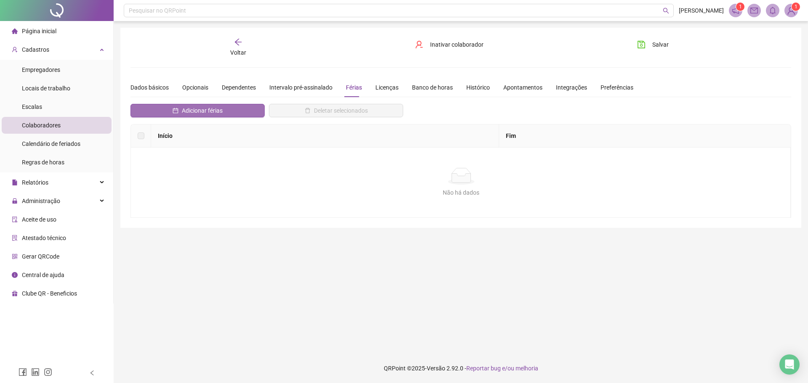
click at [181, 114] on button "Adicionar férias" at bounding box center [197, 110] width 134 height 13
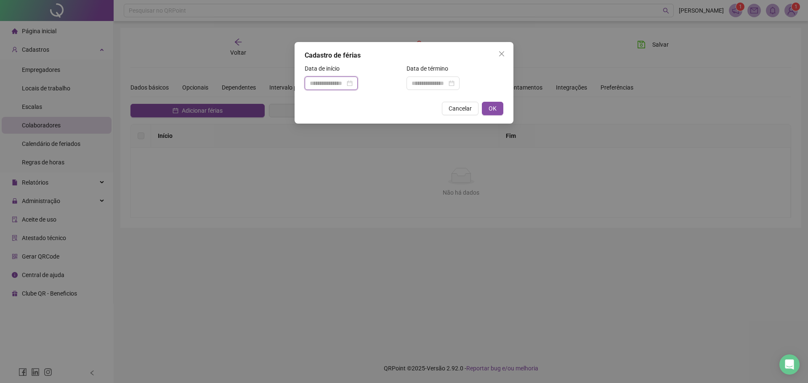
click at [345, 86] on input at bounding box center [327, 83] width 35 height 9
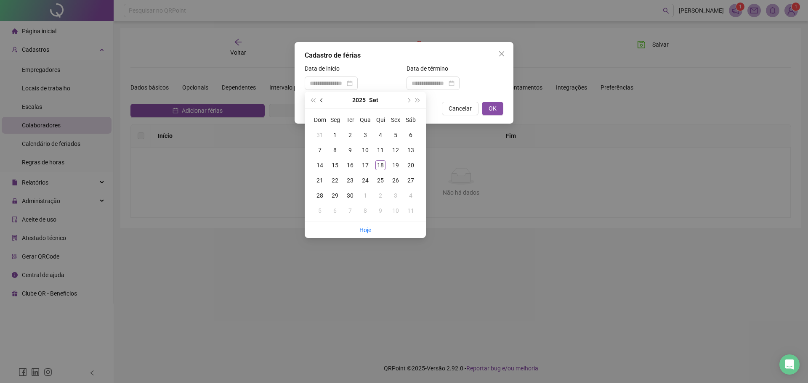
click at [323, 103] on button "prev-year" at bounding box center [321, 100] width 9 height 17
type input "**********"
click at [348, 163] on div "12" at bounding box center [350, 165] width 10 height 10
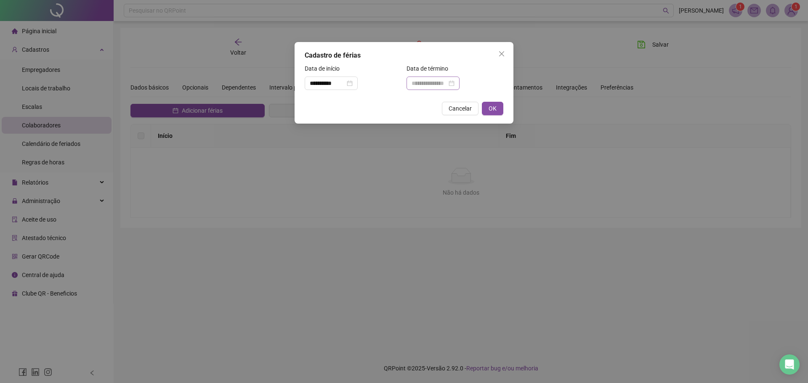
click at [454, 84] on div at bounding box center [432, 83] width 43 height 9
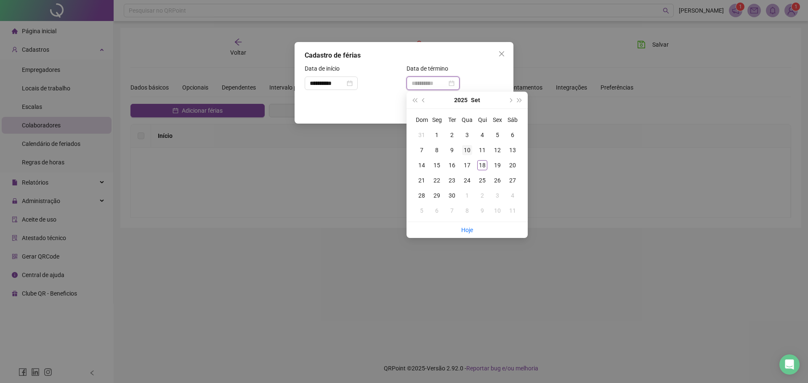
type input "**********"
click at [464, 149] on div "10" at bounding box center [467, 150] width 10 height 10
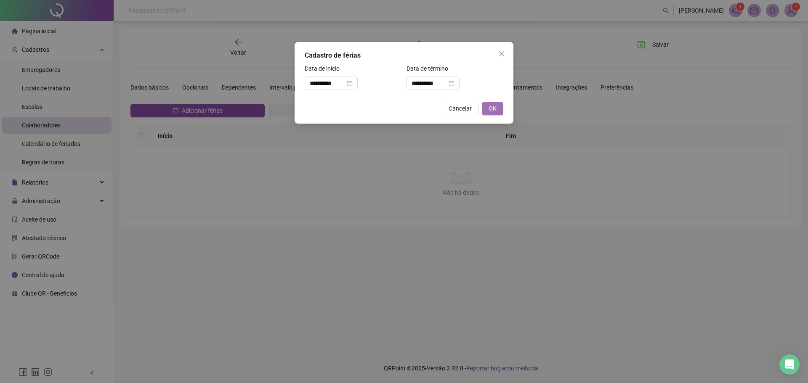
click at [487, 107] on button "OK" at bounding box center [492, 108] width 21 height 13
click at [490, 106] on span "OK" at bounding box center [492, 108] width 8 height 9
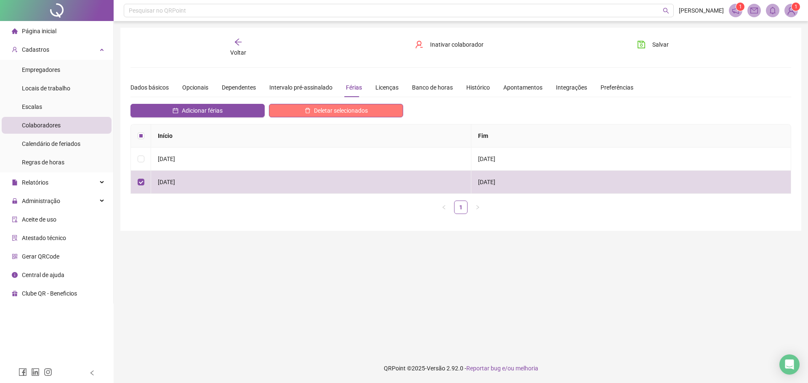
click at [296, 104] on button "Deletar selecionados" at bounding box center [336, 110] width 134 height 13
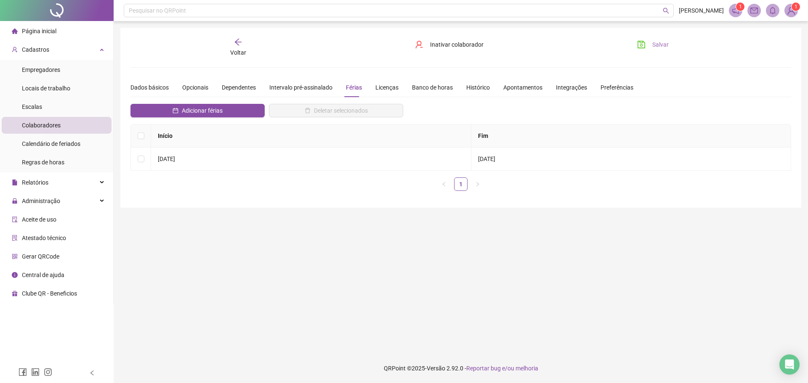
click at [659, 41] on span "Salvar" at bounding box center [660, 44] width 16 height 9
click at [239, 59] on div "**********" at bounding box center [460, 118] width 660 height 160
click at [237, 49] on span "Voltar" at bounding box center [238, 52] width 16 height 7
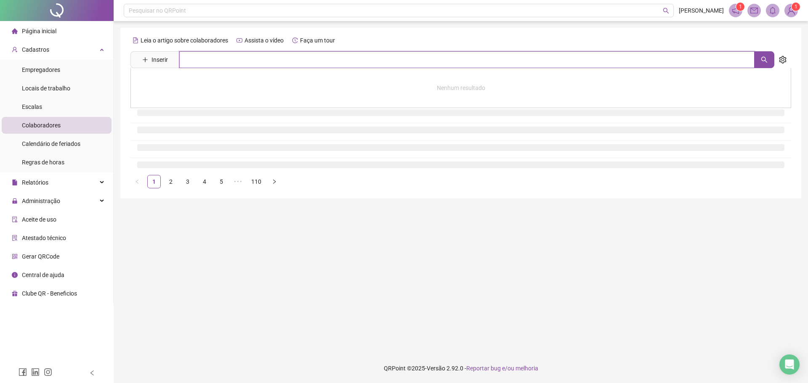
click at [254, 58] on input "text" at bounding box center [466, 59] width 575 height 17
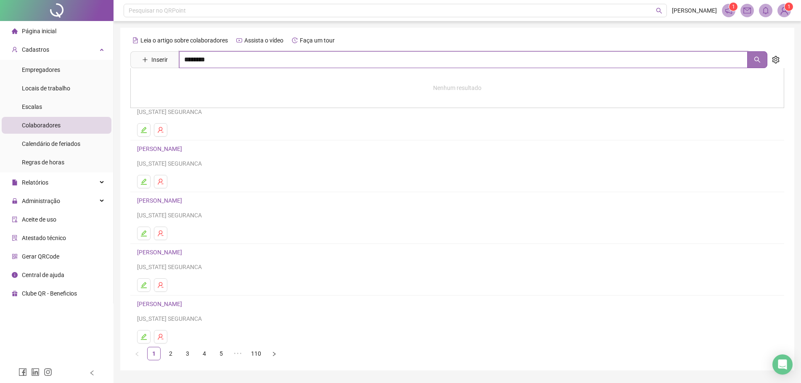
click at [752, 57] on button "button" at bounding box center [758, 59] width 20 height 17
type input "********"
click at [175, 81] on link "NILSON DA SILVA" at bounding box center [168, 84] width 45 height 7
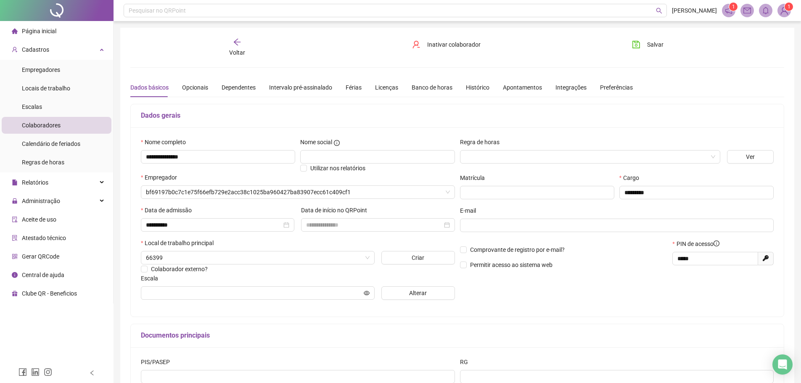
type input "**********"
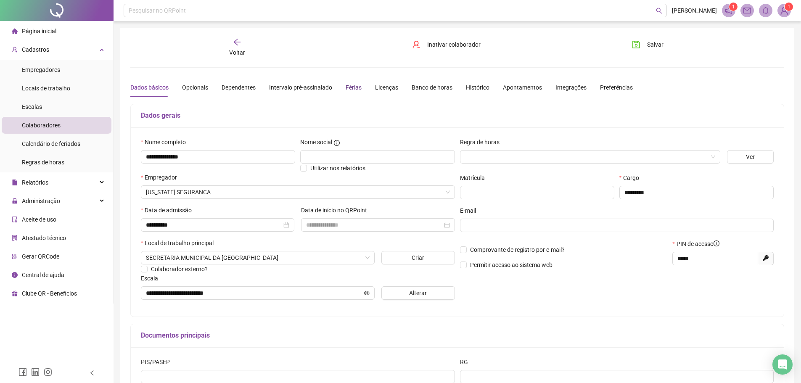
click at [356, 88] on div "Férias" at bounding box center [354, 87] width 16 height 9
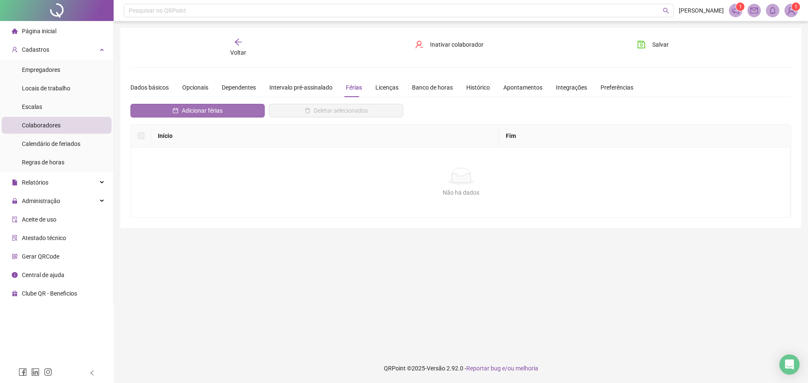
click at [201, 108] on span "Adicionar férias" at bounding box center [202, 110] width 41 height 9
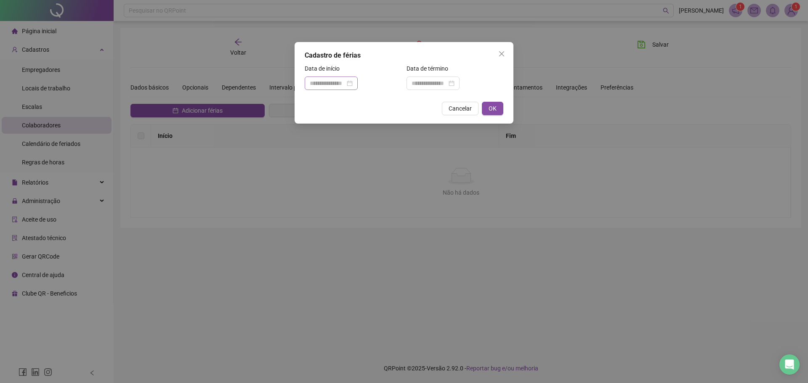
click at [353, 83] on div at bounding box center [331, 83] width 43 height 9
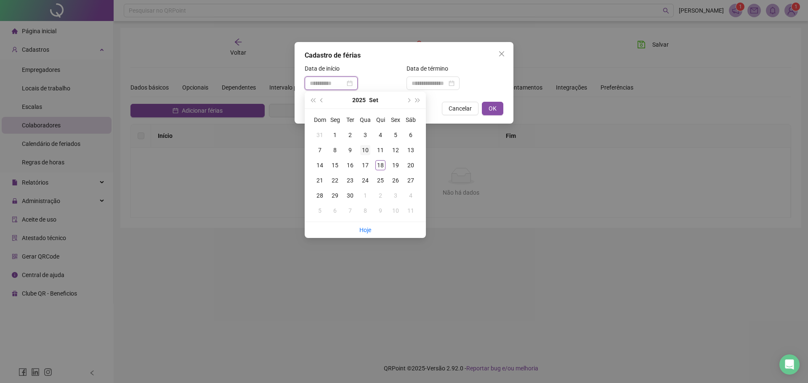
type input "**********"
click at [365, 152] on div "10" at bounding box center [365, 150] width 10 height 10
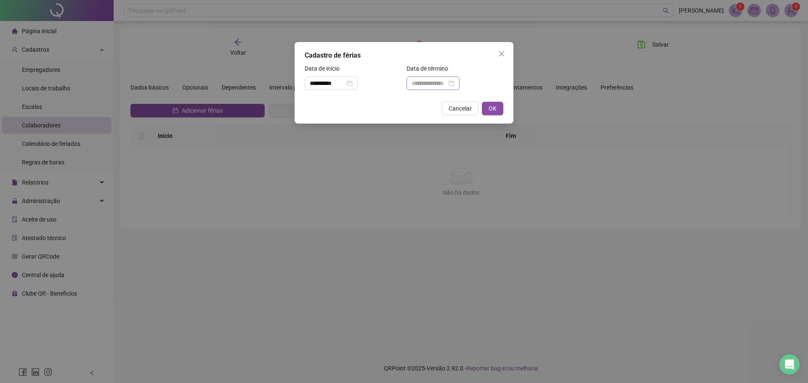
click at [454, 87] on div at bounding box center [432, 83] width 43 height 9
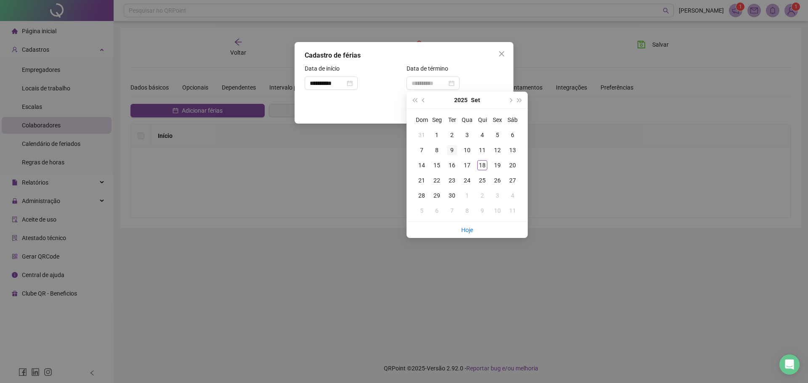
click at [448, 145] on div "9" at bounding box center [452, 150] width 10 height 10
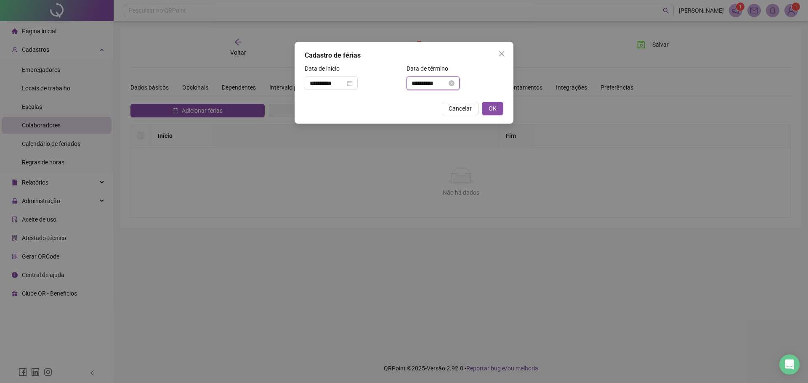
click at [447, 82] on input "**********" at bounding box center [428, 83] width 35 height 9
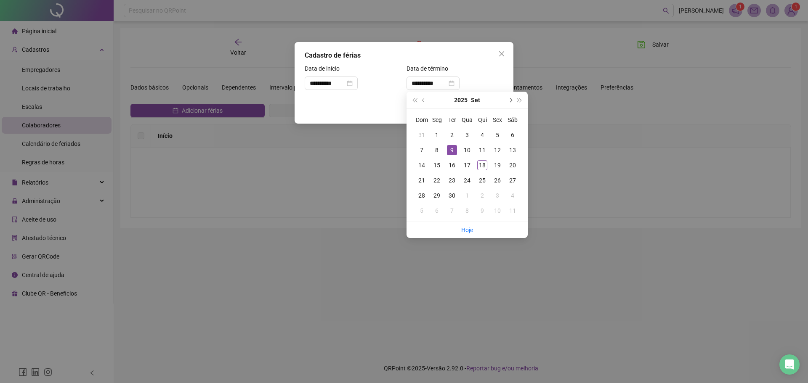
click at [508, 99] on button "next-year" at bounding box center [509, 100] width 9 height 17
type input "**********"
click at [480, 148] on div "9" at bounding box center [482, 150] width 10 height 10
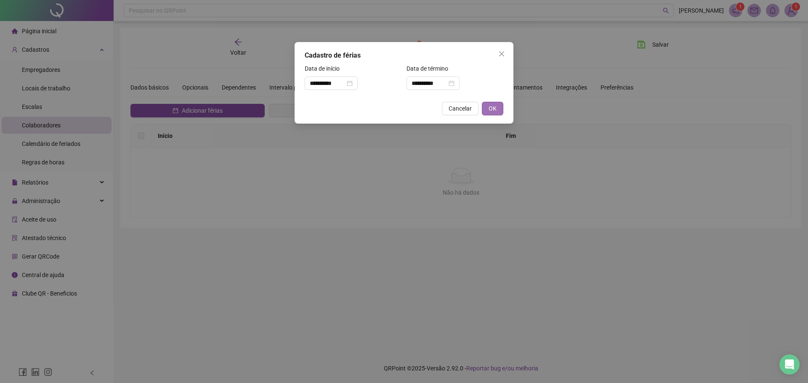
click at [499, 106] on button "OK" at bounding box center [492, 108] width 21 height 13
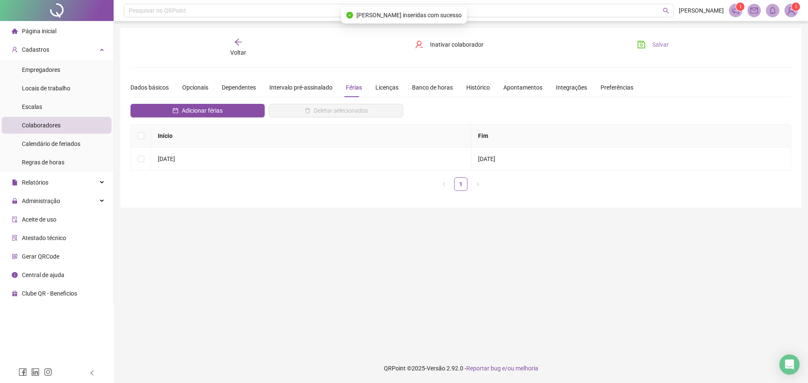
click at [645, 46] on icon "save" at bounding box center [641, 44] width 8 height 8
click at [651, 40] on button "Salvar" at bounding box center [653, 44] width 44 height 13
click at [51, 198] on span "Administração" at bounding box center [41, 201] width 38 height 7
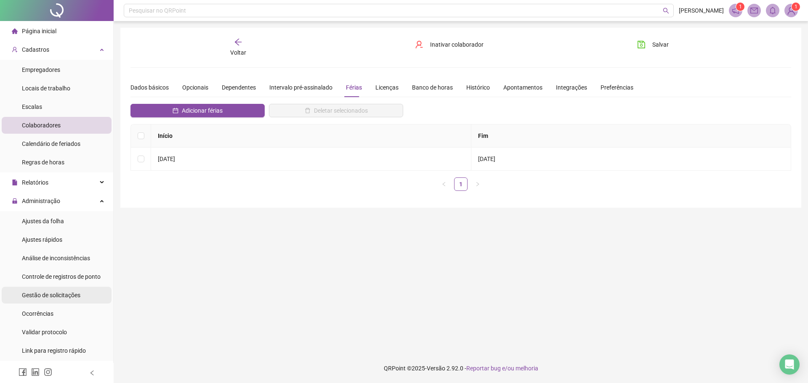
click at [56, 292] on span "Gestão de solicitações" at bounding box center [51, 295] width 58 height 7
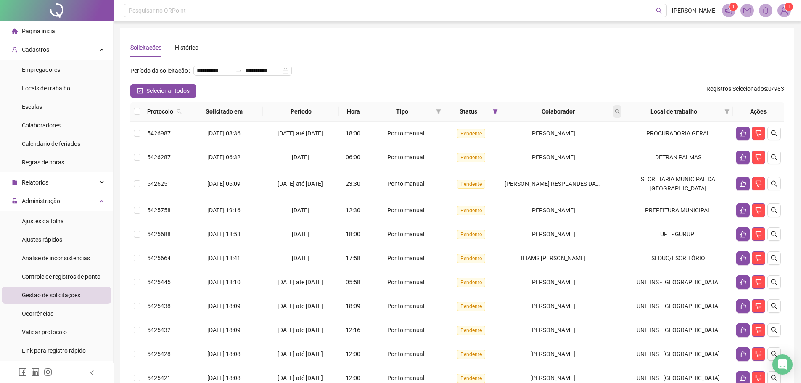
click at [620, 114] on icon "search" at bounding box center [617, 111] width 5 height 5
click at [568, 156] on span "Buscar" at bounding box center [565, 158] width 19 height 9
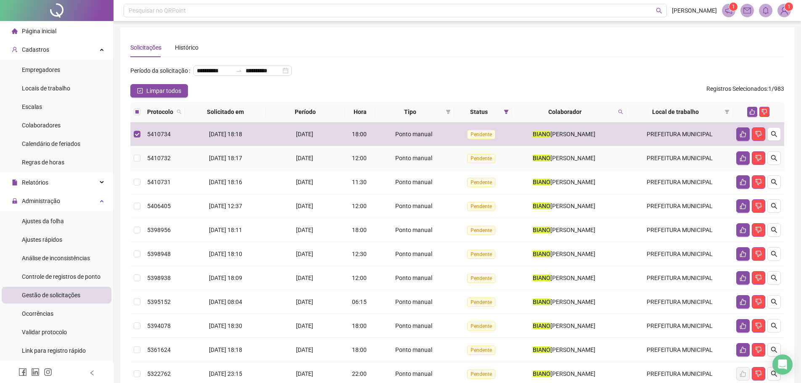
click at [141, 170] on td at bounding box center [136, 158] width 13 height 24
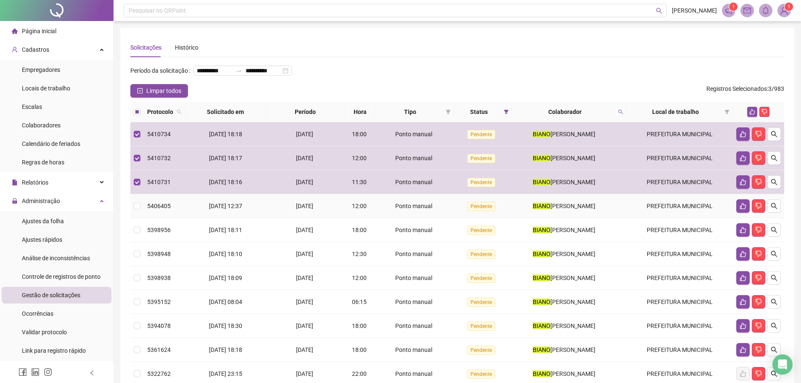
click at [142, 218] on td at bounding box center [136, 206] width 13 height 24
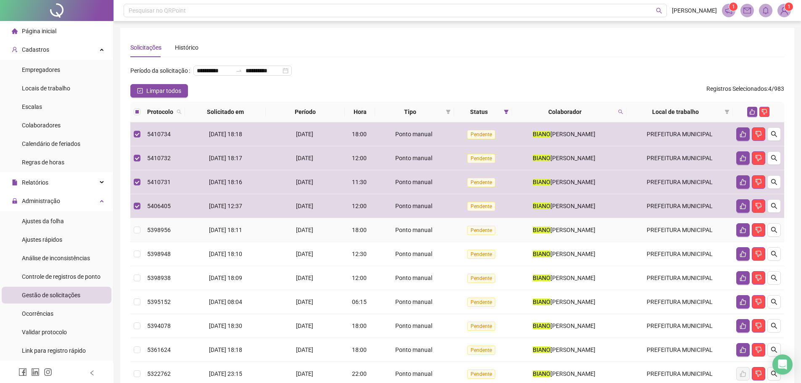
click at [147, 242] on td "5398956" at bounding box center [164, 230] width 41 height 24
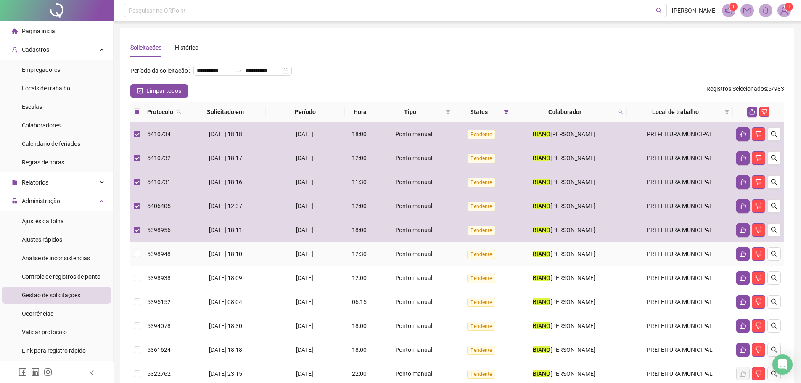
click at [149, 266] on td "5398948" at bounding box center [164, 254] width 41 height 24
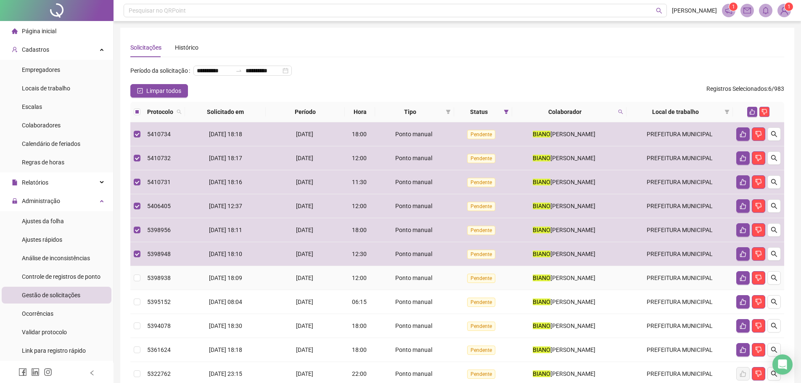
click at [152, 281] on span "5398938" at bounding box center [159, 278] width 24 height 7
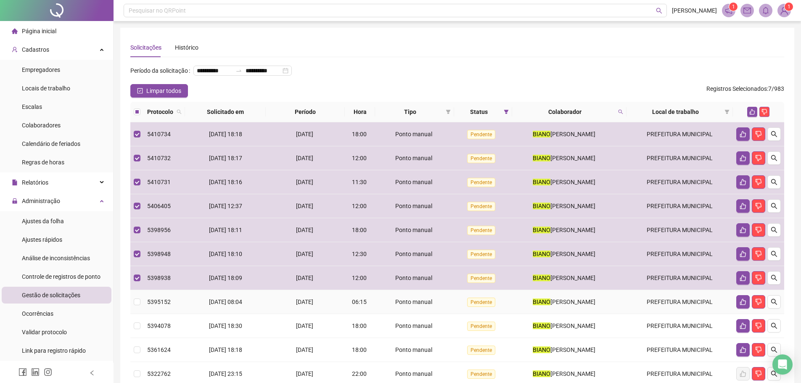
click at [149, 305] on span "5395152" at bounding box center [159, 302] width 24 height 7
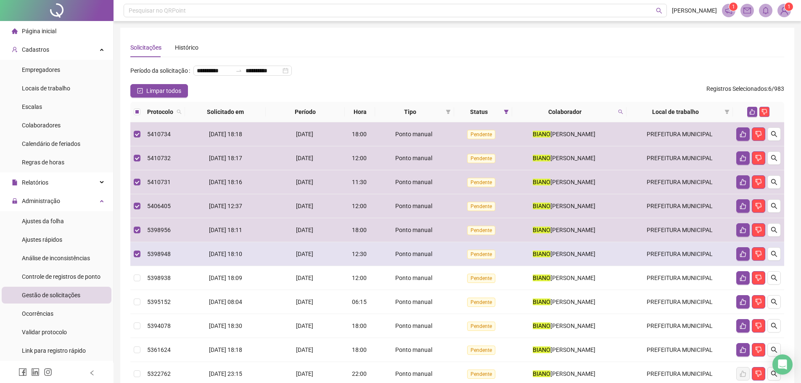
click at [134, 260] on td at bounding box center [136, 254] width 13 height 24
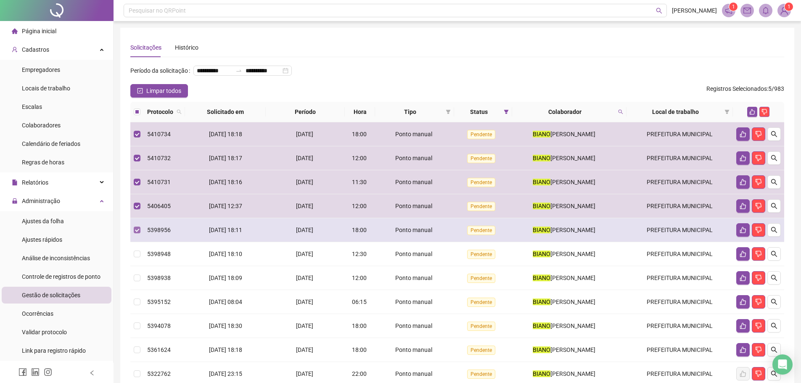
click at [136, 235] on label at bounding box center [137, 229] width 7 height 9
click at [141, 242] on td at bounding box center [136, 230] width 13 height 24
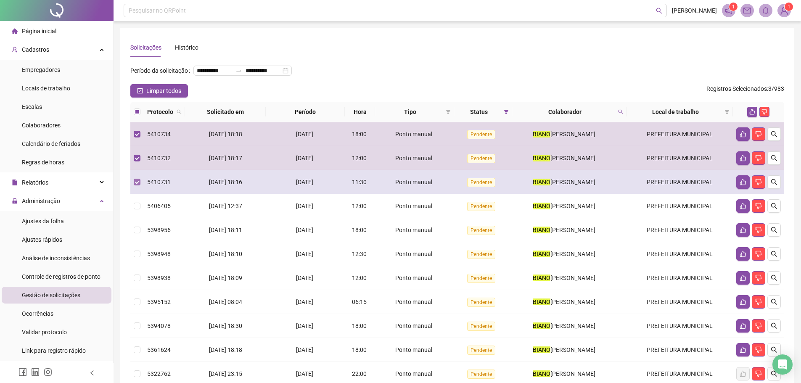
click at [136, 187] on label at bounding box center [137, 182] width 7 height 9
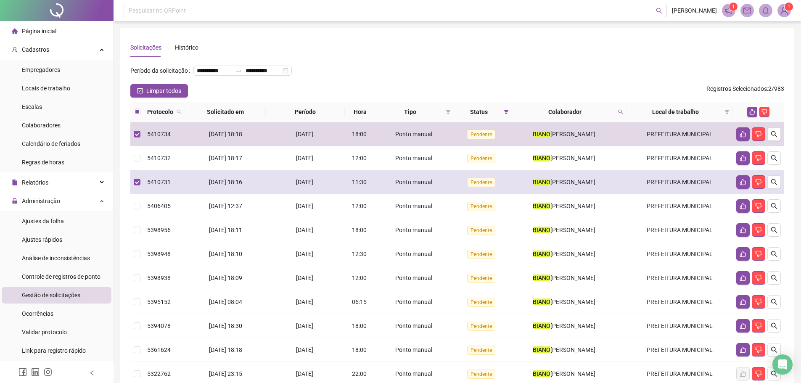
click at [139, 190] on td at bounding box center [136, 182] width 13 height 24
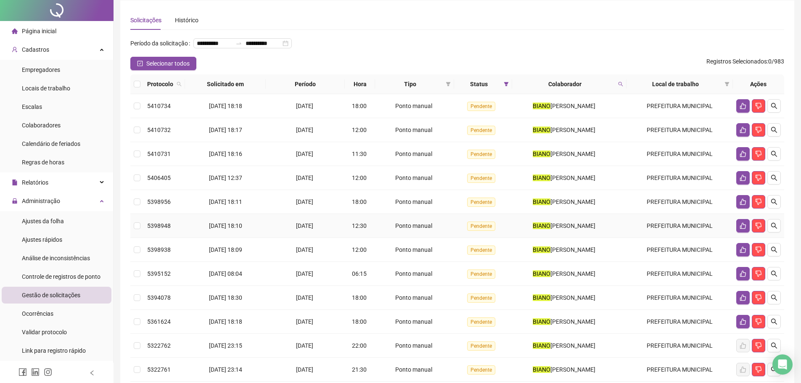
scroll to position [42, 0]
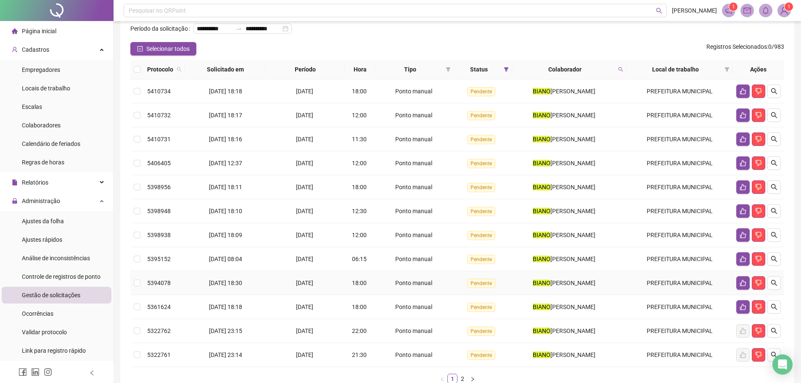
click at [143, 295] on td at bounding box center [136, 283] width 13 height 24
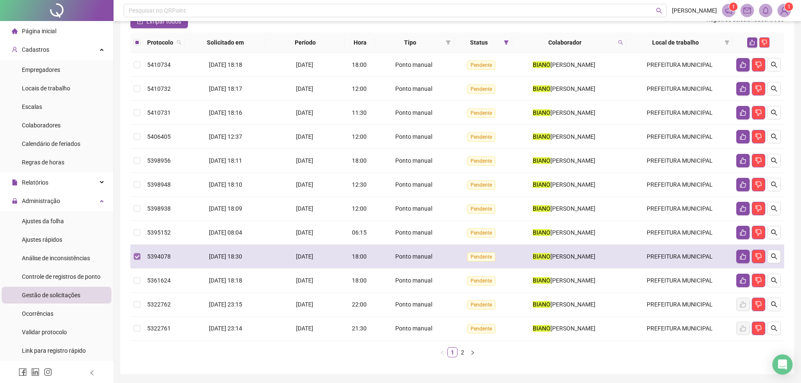
scroll to position [84, 0]
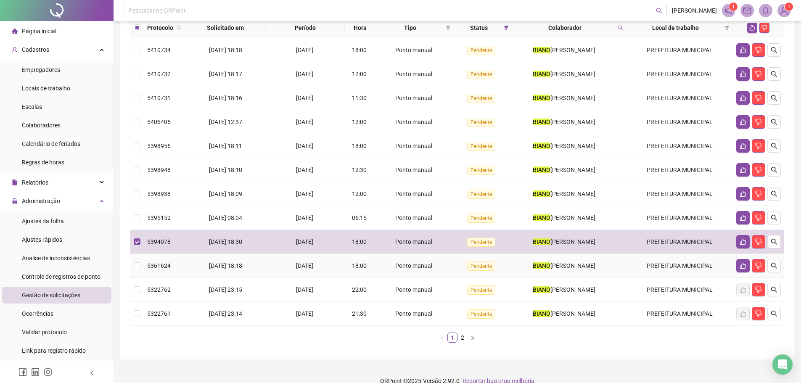
click at [145, 278] on td "5361624" at bounding box center [164, 266] width 41 height 24
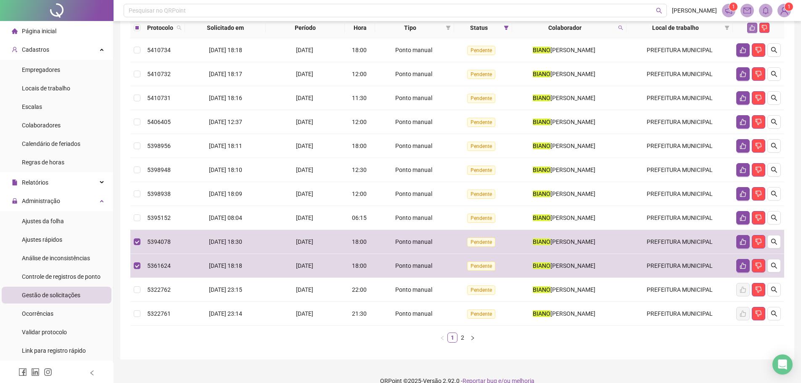
click at [748, 33] on button "button" at bounding box center [753, 28] width 10 height 10
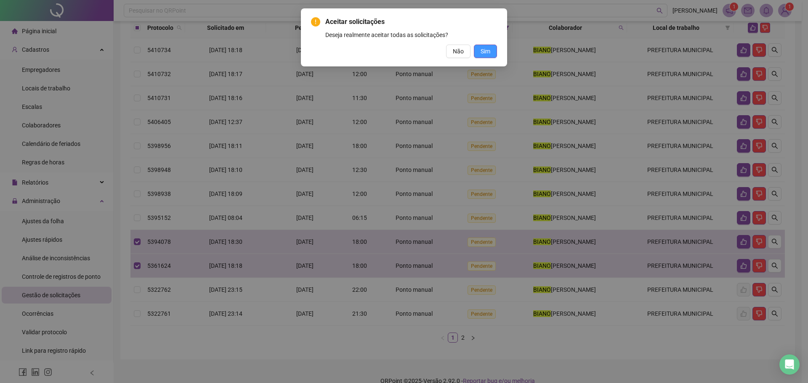
click at [482, 49] on span "Sim" at bounding box center [485, 51] width 10 height 9
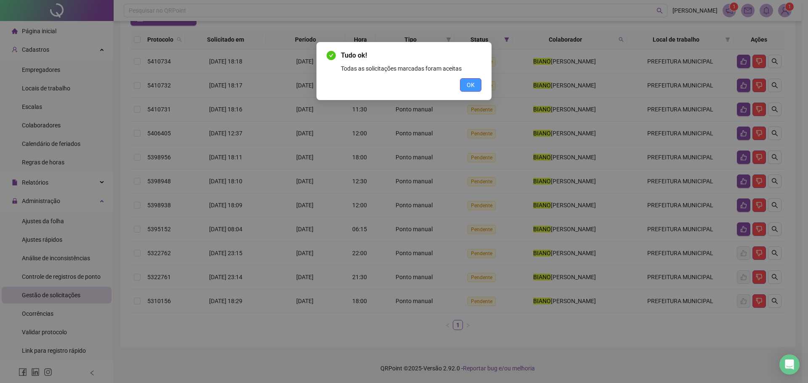
click at [470, 85] on span "OK" at bounding box center [471, 84] width 8 height 9
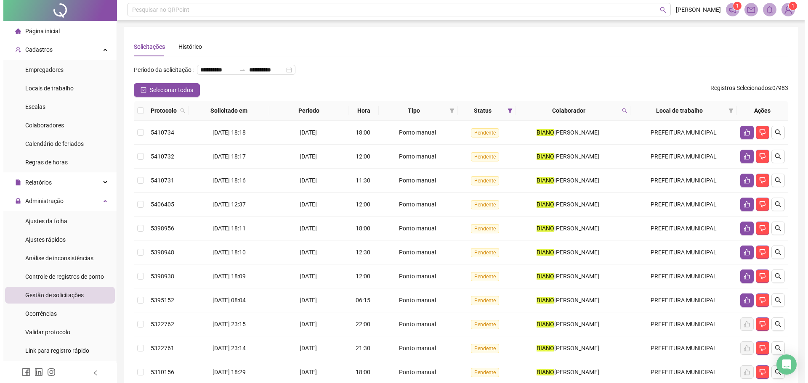
scroll to position [0, 0]
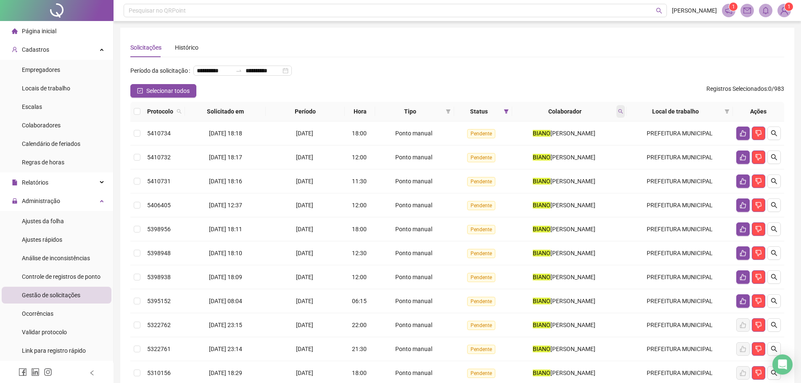
click at [625, 118] on span at bounding box center [621, 111] width 8 height 13
click at [564, 162] on span "Buscar" at bounding box center [570, 158] width 19 height 9
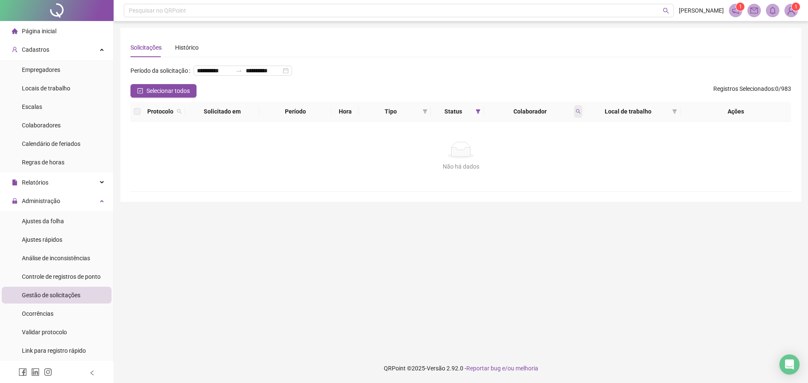
click at [581, 118] on span at bounding box center [578, 111] width 8 height 13
click at [531, 154] on span "Buscar" at bounding box center [523, 158] width 19 height 9
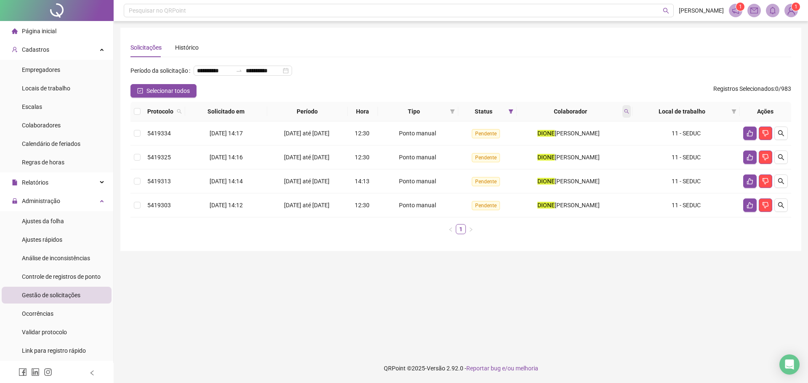
click at [626, 114] on icon "search" at bounding box center [626, 111] width 5 height 5
type input "*******"
click at [565, 155] on span "Buscar" at bounding box center [571, 158] width 19 height 9
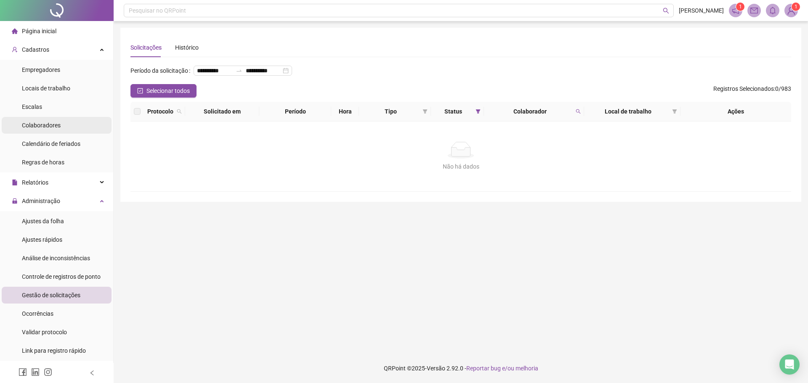
click at [56, 124] on span "Colaboradores" at bounding box center [41, 125] width 39 height 7
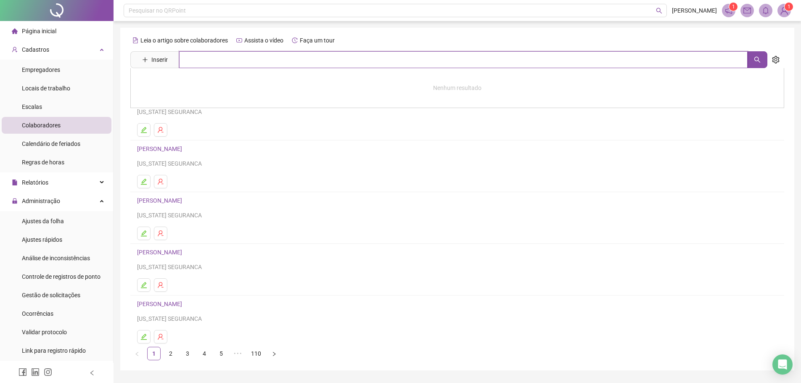
click at [218, 58] on input "text" at bounding box center [463, 59] width 569 height 17
click at [202, 61] on input "*******" at bounding box center [463, 59] width 569 height 17
click at [757, 59] on icon "search" at bounding box center [757, 59] width 7 height 7
type input "********"
click at [185, 82] on link "NILSON LUSTOSA NOGUEIRA JUNIOR" at bounding box center [168, 84] width 45 height 7
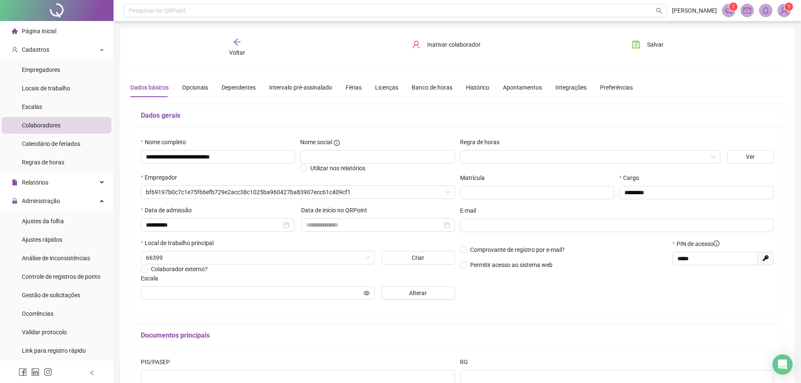
type input "**********"
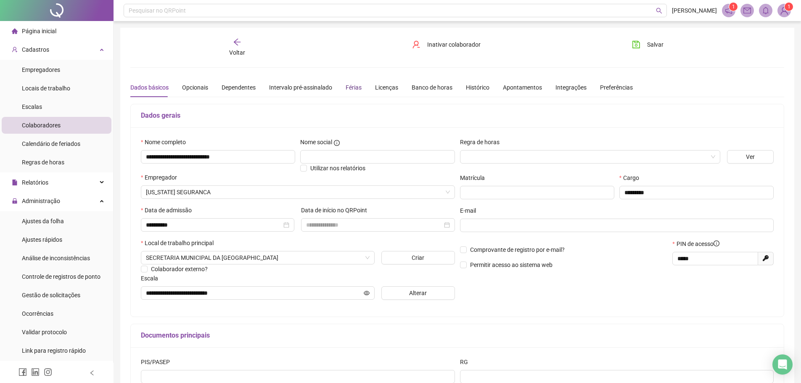
click at [352, 86] on div "Férias" at bounding box center [354, 87] width 16 height 9
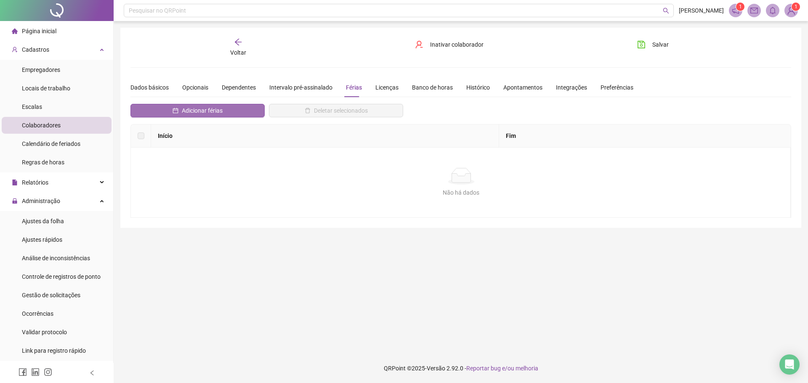
click at [196, 109] on span "Adicionar férias" at bounding box center [202, 110] width 41 height 9
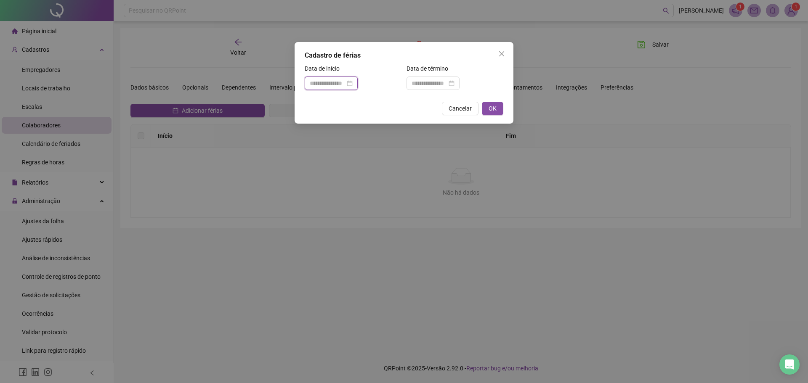
click at [312, 82] on input at bounding box center [327, 83] width 35 height 9
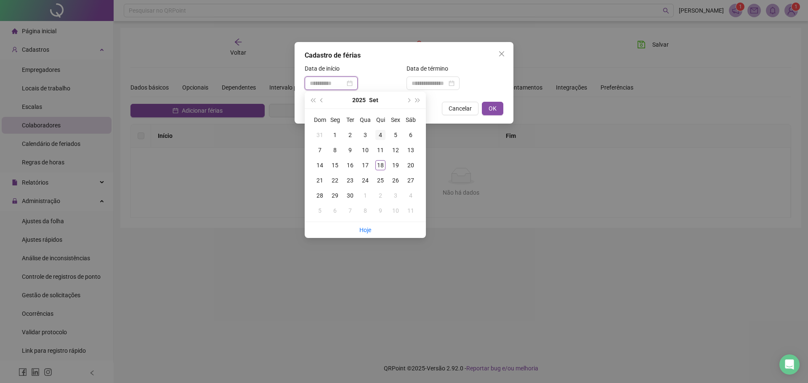
type input "**********"
click at [381, 133] on div "4" at bounding box center [380, 135] width 10 height 10
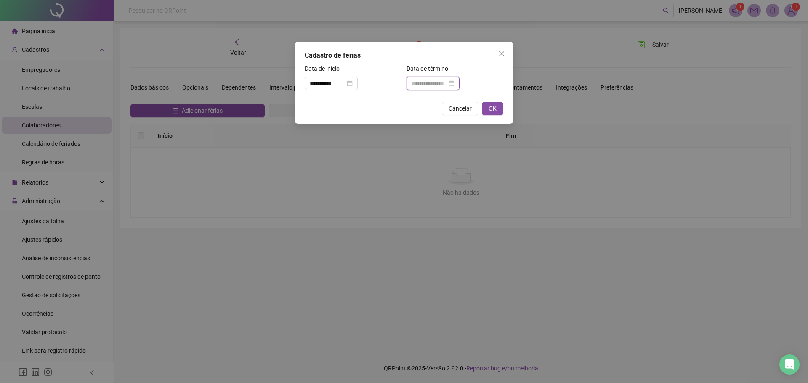
click at [447, 82] on input at bounding box center [428, 83] width 35 height 9
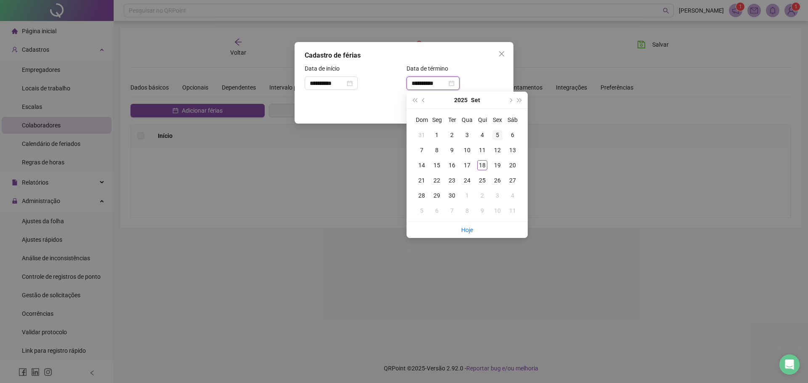
type input "**********"
click at [509, 99] on button "next-year" at bounding box center [509, 100] width 9 height 17
type input "**********"
click at [497, 133] on div "3" at bounding box center [497, 135] width 10 height 10
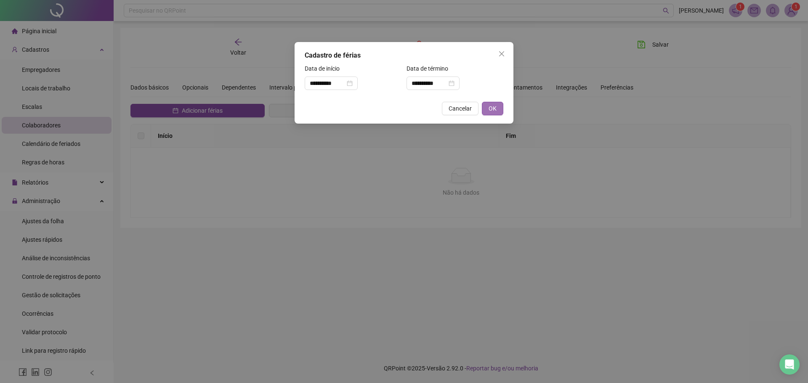
click at [494, 109] on span "OK" at bounding box center [492, 108] width 8 height 9
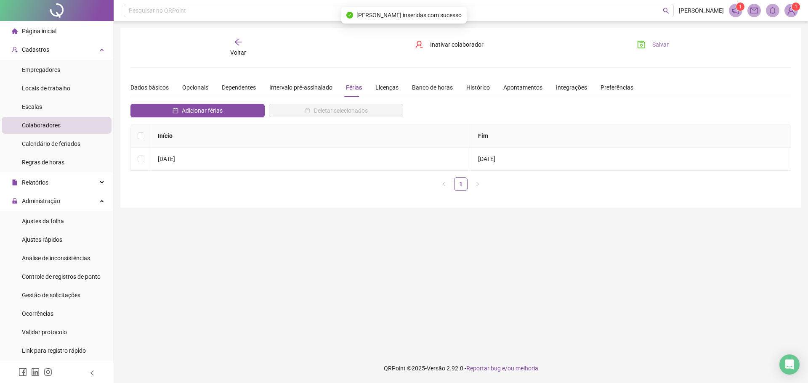
click at [645, 46] on icon "save" at bounding box center [642, 45] width 8 height 8
click at [247, 47] on div "Voltar" at bounding box center [238, 47] width 104 height 19
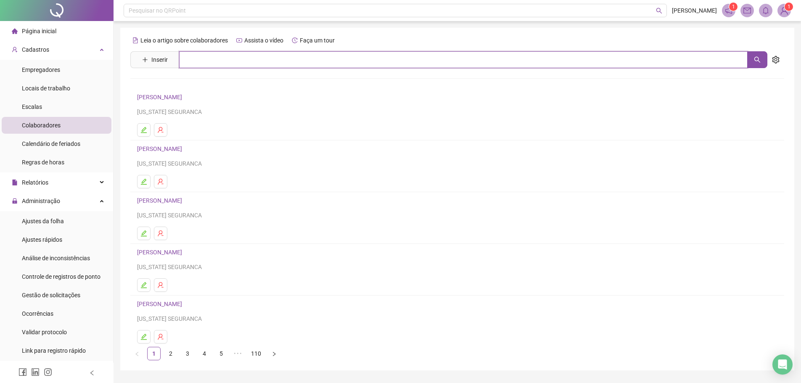
click at [236, 55] on input "text" at bounding box center [463, 59] width 569 height 17
click at [761, 60] on icon "search" at bounding box center [757, 59] width 7 height 7
type input "********"
click at [191, 86] on link "PAULO ERNANDES MOREIRA PINTO" at bounding box center [168, 84] width 45 height 7
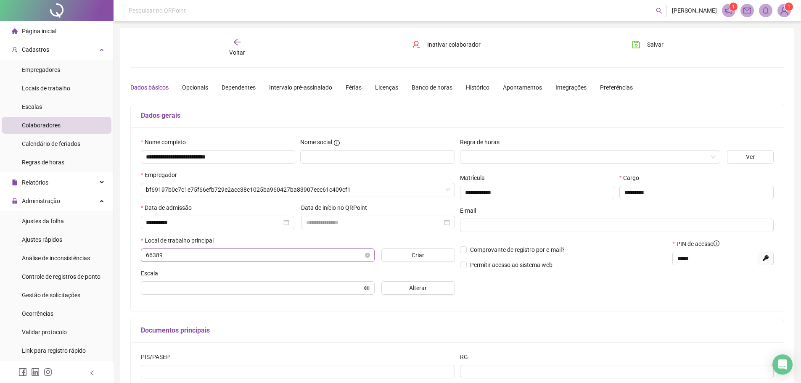
type input "**********"
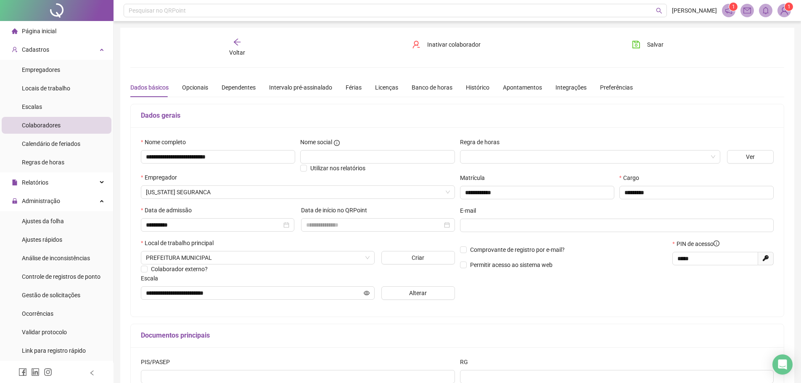
click at [362, 85] on div "Dados básicos Opcionais Dependentes Intervalo pré-assinalado Férias Licenças Ba…" at bounding box center [381, 87] width 503 height 19
click at [352, 84] on div "Férias" at bounding box center [354, 87] width 16 height 9
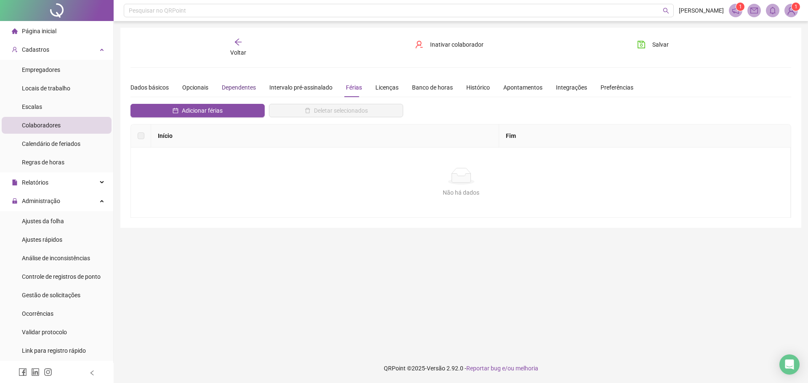
click at [232, 88] on div "Dependentes" at bounding box center [239, 87] width 34 height 9
click at [237, 107] on button "Adicionar dependentes" at bounding box center [197, 110] width 134 height 13
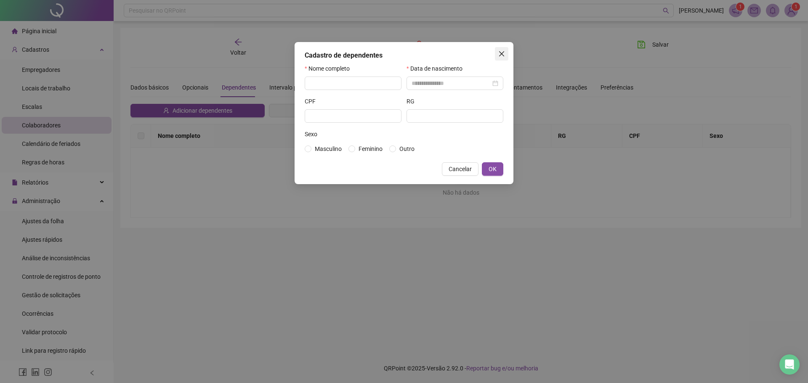
click at [499, 56] on icon "close" at bounding box center [501, 53] width 7 height 7
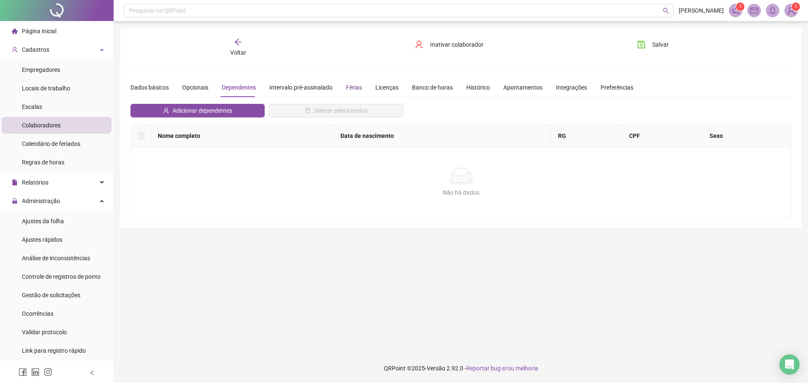
click at [358, 87] on div "Férias" at bounding box center [354, 87] width 16 height 9
click at [188, 110] on span "Adicionar férias" at bounding box center [202, 110] width 41 height 9
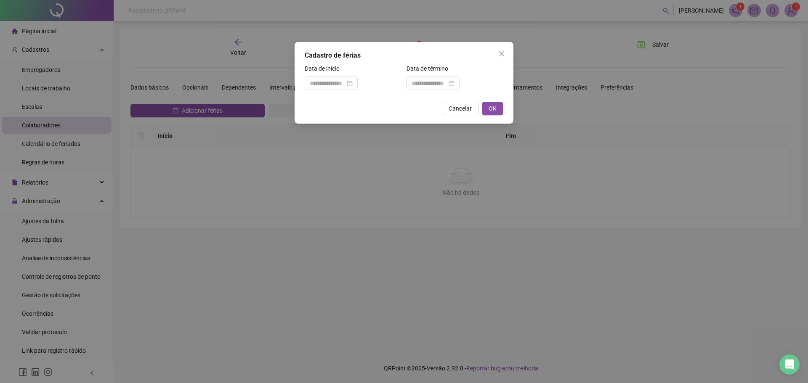
click at [335, 75] on div "Data de início" at bounding box center [353, 70] width 97 height 13
click at [335, 80] on input at bounding box center [327, 83] width 35 height 9
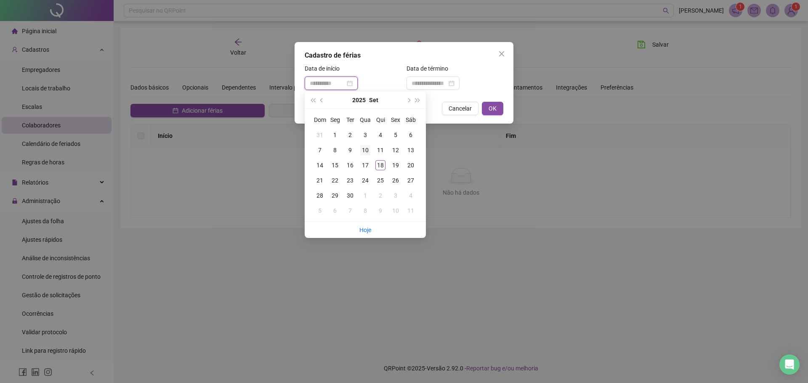
type input "**********"
click at [363, 149] on div "10" at bounding box center [365, 150] width 10 height 10
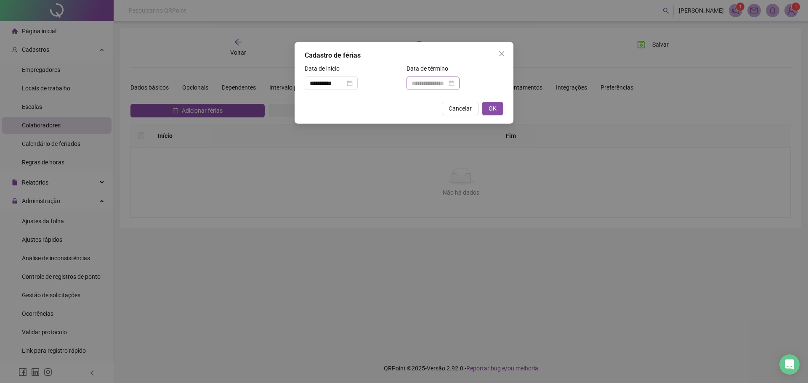
click at [416, 78] on div at bounding box center [432, 83] width 53 height 13
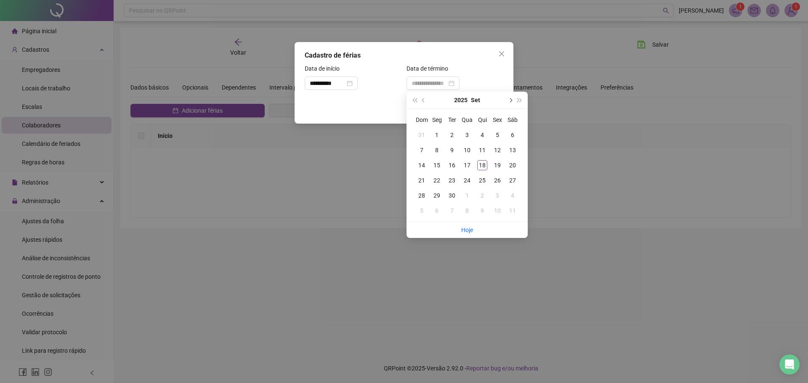
click at [509, 101] on span "next-year" at bounding box center [510, 100] width 4 height 4
type input "**********"
click at [484, 146] on div "9" at bounding box center [482, 150] width 10 height 10
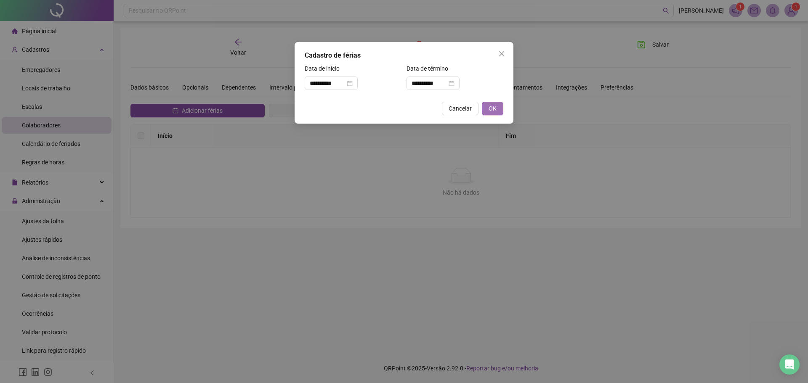
click at [488, 106] on button "OK" at bounding box center [492, 108] width 21 height 13
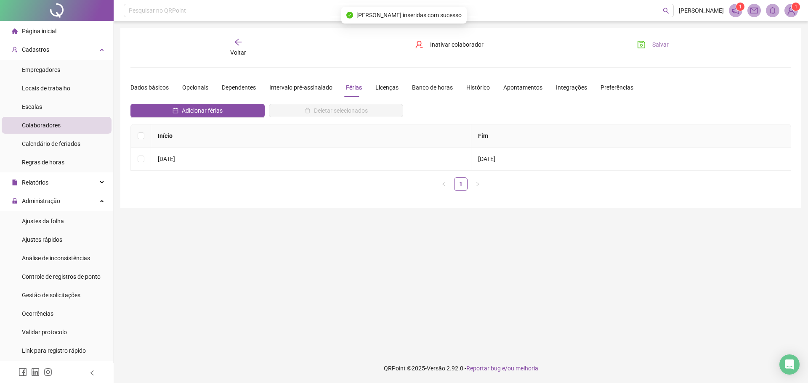
click at [654, 41] on span "Salvar" at bounding box center [660, 44] width 16 height 9
click at [243, 40] on div "Voltar" at bounding box center [238, 47] width 104 height 19
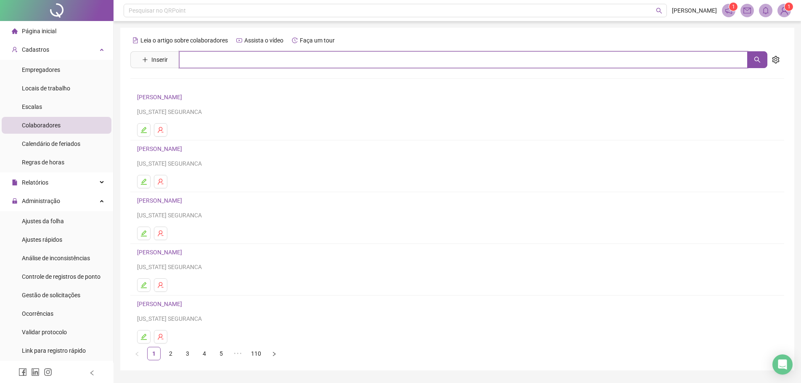
click at [227, 57] on input "text" at bounding box center [463, 59] width 569 height 17
click at [757, 57] on icon "search" at bounding box center [758, 60] width 6 height 6
type input "******"
click at [190, 76] on div "[PERSON_NAME]" at bounding box center [457, 85] width 654 height 35
click at [194, 82] on div "Leia o artigo sobre colaboradores Assista o vídeo Faça um tour Inserir ****** […" at bounding box center [457, 197] width 654 height 327
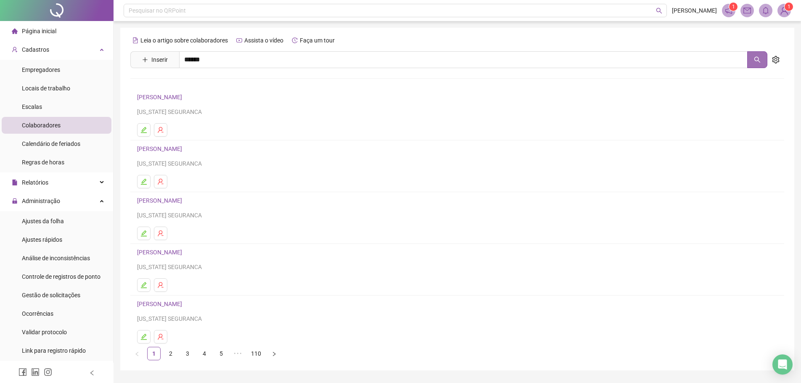
click at [756, 61] on icon "search" at bounding box center [758, 60] width 6 height 6
click at [326, 61] on input "******" at bounding box center [463, 59] width 569 height 17
click at [191, 85] on link "[PERSON_NAME]" at bounding box center [168, 84] width 45 height 7
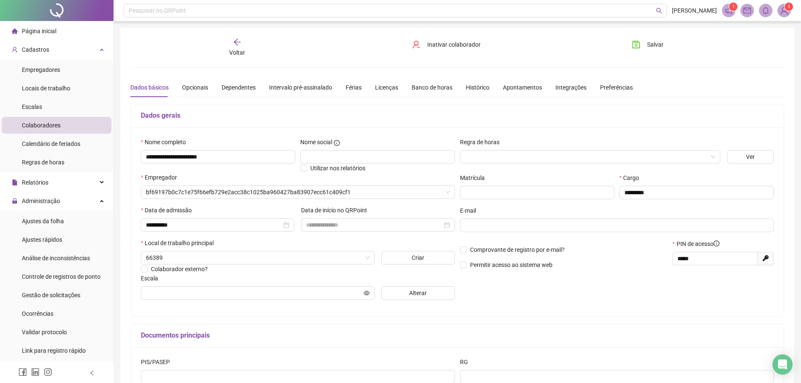
type input "**********"
click at [352, 87] on div "Férias" at bounding box center [354, 87] width 16 height 9
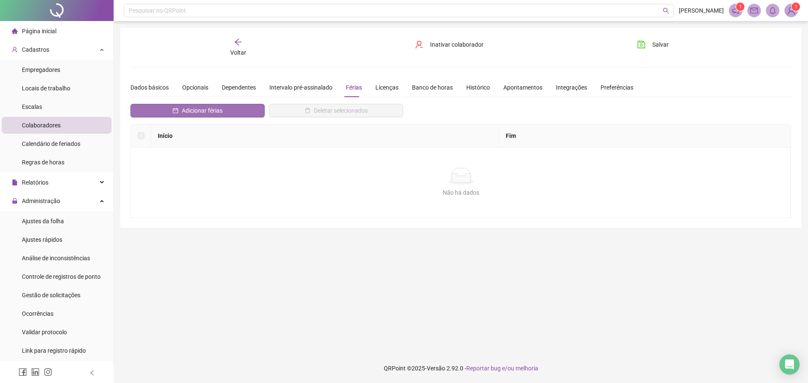
click at [210, 114] on span "Adicionar férias" at bounding box center [202, 110] width 41 height 9
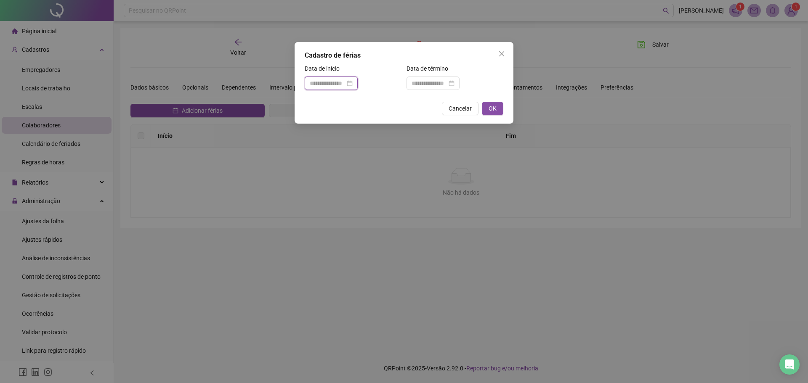
click at [337, 82] on input at bounding box center [327, 83] width 35 height 9
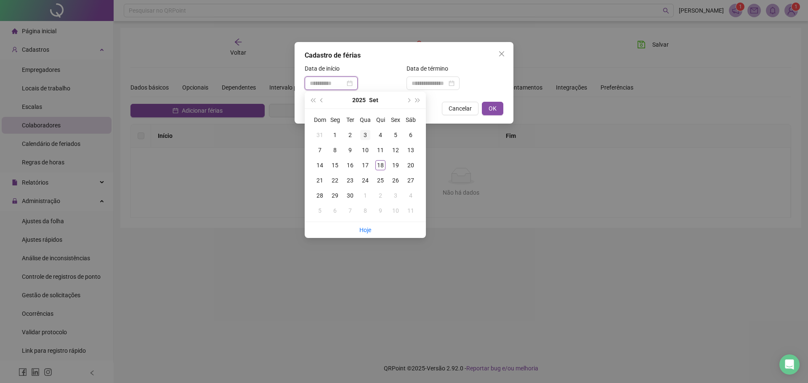
type input "**********"
click at [368, 137] on div "3" at bounding box center [365, 135] width 10 height 10
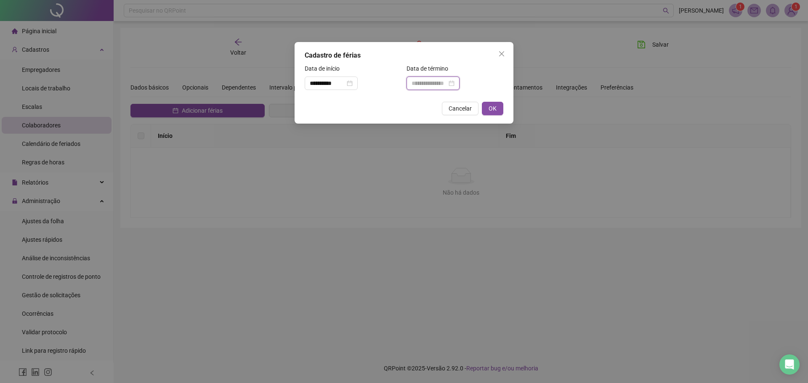
click at [438, 82] on input at bounding box center [428, 83] width 35 height 9
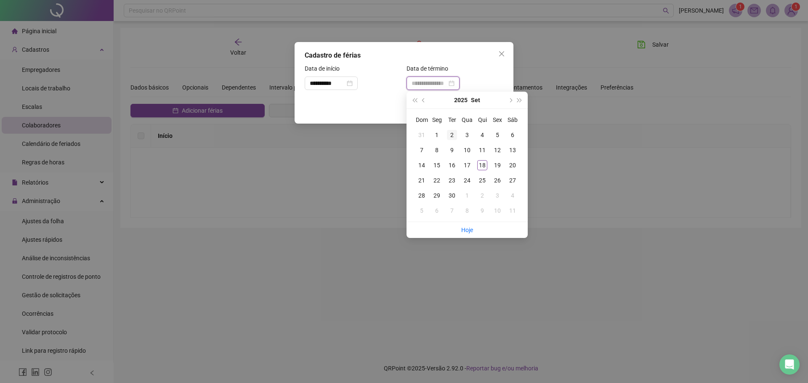
type input "**********"
click at [508, 99] on button "next-year" at bounding box center [509, 100] width 9 height 17
type input "**********"
click at [479, 134] on div "2" at bounding box center [482, 135] width 10 height 10
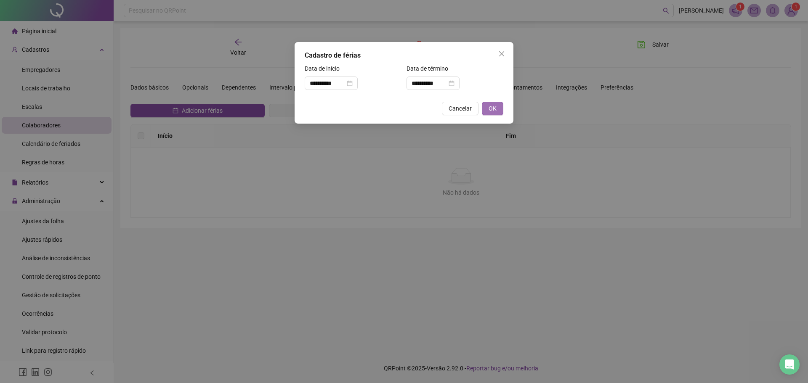
click at [492, 108] on span "OK" at bounding box center [492, 108] width 8 height 9
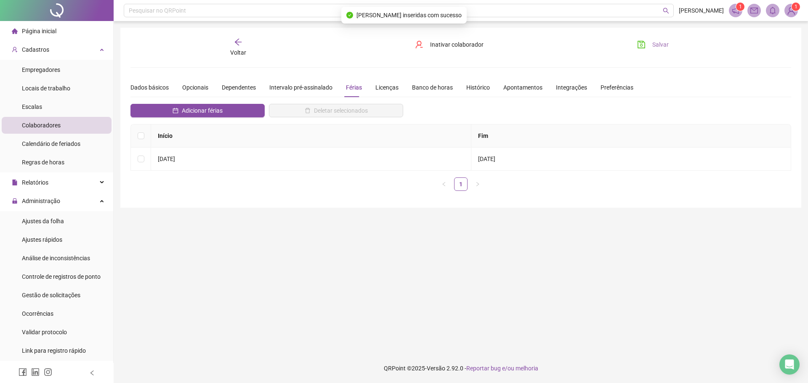
click at [650, 39] on div "**********" at bounding box center [460, 118] width 681 height 180
click at [650, 41] on button "Salvar" at bounding box center [653, 44] width 44 height 13
